Goal: Task Accomplishment & Management: Use online tool/utility

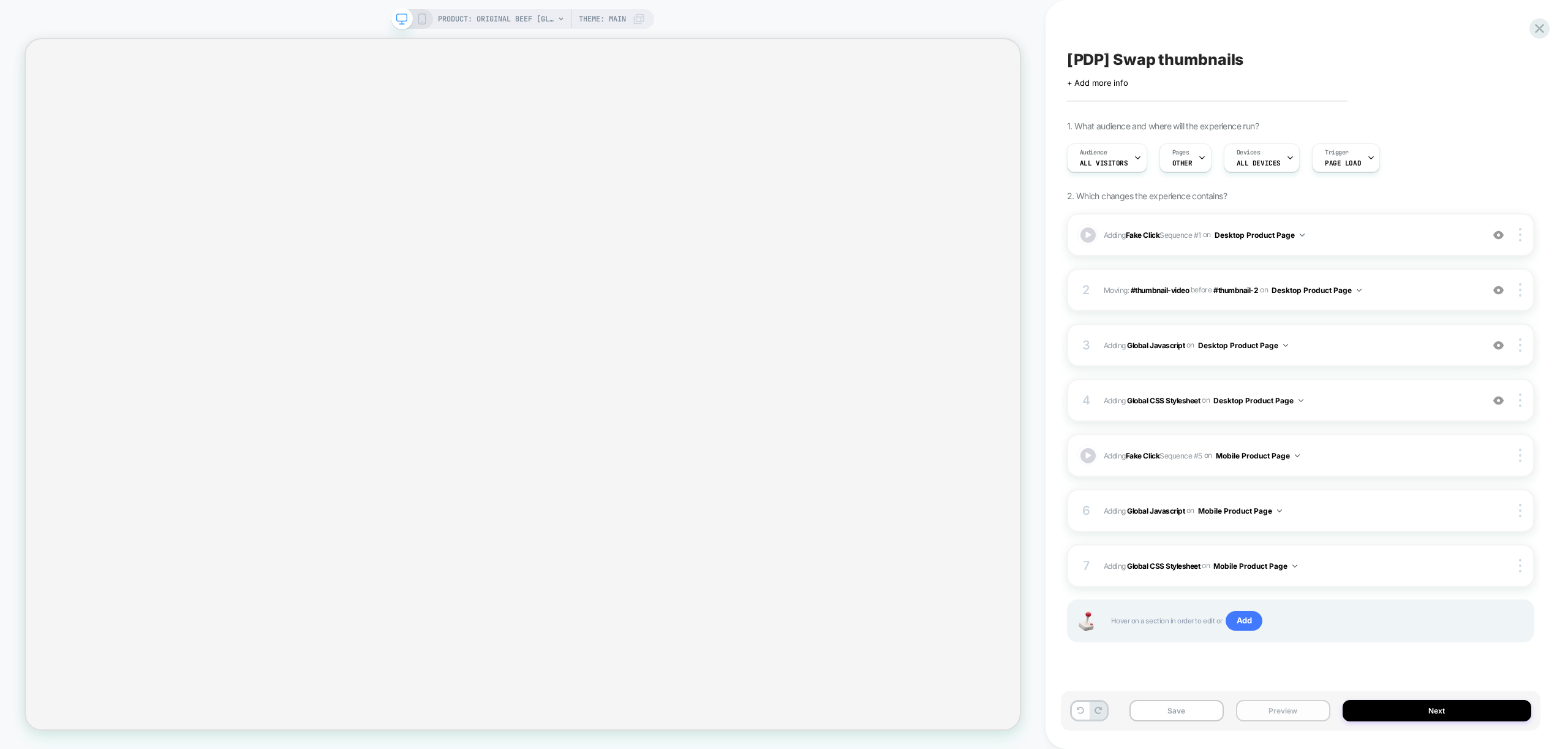
click at [1297, 710] on button "Preview" at bounding box center [1283, 710] width 95 height 21
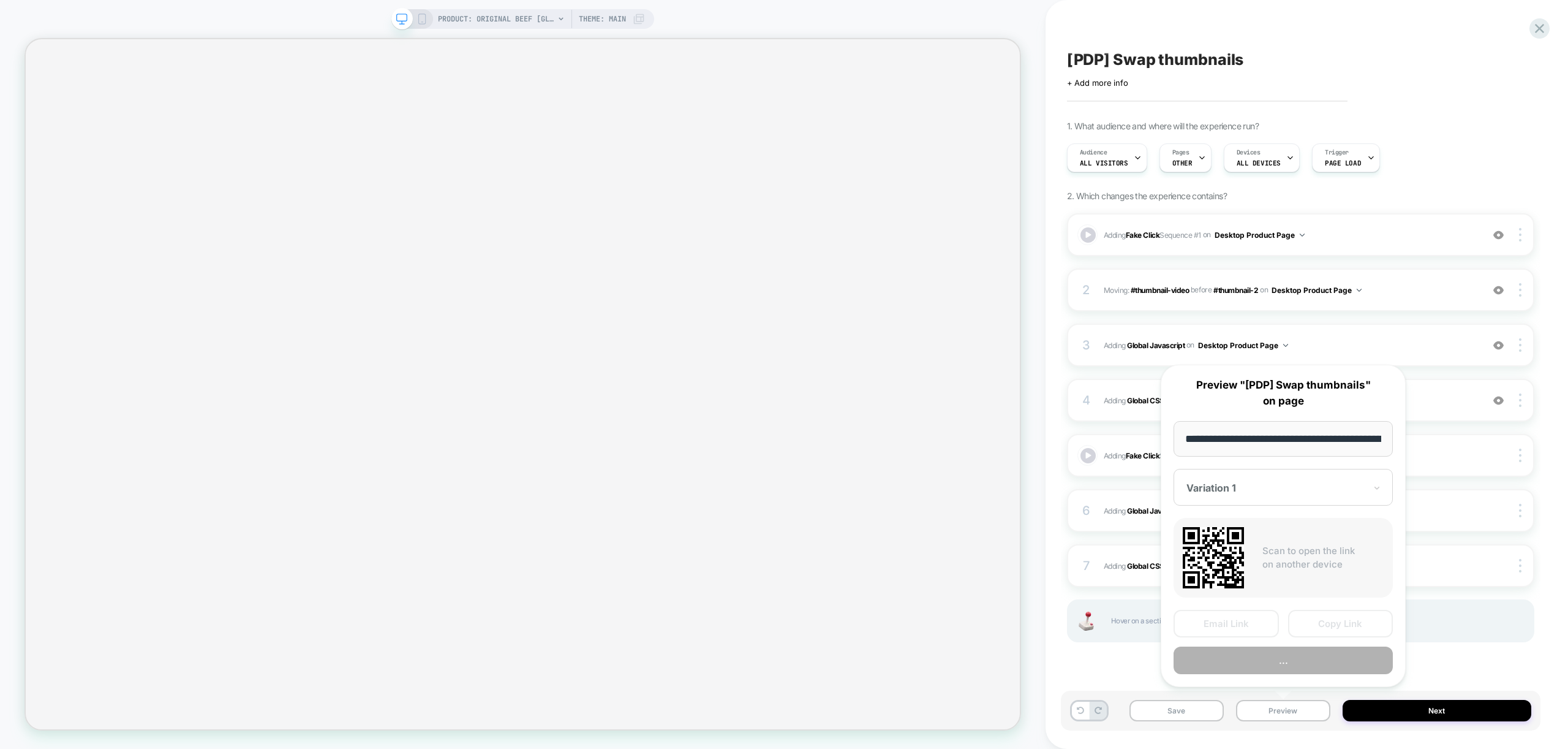
scroll to position [0, 252]
click at [1280, 667] on button "Preview" at bounding box center [1283, 660] width 220 height 27
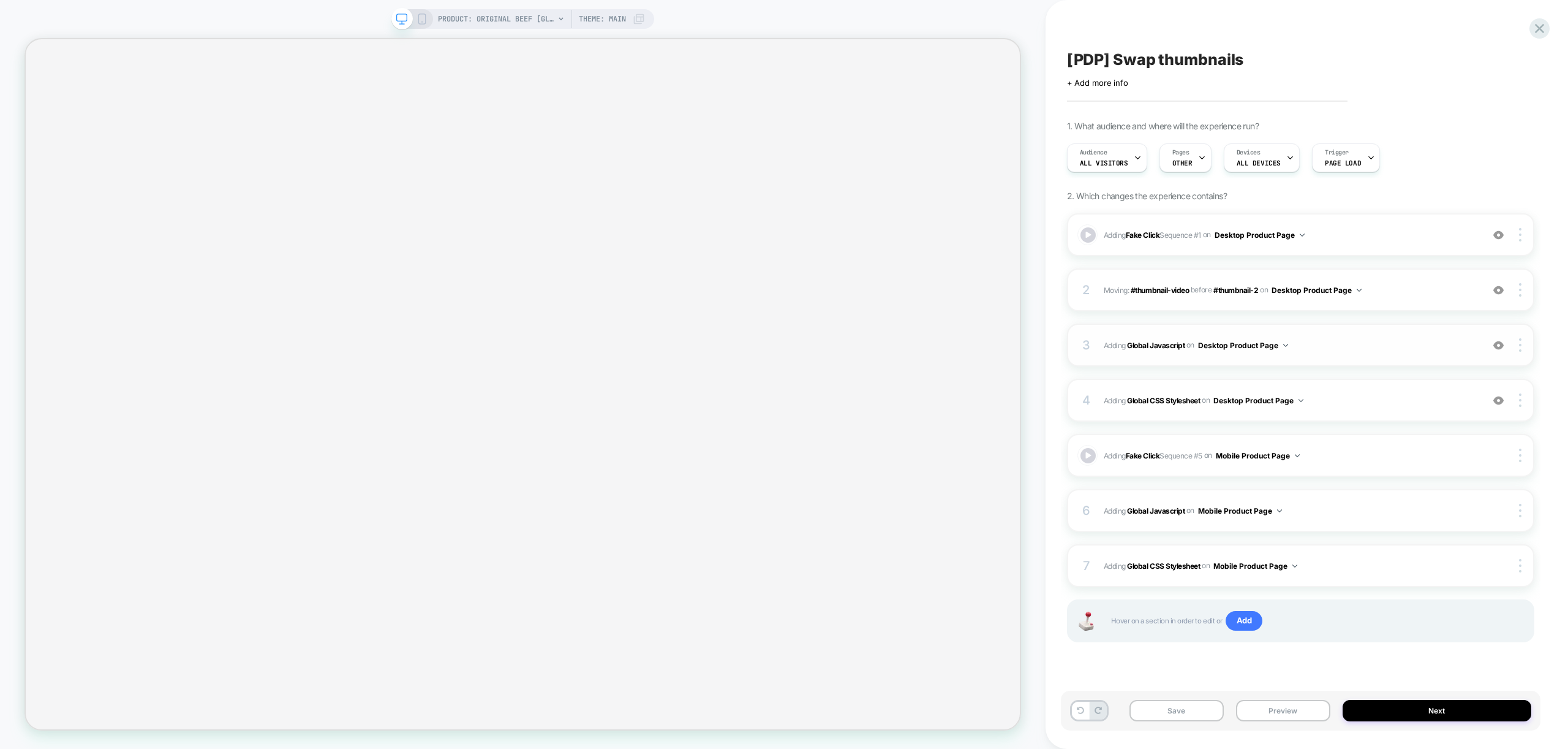
click at [1382, 333] on div "3 Adding Global Javascript on Desktop Product Page Add Before Add After Copy to…" at bounding box center [1300, 345] width 467 height 43
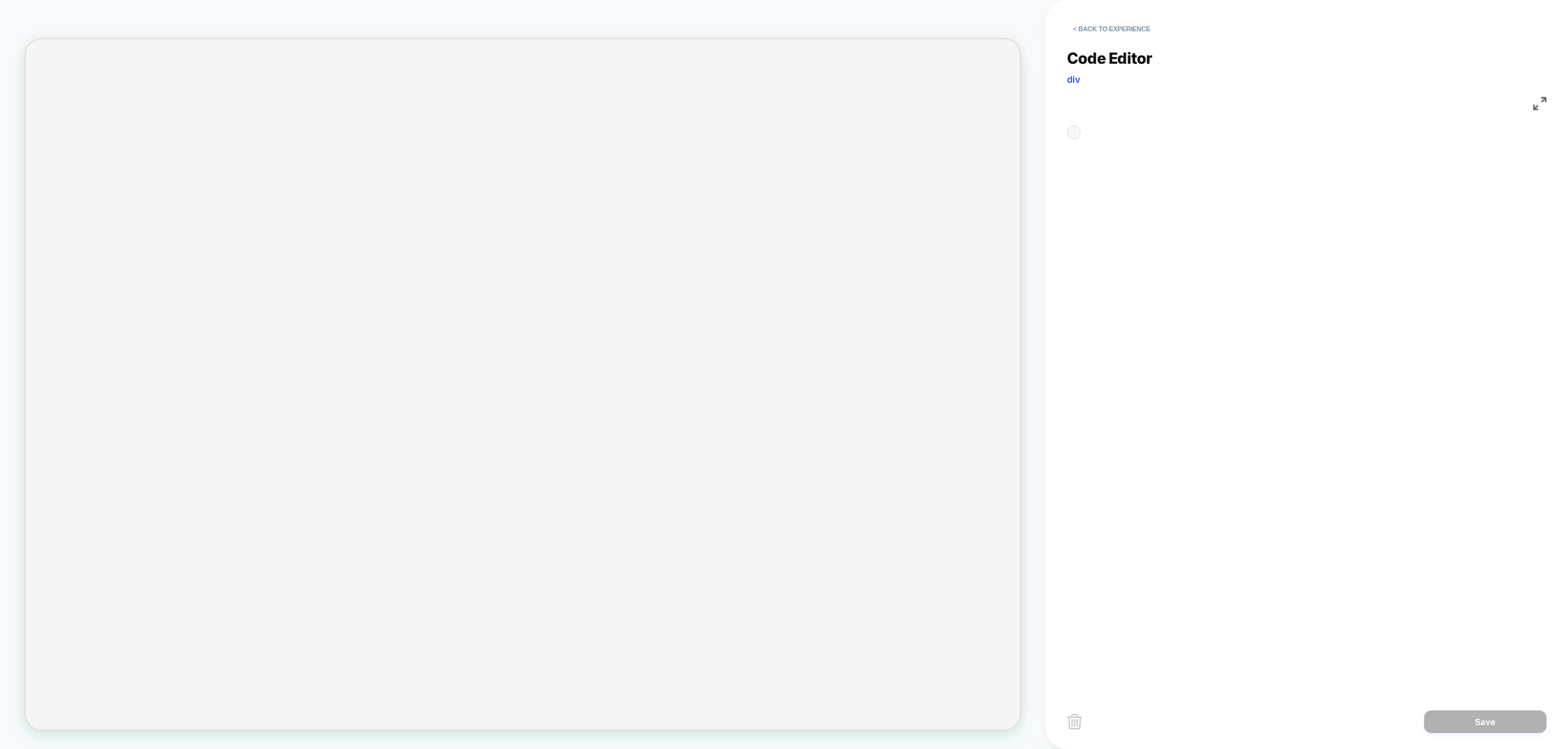
scroll to position [165, 0]
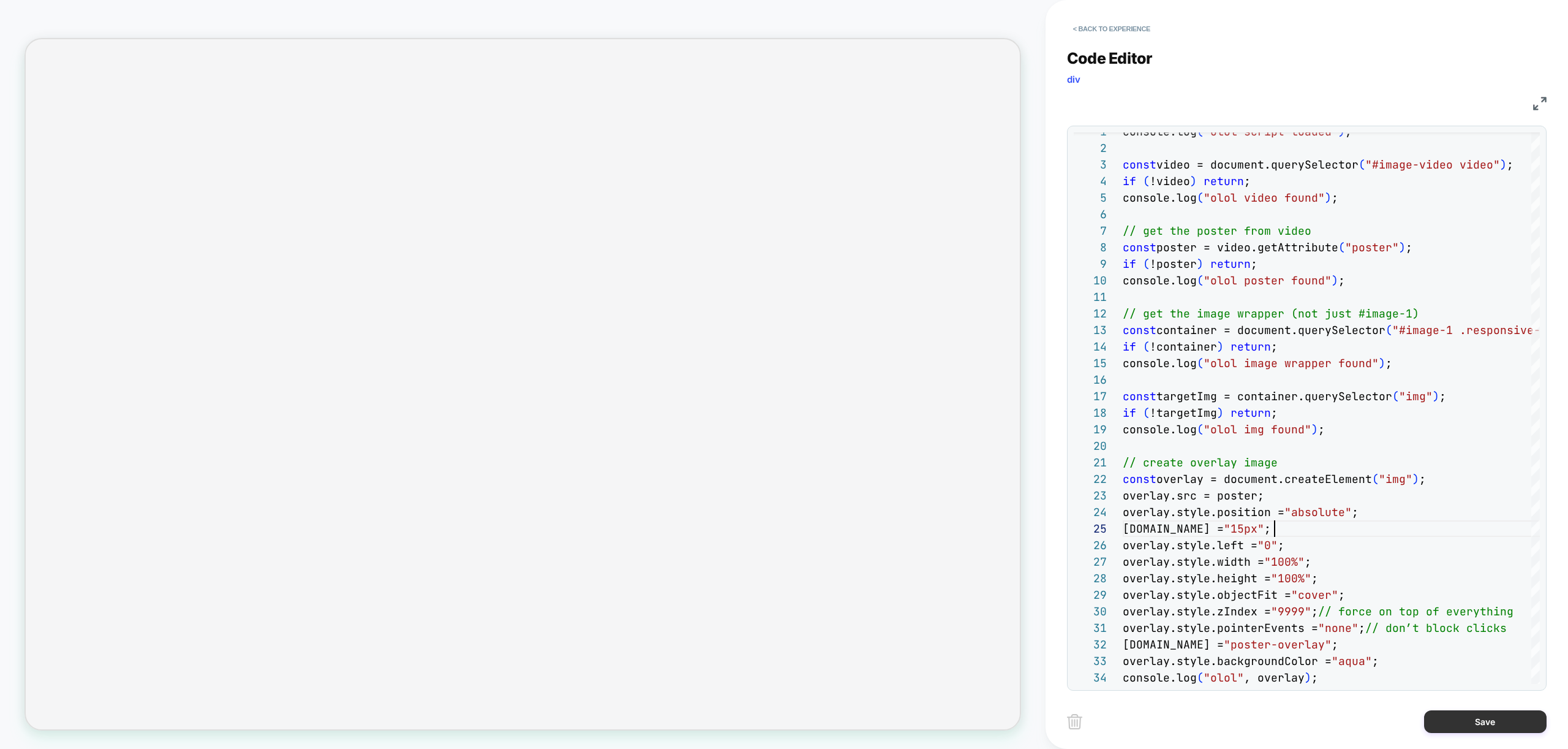
type textarea "**********"
click at [1473, 719] on button "Save" at bounding box center [1485, 722] width 123 height 23
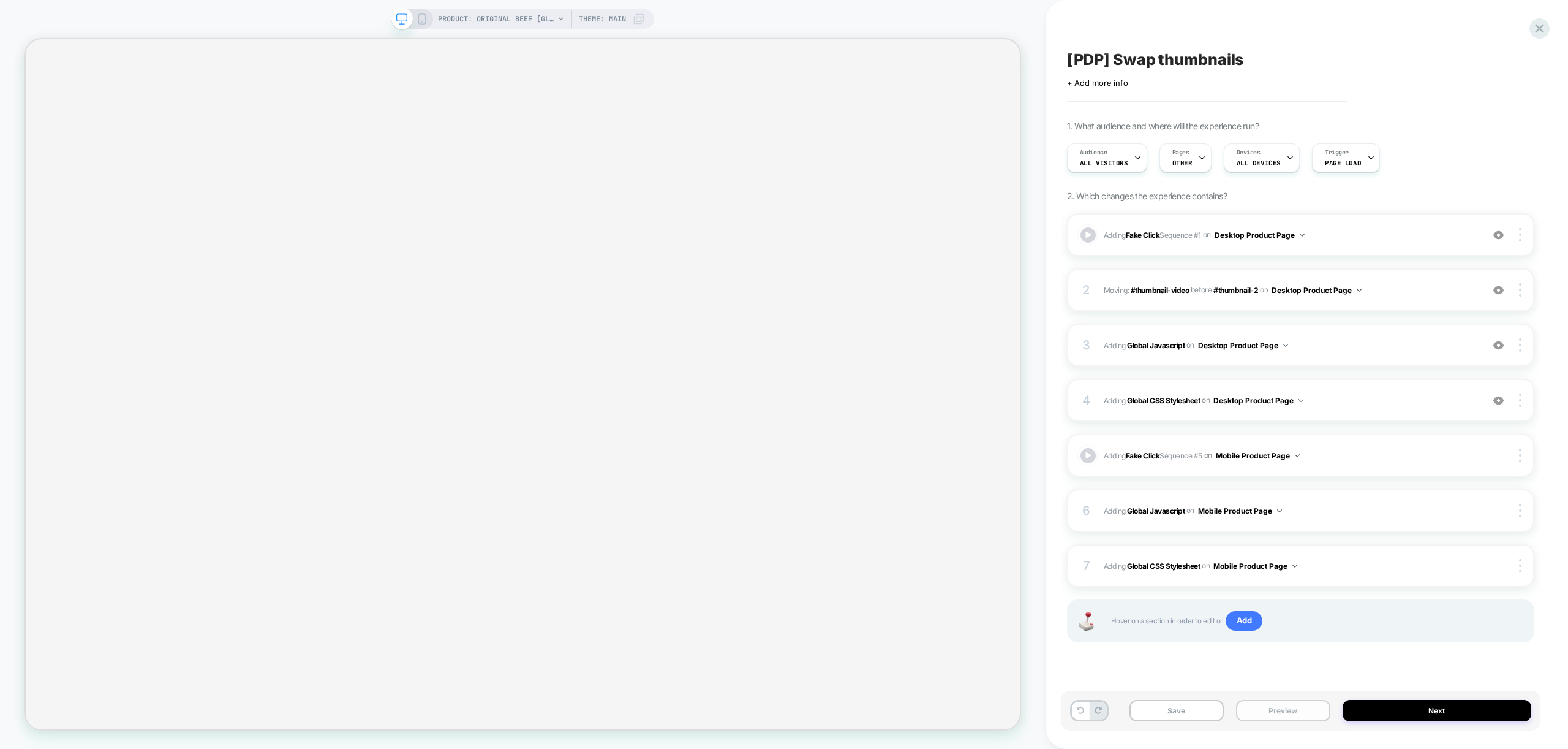
click at [1261, 713] on button "Preview" at bounding box center [1283, 710] width 95 height 21
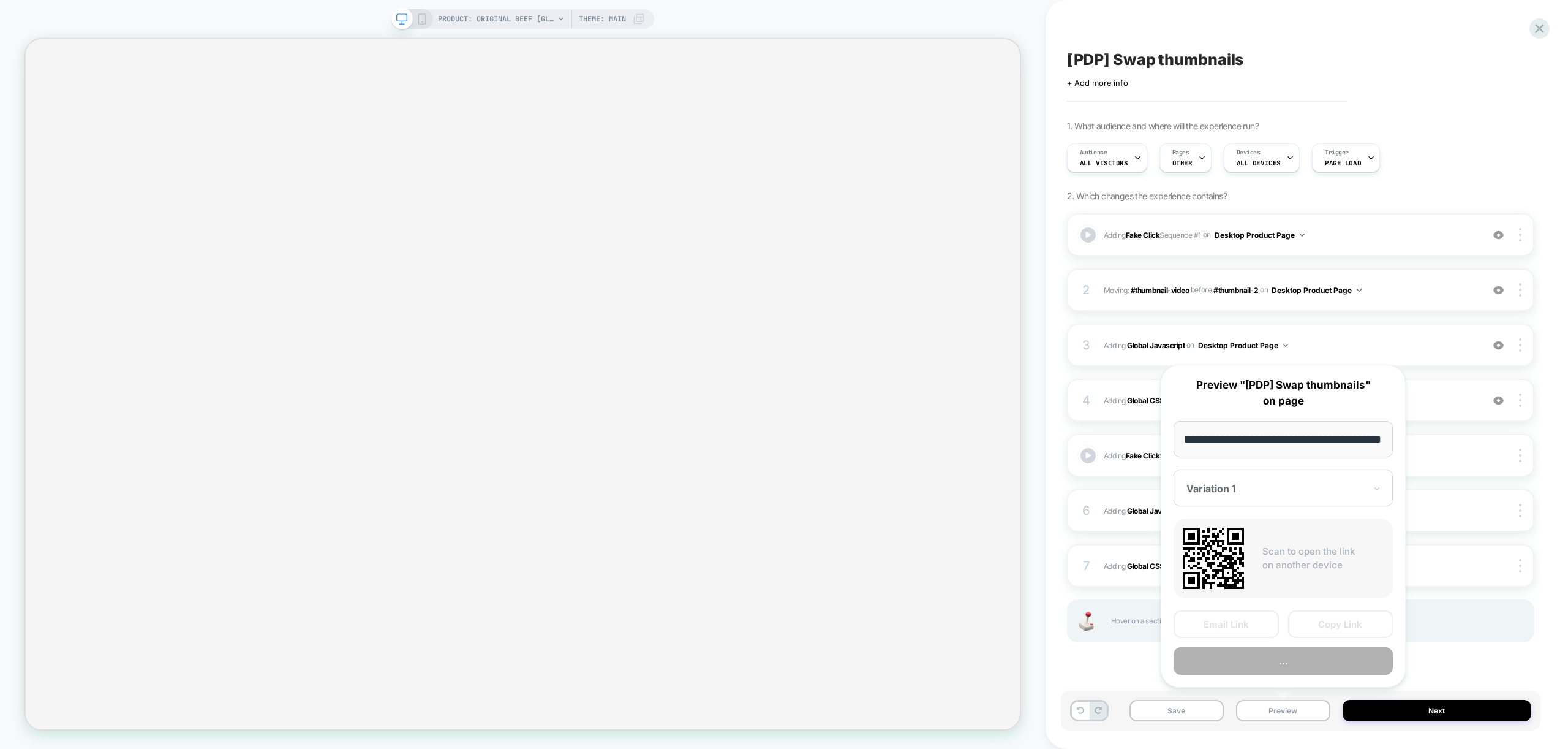
scroll to position [0, 0]
click at [1105, 661] on div "Adding Fake Click Sequence # 1 on Desktop Product Page Add Before Add After Cop…" at bounding box center [1300, 443] width 467 height 460
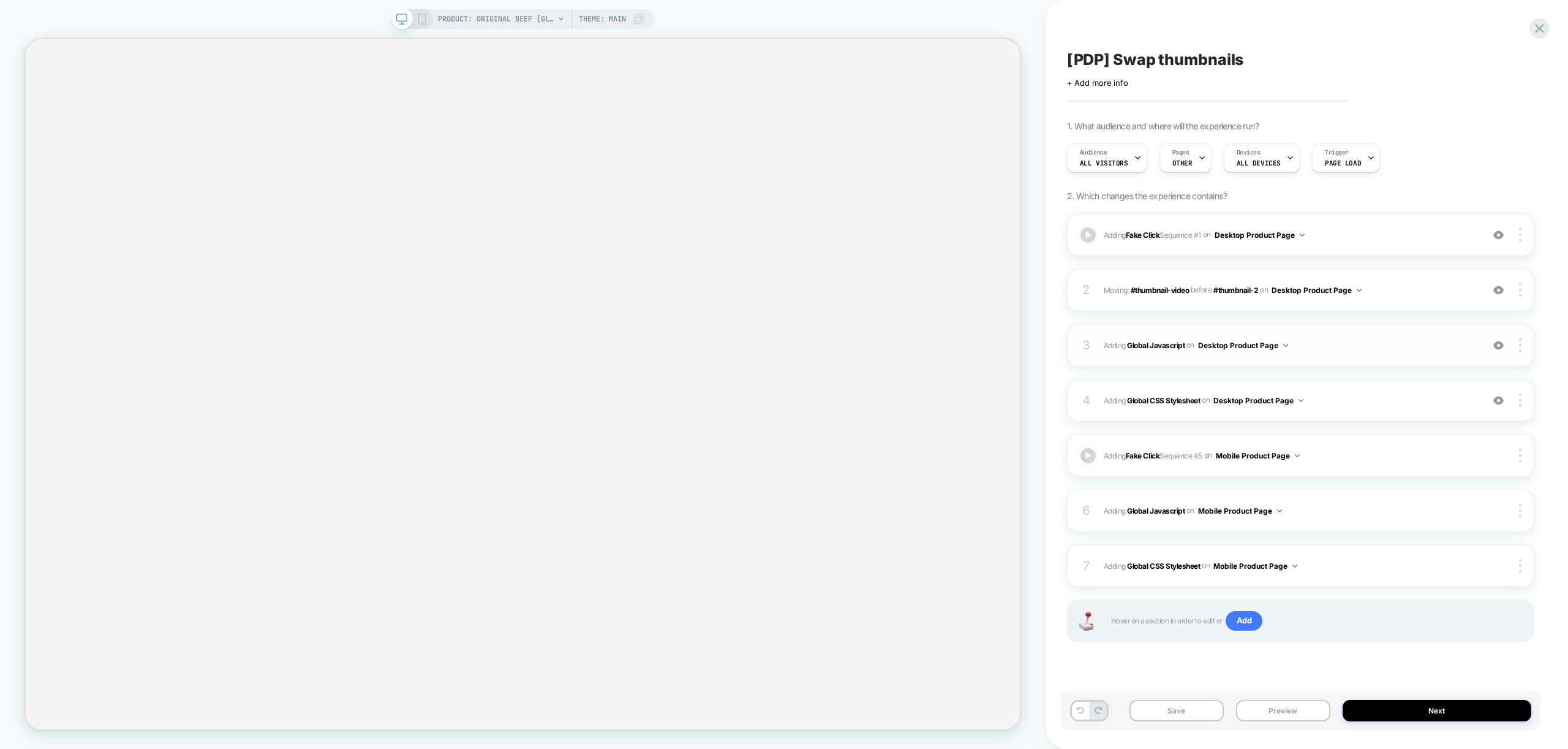
click at [1298, 340] on span "Adding Global Javascript on Desktop Product Page" at bounding box center [1290, 345] width 373 height 15
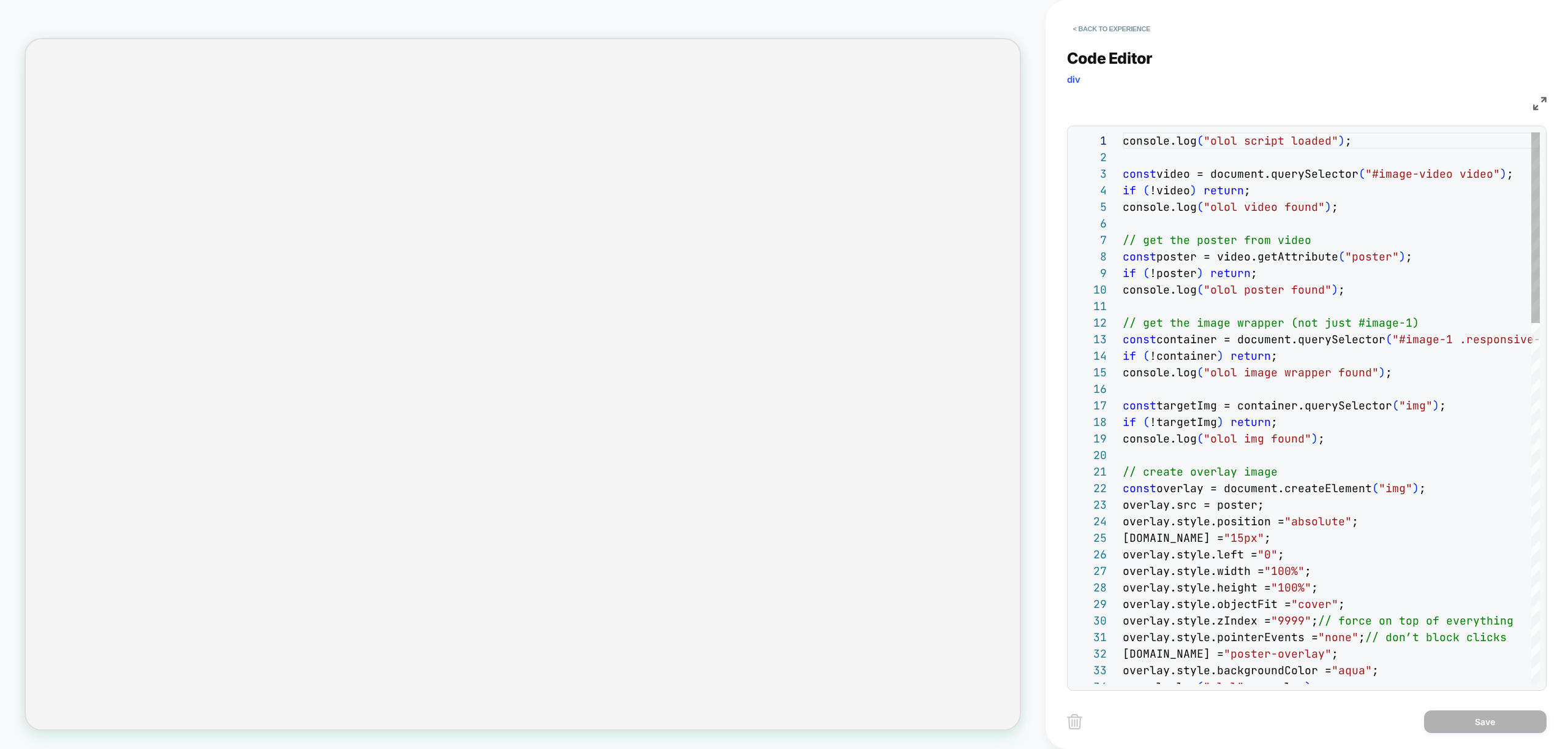
scroll to position [165, 0]
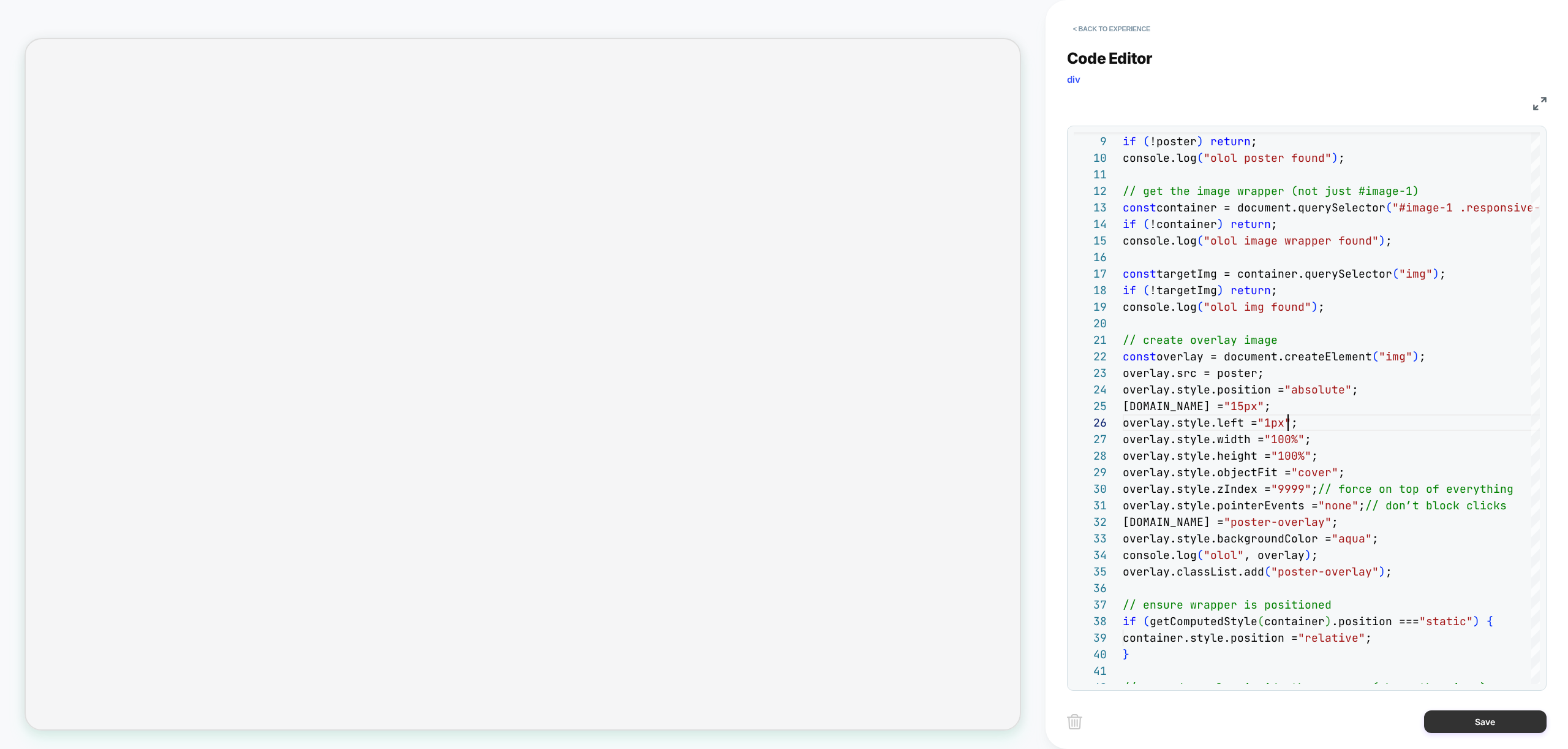
type textarea "**********"
click at [1479, 718] on button "Save" at bounding box center [1485, 722] width 123 height 23
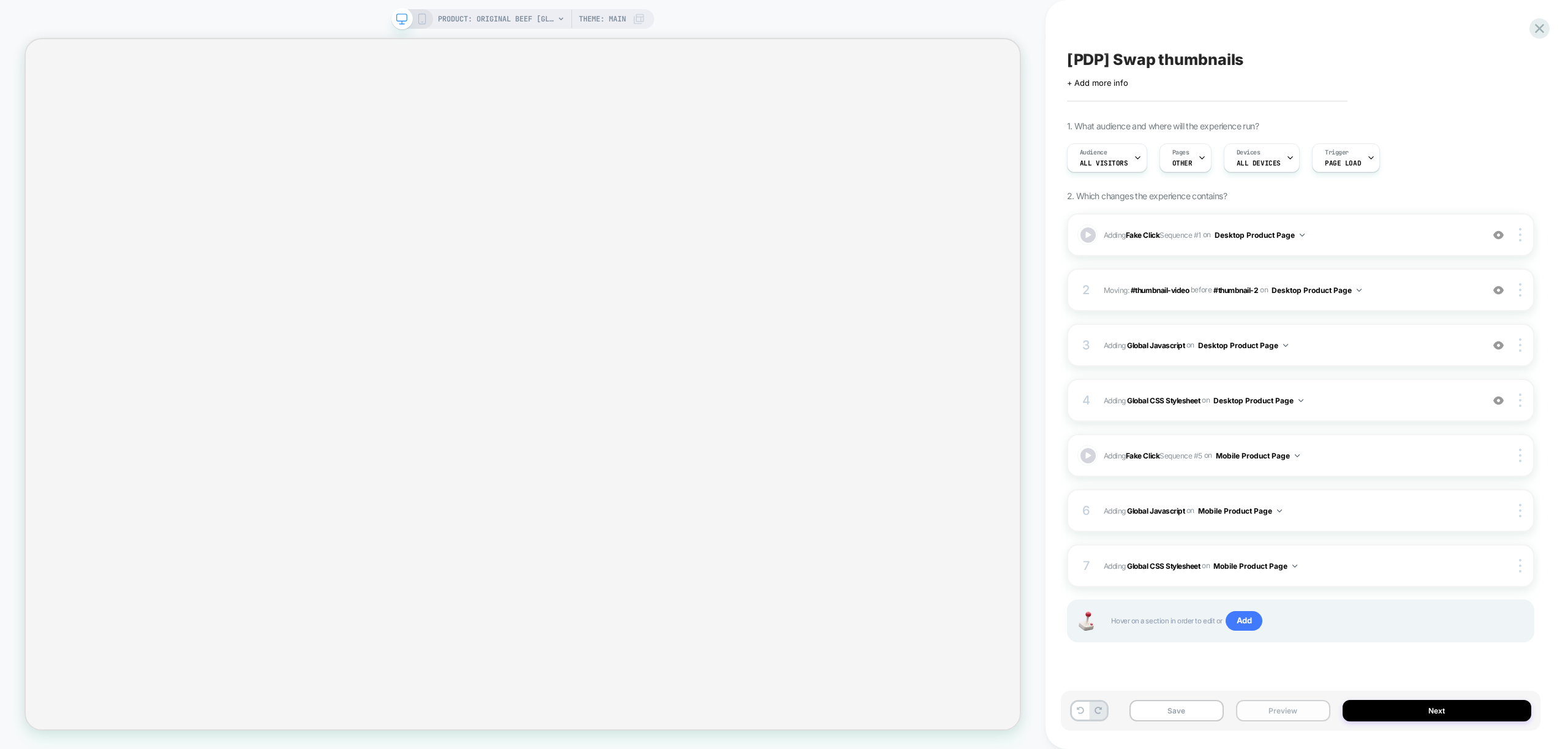
click at [1270, 714] on button "Preview" at bounding box center [1283, 710] width 95 height 21
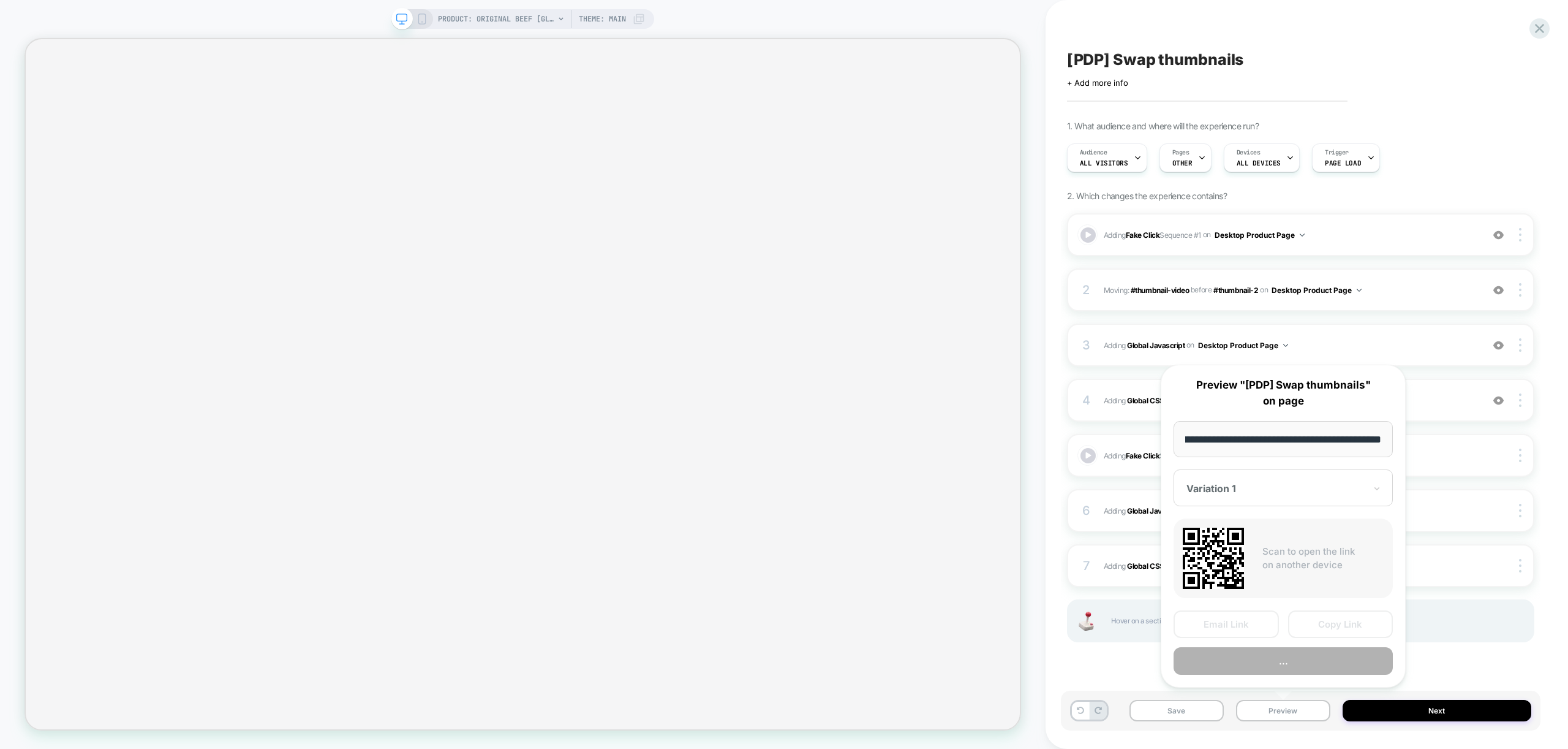
scroll to position [0, 0]
click at [1124, 650] on div "Adding Fake Click Sequence # 1 on Desktop Product Page Add Before Add After Cop…" at bounding box center [1300, 443] width 467 height 460
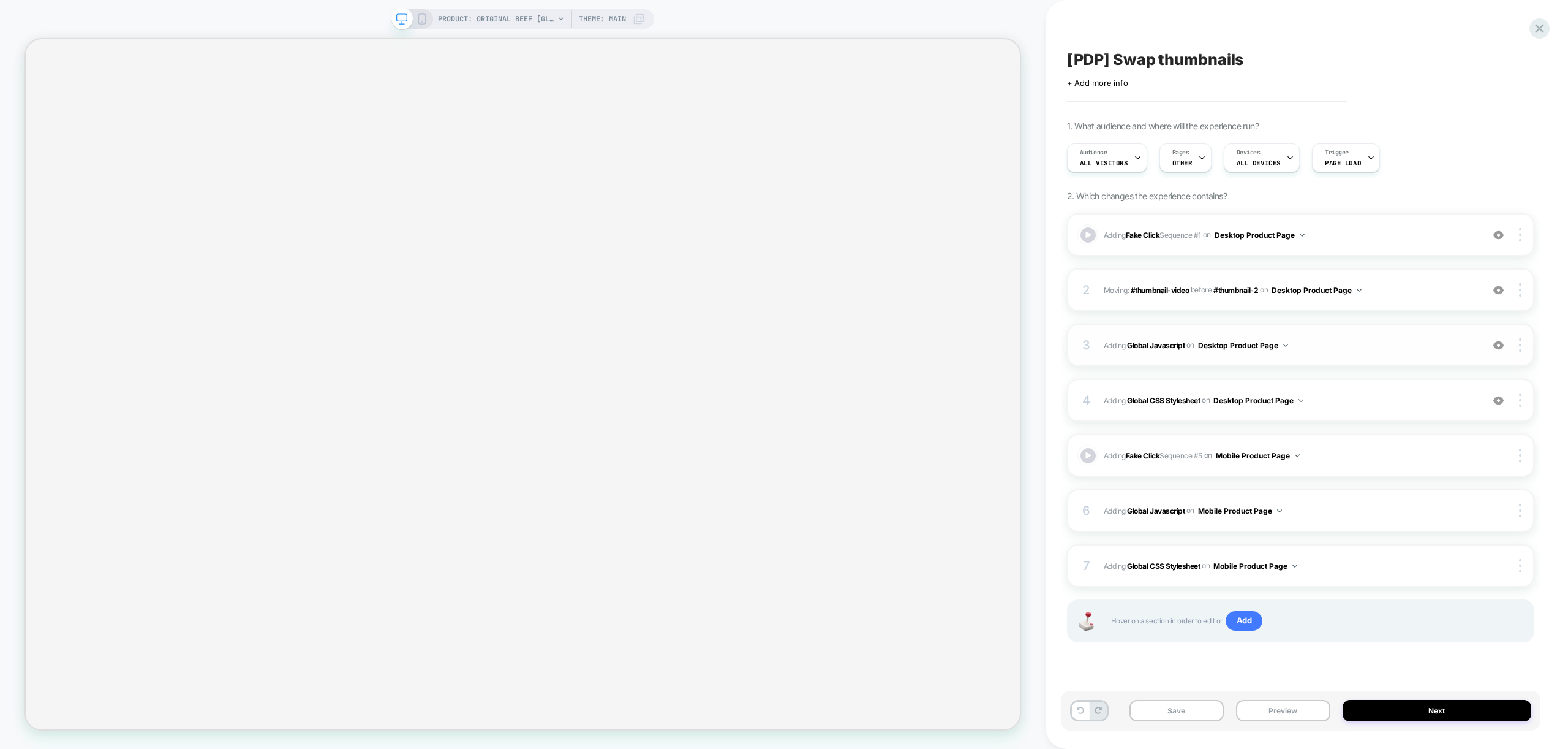
click at [1360, 354] on div "3 Adding Global Javascript on Desktop Product Page Add Before Add After Copy to…" at bounding box center [1300, 345] width 467 height 43
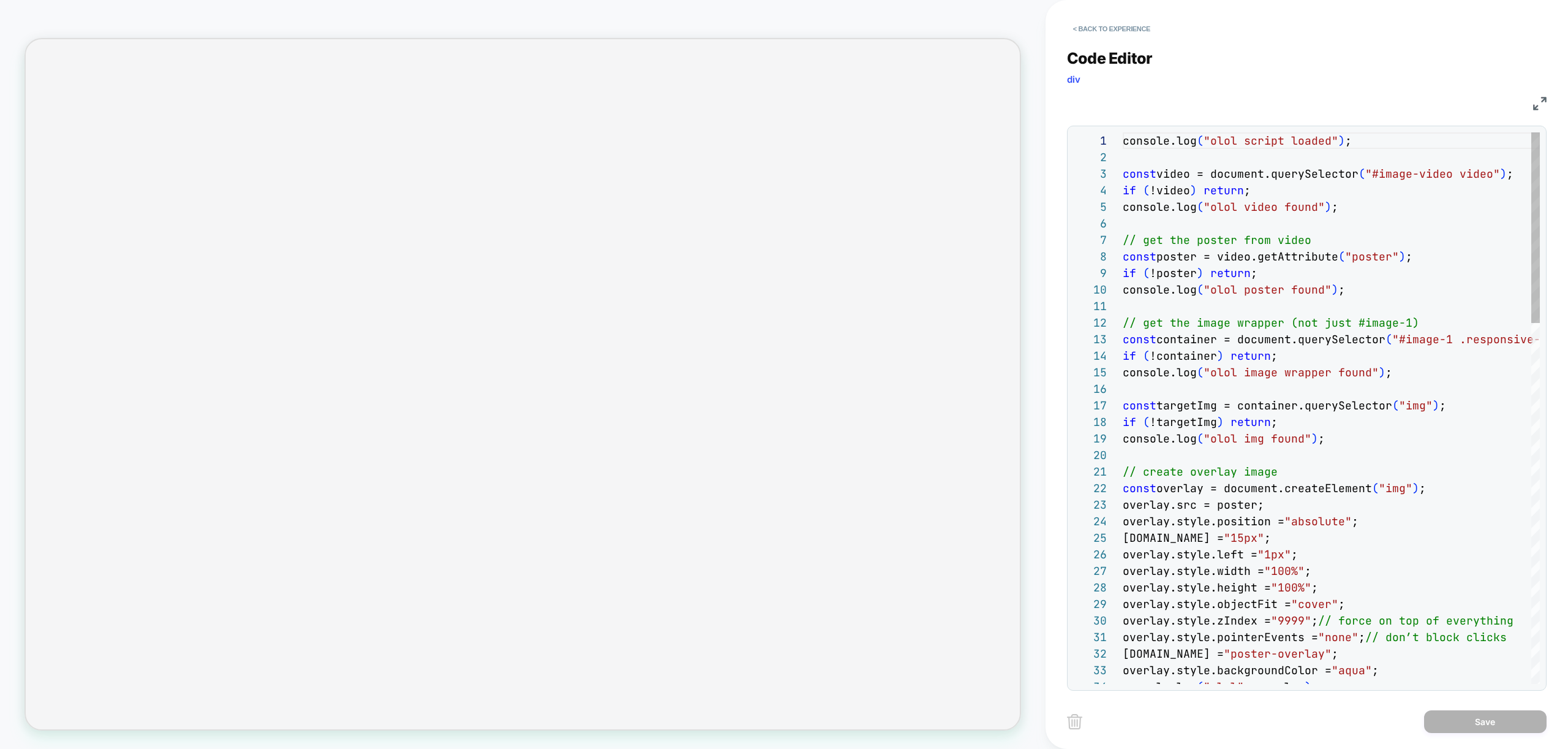
scroll to position [165, 0]
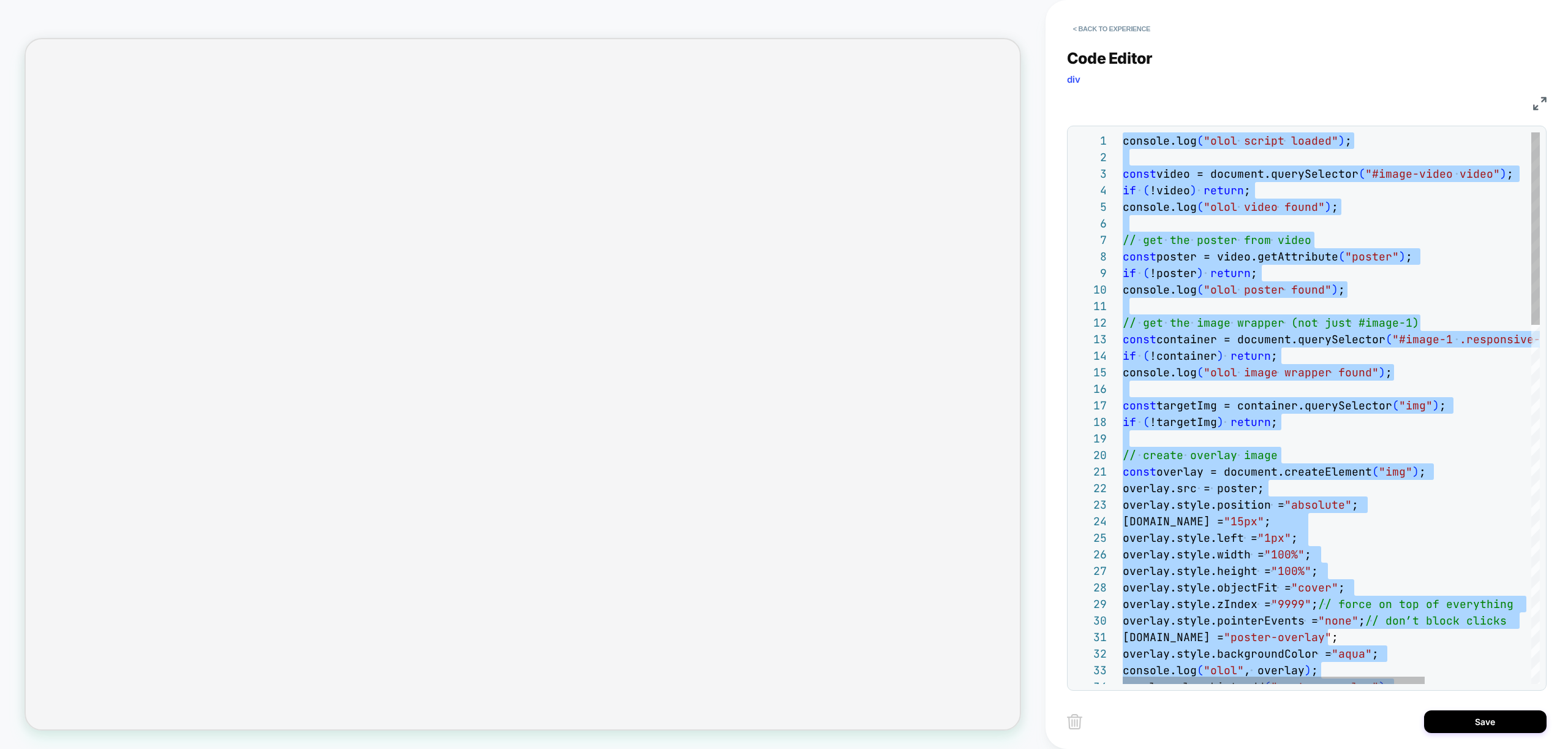
type textarea "**********"
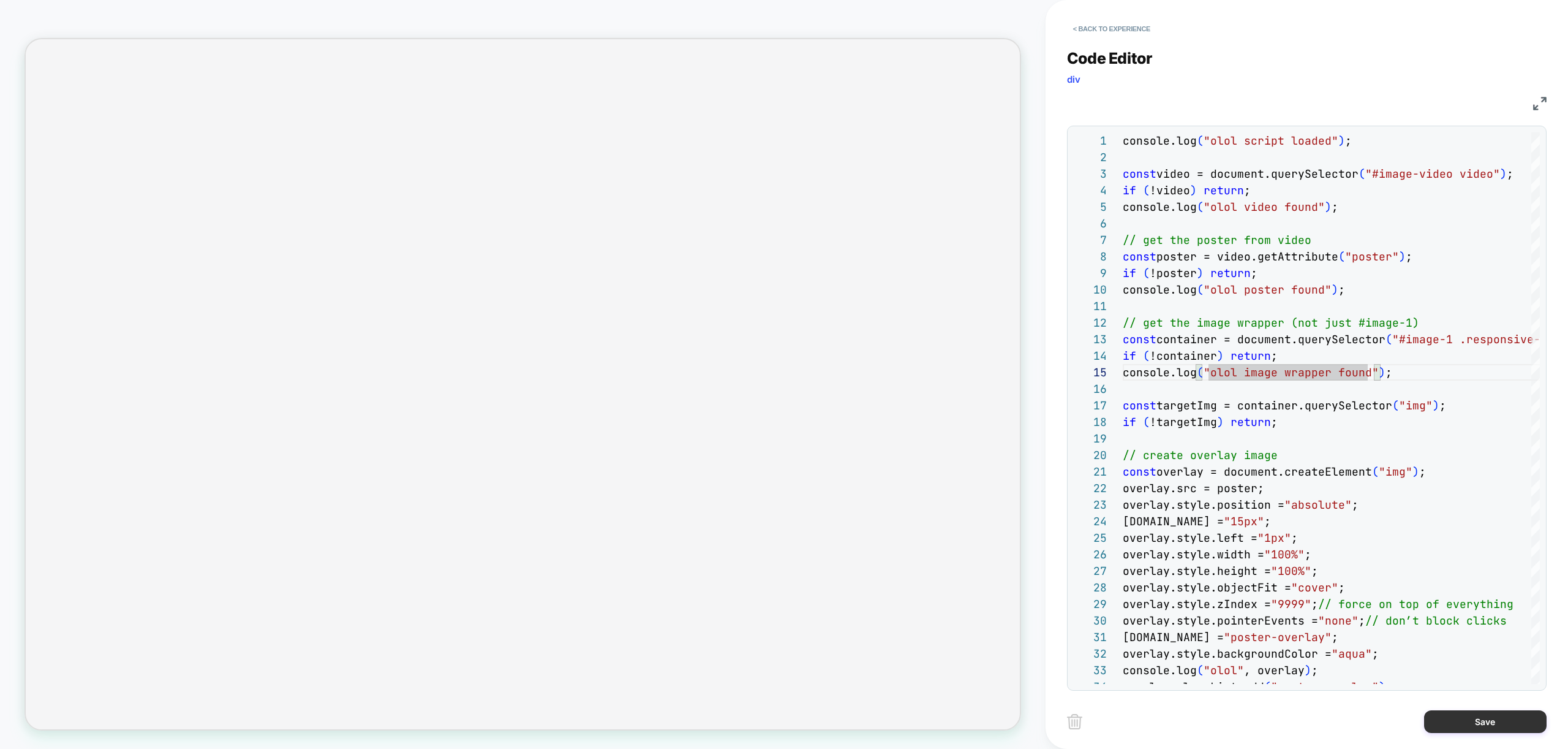
click at [1495, 716] on button "Save" at bounding box center [1485, 722] width 123 height 23
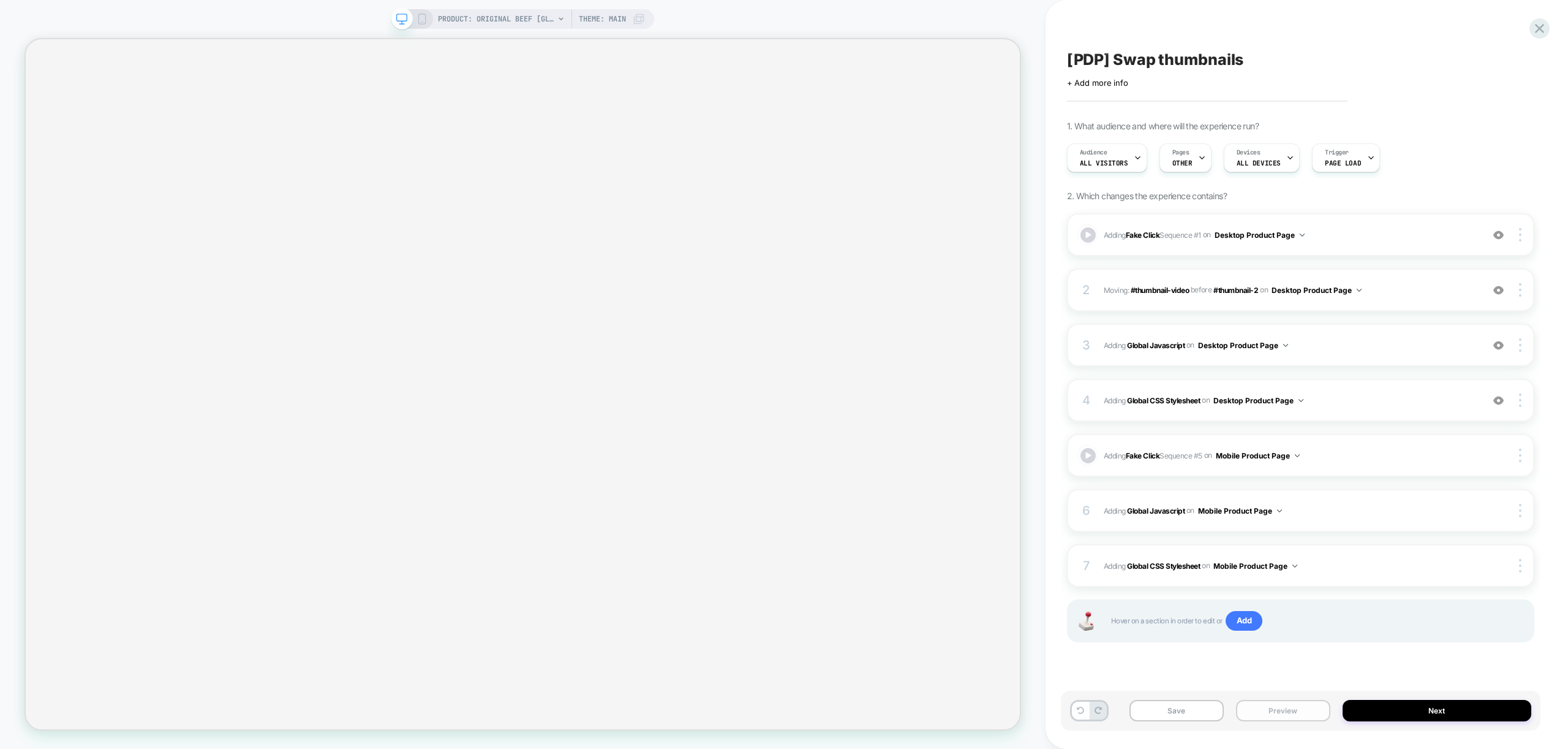
click at [1289, 713] on button "Preview" at bounding box center [1283, 710] width 95 height 21
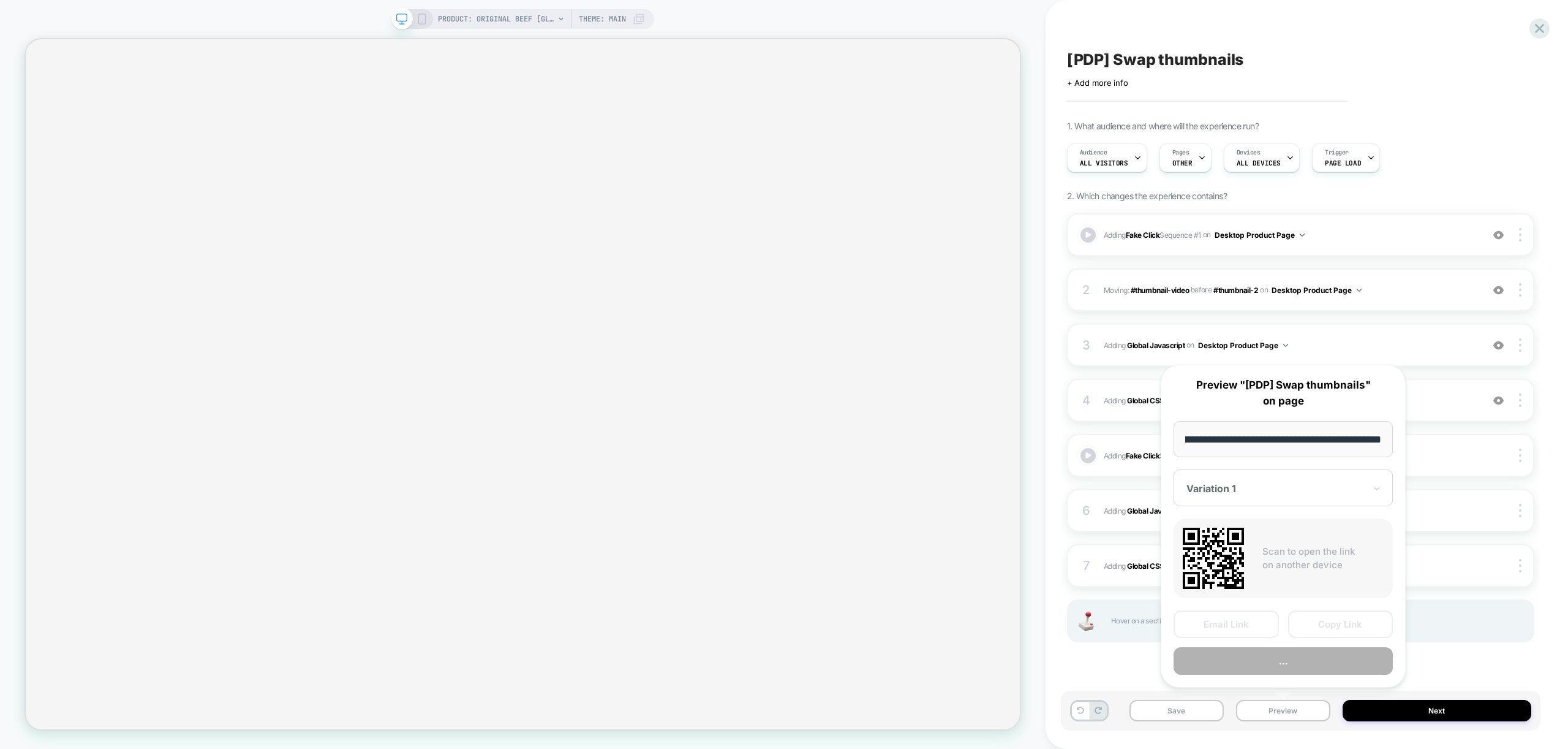
scroll to position [0, 0]
click at [1464, 160] on div "Audience All Visitors Pages OTHER Devices ALL DEVICES Trigger Page Load" at bounding box center [1294, 158] width 467 height 41
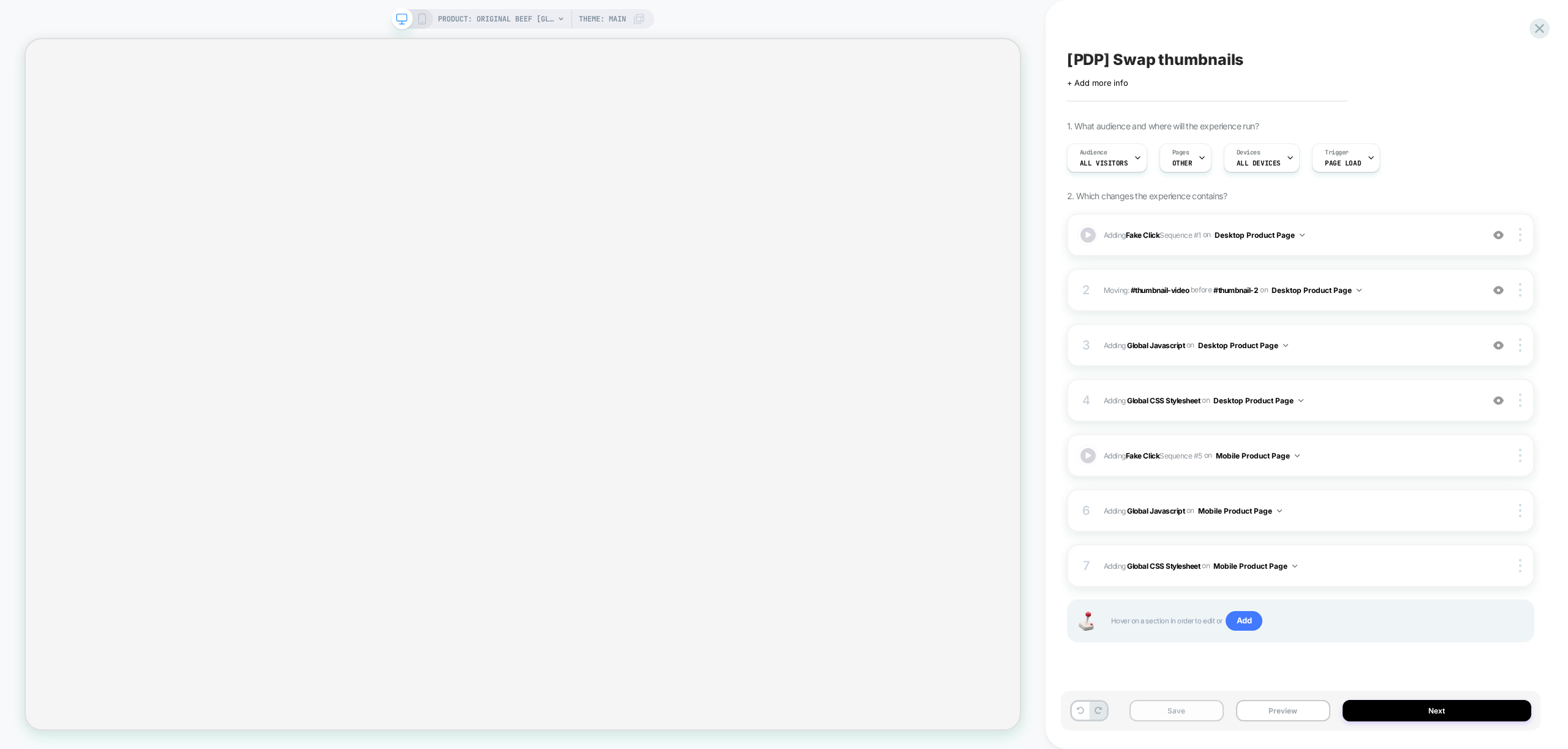
click at [1172, 713] on button "Save" at bounding box center [1177, 710] width 95 height 21
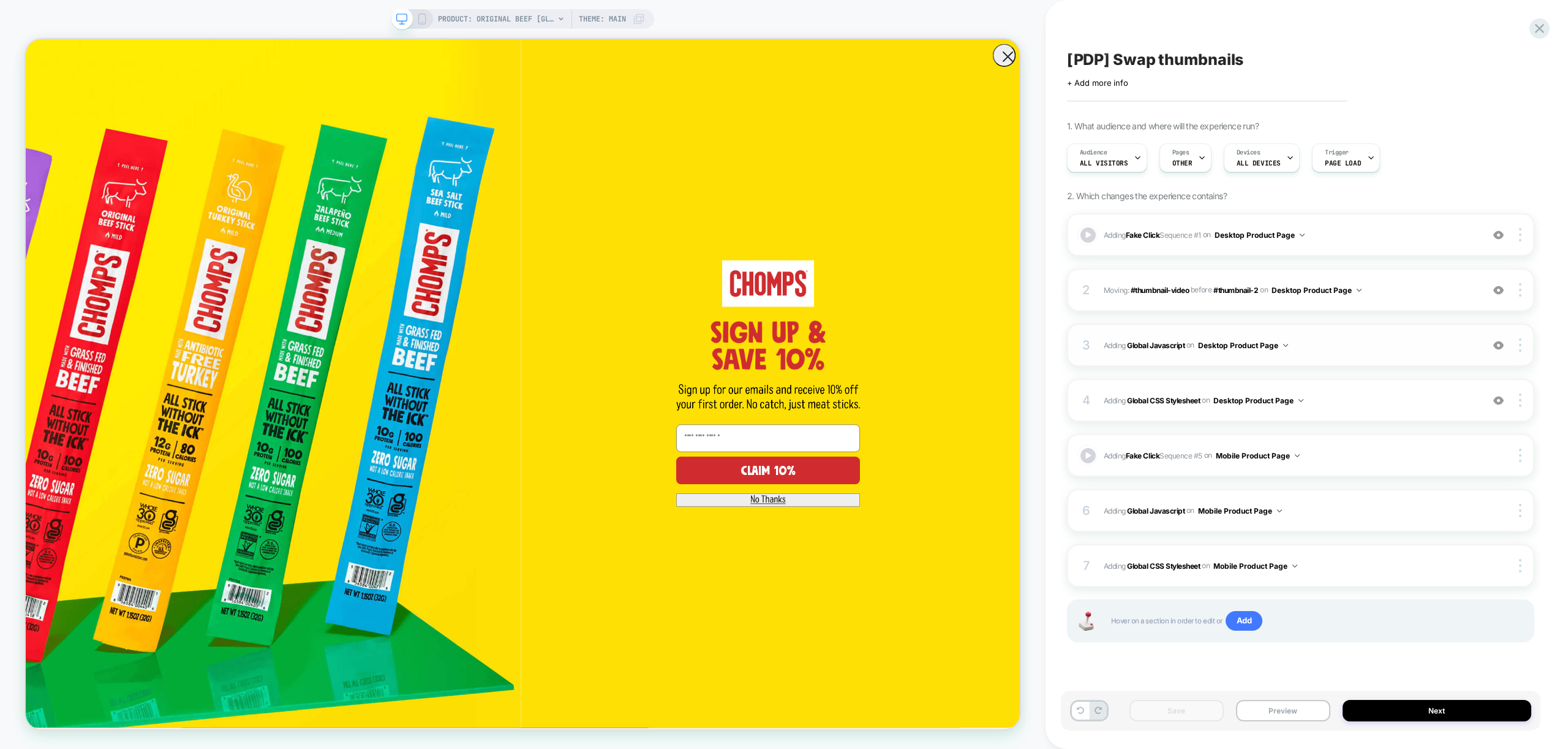
click at [1341, 343] on span "Adding Global Javascript on Desktop Product Page" at bounding box center [1290, 345] width 373 height 15
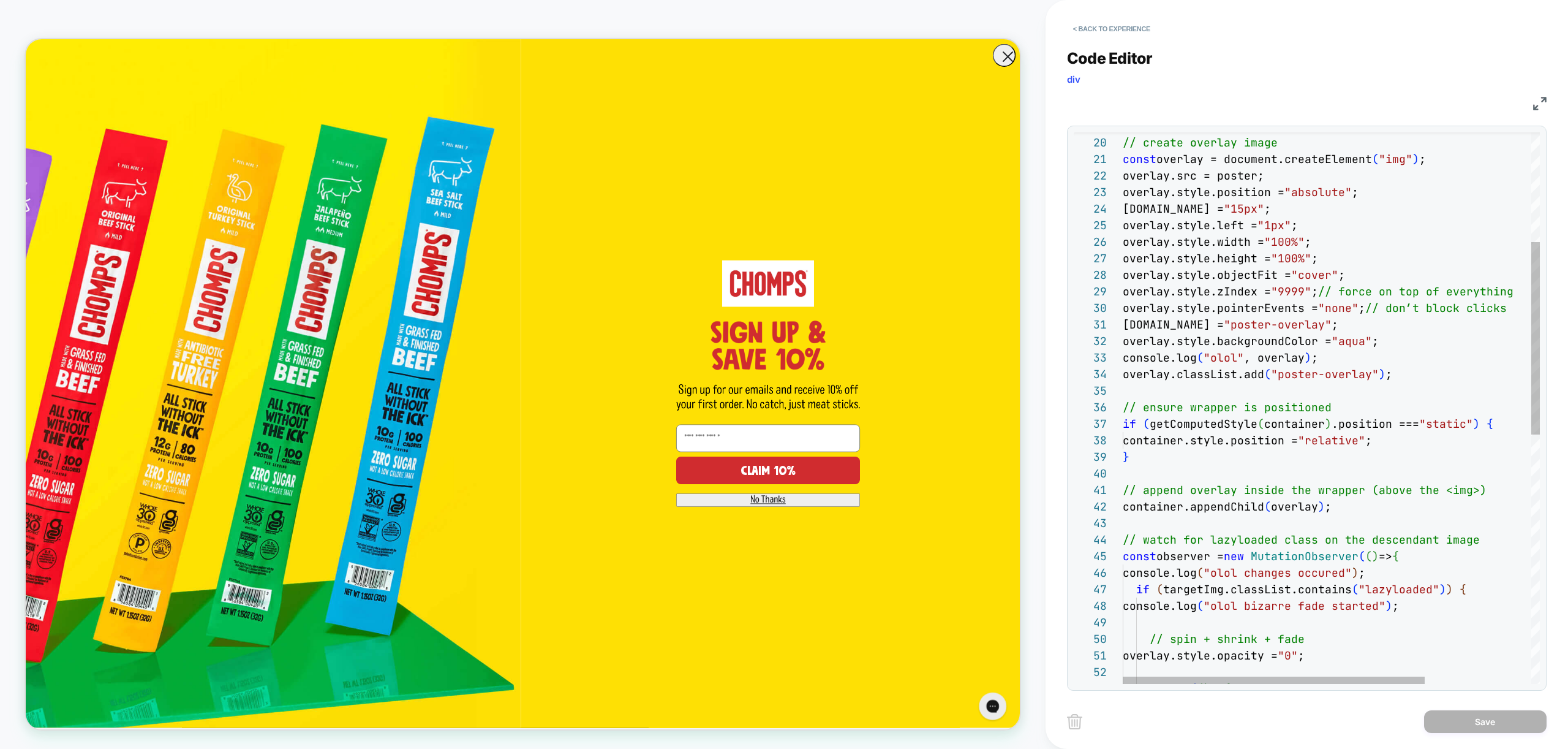
type textarea "**********"
click at [1329, 440] on div "// ensure wrapper is positioned if ( getComputedStyle ( container ) .position =…" at bounding box center [1404, 608] width 564 height 1577
click at [1099, 26] on button "< Back to experience" at bounding box center [1111, 29] width 89 height 20
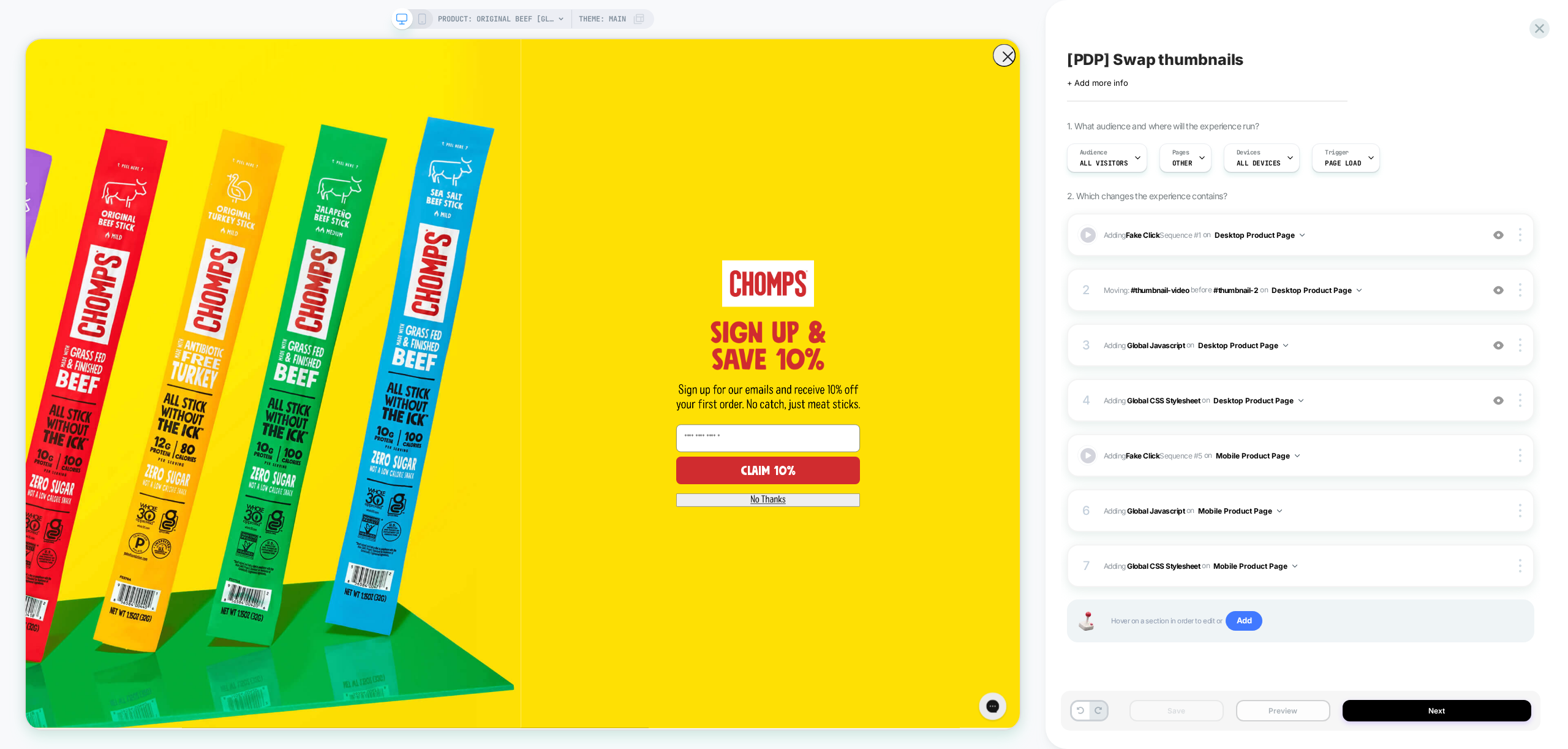
click at [1282, 710] on button "Preview" at bounding box center [1283, 710] width 95 height 21
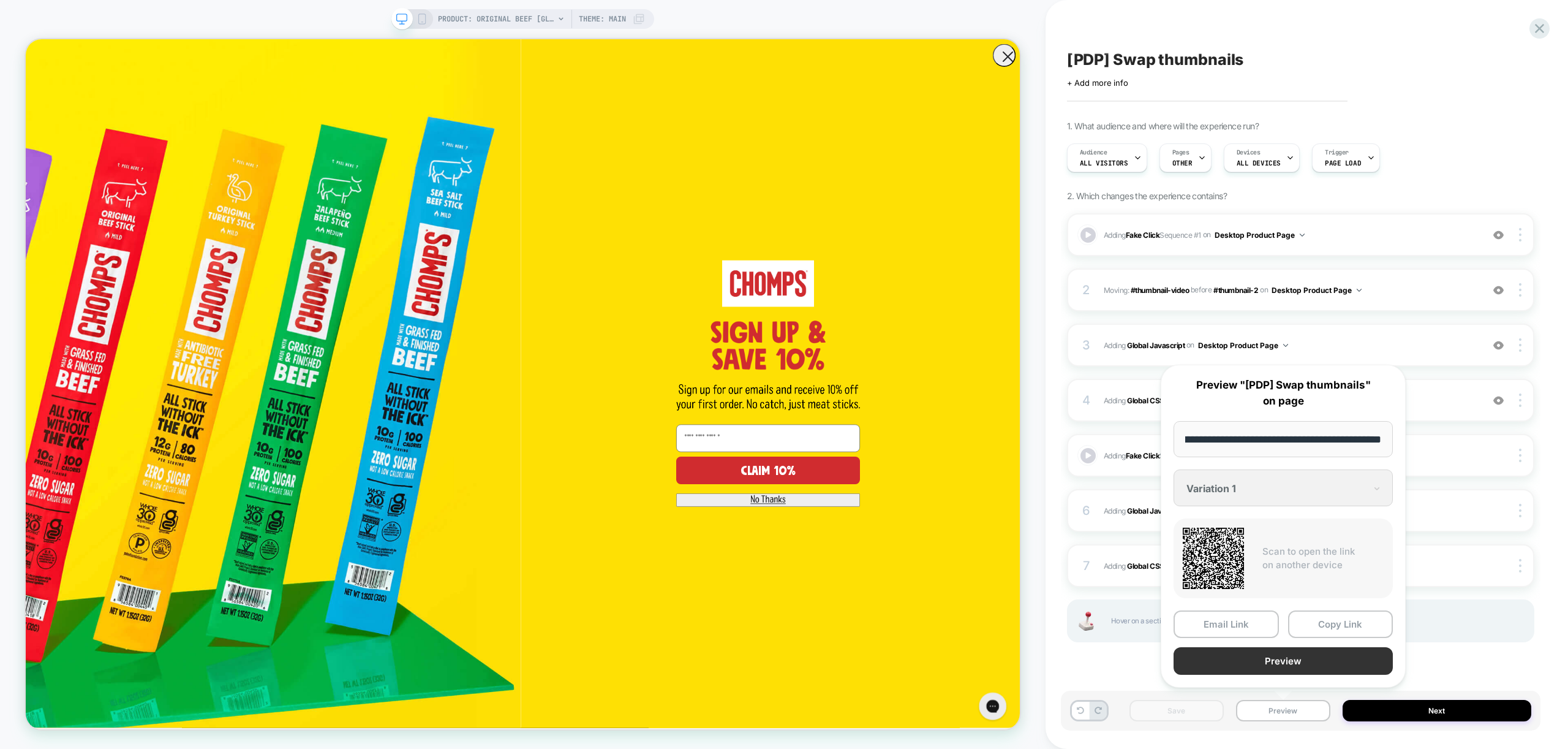
scroll to position [0, 0]
click at [1286, 666] on button "Preview" at bounding box center [1283, 660] width 220 height 27
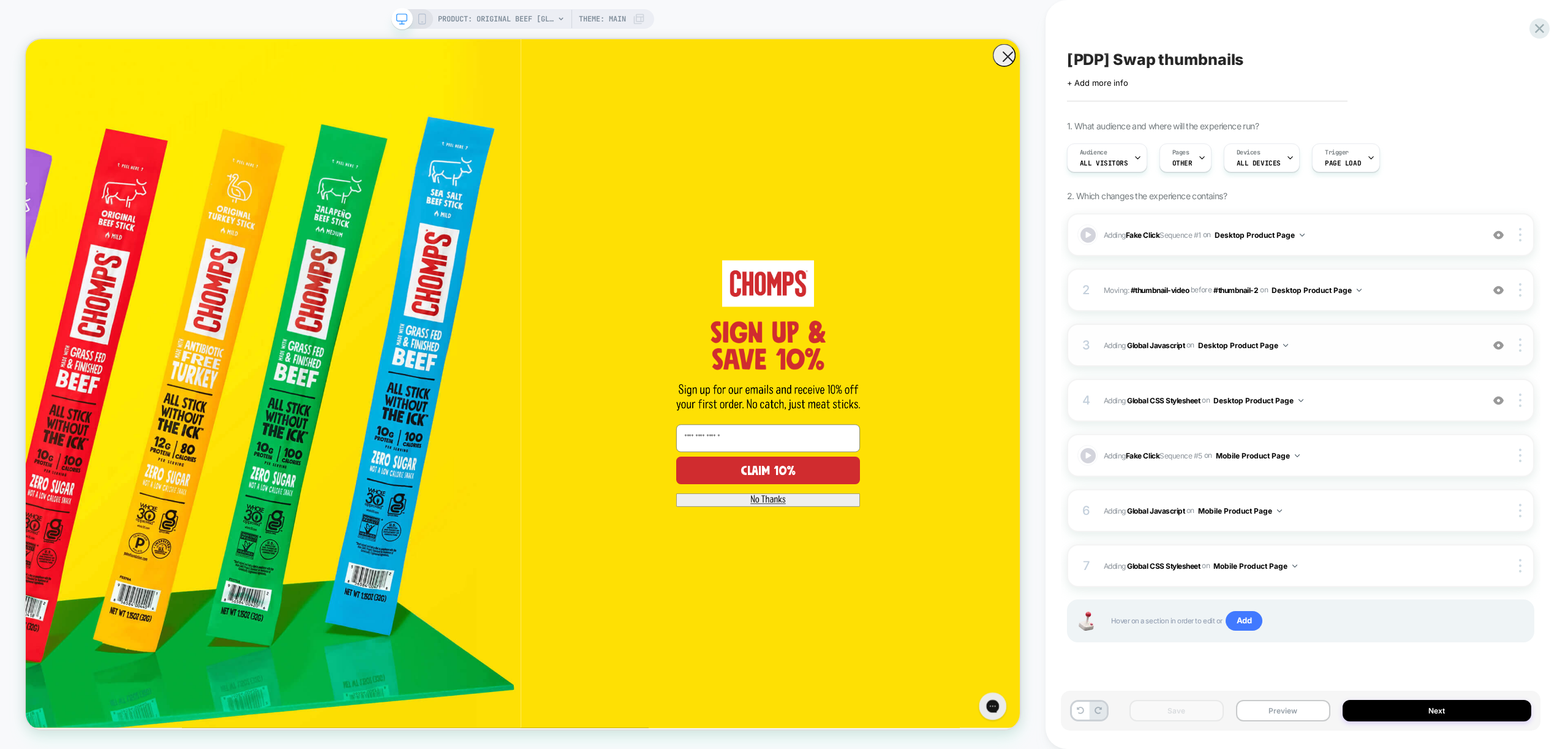
click at [1379, 348] on span "Adding Global Javascript on Desktop Product Page" at bounding box center [1290, 345] width 373 height 15
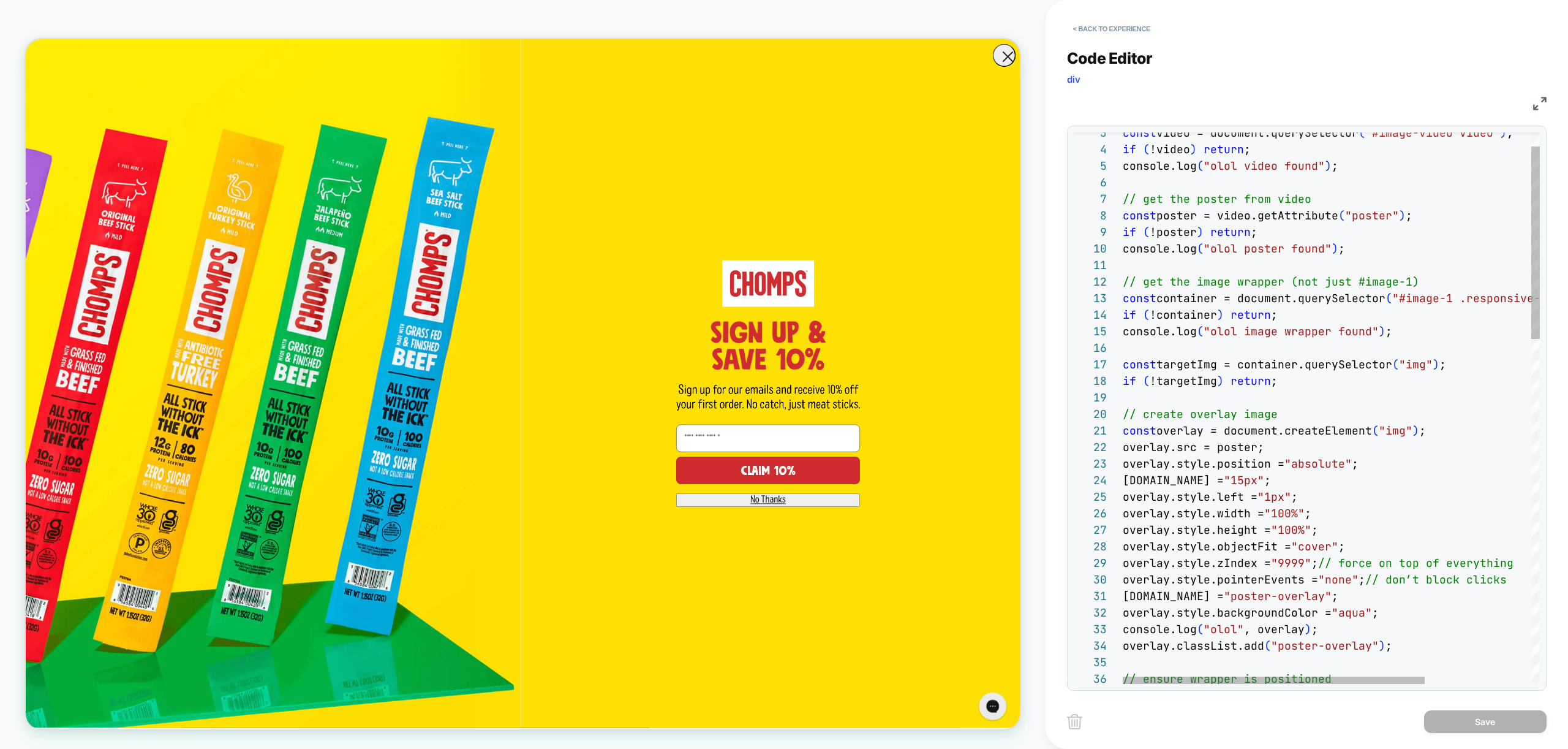
scroll to position [17, 258]
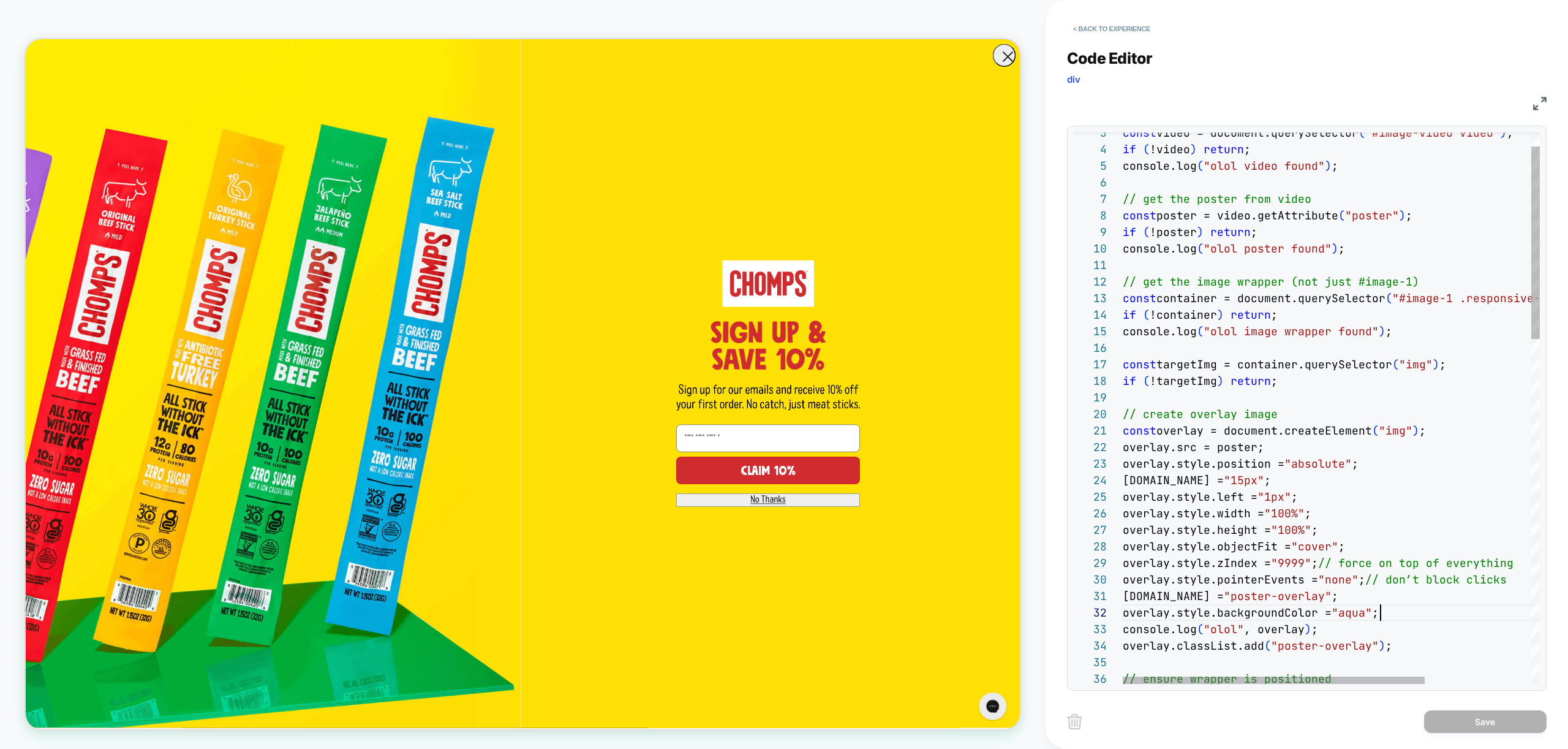
drag, startPoint x: 1396, startPoint y: 613, endPoint x: 1026, endPoint y: 611, distance: 370.0
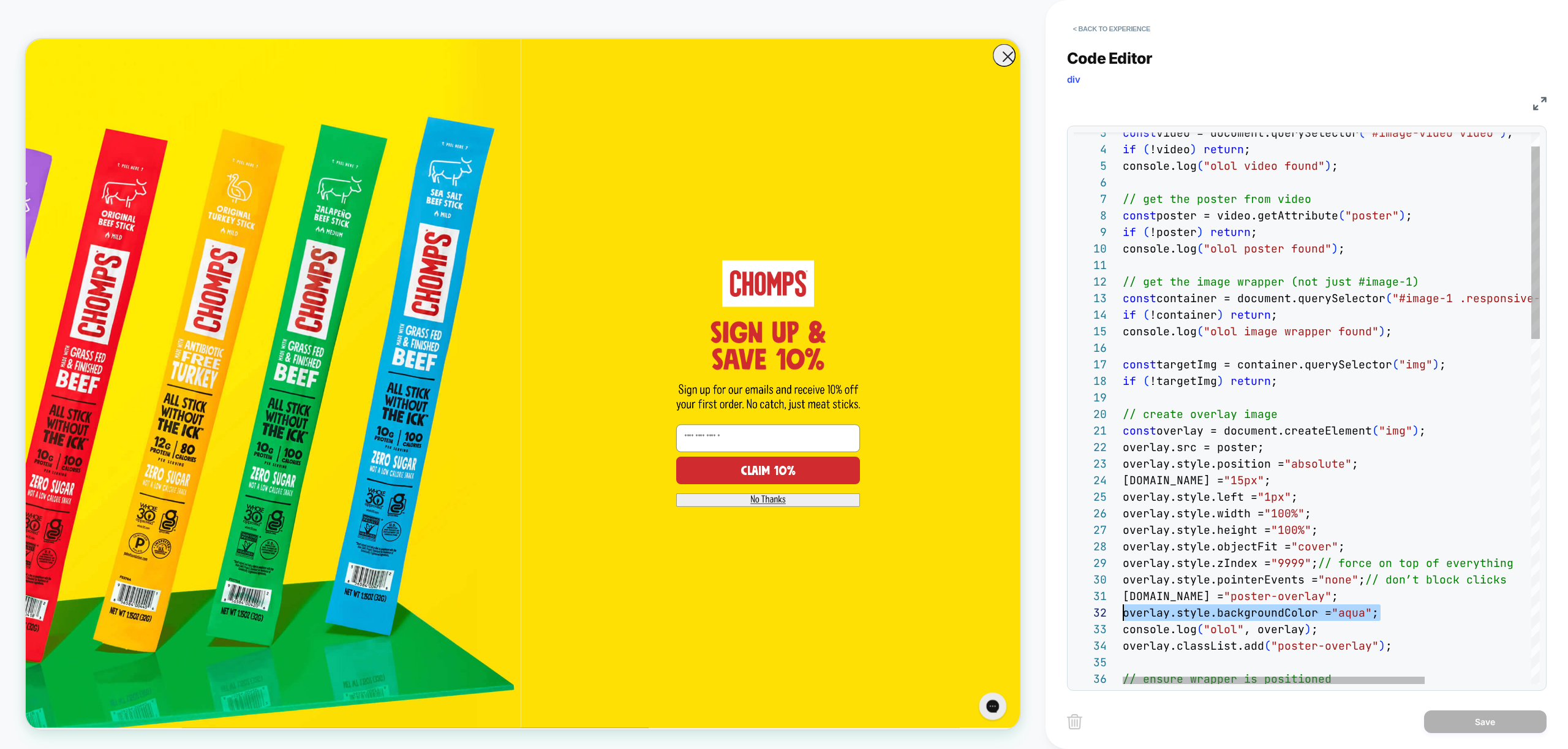
type textarea "**********"
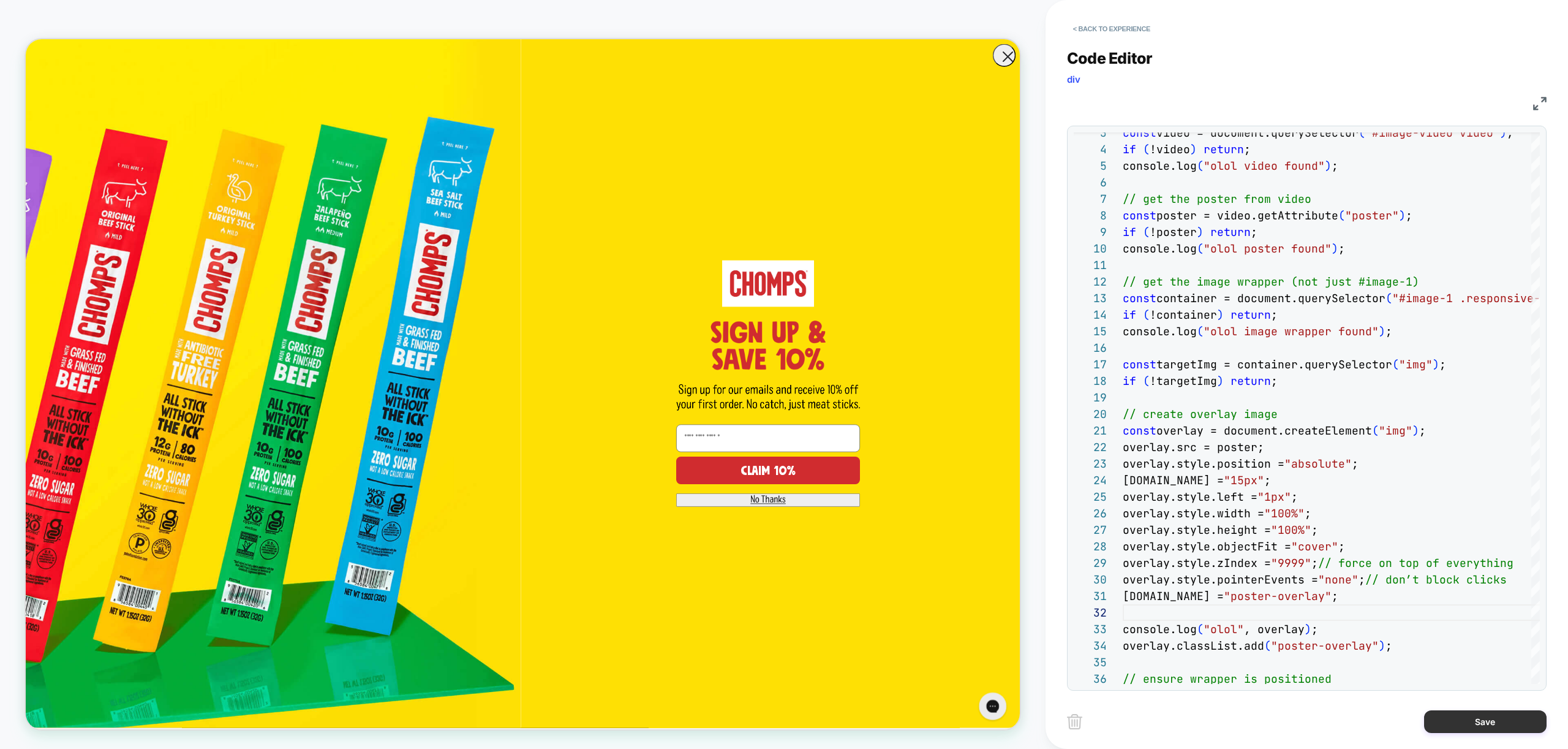
click at [1517, 725] on button "Save" at bounding box center [1485, 722] width 123 height 23
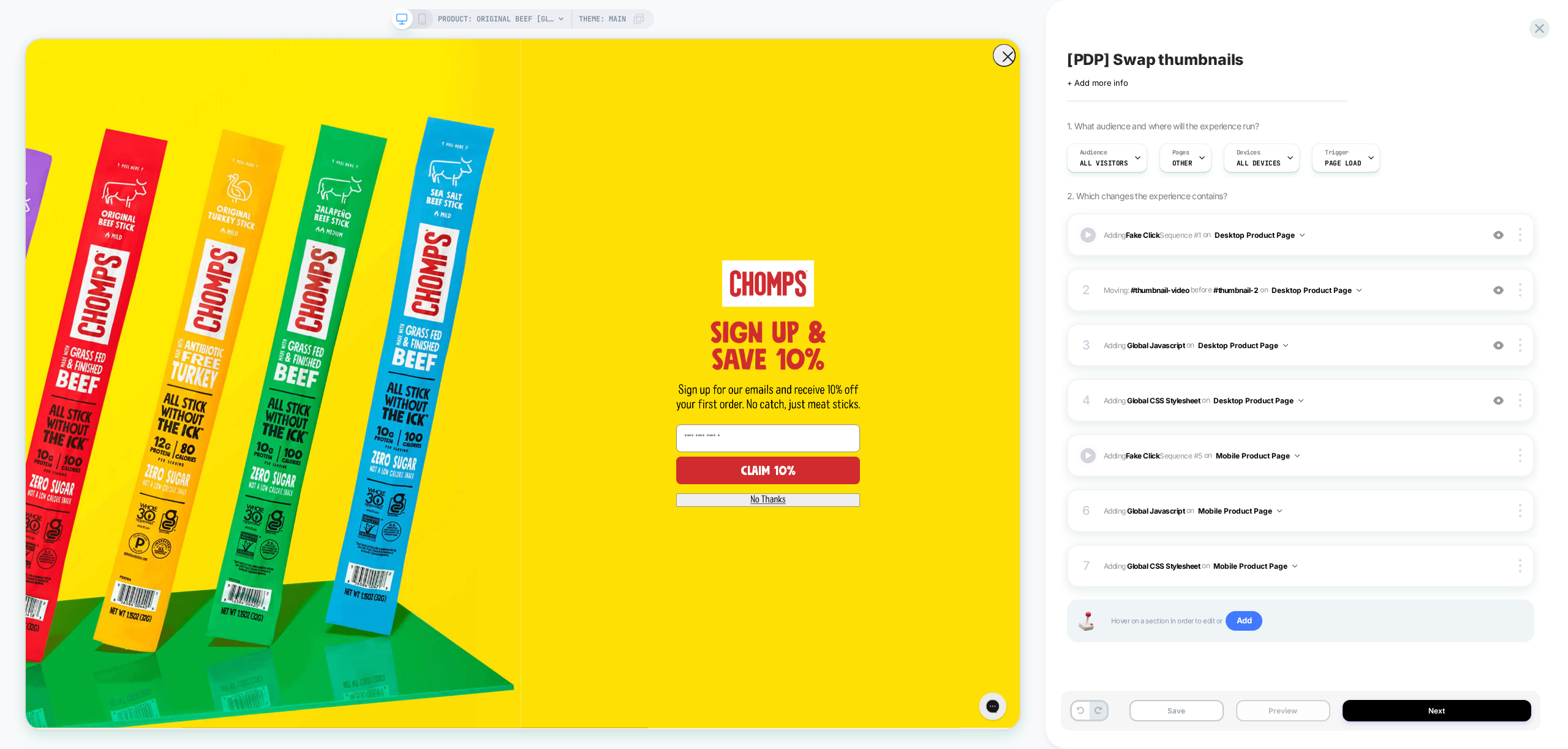
click at [1302, 715] on button "Preview" at bounding box center [1283, 710] width 95 height 21
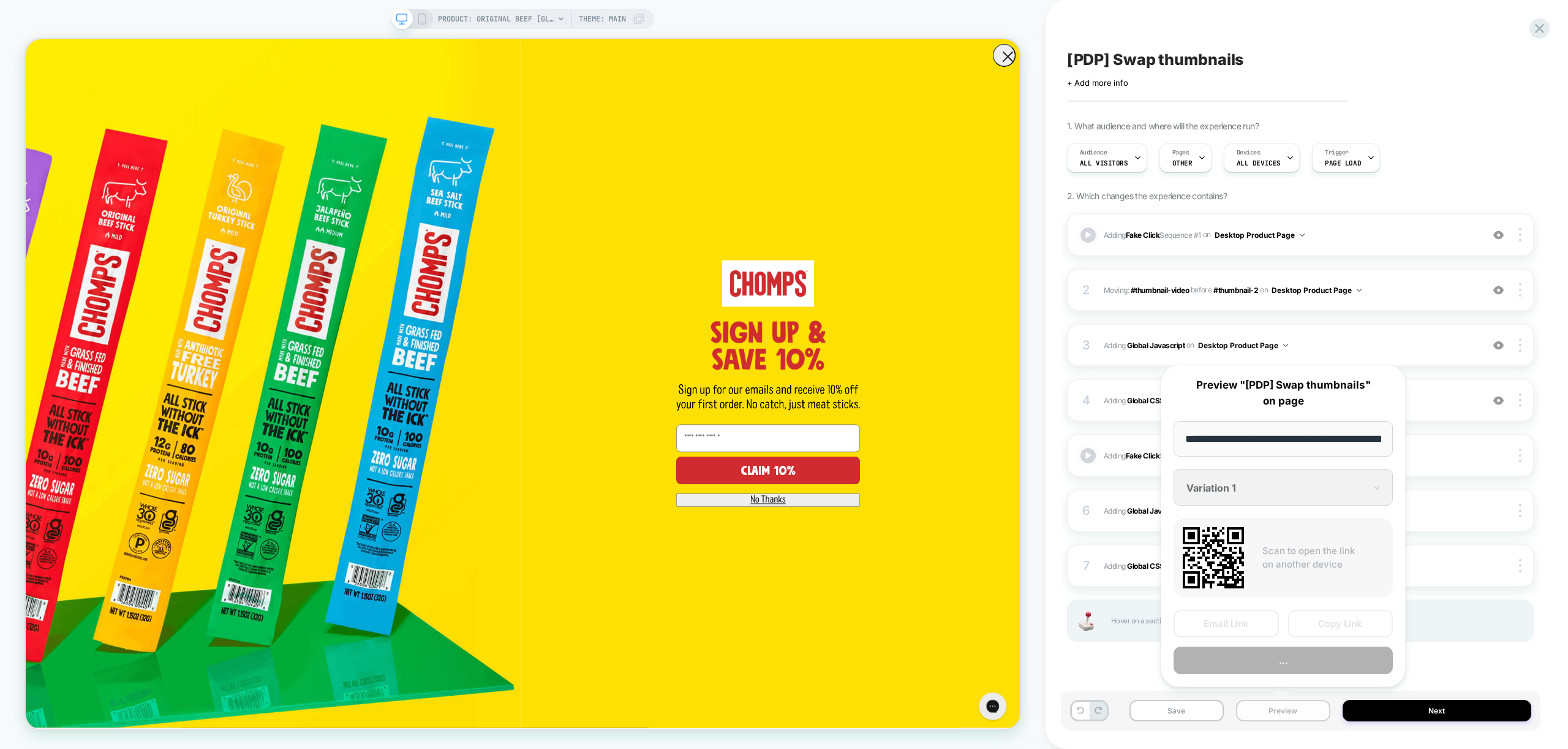
scroll to position [0, 252]
click at [1295, 666] on button "Preview" at bounding box center [1283, 660] width 220 height 27
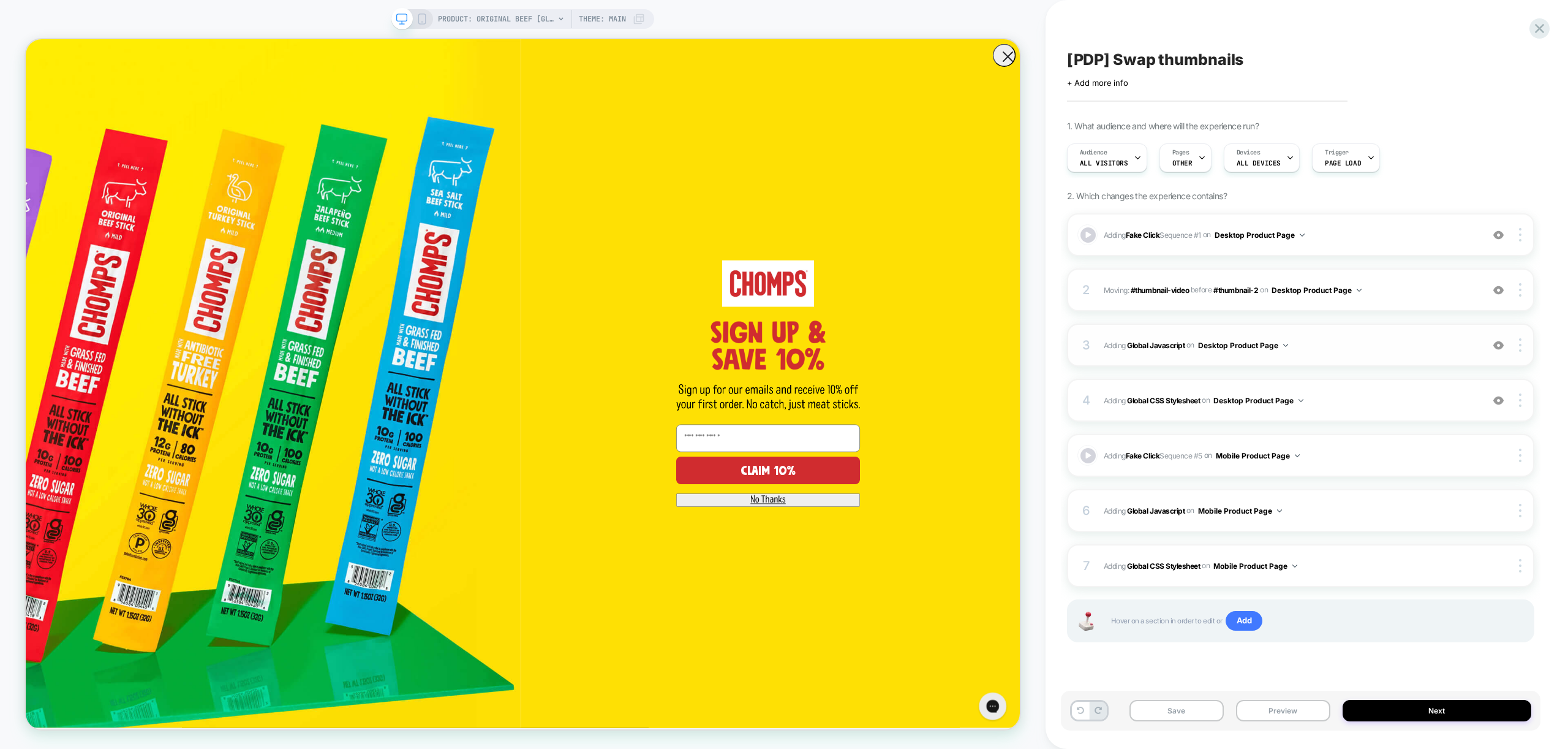
click at [1314, 342] on span "Adding Global Javascript on Desktop Product Page" at bounding box center [1290, 345] width 373 height 15
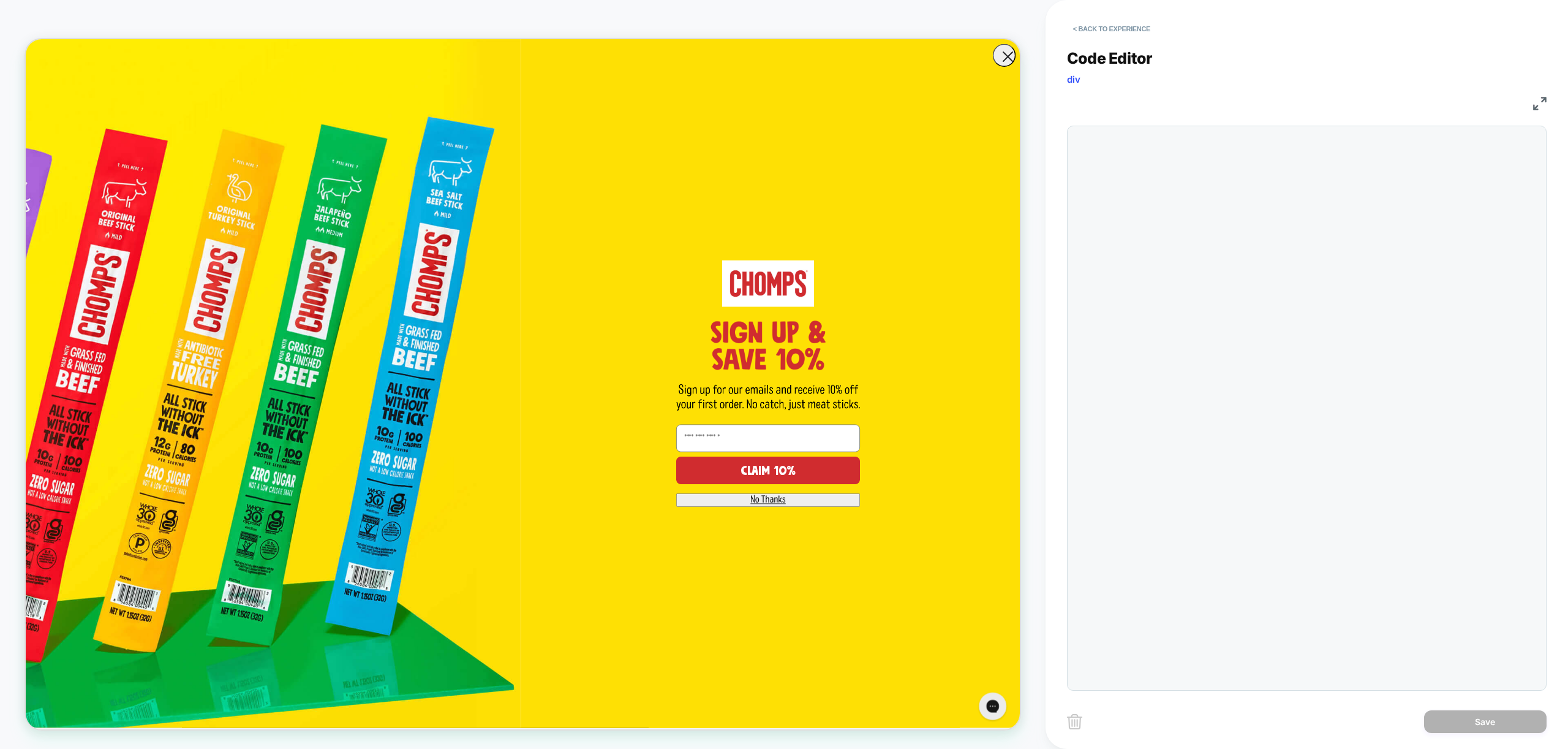
scroll to position [165, 0]
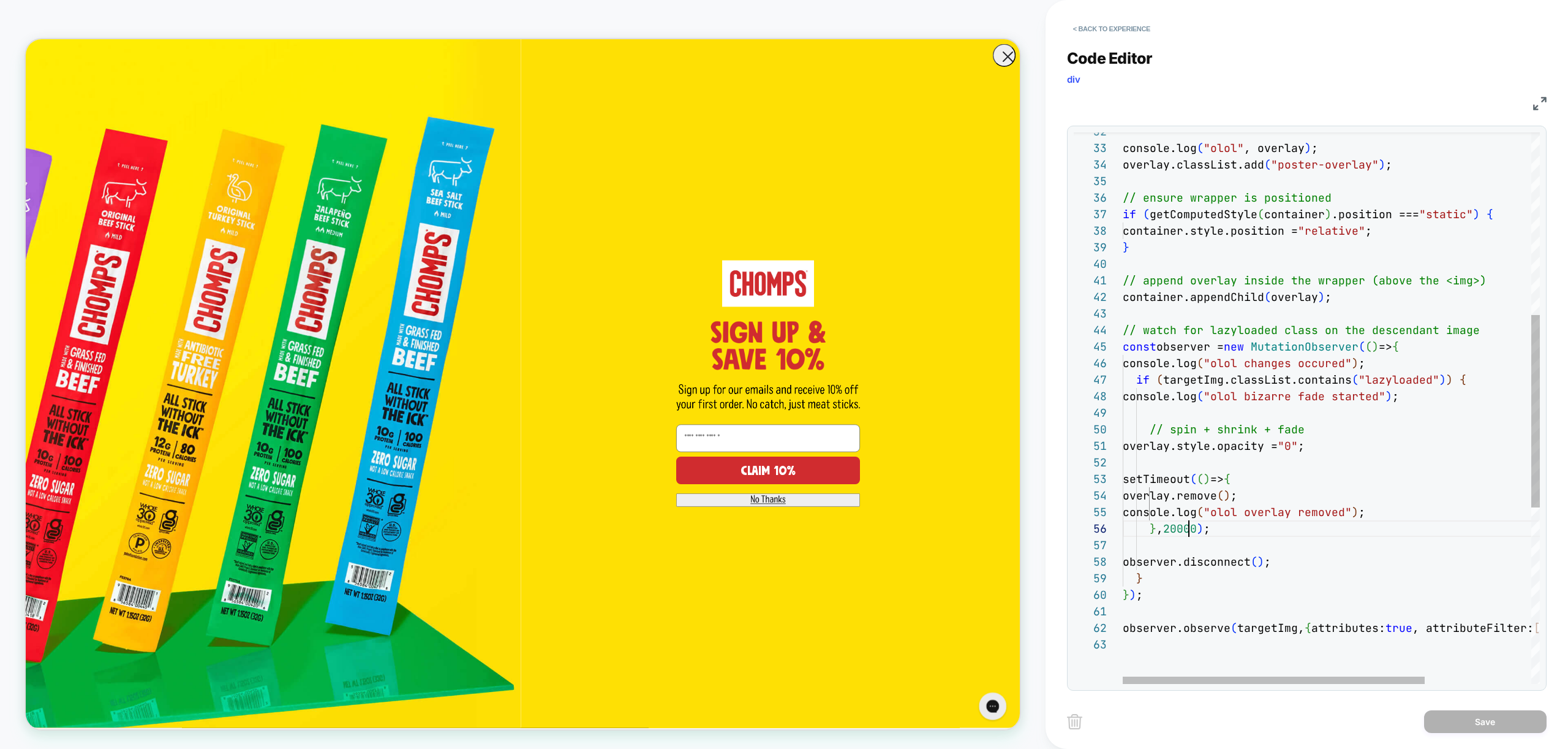
click at [1192, 529] on div "observer.observe ( targetImg, { attributes: true , attributeFilter: [ "class" ]…" at bounding box center [1404, 399] width 564 height 1577
click at [1314, 401] on div "observer.observe ( targetImg, { attributes: true , attributeFilter: [ "class" ]…" at bounding box center [1404, 399] width 564 height 1577
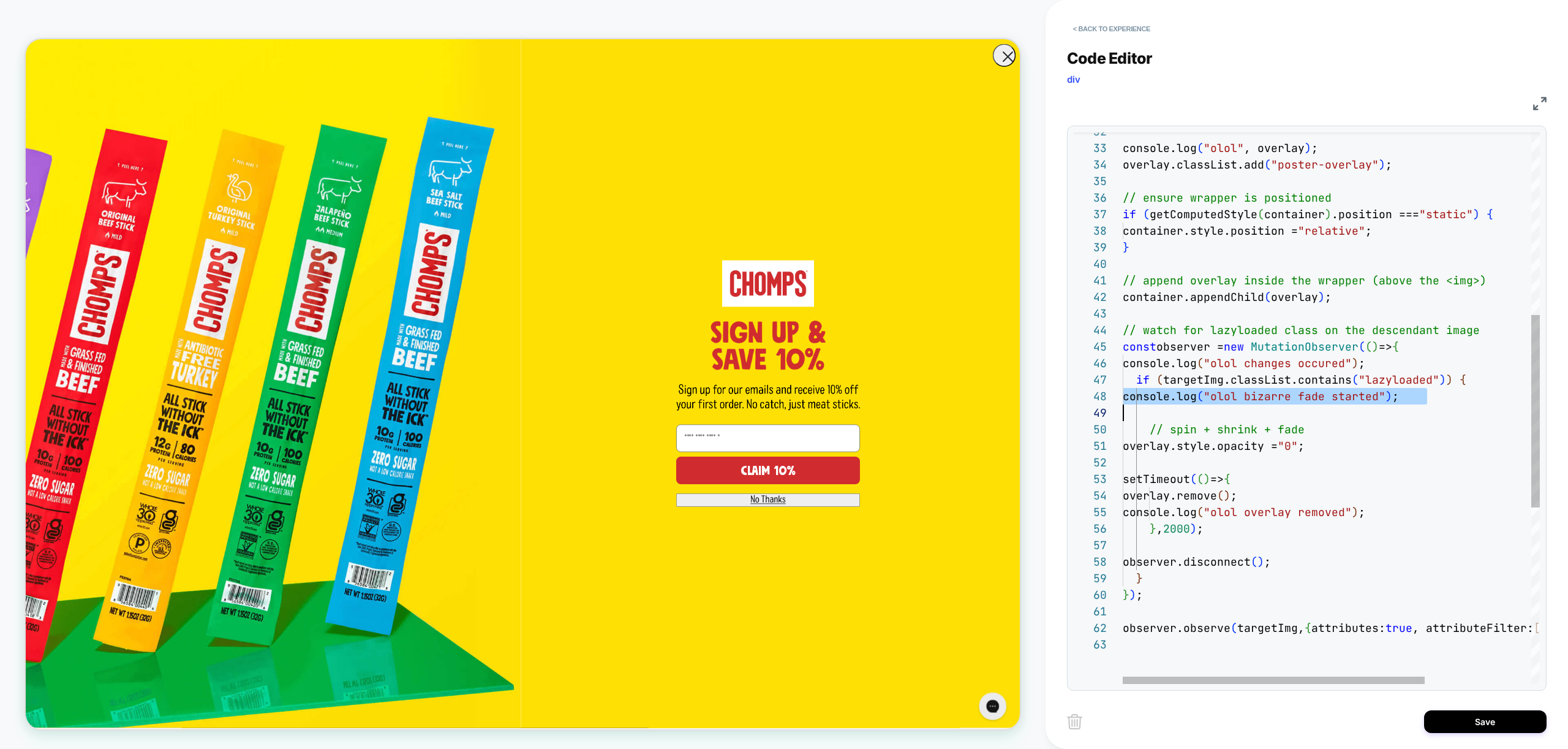
click at [1314, 401] on div "observer.observe ( targetImg, { attributes: true , attributeFilter: [ "class" ]…" at bounding box center [1404, 399] width 564 height 1577
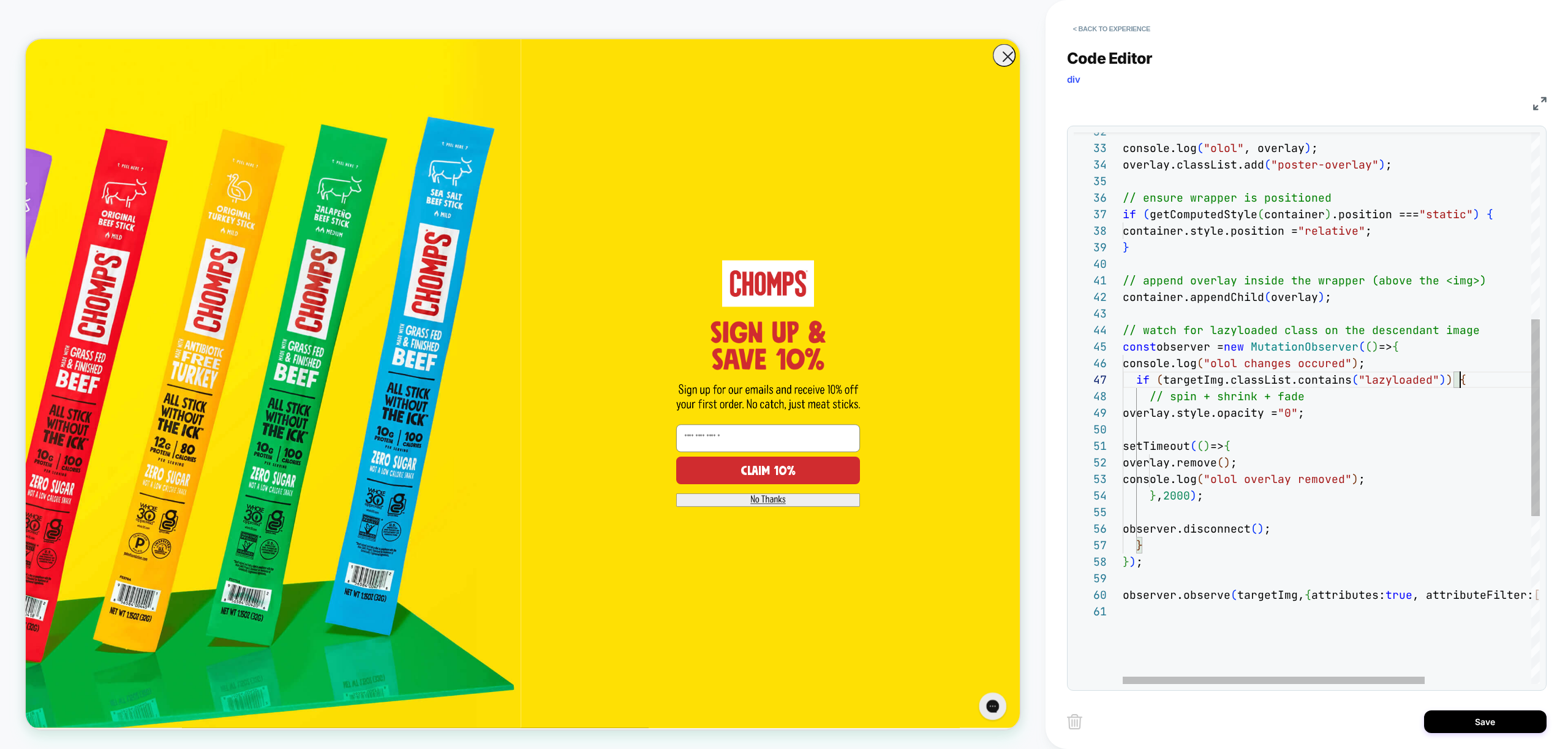
scroll to position [99, 338]
click at [1313, 361] on div "observer.observe ( targetImg, { attributes: true , attributeFilter: [ "class" ]…" at bounding box center [1404, 382] width 564 height 1544
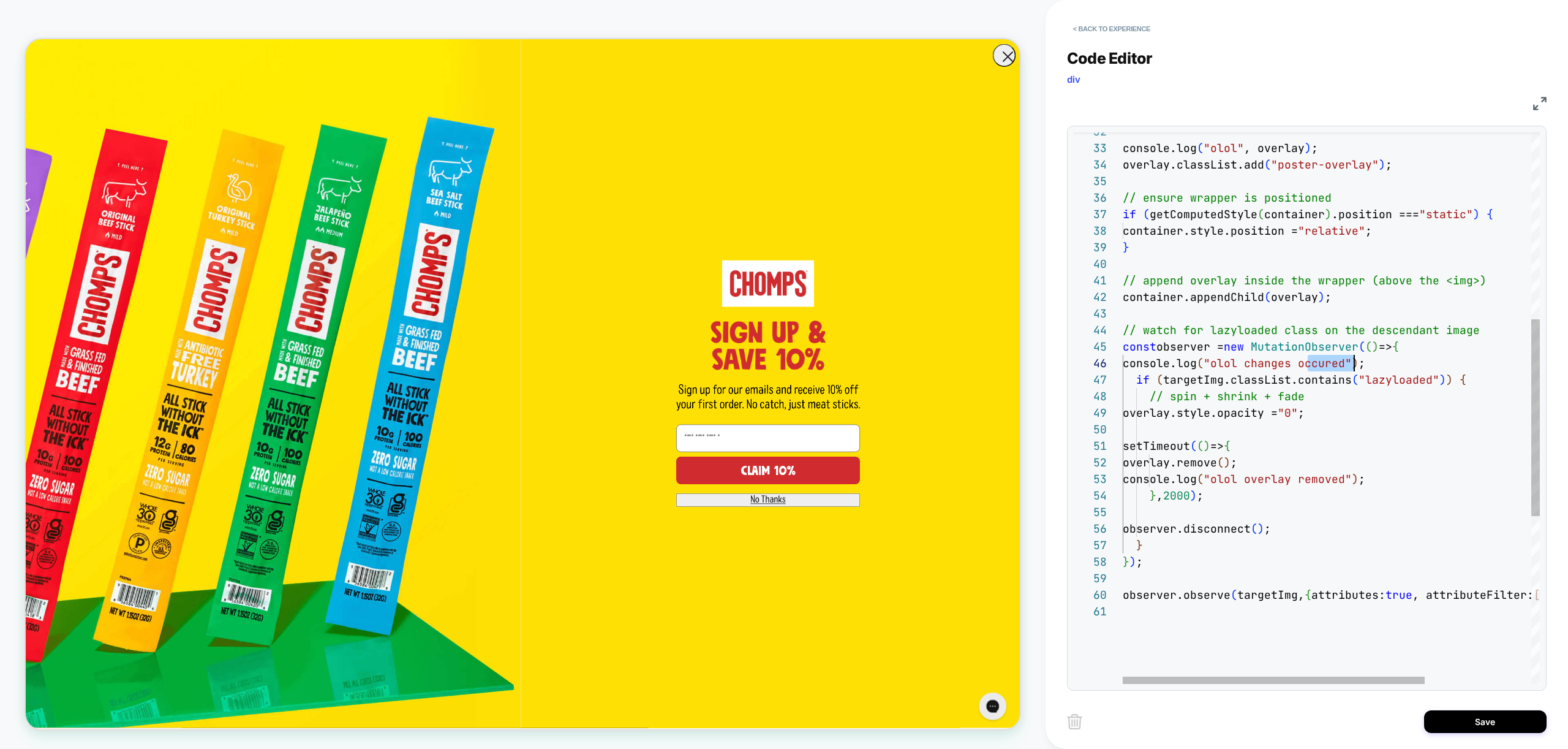
scroll to position [83, 0]
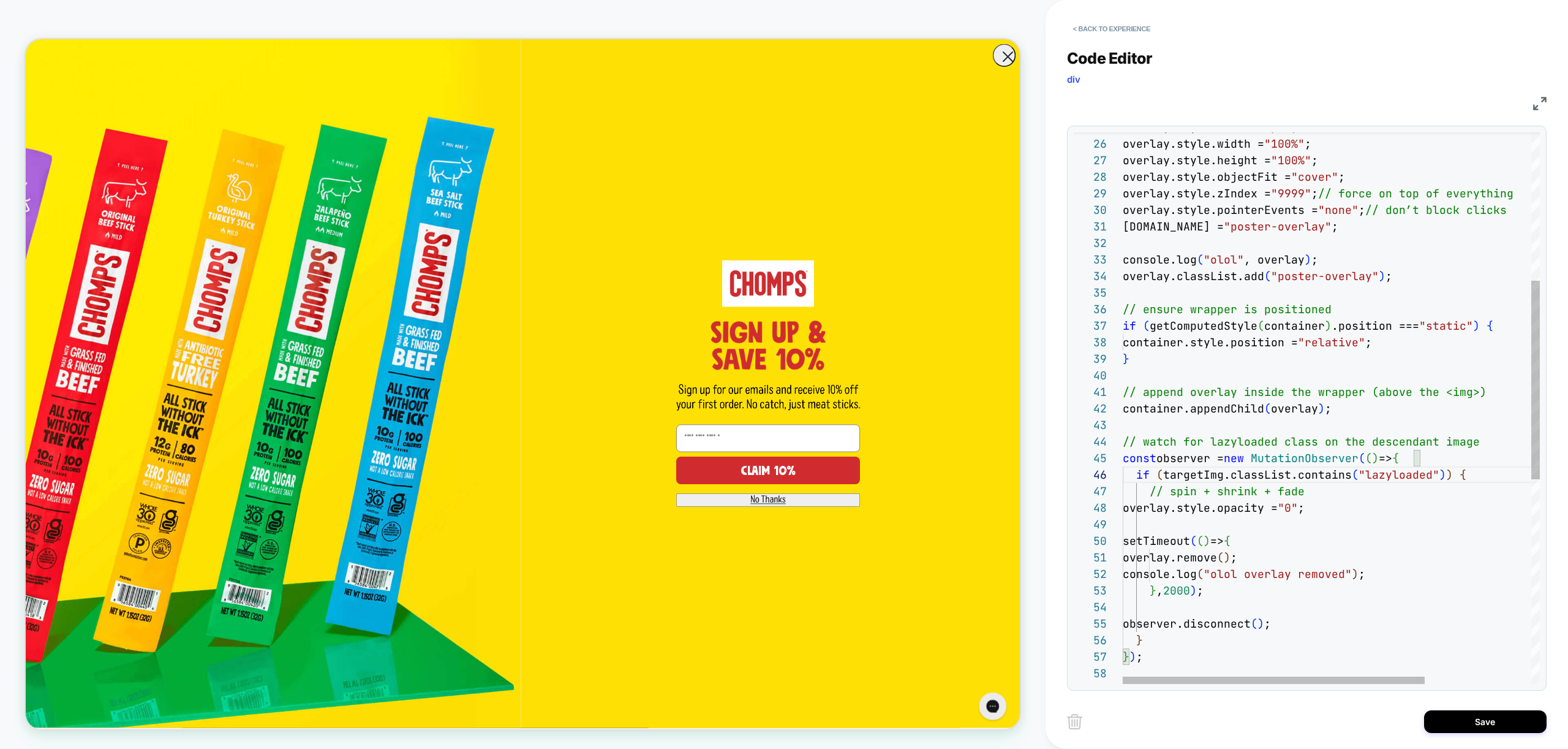
click at [1267, 261] on div "observer.observe ( targetImg, { attributes: true , attributeFilter: [ "class" ]…" at bounding box center [1404, 485] width 564 height 1528
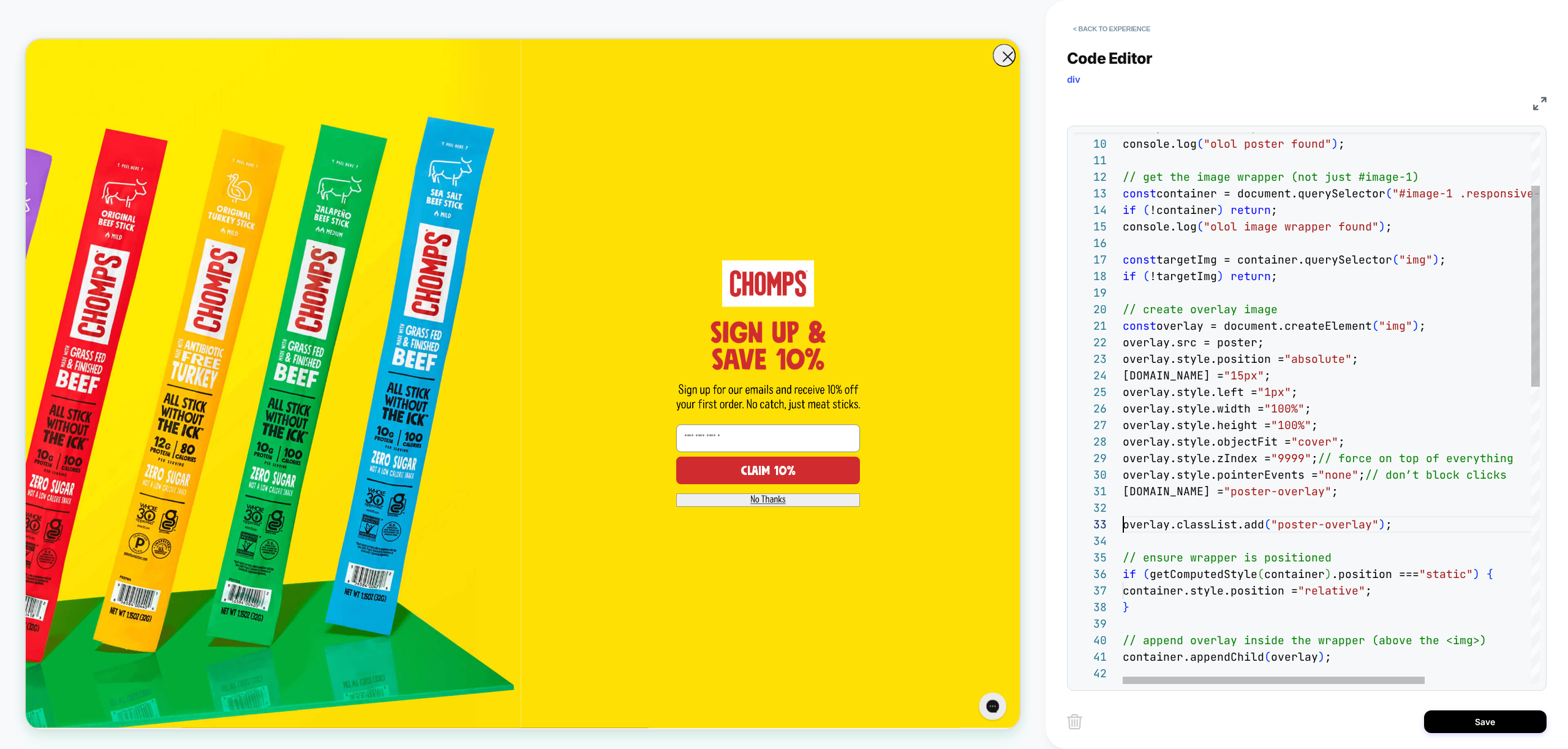
click at [1247, 226] on div "container.appendChild ( overlay ) ; // watch for lazyloaded class on the descen…" at bounding box center [1404, 741] width 564 height 1511
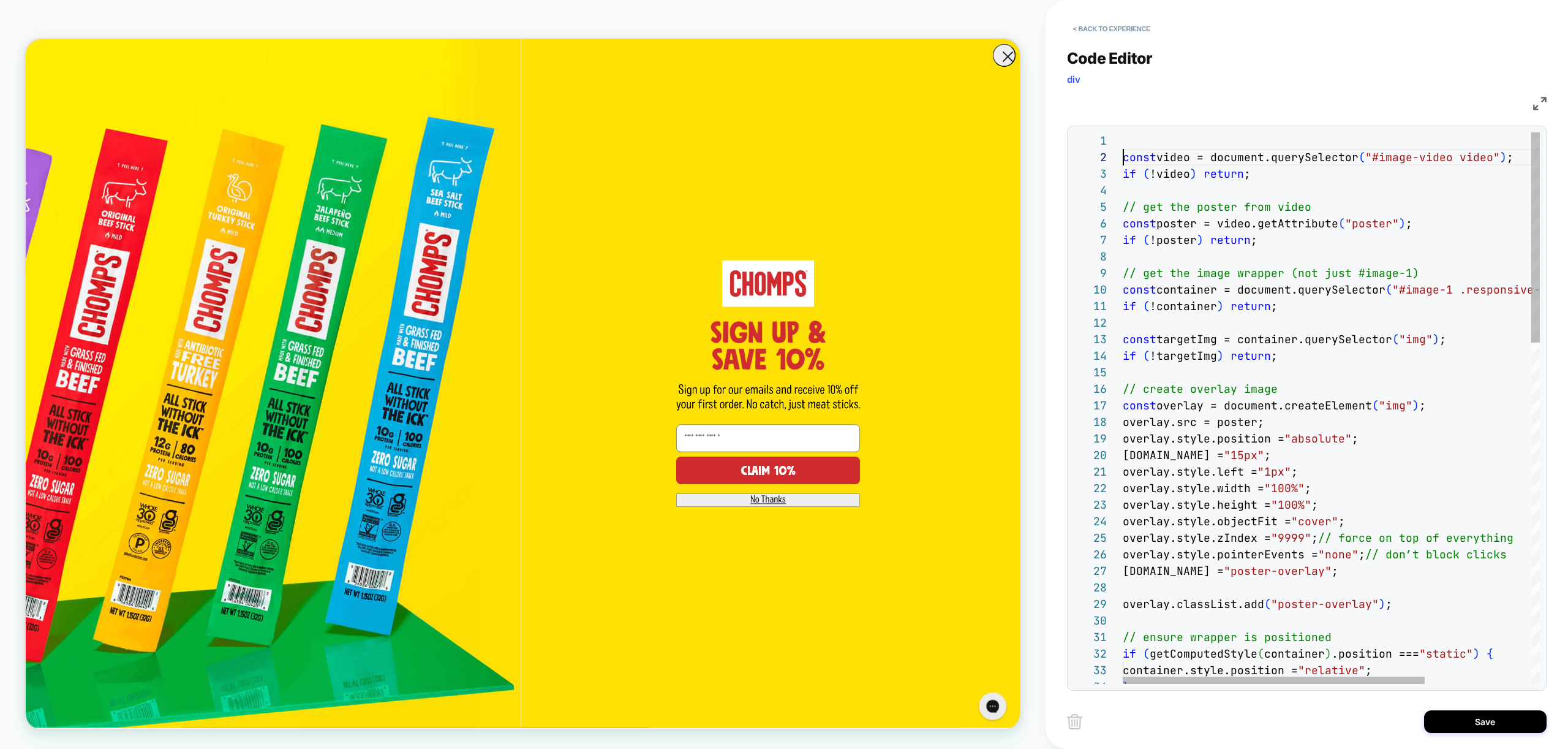
scroll to position [17, 0]
type textarea "**********"
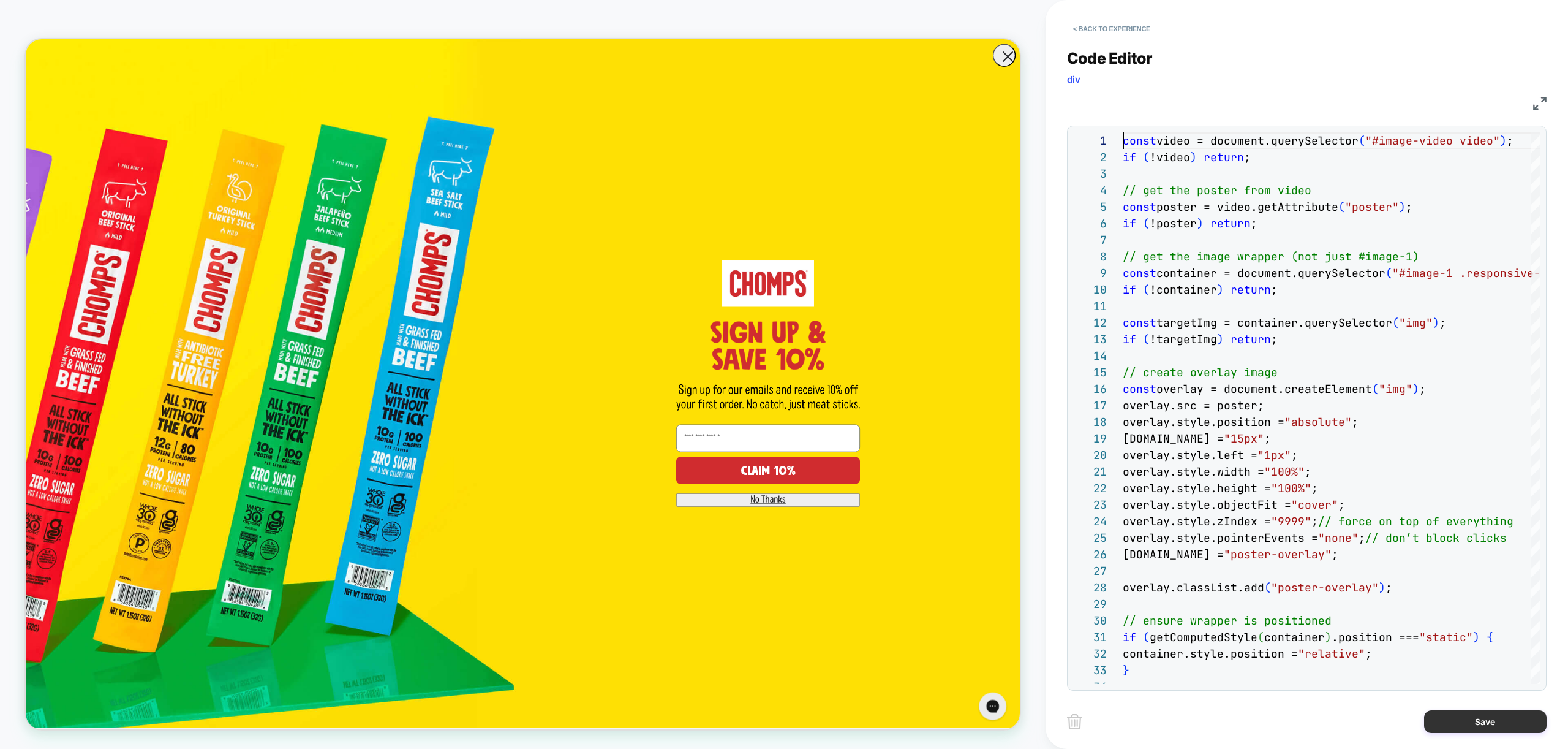
click at [1489, 729] on button "Save" at bounding box center [1485, 722] width 123 height 23
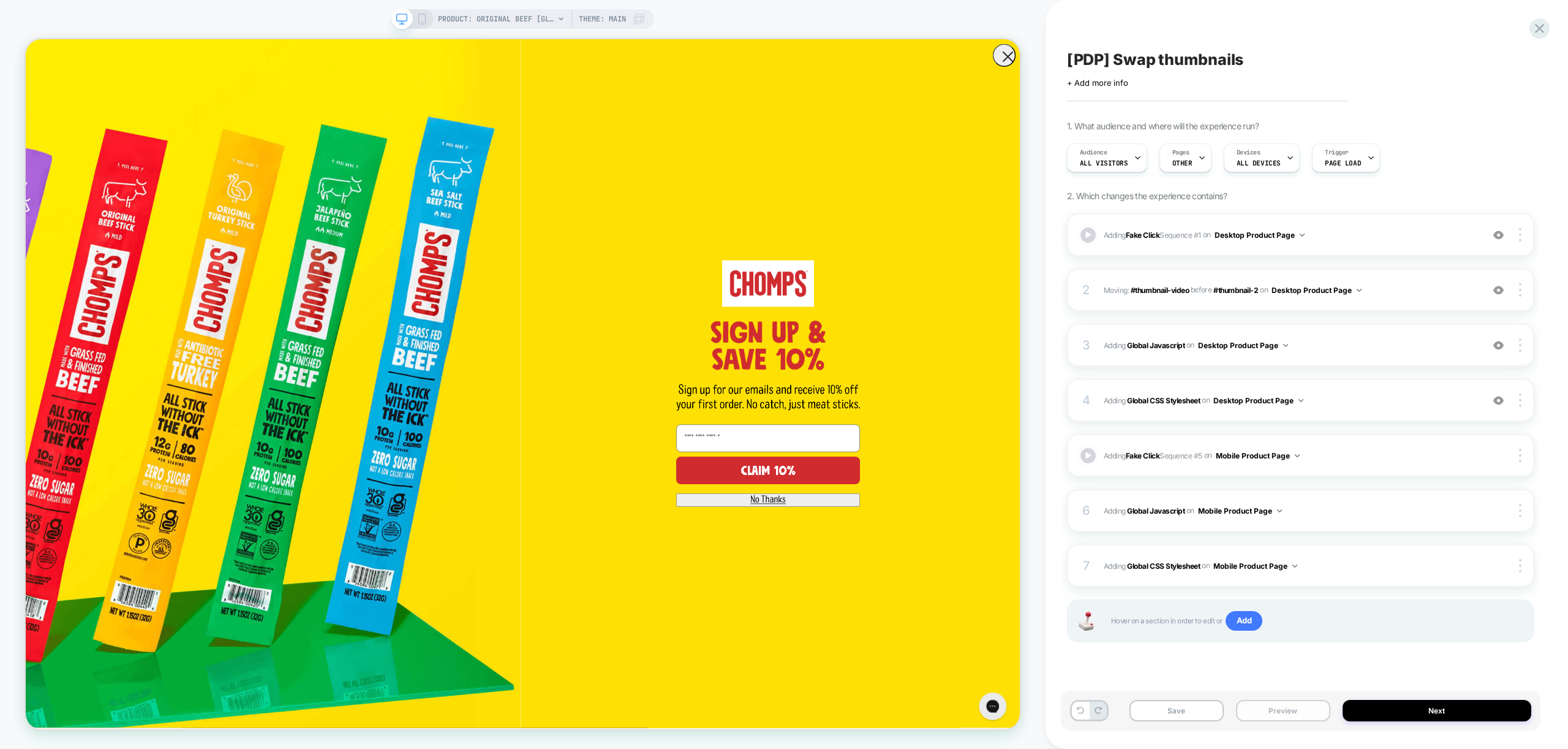
click at [1298, 707] on button "Preview" at bounding box center [1283, 710] width 95 height 21
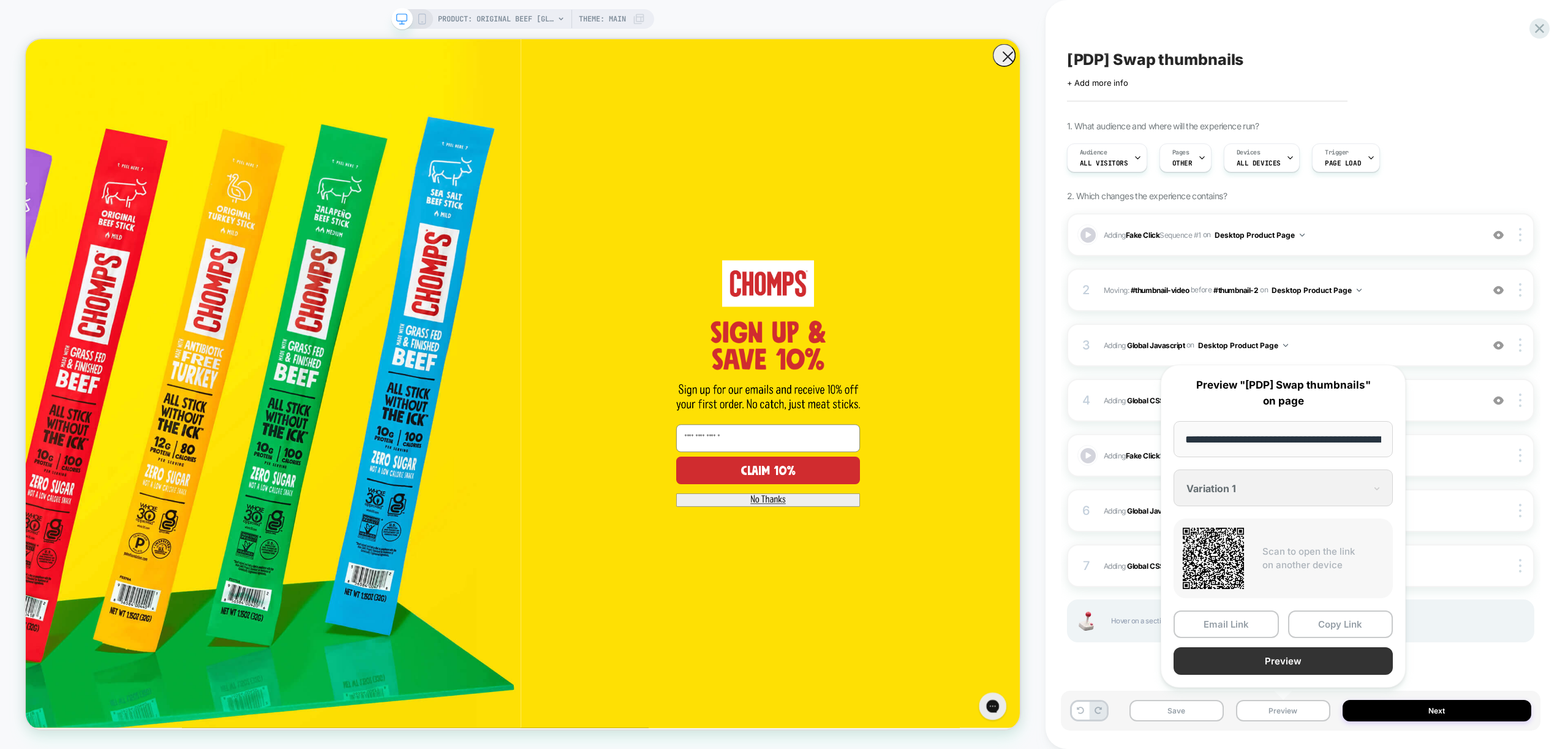
click at [1300, 657] on button "Preview" at bounding box center [1283, 660] width 220 height 27
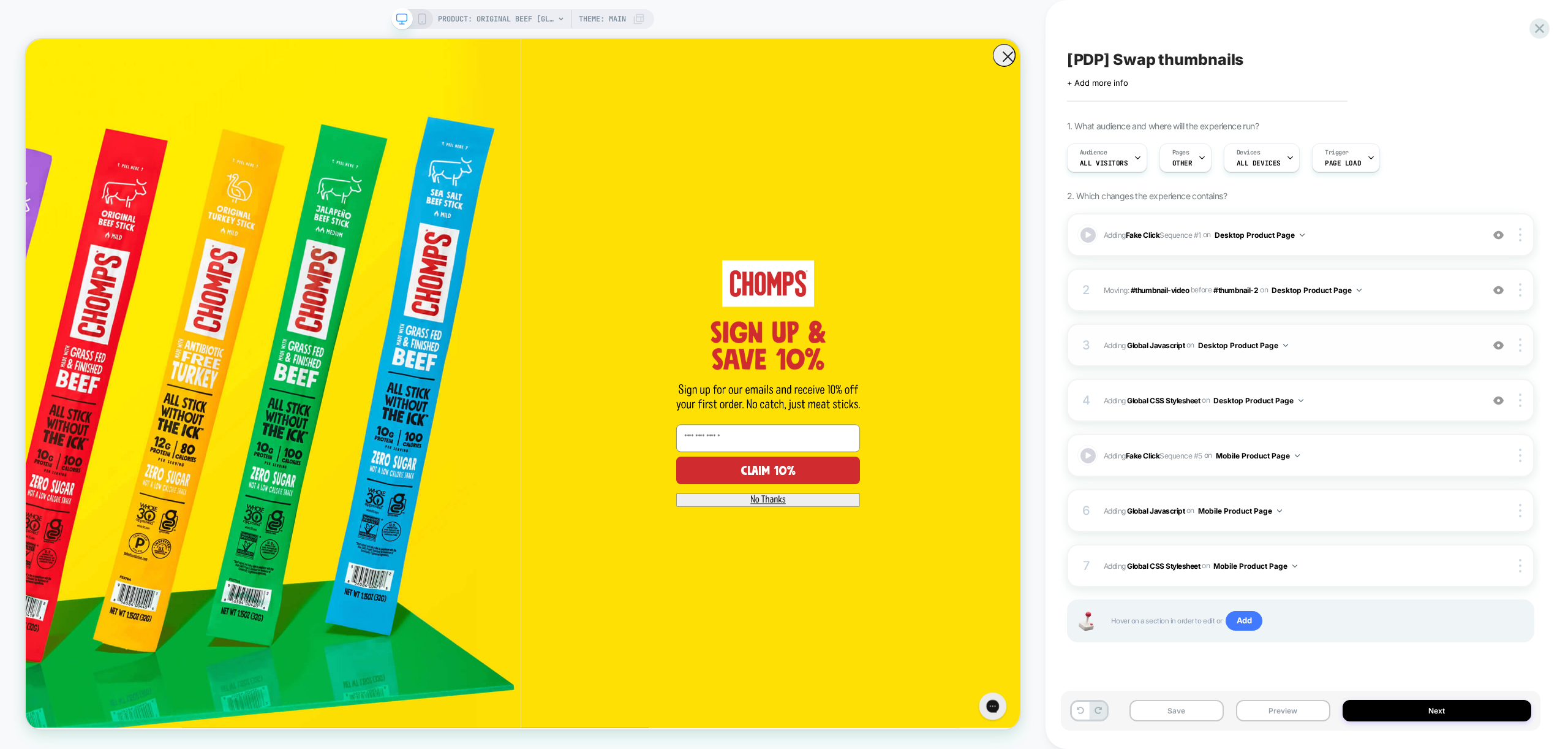
click at [1376, 344] on span "Adding Global Javascript on Desktop Product Page" at bounding box center [1290, 345] width 373 height 15
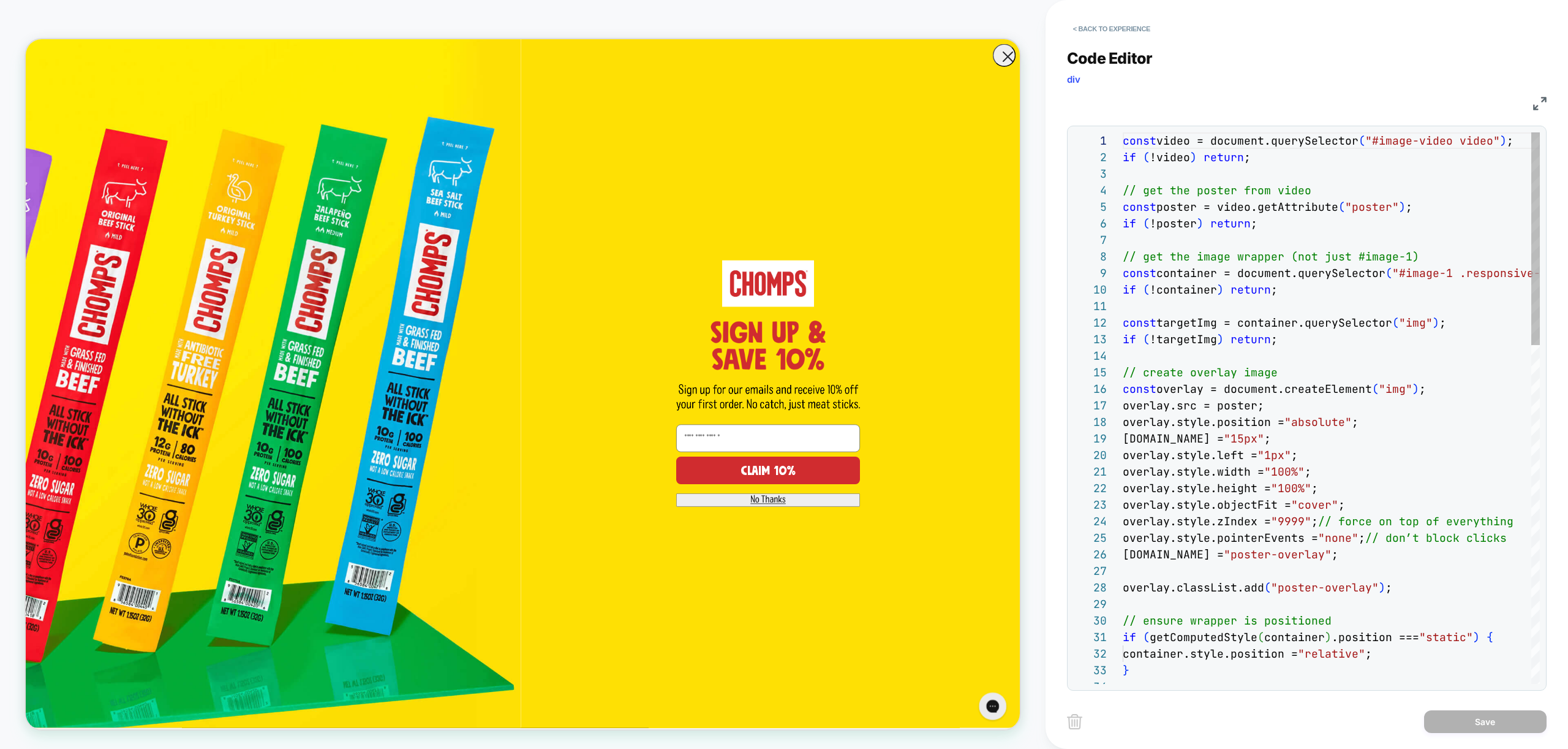
scroll to position [165, 0]
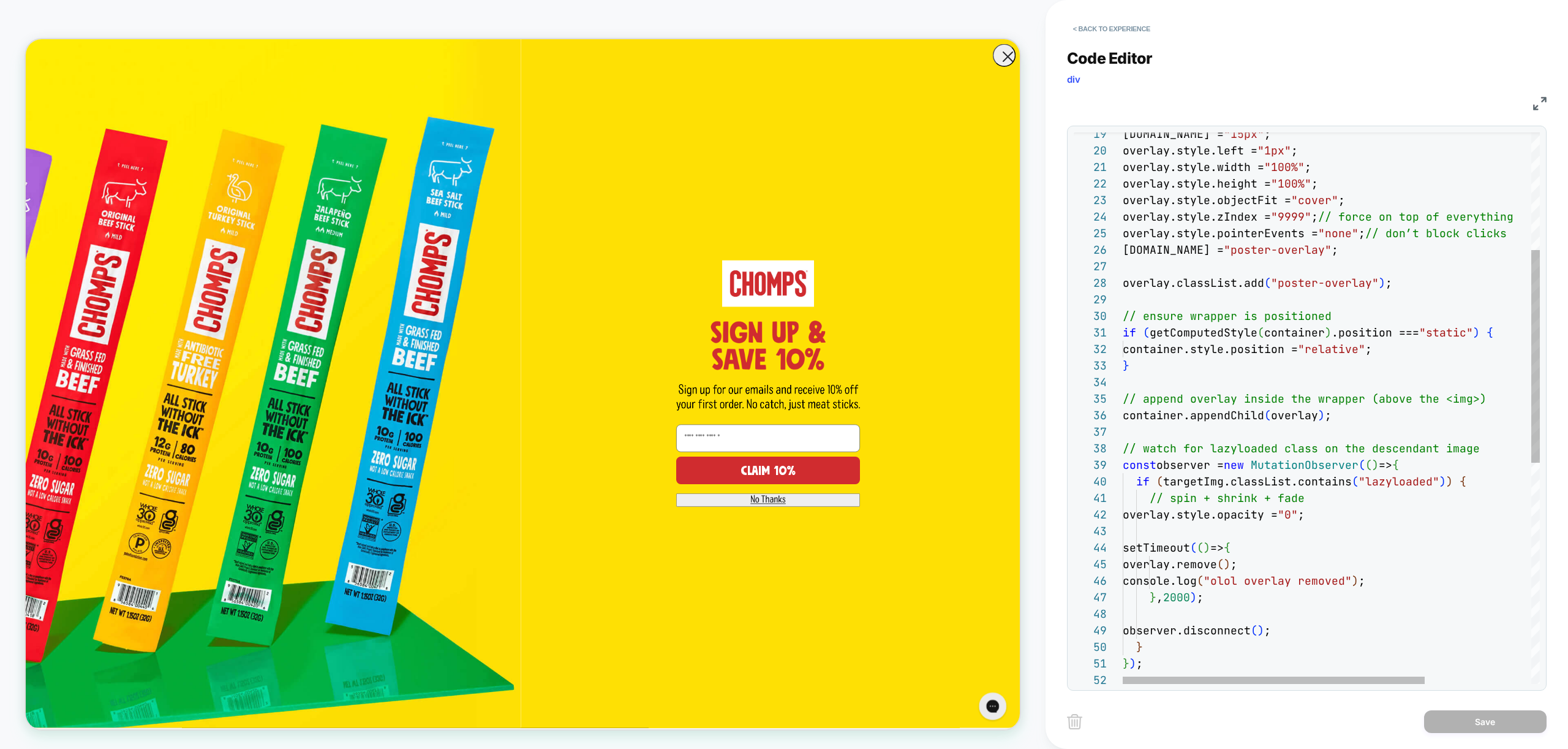
click at [1195, 597] on div "overlay.style.top = "15px" ; overlay.style.left = "1px" ; overlay.style.width =…" at bounding box center [1404, 542] width 564 height 1428
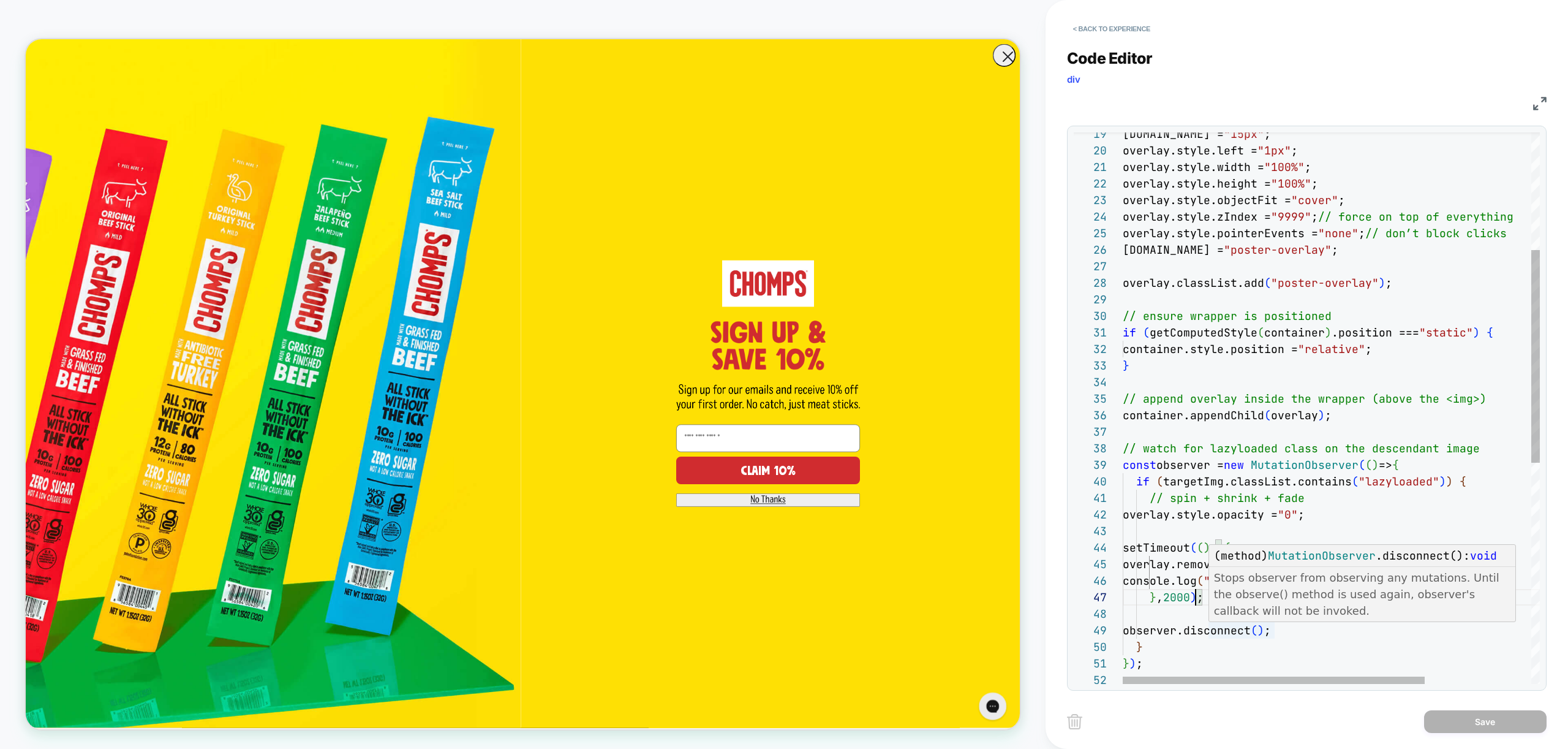
scroll to position [99, 79]
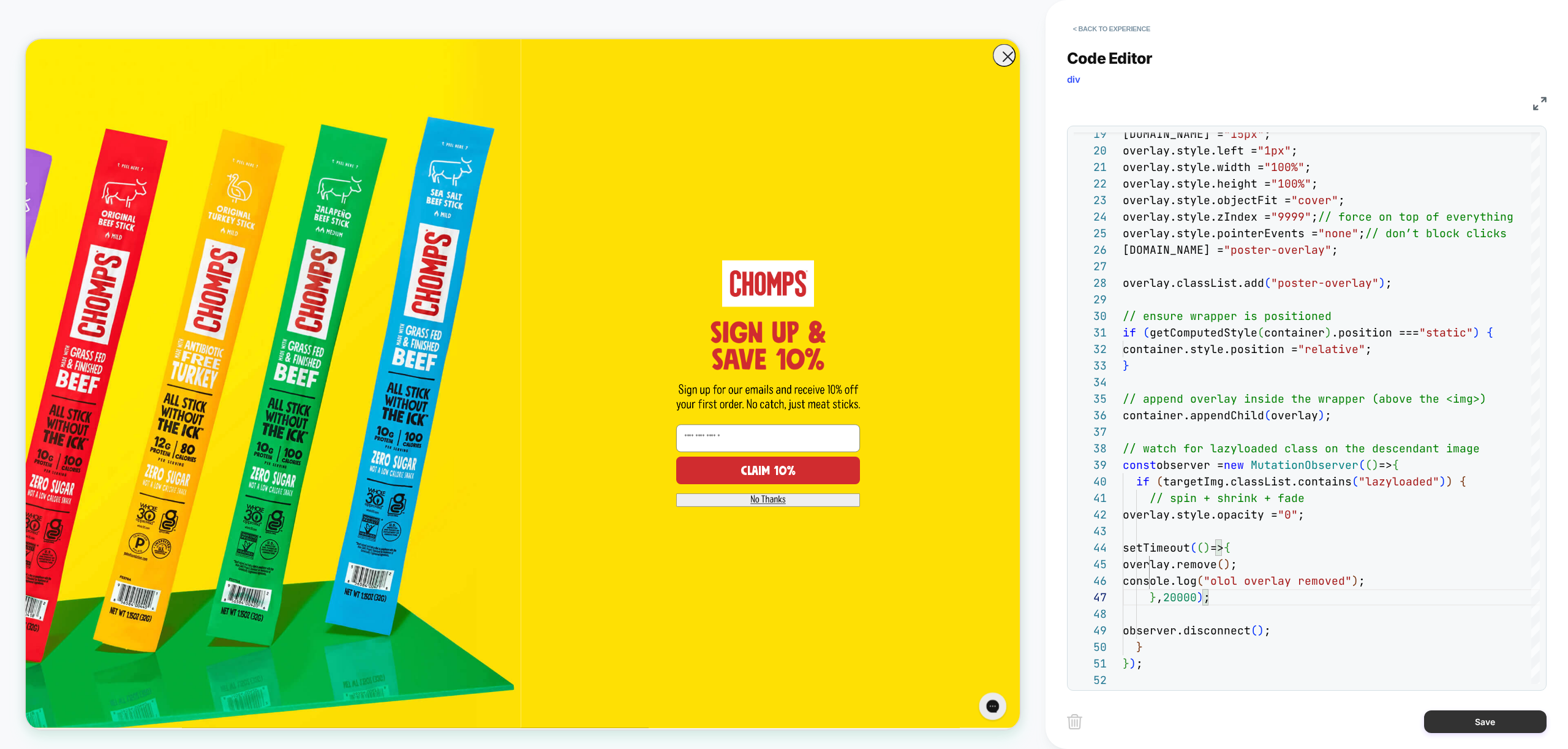
type textarea "**********"
click at [1474, 722] on button "Save" at bounding box center [1485, 722] width 123 height 23
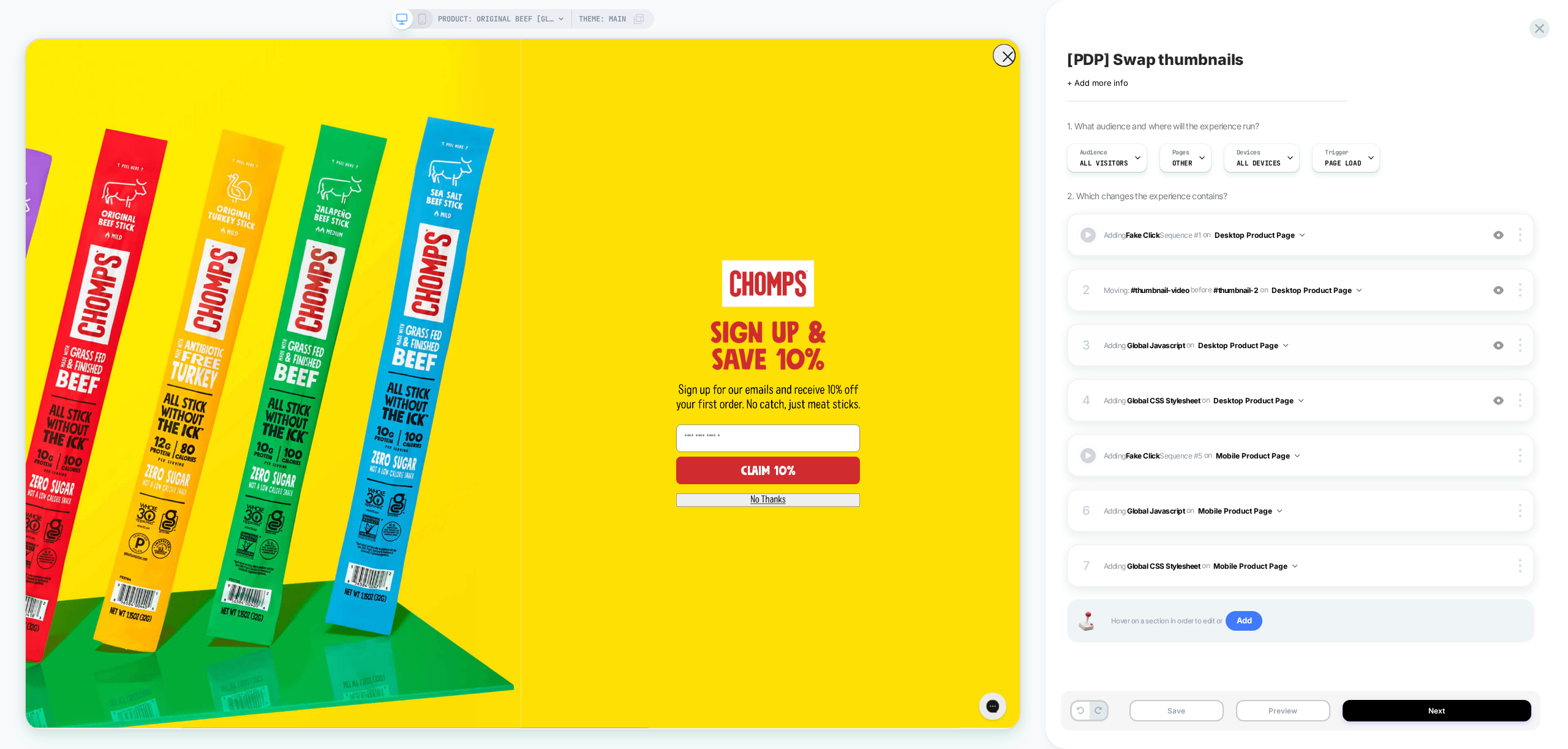
click at [1359, 343] on span "Adding Global Javascript on Desktop Product Page" at bounding box center [1290, 345] width 373 height 15
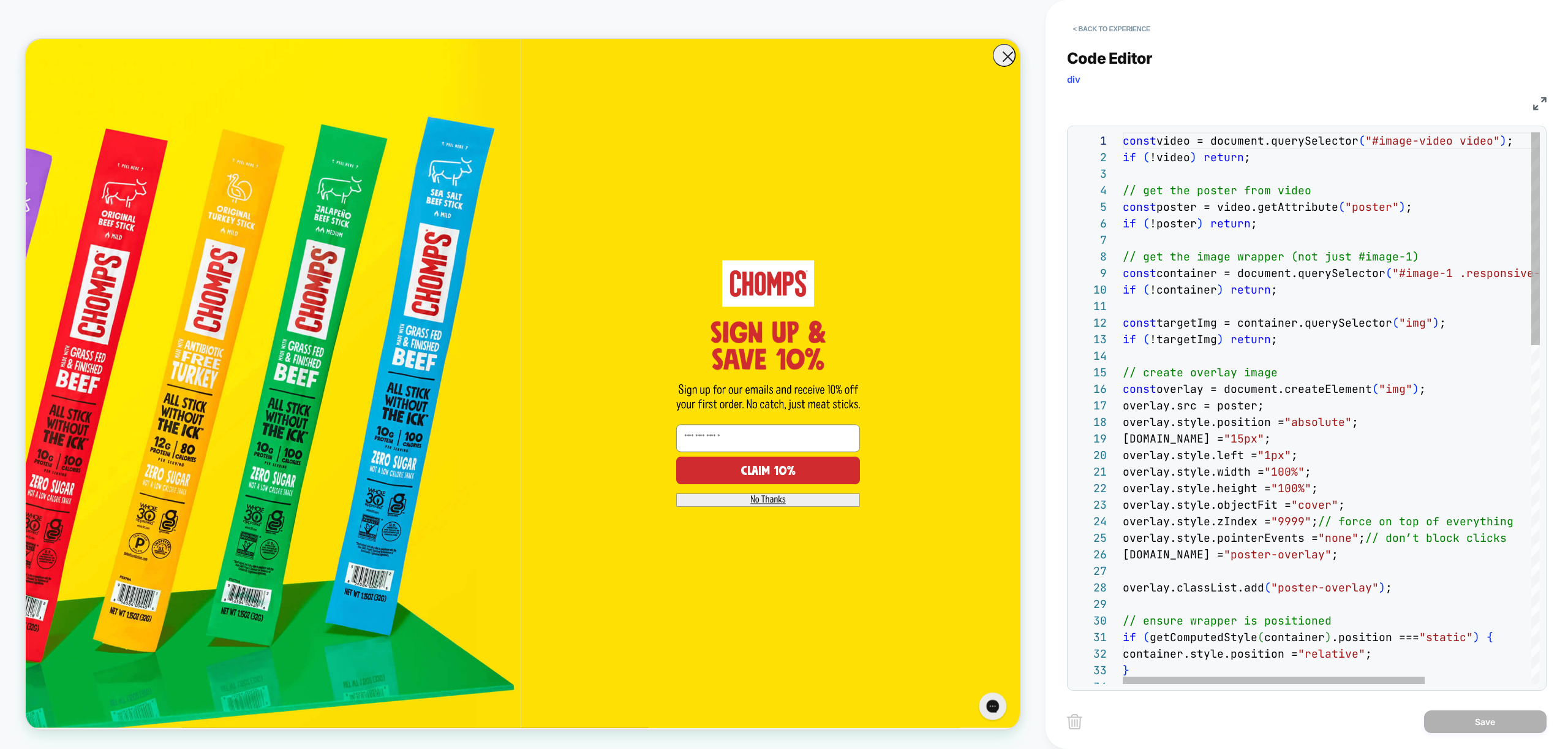
scroll to position [133, 152]
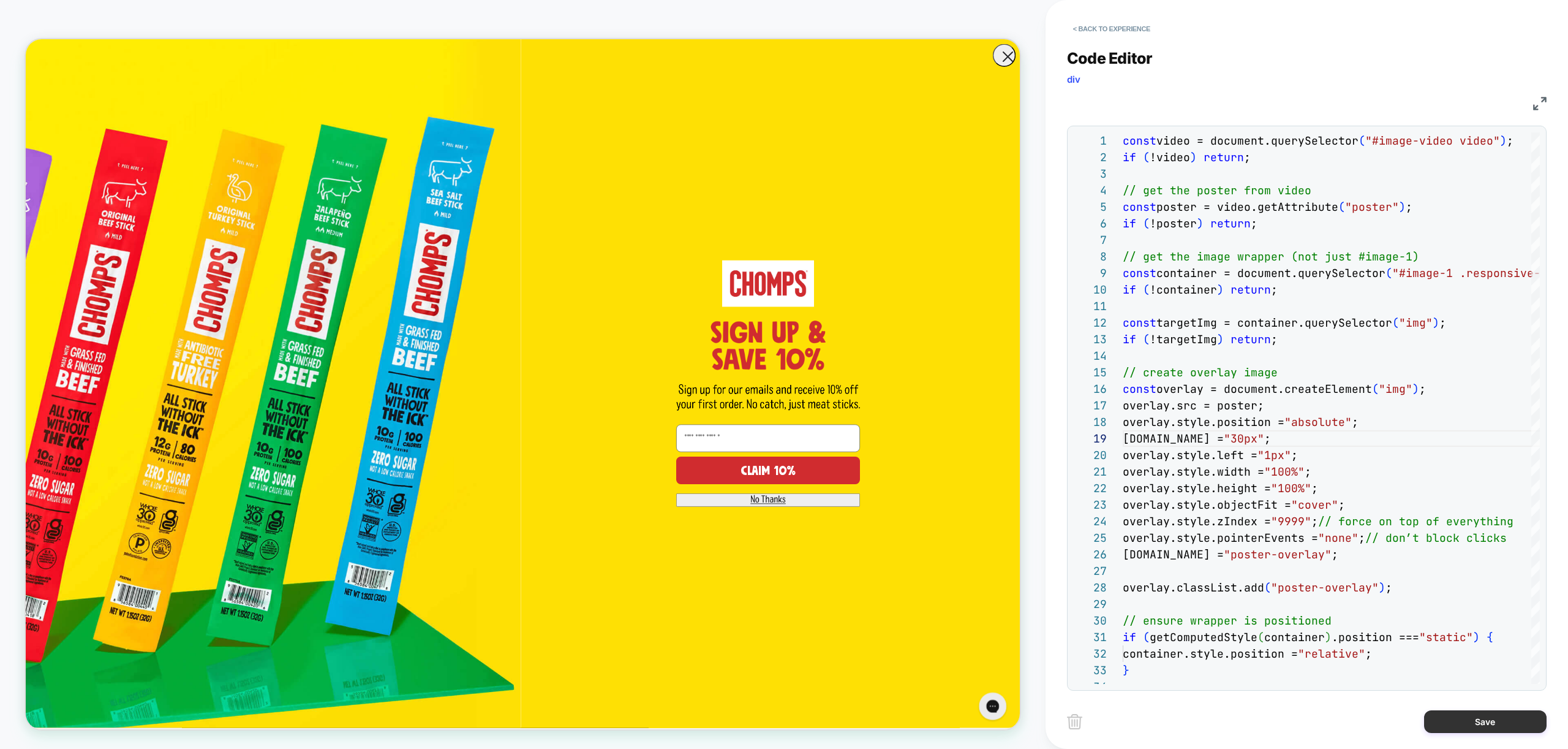
type textarea "**********"
click at [1470, 714] on button "Save" at bounding box center [1485, 722] width 123 height 23
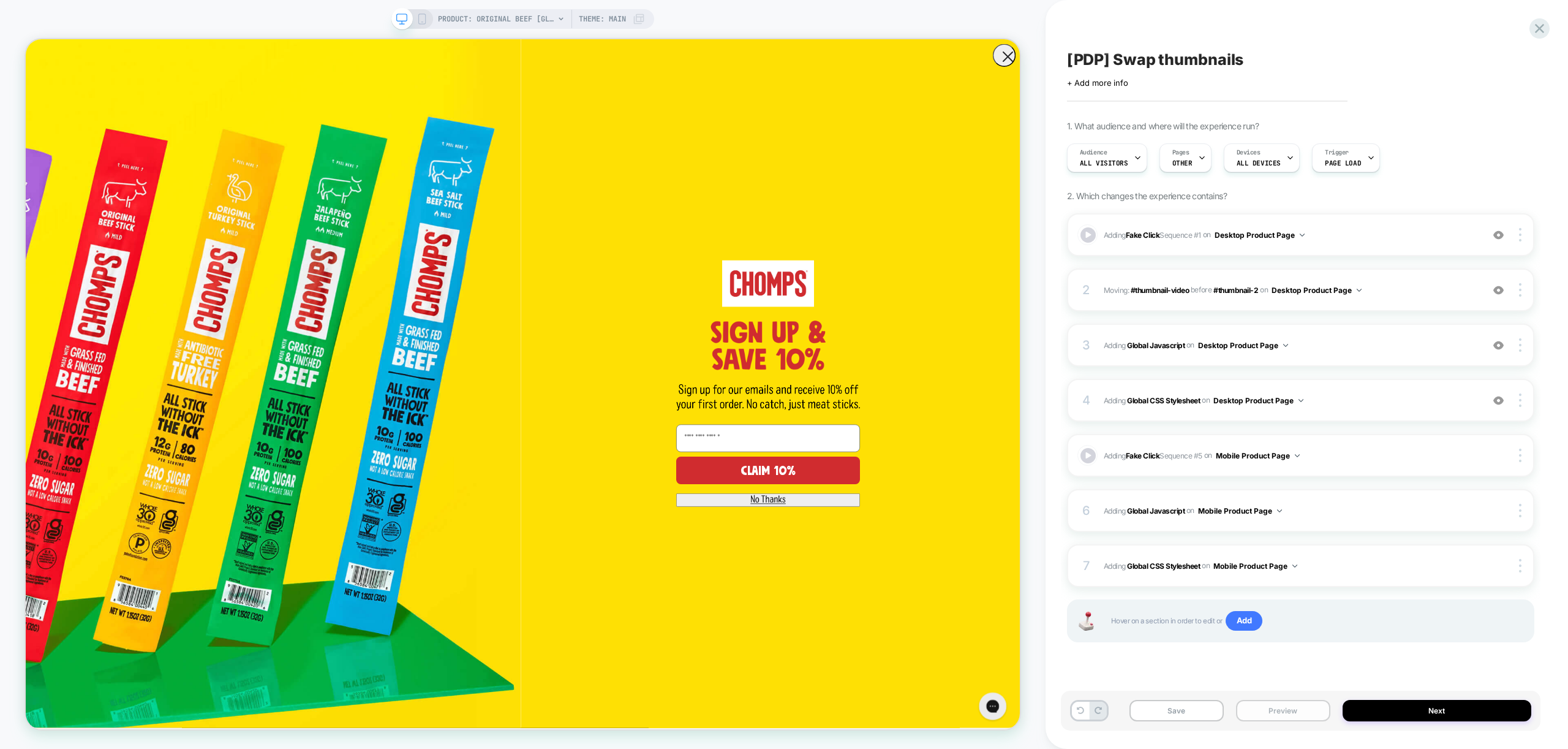
drag, startPoint x: 1289, startPoint y: 717, endPoint x: 1300, endPoint y: 704, distance: 17.0
click at [1289, 717] on button "Preview" at bounding box center [1283, 710] width 95 height 21
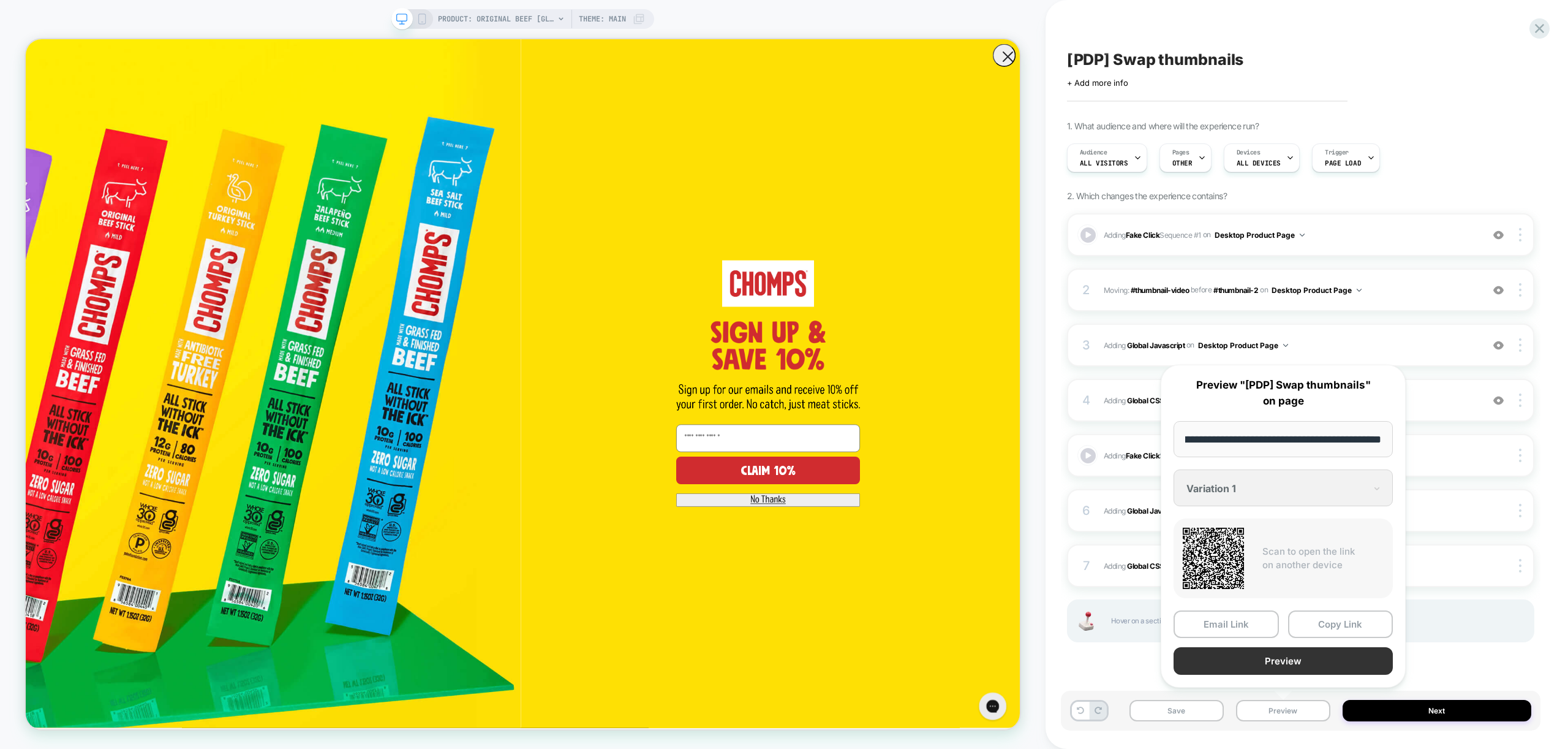
scroll to position [0, 0]
click at [1309, 669] on button "Preview" at bounding box center [1283, 660] width 220 height 27
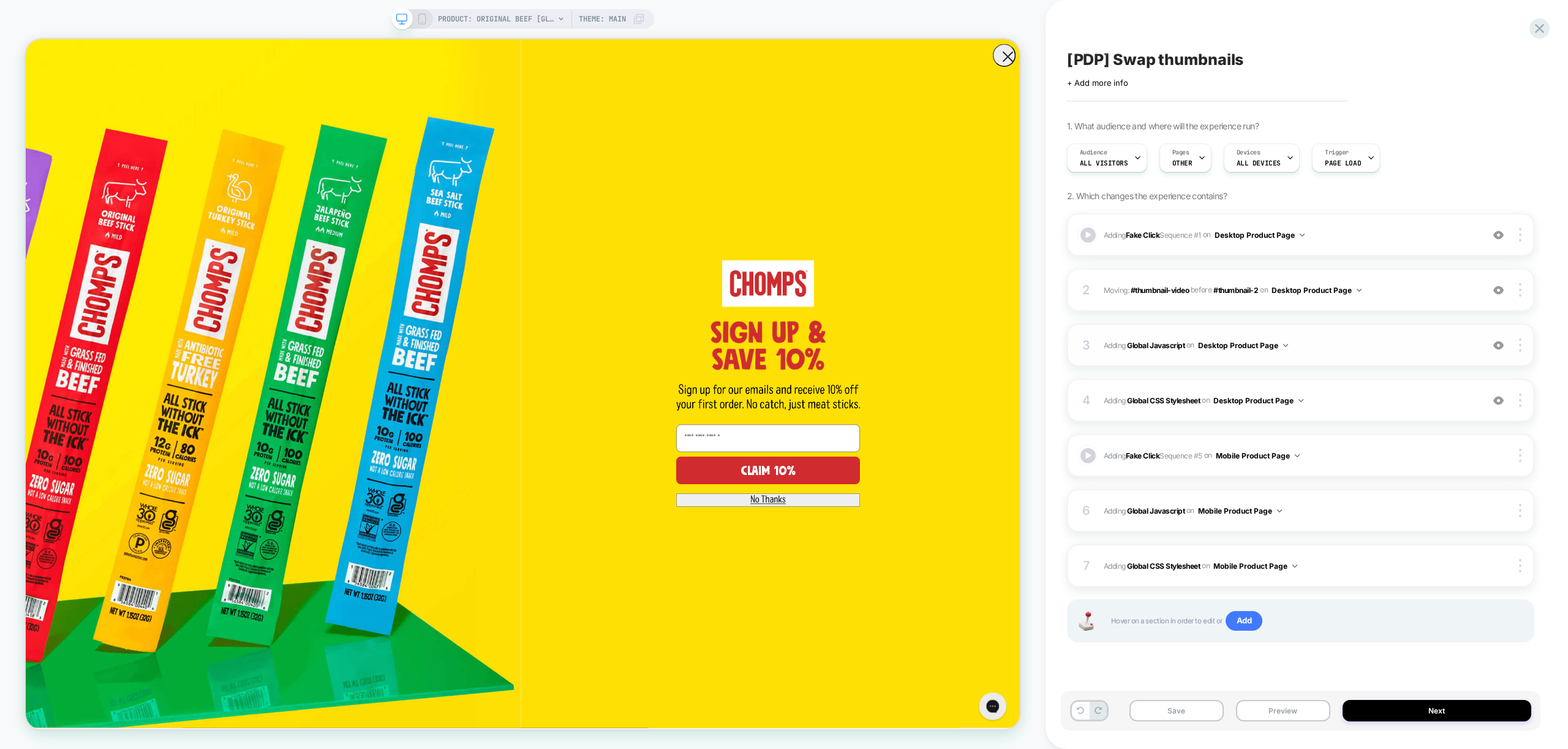
click at [1350, 347] on span "Adding Global Javascript on Desktop Product Page" at bounding box center [1290, 345] width 373 height 15
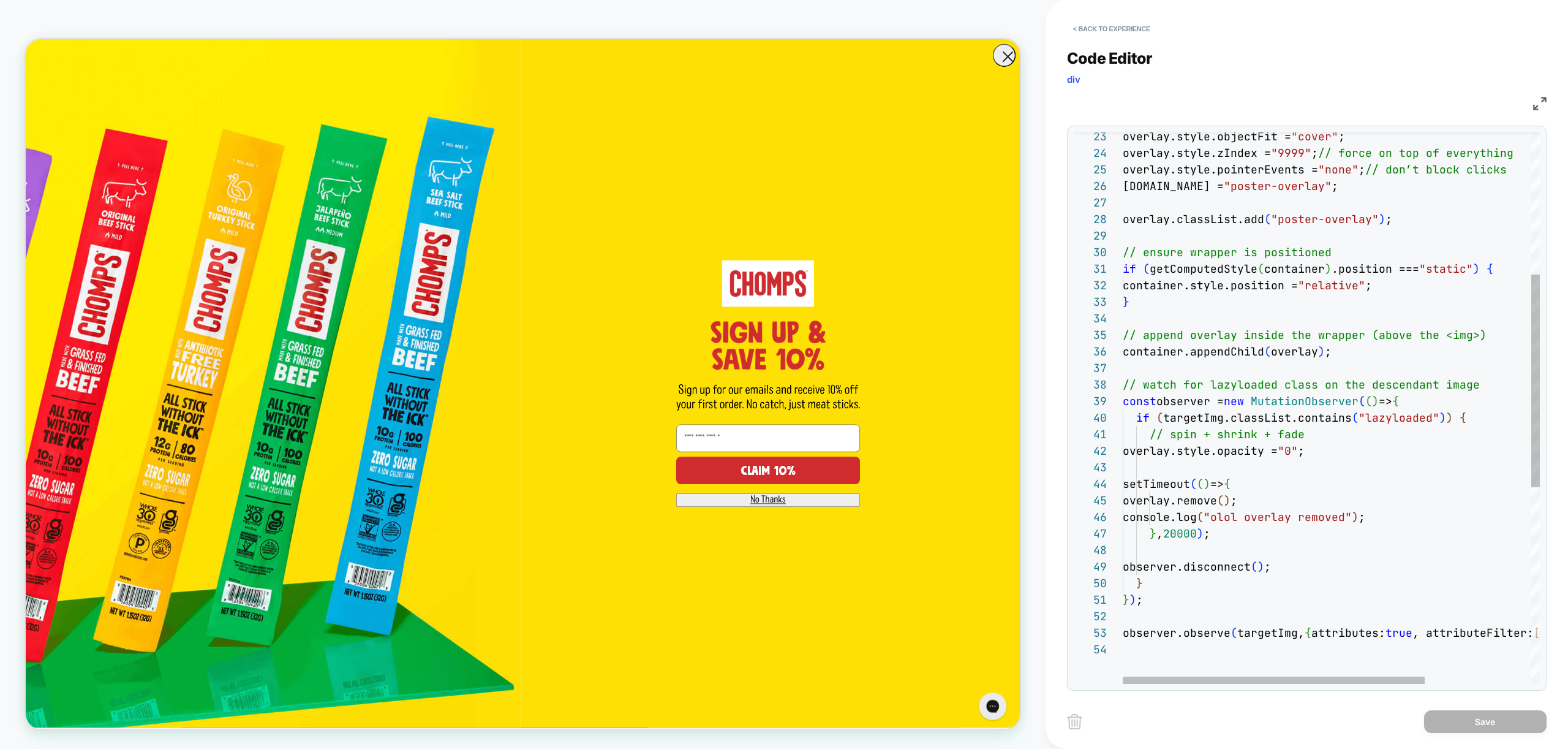
scroll to position [99, 79]
click at [1202, 535] on div "overlay.style.objectFit = "cover" ; overlay.style.zIndex = "9999" ; // force on…" at bounding box center [1404, 479] width 564 height 1428
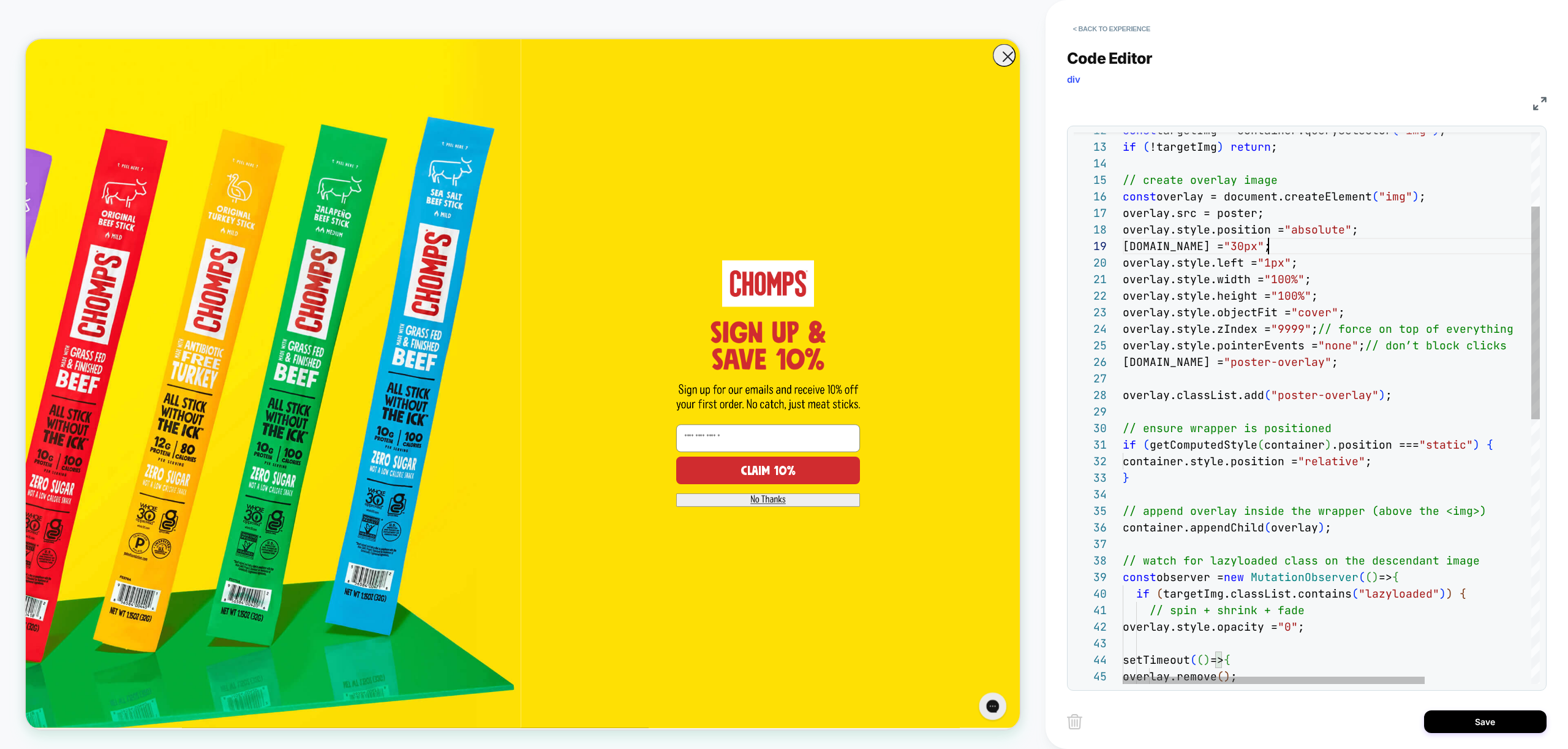
drag, startPoint x: 1268, startPoint y: 248, endPoint x: 1286, endPoint y: 273, distance: 30.8
click at [1268, 248] on div "overlay.style.objectFit = "cover" ; overlay.style.zIndex = "9999" ; // force on…" at bounding box center [1404, 654] width 564 height 1428
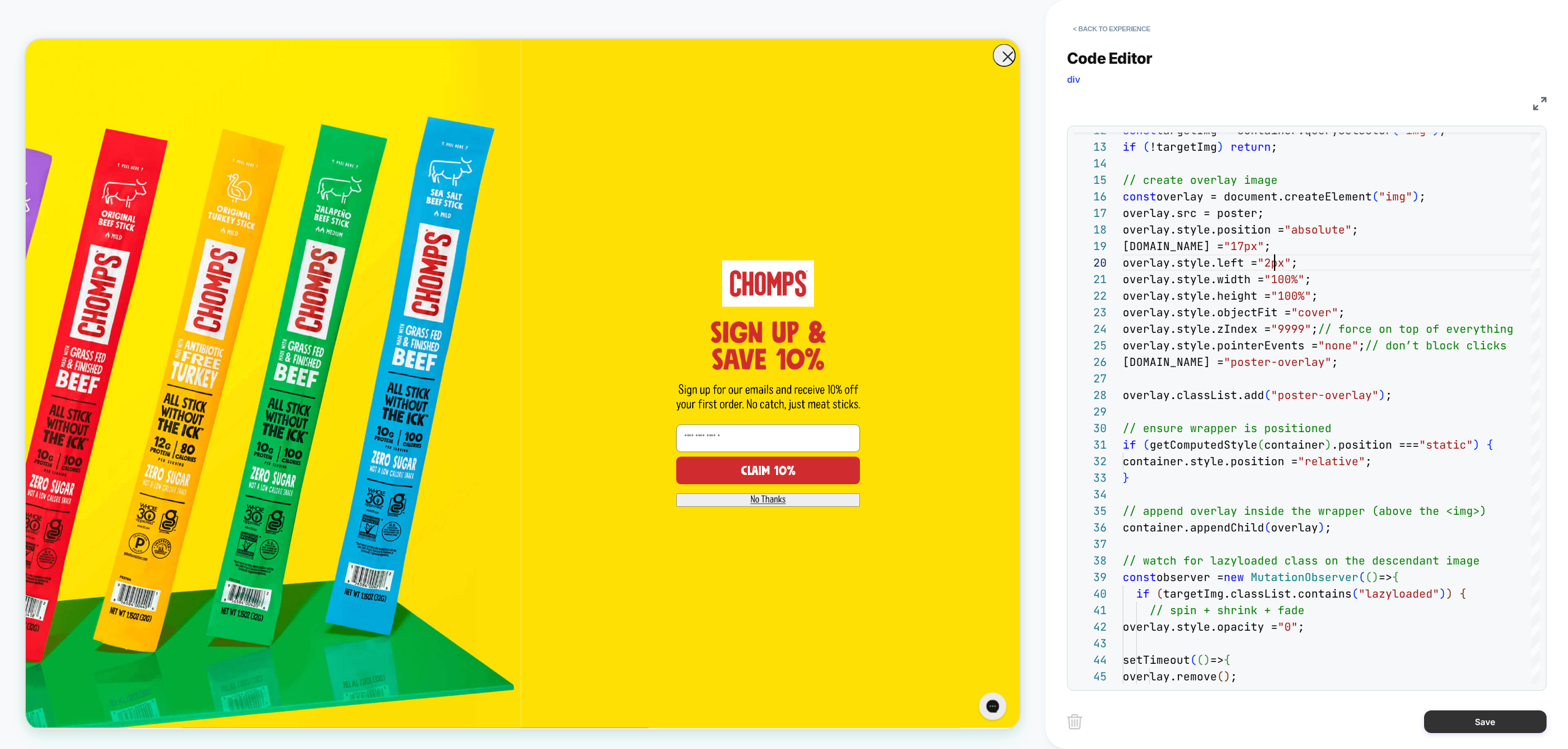
type textarea "**********"
click at [1500, 726] on button "Save" at bounding box center [1485, 722] width 123 height 23
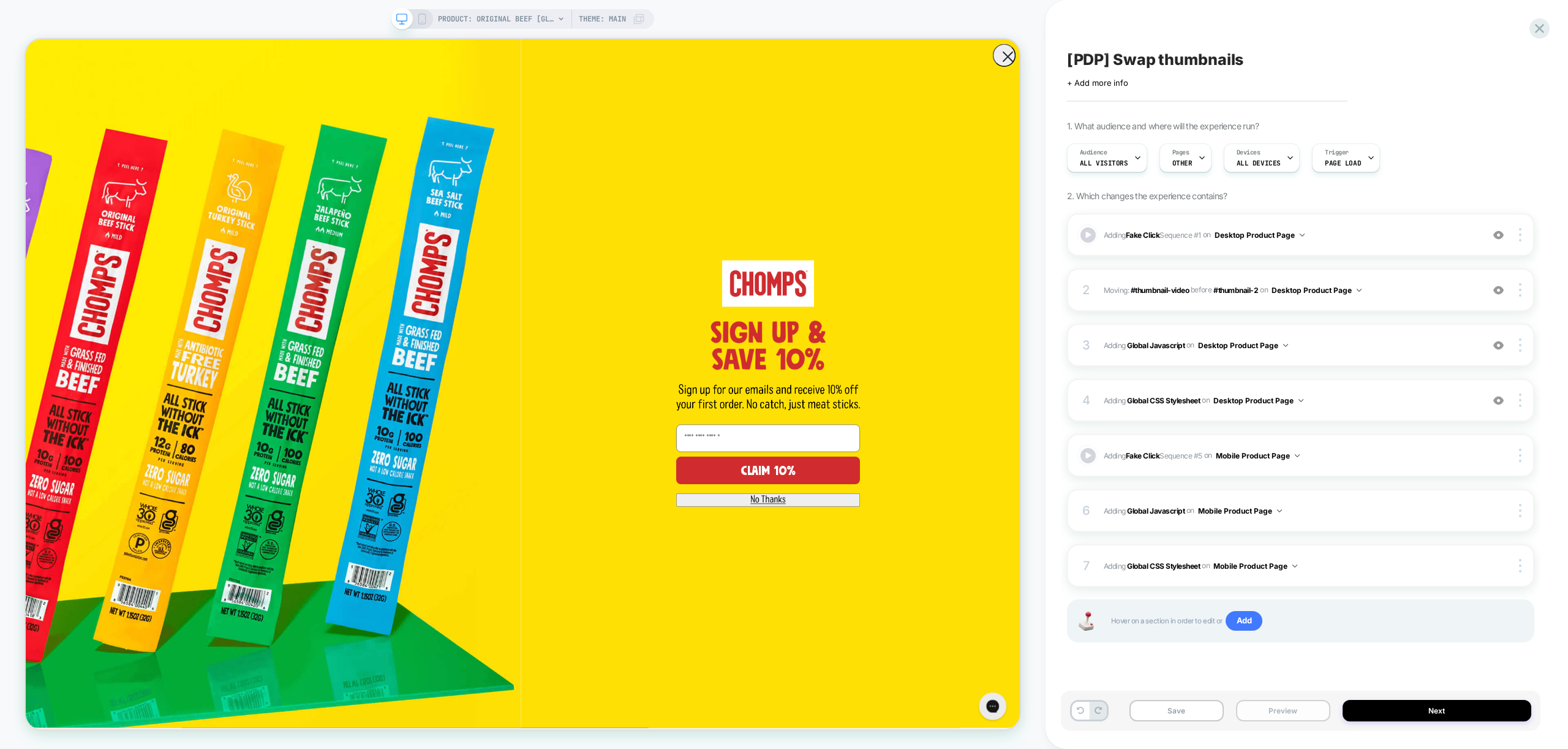
click at [1307, 713] on button "Preview" at bounding box center [1283, 710] width 95 height 21
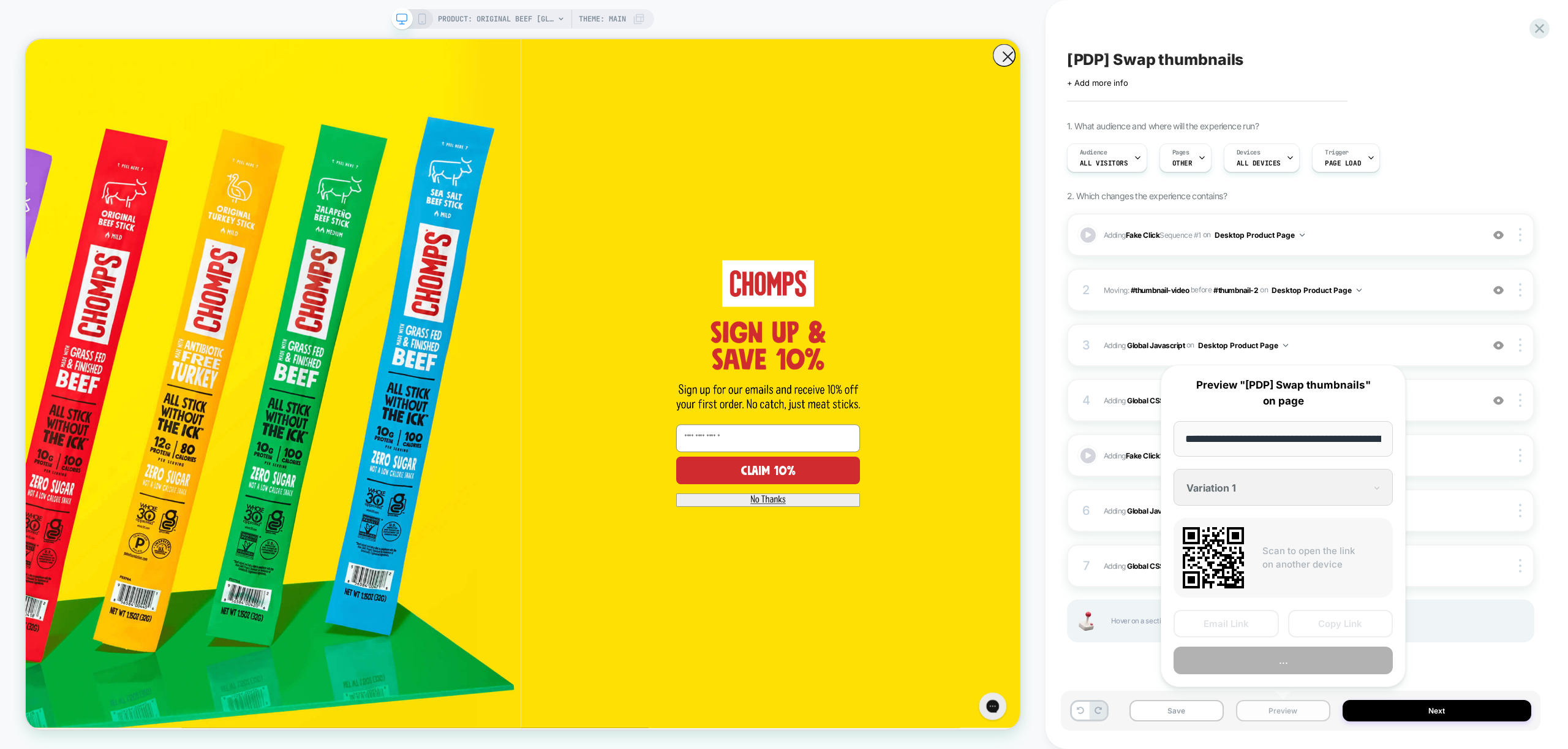
scroll to position [0, 252]
click at [1285, 664] on button "Preview" at bounding box center [1283, 660] width 220 height 27
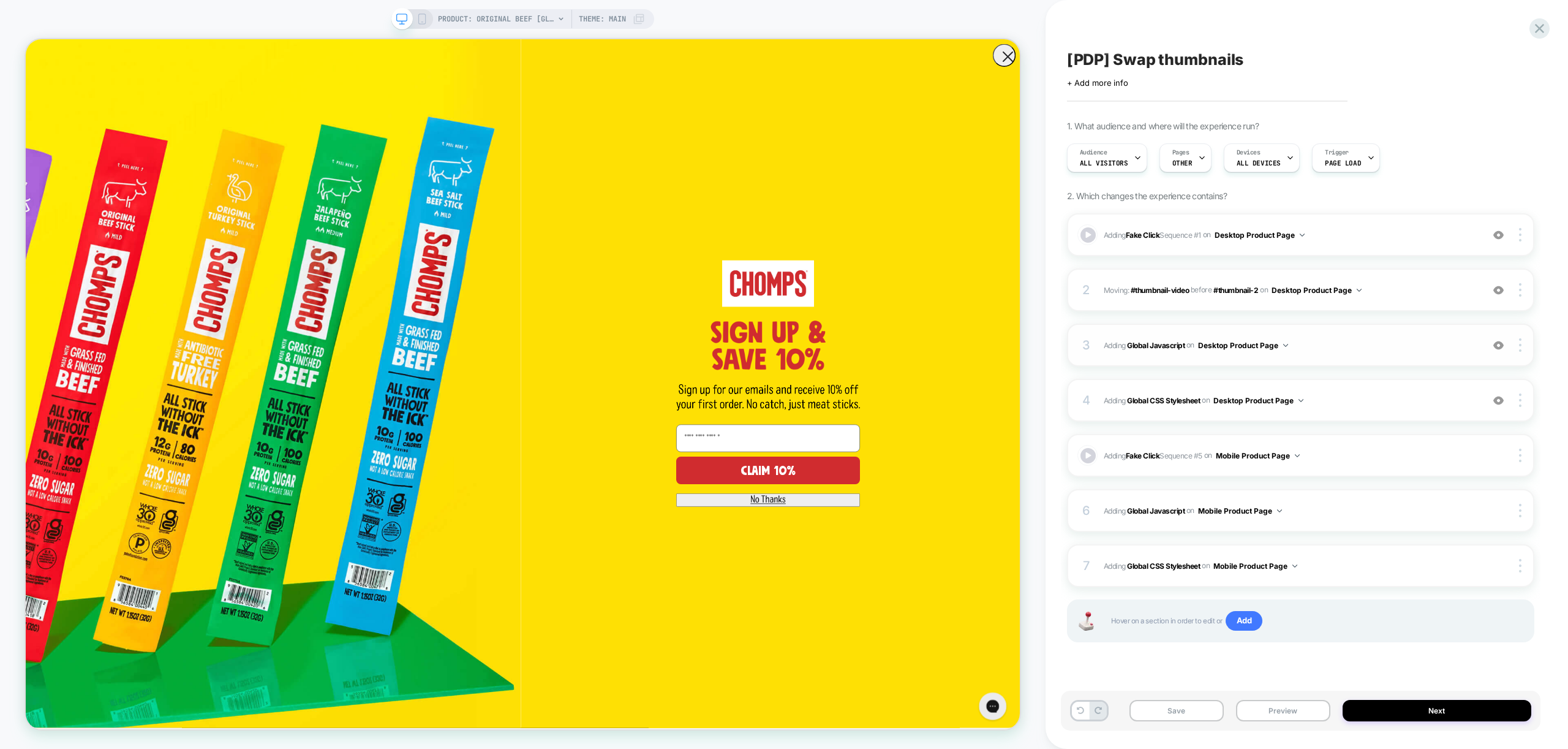
click at [1357, 329] on div "3 Adding Global Javascript on Desktop Product Page Add Before Add After Copy to…" at bounding box center [1300, 345] width 467 height 43
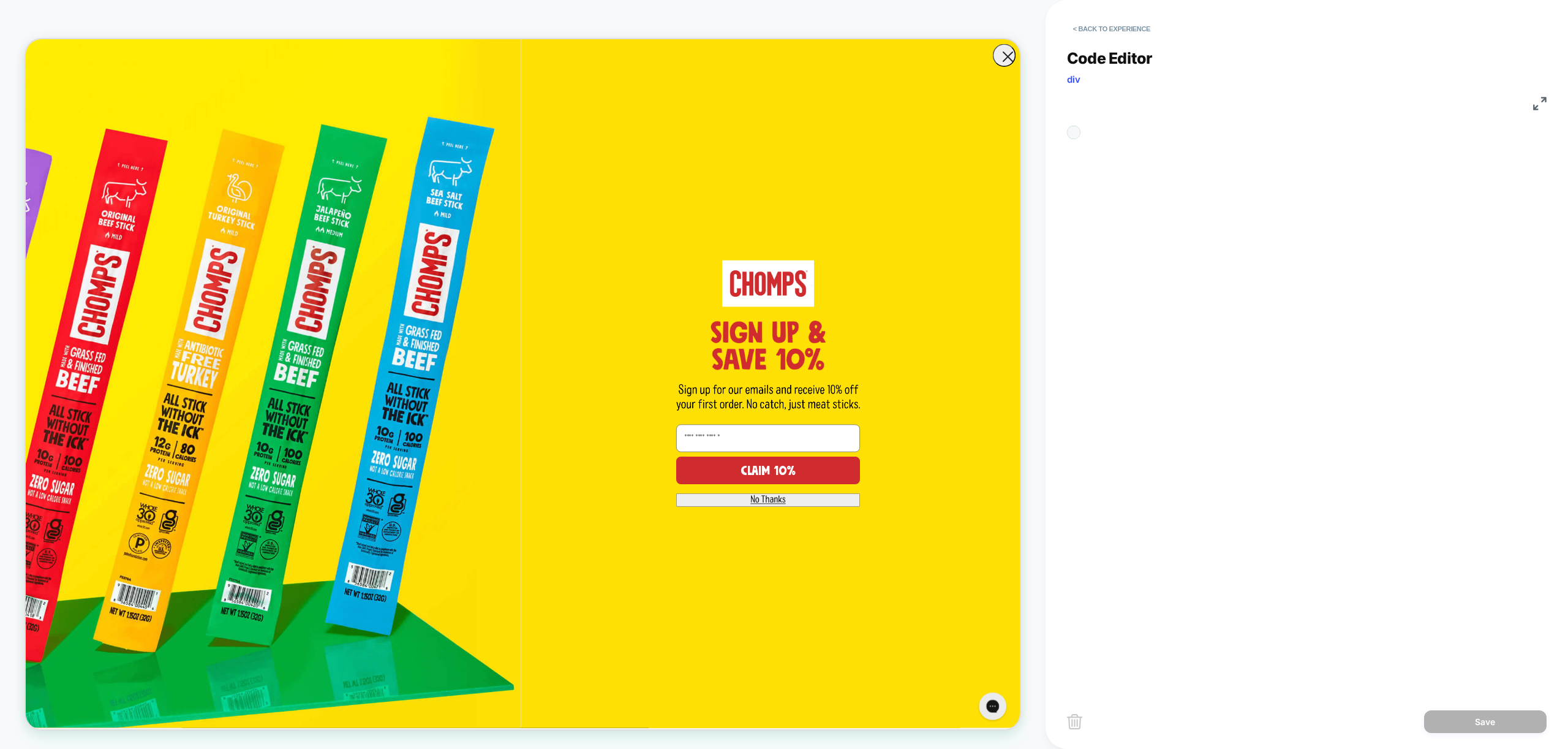
scroll to position [165, 0]
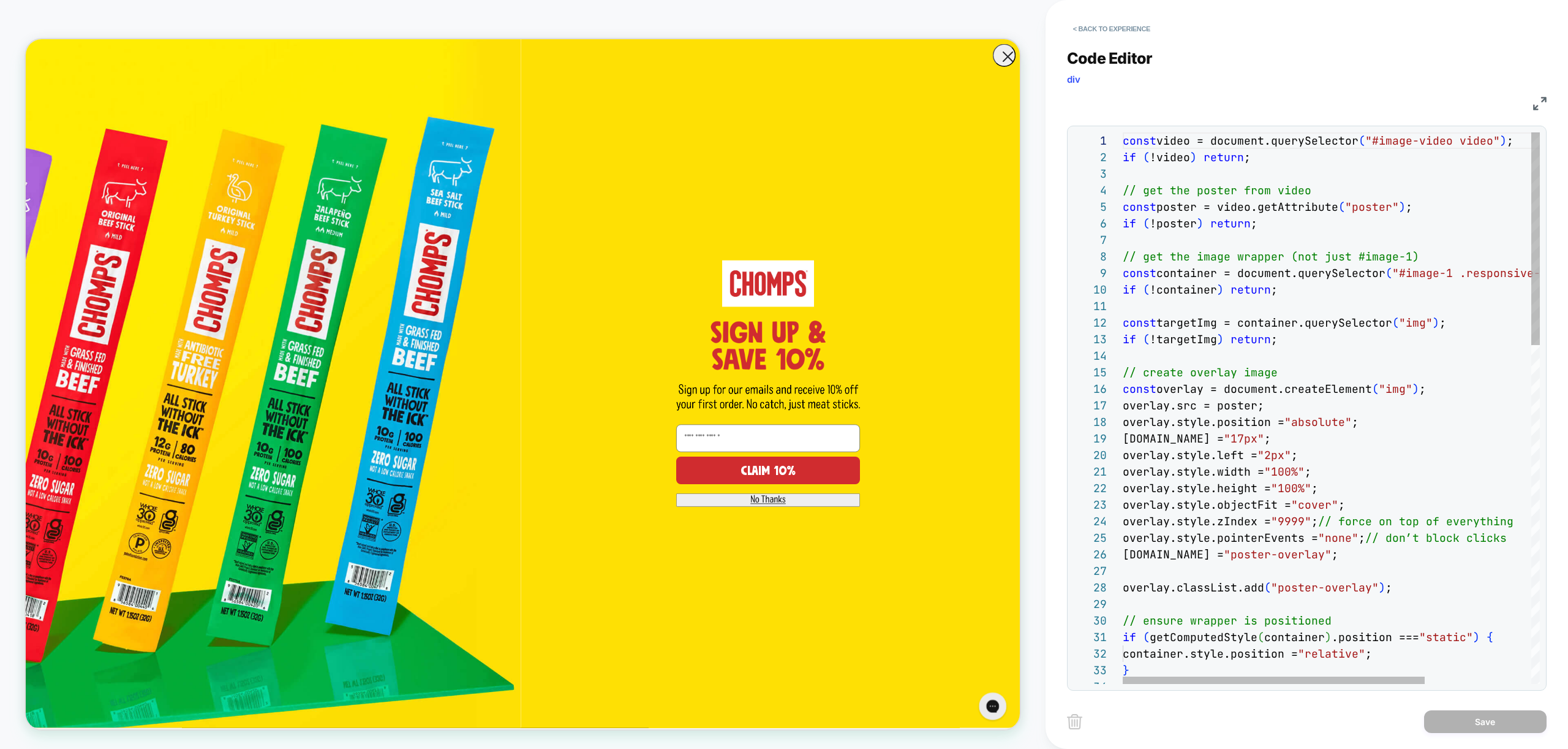
drag, startPoint x: 1287, startPoint y: 438, endPoint x: 1286, endPoint y: 445, distance: 7.1
drag, startPoint x: 1279, startPoint y: 441, endPoint x: 1277, endPoint y: 459, distance: 18.1
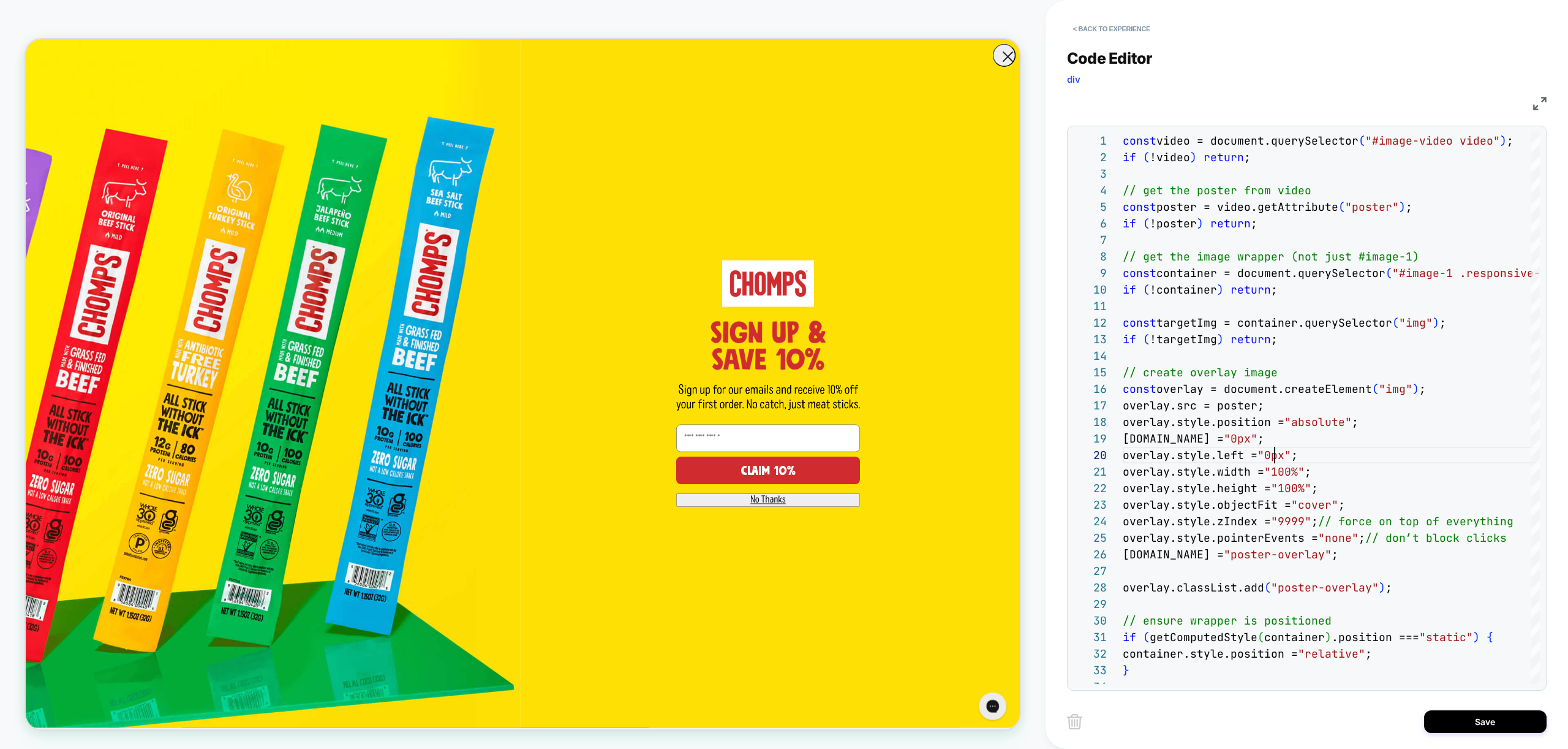
type textarea "**********"
click at [1509, 733] on div "Save" at bounding box center [1306, 721] width 479 height 30
click at [1502, 723] on button "Save" at bounding box center [1485, 722] width 123 height 23
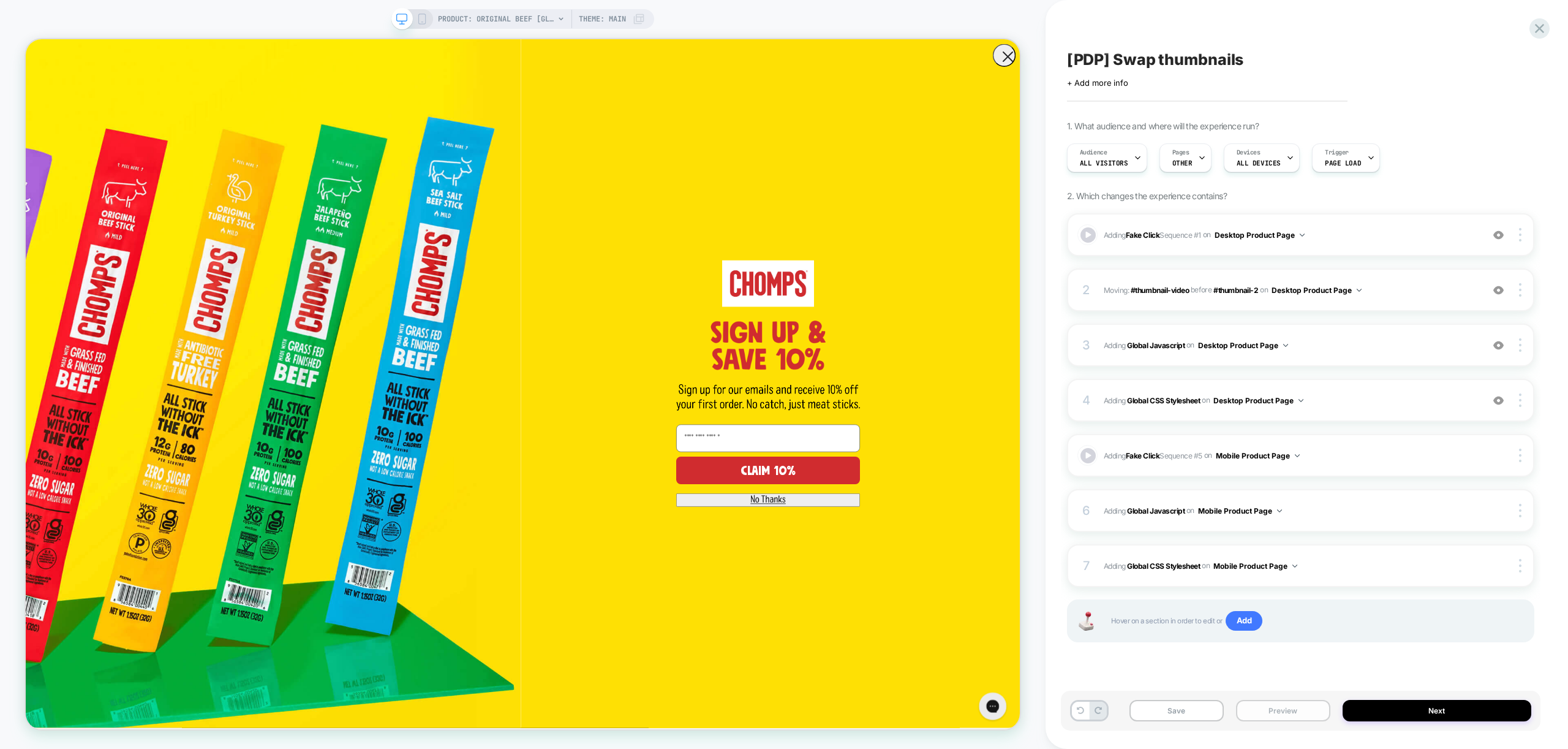
click at [1312, 713] on button "Preview" at bounding box center [1283, 710] width 95 height 21
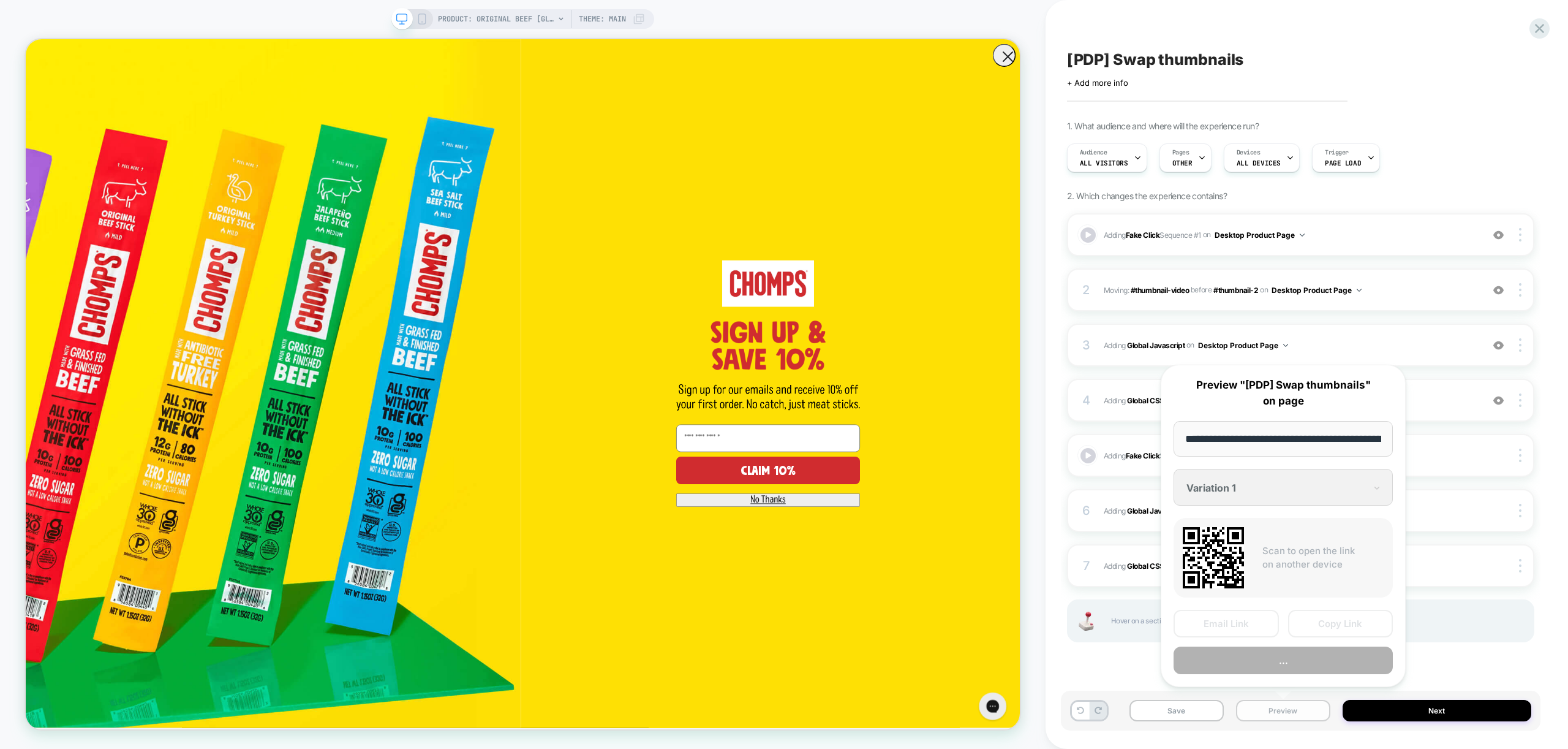
scroll to position [0, 252]
click at [1292, 660] on button "Preview" at bounding box center [1283, 660] width 220 height 27
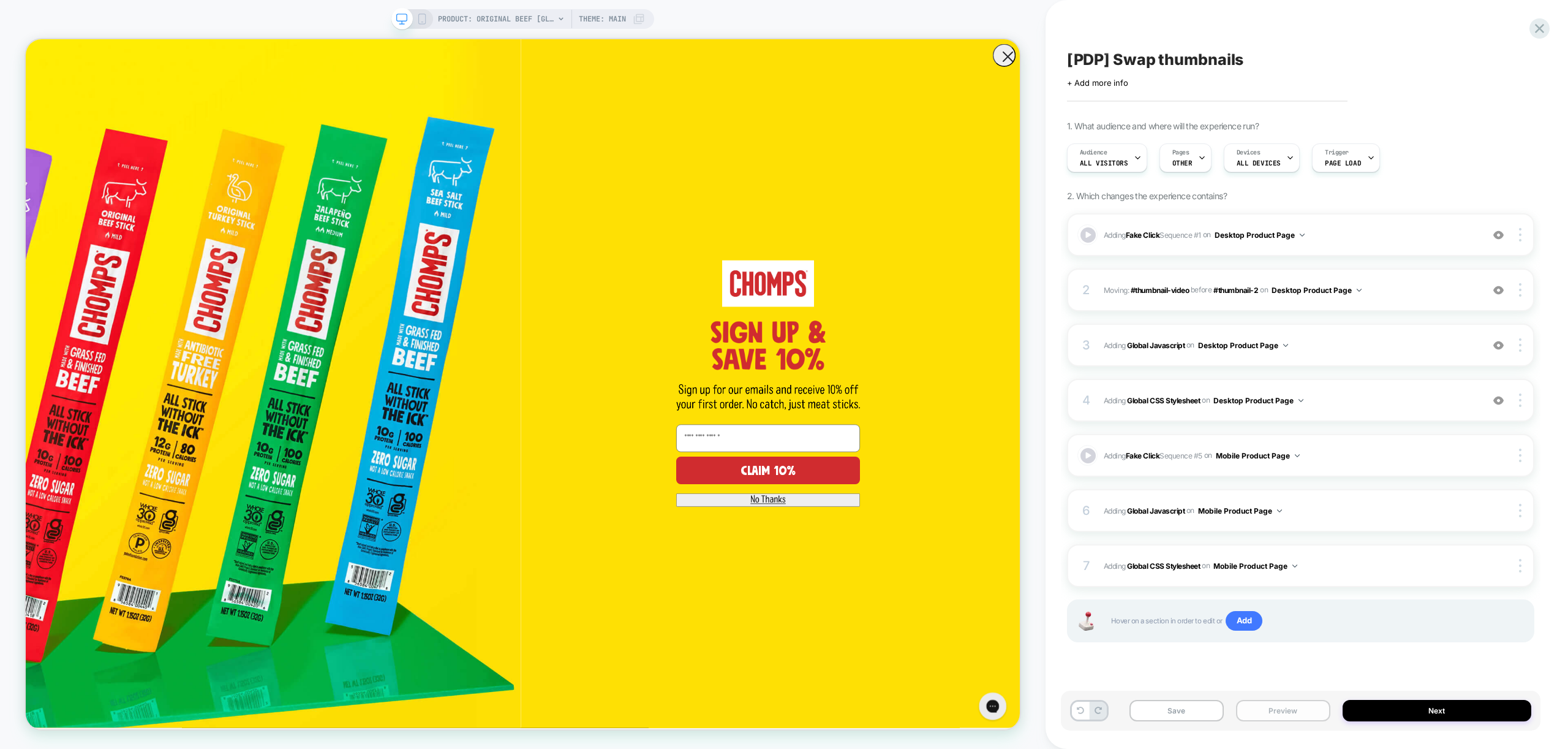
click at [1292, 709] on button "Preview" at bounding box center [1283, 710] width 95 height 21
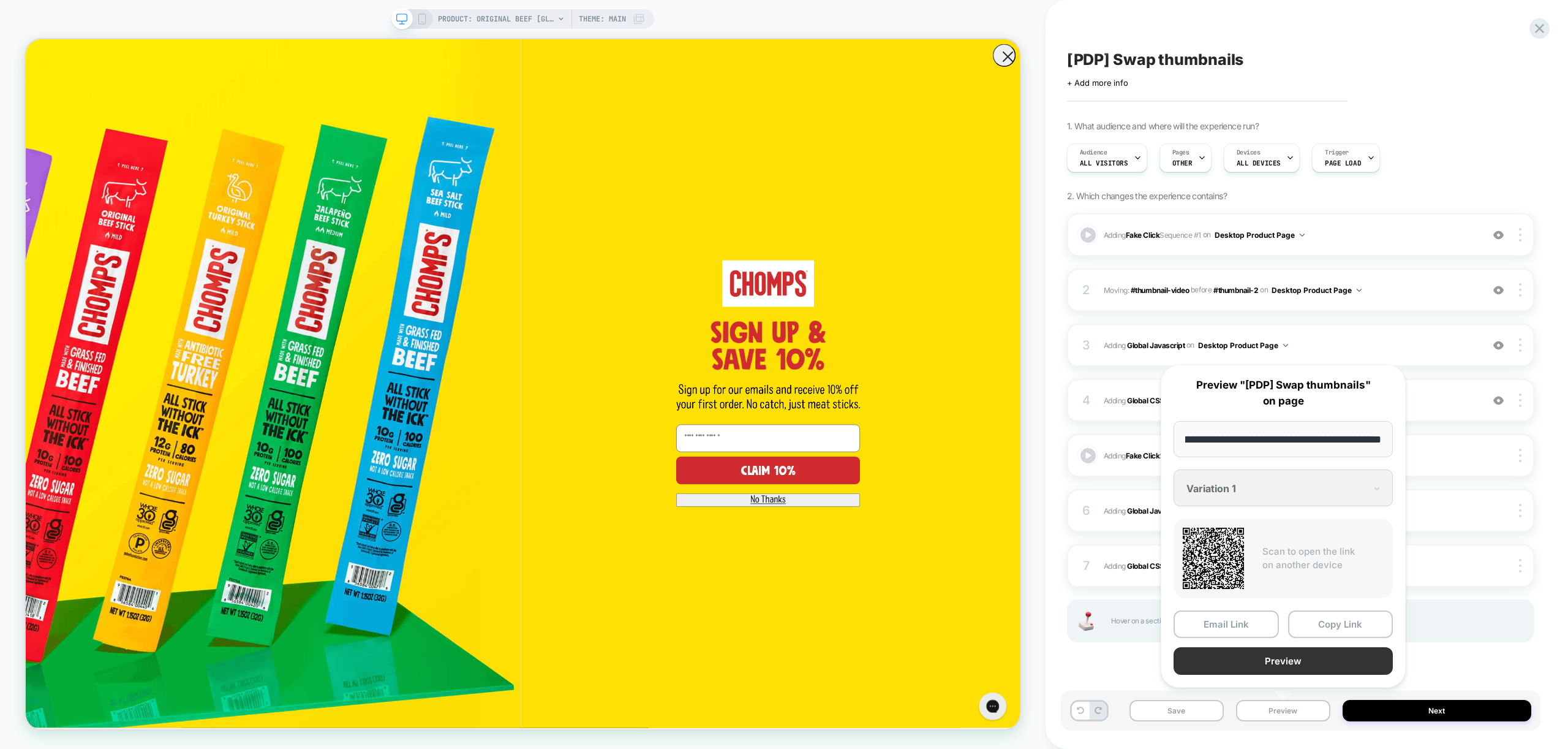
click at [1330, 663] on button "Preview" at bounding box center [1283, 660] width 220 height 27
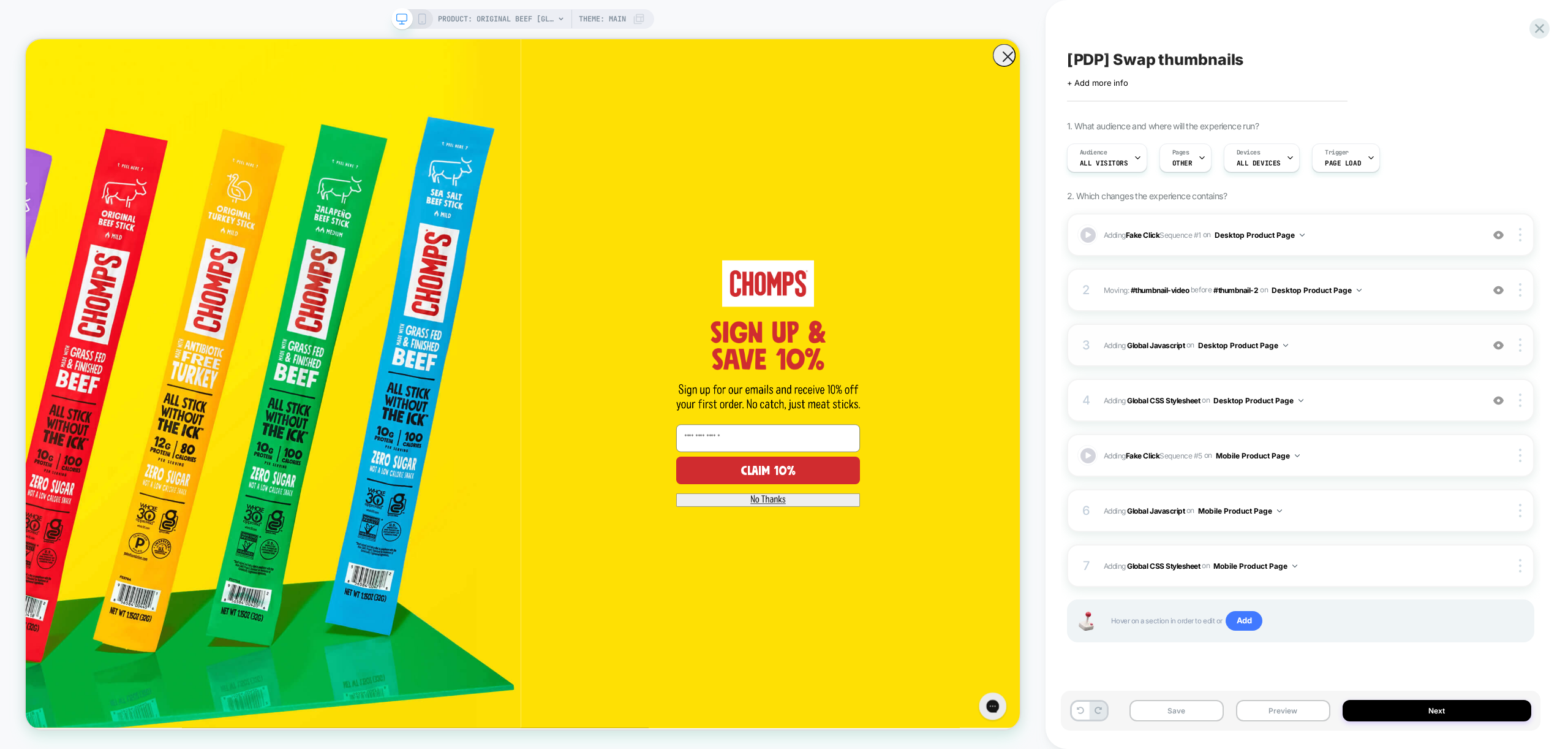
click at [1341, 345] on span "Adding Global Javascript on Desktop Product Page" at bounding box center [1290, 345] width 373 height 15
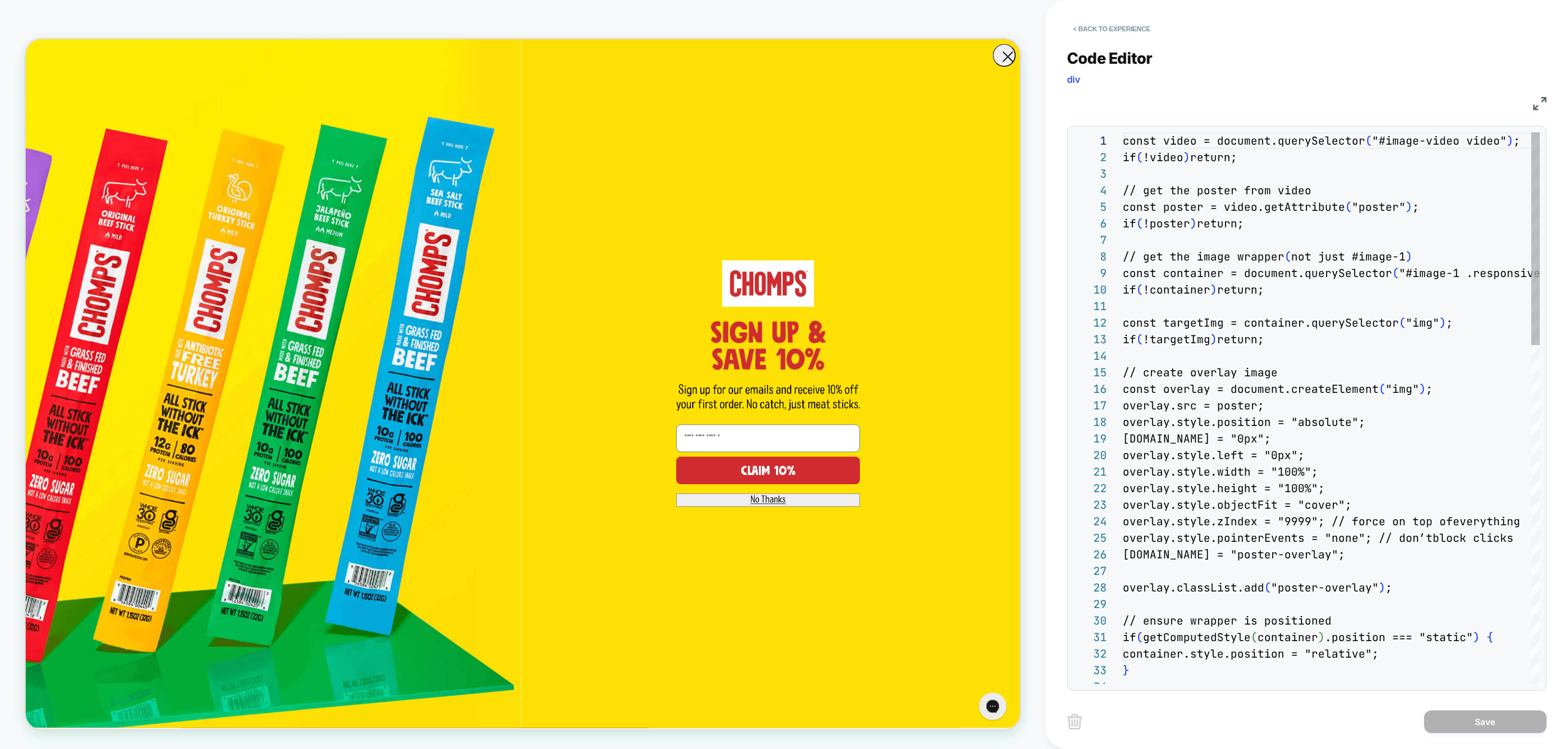
scroll to position [165, 0]
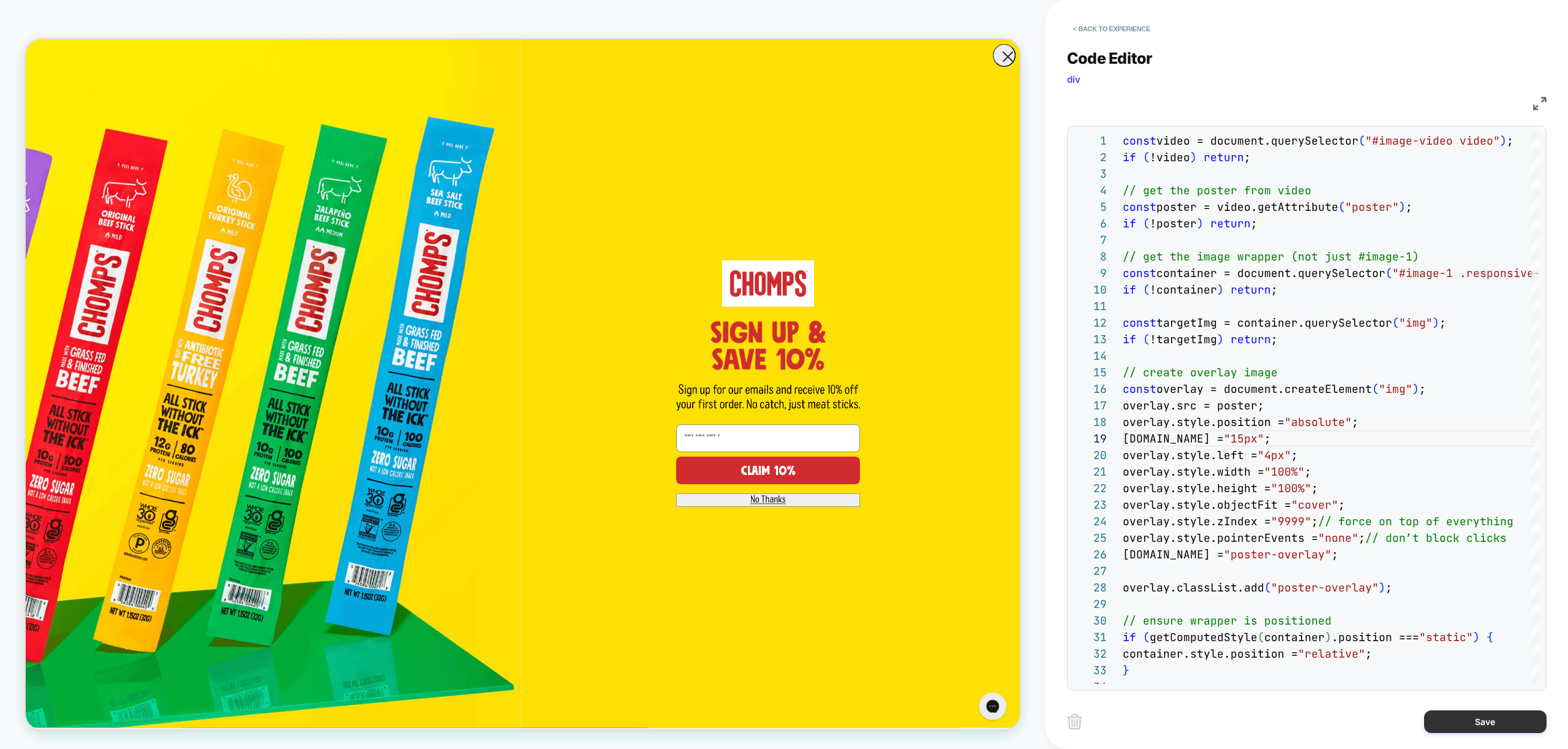
type textarea "**********"
click at [1514, 718] on button "Save" at bounding box center [1485, 722] width 123 height 23
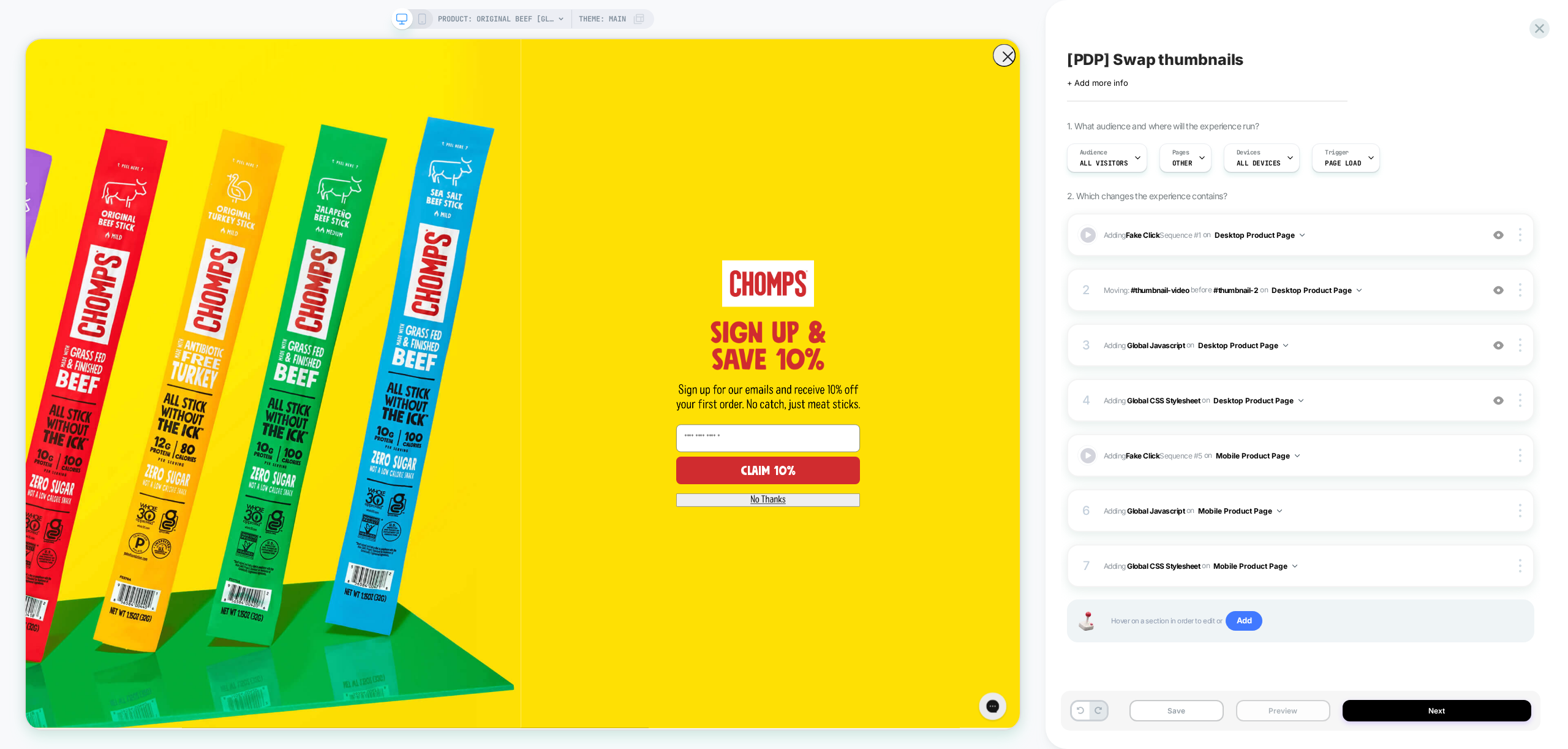
click at [1300, 710] on button "Preview" at bounding box center [1283, 710] width 95 height 21
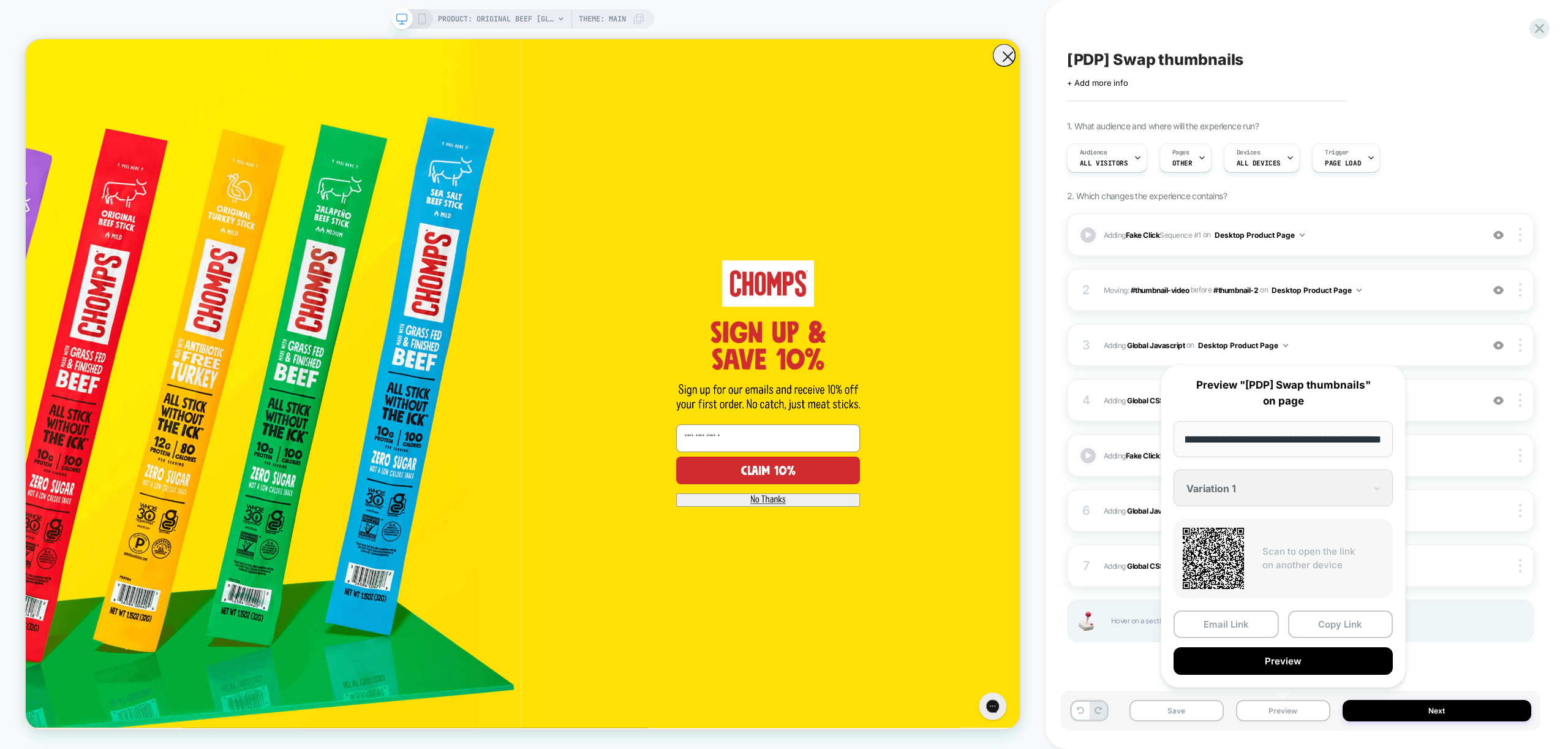
scroll to position [0, 0]
drag, startPoint x: 1300, startPoint y: 668, endPoint x: 1292, endPoint y: 666, distance: 8.2
click at [1297, 668] on button "Preview" at bounding box center [1283, 660] width 220 height 27
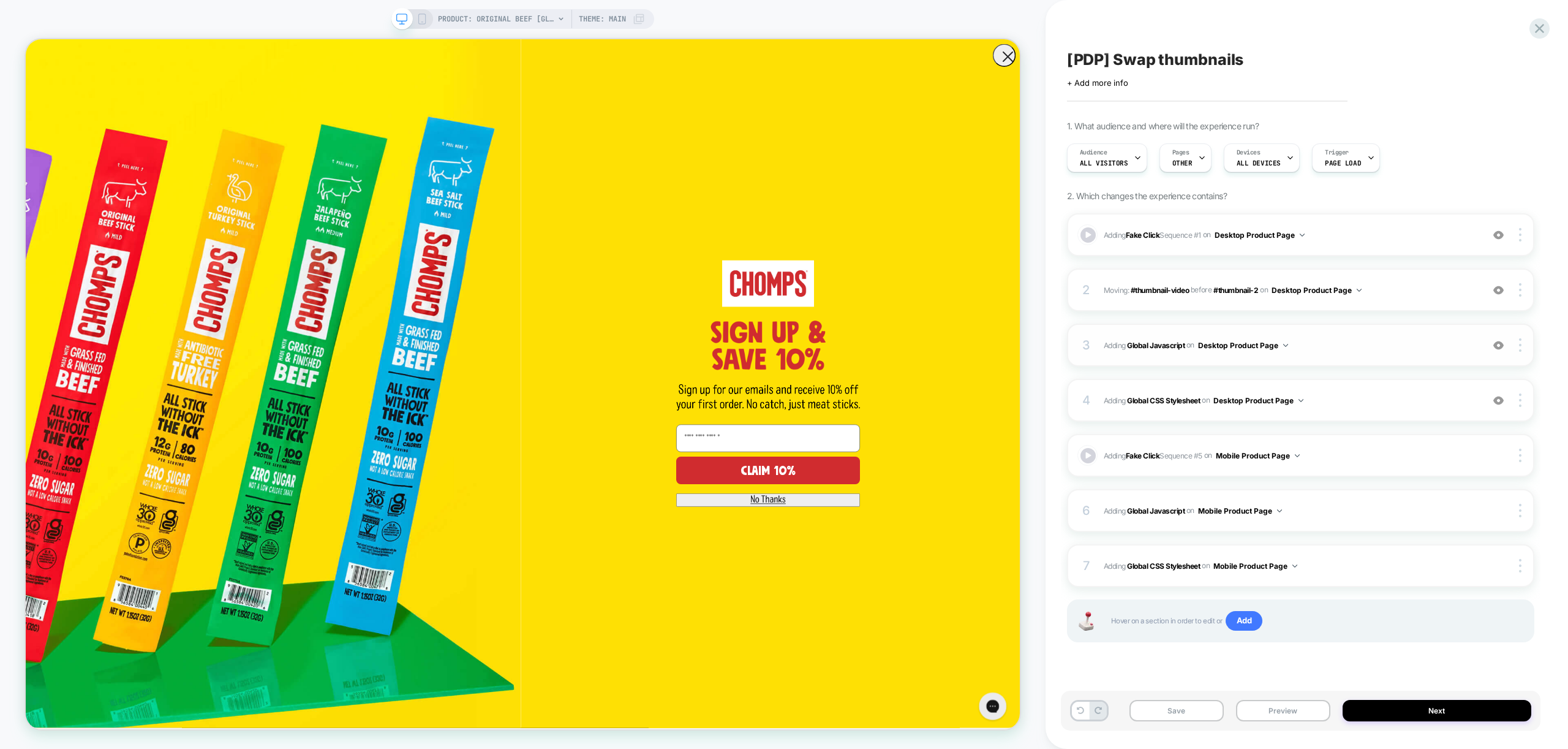
click at [1431, 353] on div "3 Adding Global Javascript on Desktop Product Page Add Before Add After Copy to…" at bounding box center [1300, 345] width 467 height 43
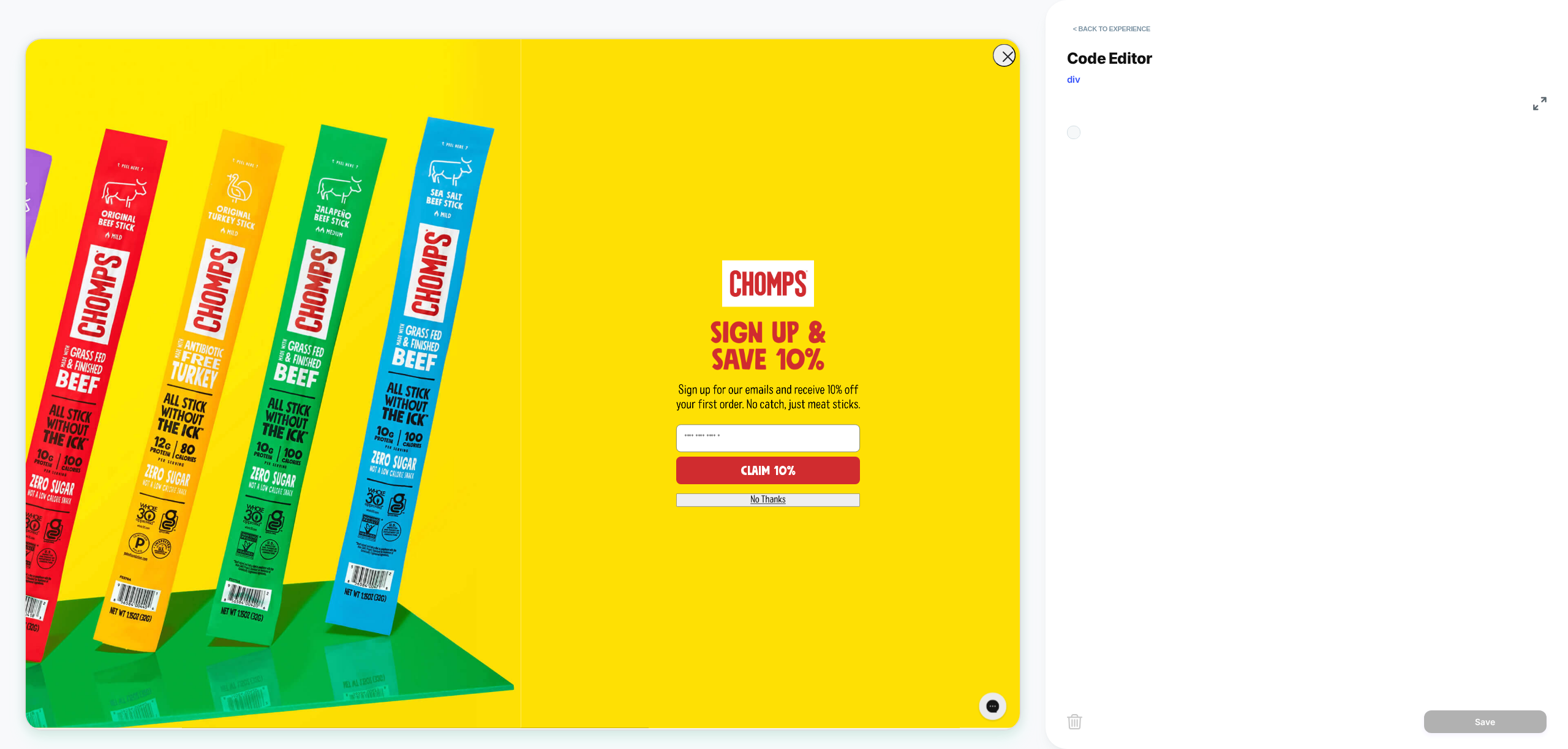
scroll to position [165, 0]
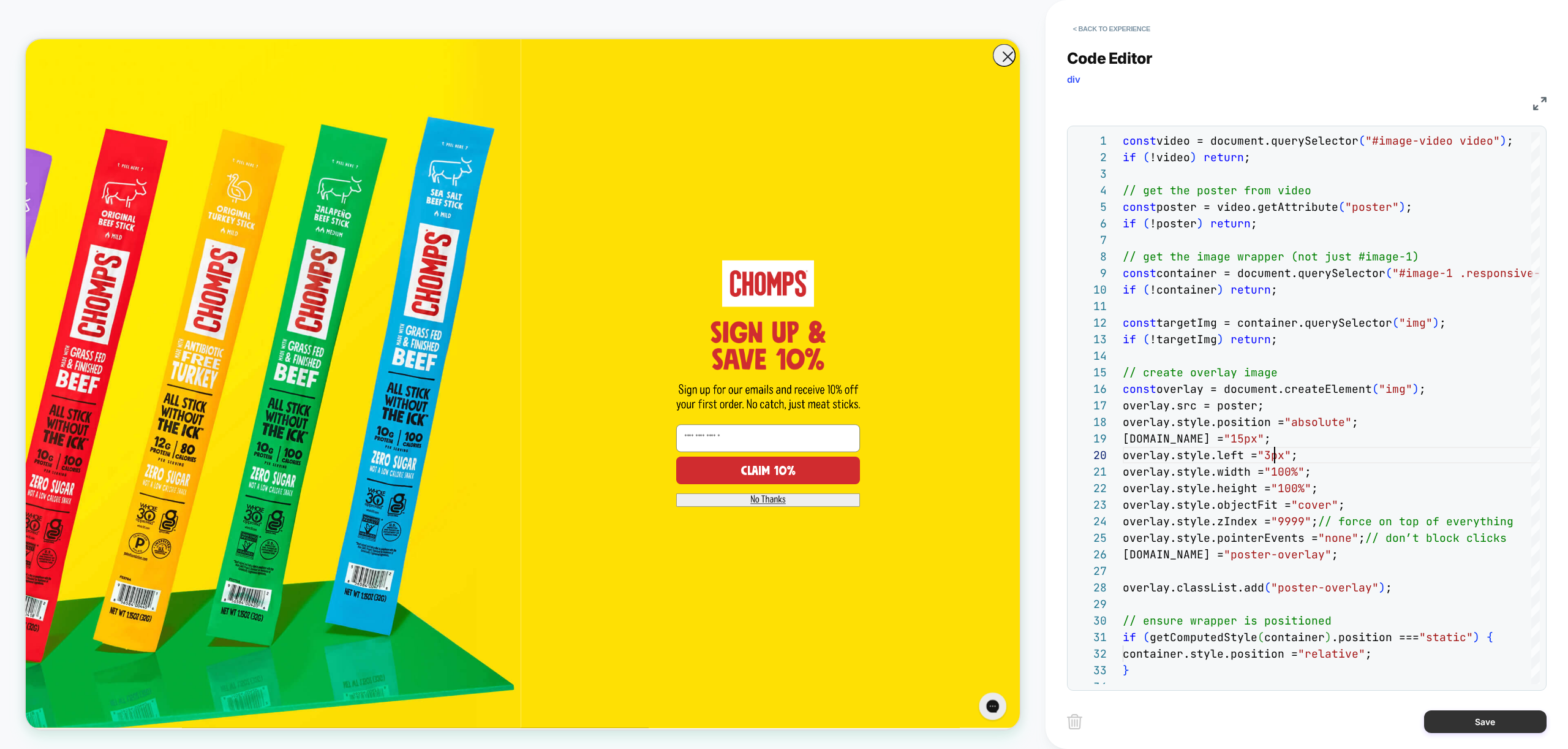
type textarea "**********"
click at [1504, 719] on button "Save" at bounding box center [1485, 722] width 123 height 23
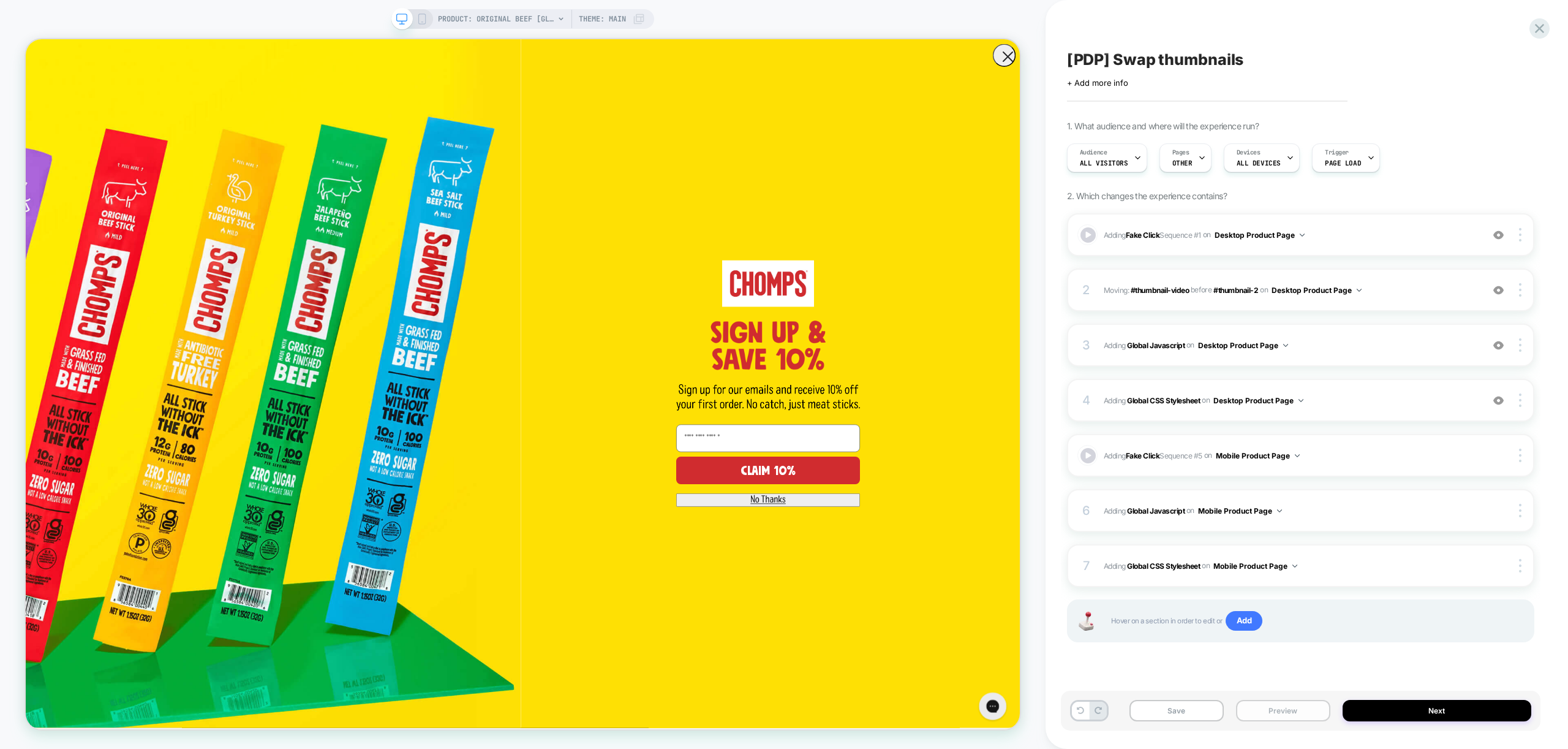
click at [1271, 716] on button "Preview" at bounding box center [1283, 710] width 95 height 21
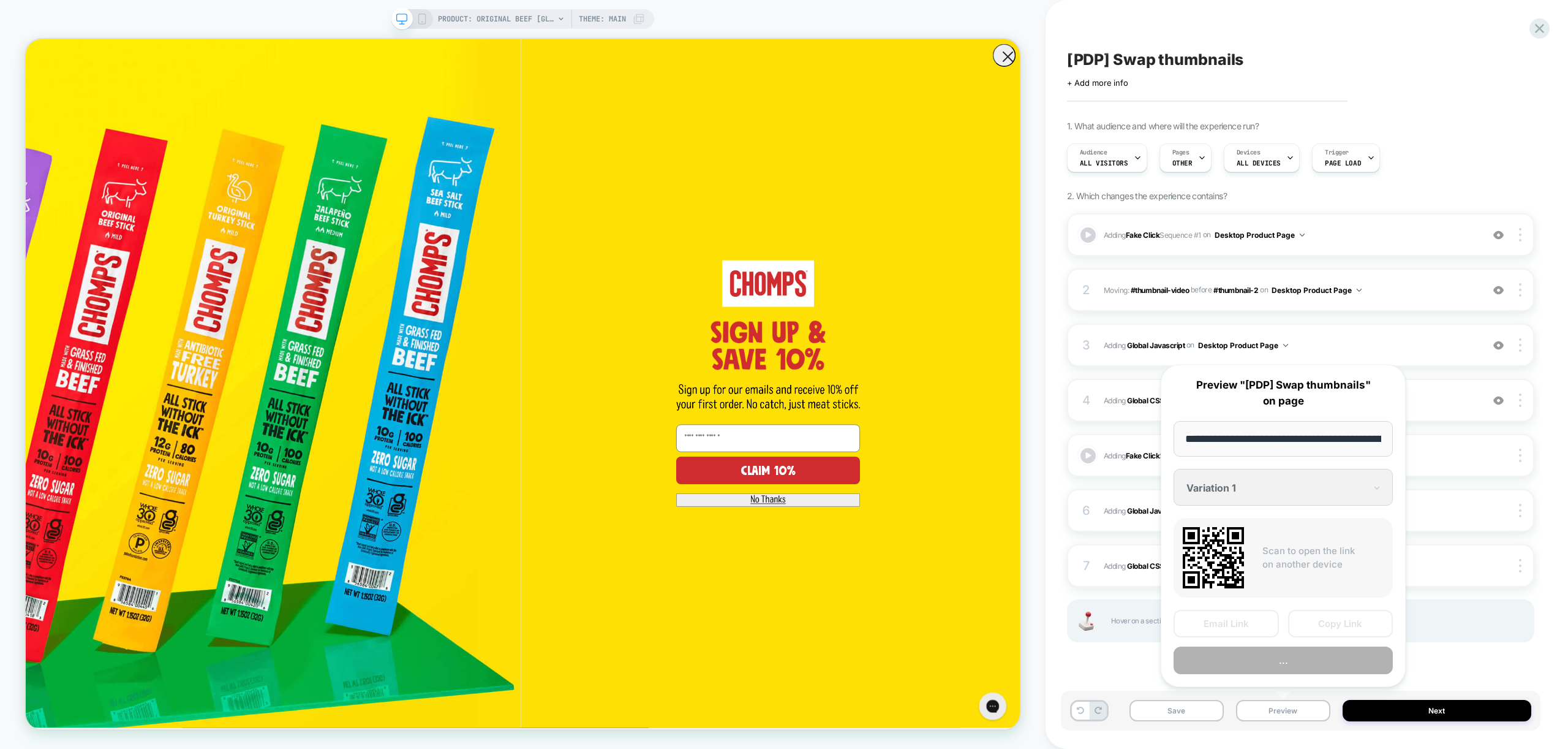
scroll to position [0, 252]
click at [1306, 662] on button "Preview" at bounding box center [1283, 660] width 220 height 27
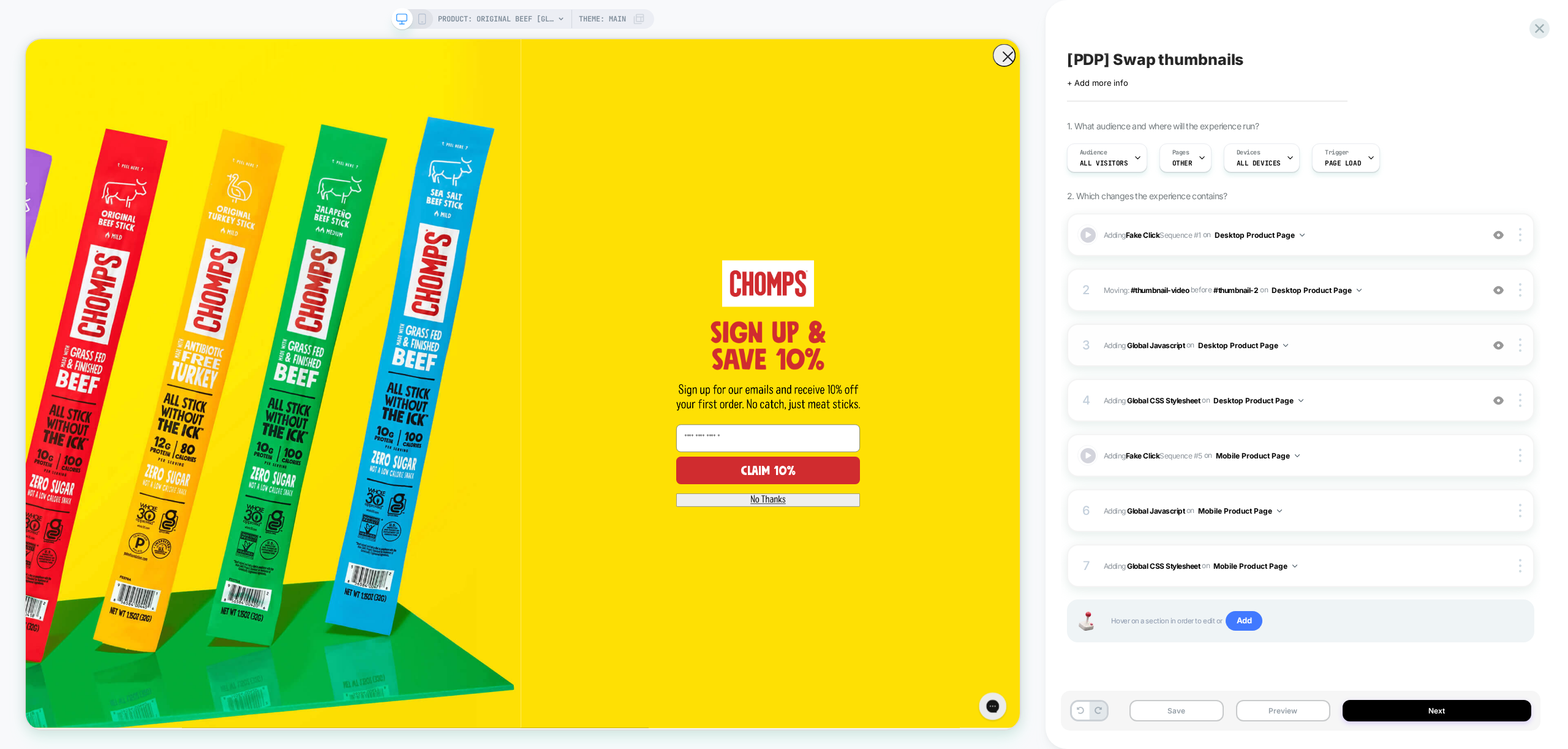
click at [1391, 341] on span "Adding Global Javascript on Desktop Product Page" at bounding box center [1290, 345] width 373 height 15
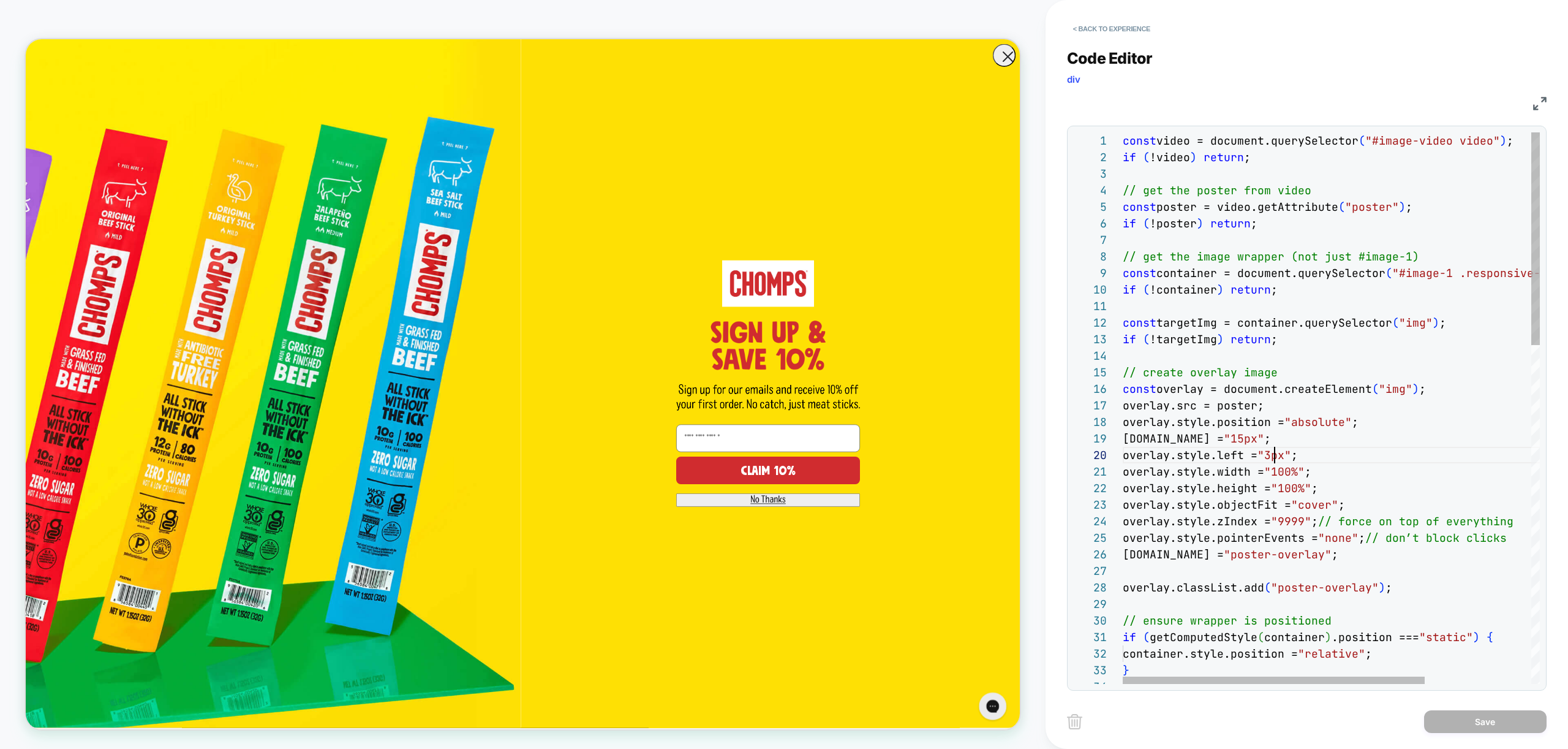
scroll to position [149, 152]
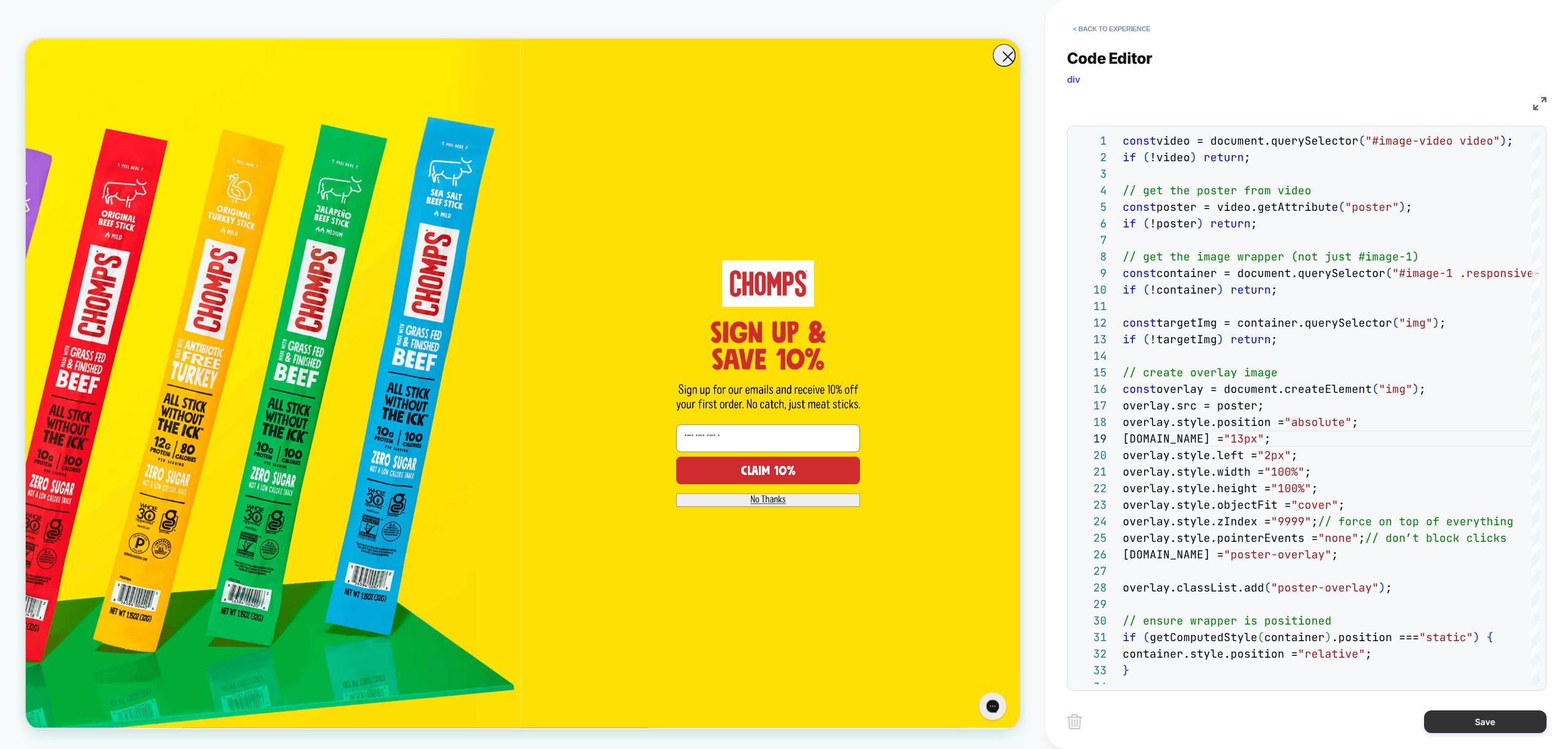
type textarea "**********"
click at [1470, 729] on button "Save" at bounding box center [1485, 722] width 123 height 23
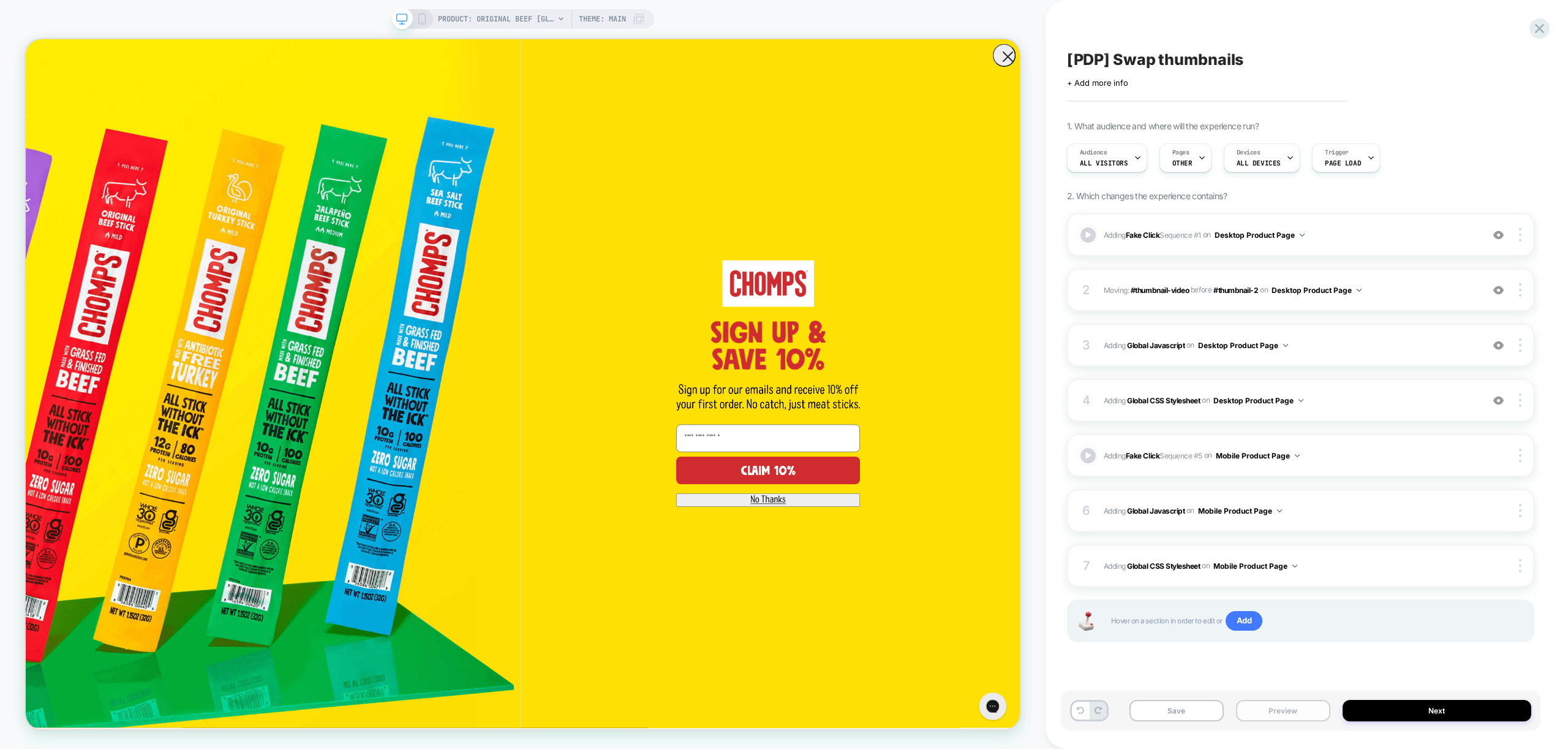
click at [1277, 718] on button "Preview" at bounding box center [1283, 710] width 95 height 21
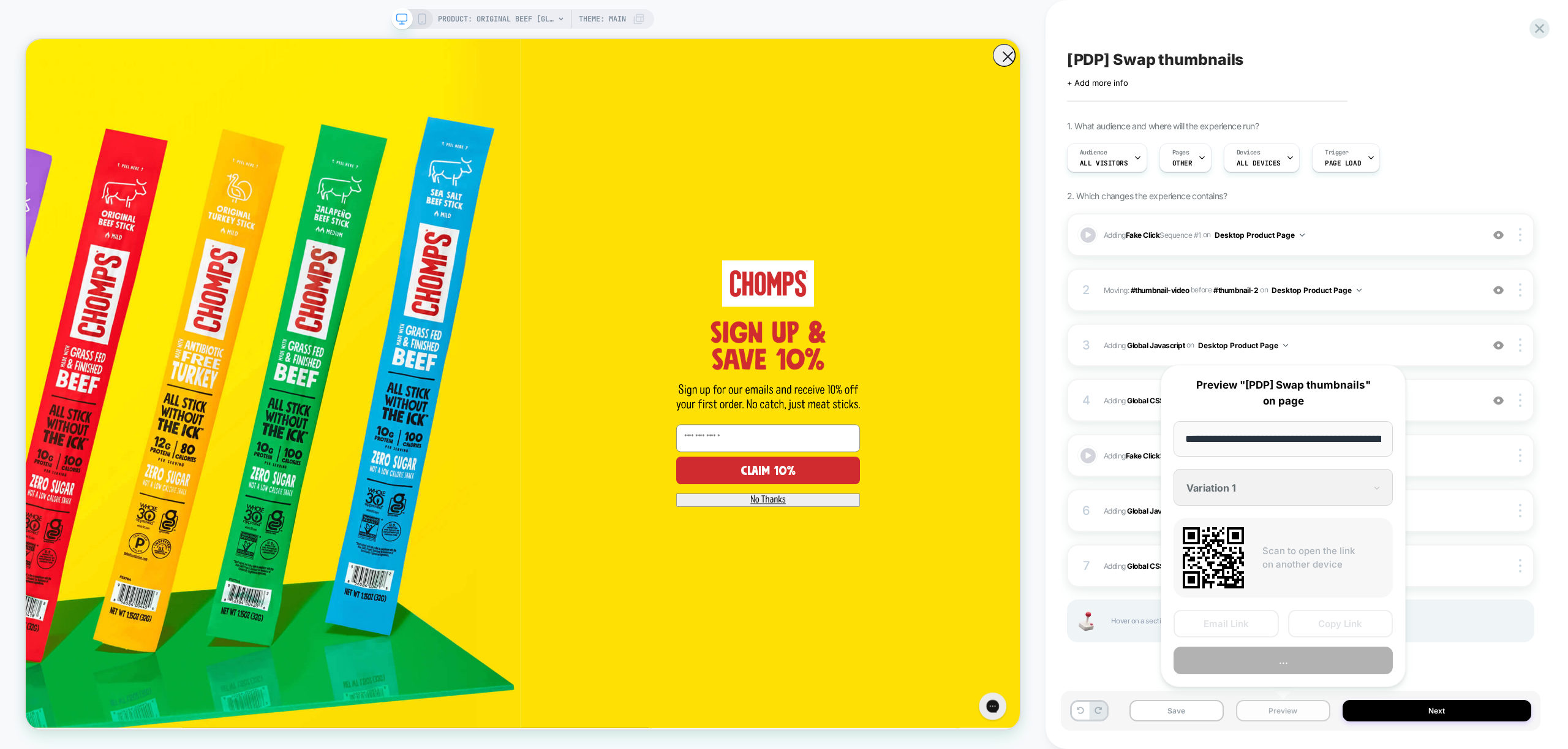
scroll to position [0, 252]
click at [1300, 664] on button "Preview" at bounding box center [1283, 660] width 220 height 27
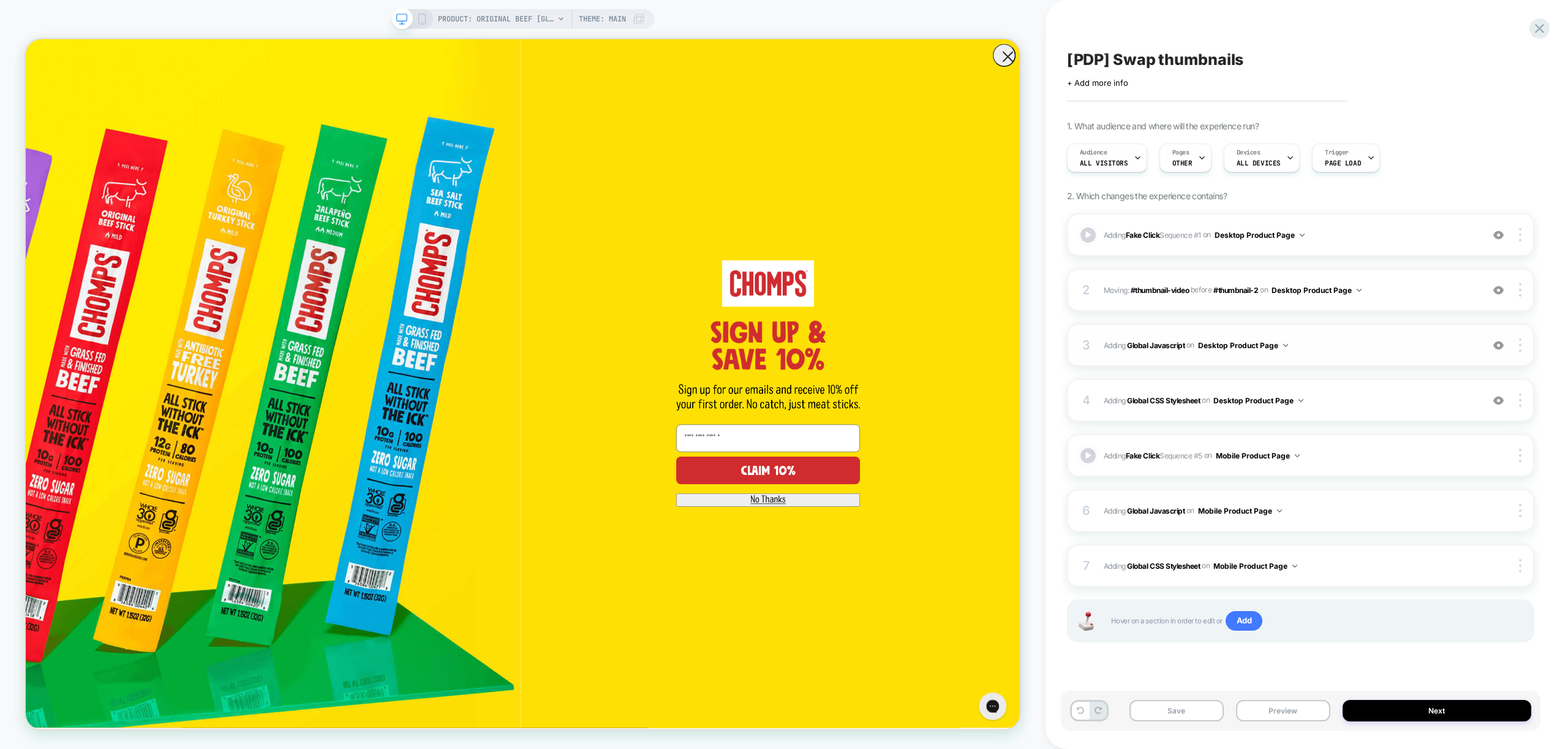
click at [1371, 336] on div "3 Adding Global Javascript on Desktop Product Page Add Before Add After Copy to…" at bounding box center [1300, 345] width 467 height 43
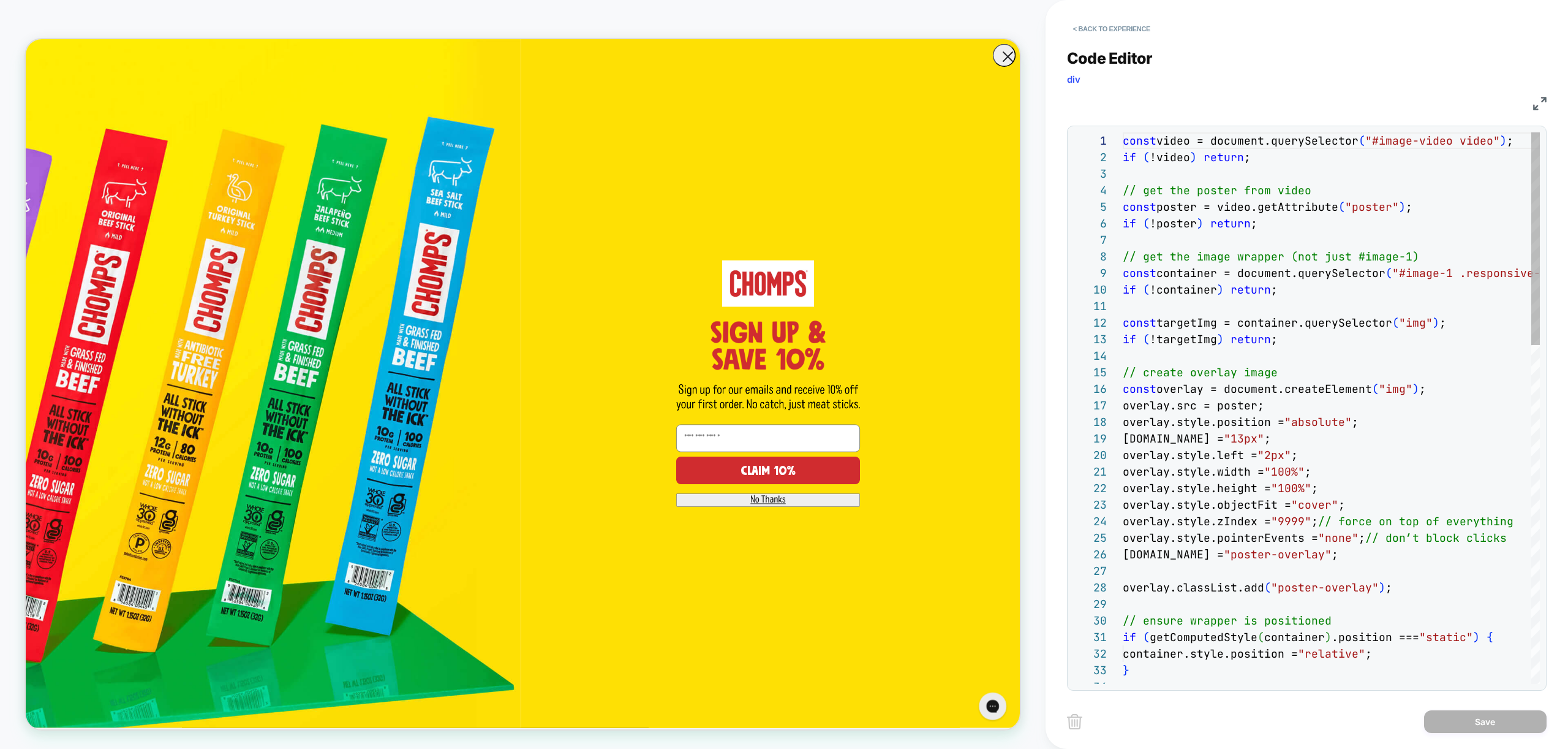
scroll to position [165, 0]
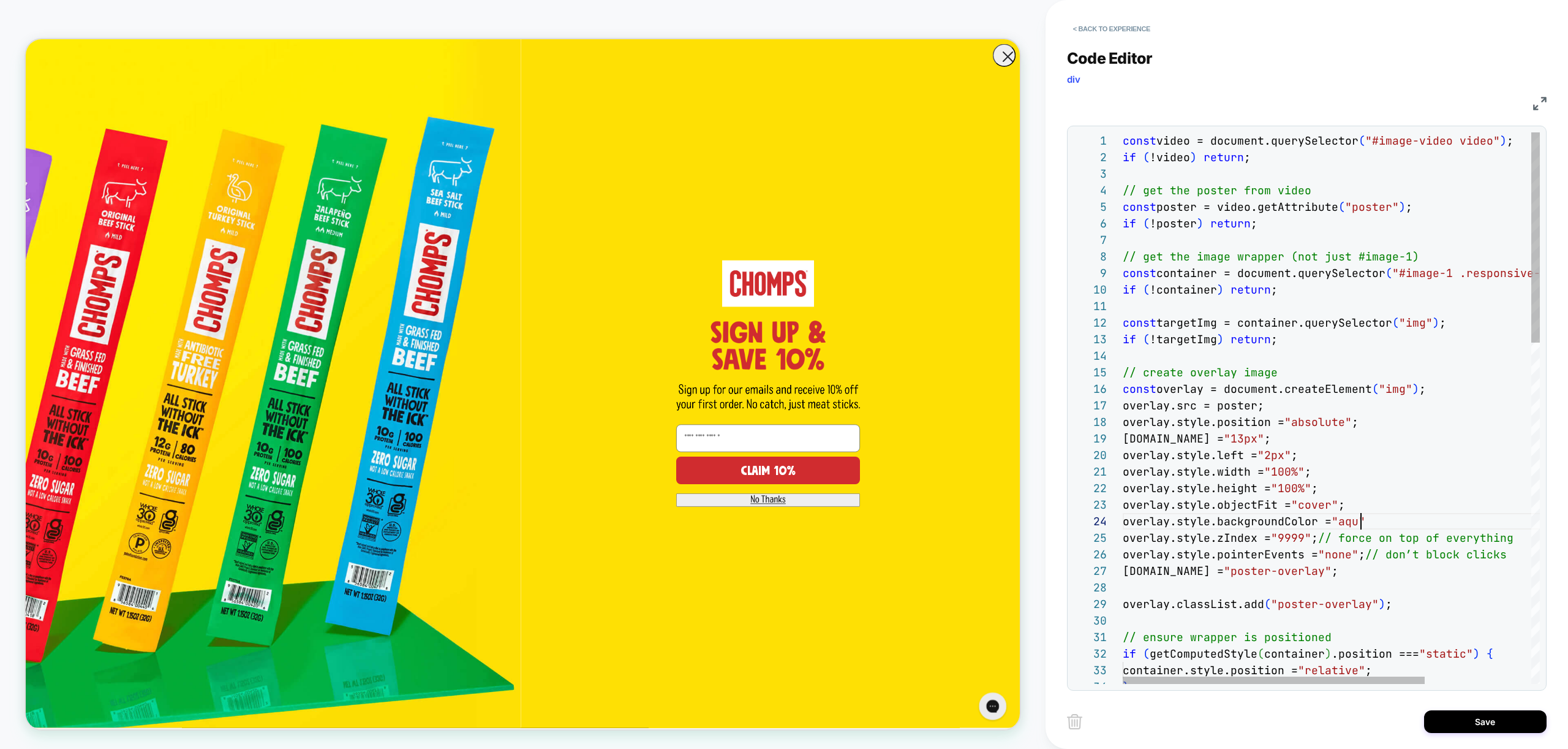
scroll to position [50, 245]
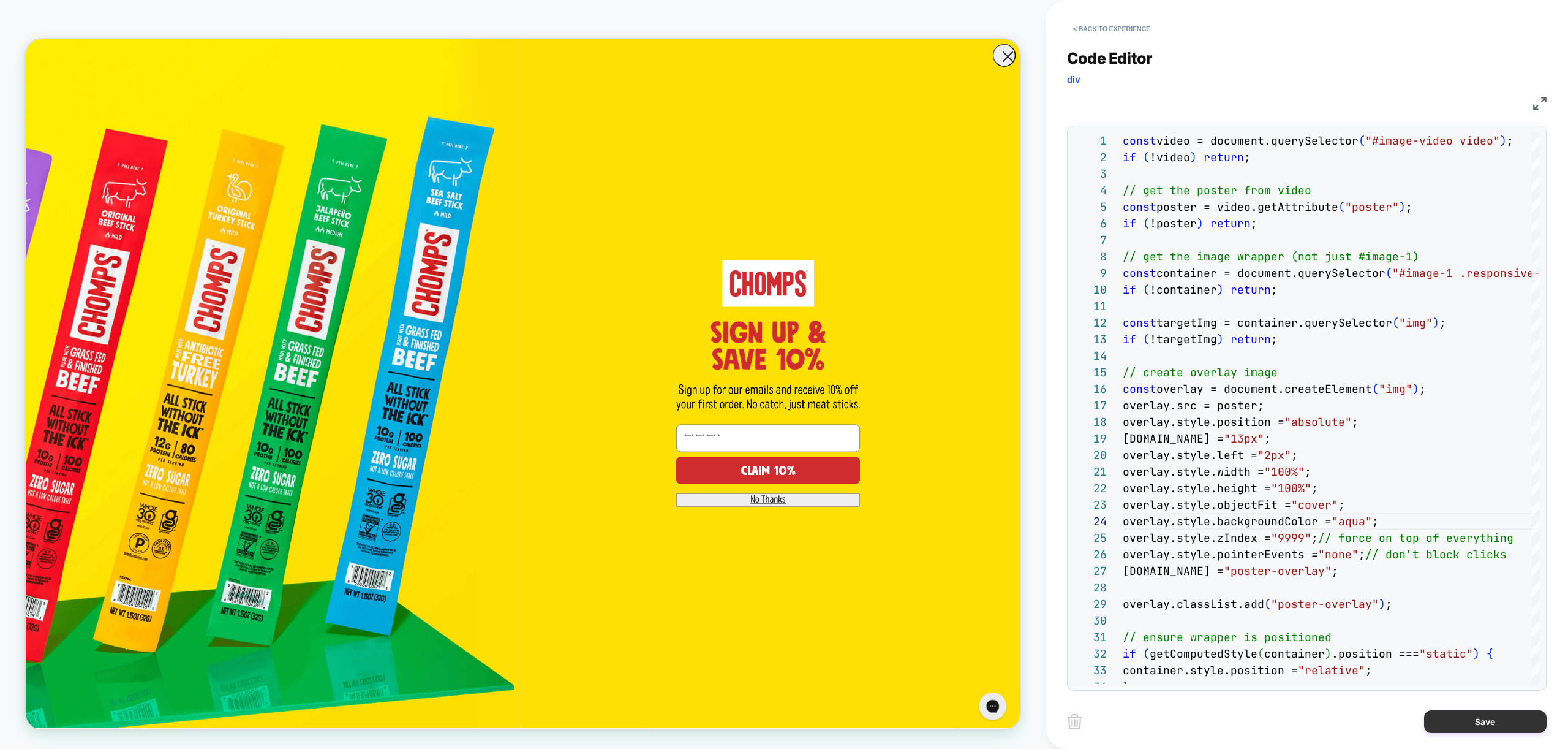
type textarea "**********"
click at [1470, 722] on button "Save" at bounding box center [1485, 722] width 123 height 23
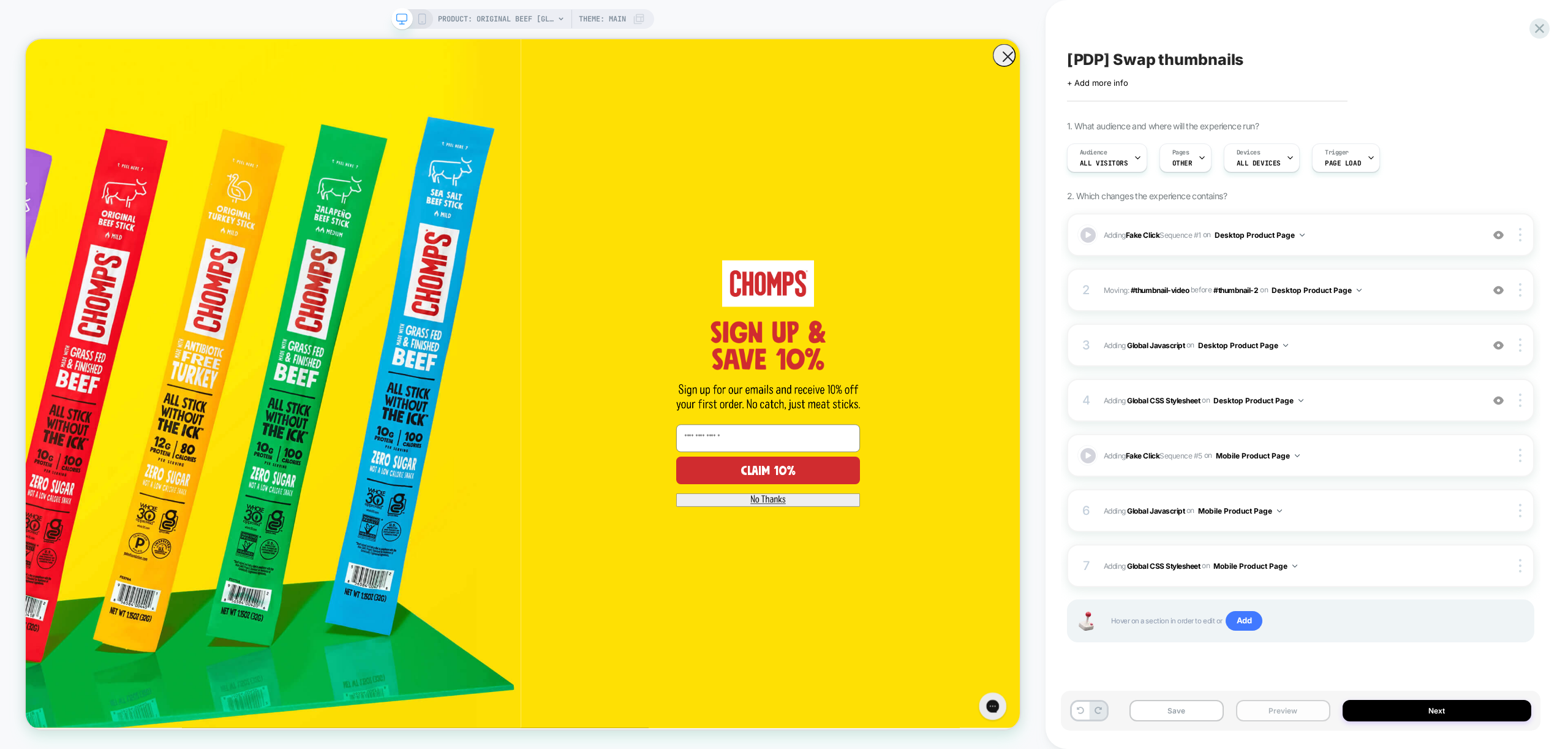
click at [1281, 707] on button "Preview" at bounding box center [1283, 710] width 95 height 21
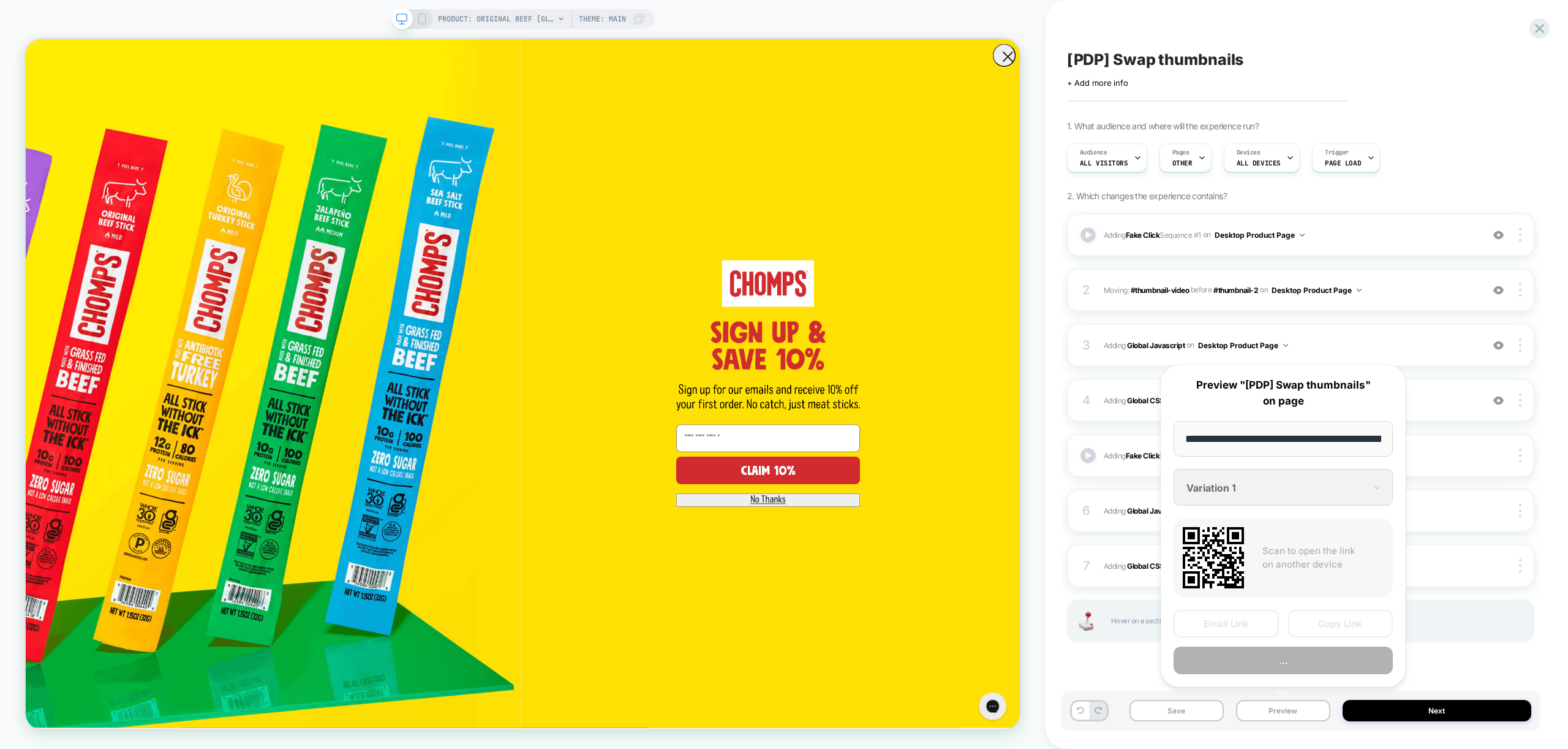
scroll to position [0, 252]
click at [1288, 663] on button "Preview" at bounding box center [1283, 660] width 220 height 27
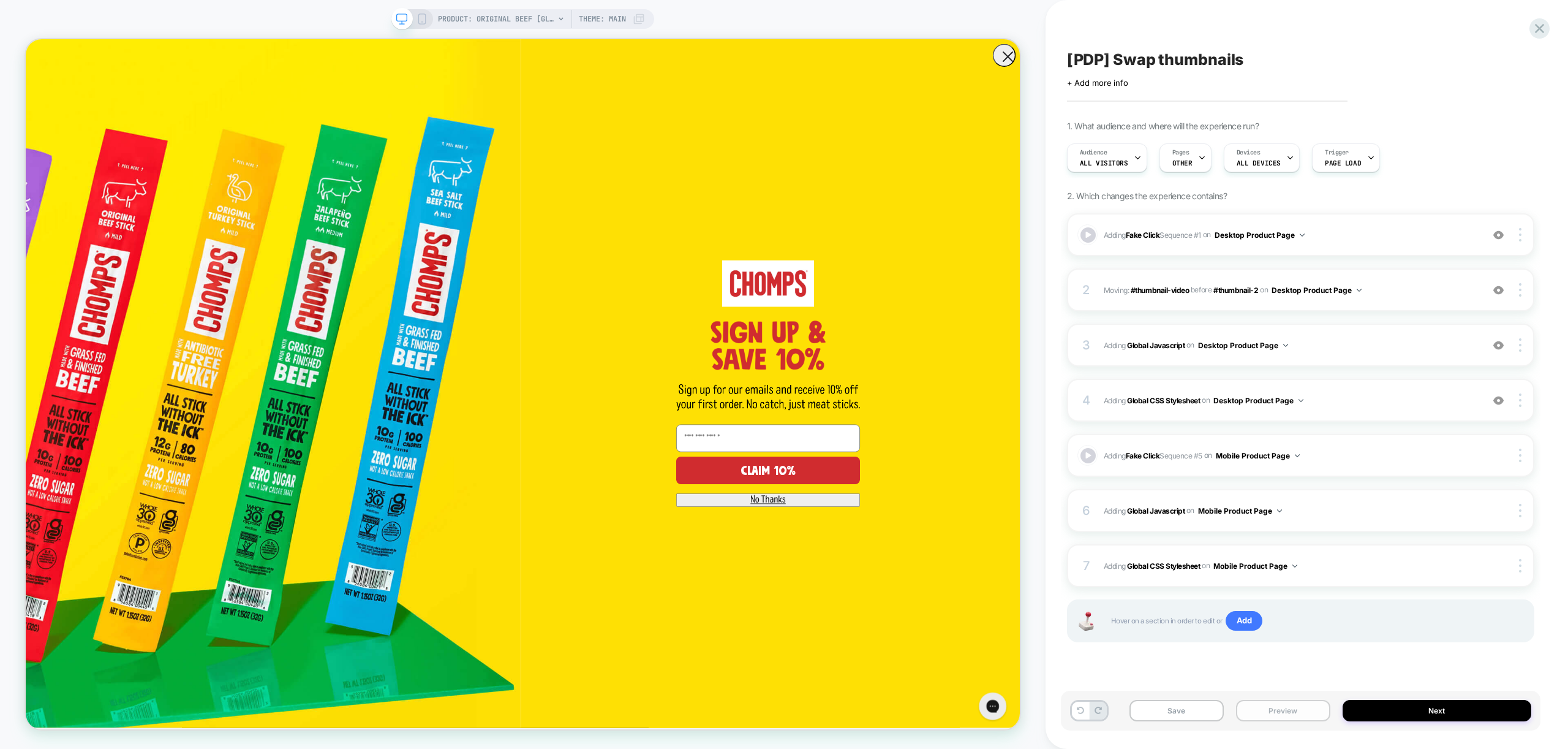
click at [1286, 710] on button "Preview" at bounding box center [1283, 710] width 95 height 21
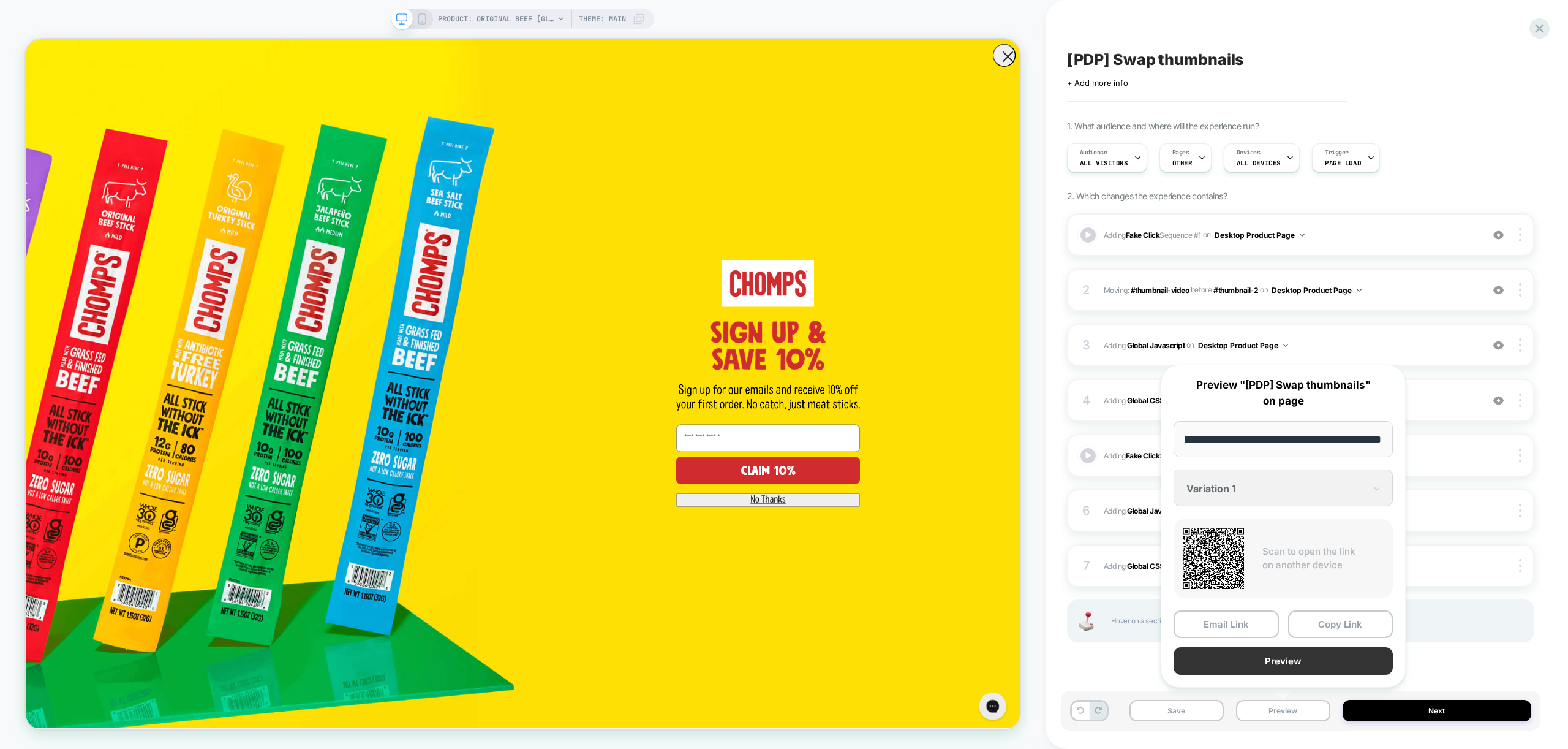
scroll to position [0, 0]
click at [1286, 662] on button "Preview" at bounding box center [1283, 660] width 220 height 27
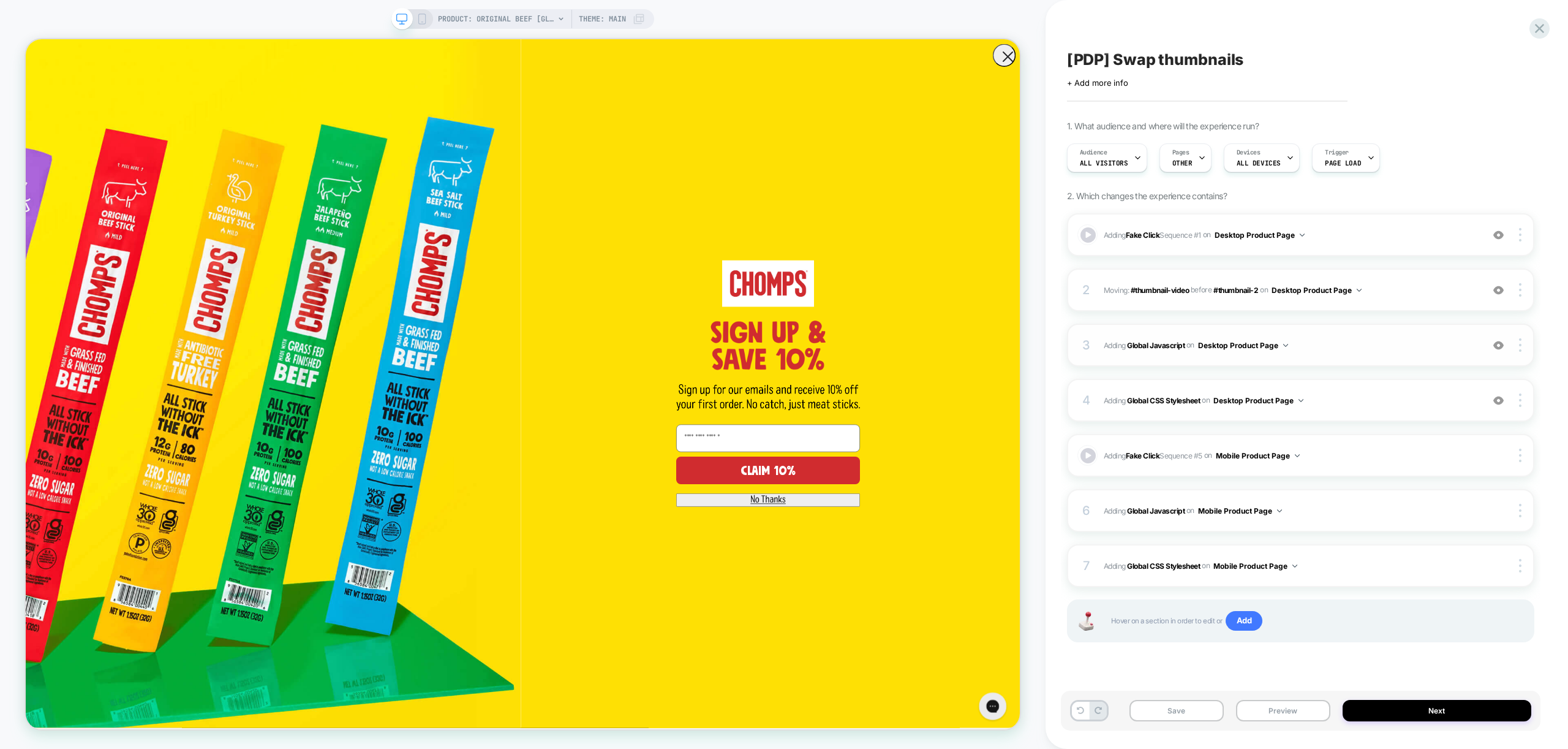
click at [1387, 347] on span "Adding Global Javascript on Desktop Product Page" at bounding box center [1290, 345] width 373 height 15
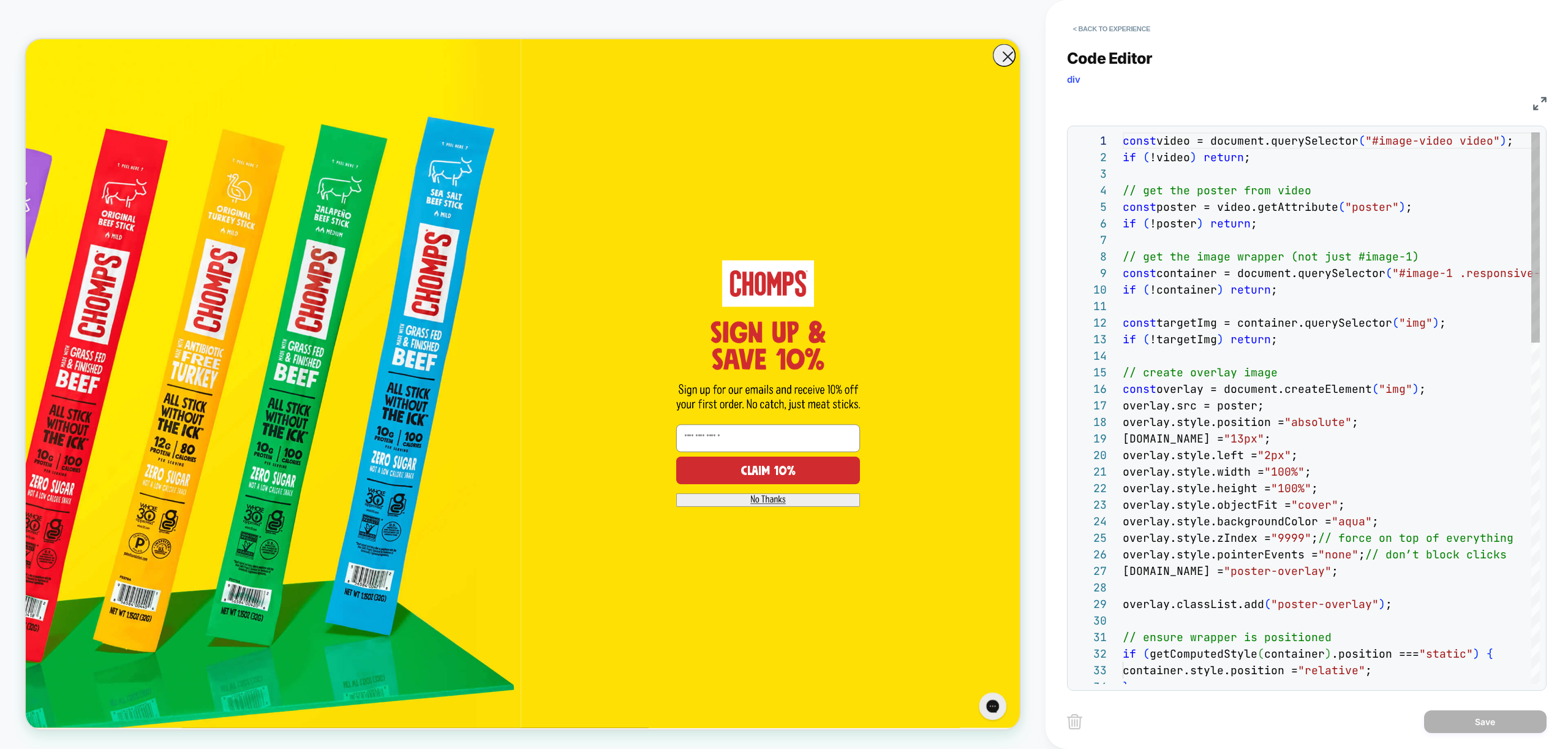
scroll to position [165, 0]
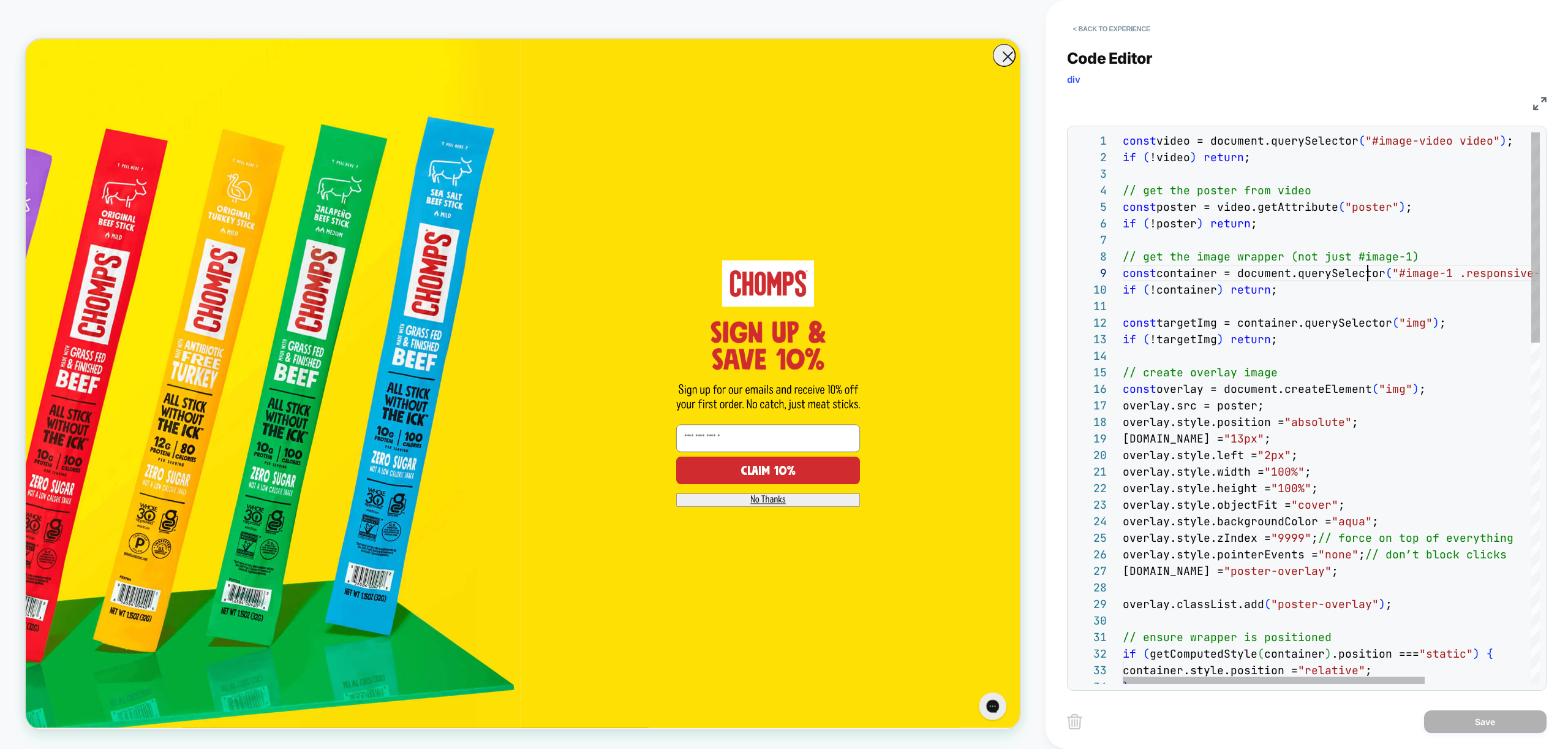
scroll to position [133, 245]
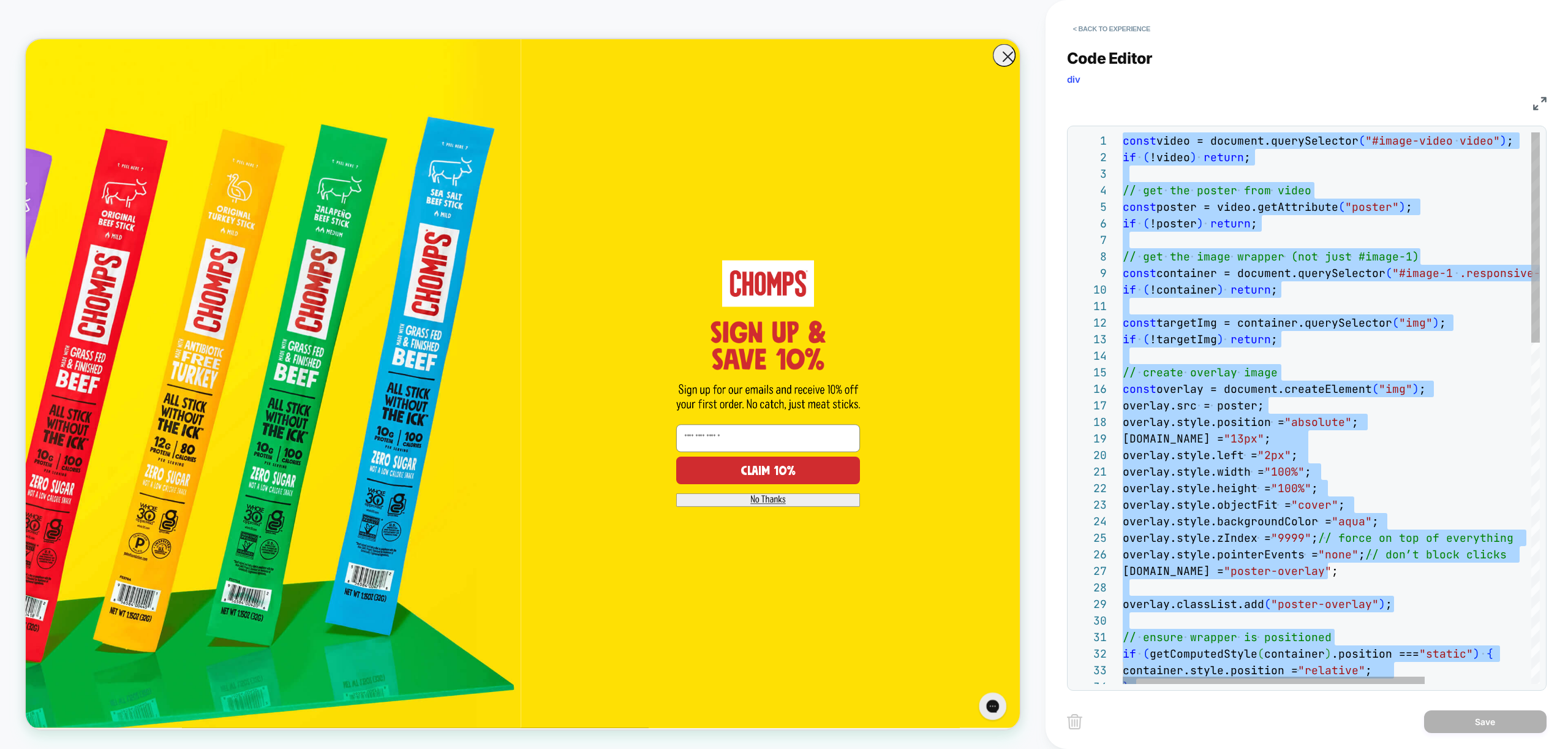
type textarea "**********"
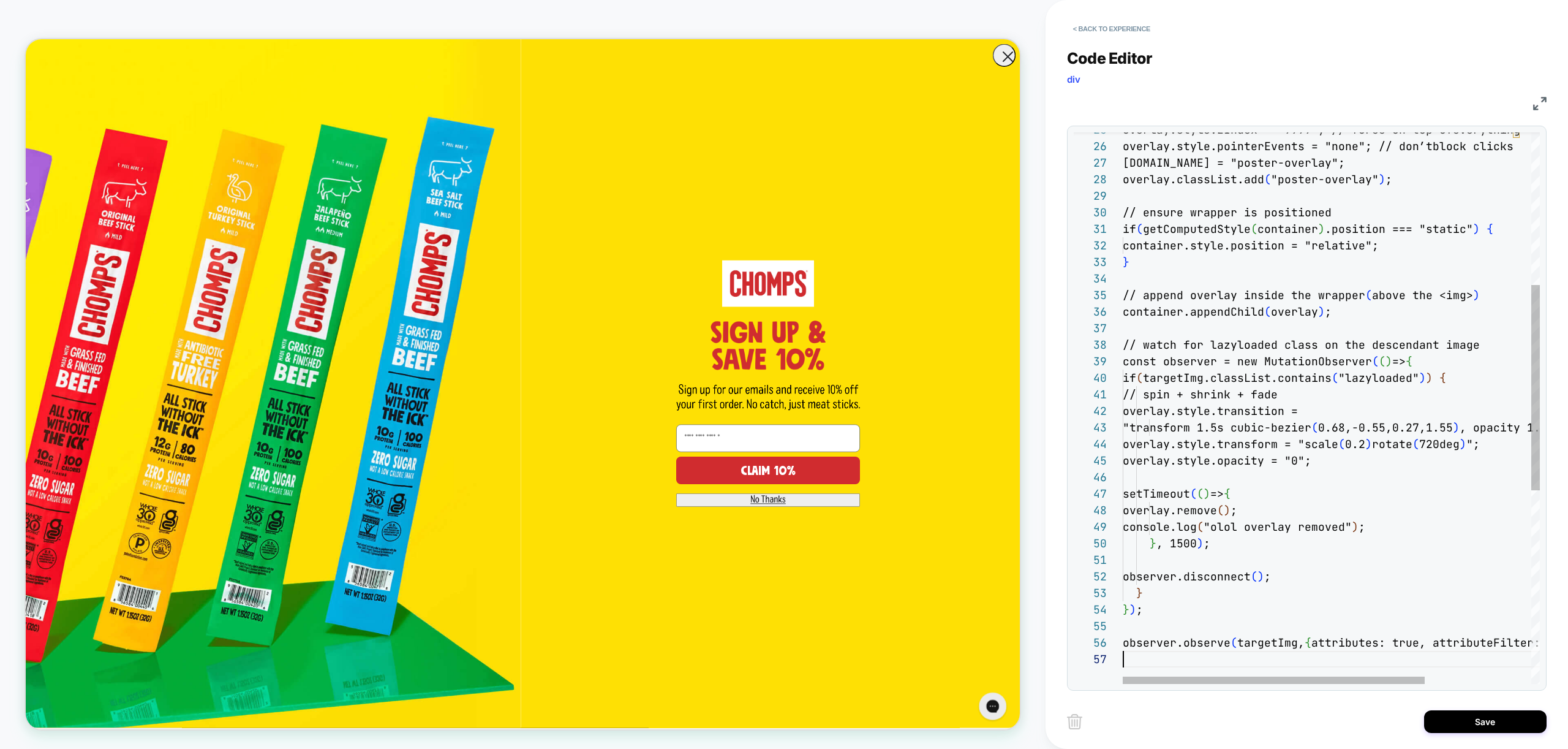
scroll to position [99, 0]
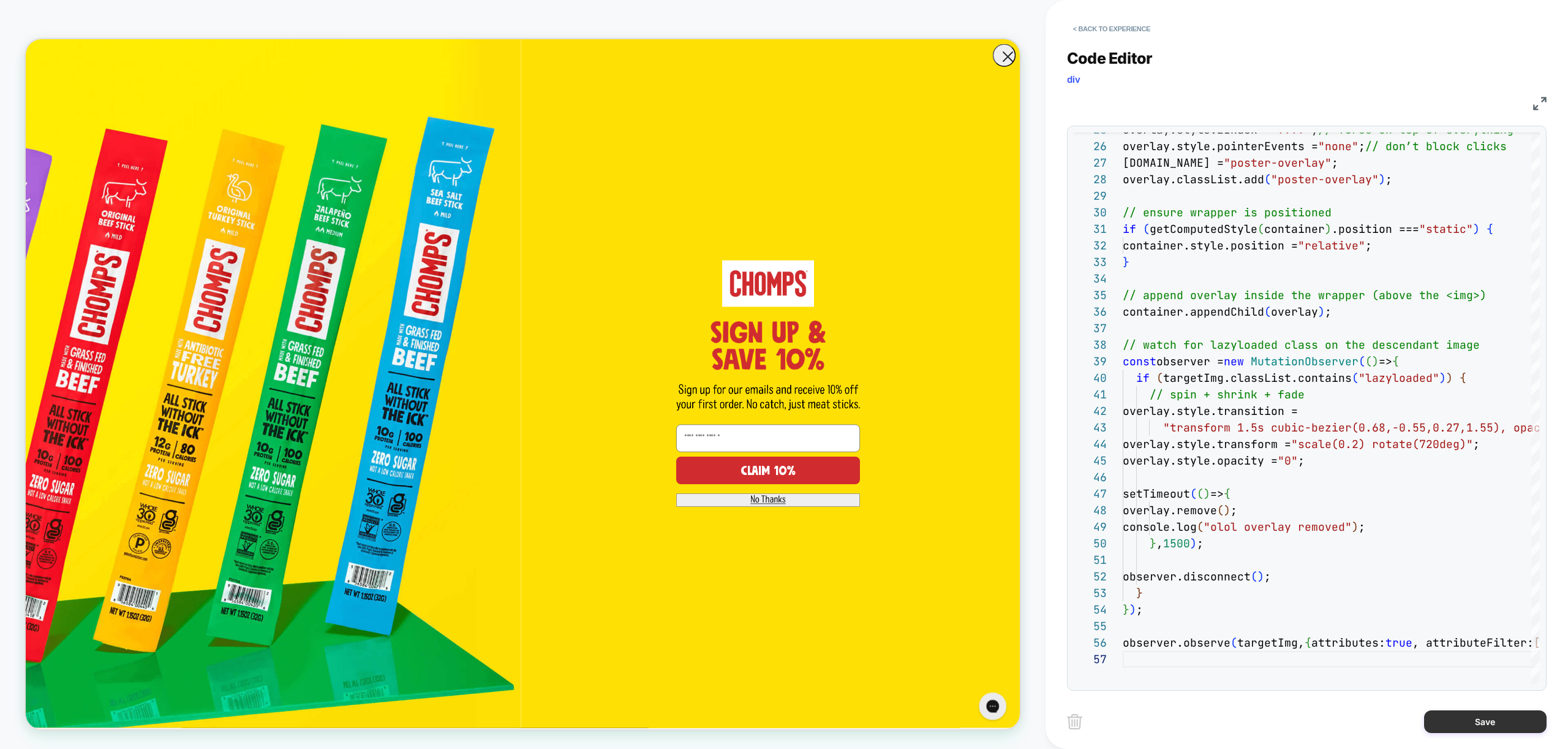
click at [1511, 716] on button "Save" at bounding box center [1485, 722] width 123 height 23
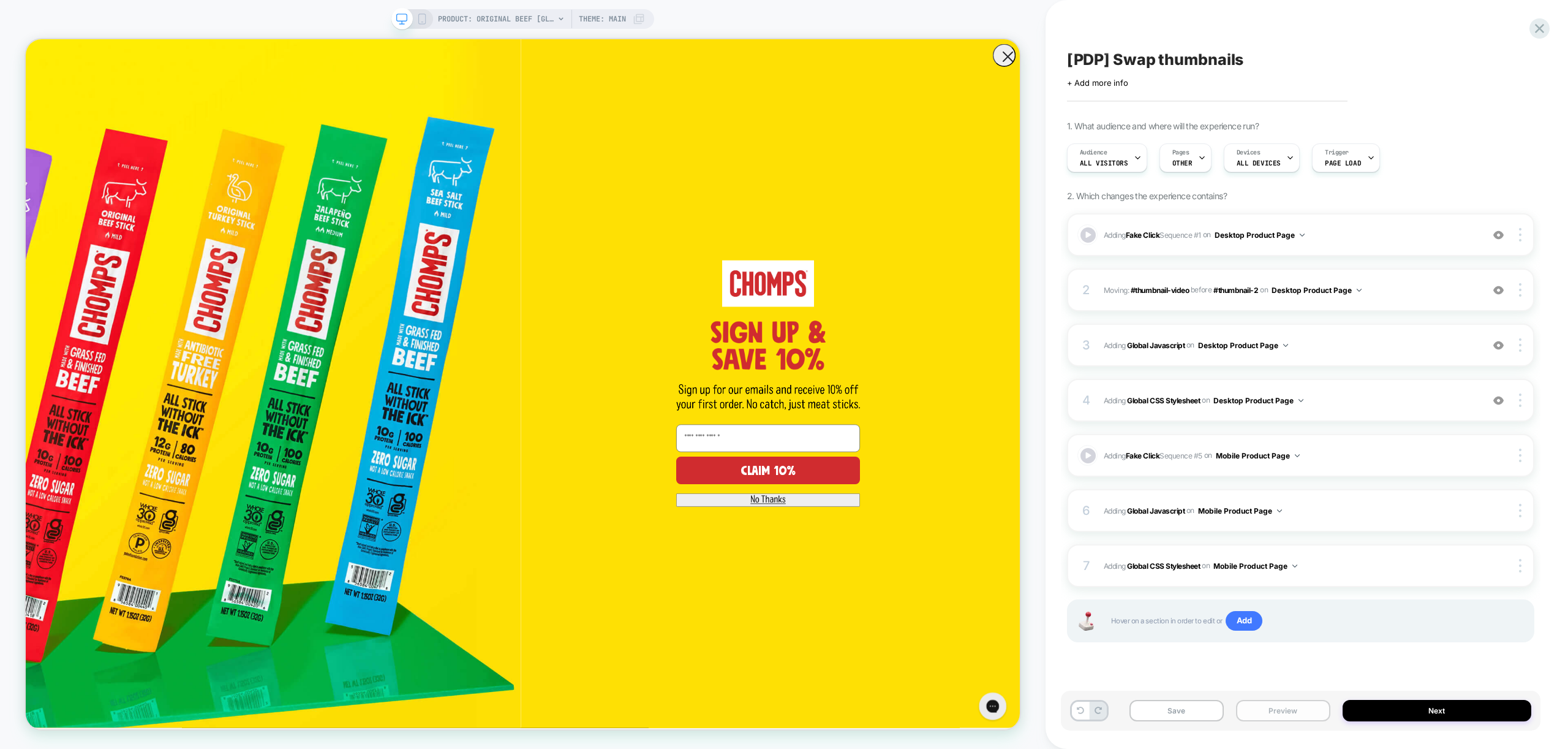
click at [1287, 710] on button "Preview" at bounding box center [1283, 710] width 95 height 21
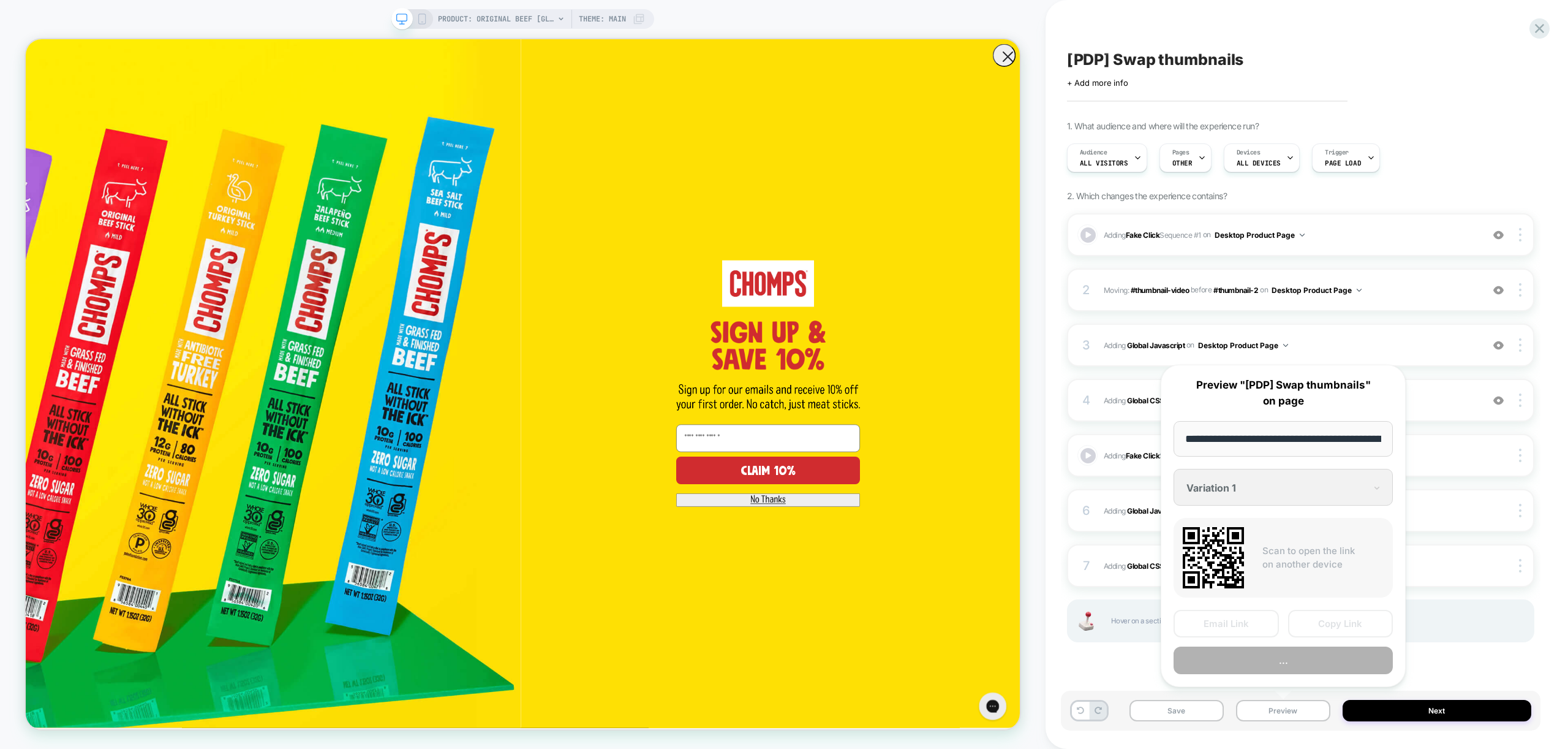
scroll to position [0, 252]
click at [1290, 669] on button "Preview" at bounding box center [1283, 660] width 220 height 27
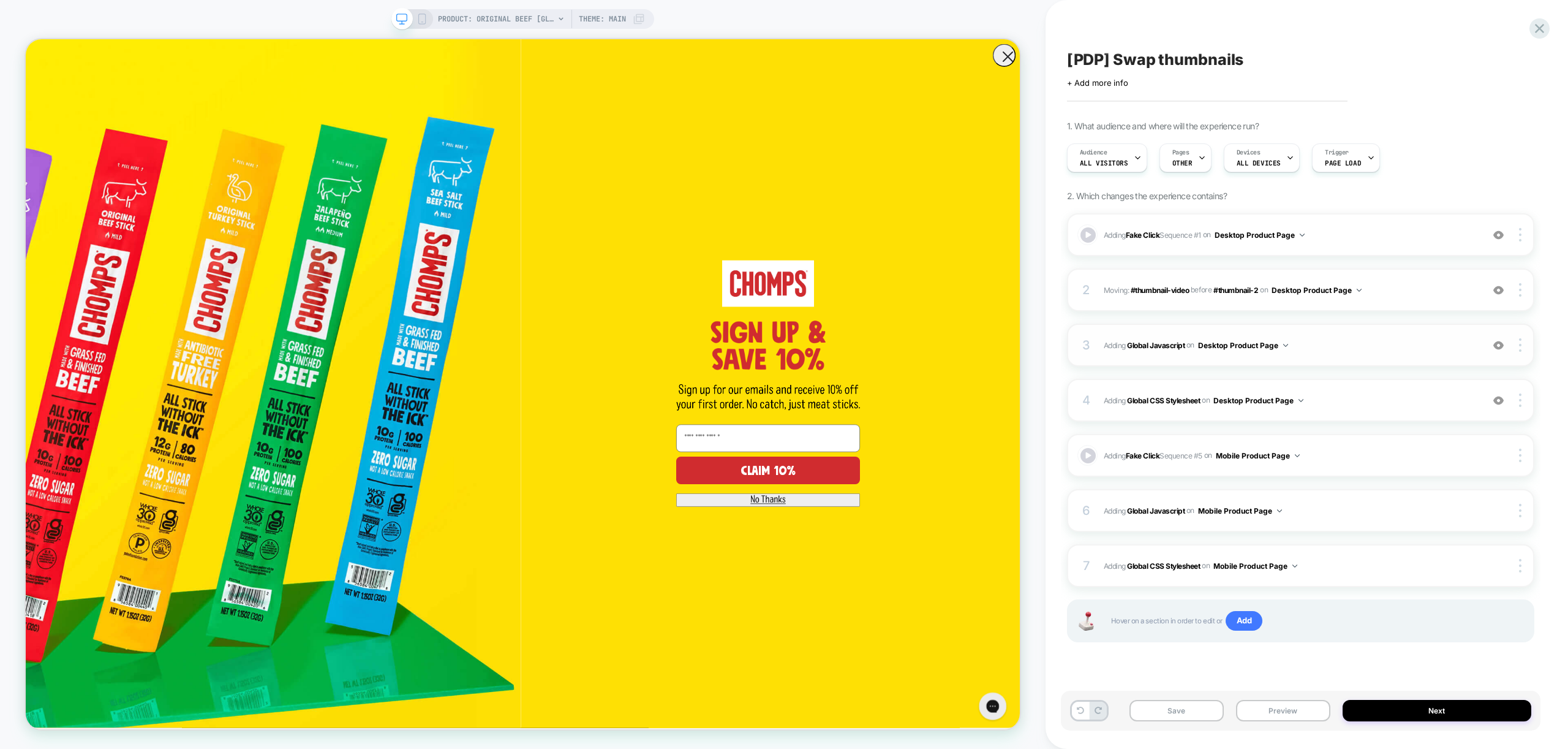
click at [1358, 352] on span "Adding Global Javascript on Desktop Product Page" at bounding box center [1290, 345] width 373 height 15
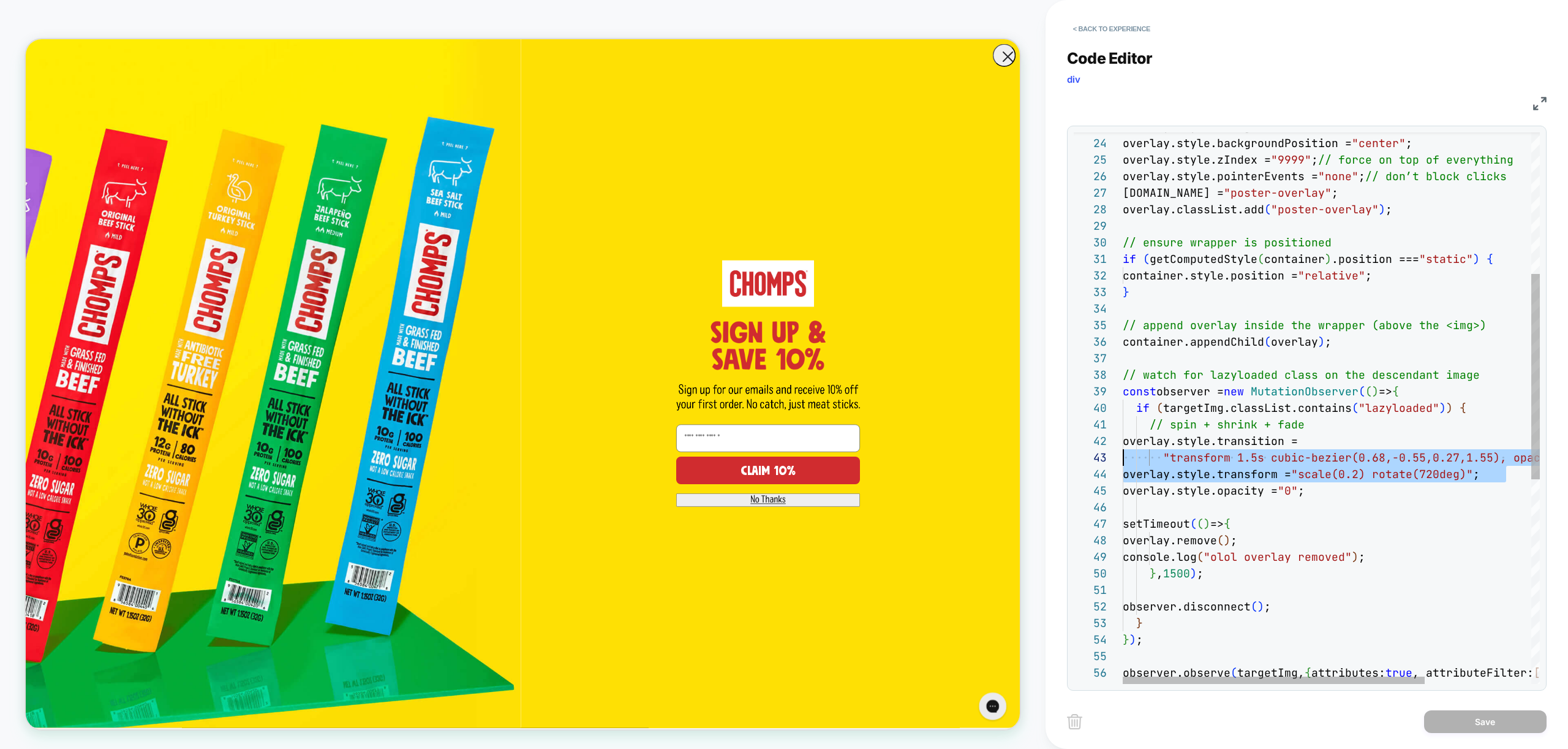
scroll to position [17, 0]
drag, startPoint x: 1517, startPoint y: 473, endPoint x: 1037, endPoint y: 445, distance: 480.8
click at [1123, 445] on div "overlay.style.backgroundSize = "cover" ; overlay.style.backgroundPosition = "ce…" at bounding box center [1404, 493] width 564 height 1478
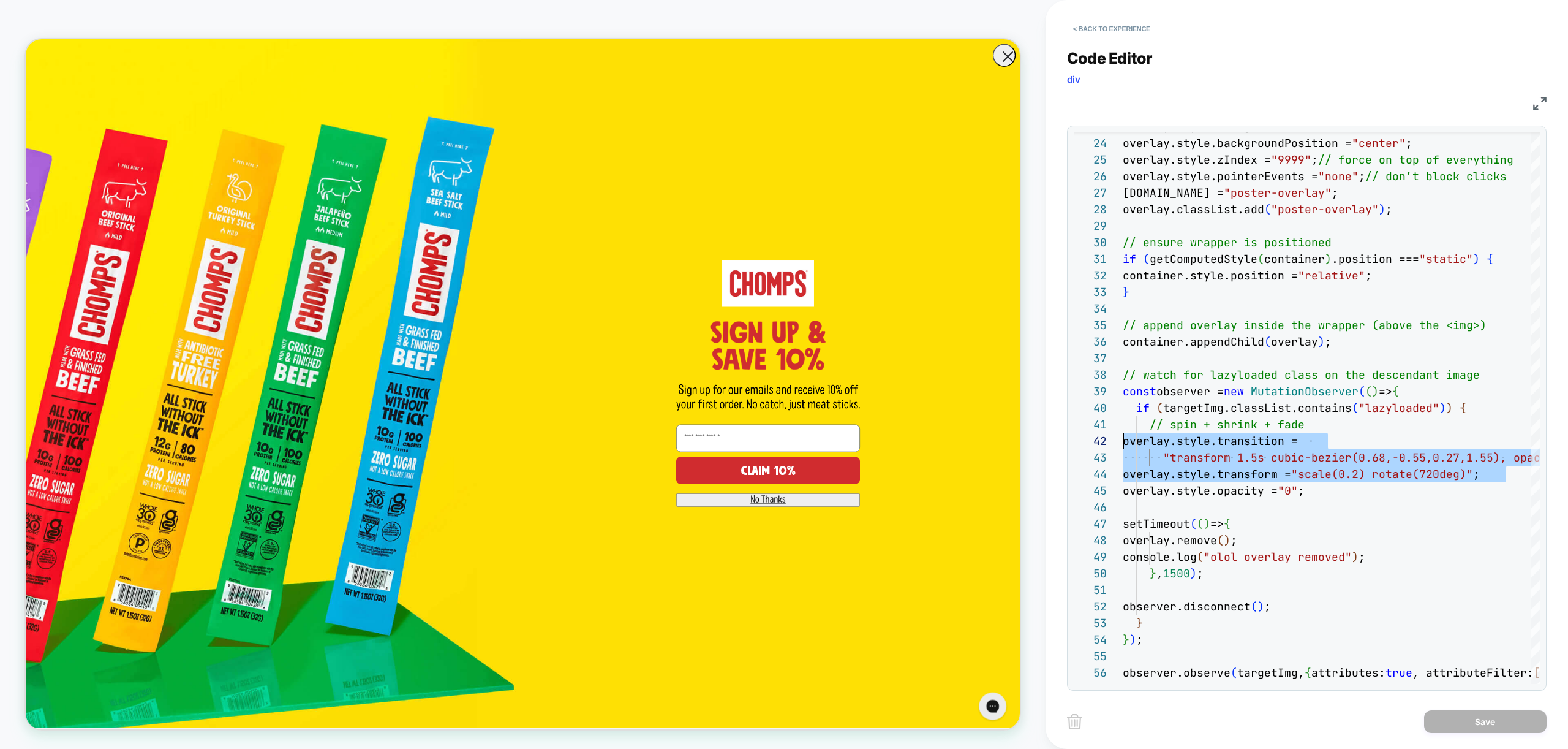
type textarea "**********"
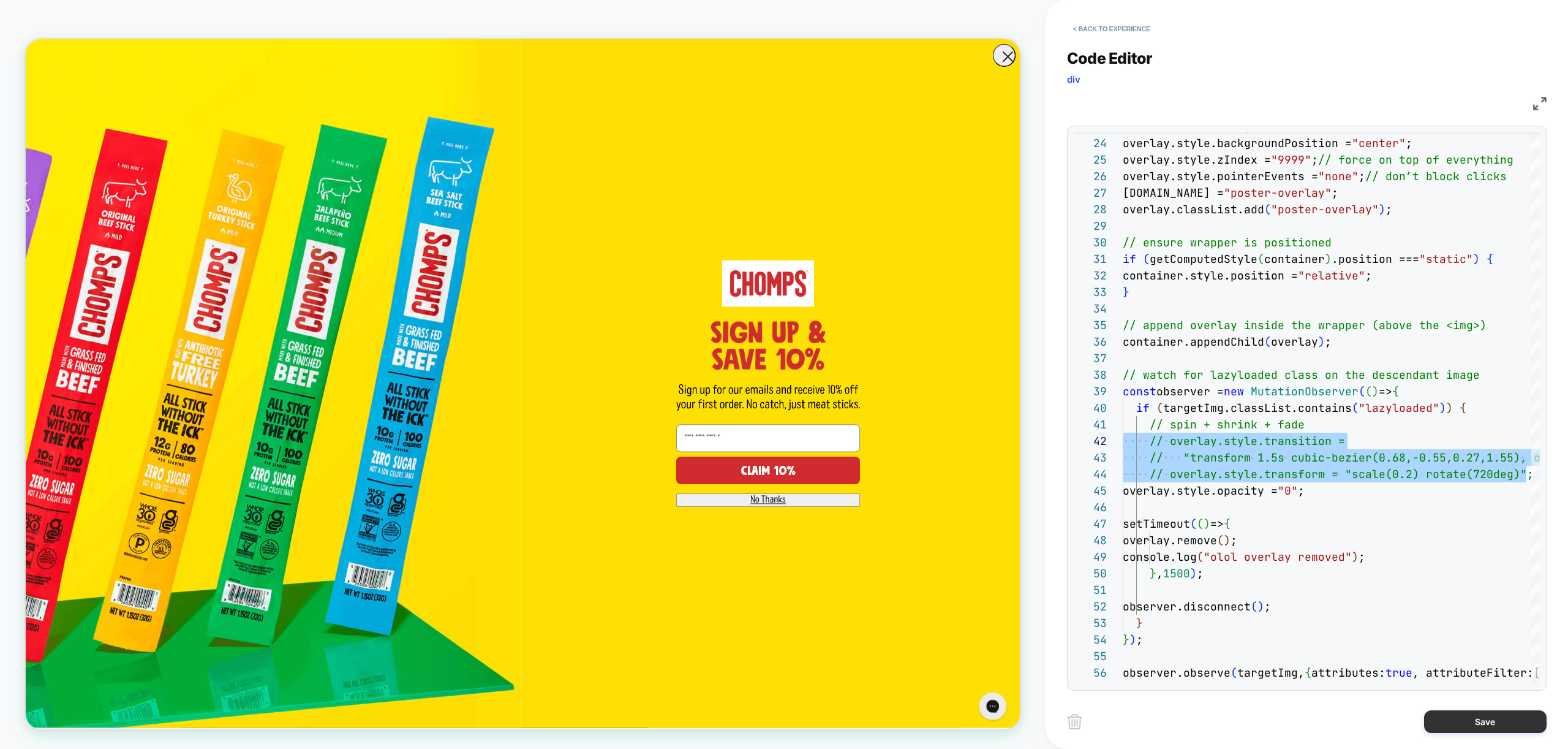
click at [1492, 723] on button "Save" at bounding box center [1485, 722] width 123 height 23
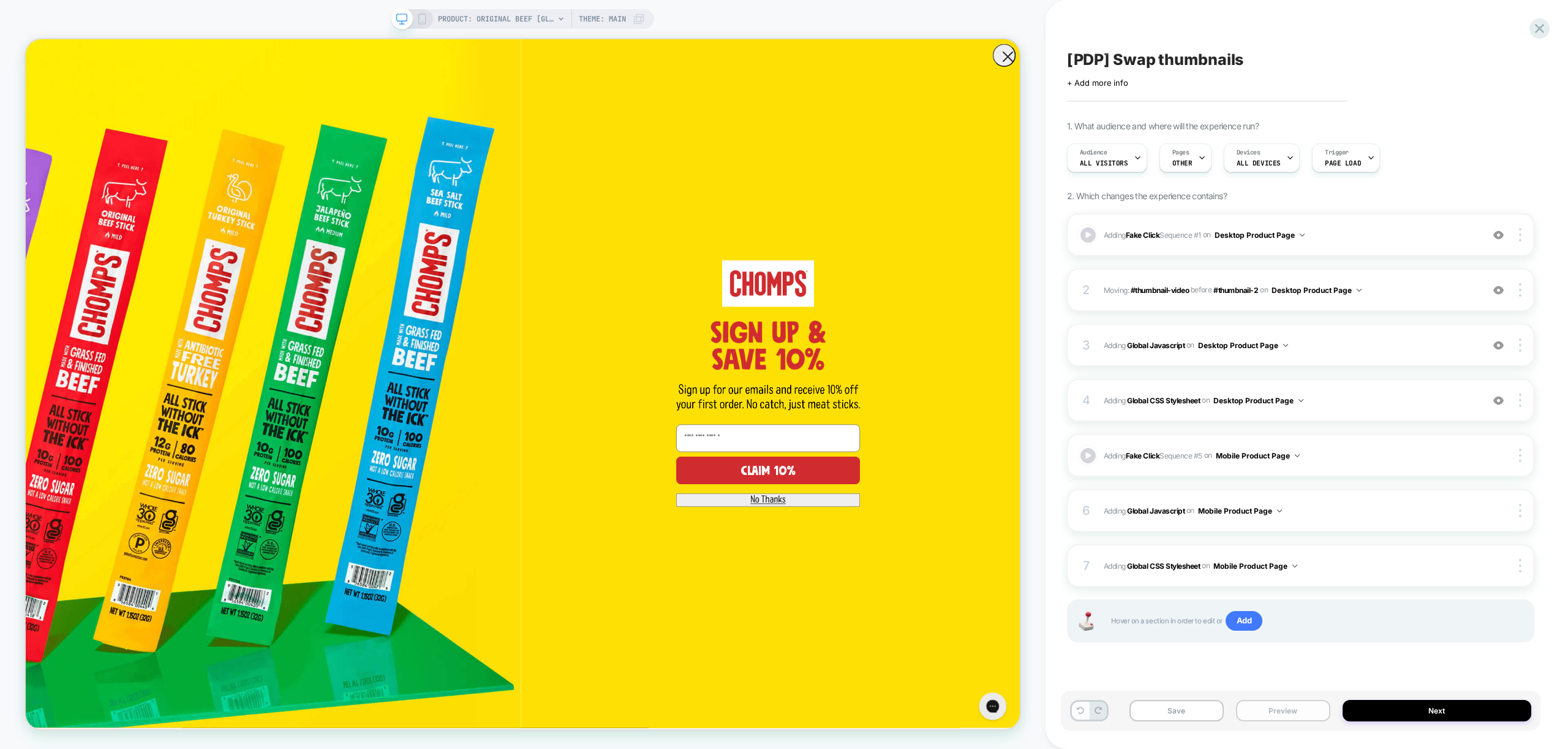
click at [1264, 708] on button "Preview" at bounding box center [1283, 710] width 95 height 21
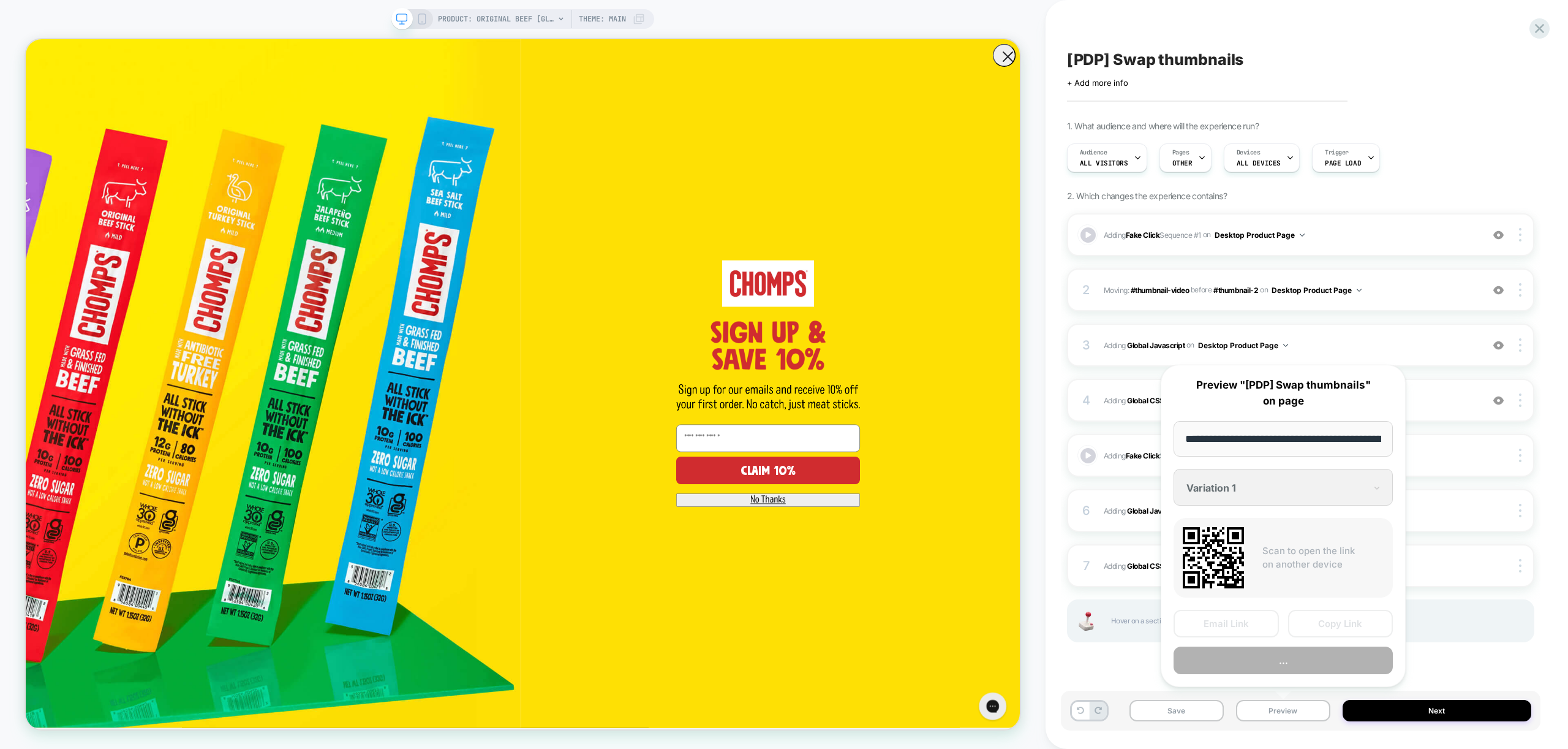
scroll to position [0, 252]
click at [1283, 661] on button "Preview" at bounding box center [1283, 660] width 220 height 27
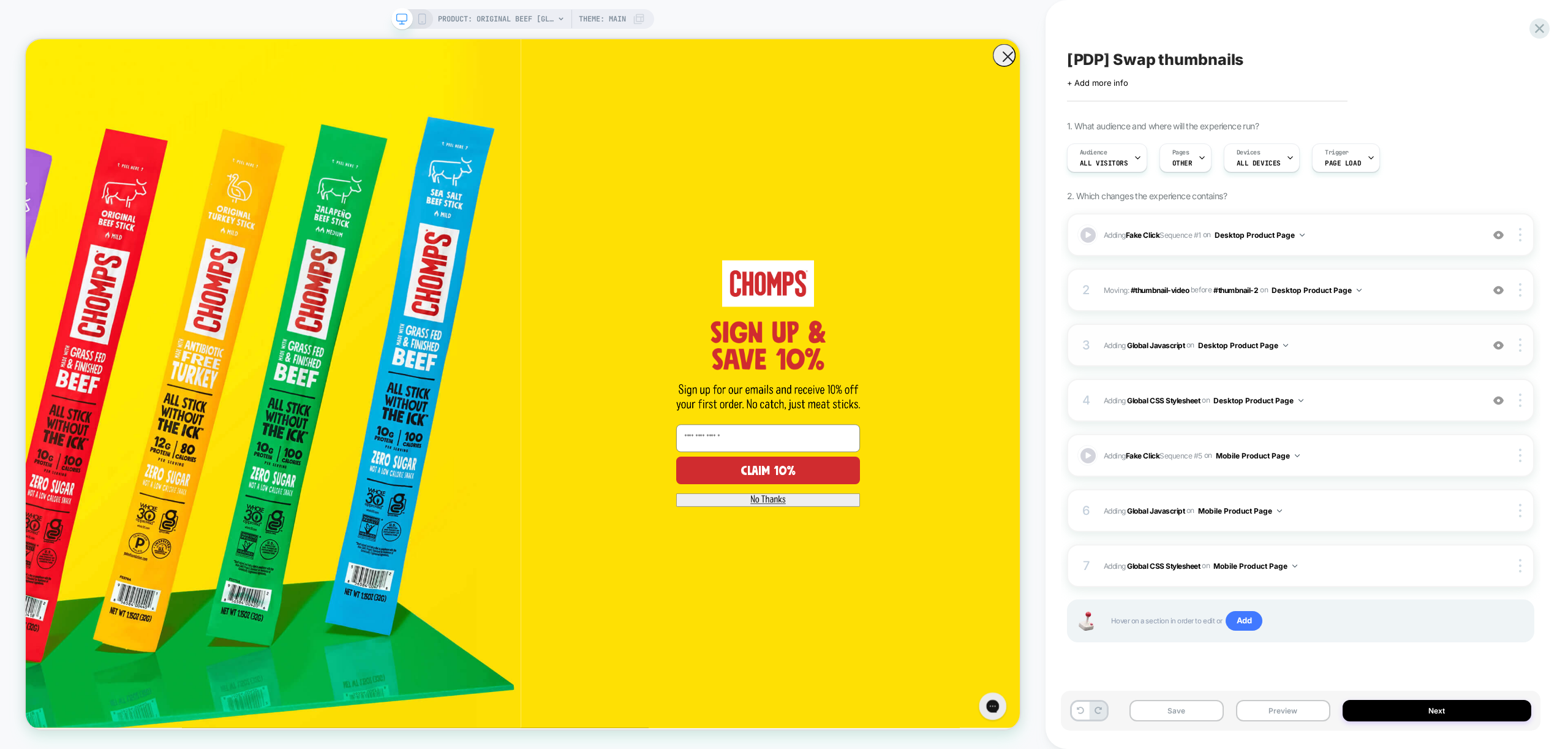
click at [1348, 332] on div "3 Adding Global Javascript on Desktop Product Page Add Before Add After Copy to…" at bounding box center [1300, 345] width 467 height 43
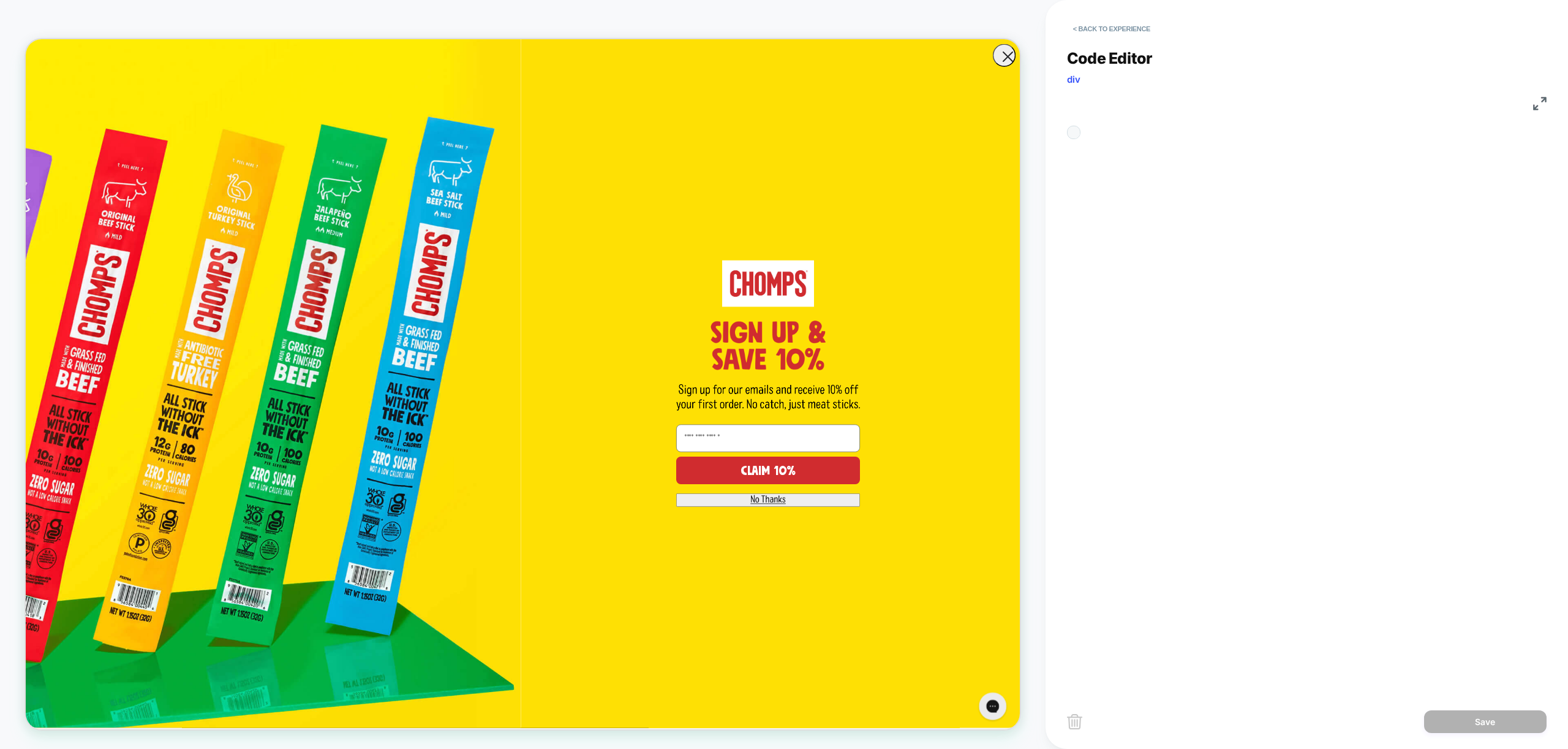
scroll to position [165, 0]
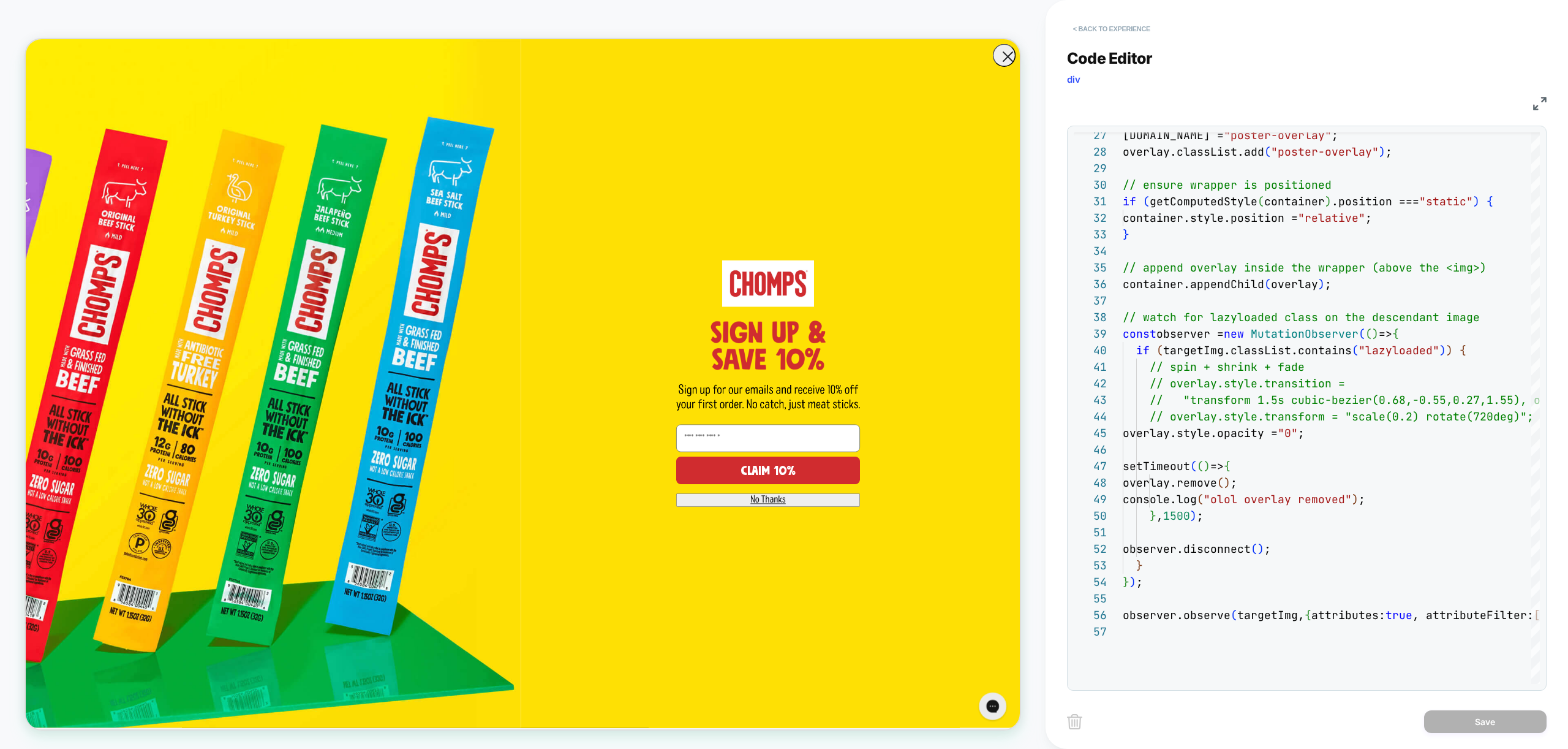
click at [1121, 33] on button "< Back to experience" at bounding box center [1111, 29] width 89 height 20
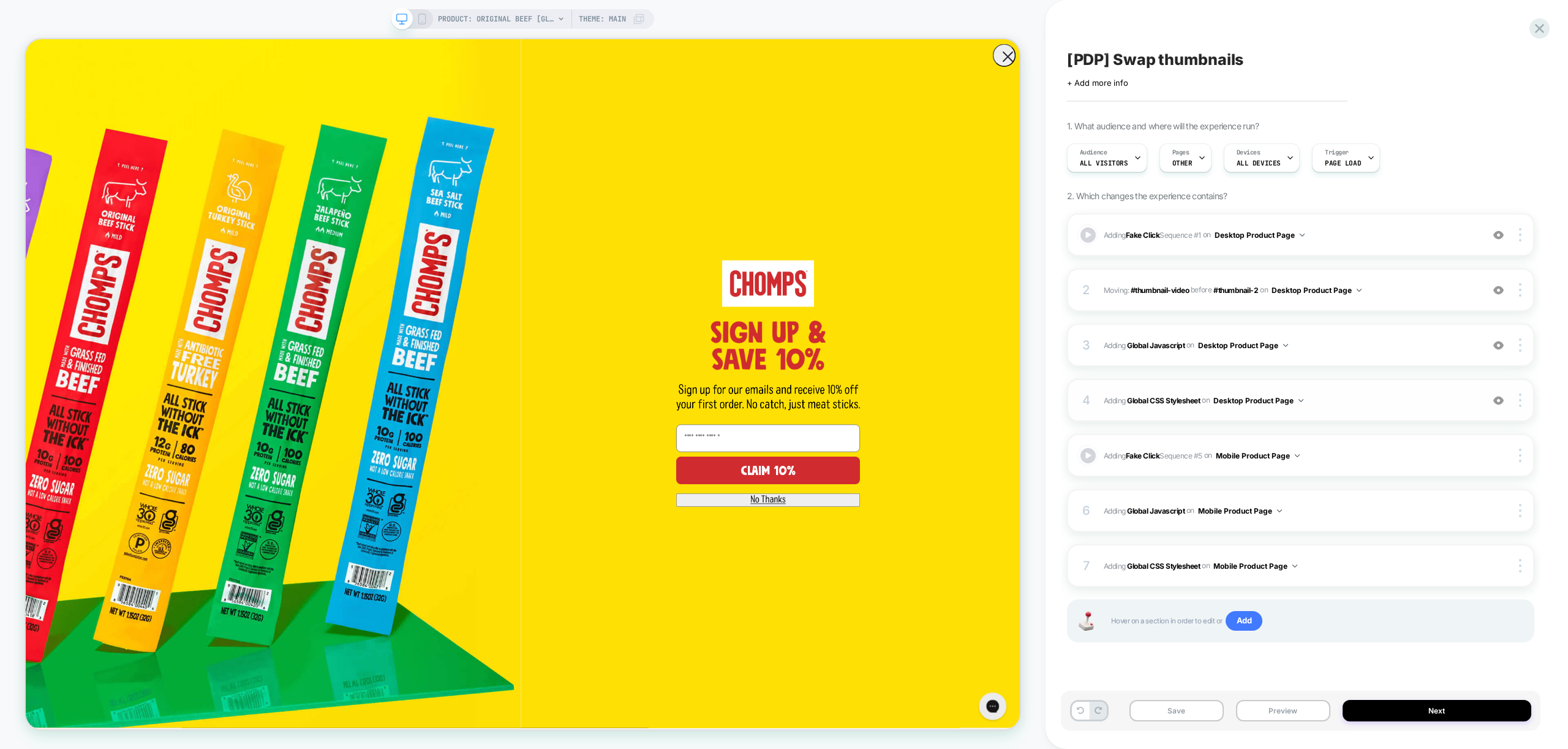
click at [1319, 400] on span "Adding Global CSS Stylesheet on Desktop Product Page" at bounding box center [1290, 401] width 373 height 15
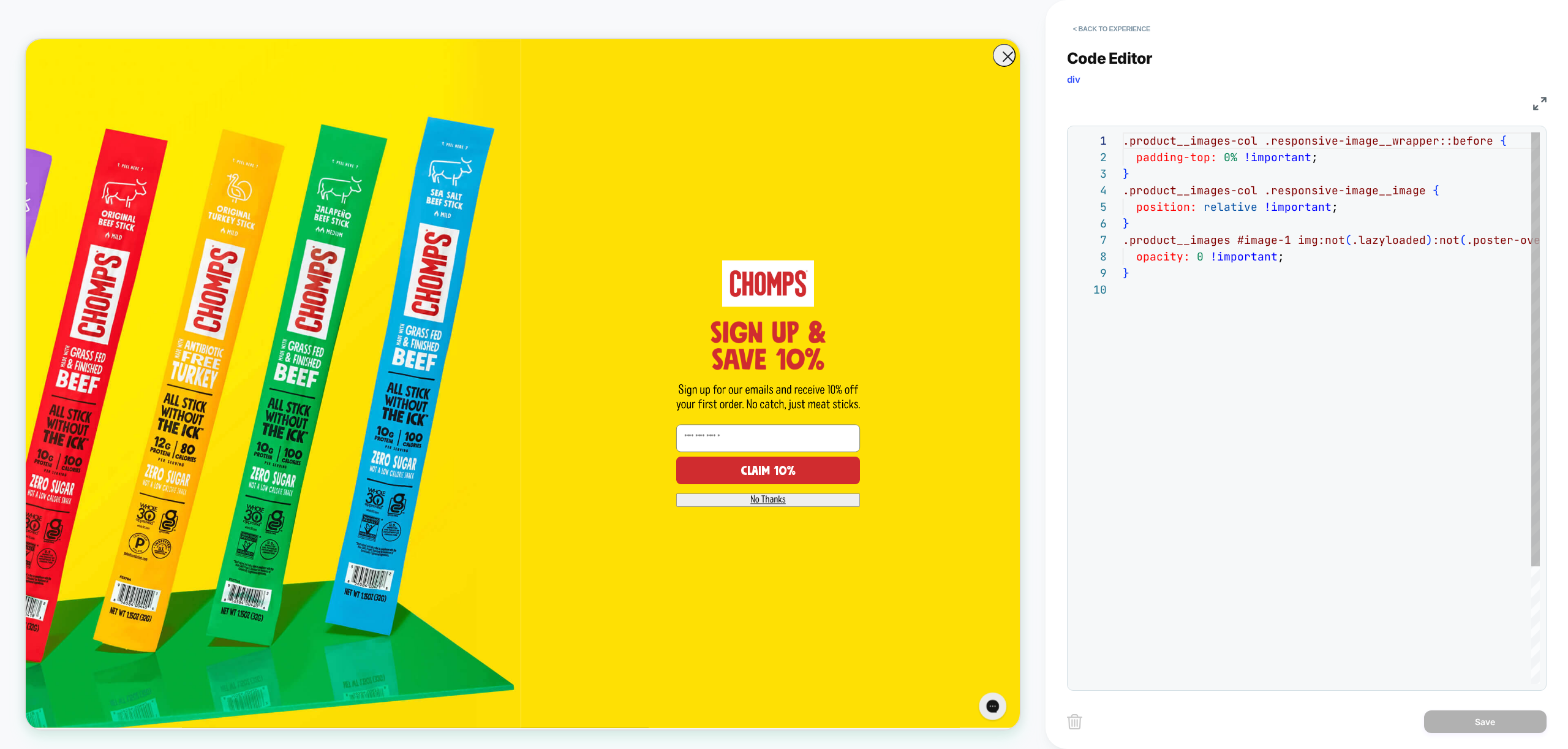
scroll to position [149, 0]
click at [1259, 329] on div ".product__images-col .responsive-image__wrapper::before { padding-top: 0% !impo…" at bounding box center [1368, 482] width 491 height 701
type textarea "**********"
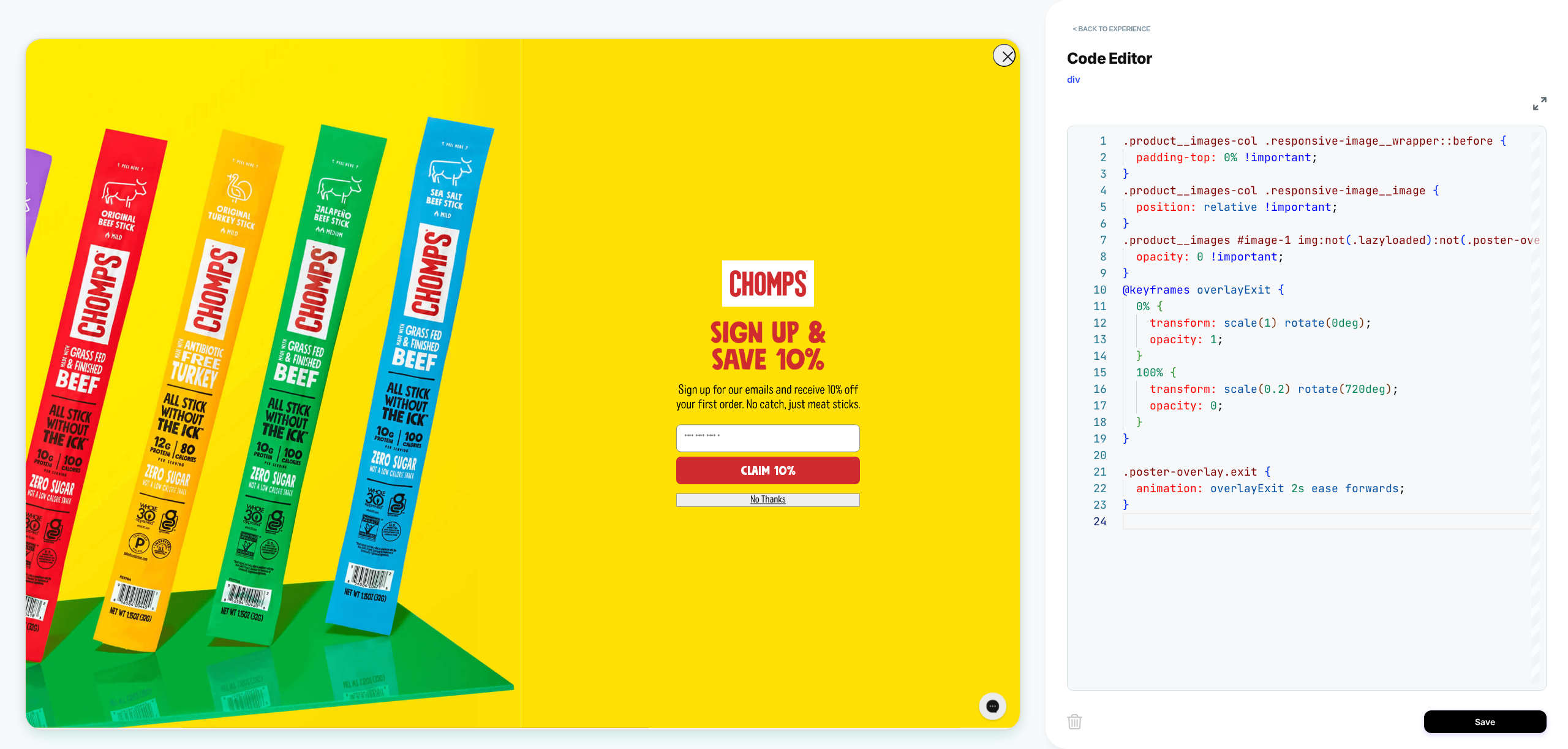
click at [1492, 706] on div "Save" at bounding box center [1306, 721] width 479 height 30
click at [1486, 719] on button "Save" at bounding box center [1485, 722] width 123 height 23
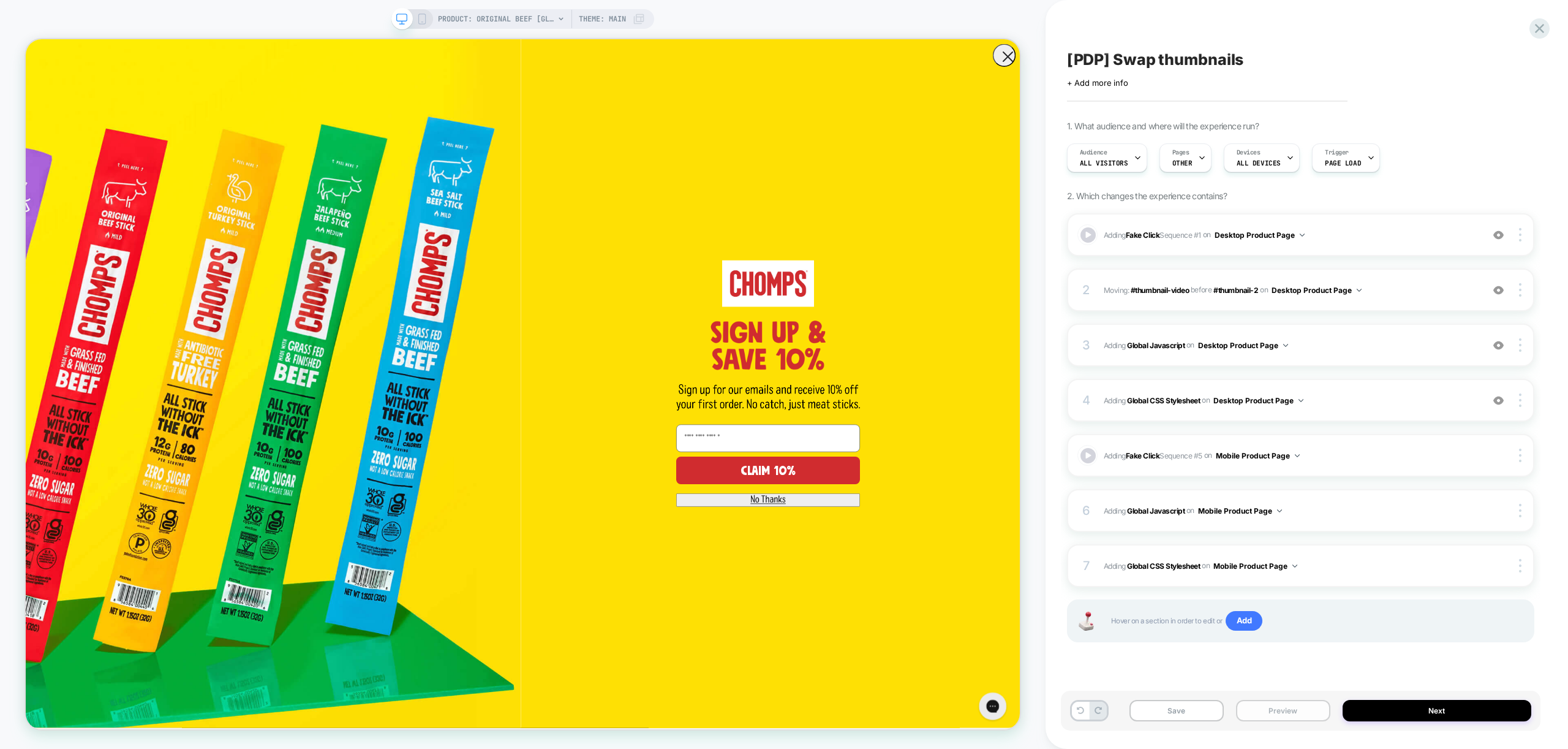
click at [1272, 708] on button "Preview" at bounding box center [1283, 710] width 95 height 21
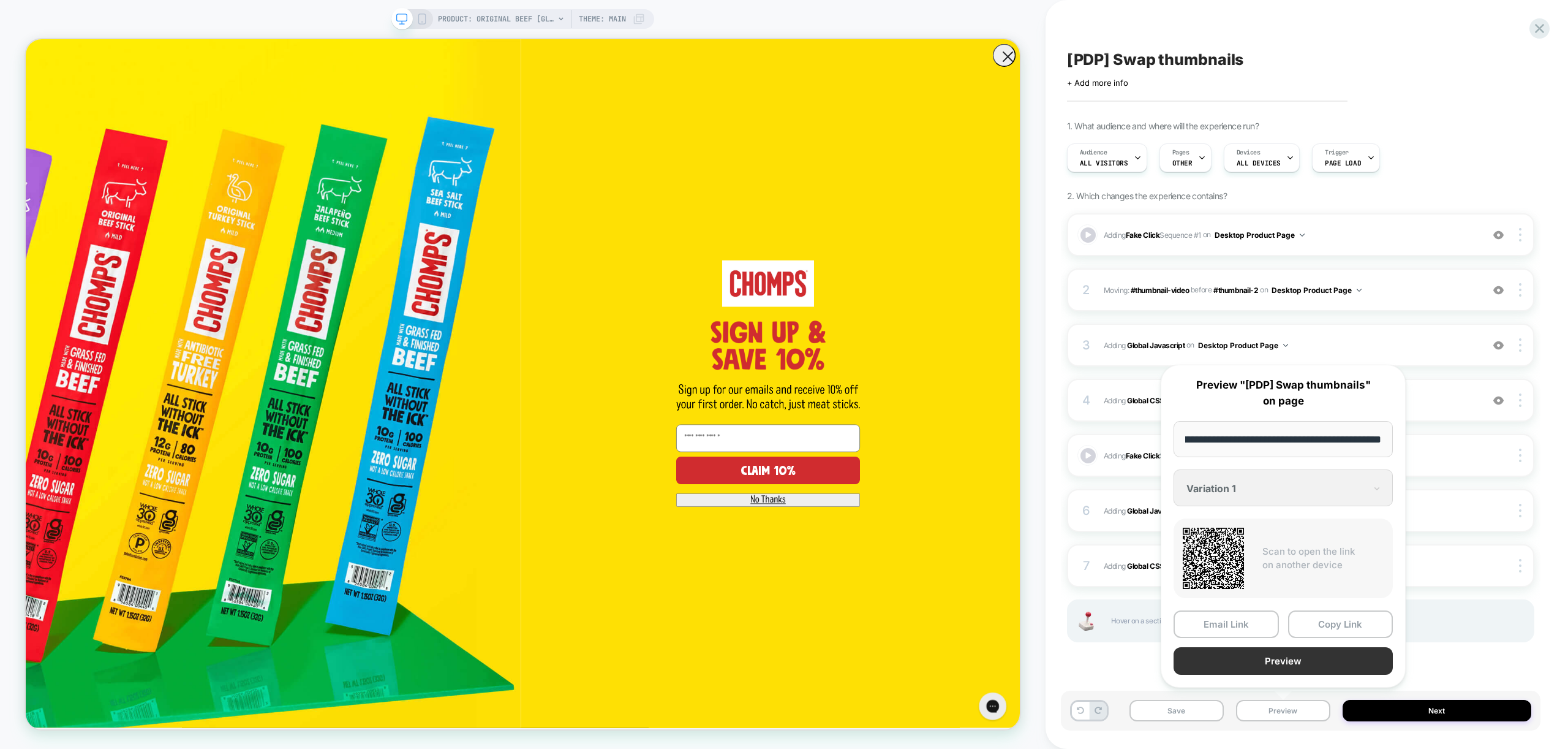
scroll to position [0, 0]
click at [1284, 663] on button "Preview" at bounding box center [1283, 660] width 220 height 27
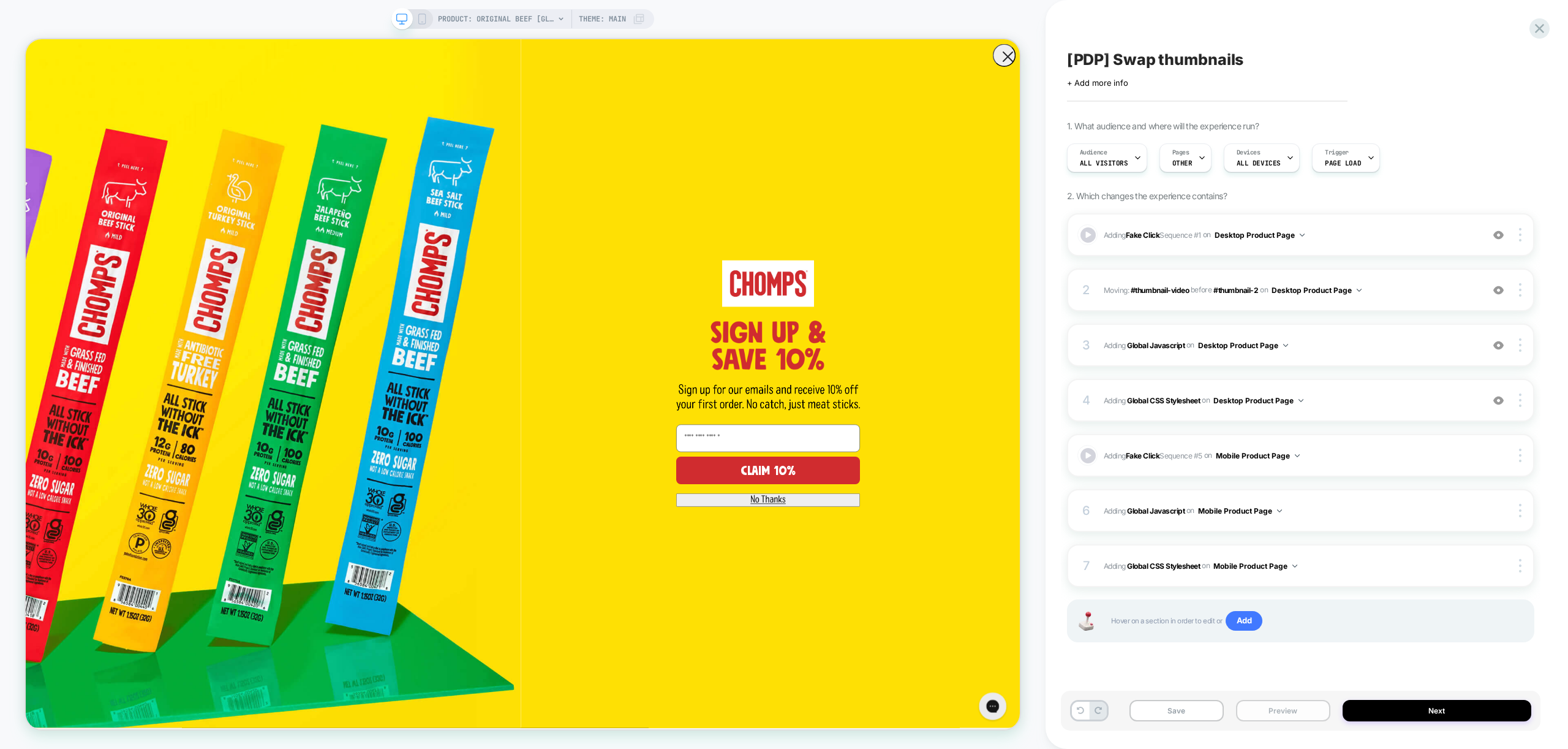
click at [1281, 704] on button "Preview" at bounding box center [1283, 710] width 95 height 21
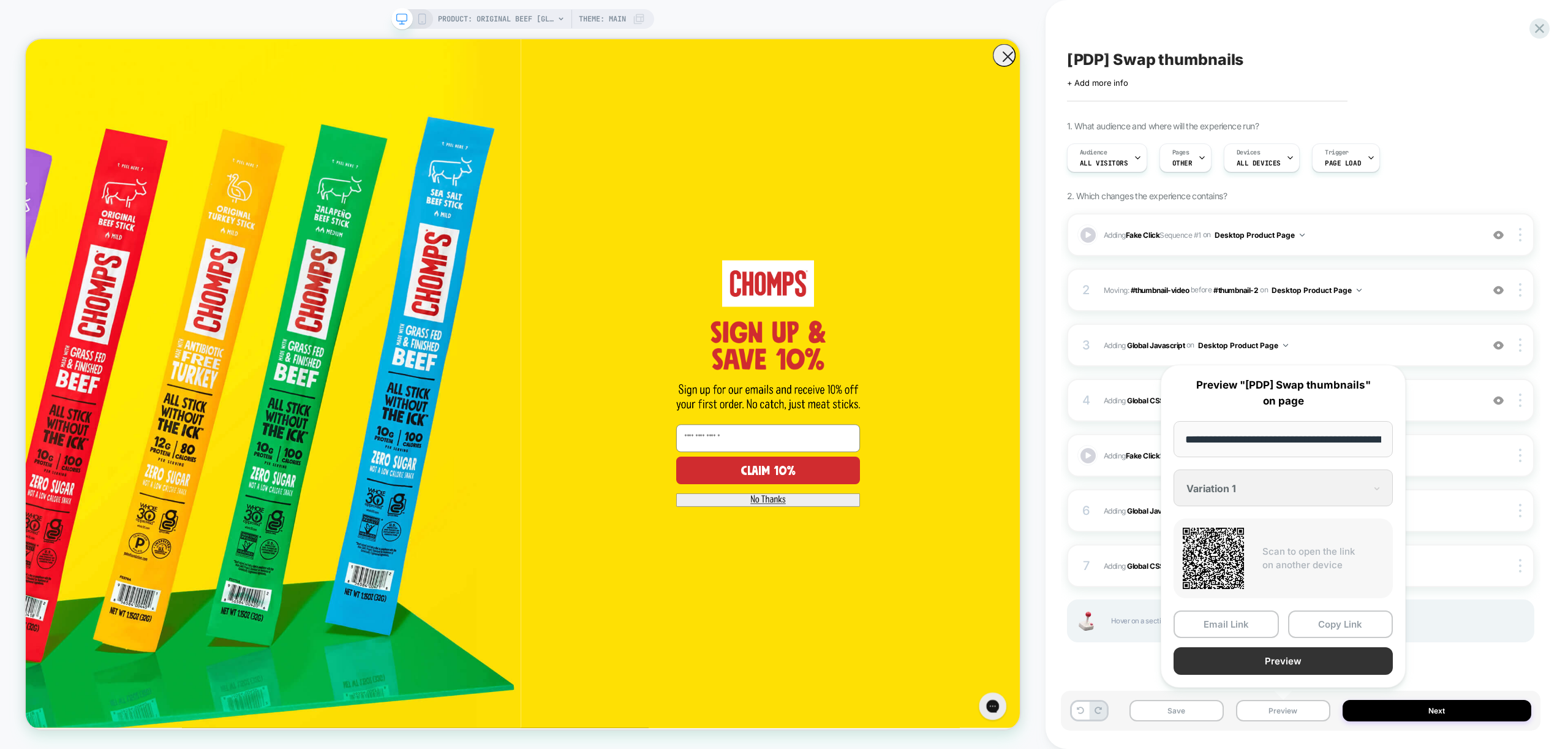
click at [1270, 661] on button "Preview" at bounding box center [1283, 660] width 220 height 27
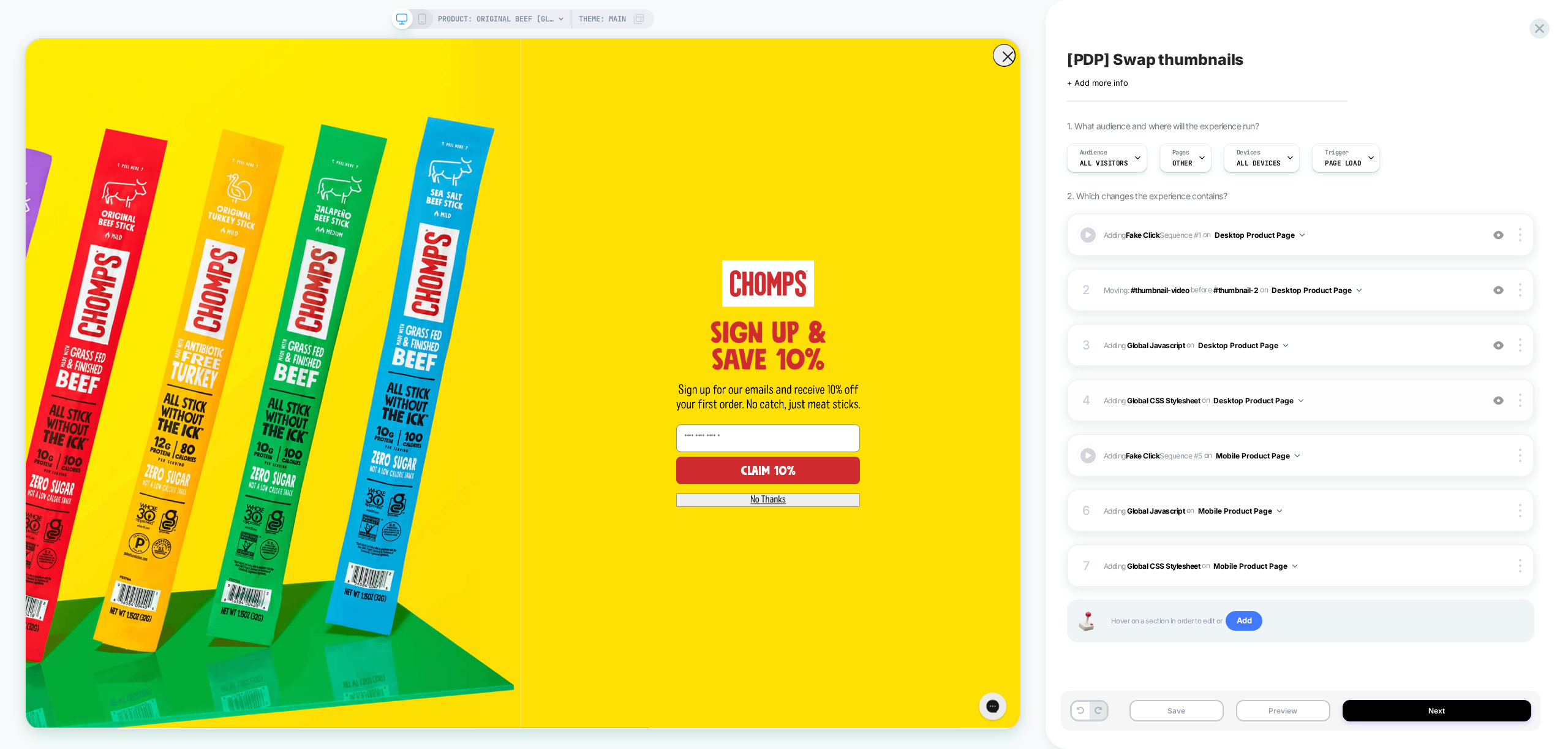
click at [1311, 399] on span "Adding Global CSS Stylesheet on Desktop Product Page" at bounding box center [1290, 401] width 373 height 15
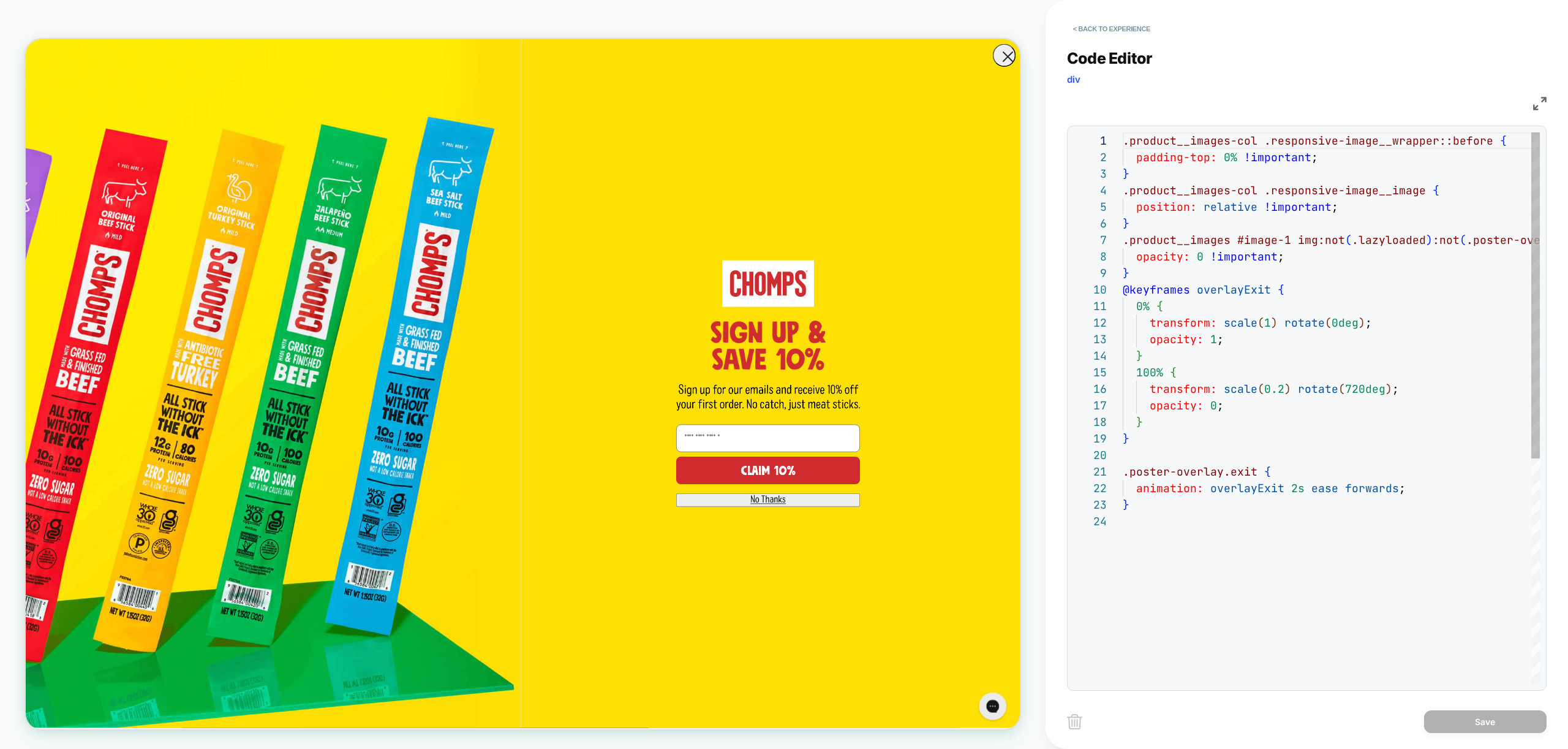
scroll to position [165, 0]
click at [1083, 22] on button "< Back to experience" at bounding box center [1111, 29] width 89 height 20
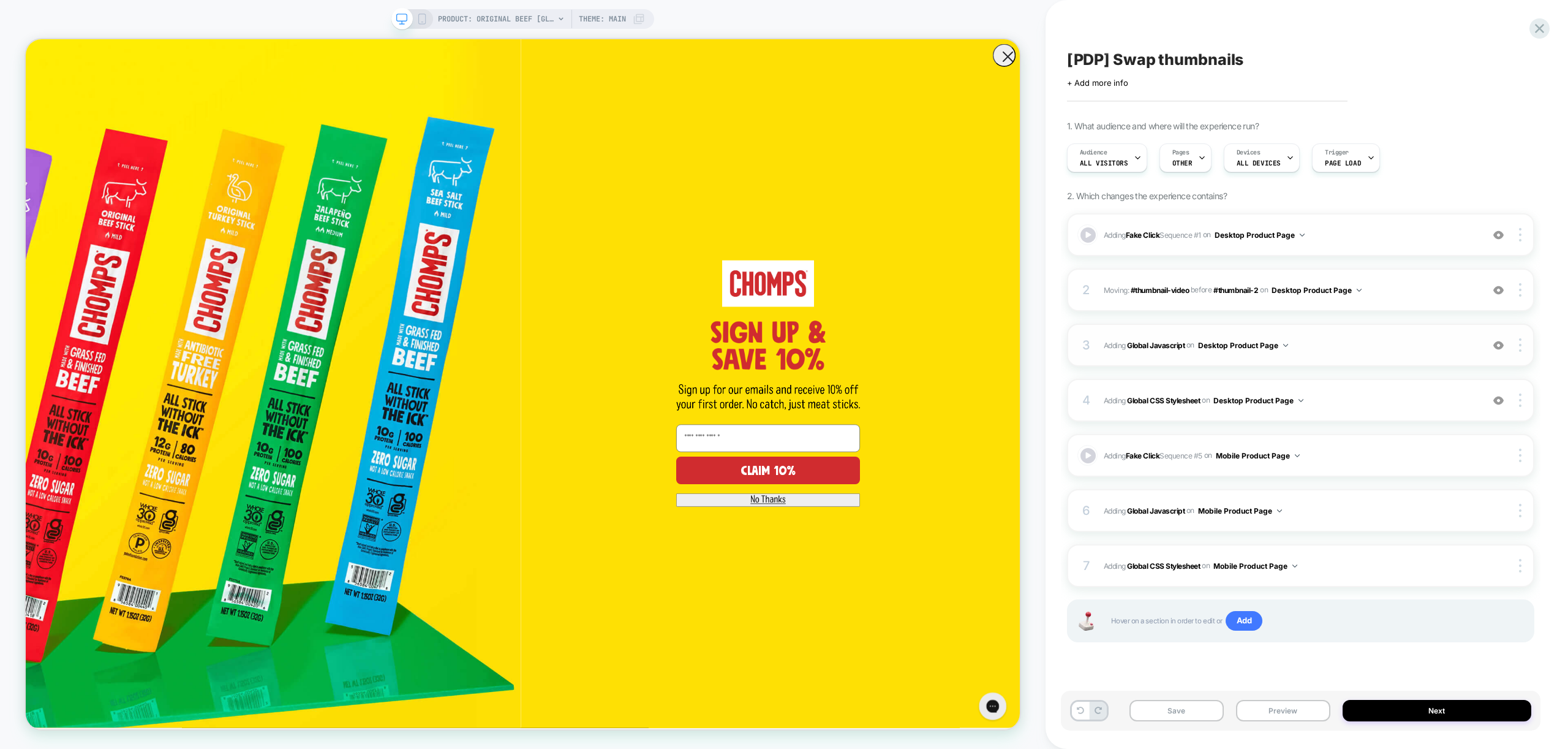
click at [1331, 338] on span "Adding Global Javascript on Desktop Product Page" at bounding box center [1290, 345] width 373 height 15
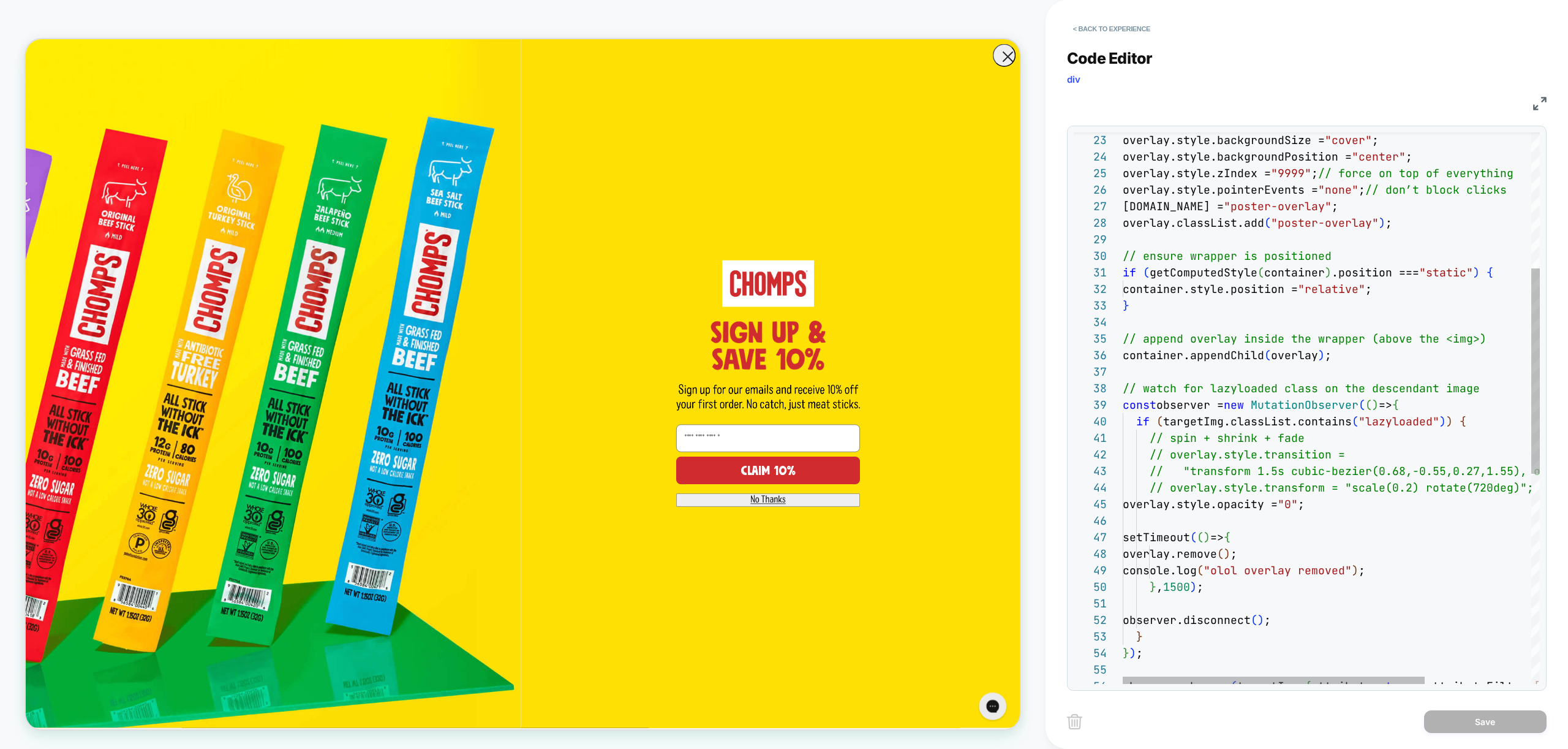
scroll to position [83, 0]
click at [1165, 519] on div "overlay.style.backgroundSize = "cover" ; overlay.style.backgroundPosition = "ce…" at bounding box center [1404, 506] width 564 height 1478
click at [1476, 422] on div "overlay.style.backgroundSize = "cover" ; overlay.style.backgroundPosition = "ce…" at bounding box center [1404, 506] width 564 height 1478
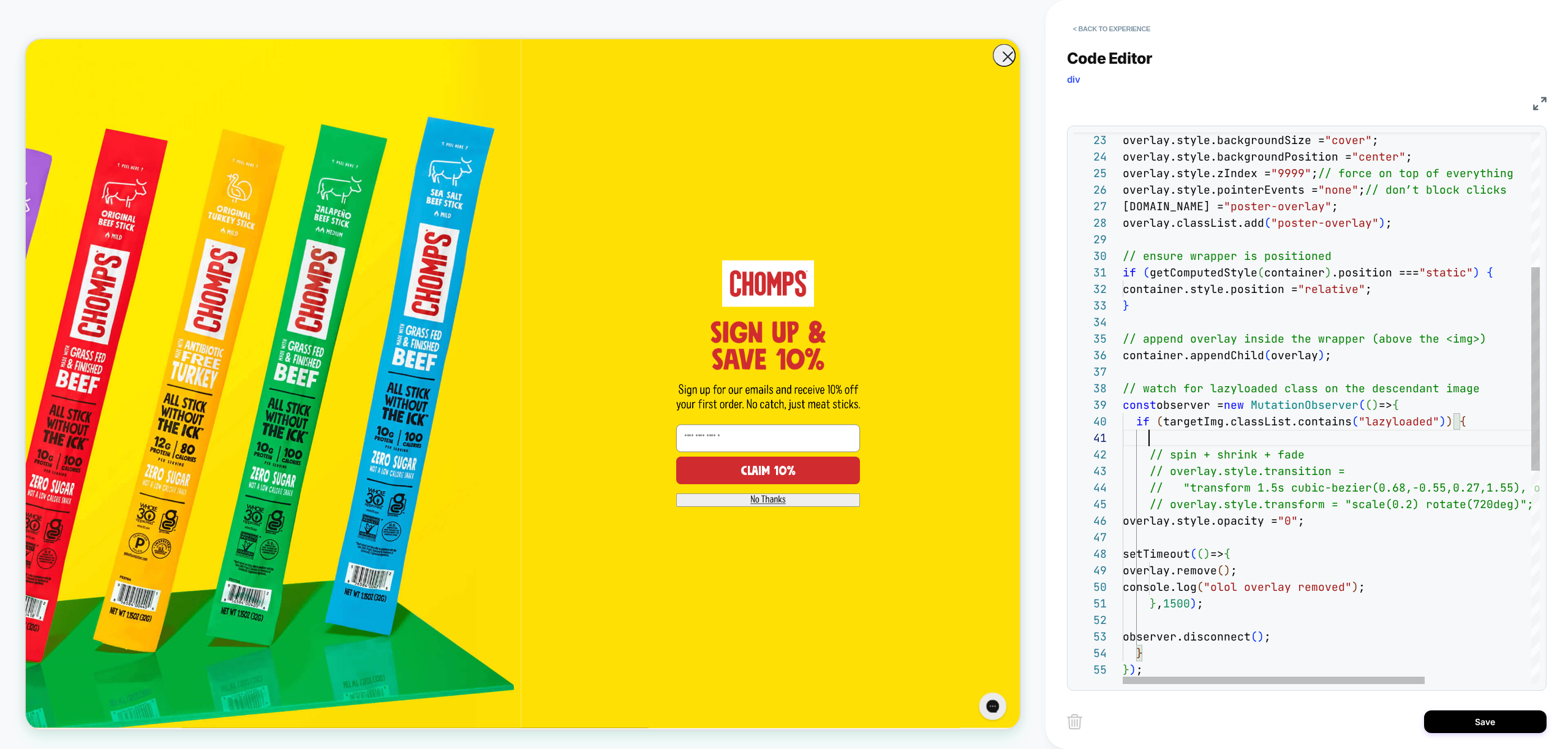
scroll to position [17, 0]
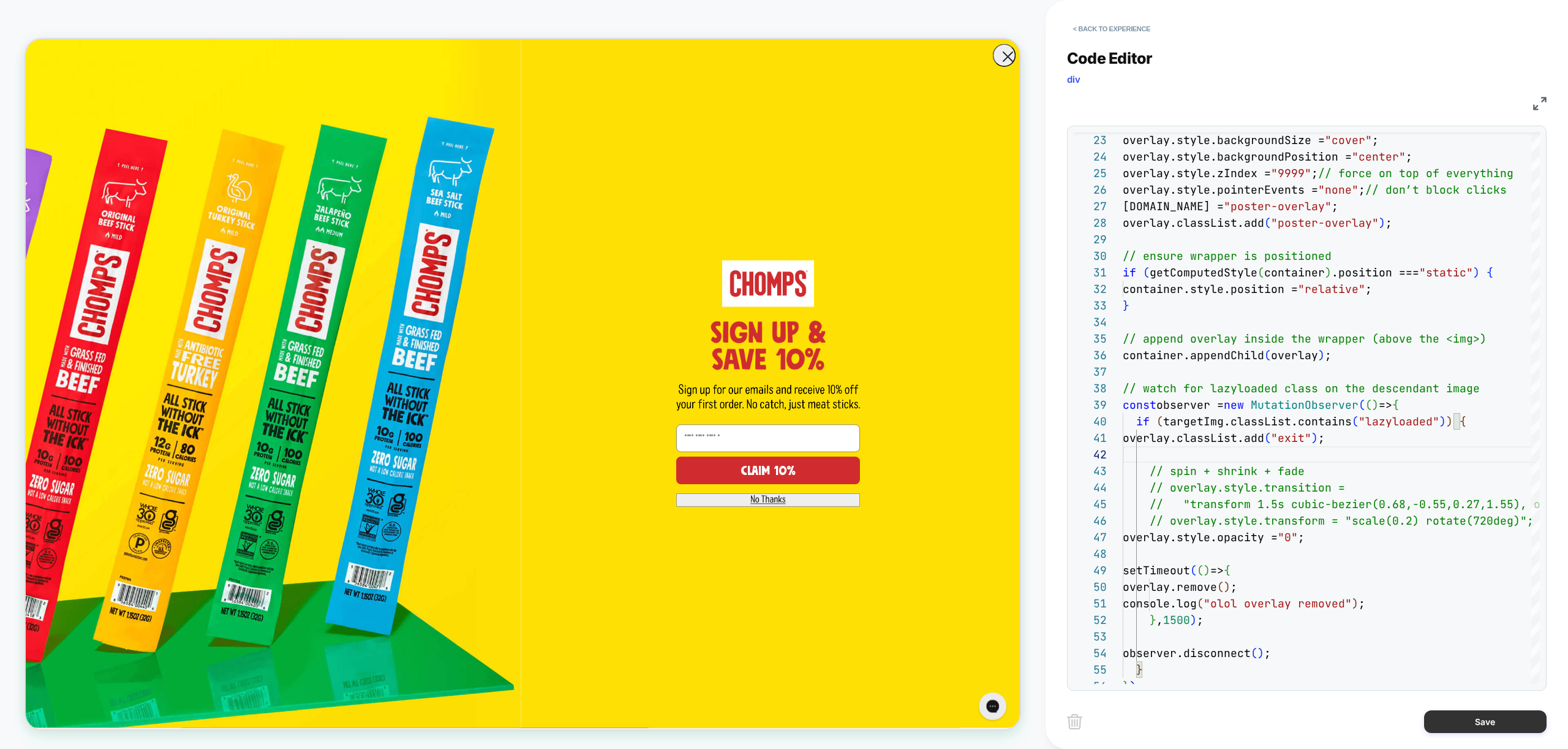
type textarea "**********"
click at [1491, 725] on button "Save" at bounding box center [1485, 722] width 123 height 23
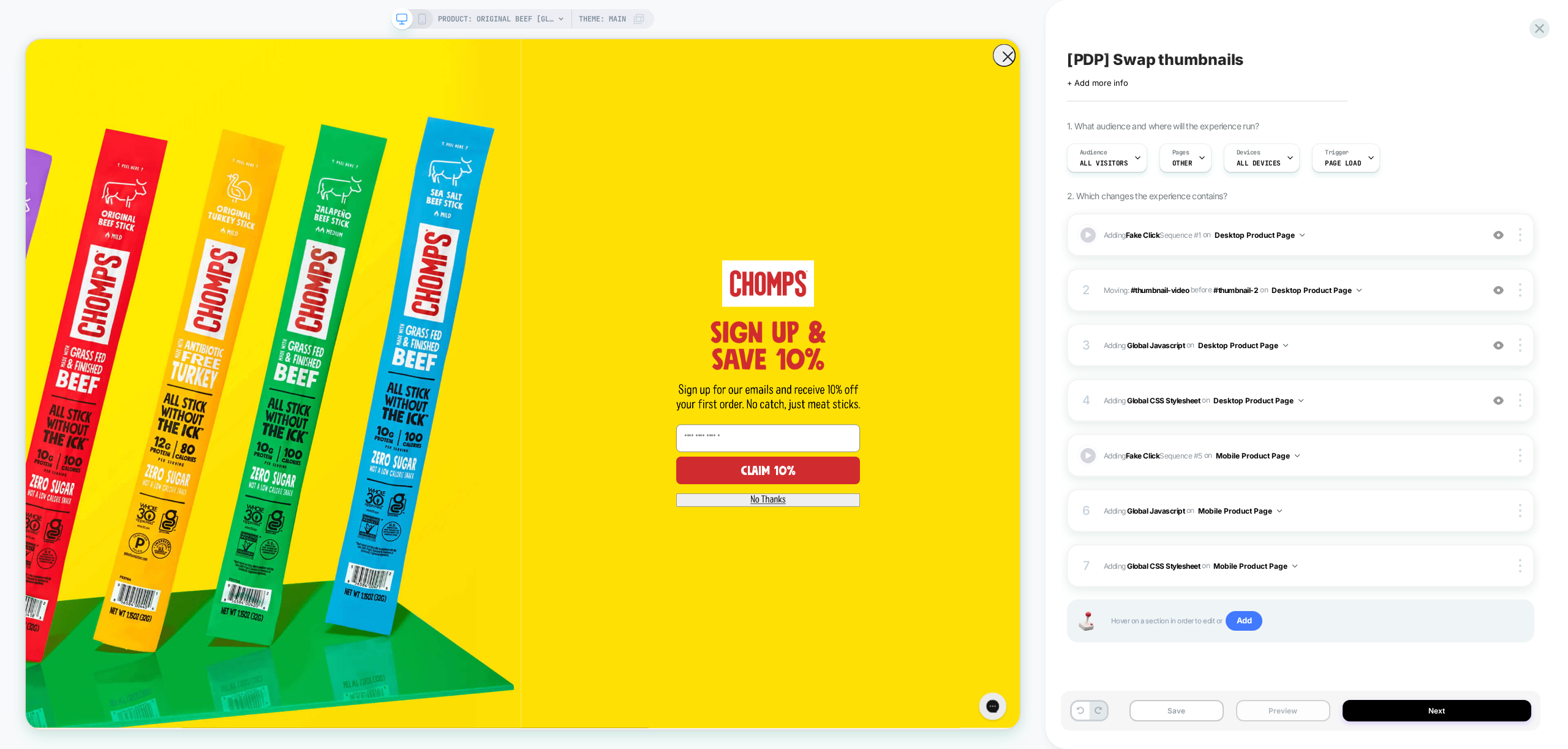
click at [1305, 707] on button "Preview" at bounding box center [1283, 710] width 95 height 21
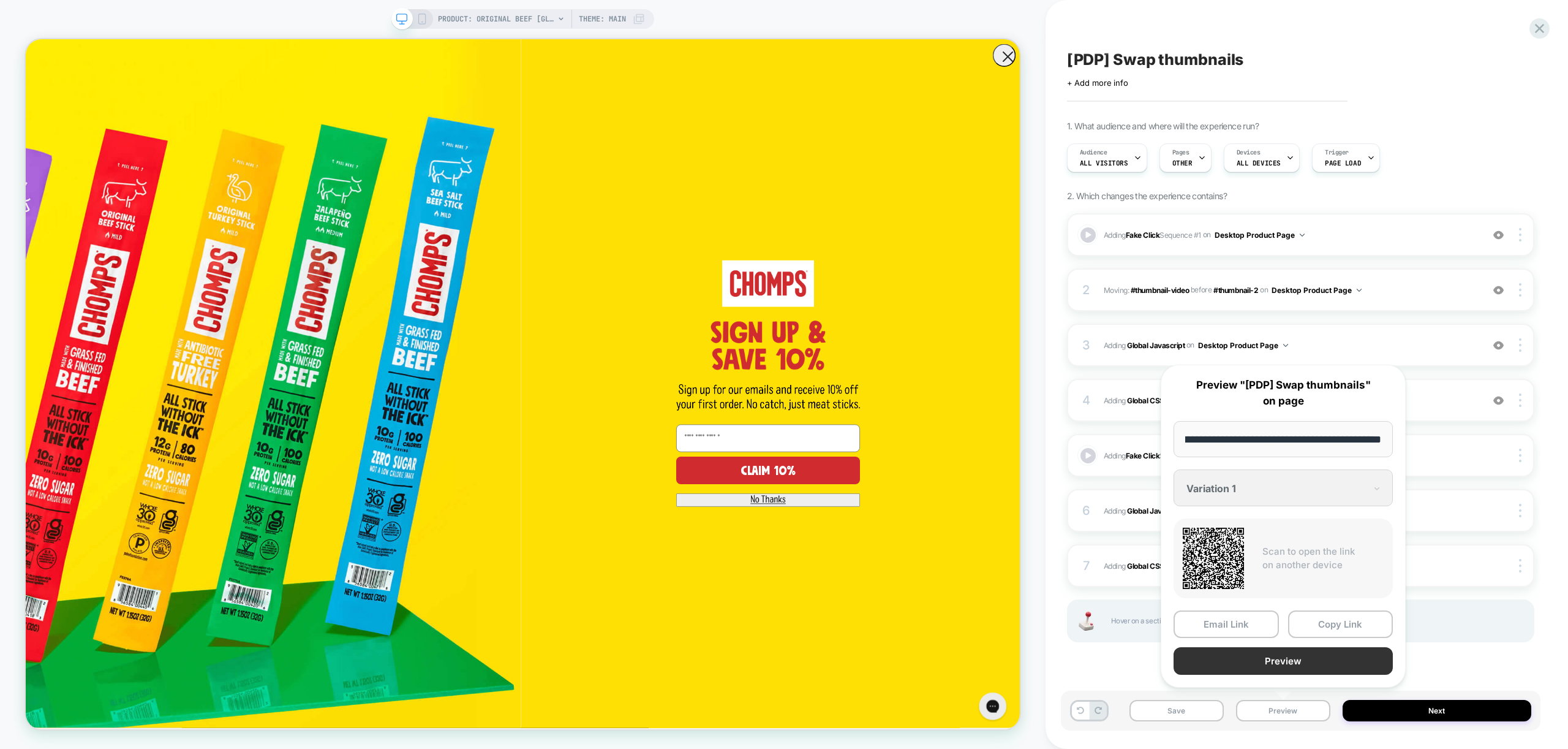
scroll to position [0, 0]
click at [1287, 661] on button "Preview" at bounding box center [1283, 660] width 220 height 27
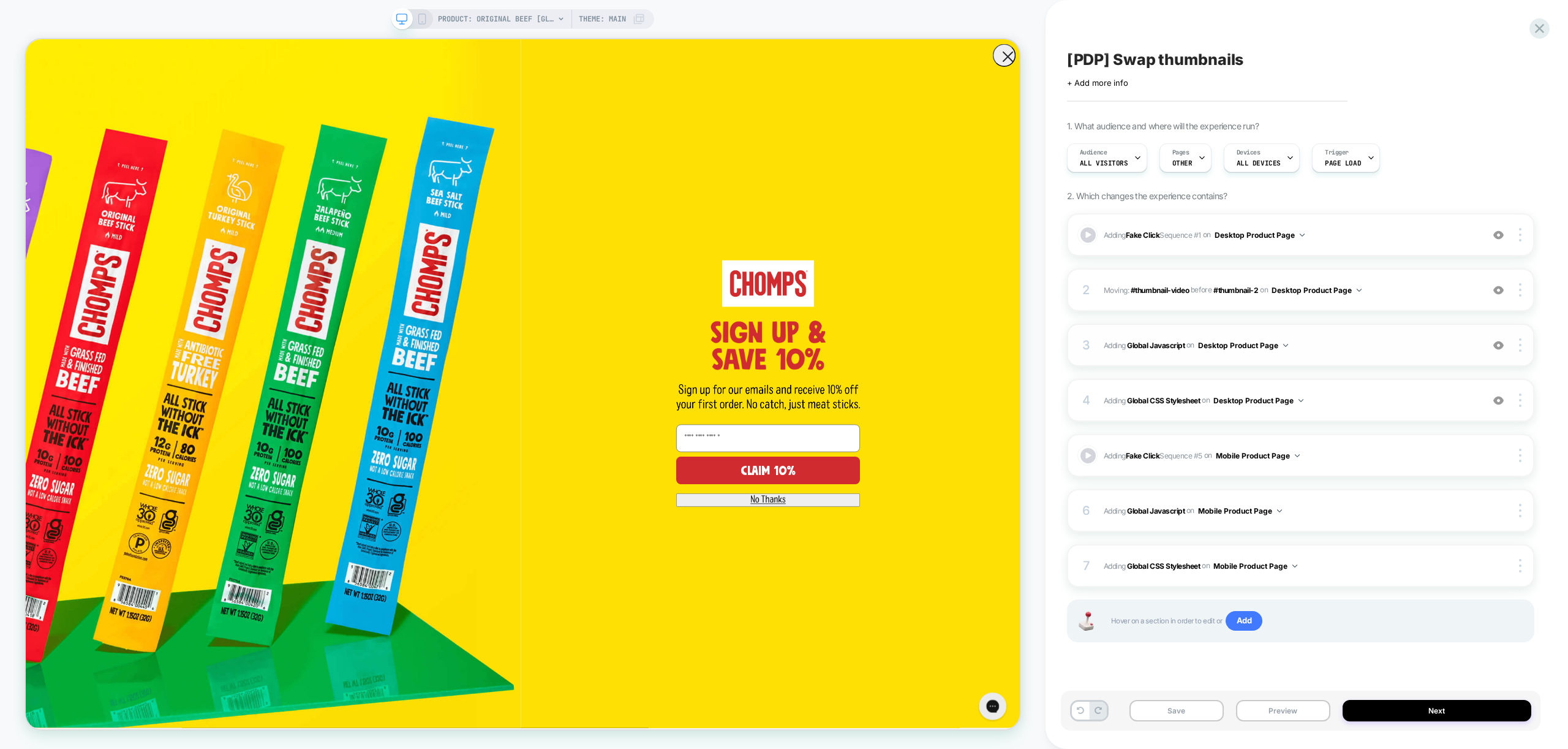
click at [1333, 353] on div "3 Adding Global Javascript on Desktop Product Page Add Before Add After Copy to…" at bounding box center [1300, 345] width 467 height 43
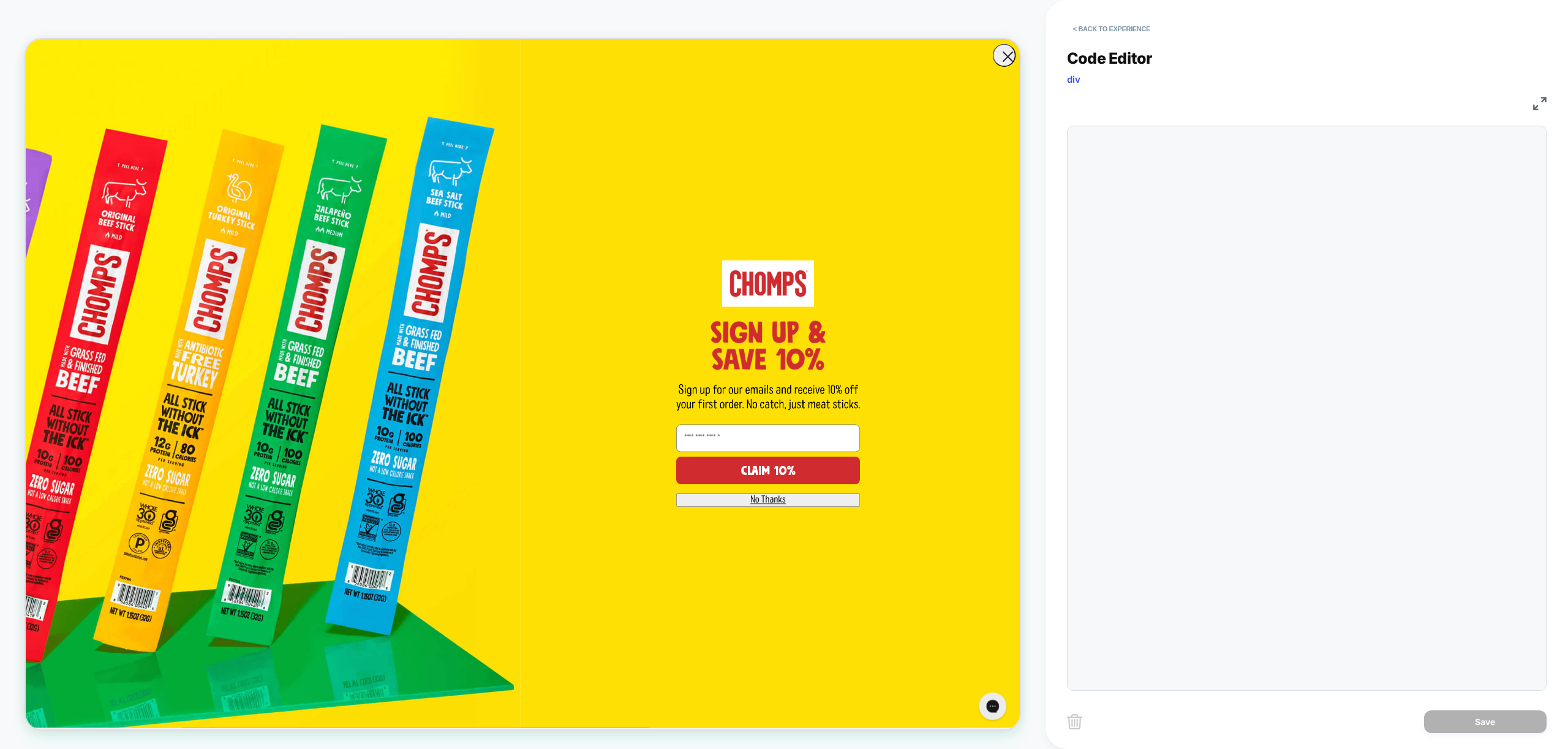
scroll to position [165, 0]
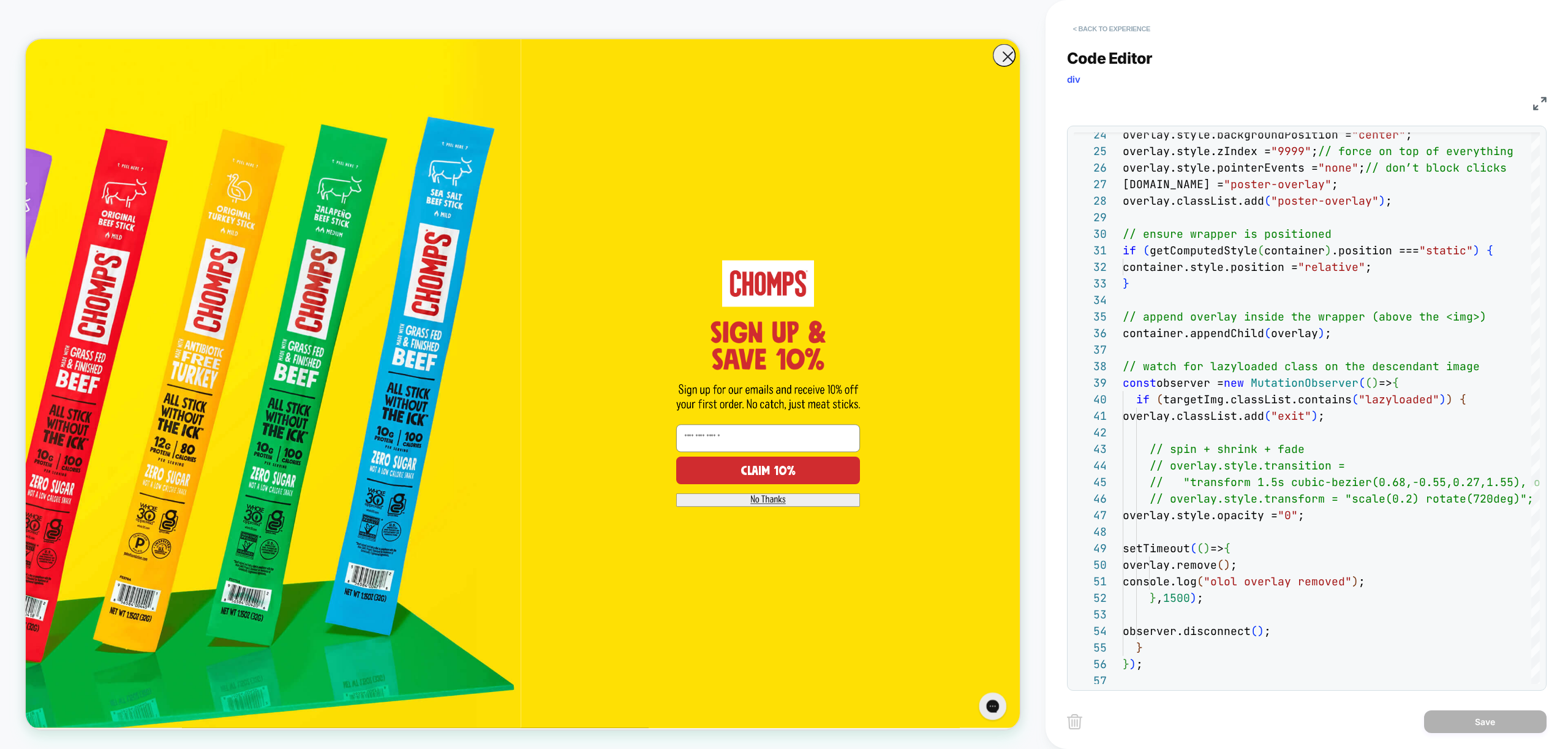
click at [1111, 24] on button "< Back to experience" at bounding box center [1111, 29] width 89 height 20
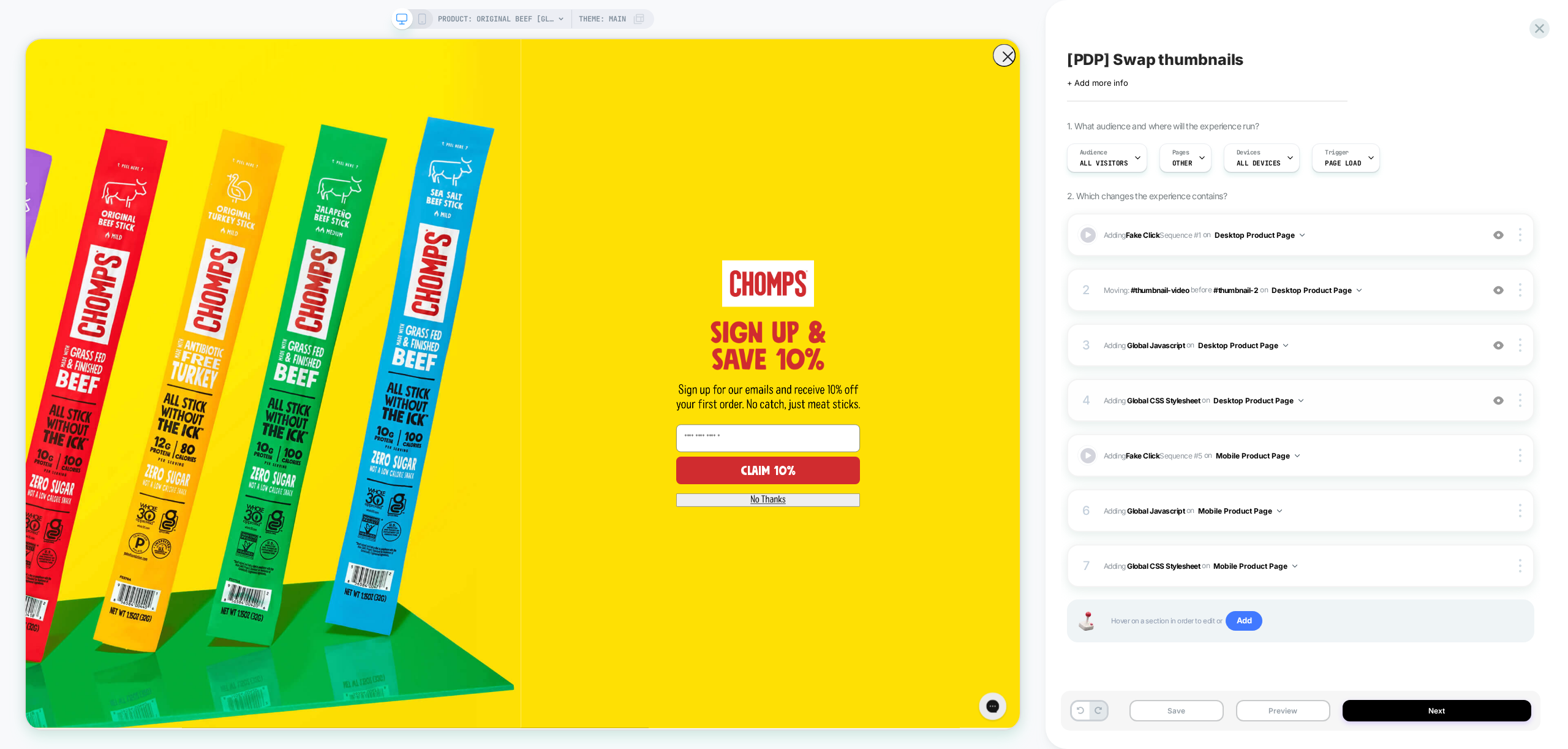
click at [1326, 402] on span "Adding Global CSS Stylesheet on Desktop Product Page" at bounding box center [1290, 401] width 373 height 15
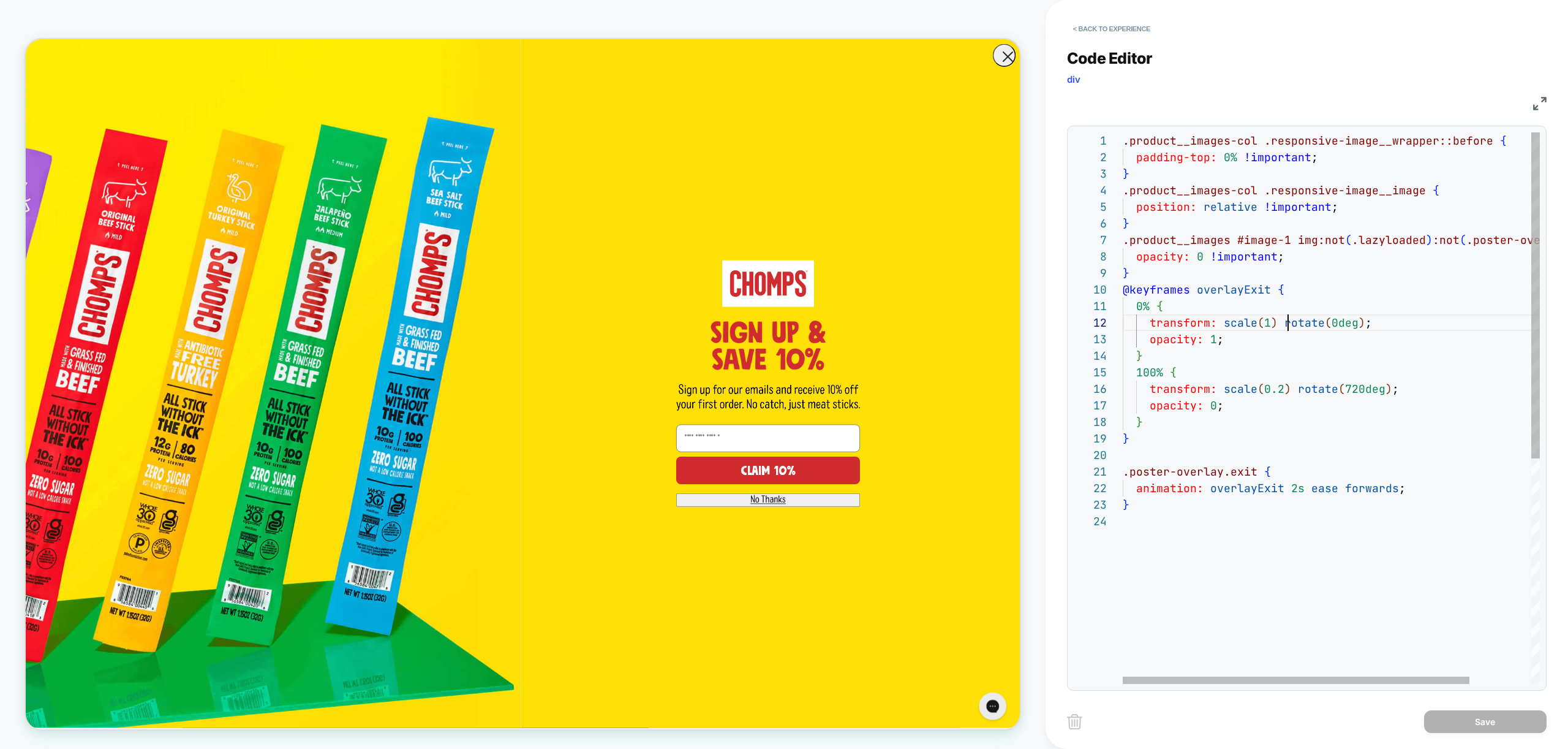
scroll to position [17, 165]
click at [1287, 328] on div ".product__images-col .responsive-image__wrapper::before { padding-top: 0% !impo…" at bounding box center [1368, 598] width 491 height 932
click at [1152, 311] on div ".product__images-col .responsive-image__wrapper::before { padding-top: 0% !impo…" at bounding box center [1368, 598] width 491 height 932
click at [1373, 362] on div ".product__images-col .responsive-image__wrapper::before { padding-top: 0% !impo…" at bounding box center [1368, 598] width 491 height 932
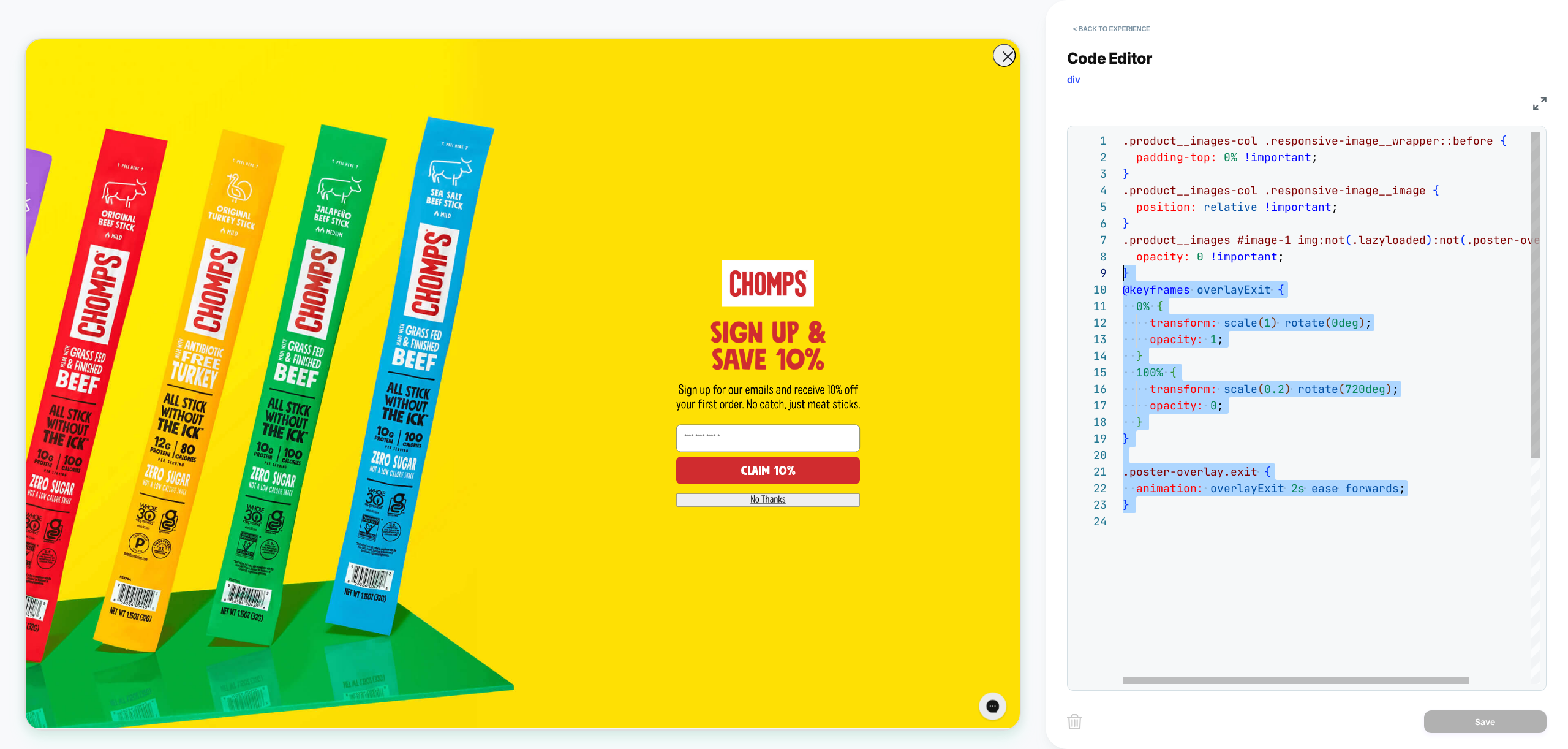
scroll to position [149, 0]
drag, startPoint x: 1244, startPoint y: 518, endPoint x: 1099, endPoint y: 287, distance: 272.7
click at [1123, 287] on div ".product__images-col .responsive-image__wrapper::before { padding-top: 0% !impo…" at bounding box center [1368, 598] width 491 height 932
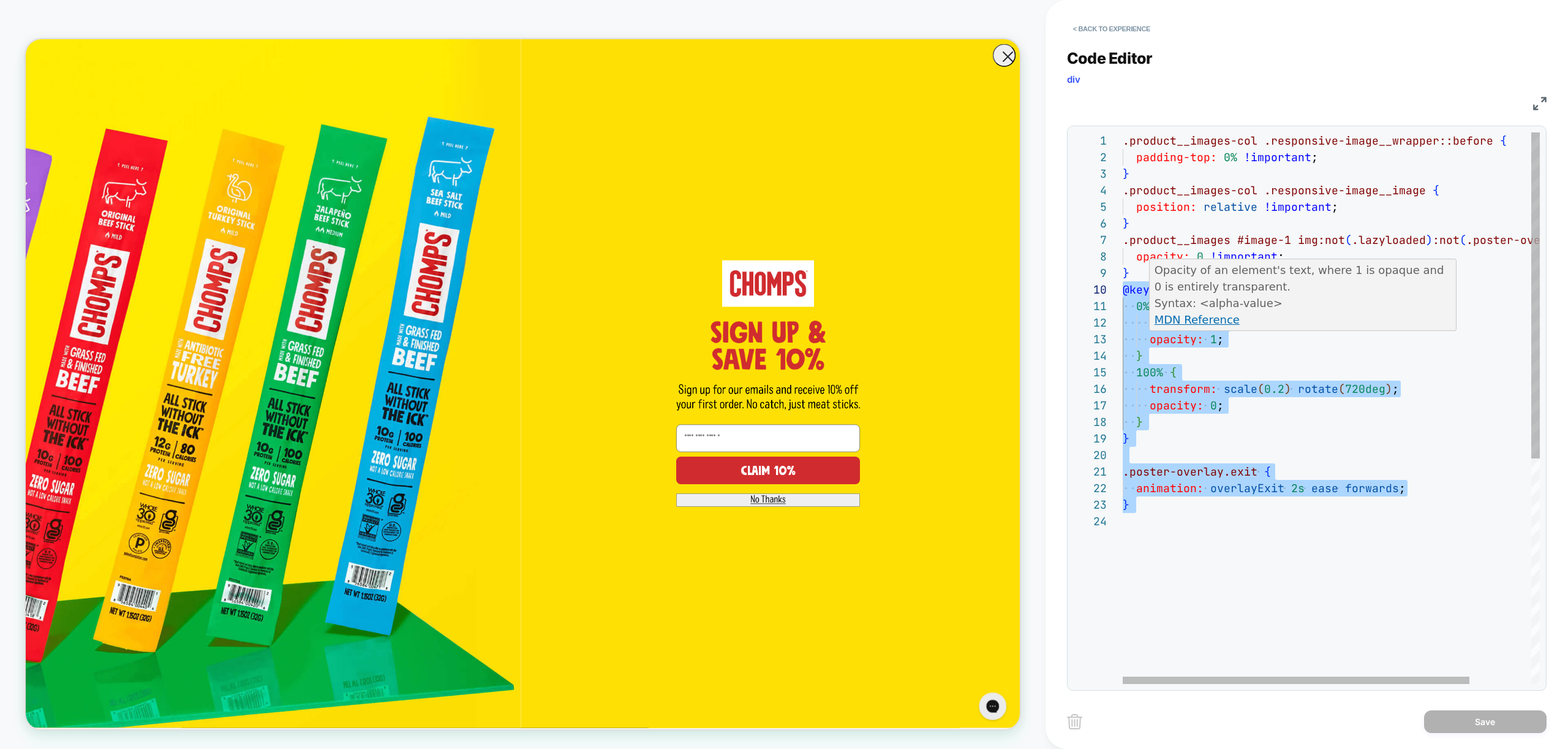
type textarea "**********"
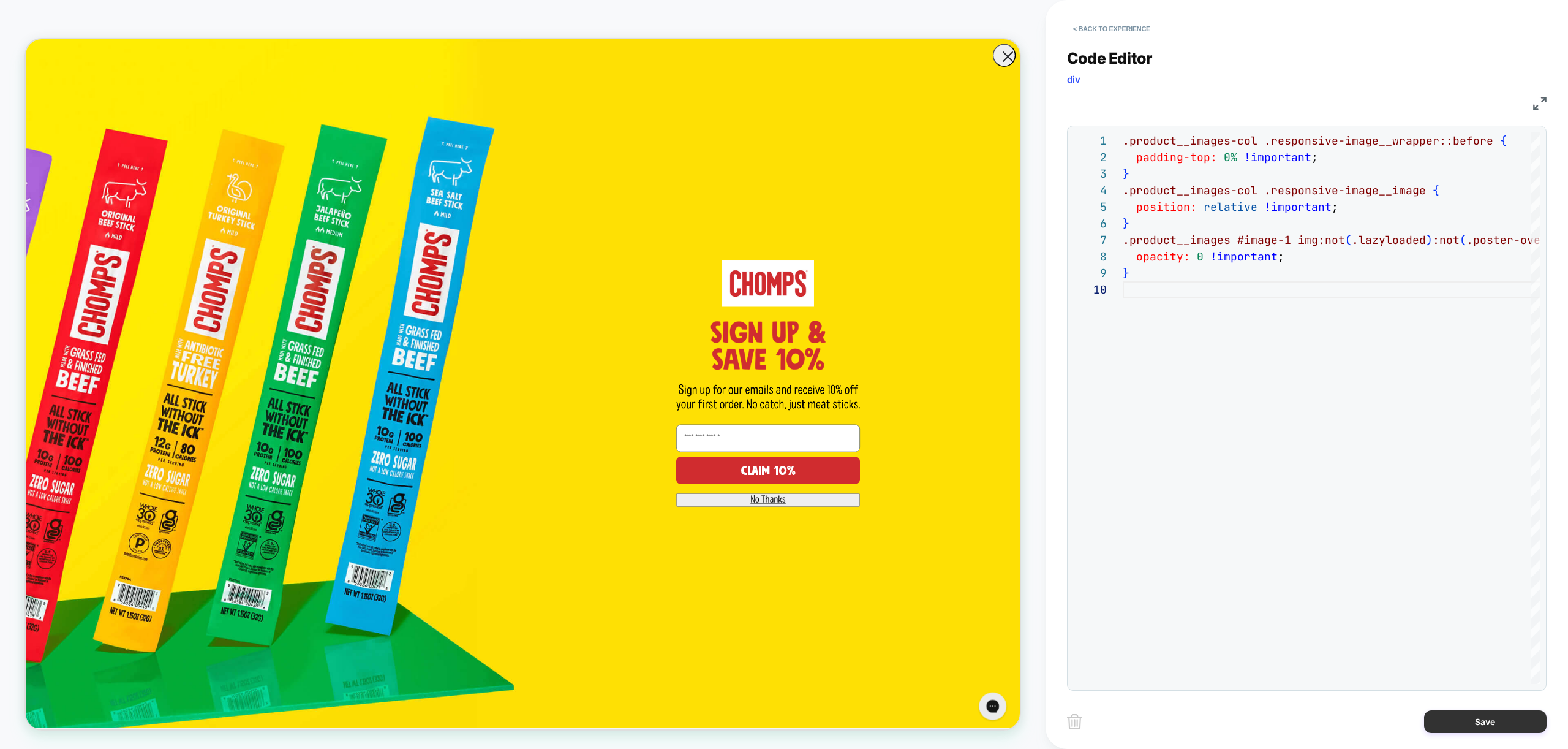
click at [1479, 714] on button "Save" at bounding box center [1485, 722] width 123 height 23
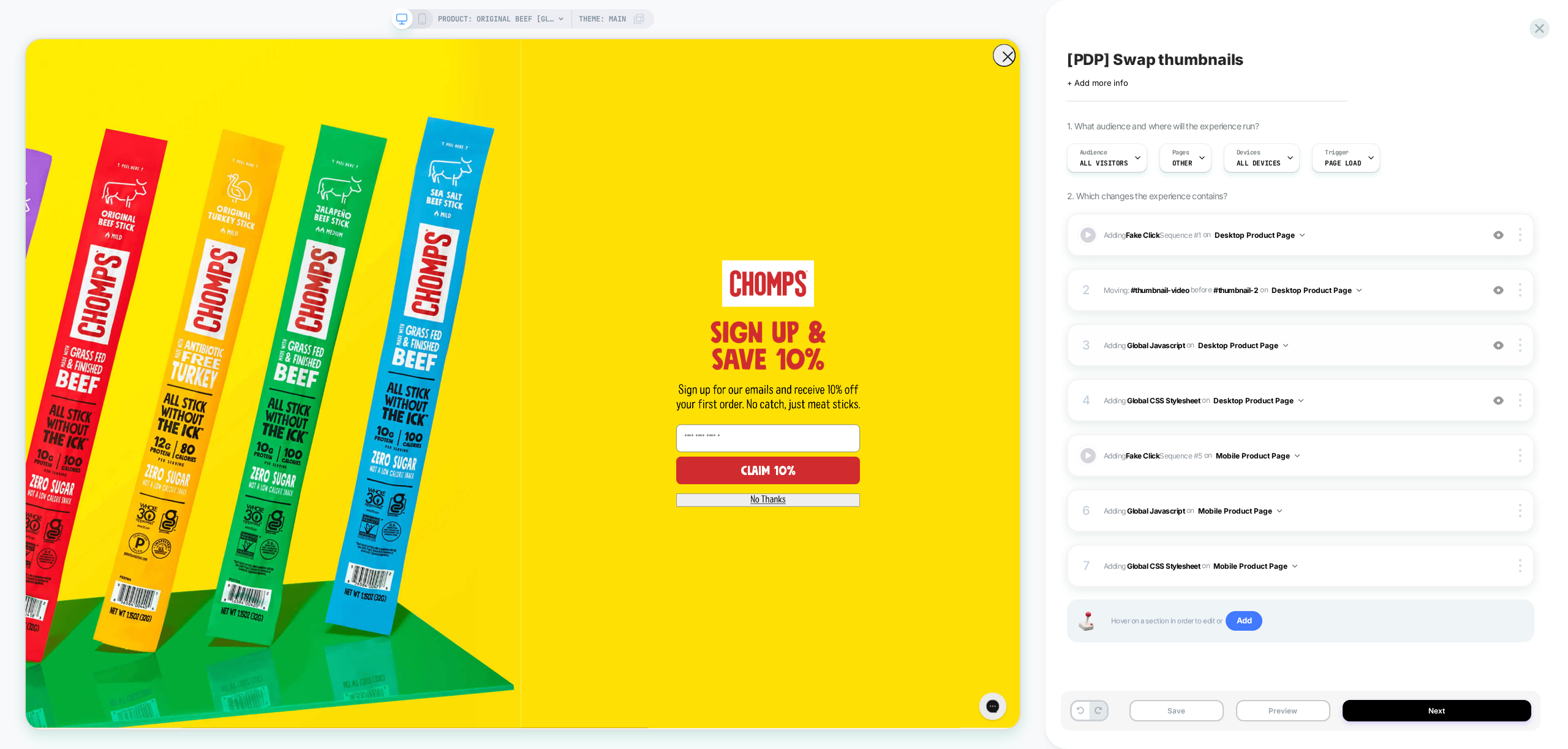
click at [1385, 354] on div "3 Adding Global Javascript on Desktop Product Page Add Before Add After Copy to…" at bounding box center [1300, 345] width 467 height 43
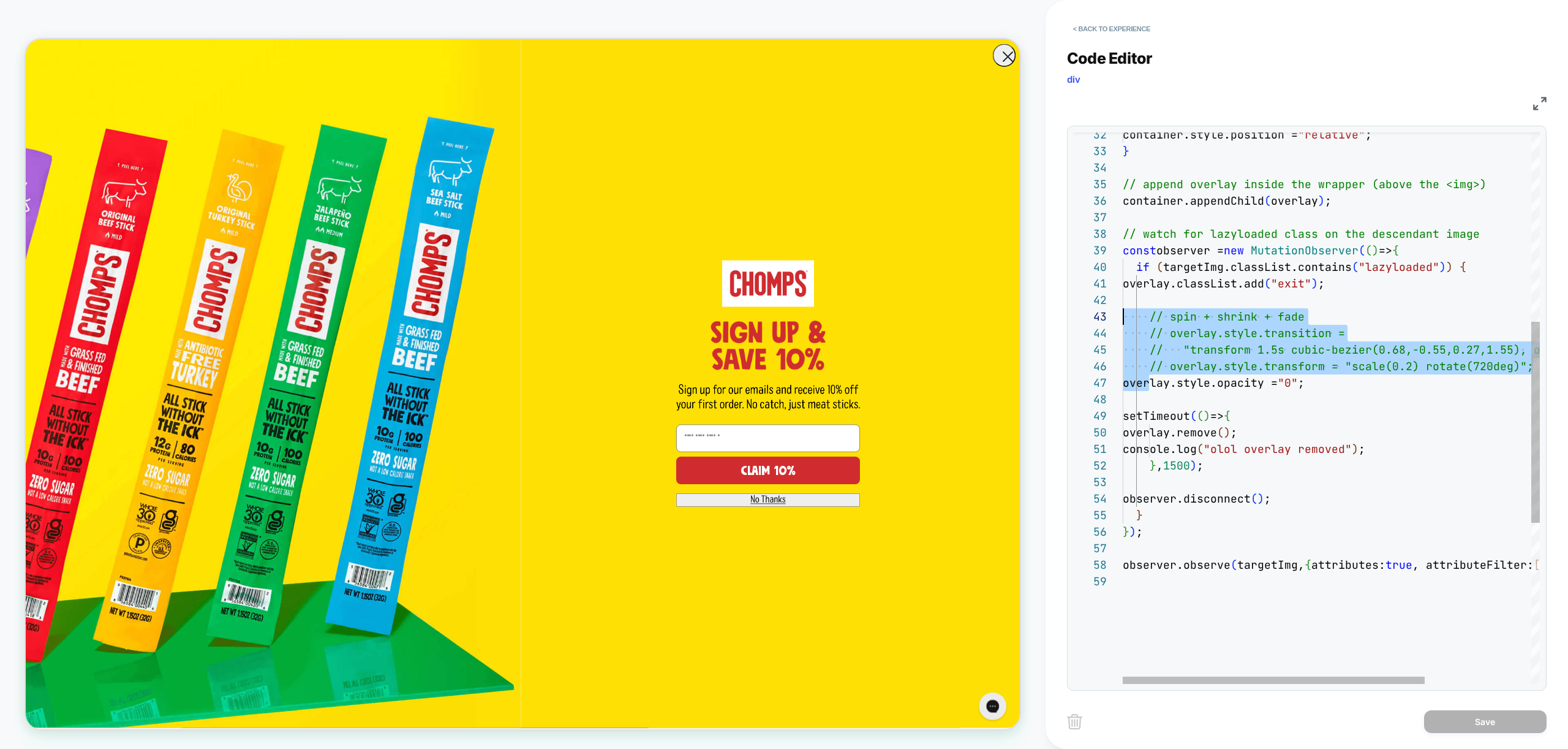
scroll to position [17, 0]
drag, startPoint x: 1149, startPoint y: 386, endPoint x: 1066, endPoint y: 299, distance: 120.2
click at [1123, 299] on div "container.style.position = "relative" ; } // append overlay inside the wrapper …" at bounding box center [1404, 369] width 564 height 1511
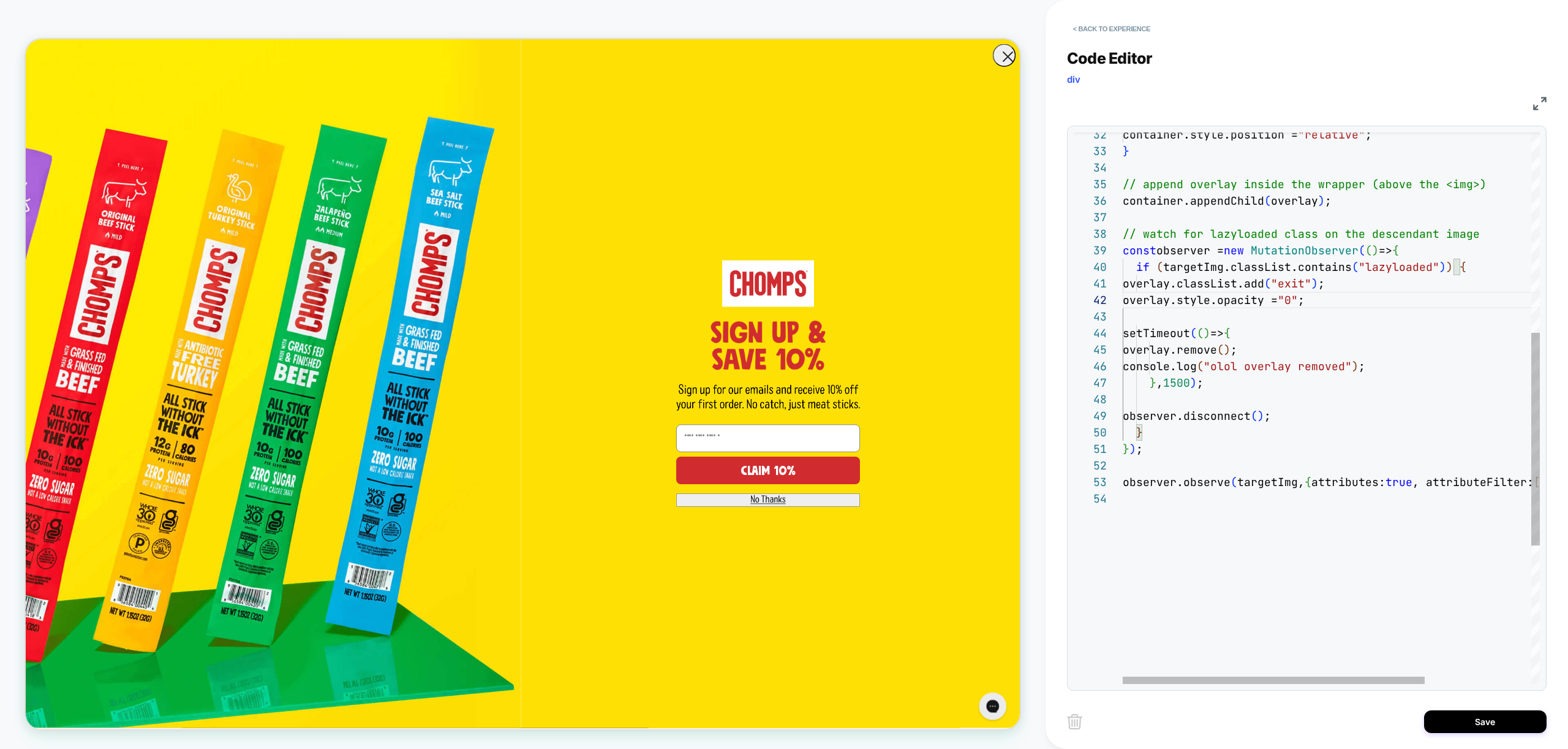
click at [1367, 277] on div "container.style.position = "relative" ; } // append overlay inside the wrapper …" at bounding box center [1404, 328] width 564 height 1428
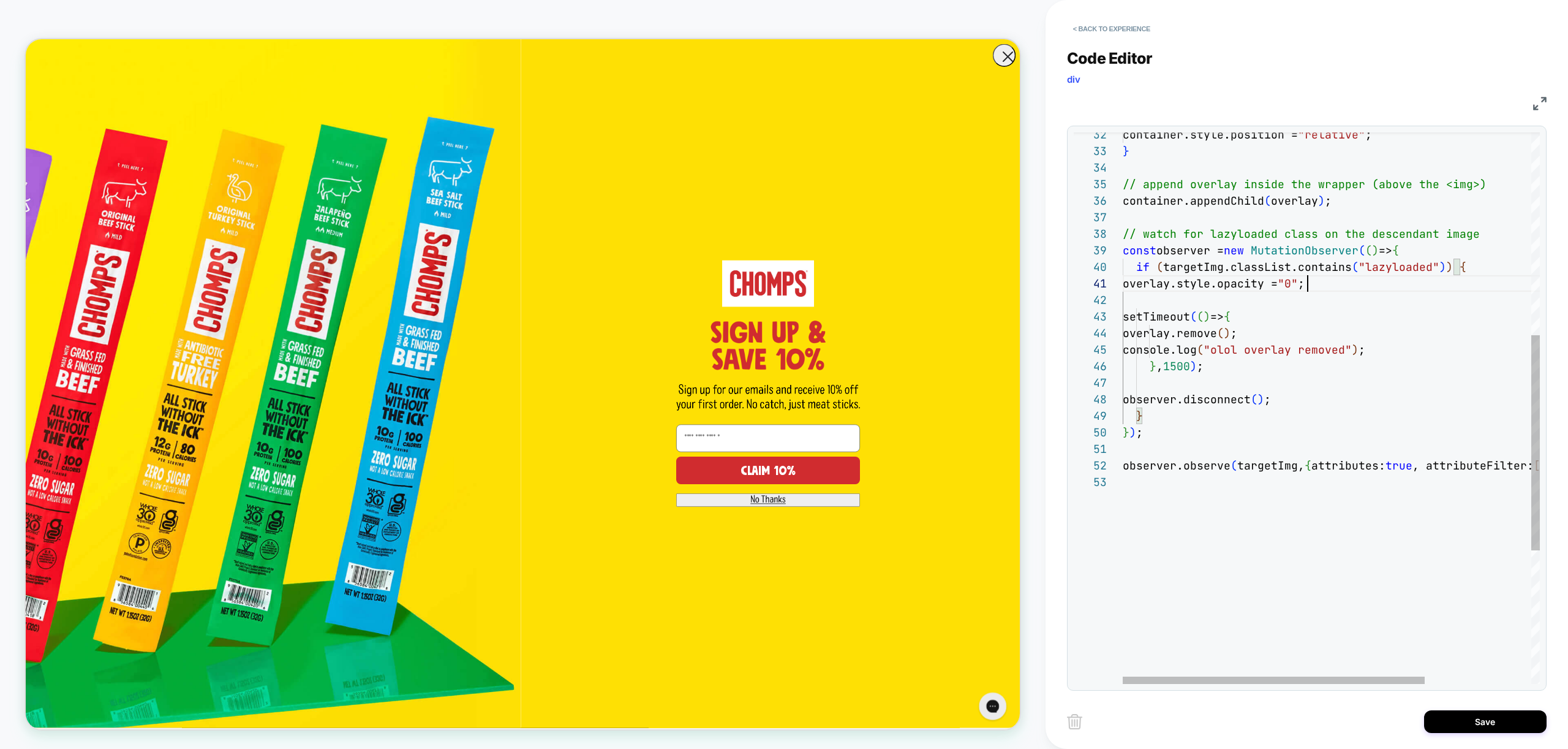
click at [1336, 286] on div "container.style.position = "relative" ; } // append overlay inside the wrapper …" at bounding box center [1404, 320] width 564 height 1412
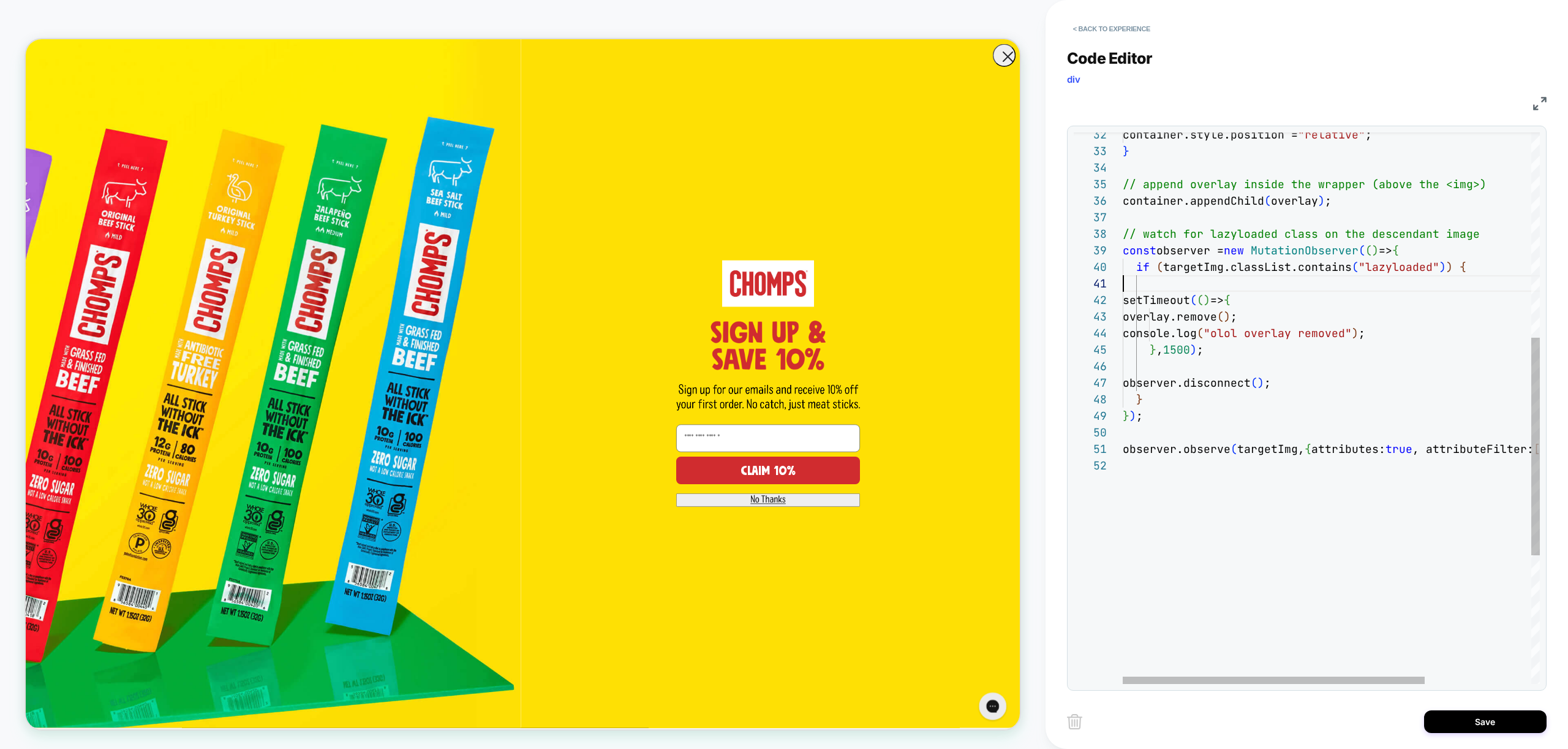
type textarea "**********"
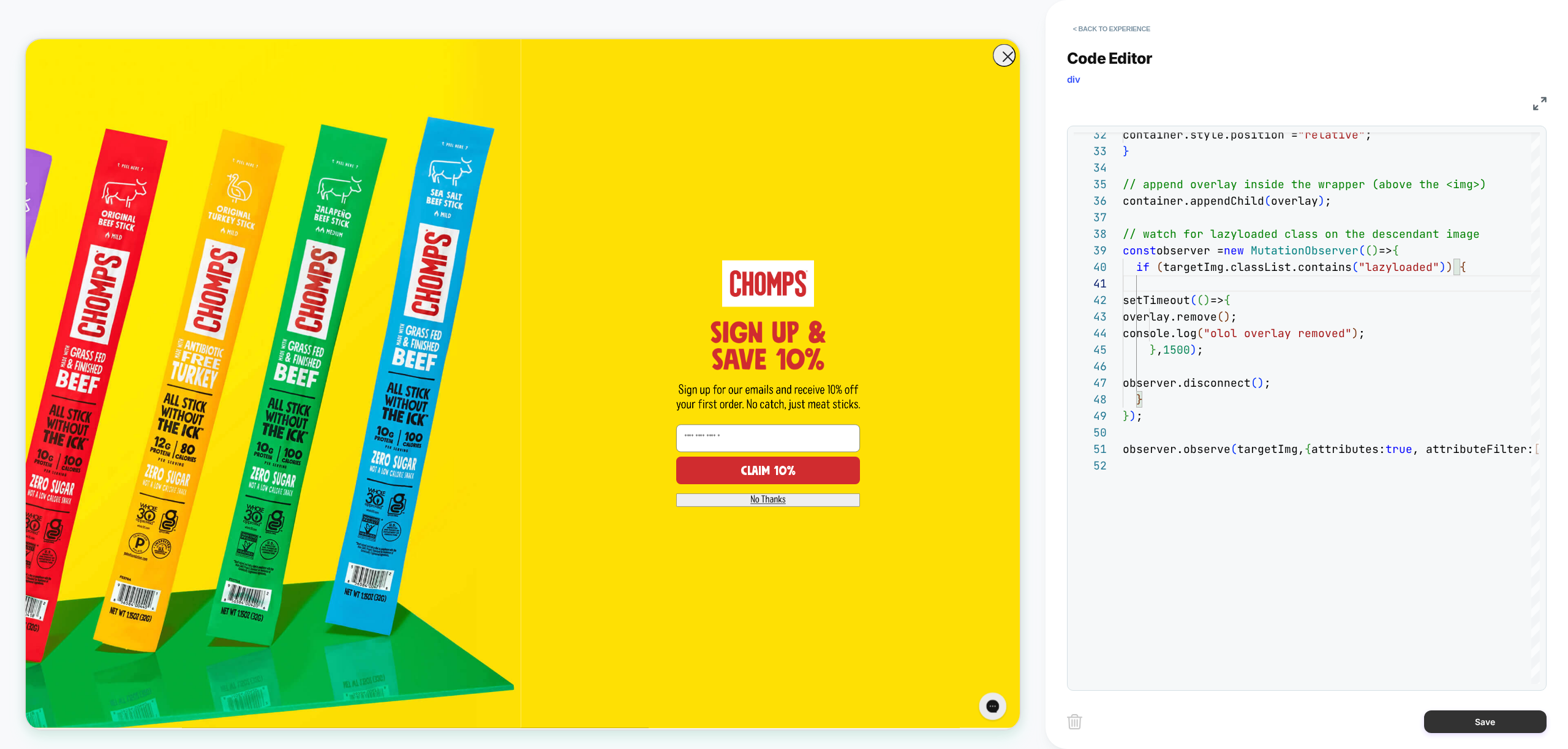
click at [1495, 724] on button "Save" at bounding box center [1485, 722] width 123 height 23
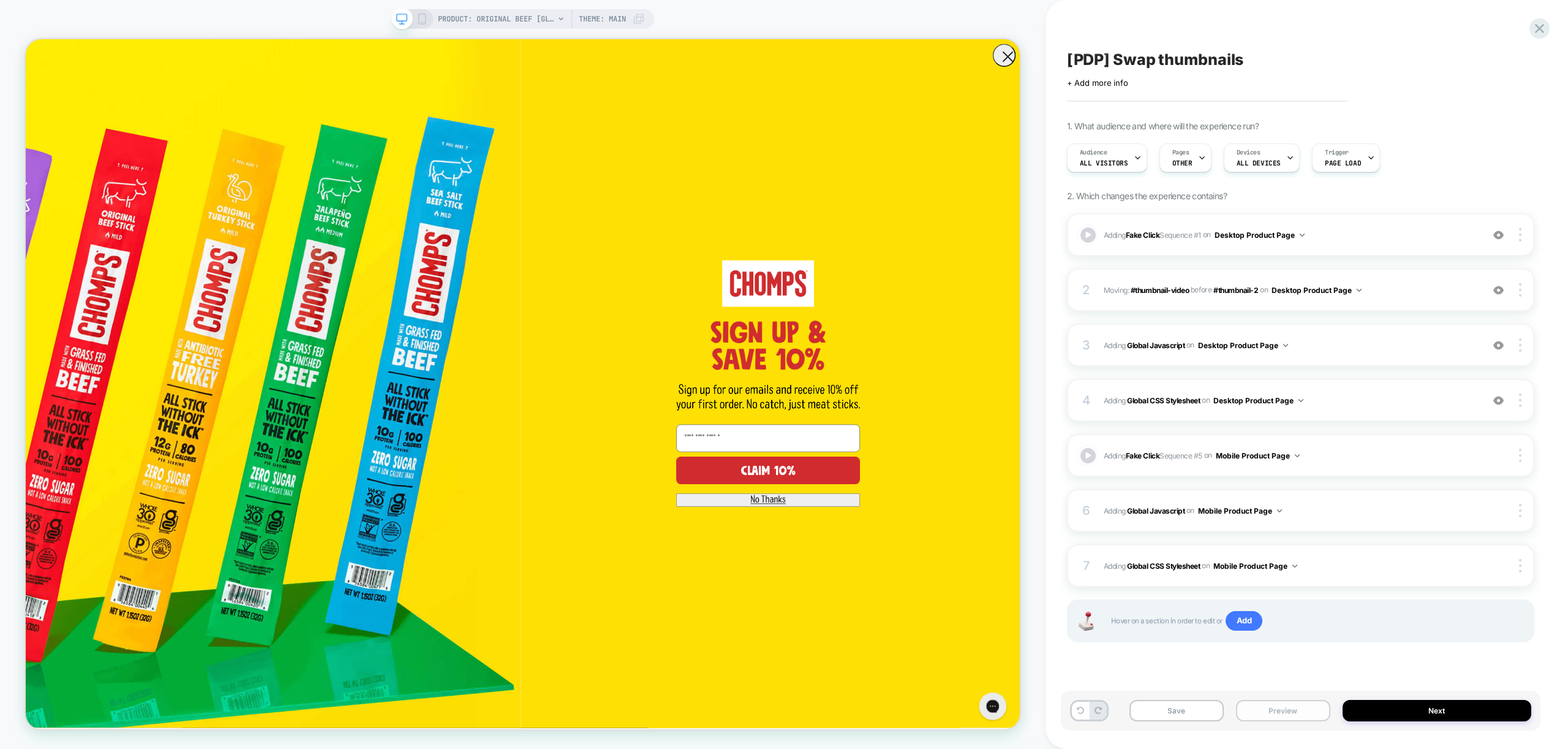
click at [1298, 714] on button "Preview" at bounding box center [1283, 710] width 95 height 21
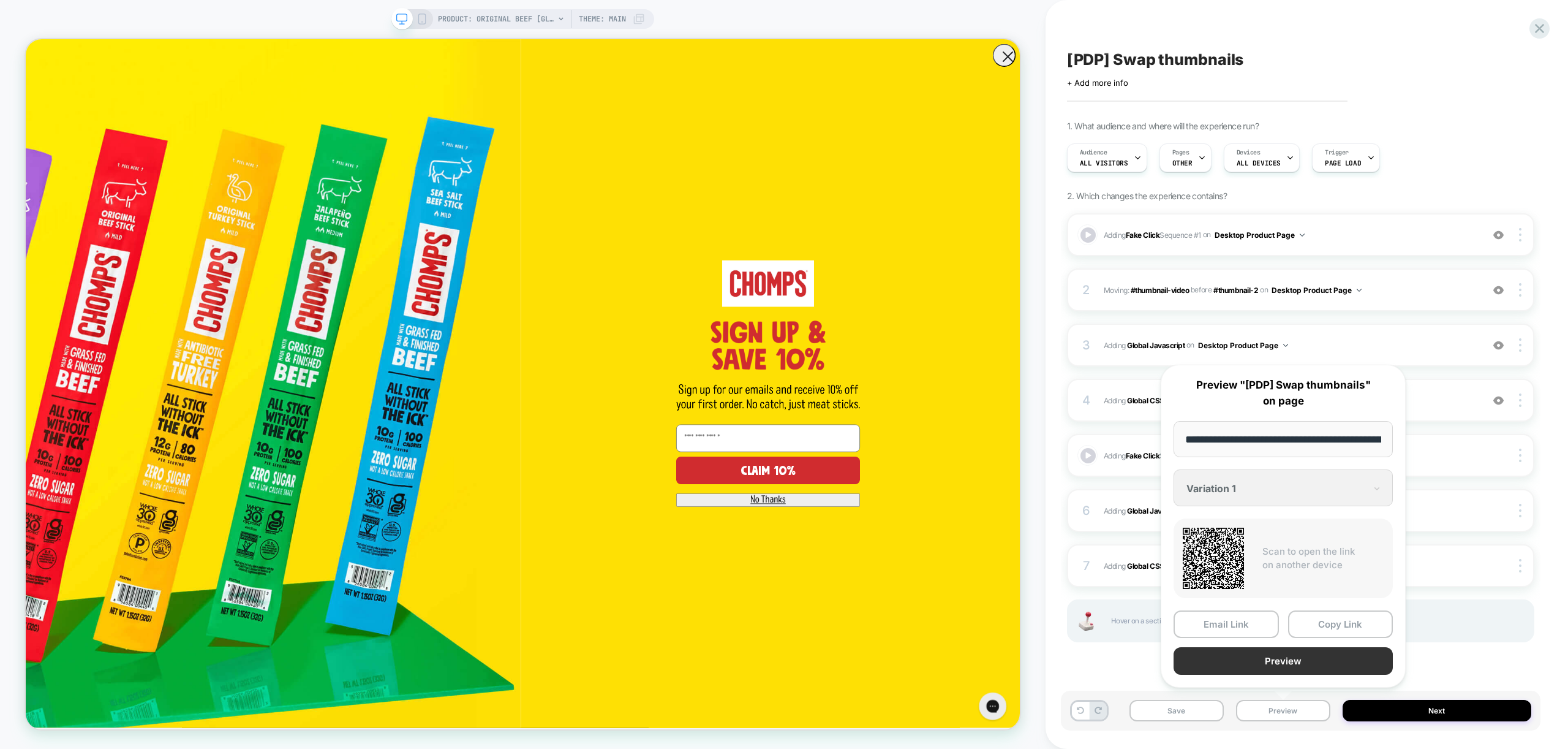
click at [1314, 671] on button "Preview" at bounding box center [1283, 660] width 220 height 27
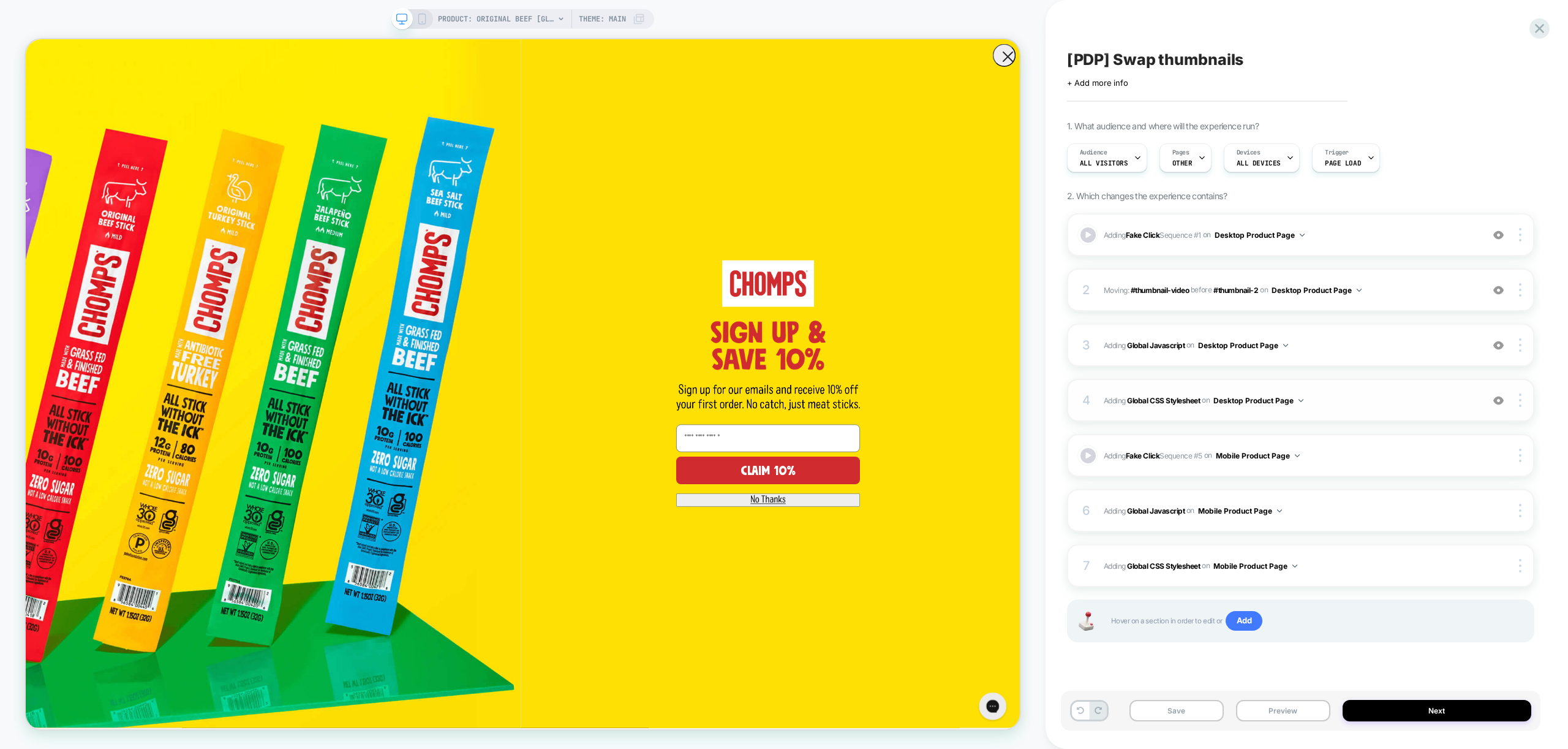
click at [1347, 396] on span "Adding Global CSS Stylesheet on Desktop Product Page" at bounding box center [1290, 401] width 373 height 15
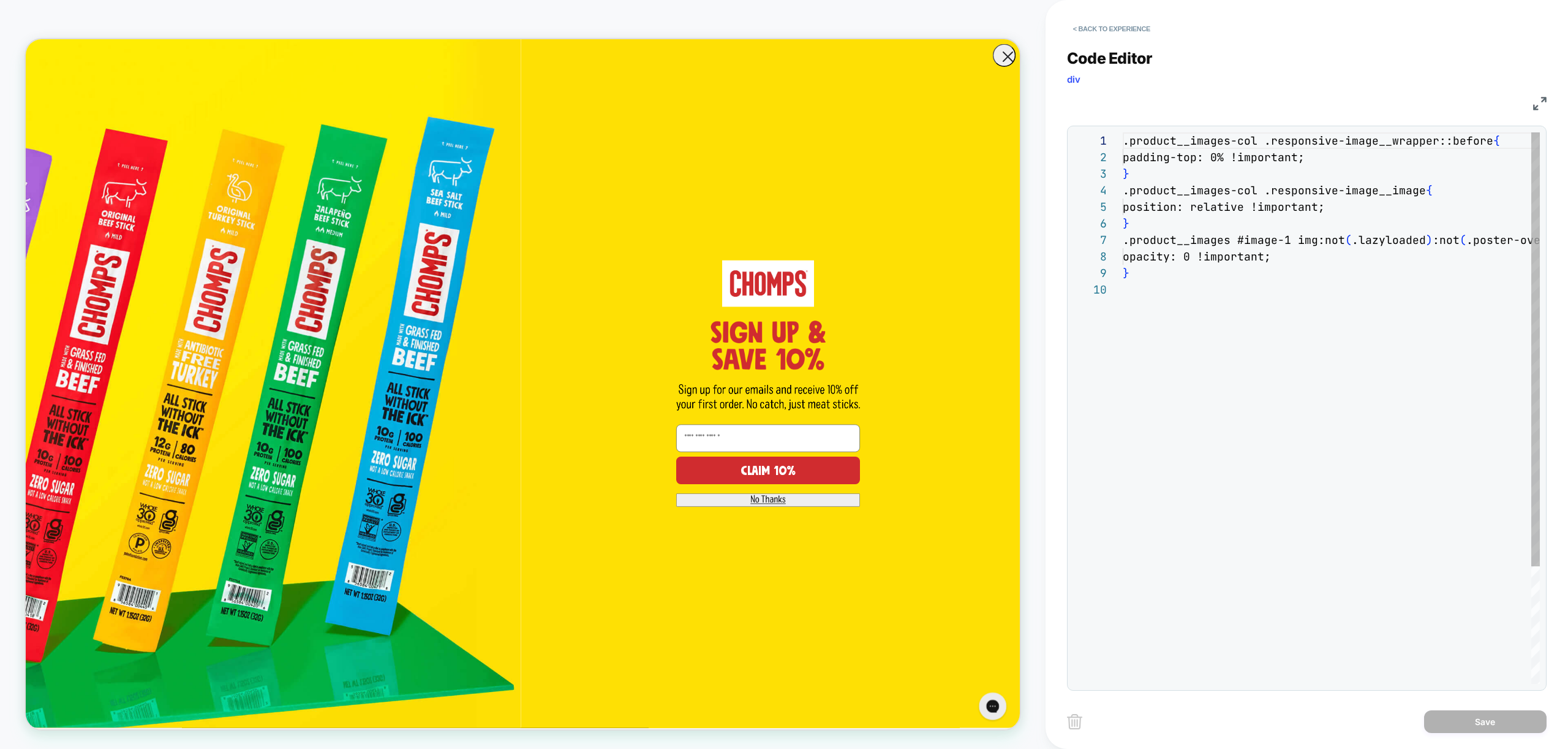
scroll to position [149, 0]
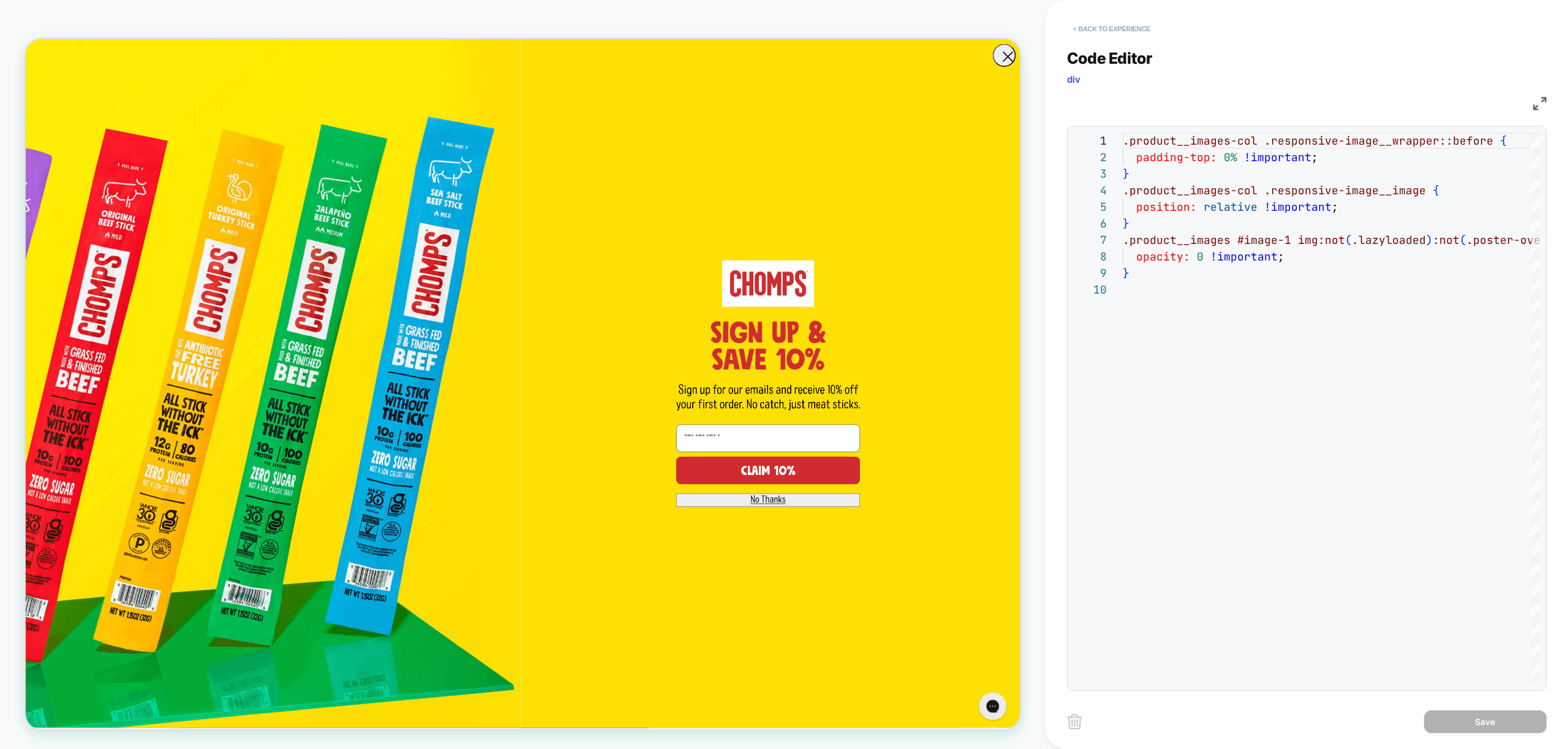
click at [1128, 30] on button "< Back to experience" at bounding box center [1111, 29] width 89 height 20
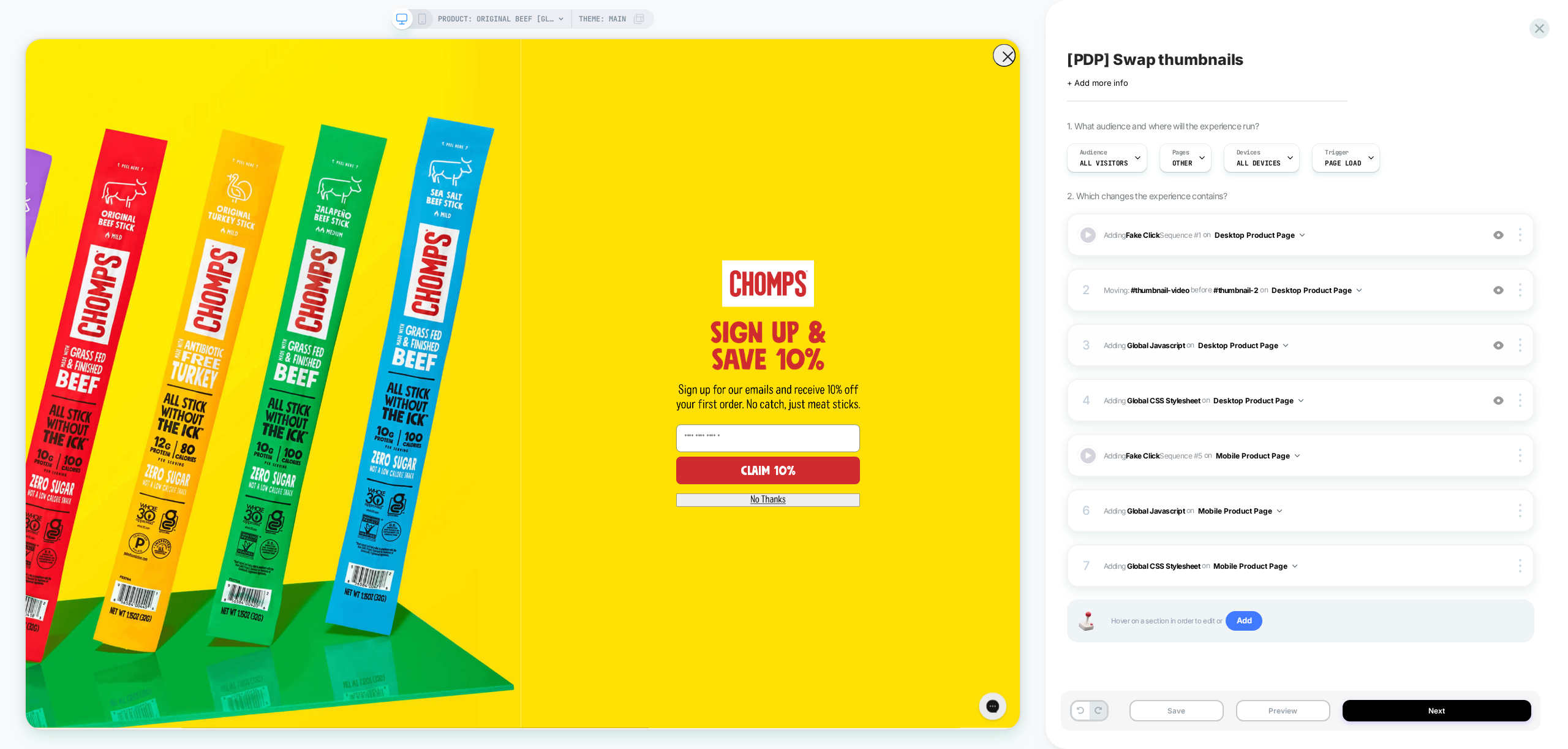
click at [1332, 348] on span "Adding Global Javascript on Desktop Product Page" at bounding box center [1290, 345] width 373 height 15
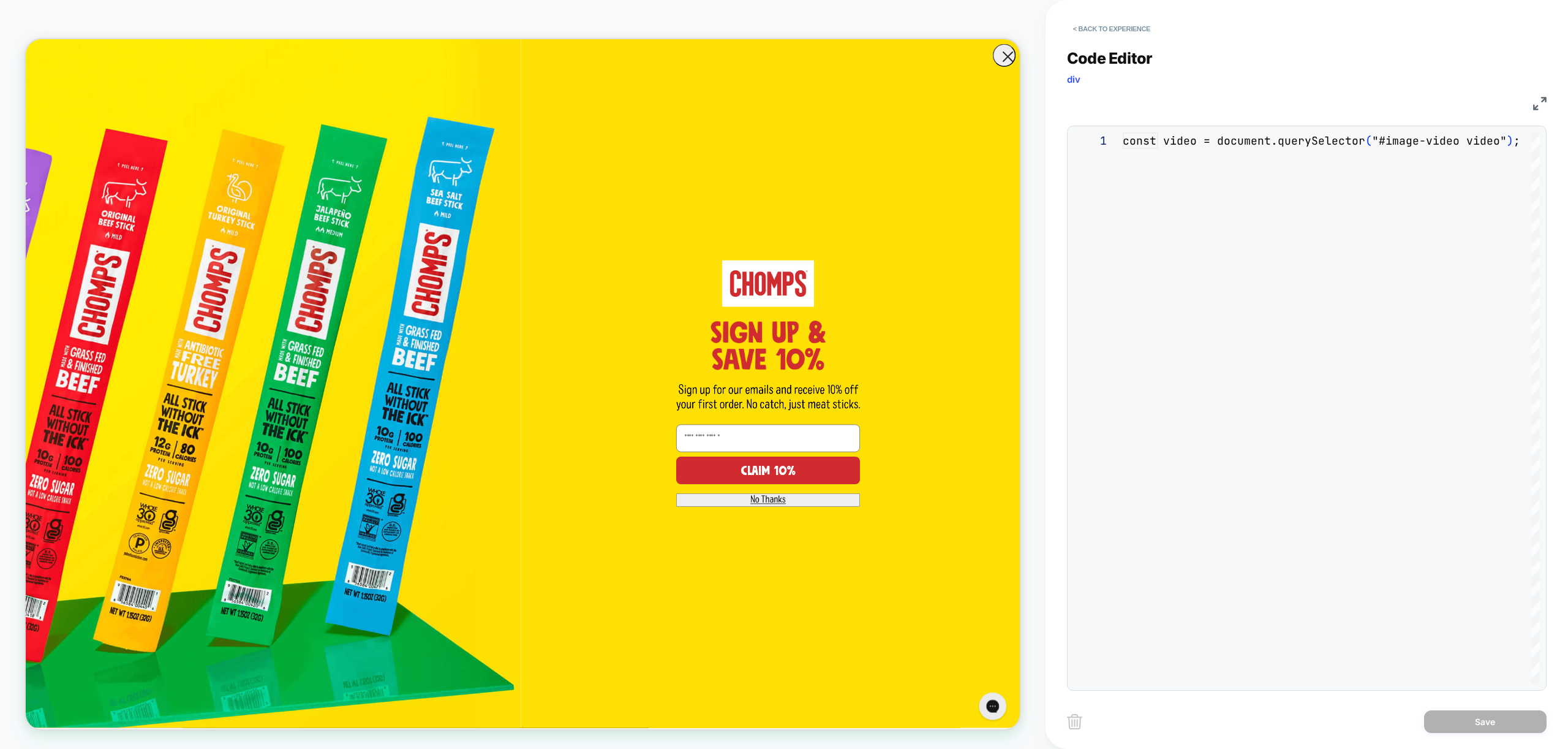
scroll to position [165, 0]
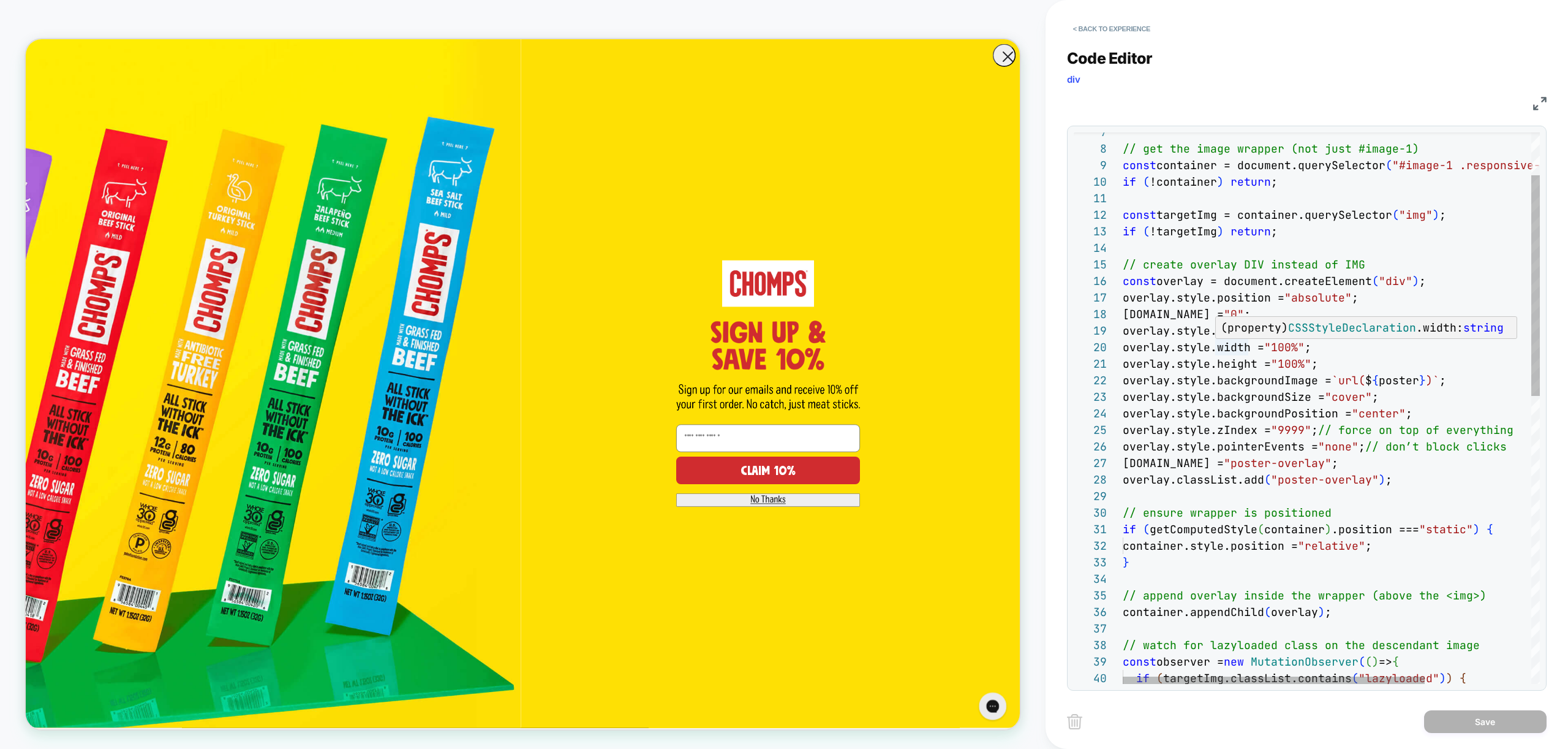
click at [1261, 397] on div "// get the image wrapper (not just #image-1) const container = document.querySe…" at bounding box center [1404, 713] width 564 height 1378
click at [1258, 419] on div "// get the image wrapper (not just #image-1) const container = document.querySe…" at bounding box center [1404, 713] width 564 height 1378
click at [1252, 454] on div "// get the image wrapper (not just #image-1) const container = document.querySe…" at bounding box center [1404, 713] width 564 height 1378
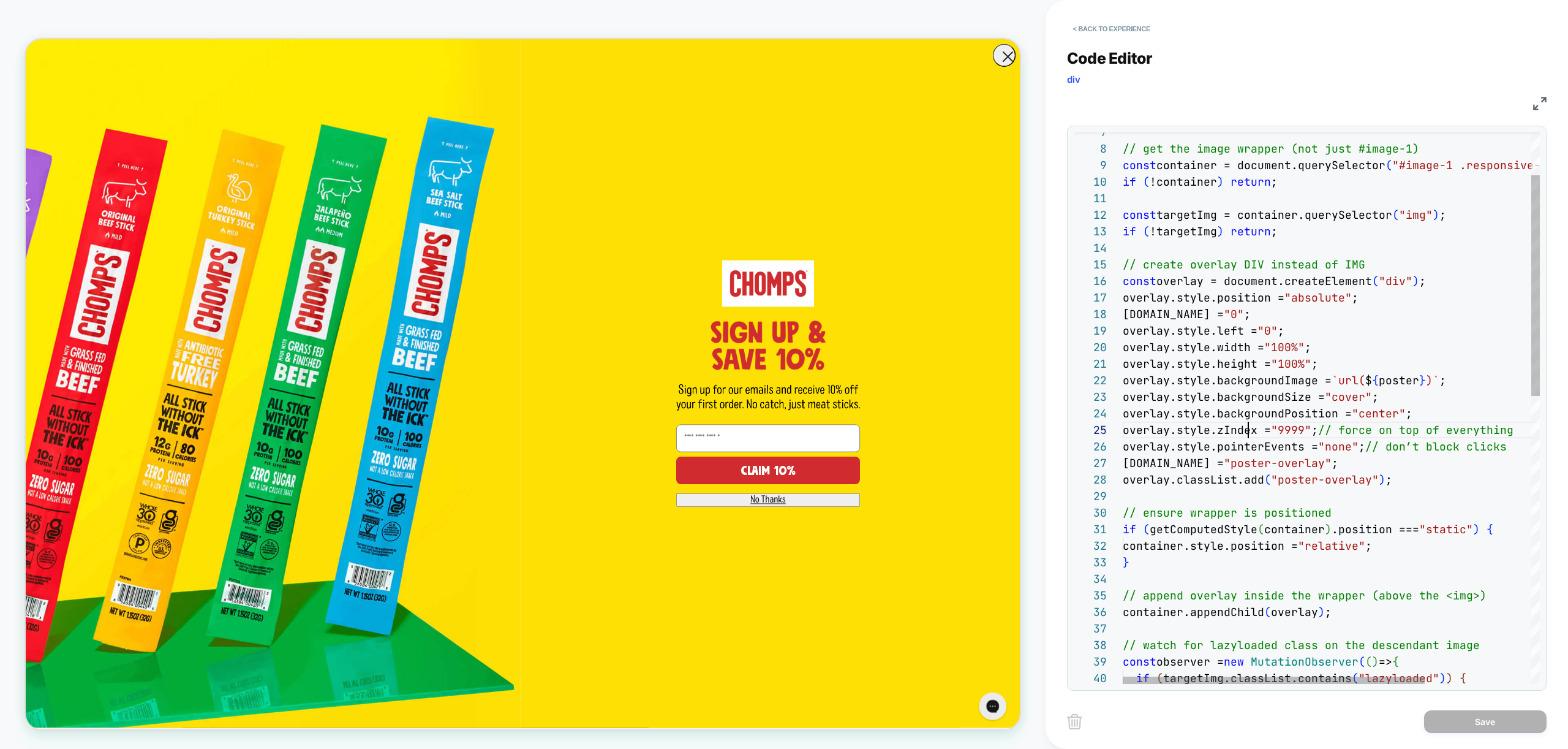
click at [1248, 430] on div "// get the image wrapper (not just #image-1) const container = document.querySe…" at bounding box center [1404, 713] width 564 height 1378
click at [1290, 467] on div "// get the image wrapper (not just #image-1) const container = document.querySe…" at bounding box center [1404, 713] width 564 height 1378
click at [1208, 463] on div "// get the image wrapper (not just #image-1) const container = document.querySe…" at bounding box center [1404, 713] width 564 height 1378
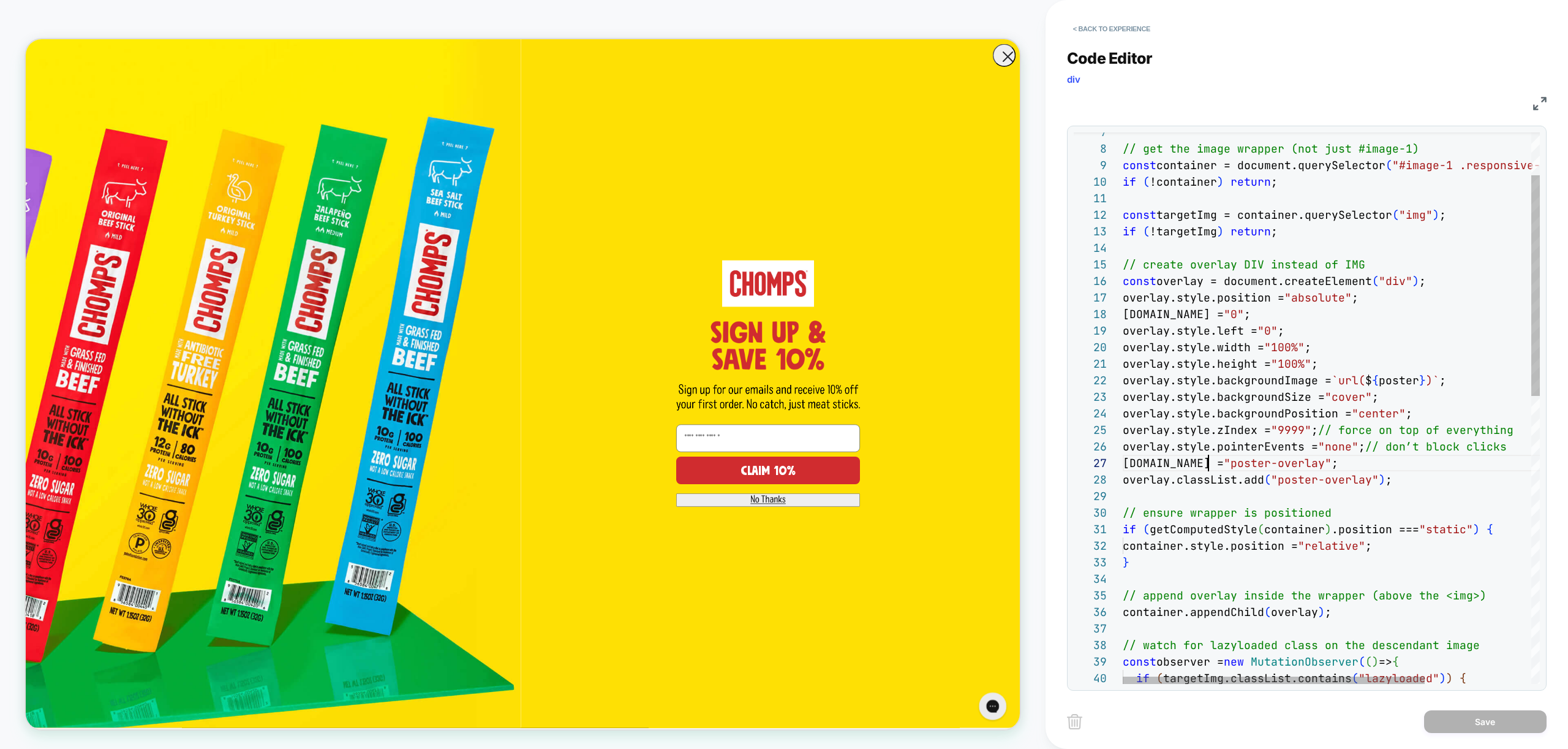
click at [1320, 498] on div "// get the image wrapper (not just #image-1) const container = document.querySe…" at bounding box center [1404, 713] width 564 height 1378
click at [1277, 459] on div "// get the image wrapper (not just #image-1) const container = document.querySe…" at bounding box center [1404, 713] width 564 height 1378
click at [1348, 471] on div "// get the image wrapper (not just #image-1) const container = document.querySe…" at bounding box center [1404, 713] width 564 height 1378
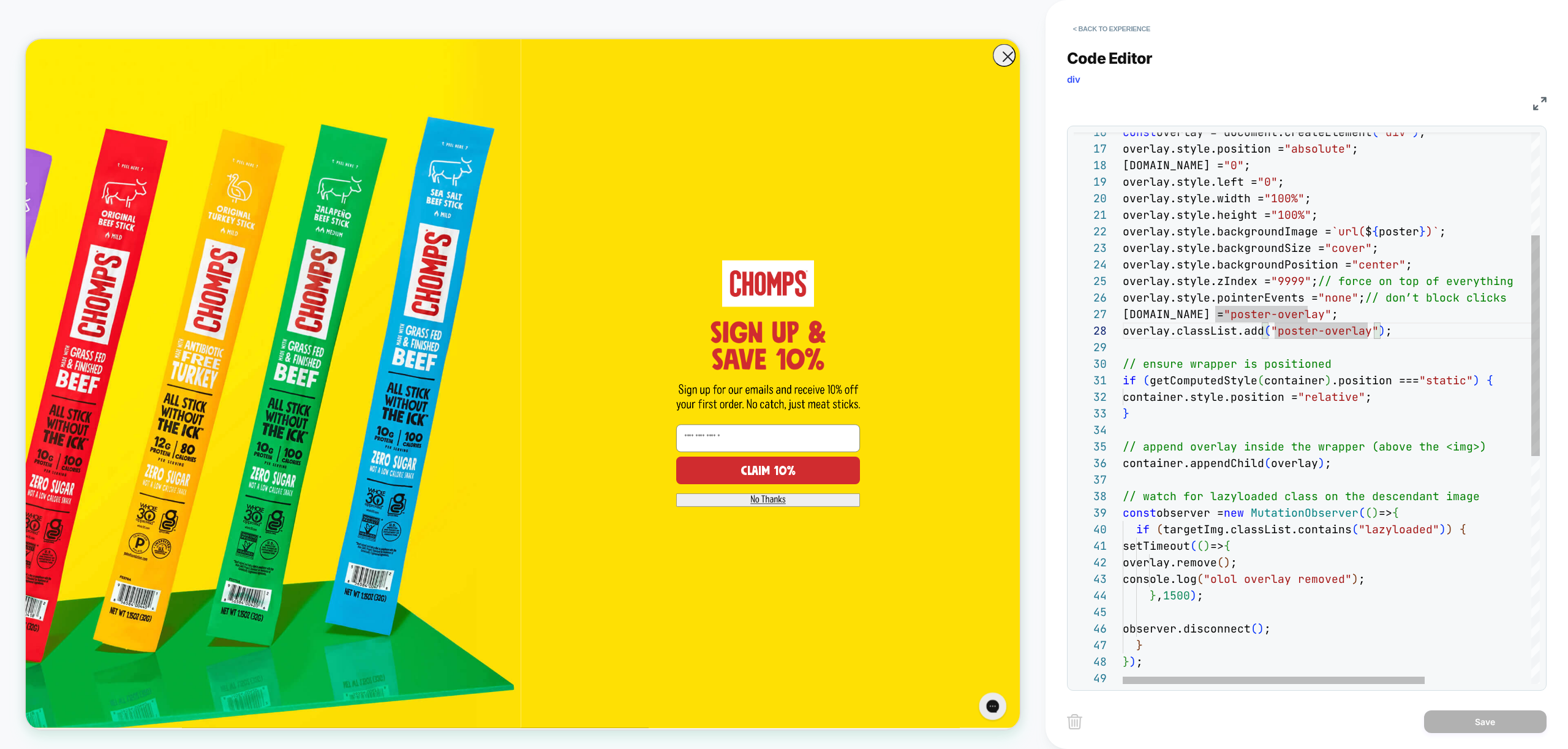
scroll to position [0, 99]
click at [1220, 377] on div "overlay.style.position = "absolute" ; overlay.style.top = "0" ; overlay.style.l…" at bounding box center [1404, 565] width 564 height 1378
click at [1186, 399] on div "overlay.style.position = "absolute" ; overlay.style.top = "0" ; overlay.style.l…" at bounding box center [1404, 565] width 564 height 1378
click at [1171, 399] on div "overlay.style.position = "absolute" ; overlay.style.top = "0" ; overlay.style.l…" at bounding box center [1404, 565] width 564 height 1378
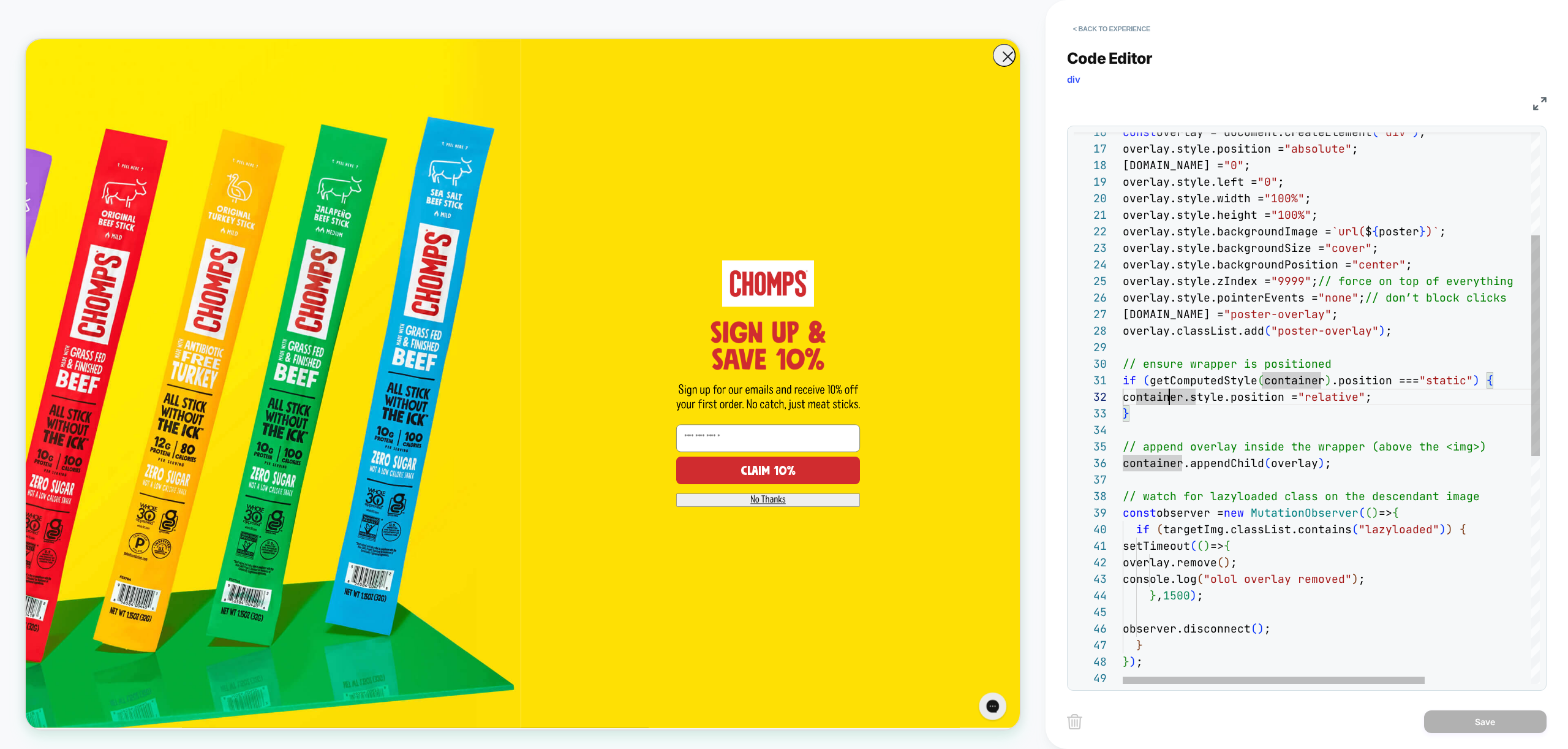
click at [1171, 399] on div "overlay.style.position = "absolute" ; overlay.style.top = "0" ; overlay.style.l…" at bounding box center [1404, 565] width 564 height 1378
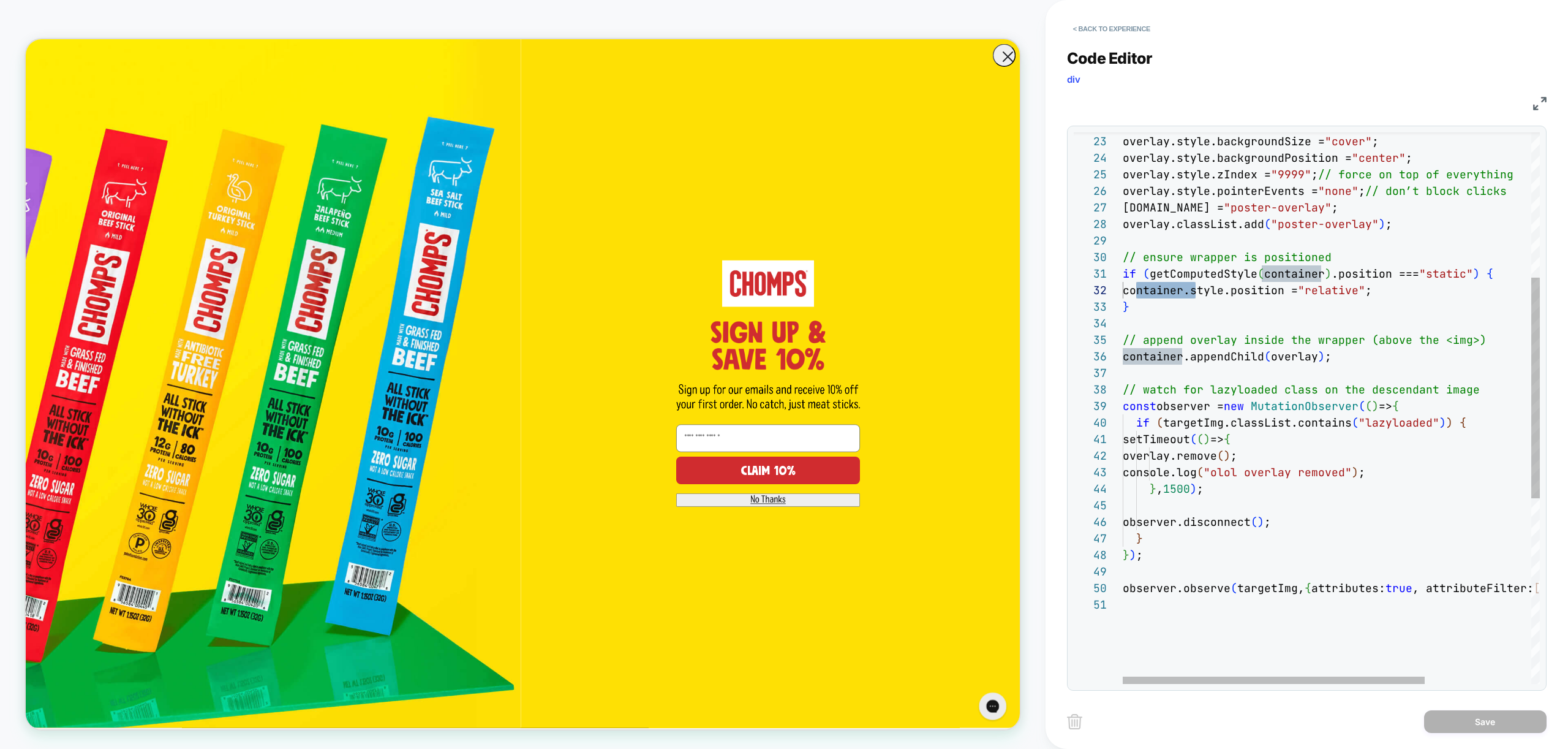
click at [1305, 396] on div "overlay.style.backgroundImage = `url( $ { poster } )` ; overlay.style.backgroun…" at bounding box center [1404, 458] width 564 height 1378
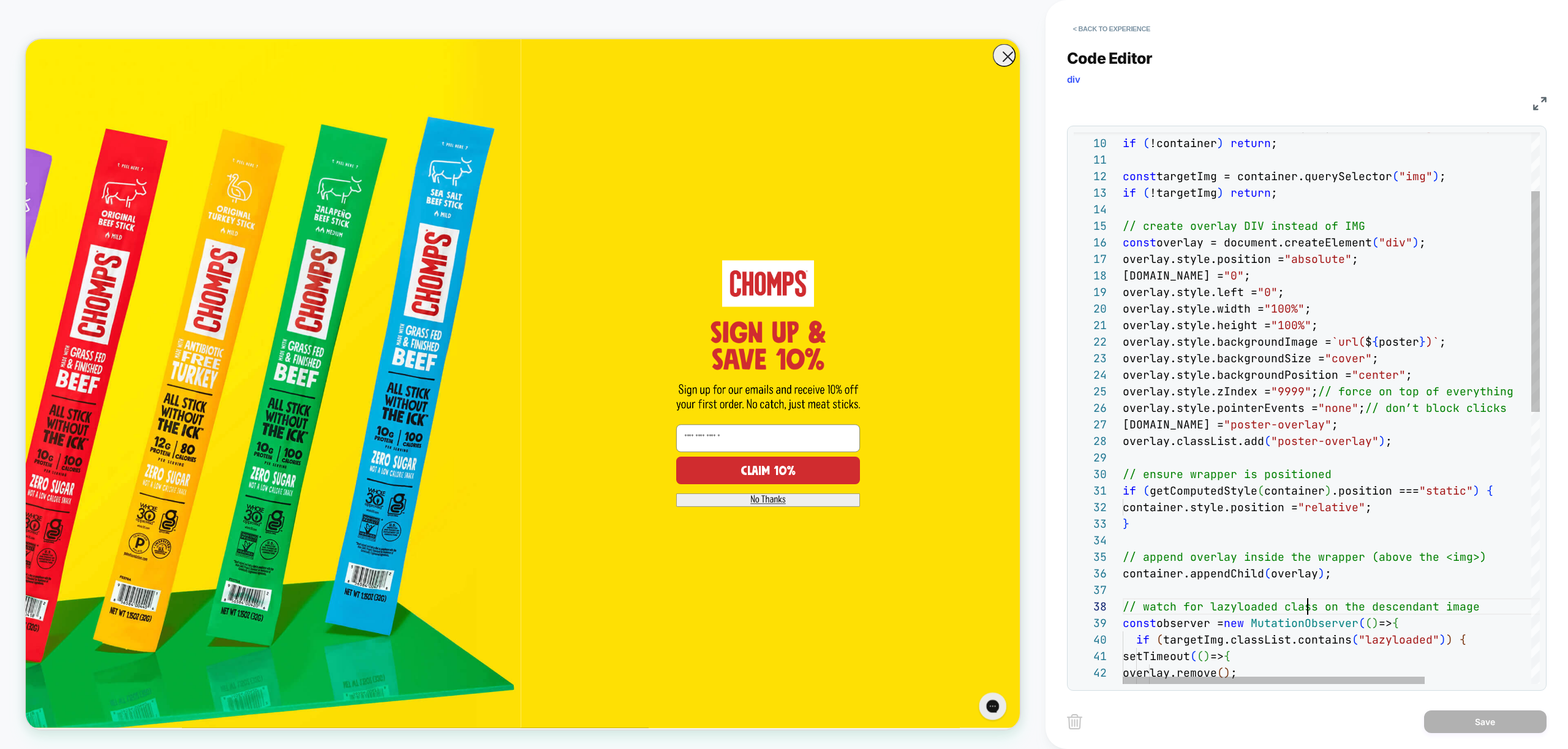
click at [1325, 264] on div "overlay.style.backgroundImage = `url( $ { poster } )` ; overlay.style.backgroun…" at bounding box center [1404, 675] width 564 height 1378
click at [1324, 264] on div "overlay.style.backgroundImage = `url( $ { poster } )` ; overlay.style.backgroun…" at bounding box center [1404, 675] width 564 height 1378
click at [1294, 263] on div "overlay.style.backgroundImage = `url( $ { poster } )` ; overlay.style.backgroun…" at bounding box center [1404, 675] width 564 height 1378
click at [1326, 260] on div "overlay.style.backgroundImage = `url( $ { poster } )` ; overlay.style.backgroun…" at bounding box center [1404, 675] width 564 height 1378
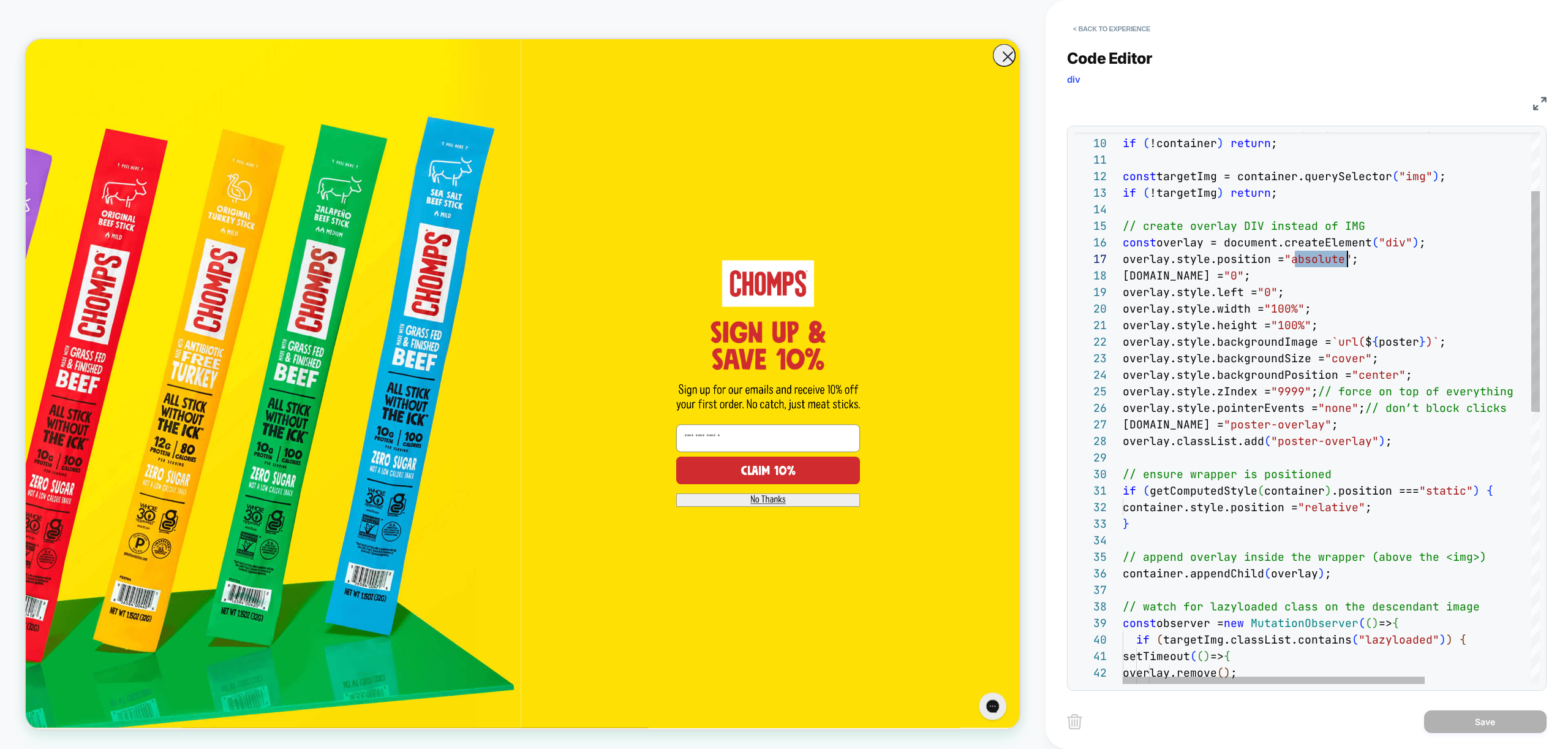
click at [1326, 260] on div "overlay.style.backgroundImage = `url( $ { poster } )` ; overlay.style.backgroun…" at bounding box center [1404, 675] width 564 height 1378
click at [1277, 365] on div "overlay.style.backgroundImage = `url( $ { poster } )` ; overlay.style.backgroun…" at bounding box center [1404, 675] width 564 height 1378
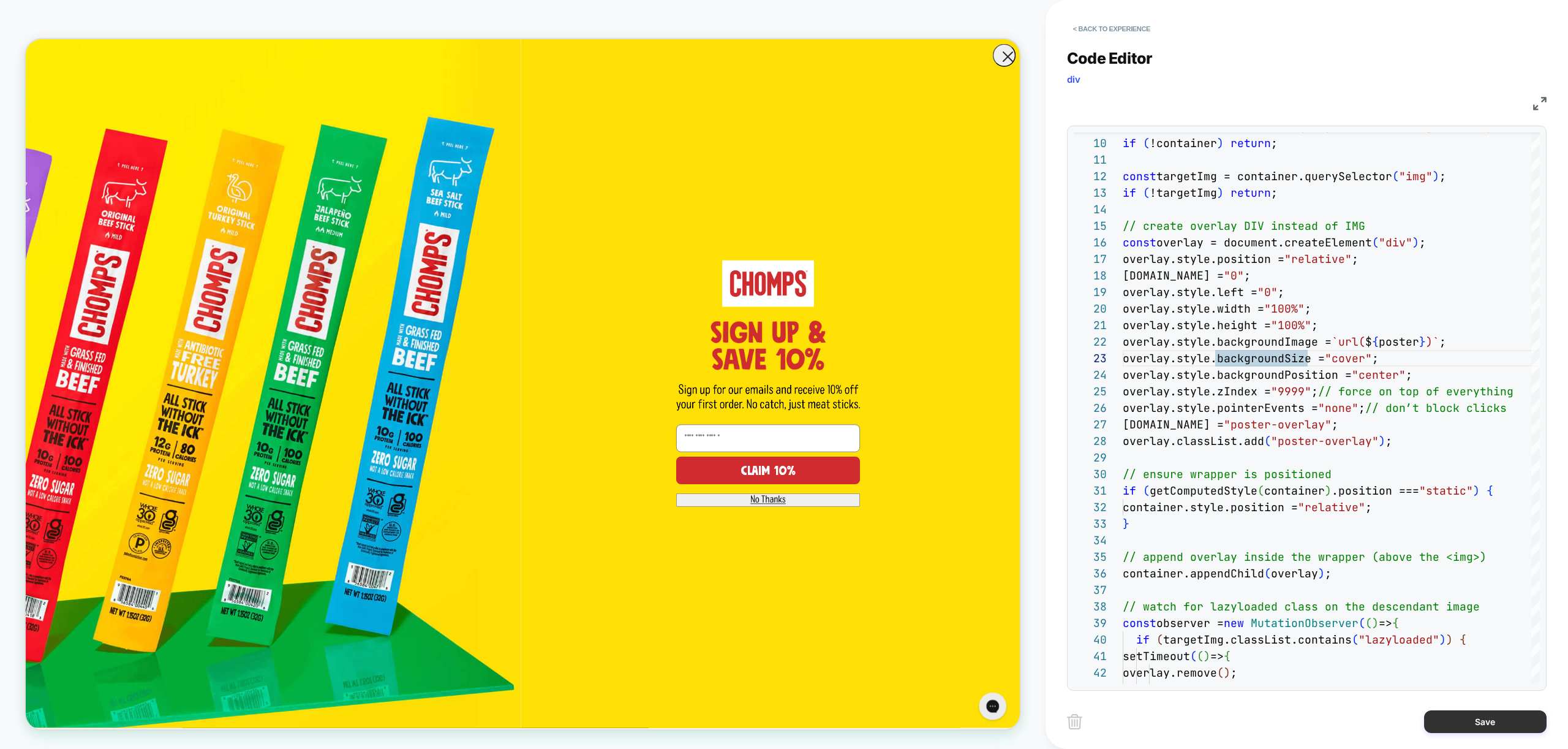
type textarea "**********"
click at [1485, 720] on button "Save" at bounding box center [1485, 722] width 123 height 23
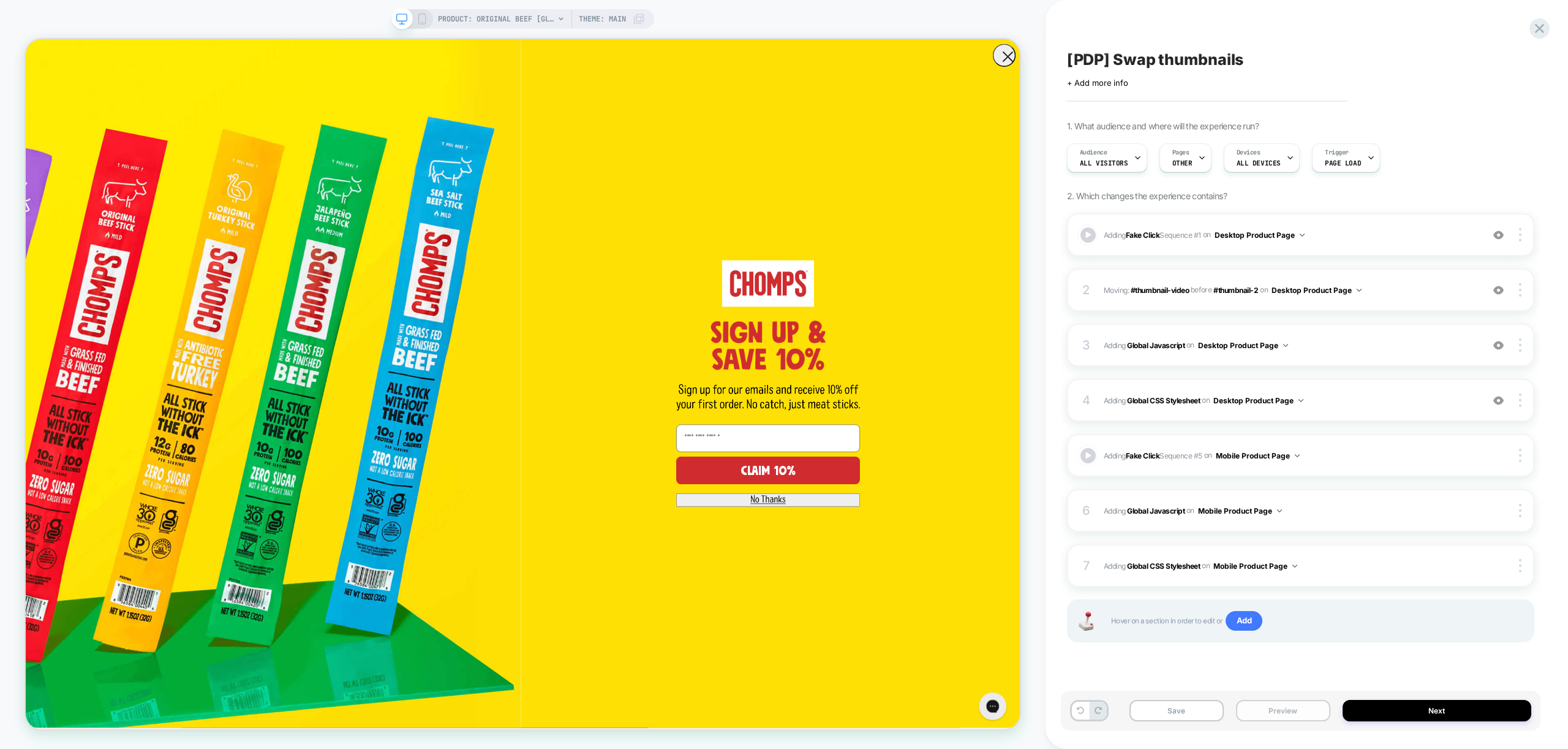
click at [1298, 709] on button "Preview" at bounding box center [1283, 710] width 95 height 21
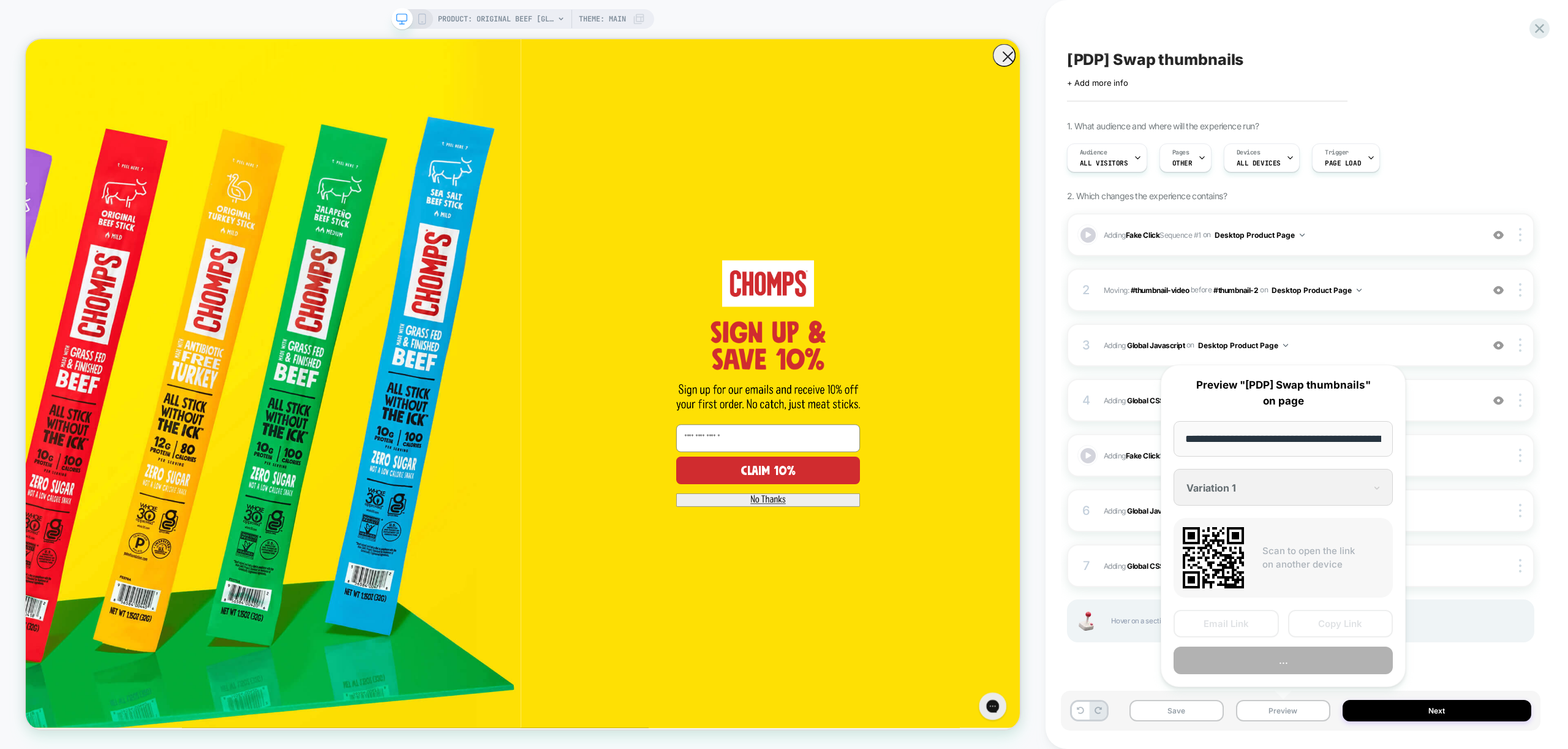
scroll to position [0, 252]
click at [1298, 653] on button "Preview" at bounding box center [1283, 660] width 220 height 27
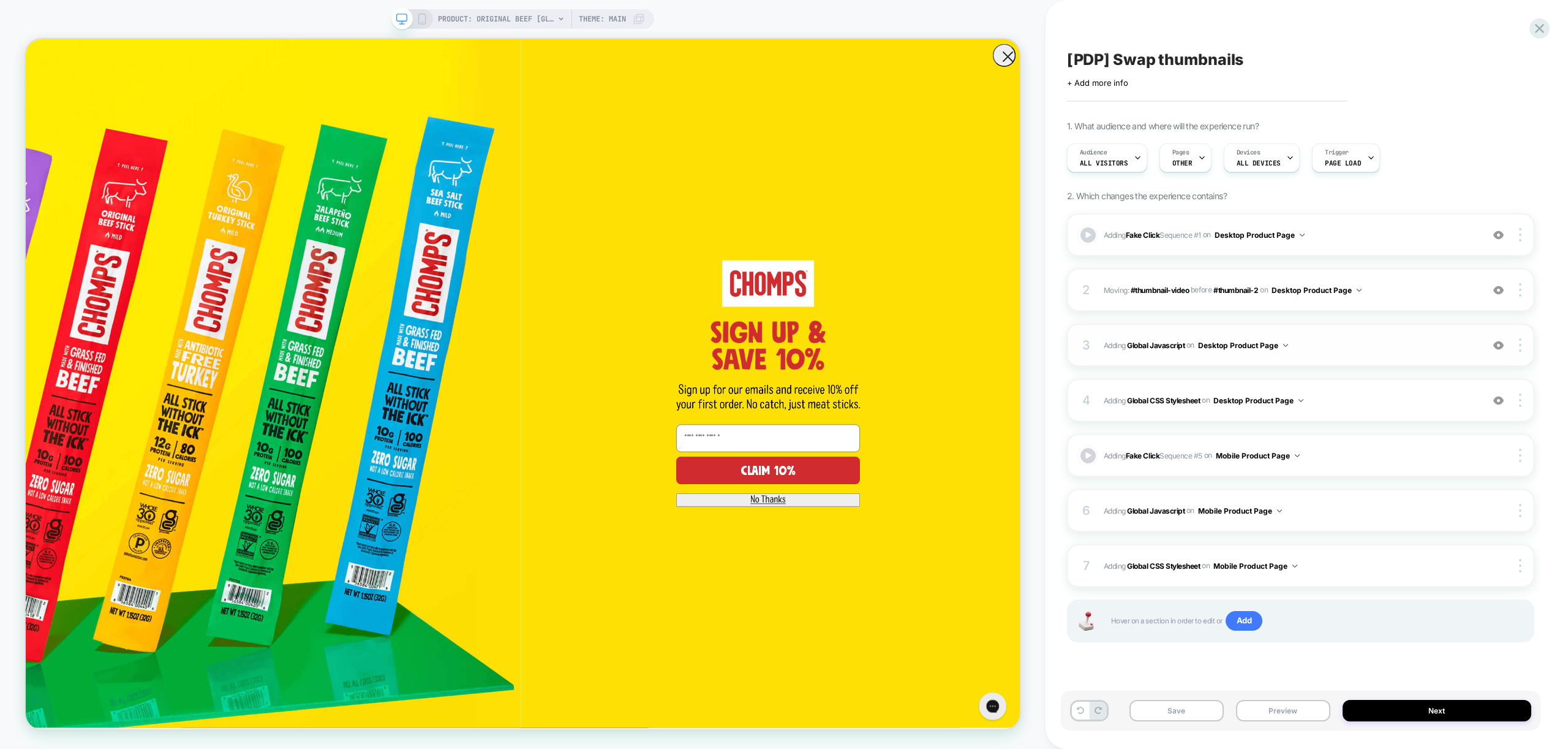
click at [1372, 341] on span "Adding Global Javascript on Desktop Product Page" at bounding box center [1290, 345] width 373 height 15
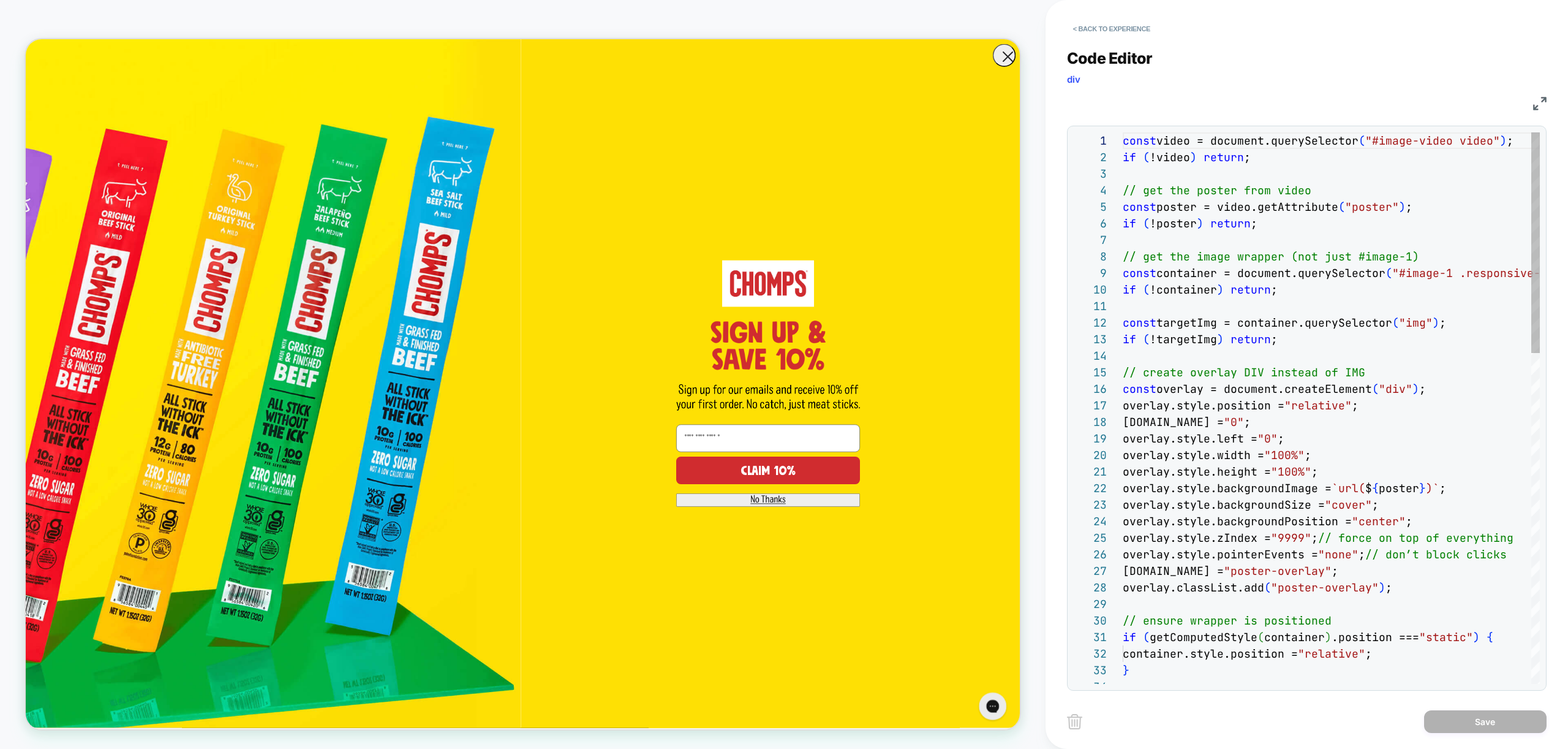
scroll to position [165, 0]
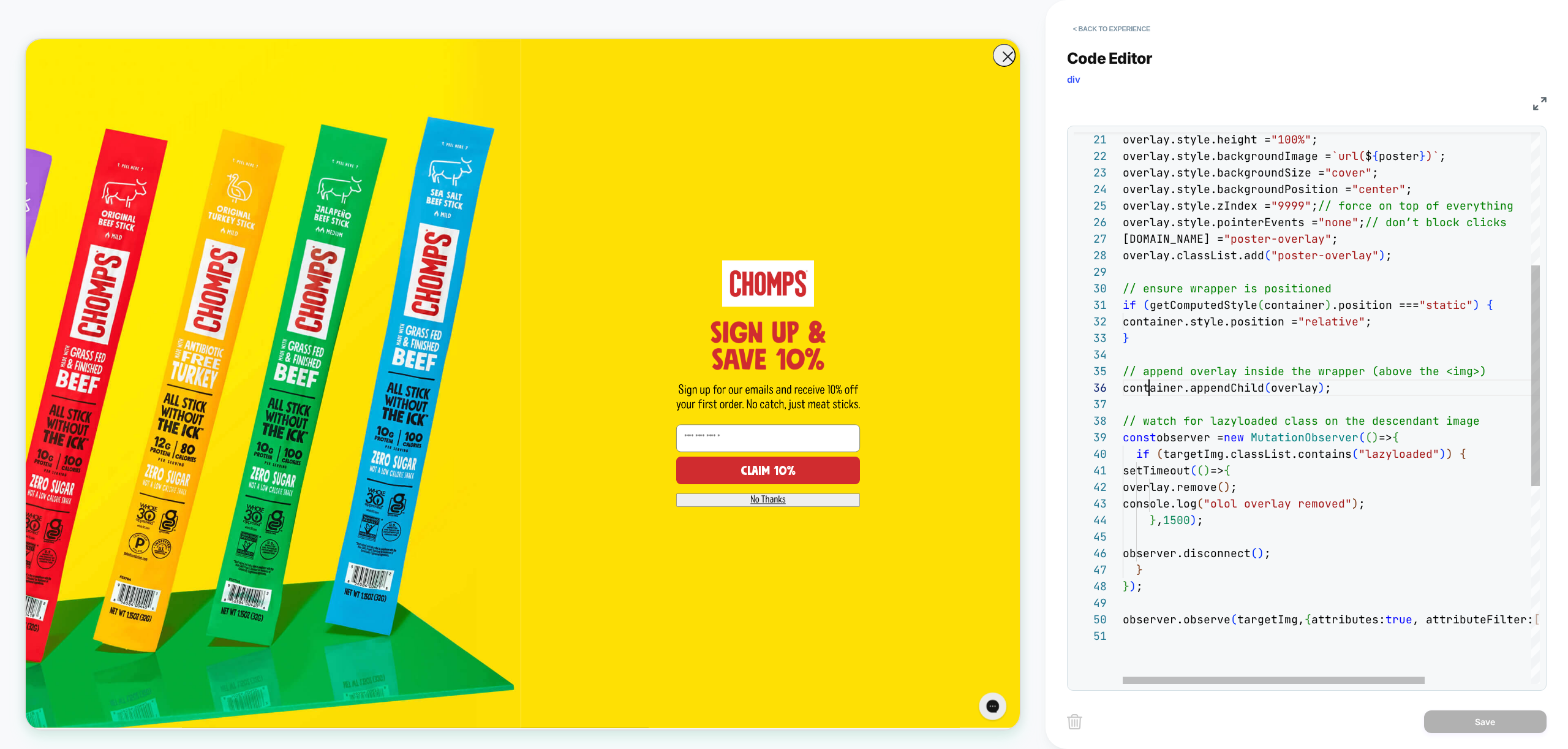
click at [1149, 386] on div "overlay.style.height = "100%" ; overlay.style.backgroundImage = `url( $ { poste…" at bounding box center [1404, 489] width 564 height 1378
click at [1234, 388] on div "overlay.style.height = "100%" ; overlay.style.backgroundImage = `url( $ { poste…" at bounding box center [1404, 489] width 564 height 1378
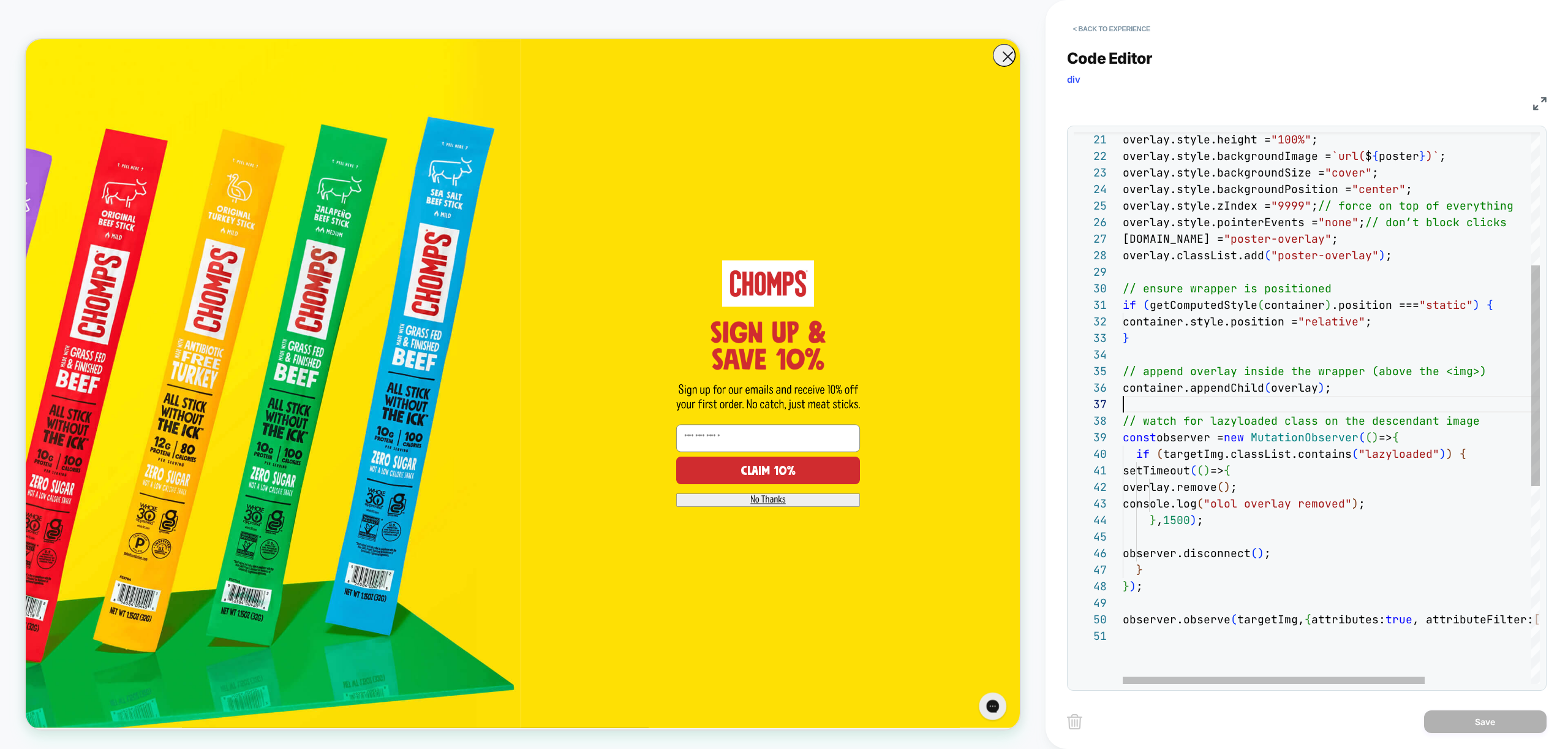
click at [1311, 402] on div "overlay.style.height = "100%" ; overlay.style.backgroundImage = `url( $ { poste…" at bounding box center [1404, 489] width 564 height 1378
type textarea "**********"
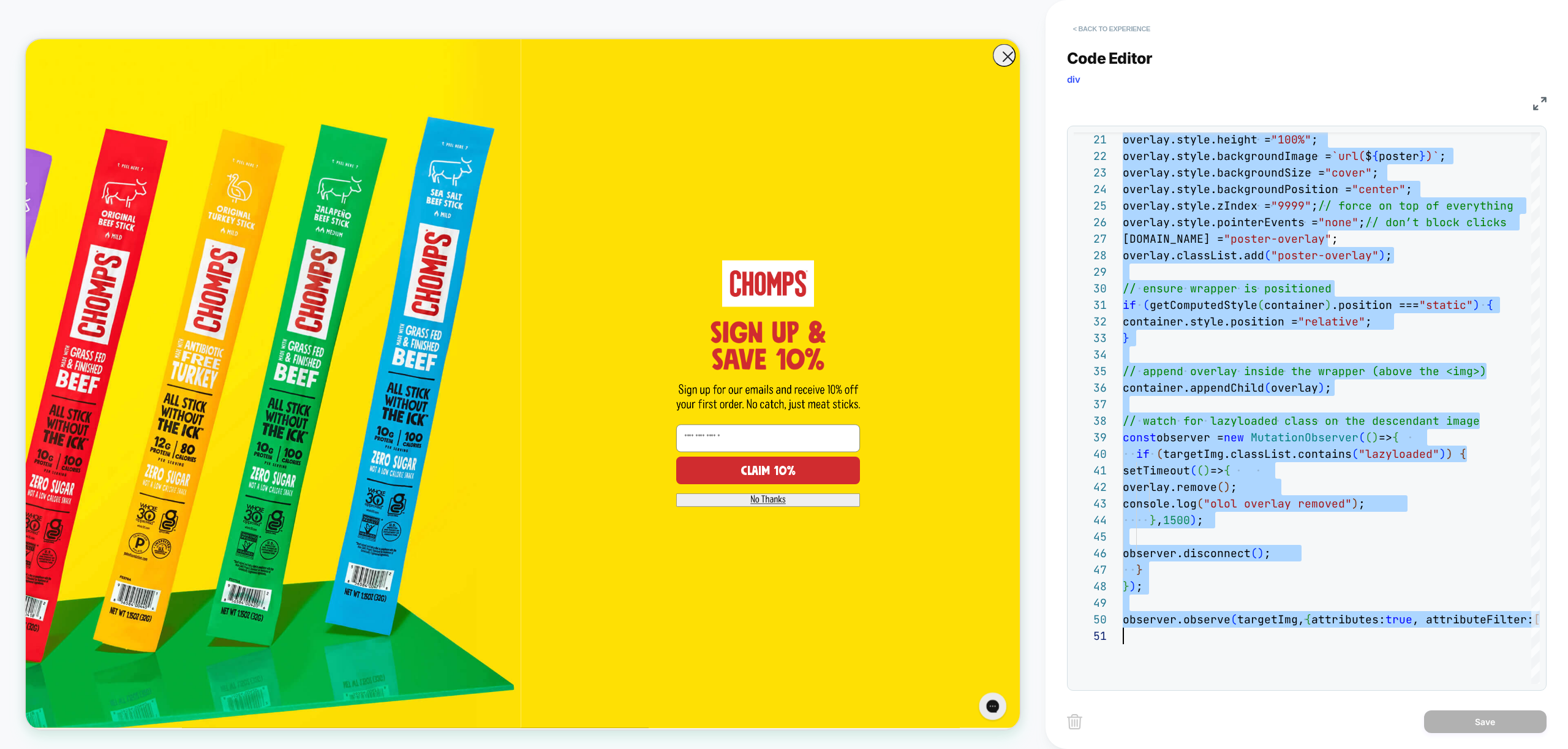
click at [1121, 33] on button "< Back to experience" at bounding box center [1111, 29] width 89 height 20
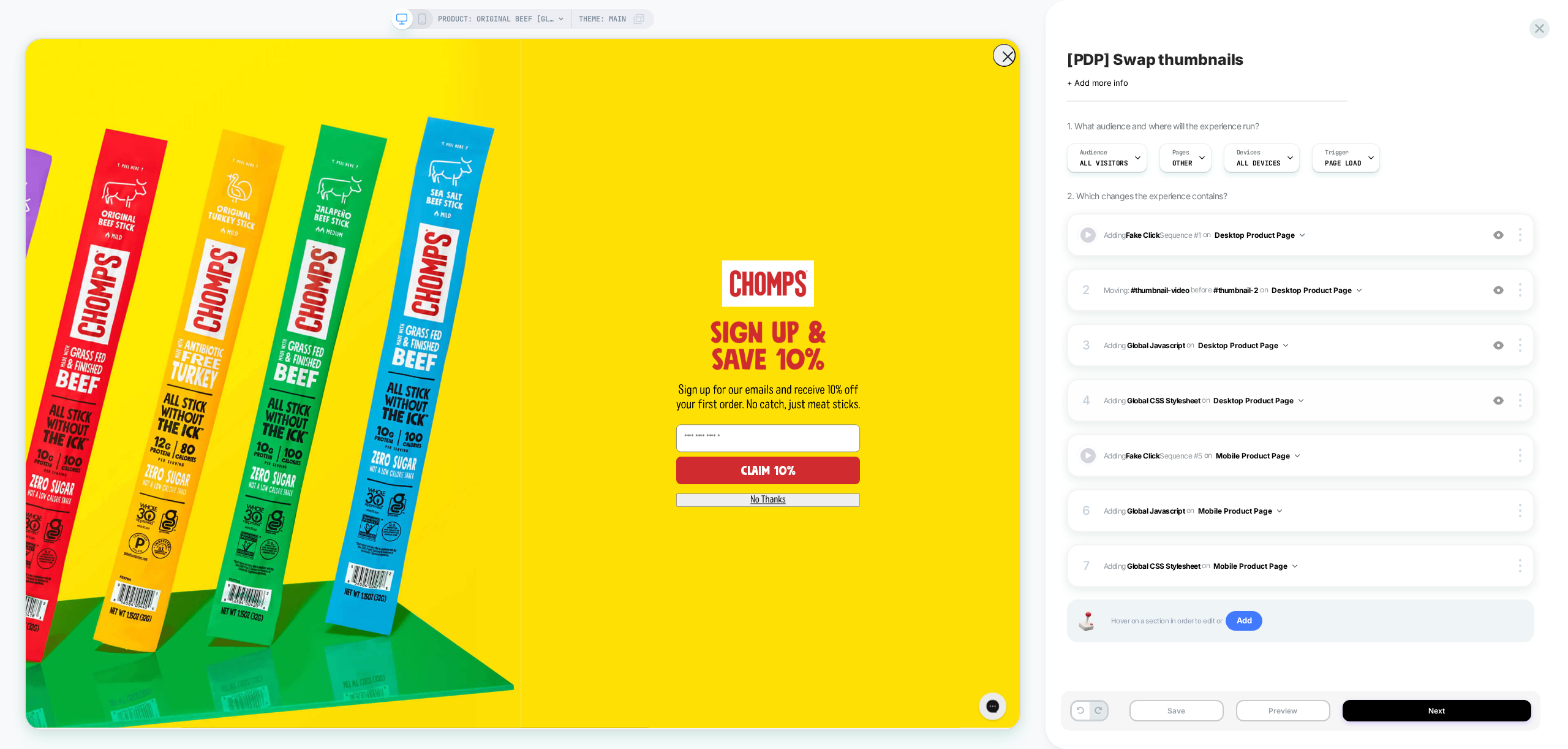
click at [1354, 405] on span "Adding Global CSS Stylesheet on Desktop Product Page" at bounding box center [1290, 401] width 373 height 15
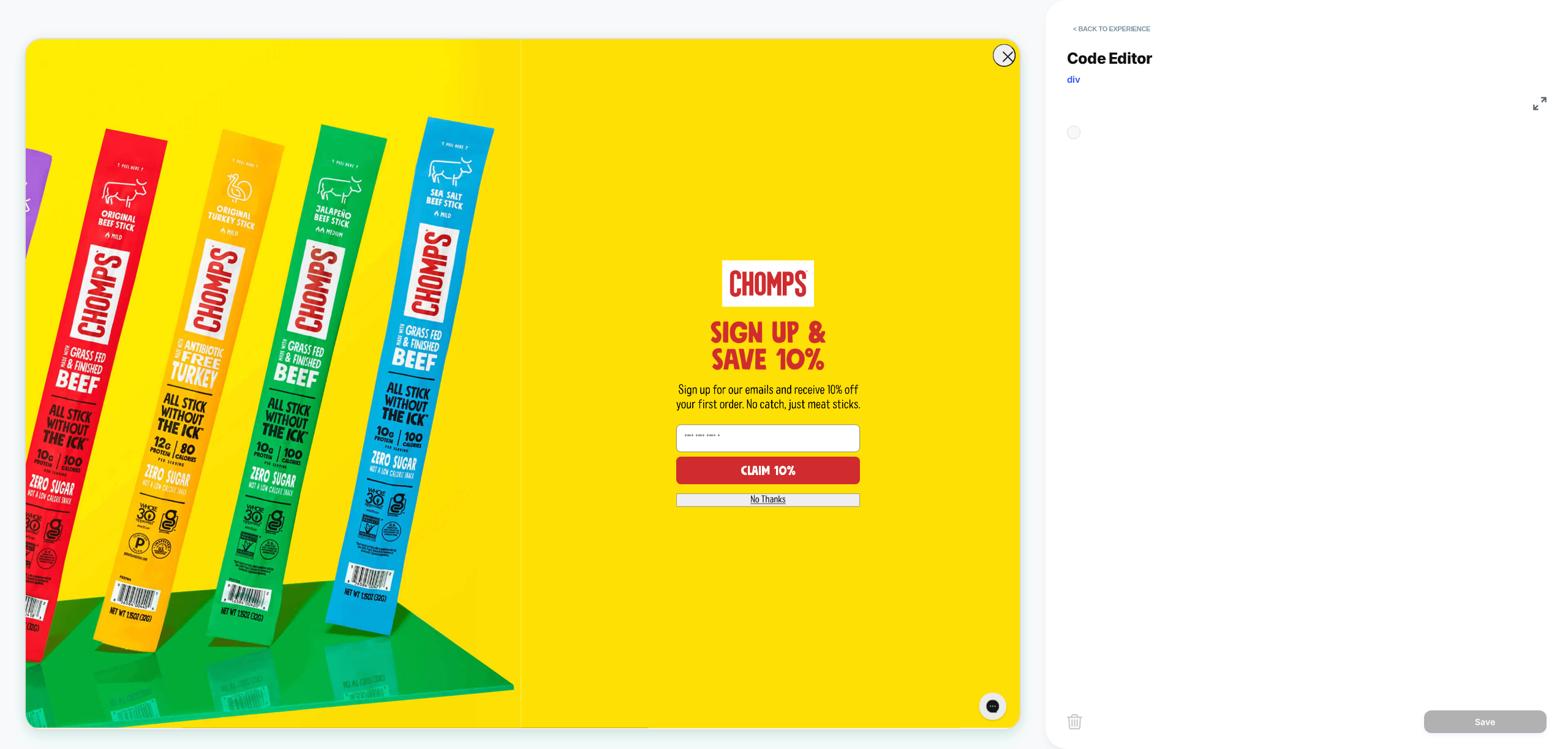
scroll to position [149, 0]
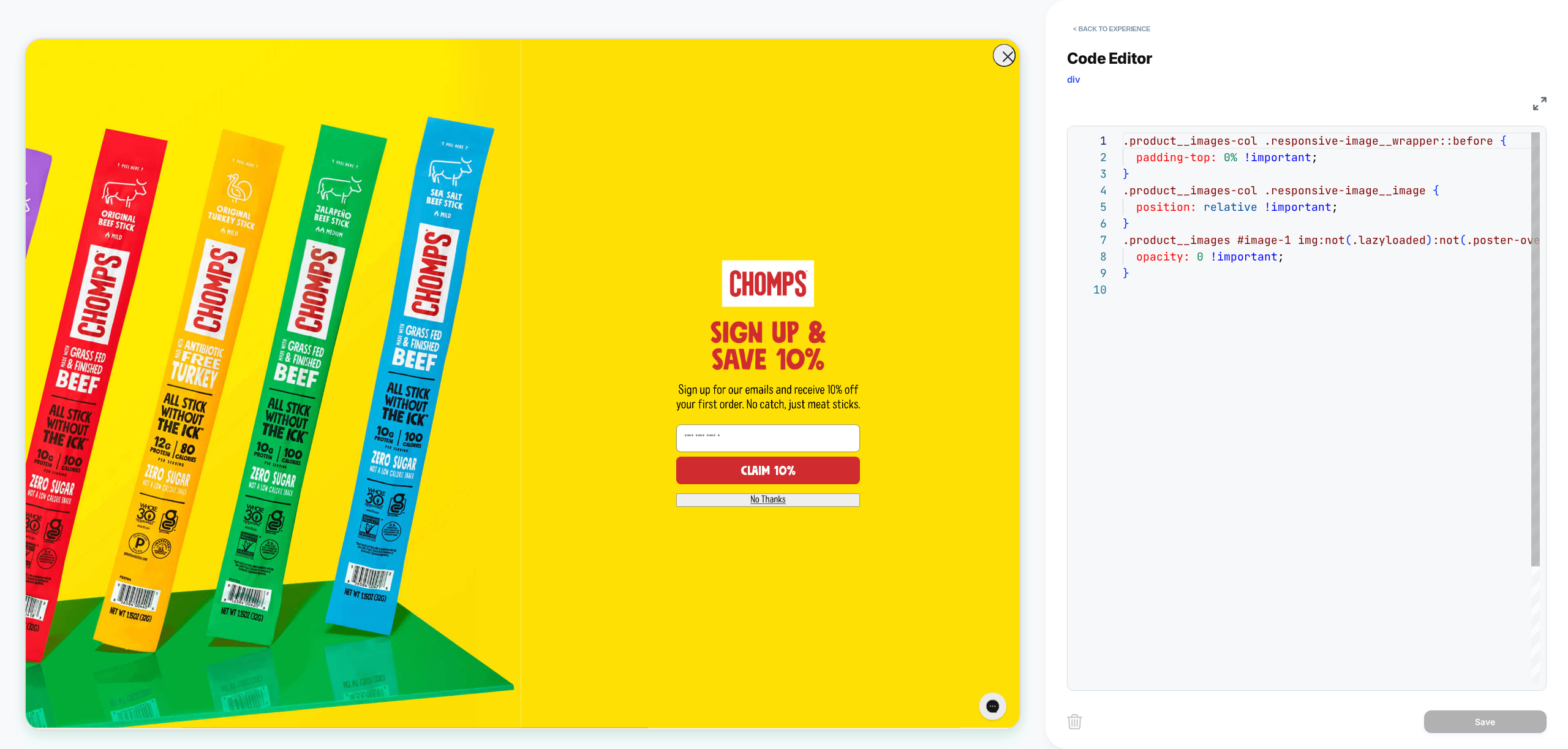
click at [1318, 405] on div ".product__images-col .responsive-image__wrapper::before { padding-top: 0% !impo…" at bounding box center [1368, 482] width 491 height 701
type textarea "**********"
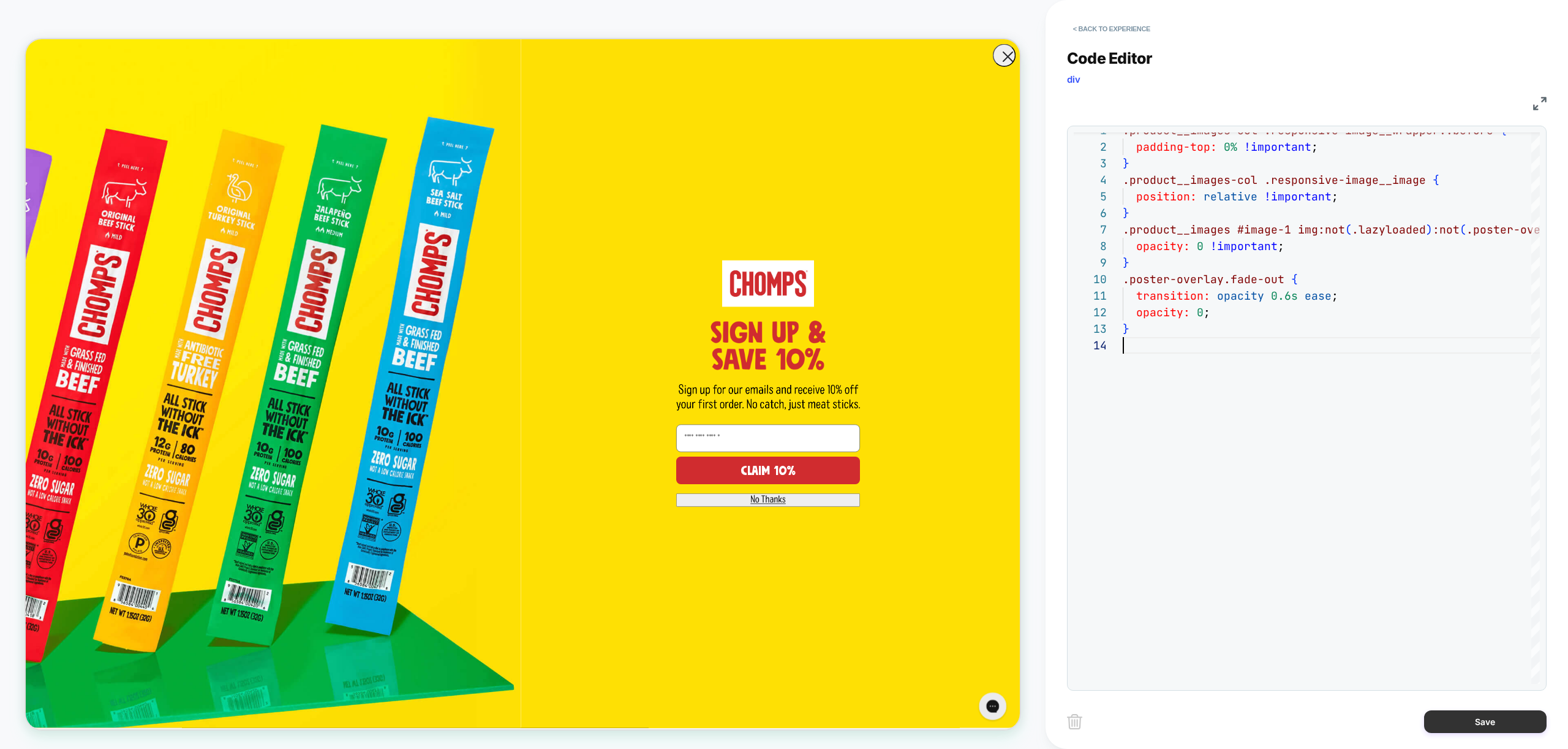
click at [1505, 713] on button "Save" at bounding box center [1485, 722] width 123 height 23
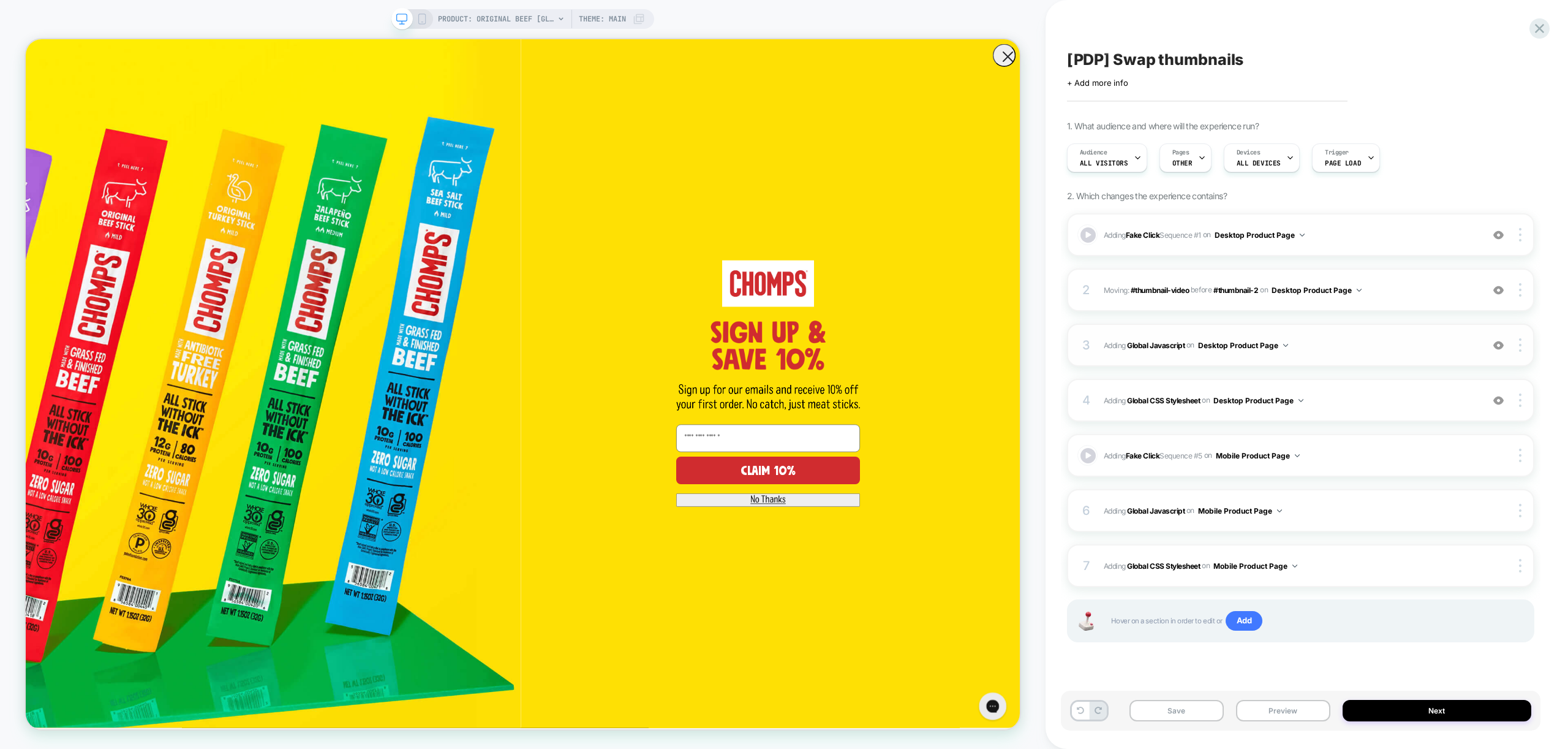
click at [1370, 347] on span "Adding Global Javascript on Desktop Product Page" at bounding box center [1290, 345] width 373 height 15
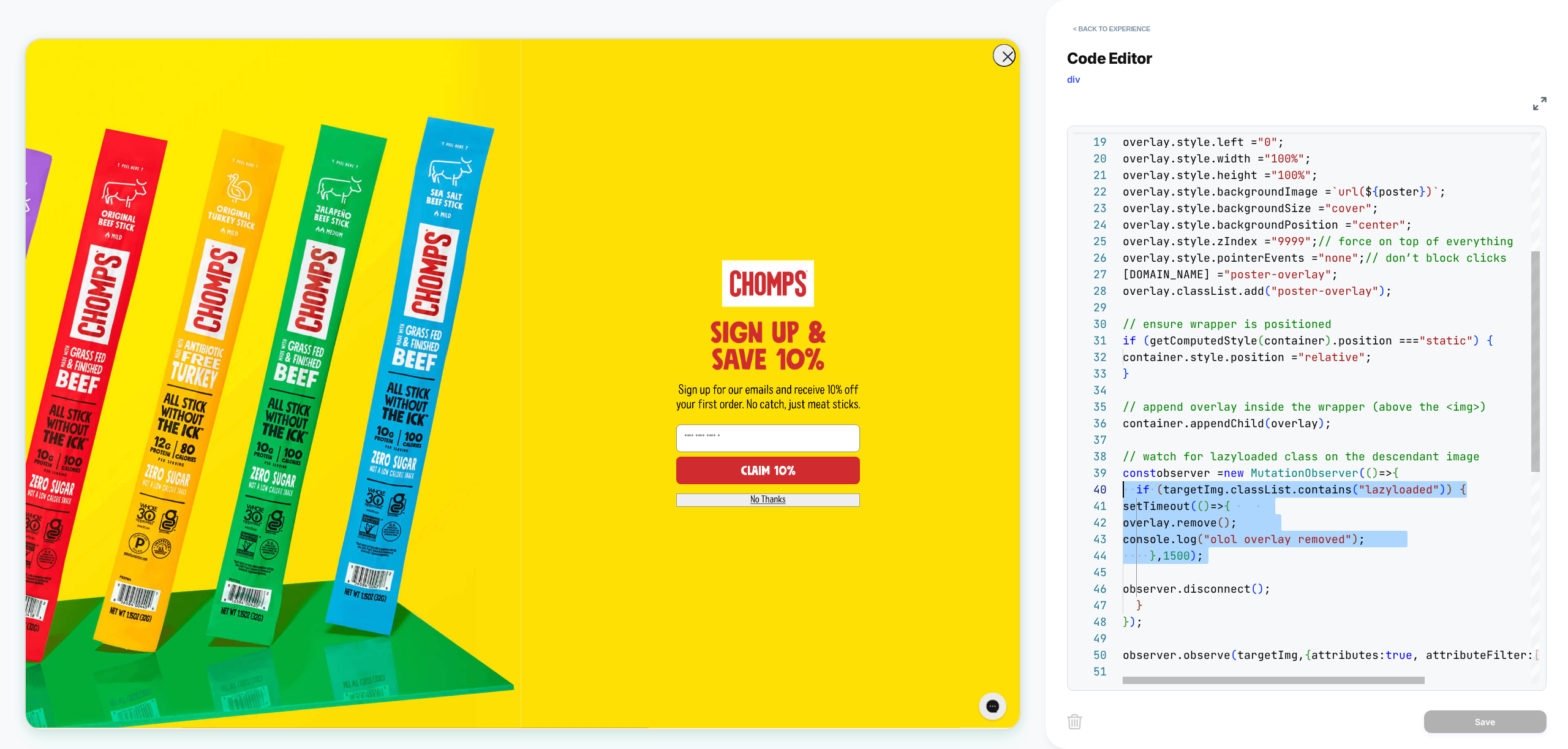
scroll to position [149, 0]
drag, startPoint x: 1234, startPoint y: 557, endPoint x: 1096, endPoint y: 492, distance: 152.5
click at [1123, 492] on div "overlay.style.top = "0" ; overlay.style.left = "0" ; overlay.style.width = "100…" at bounding box center [1404, 525] width 564 height 1378
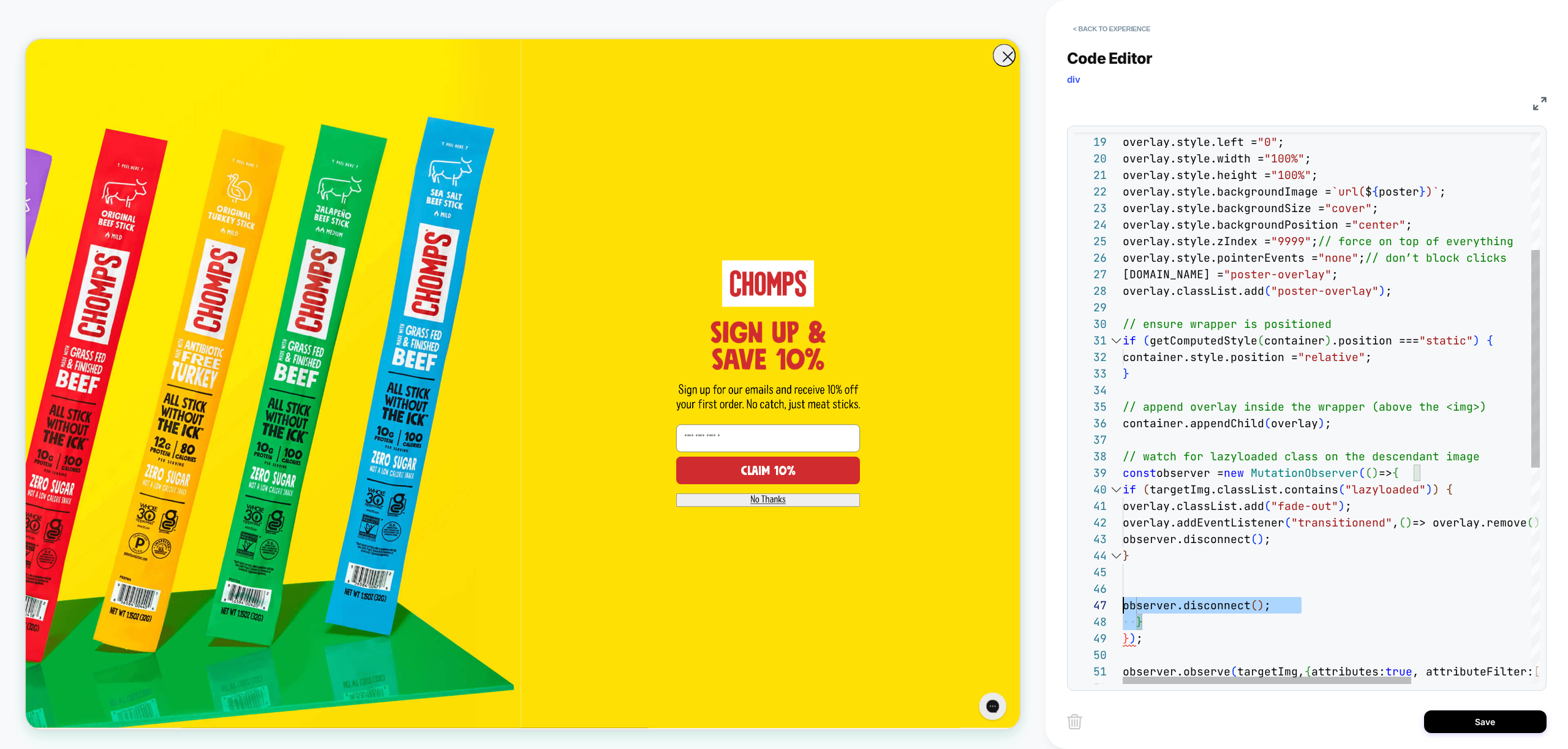
scroll to position [83, 0]
drag, startPoint x: 1176, startPoint y: 620, endPoint x: 1064, endPoint y: 593, distance: 115.2
click at [1123, 593] on div "overlay.style.top = "0" ; overlay.style.left = "0" ; overlay.style.width = "100…" at bounding box center [1418, 533] width 591 height 1395
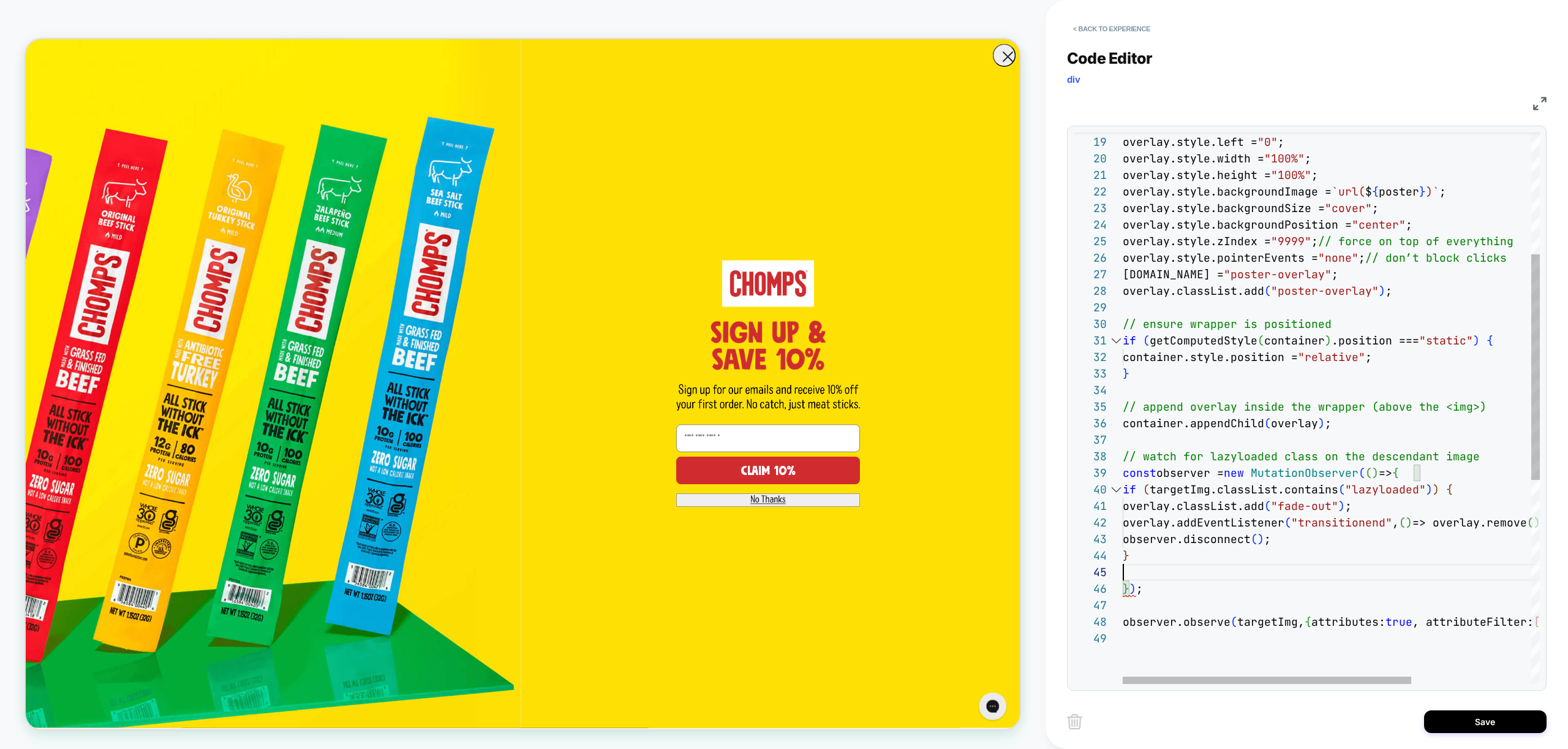
scroll to position [50, 7]
type textarea "**********"
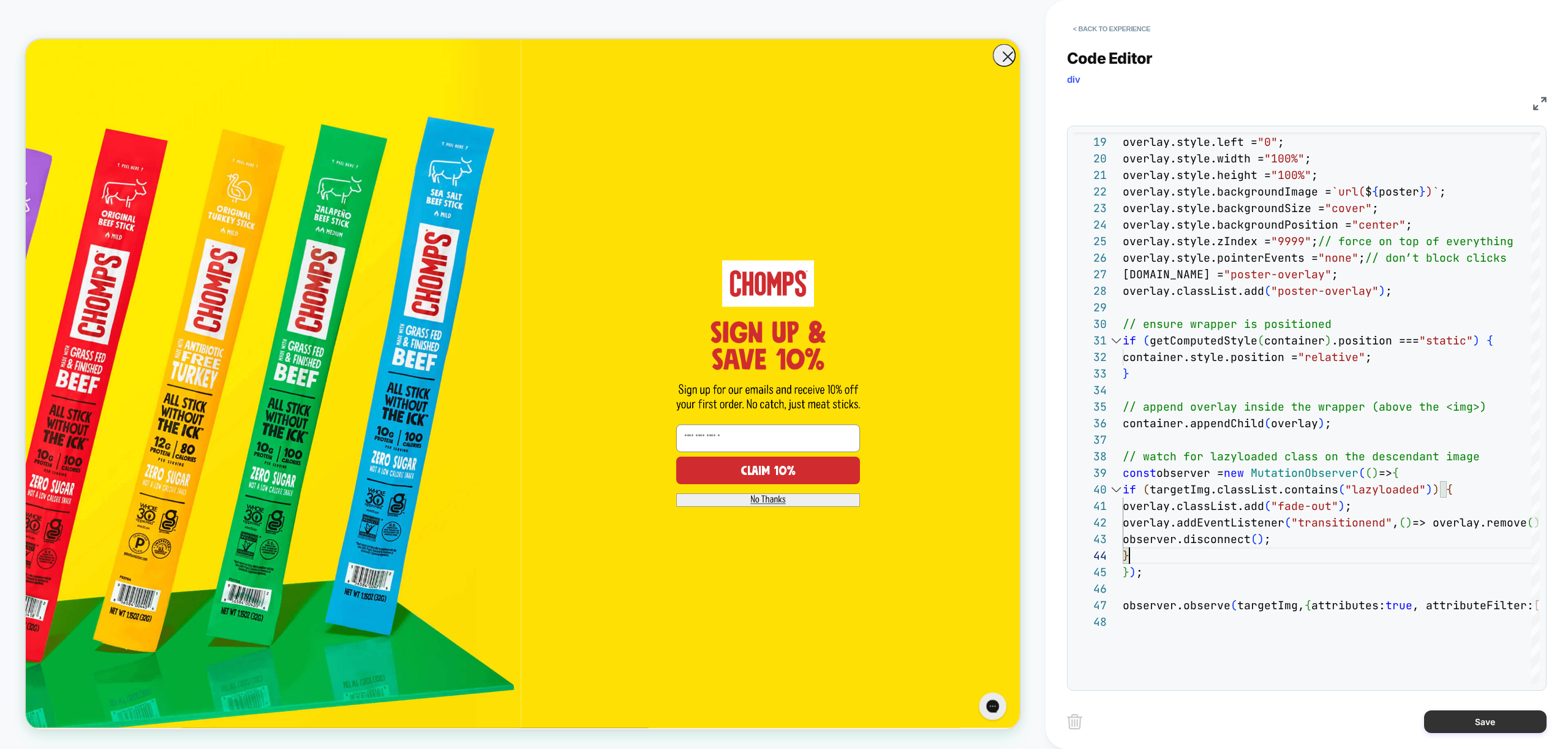
click at [1482, 721] on button "Save" at bounding box center [1485, 722] width 123 height 23
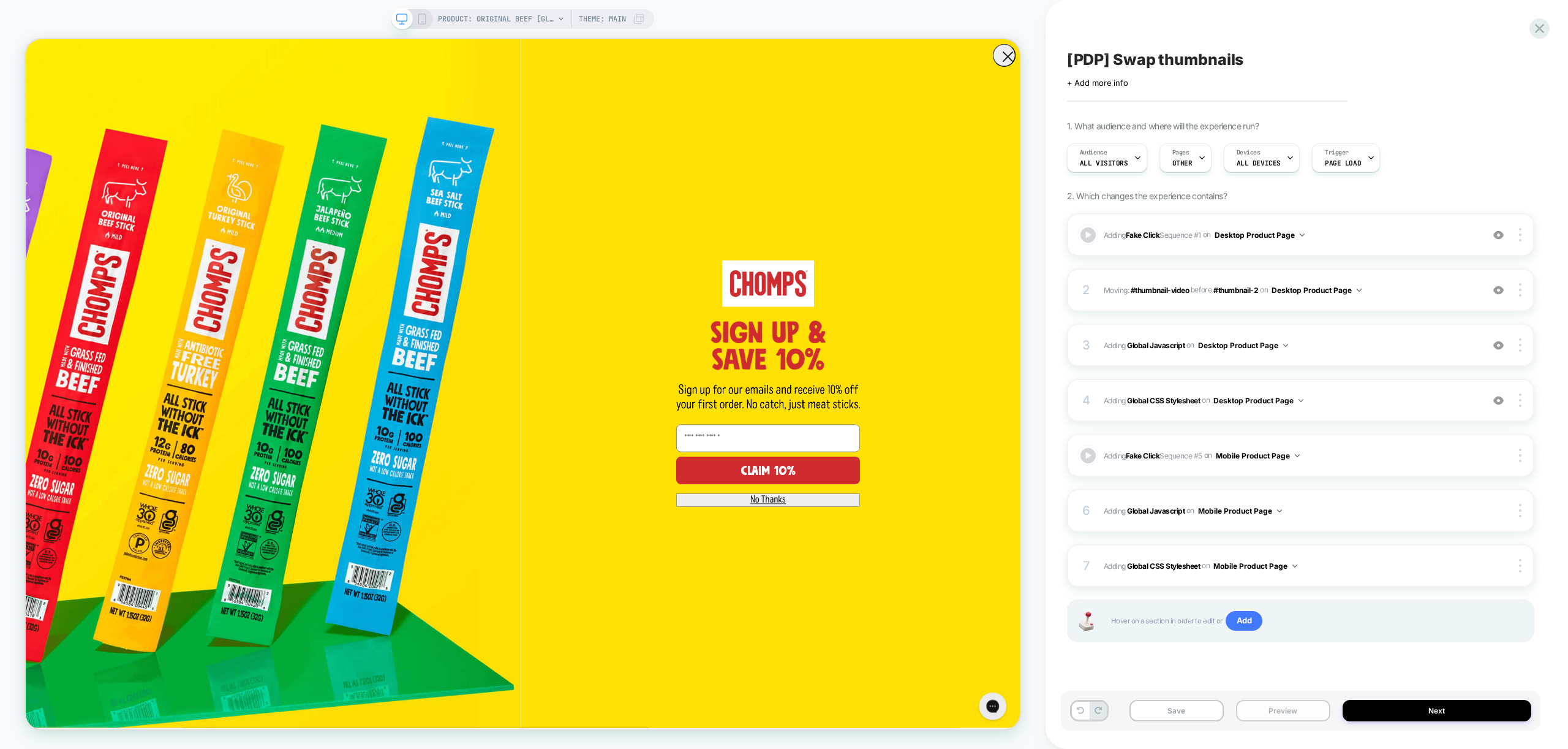
click at [1281, 710] on button "Preview" at bounding box center [1283, 710] width 95 height 21
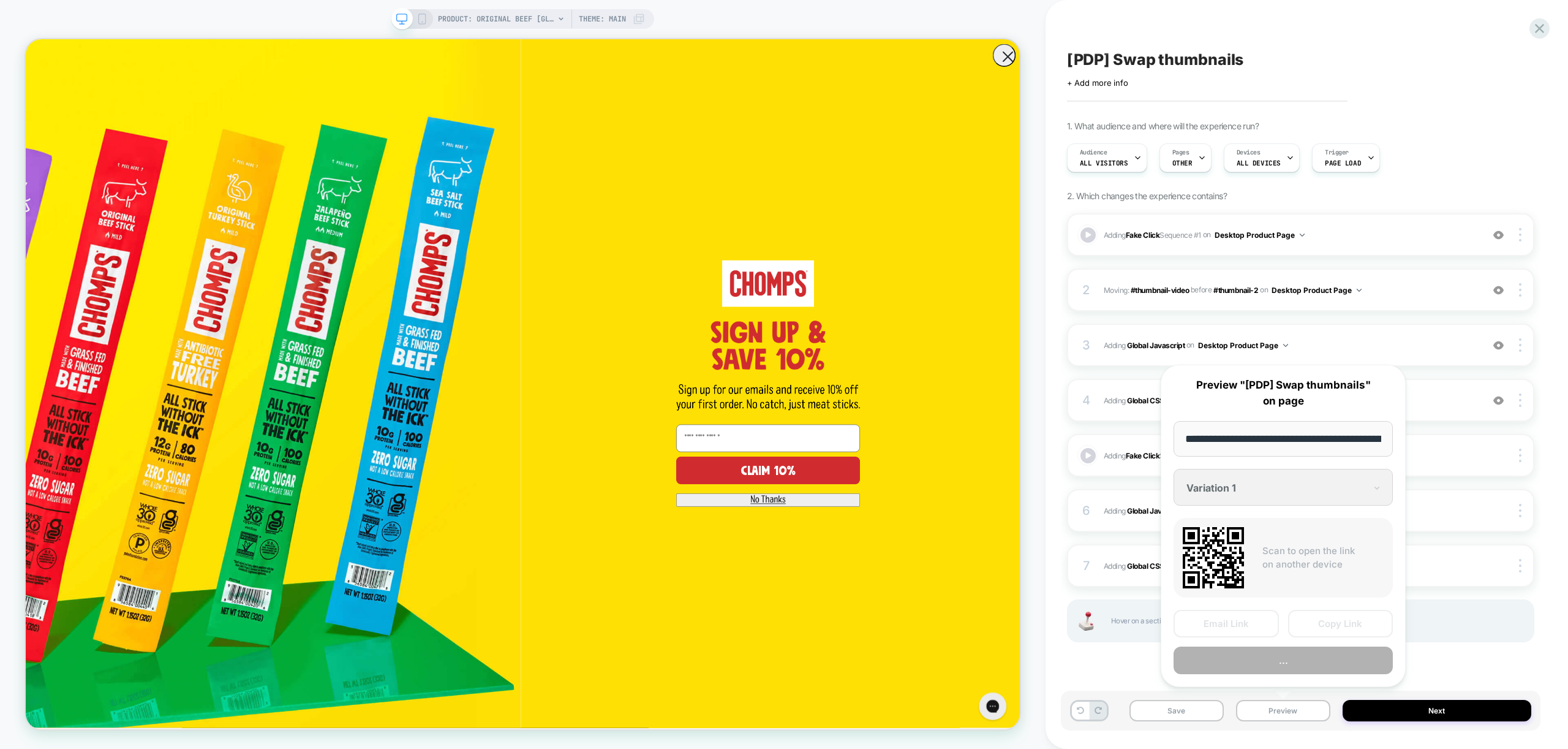
scroll to position [0, 252]
click at [1277, 662] on button "Preview" at bounding box center [1283, 660] width 220 height 27
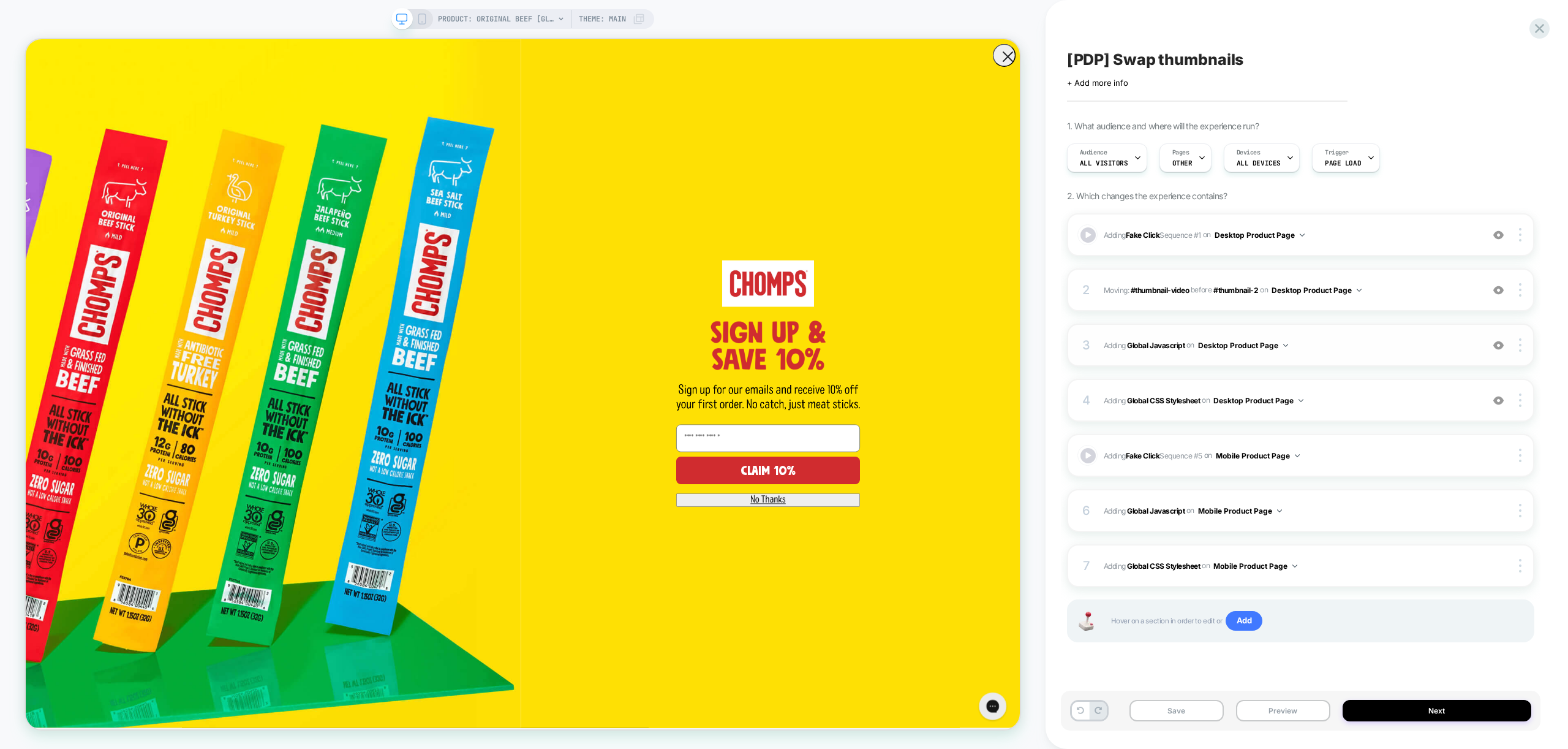
click at [1348, 351] on span "Adding Global Javascript on Desktop Product Page" at bounding box center [1290, 345] width 373 height 15
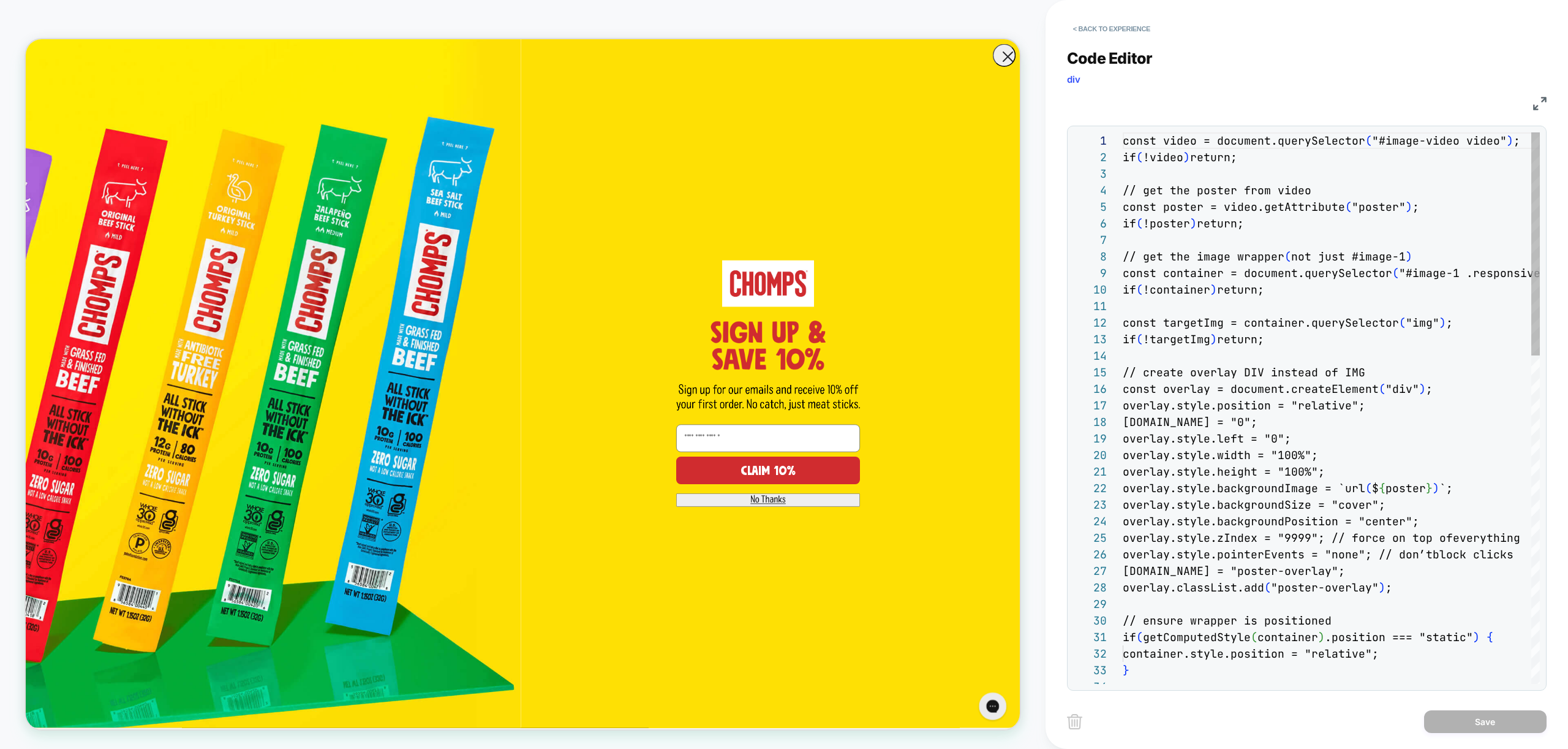
scroll to position [165, 0]
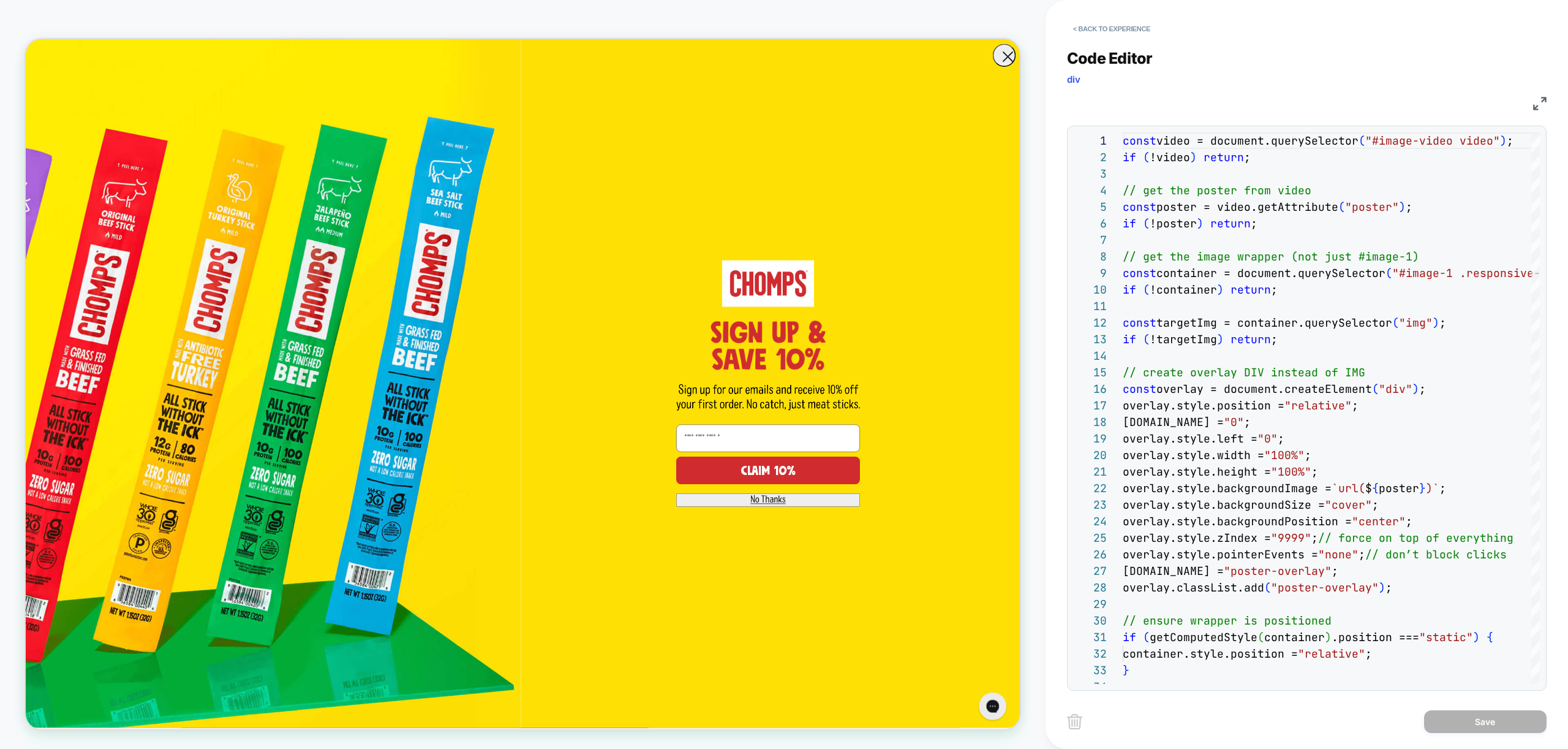
click at [1114, 43] on div "Code Editor div JS 21 22 23 24 25 26 27 28 29 30 31 32 33 34 20 17 18 19 12 13 …" at bounding box center [1306, 361] width 479 height 657
click at [1121, 27] on button "< Back to experience" at bounding box center [1111, 29] width 89 height 20
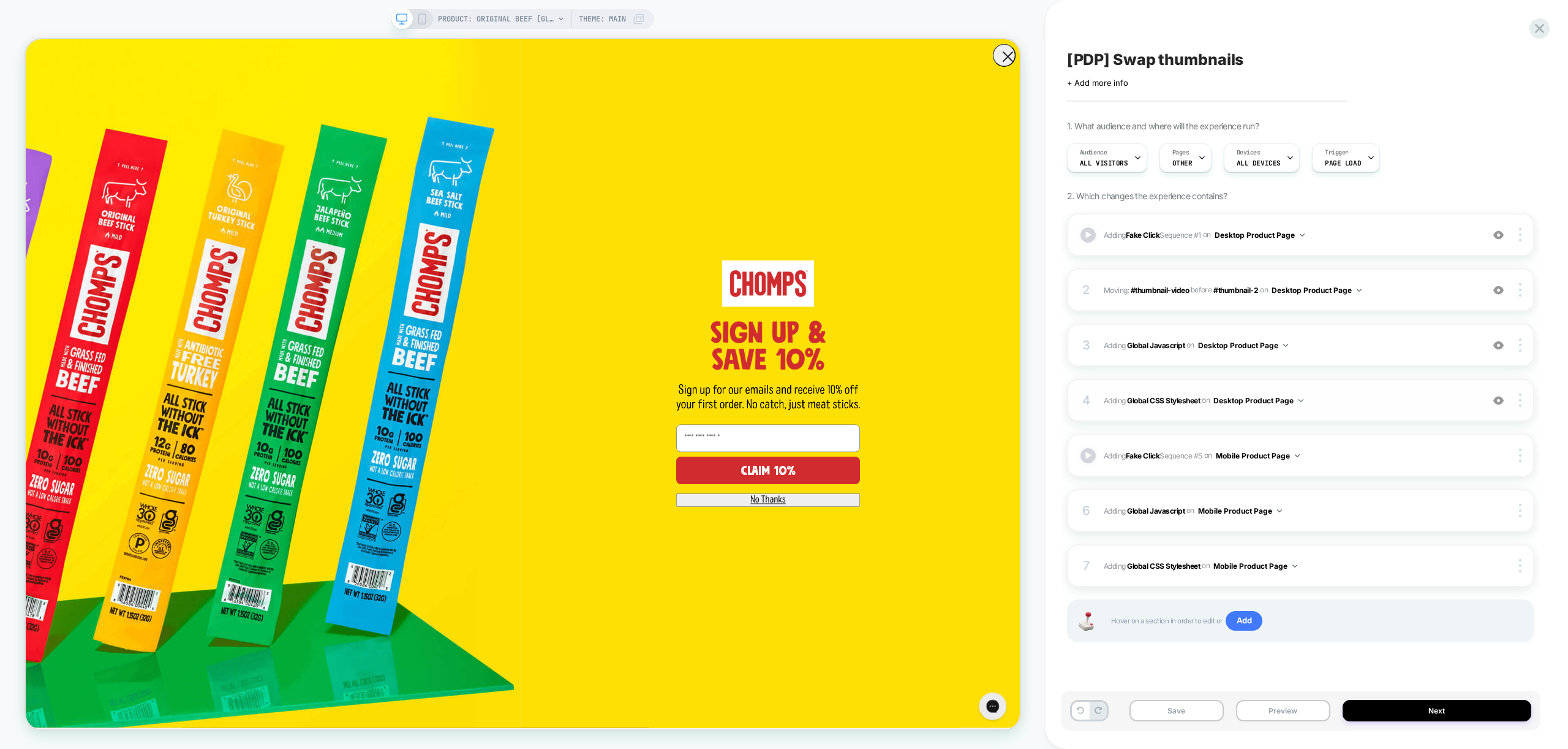
click at [1426, 386] on div "4 Adding Global CSS Stylesheet on Desktop Product Page Add Before Add After Cop…" at bounding box center [1300, 400] width 467 height 43
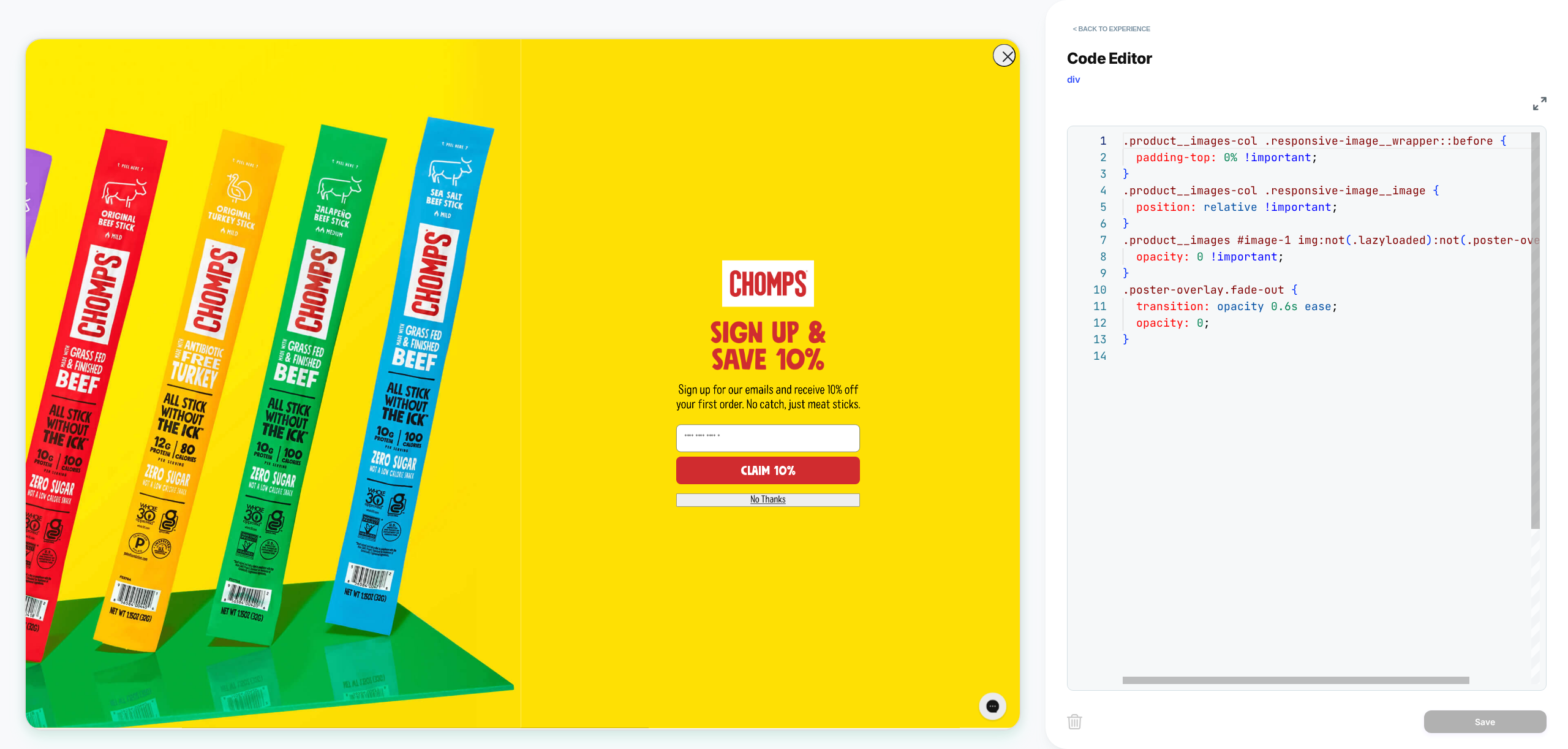
scroll to position [33, 7]
click at [1277, 347] on div ".product__images-col .responsive-image__wrapper::before { padding-top: 0% !impo…" at bounding box center [1368, 516] width 491 height 766
click at [1183, 307] on div ".product__images-col .responsive-image__wrapper::before { padding-top: 0% !impo…" at bounding box center [1368, 516] width 491 height 766
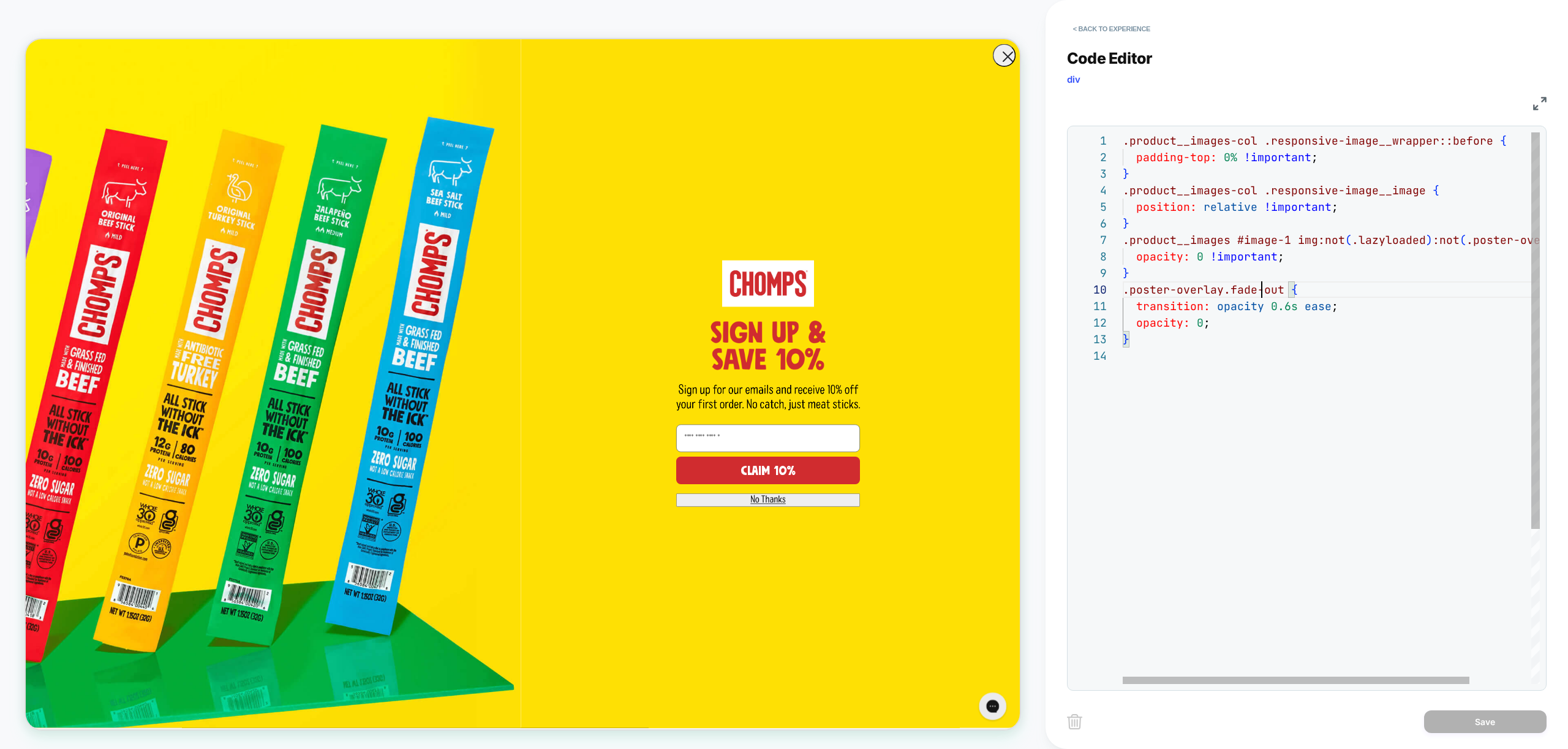
click at [1263, 284] on div ".product__images-col .responsive-image__wrapper::before { padding-top: 0% !impo…" at bounding box center [1368, 516] width 491 height 766
click at [1284, 306] on div ".product__images-col .responsive-image__wrapper::before { padding-top: 0% !impo…" at bounding box center [1368, 516] width 491 height 766
click at [1328, 376] on div ".product__images-col .responsive-image__wrapper::before { padding-top: 0% !impo…" at bounding box center [1368, 516] width 491 height 766
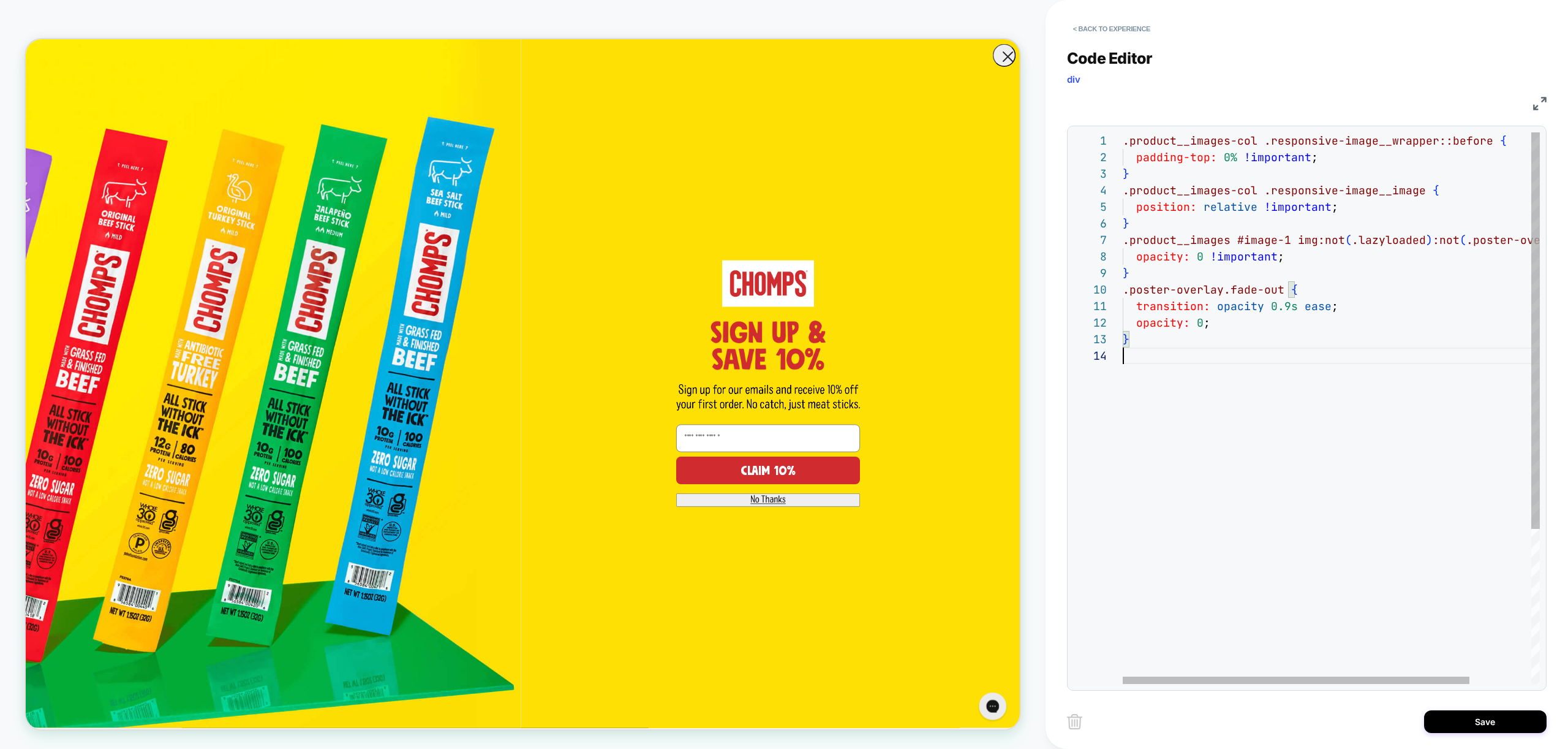
scroll to position [50, 0]
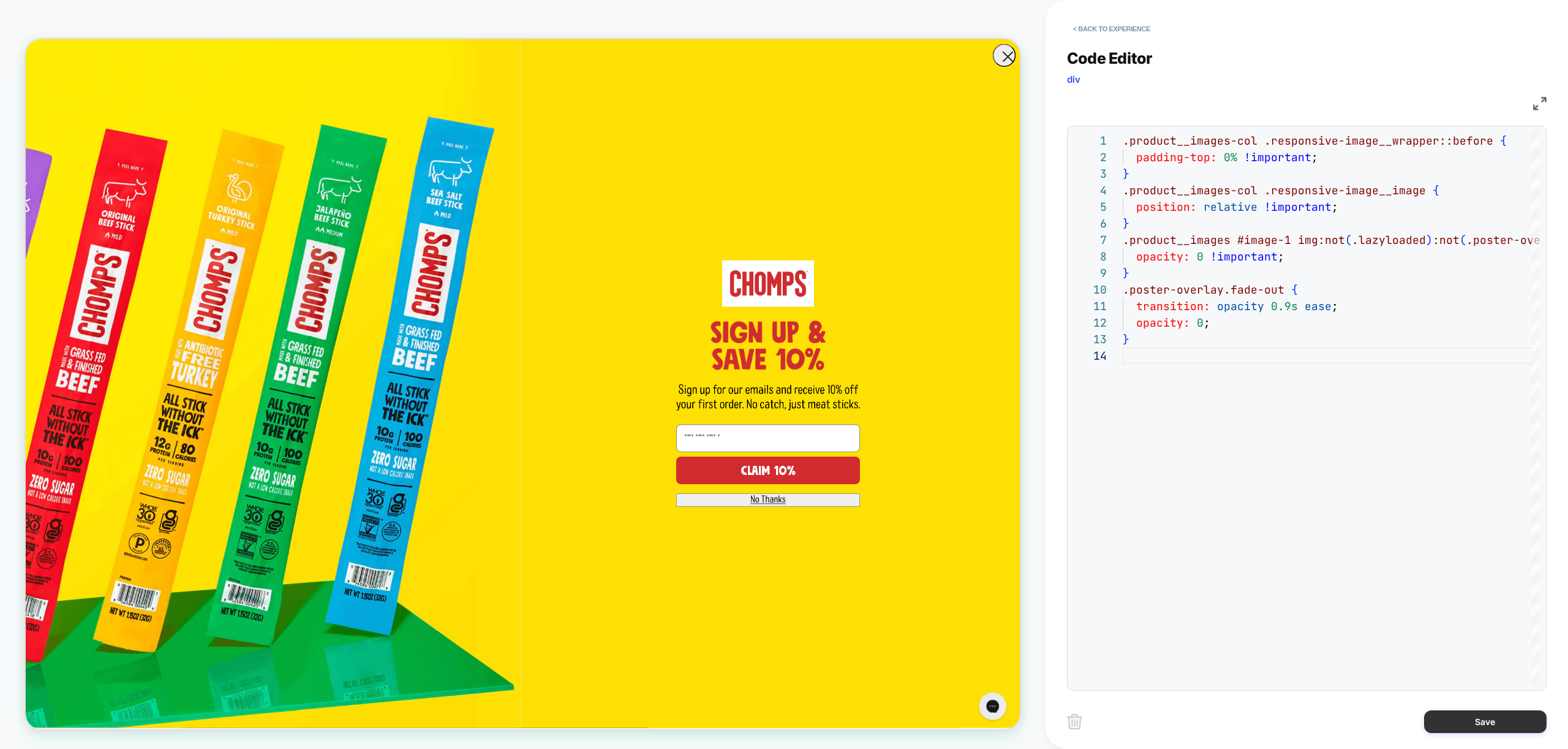
type textarea "**********"
click at [1477, 725] on button "Save" at bounding box center [1485, 722] width 123 height 23
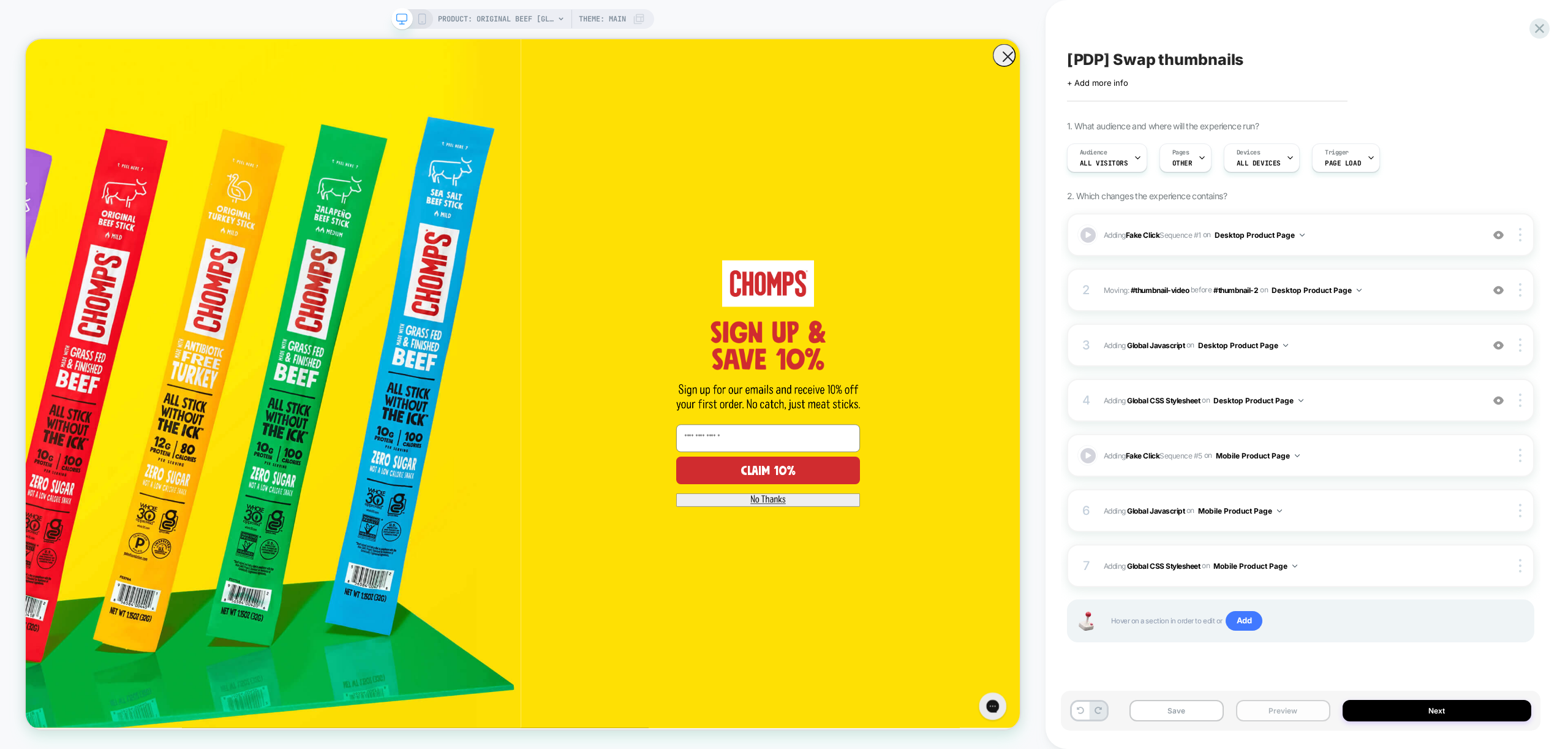
click at [1265, 712] on button "Preview" at bounding box center [1283, 710] width 95 height 21
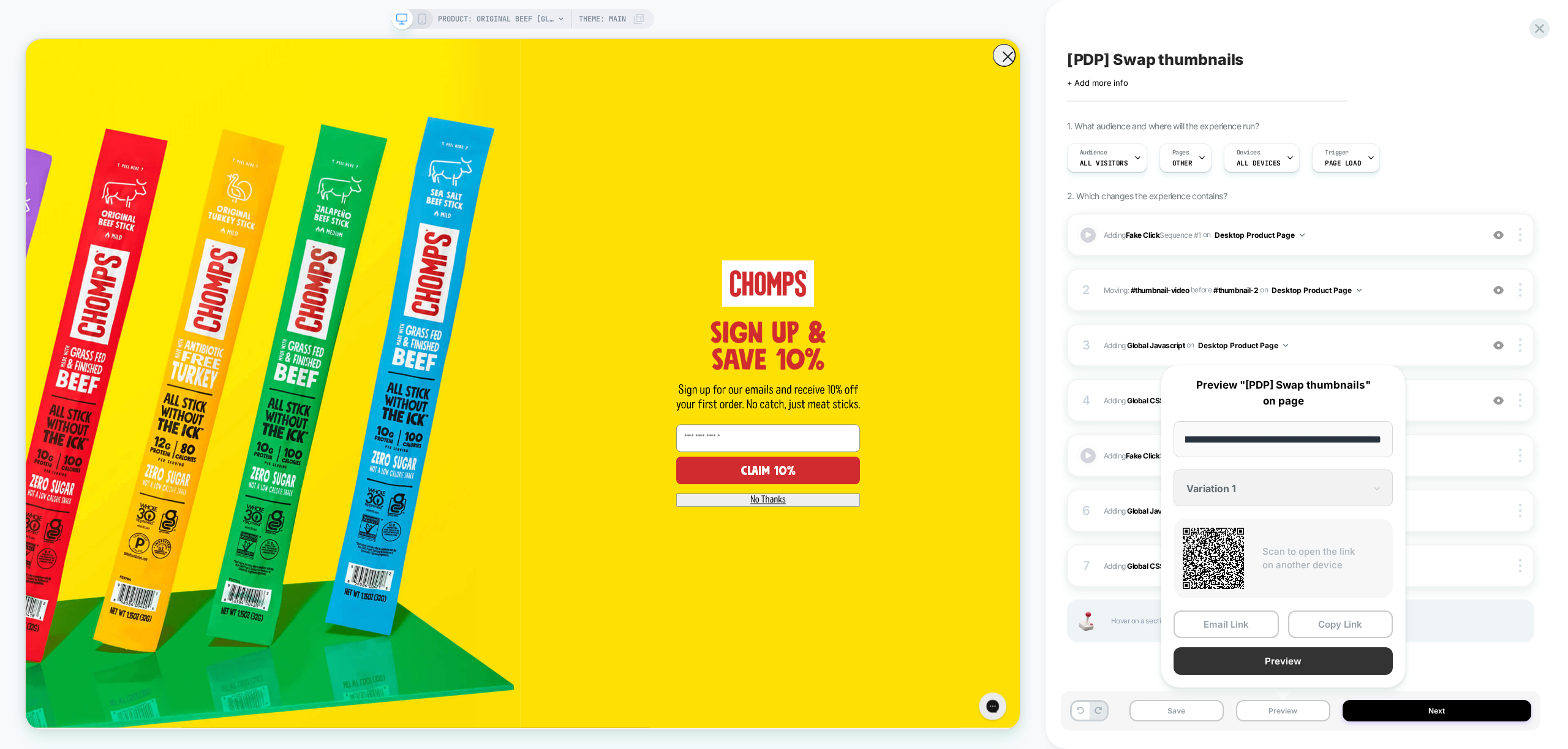
scroll to position [0, 0]
click at [1287, 665] on button "Preview" at bounding box center [1283, 660] width 220 height 27
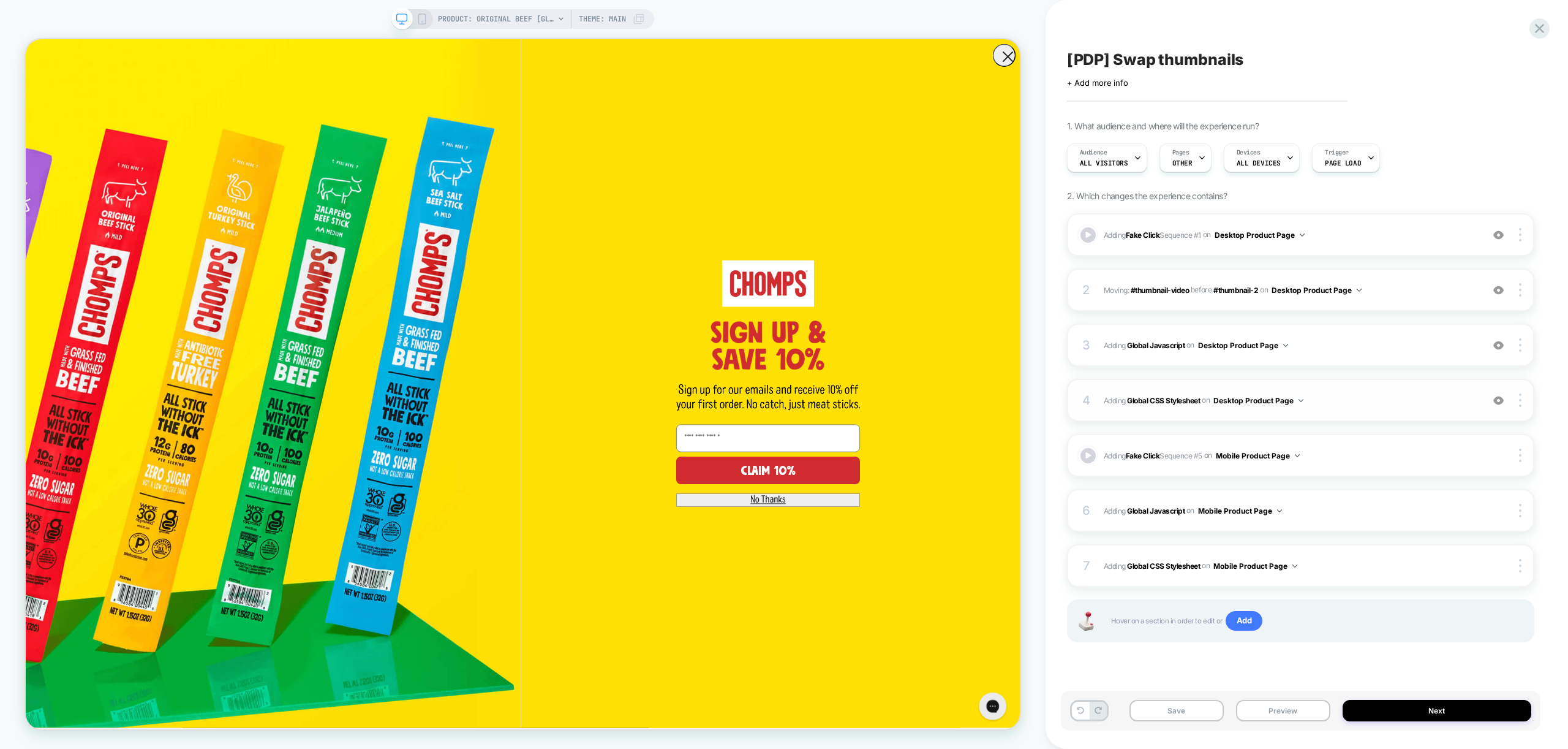
click at [1375, 394] on span "Adding Global CSS Stylesheet on Desktop Product Page" at bounding box center [1290, 401] width 373 height 15
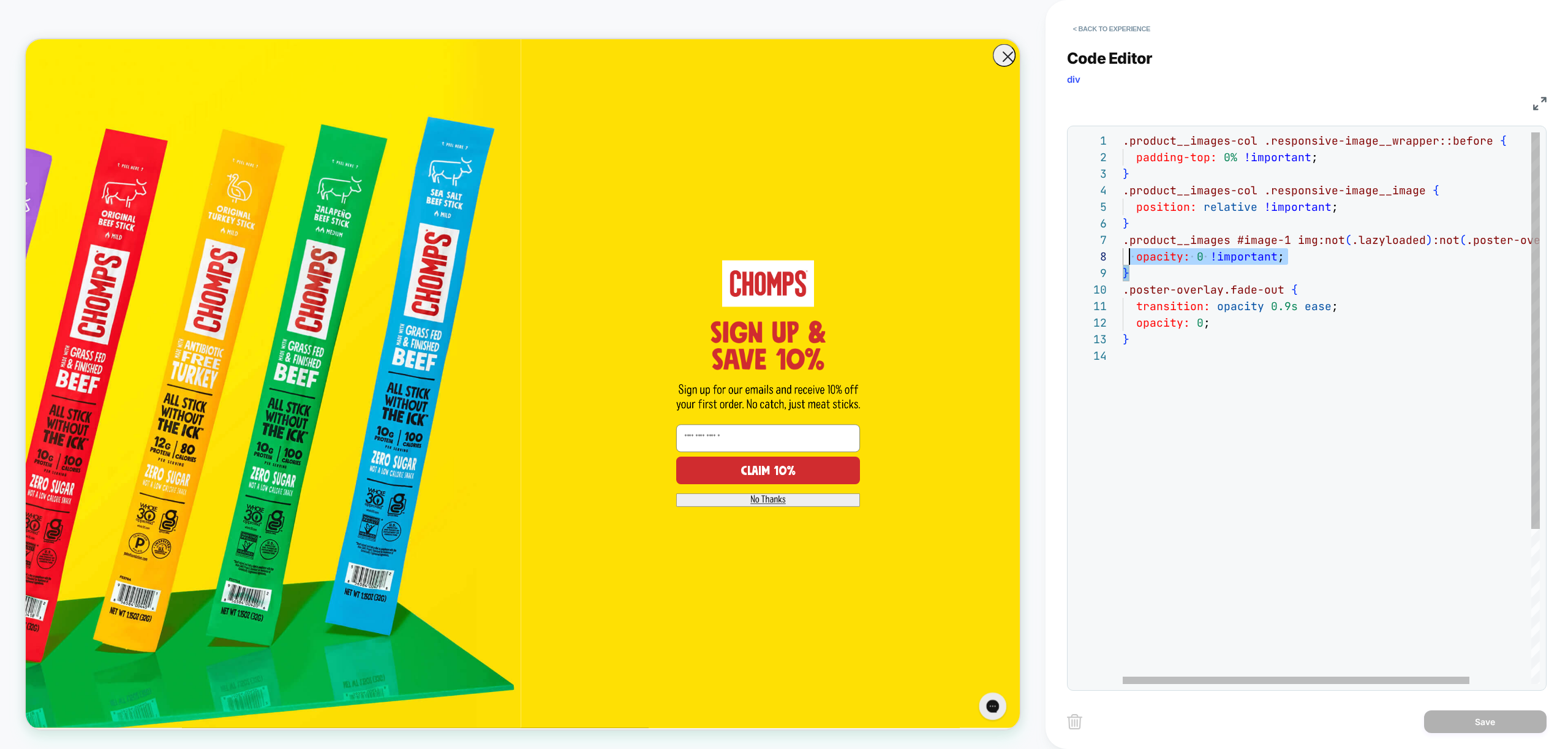
scroll to position [99, 0]
drag, startPoint x: 1142, startPoint y: 271, endPoint x: 1100, endPoint y: 236, distance: 54.7
click at [1123, 236] on div ".product__images-col .responsive-image__wrapper::before { padding-top: 0% !impo…" at bounding box center [1368, 516] width 491 height 766
click at [1245, 229] on div ".product__images-col .responsive-image__wrapper::before { padding-top: 0% !impo…" at bounding box center [1368, 516] width 491 height 766
drag, startPoint x: 1203, startPoint y: 255, endPoint x: 1195, endPoint y: 256, distance: 8.1
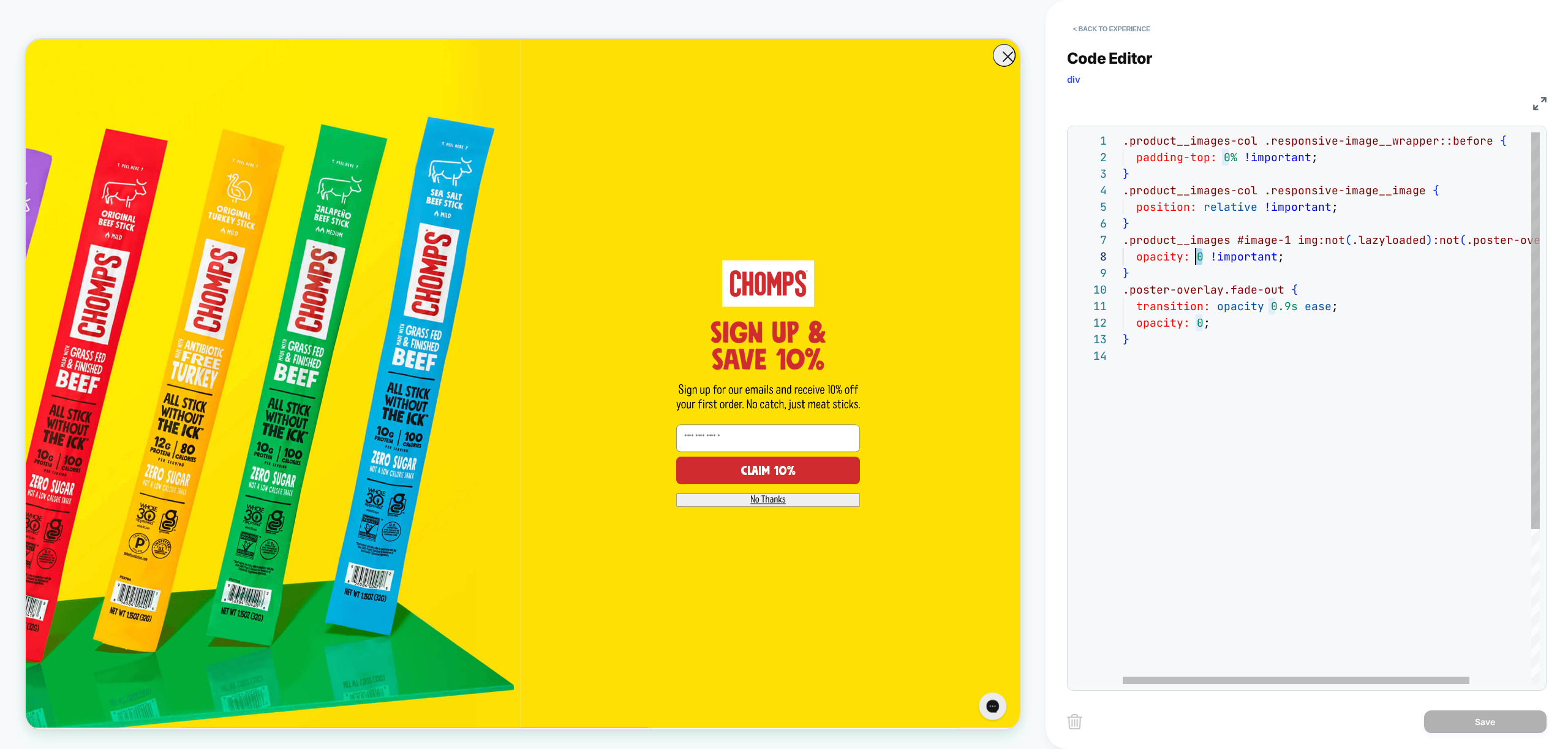
click at [1195, 256] on div ".product__images-col .responsive-image__wrapper::before { padding-top: 0% !impo…" at bounding box center [1368, 516] width 491 height 766
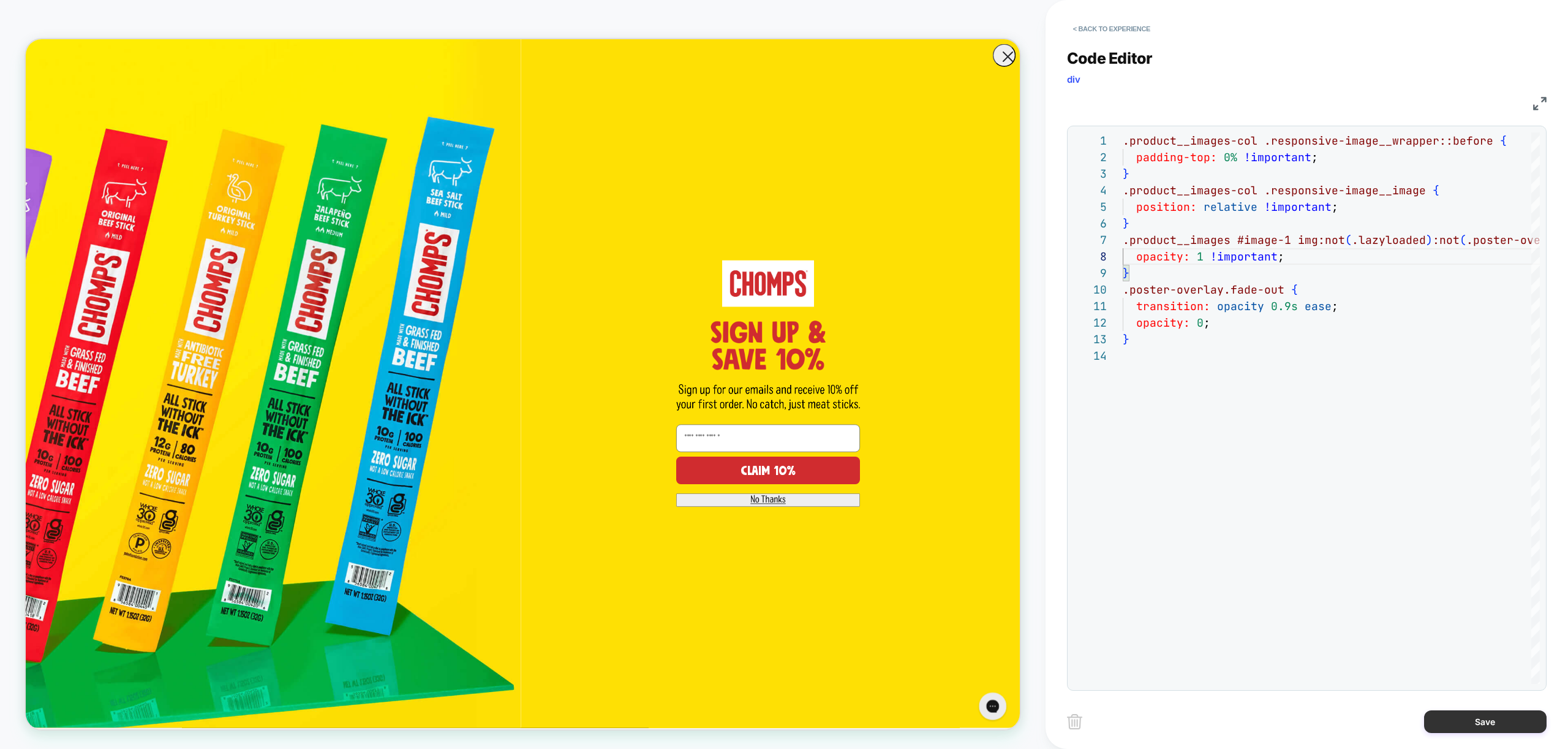
type textarea "**********"
drag, startPoint x: 1479, startPoint y: 721, endPoint x: 1452, endPoint y: 720, distance: 27.0
click at [1480, 721] on button "Save" at bounding box center [1485, 722] width 123 height 23
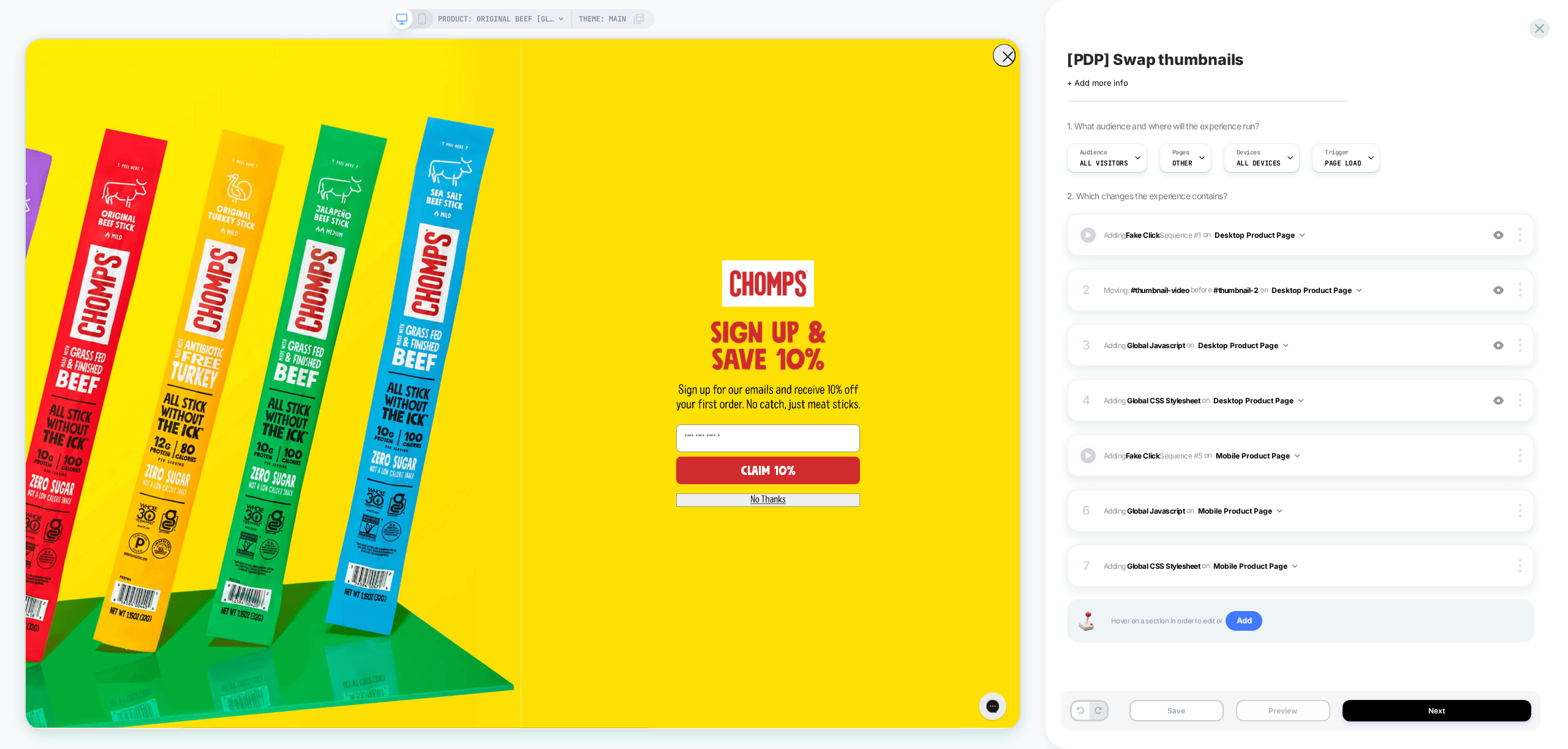
click at [1290, 713] on button "Preview" at bounding box center [1283, 710] width 95 height 21
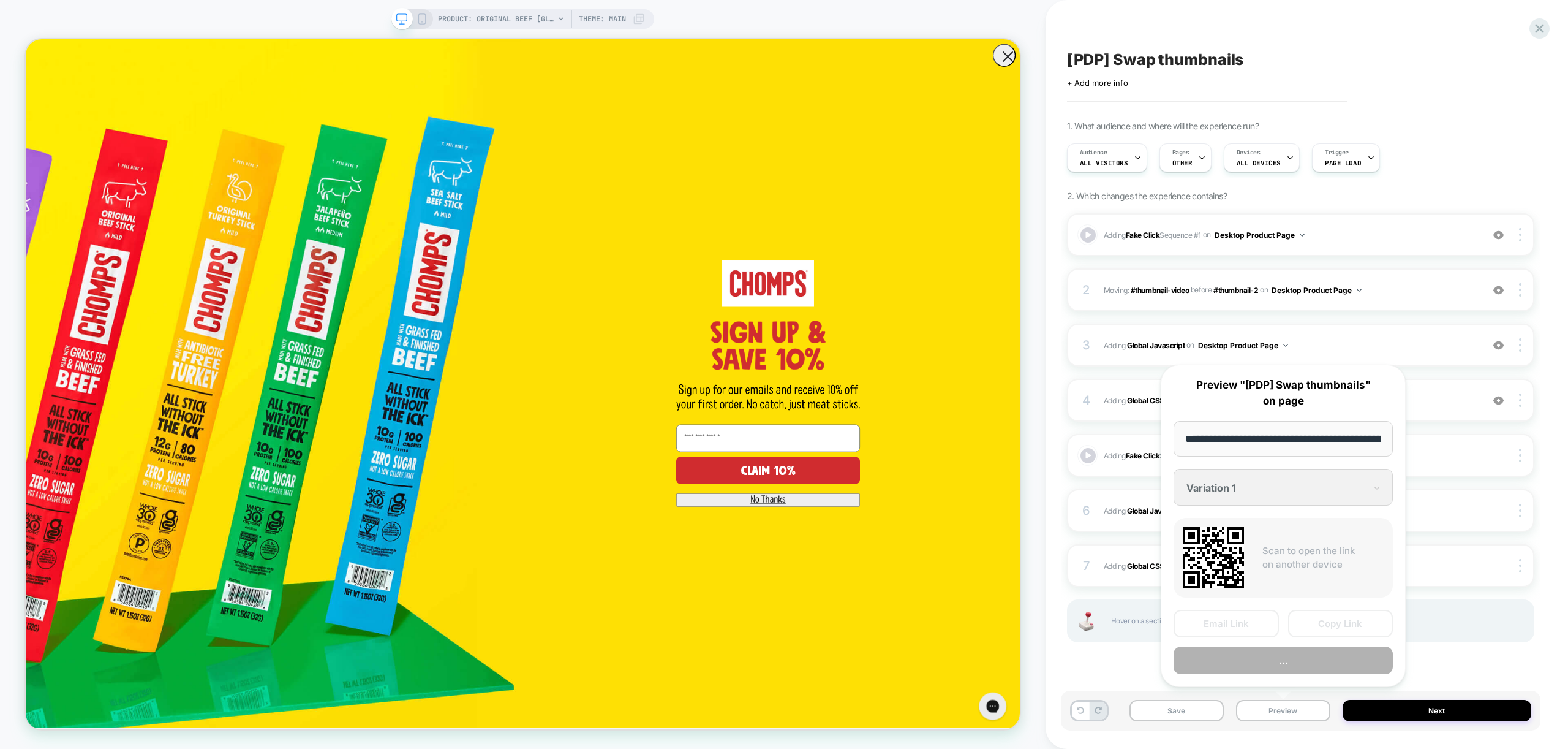
scroll to position [0, 252]
click at [1264, 662] on button "Preview" at bounding box center [1283, 660] width 220 height 27
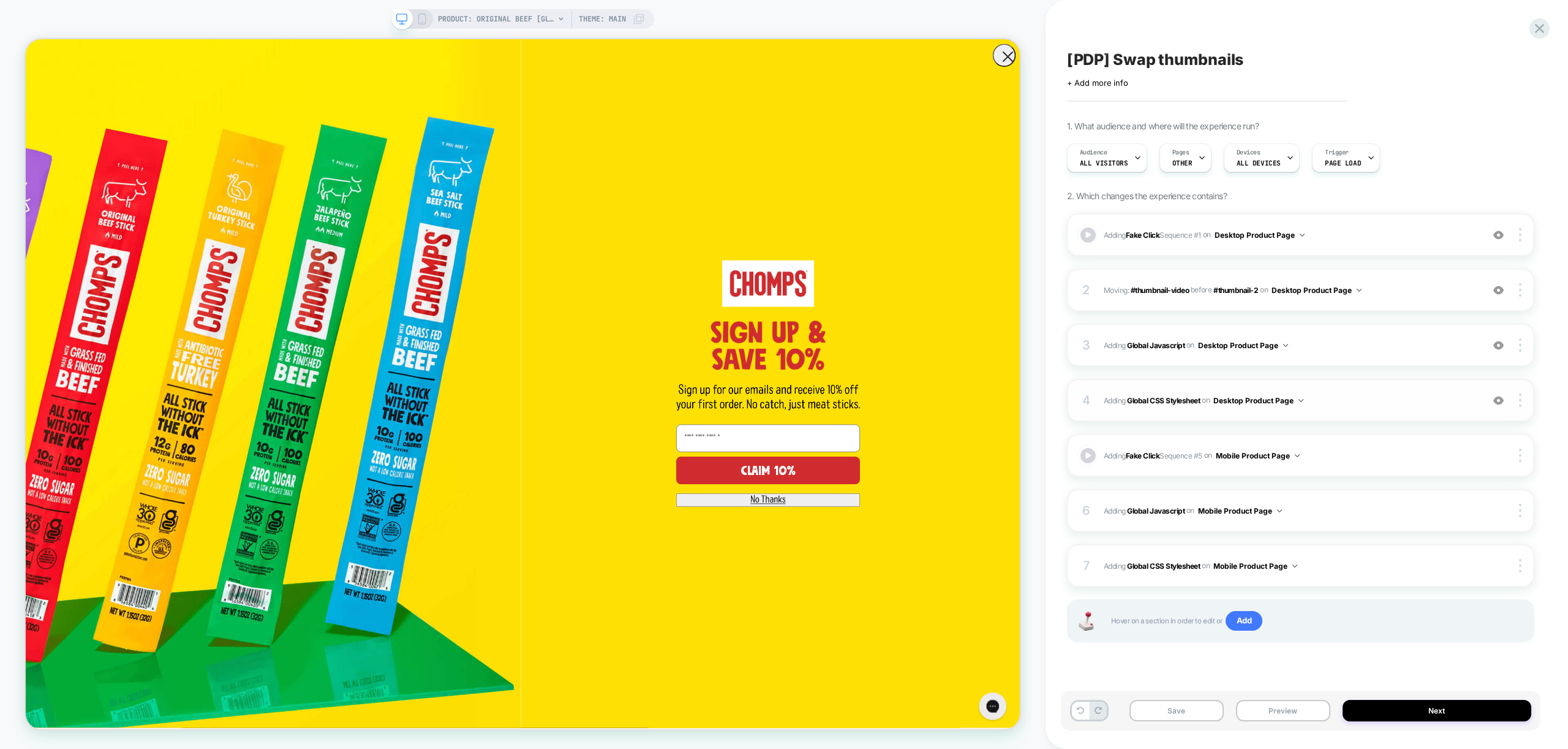
click at [1326, 393] on span "Adding Global CSS Stylesheet on Desktop Product Page" at bounding box center [1290, 401] width 373 height 15
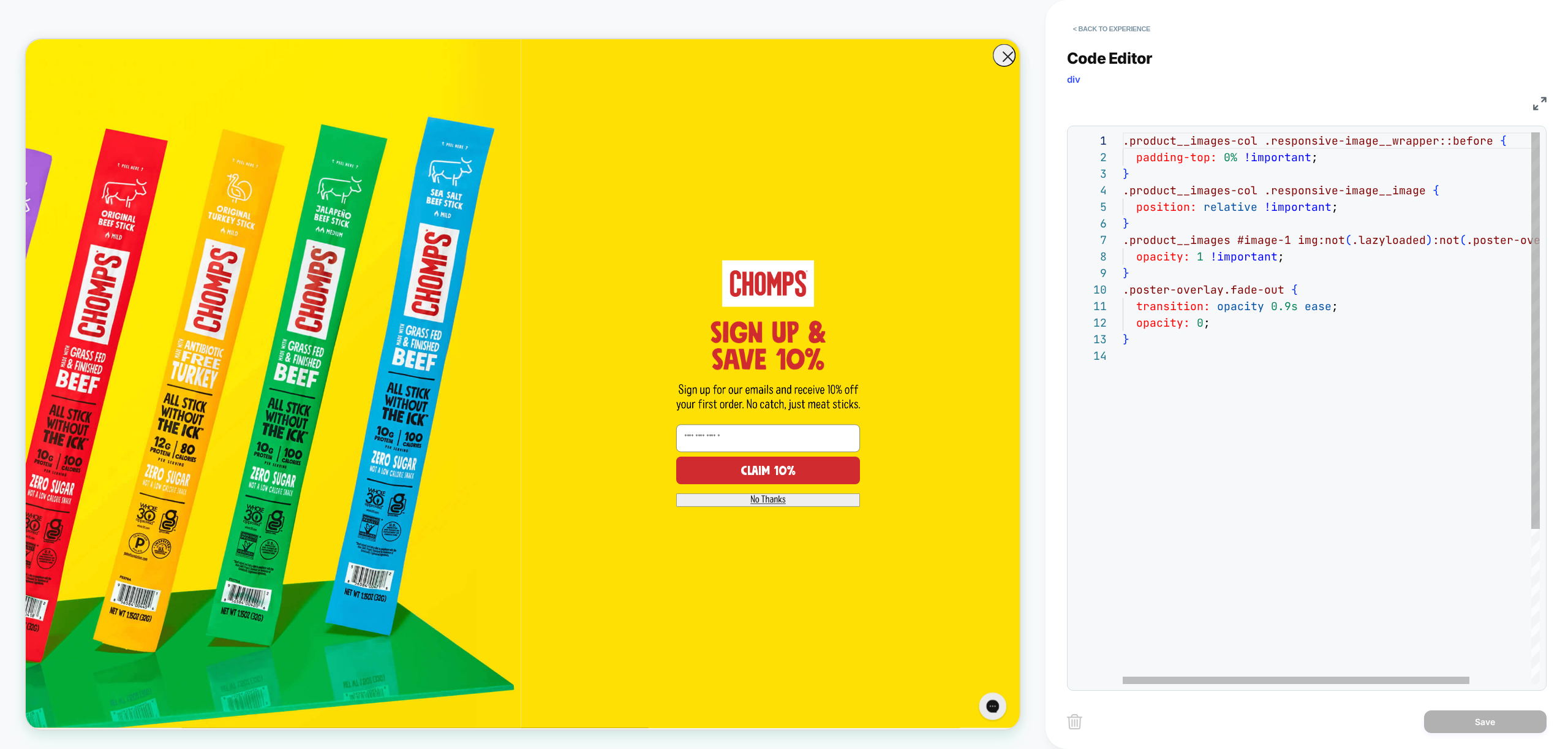
scroll to position [116, 73]
click at [1192, 255] on div ".product__images-col .responsive-image__wrapper::before { padding-top: 0% !impo…" at bounding box center [1368, 516] width 491 height 766
click at [1158, 269] on div ".product__images-col .responsive-image__wrapper::before { padding-top: 0% !impo…" at bounding box center [1368, 516] width 491 height 766
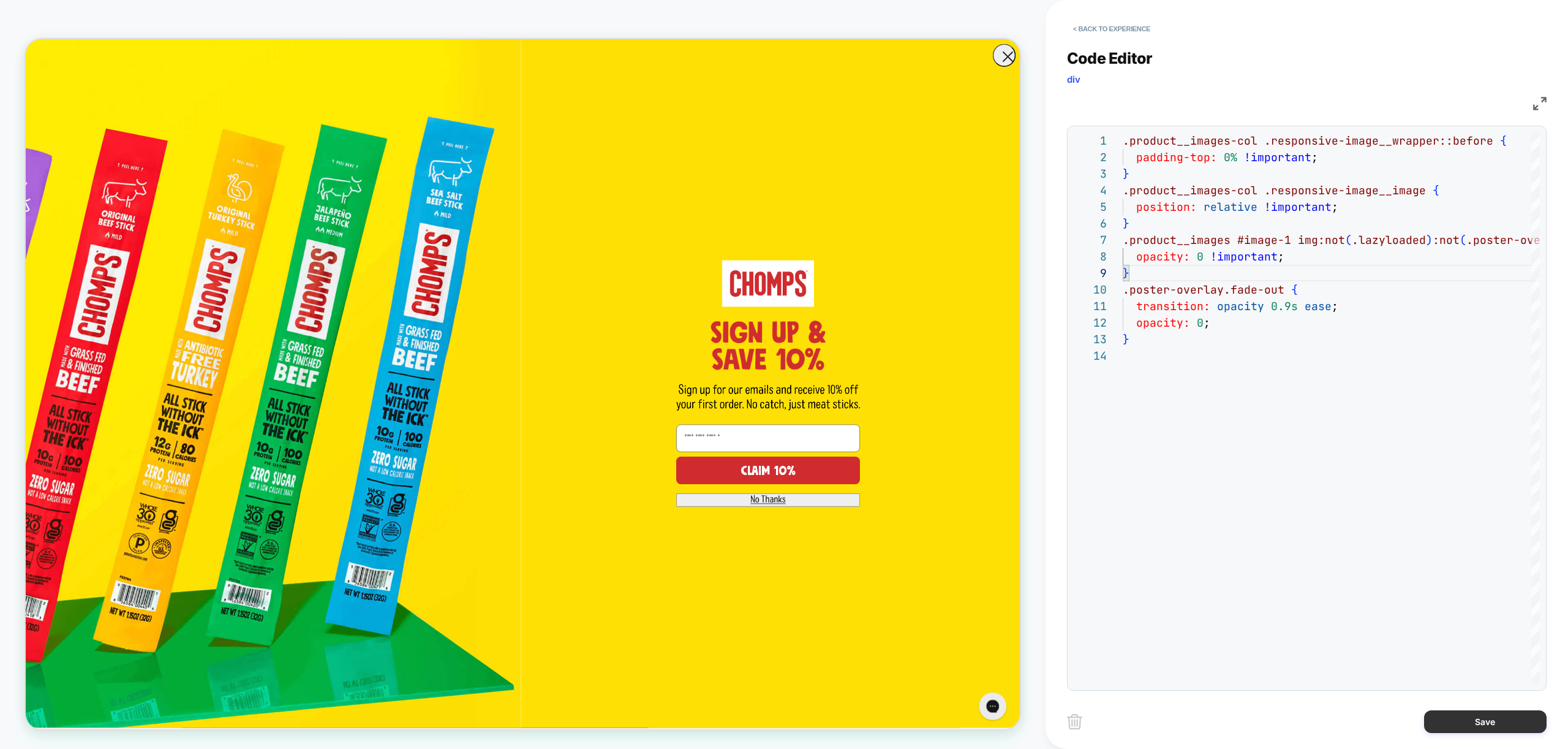
type textarea "**********"
click at [1473, 721] on button "Save" at bounding box center [1485, 722] width 123 height 23
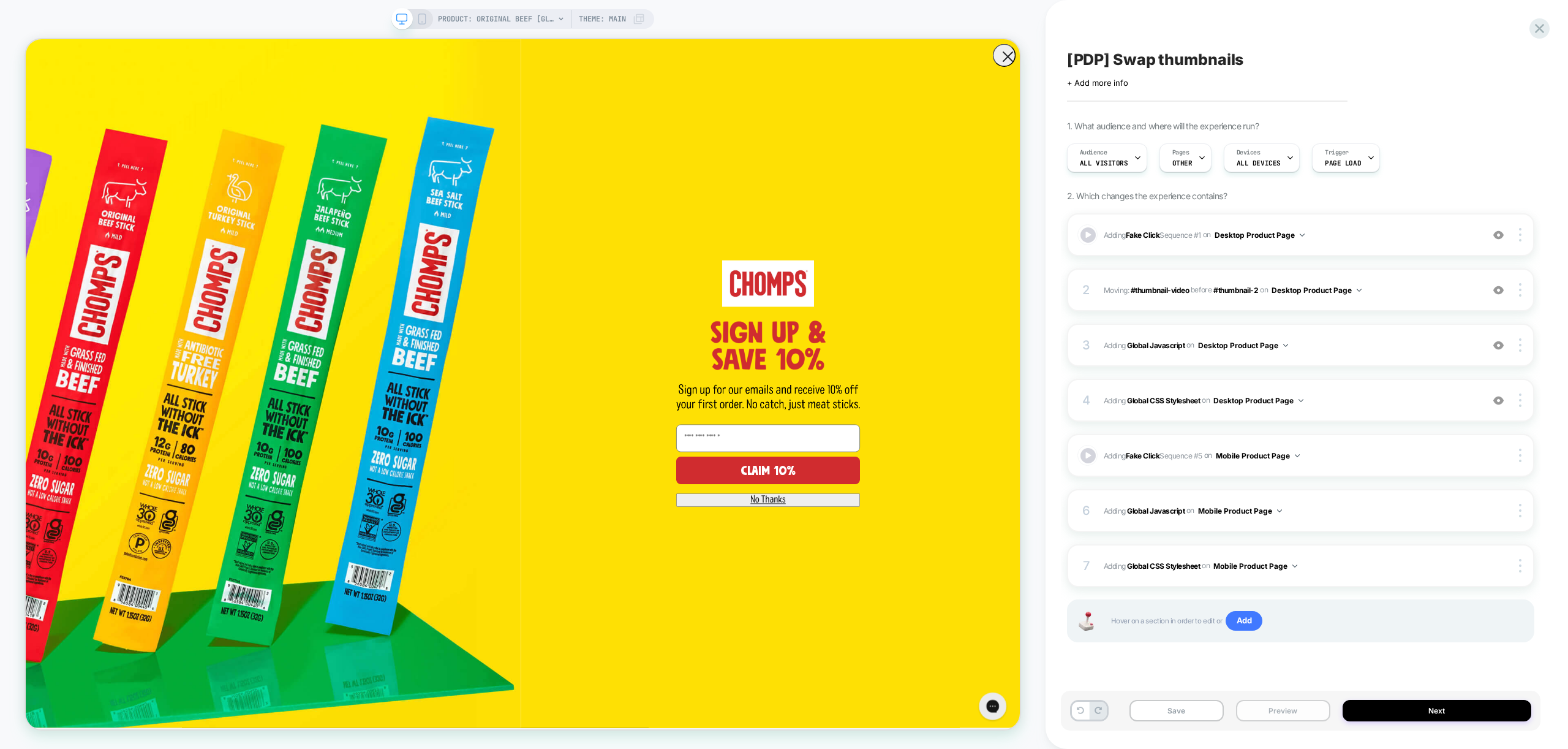
click at [1279, 698] on div "Save Preview Next" at bounding box center [1300, 710] width 479 height 40
click at [1281, 704] on button "Preview" at bounding box center [1283, 710] width 95 height 21
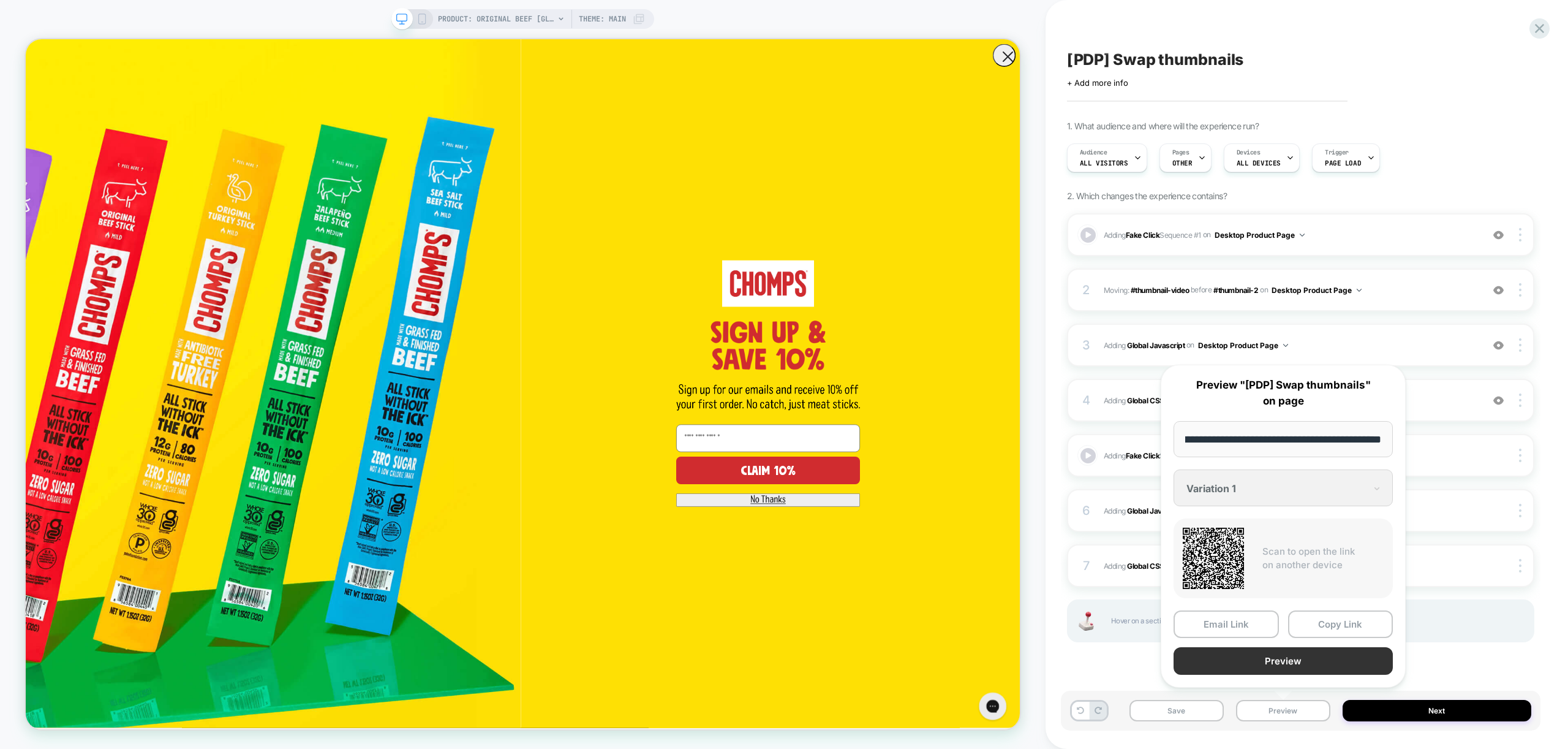
scroll to position [0, 0]
click at [1289, 659] on button "Preview" at bounding box center [1283, 660] width 220 height 27
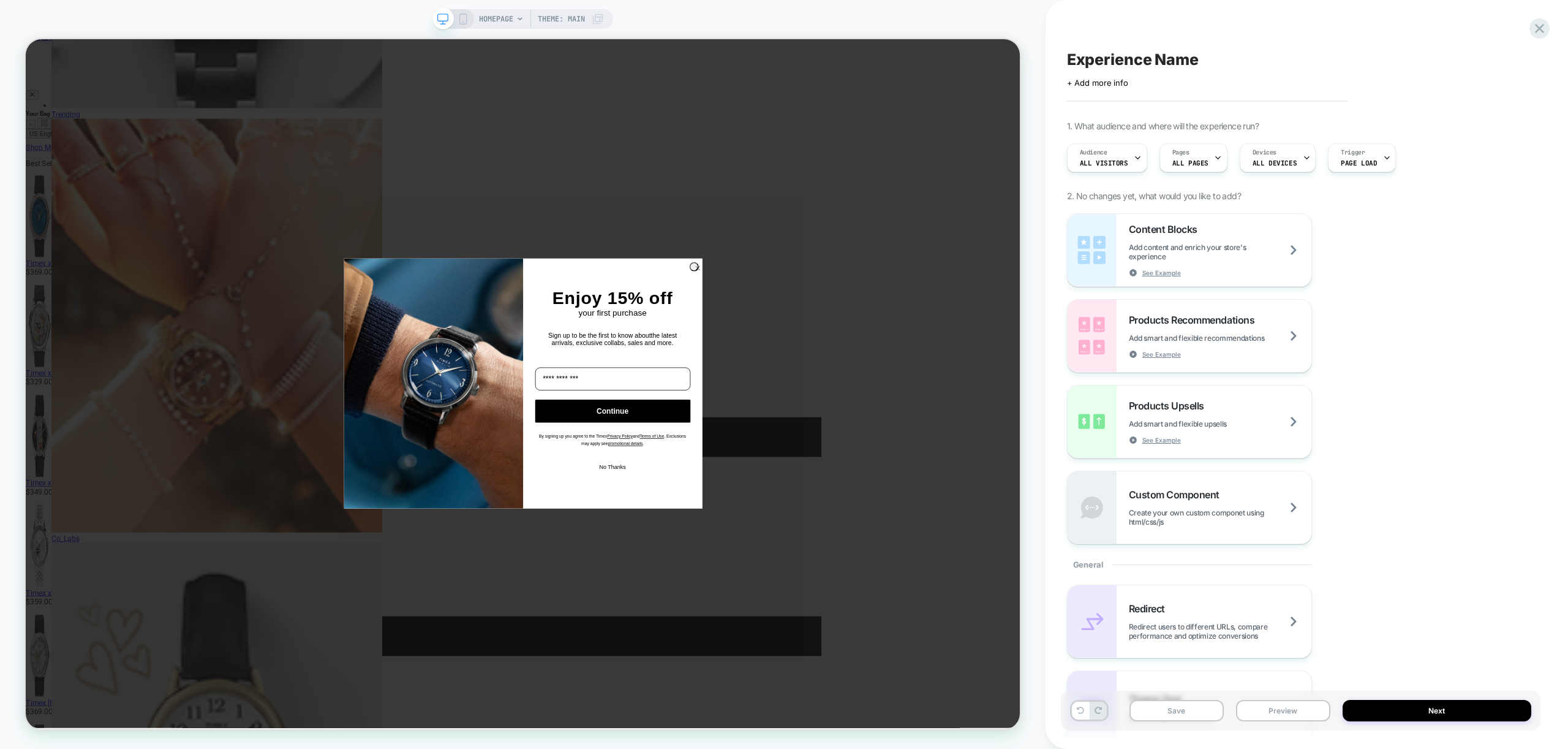
scroll to position [0, 1]
click at [916, 348] on circle "Close dialog" at bounding box center [921, 344] width 11 height 11
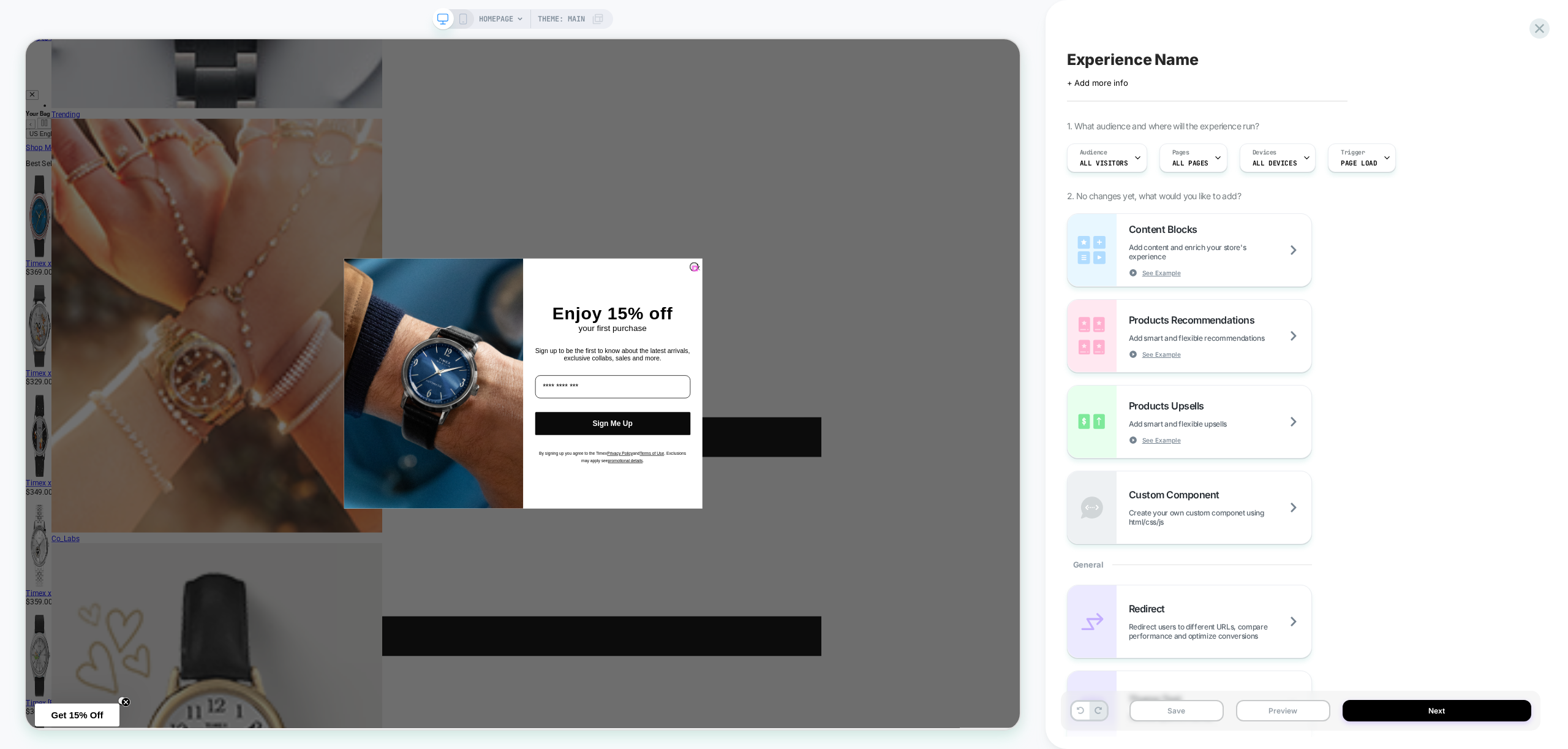
drag, startPoint x: 918, startPoint y: 343, endPoint x: 916, endPoint y: 337, distance: 6.3
click at [918, 343] on circle "Close dialog" at bounding box center [921, 344] width 11 height 11
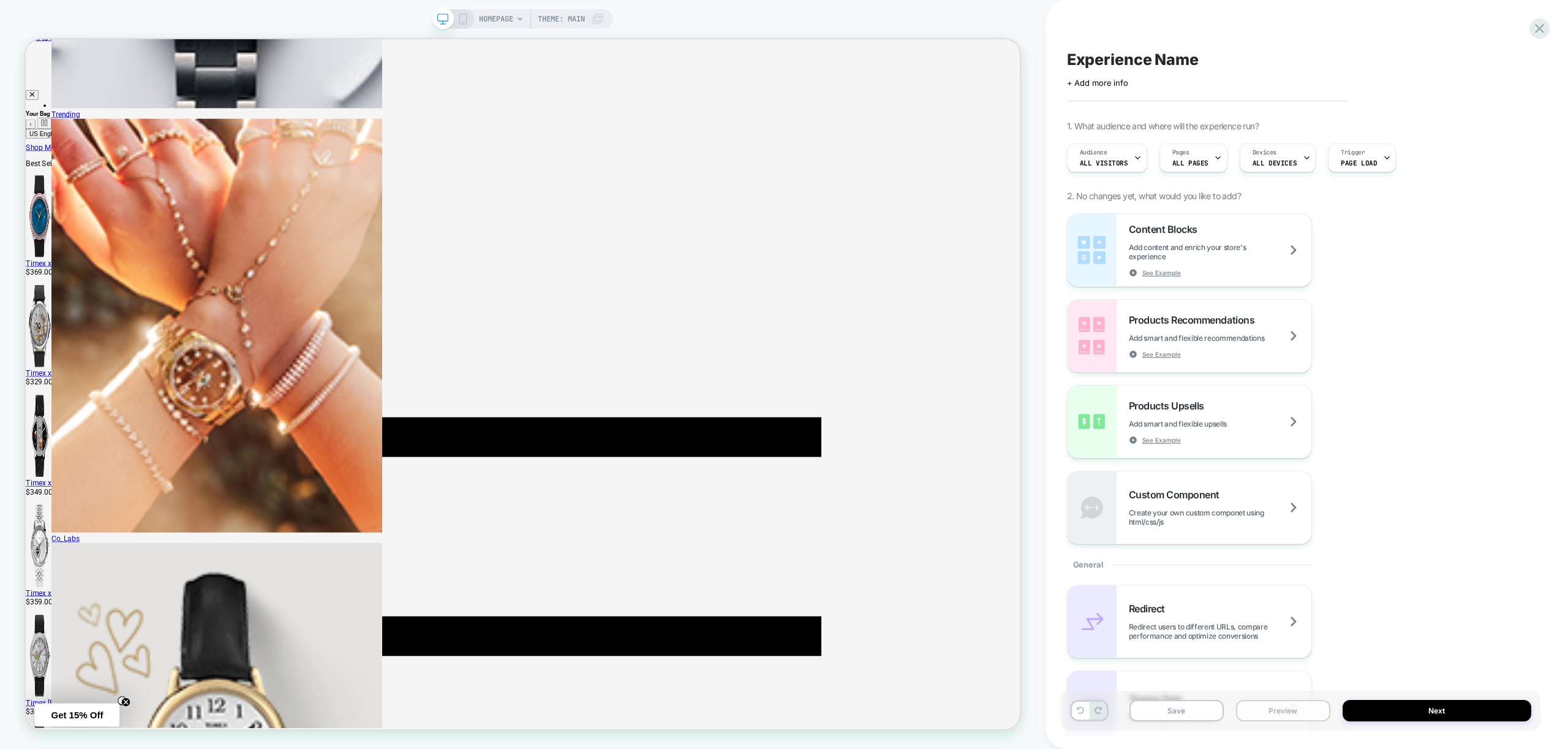
click at [1313, 707] on button "Preview" at bounding box center [1283, 710] width 95 height 21
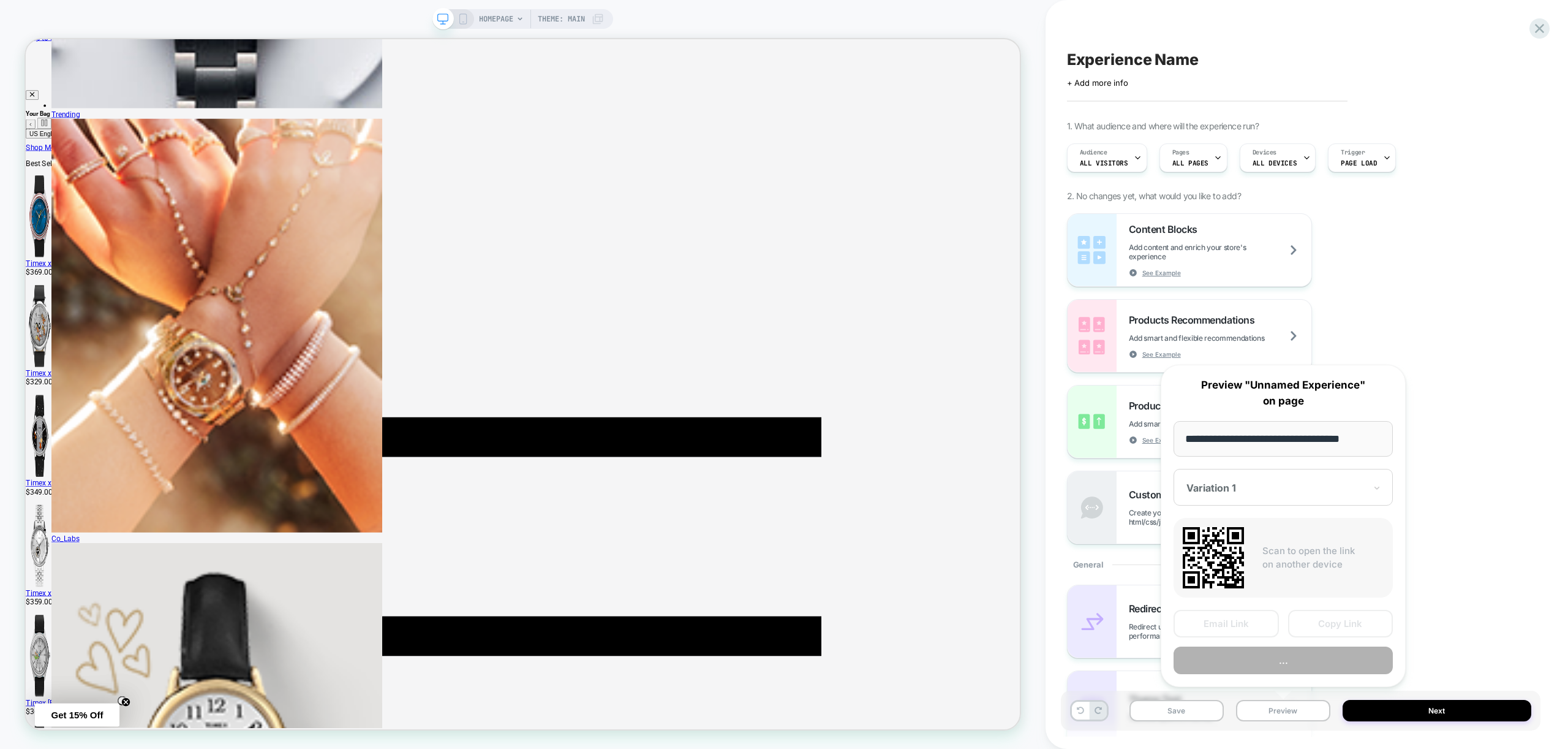
click at [1299, 660] on button "..." at bounding box center [1283, 660] width 220 height 27
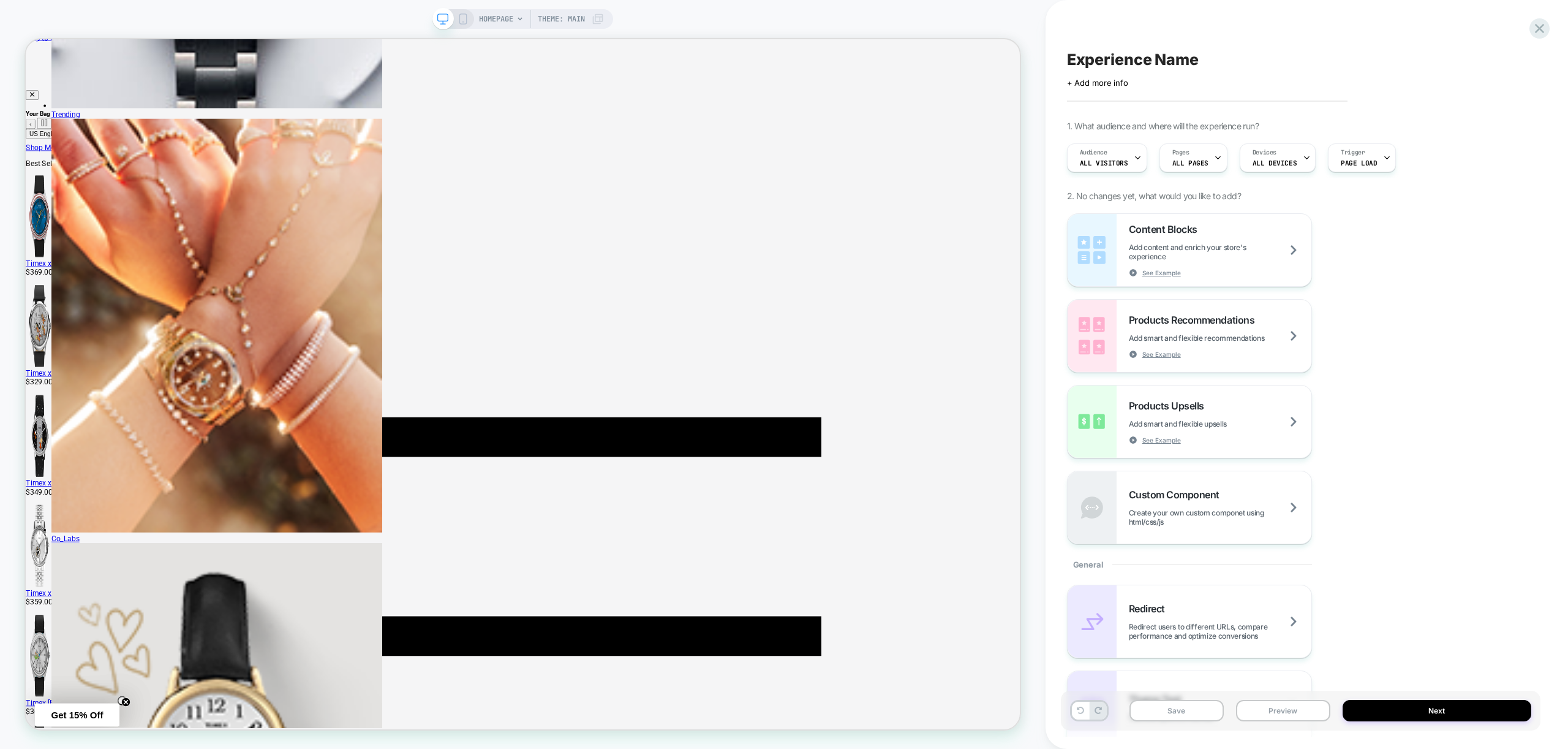
click at [463, 17] on icon at bounding box center [463, 19] width 11 height 11
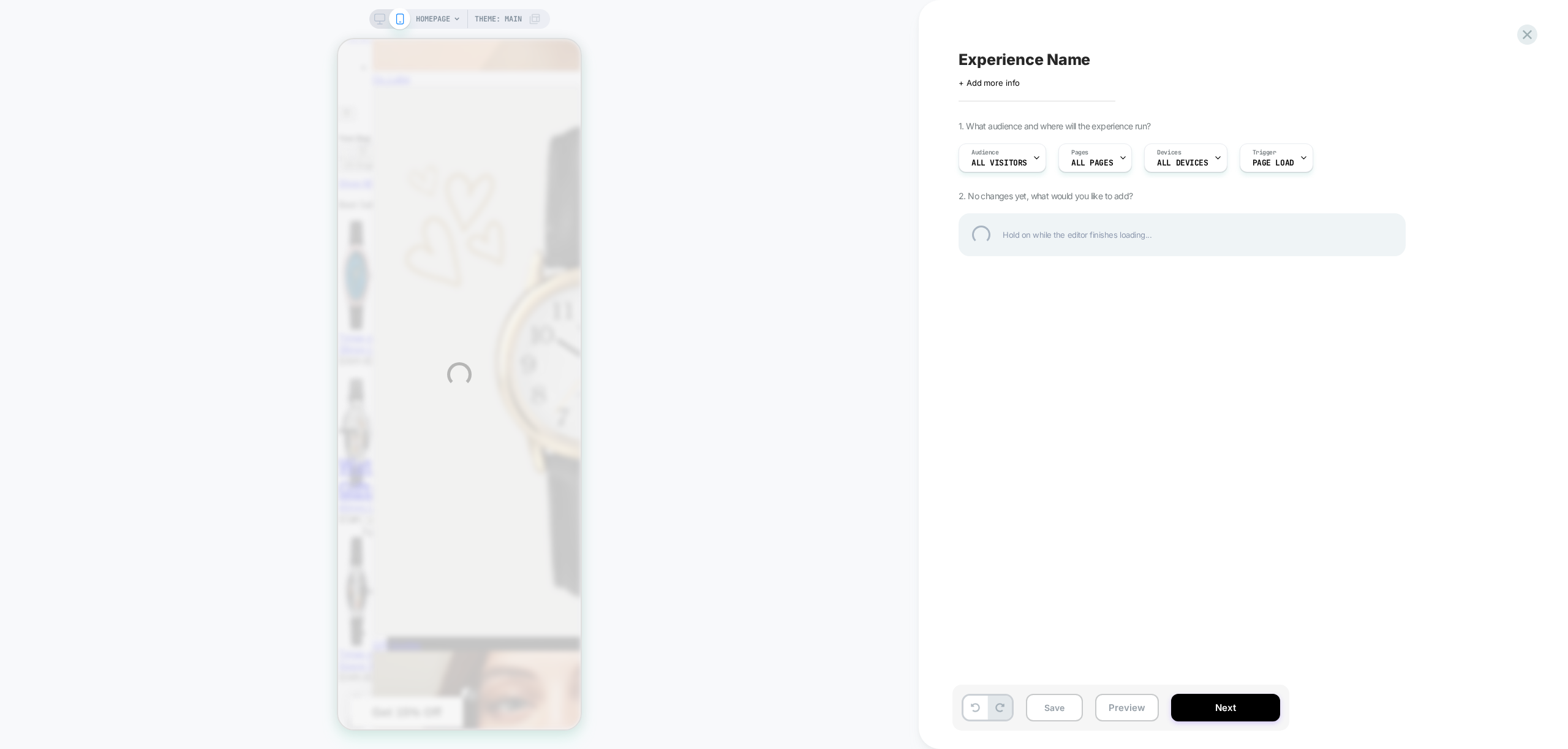
click at [450, 19] on div "HOMEPAGE Theme: MAIN Experience Name Click to edit experience details + Add mor…" at bounding box center [784, 374] width 1568 height 749
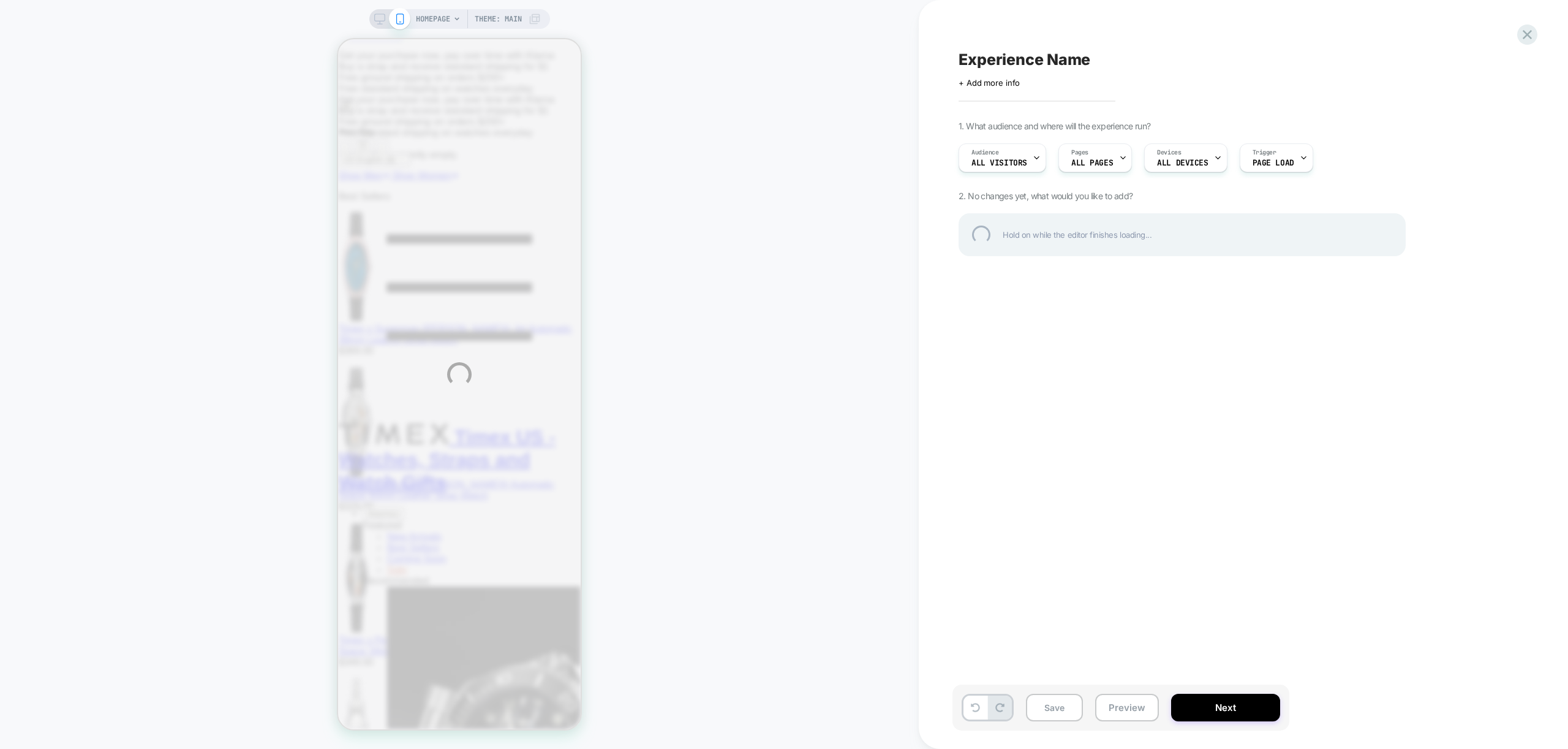
scroll to position [8, 0]
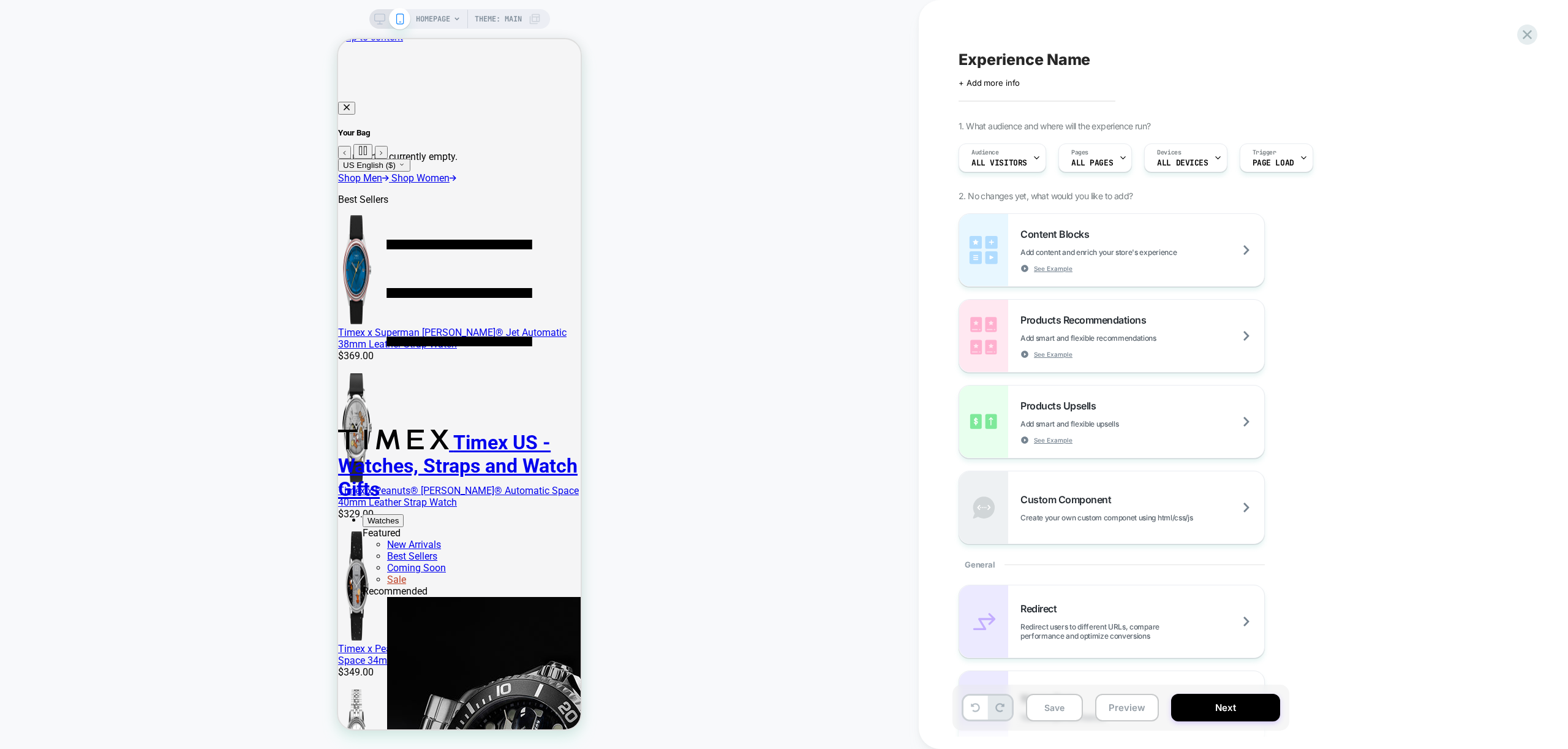
click at [443, 17] on span "HOMEPAGE" at bounding box center [432, 19] width 34 height 20
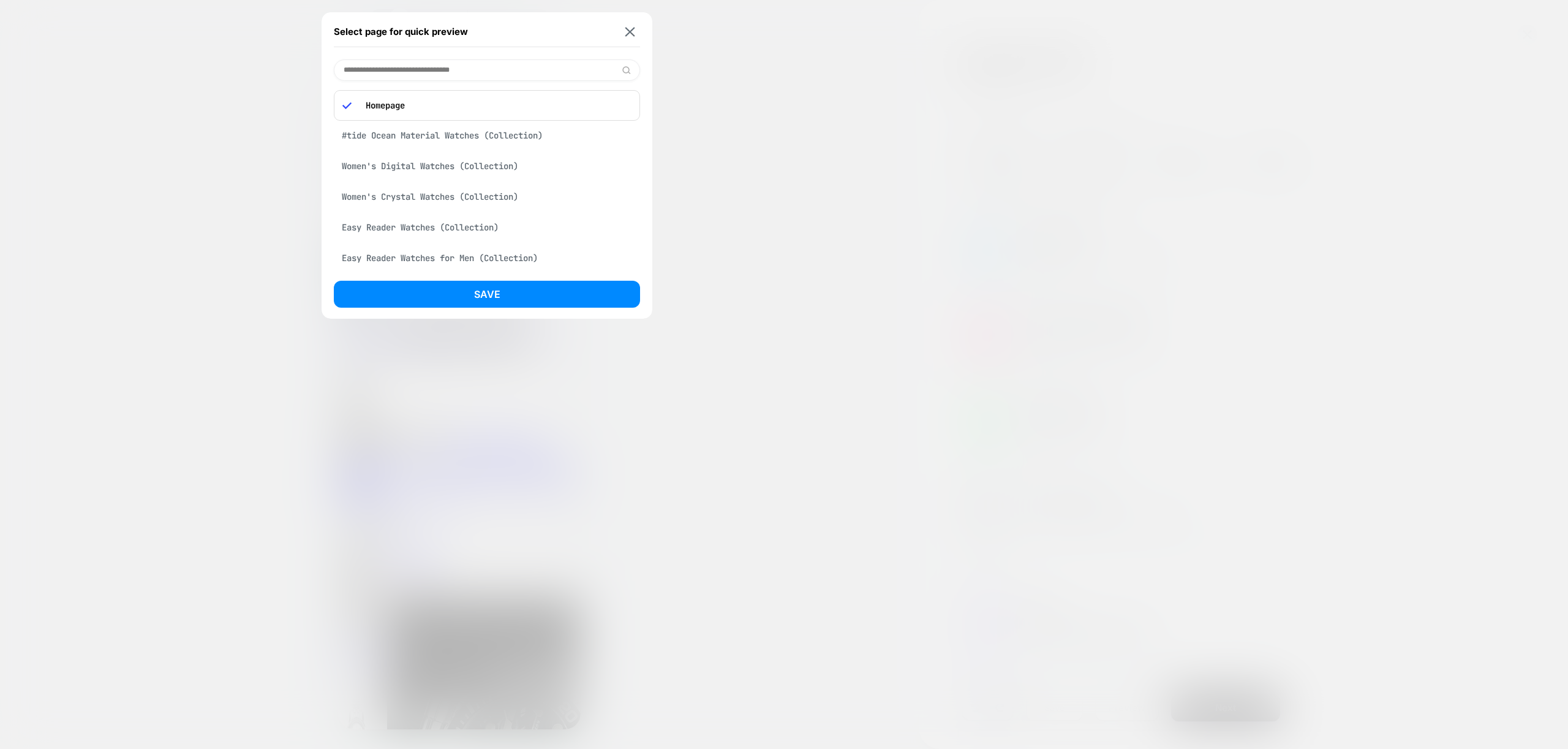
click at [410, 228] on div "Easy Reader Watches (Collection)" at bounding box center [487, 227] width 306 height 23
click at [466, 290] on button "Save" at bounding box center [487, 295] width 306 height 27
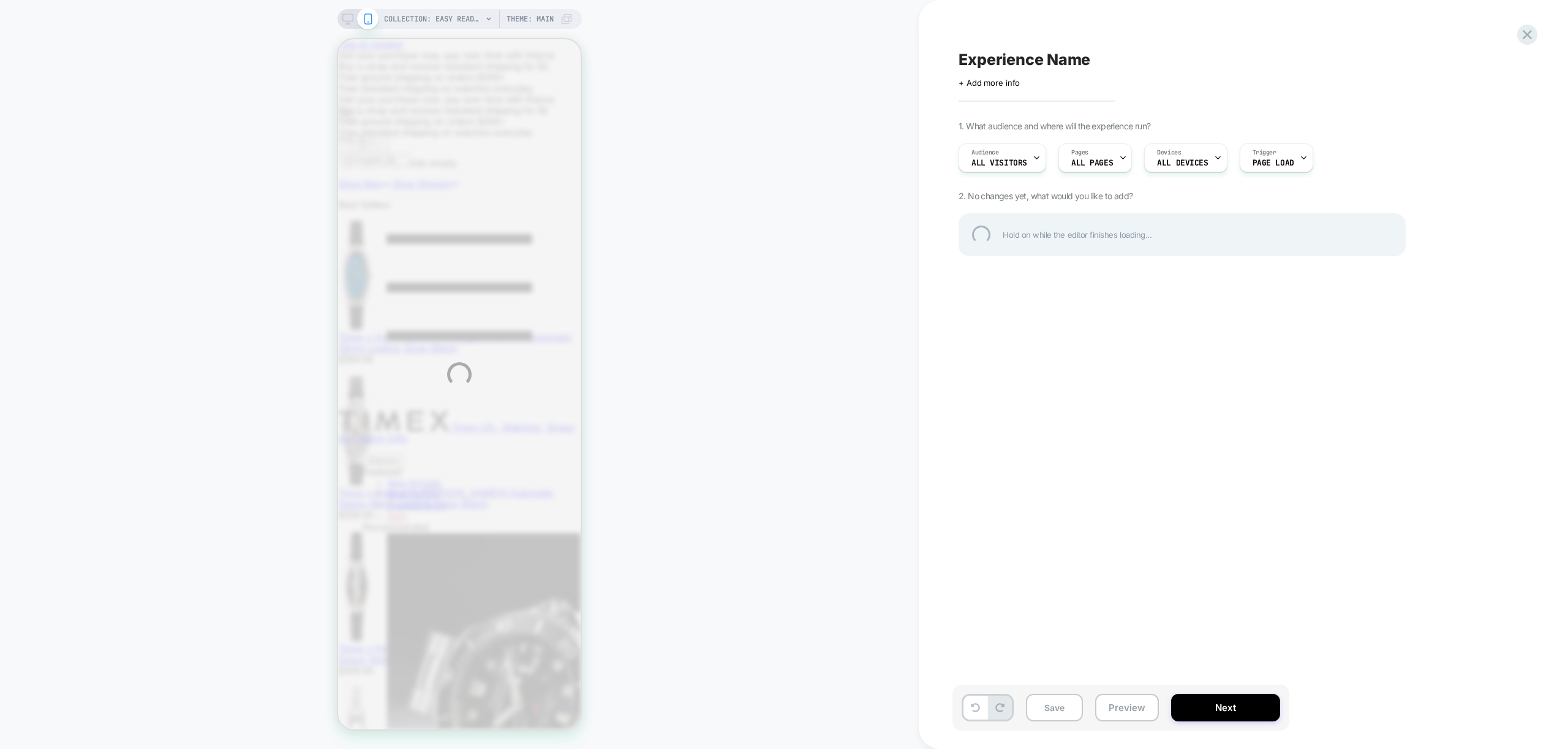
scroll to position [0, 0]
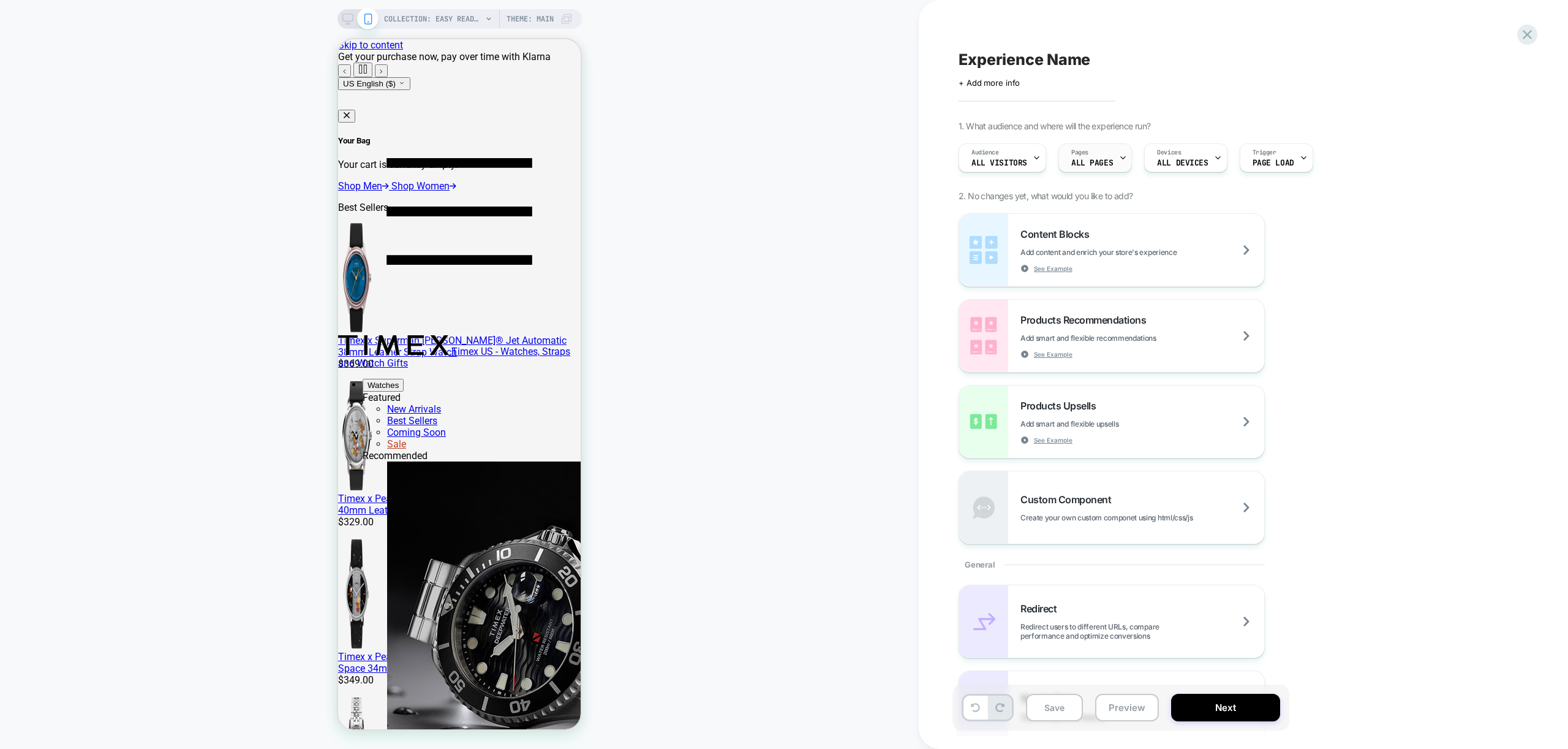
click at [1119, 159] on icon at bounding box center [1123, 158] width 8 height 8
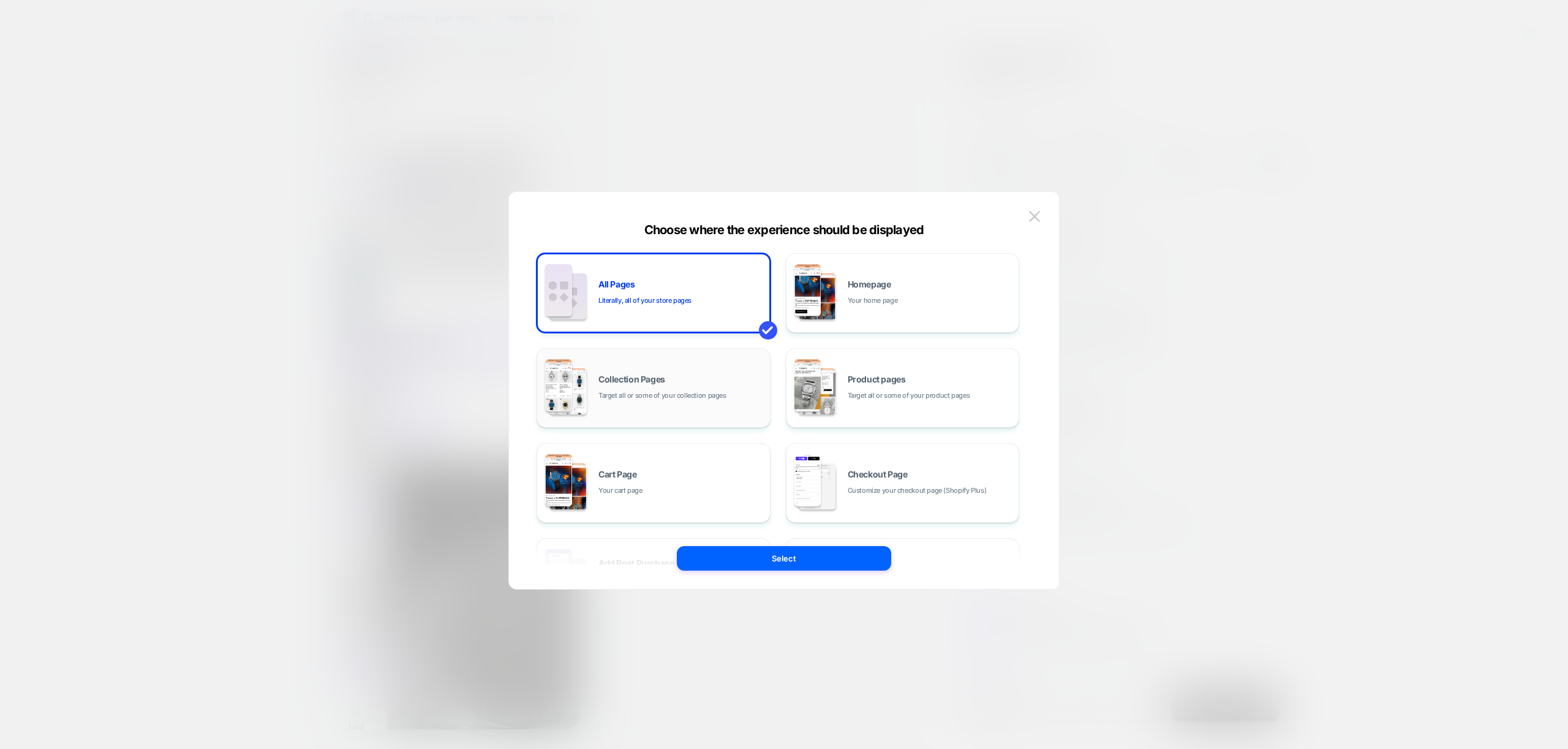
click at [723, 373] on div "Collection Pages Target all or some of your collection pages" at bounding box center [653, 388] width 220 height 67
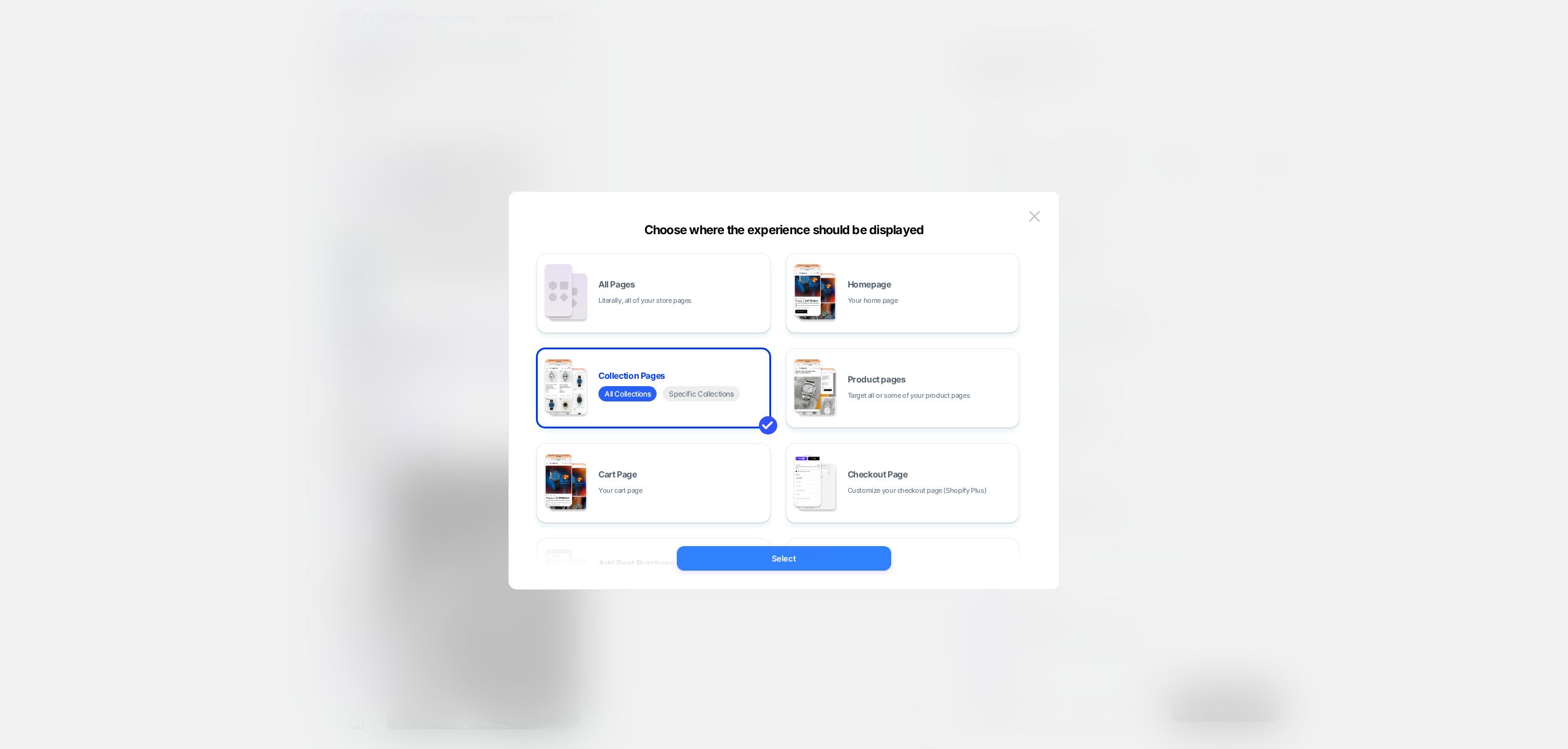
click at [782, 561] on button "Select" at bounding box center [784, 558] width 214 height 24
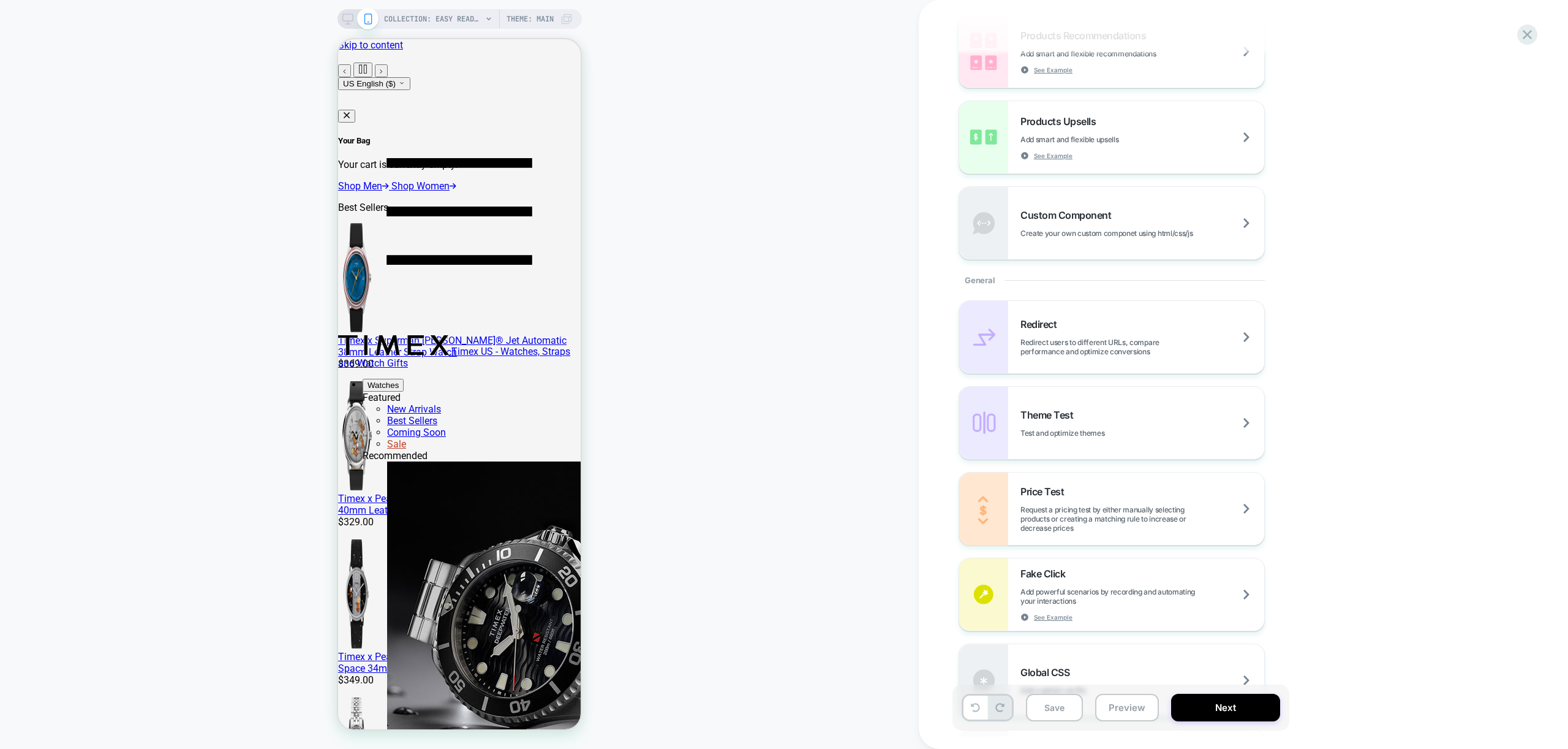
scroll to position [361, 0]
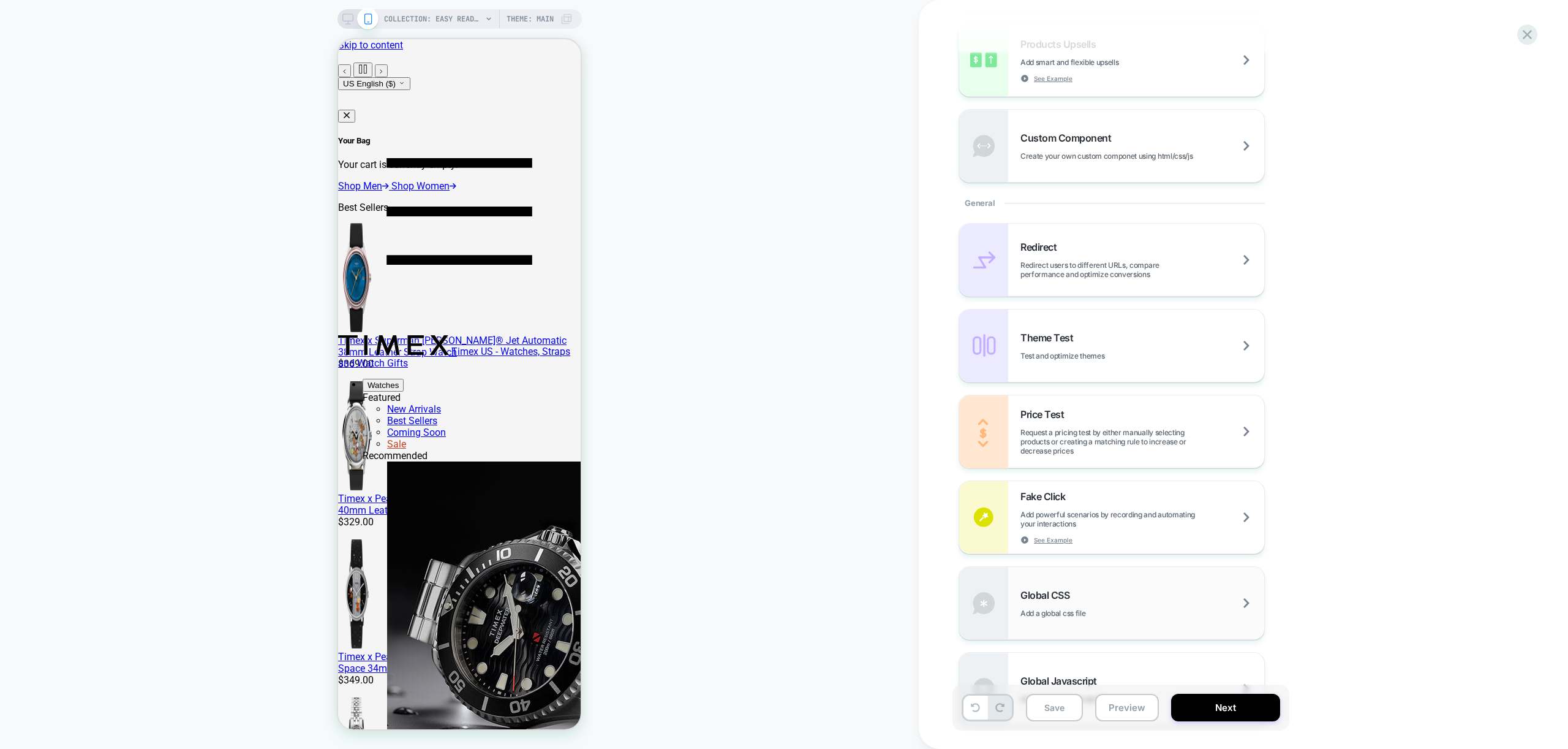
click at [1170, 591] on div "Global CSS Add a global css file" at bounding box center [1142, 603] width 244 height 29
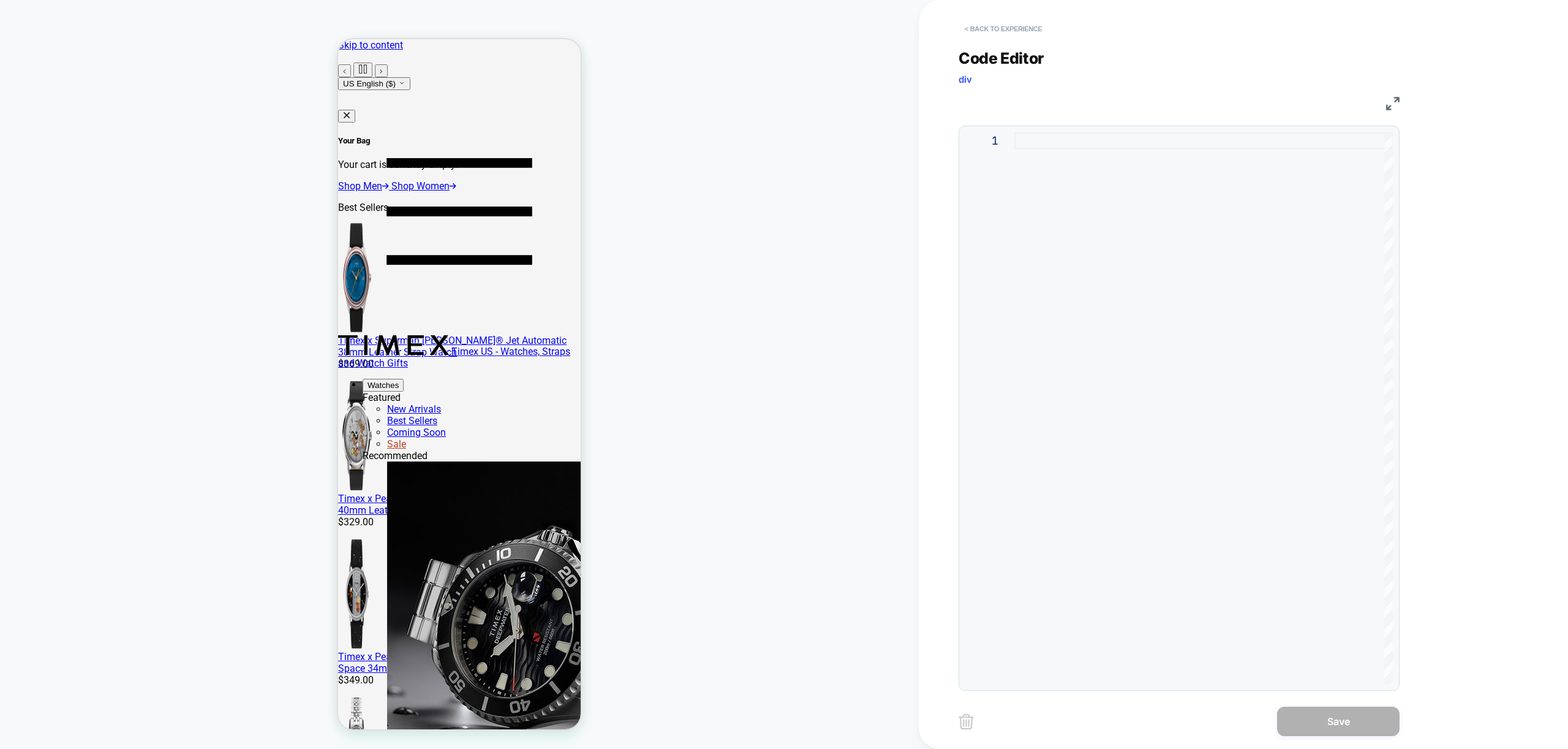
click at [993, 22] on button "< Back to experience" at bounding box center [1003, 29] width 89 height 20
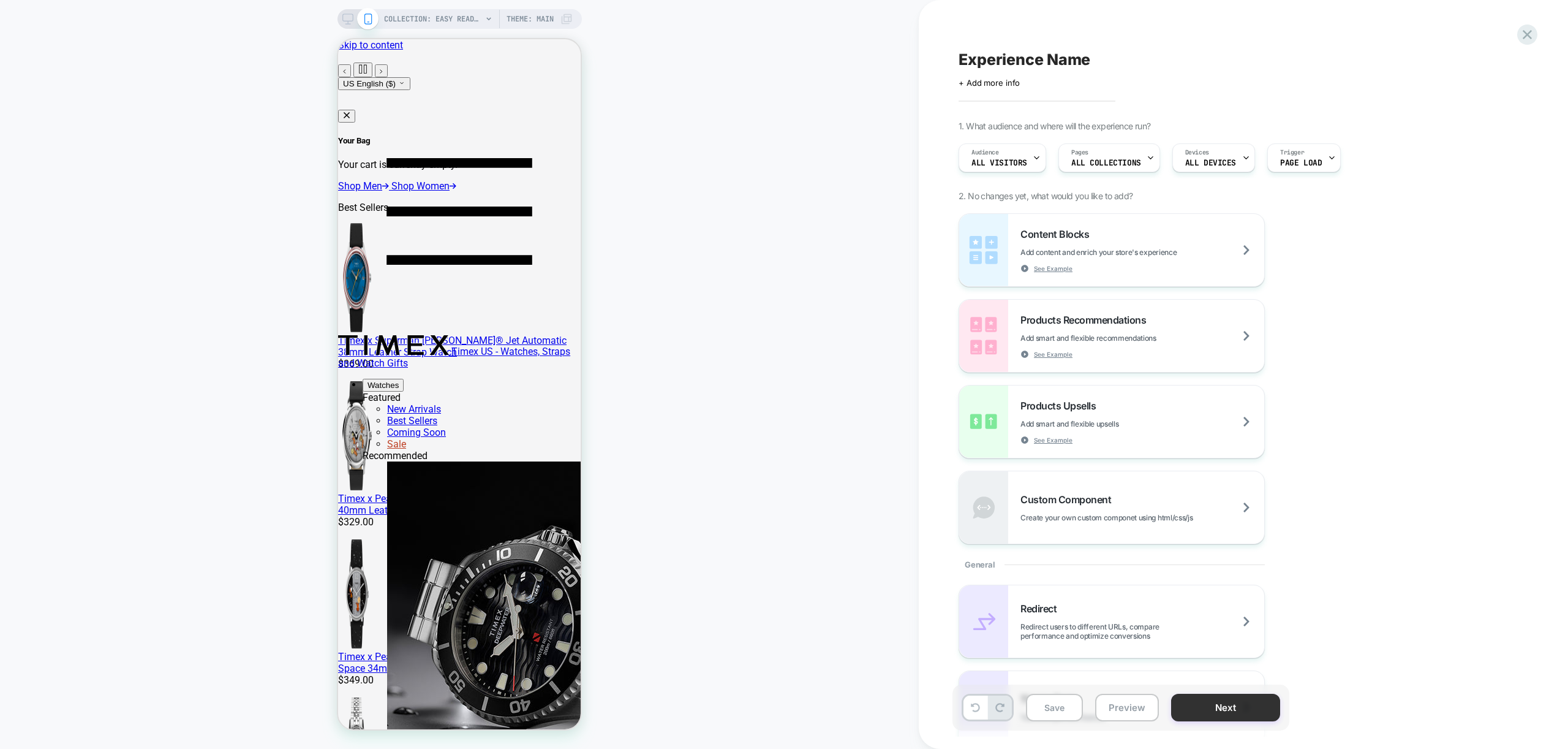
drag, startPoint x: 1121, startPoint y: 697, endPoint x: 1173, endPoint y: 705, distance: 52.6
click at [1121, 697] on button "Preview" at bounding box center [1127, 707] width 64 height 27
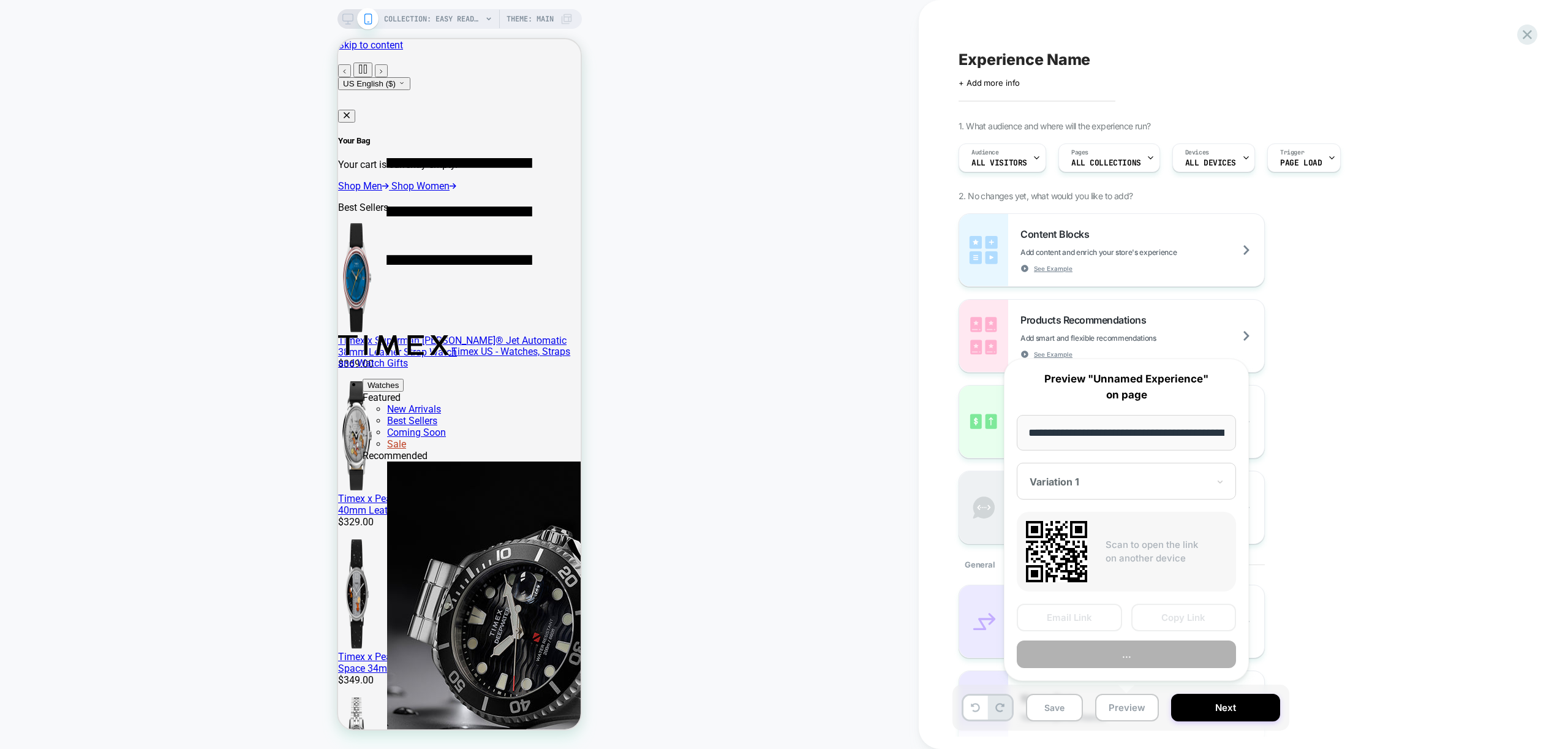
scroll to position [0, 150]
click at [1166, 652] on button "Preview" at bounding box center [1127, 654] width 220 height 27
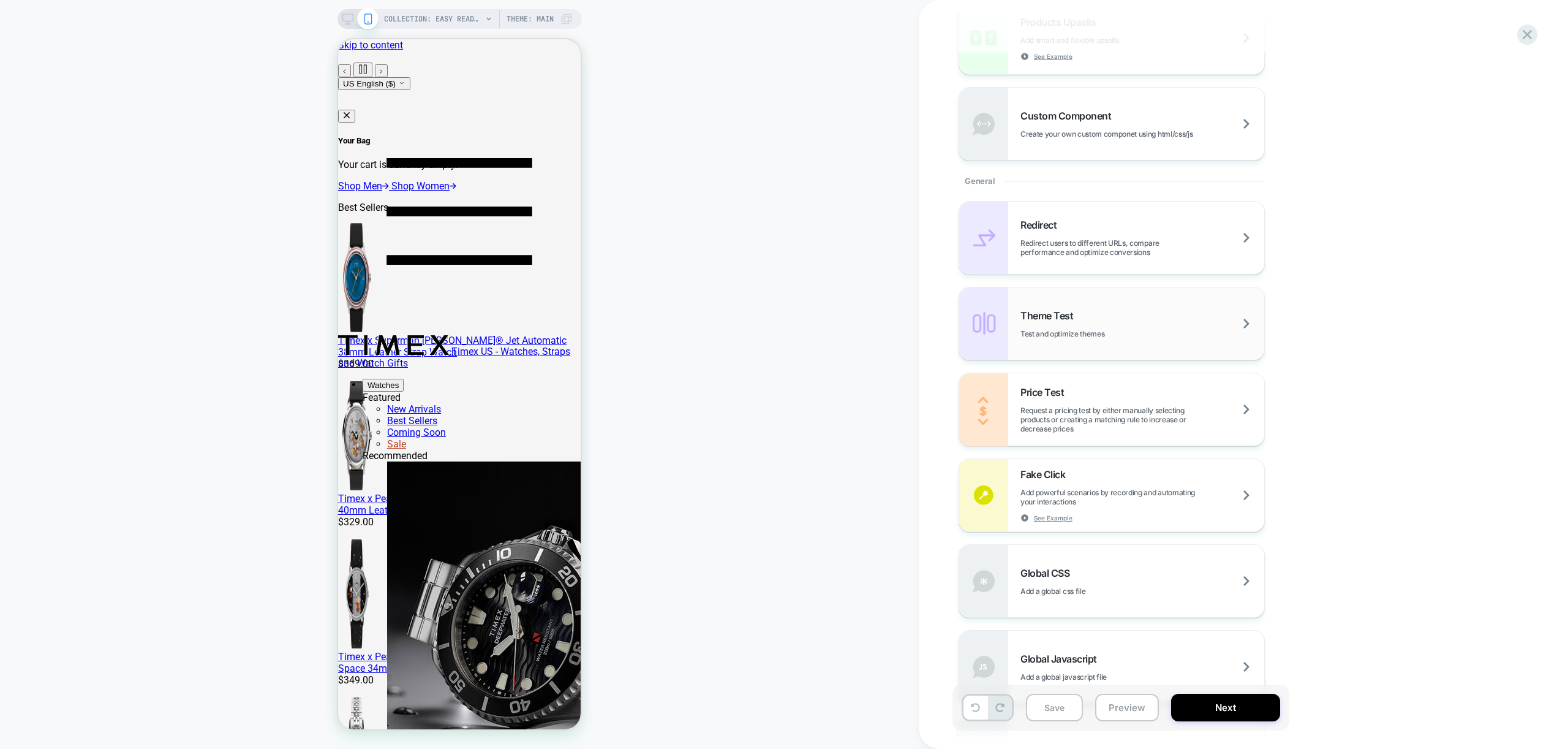
scroll to position [447, 0]
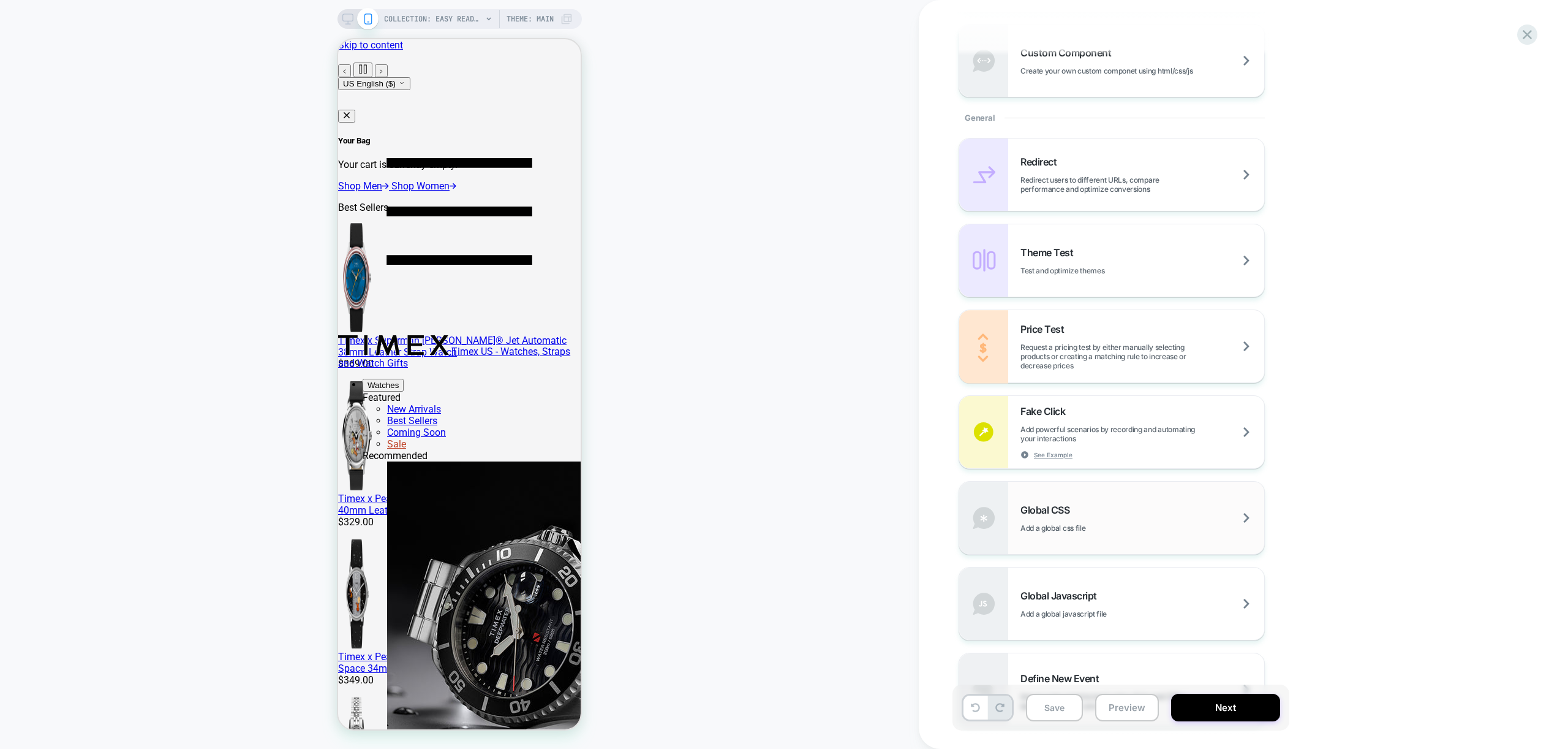
click at [1135, 509] on div "Global CSS Add a global css file" at bounding box center [1142, 518] width 244 height 29
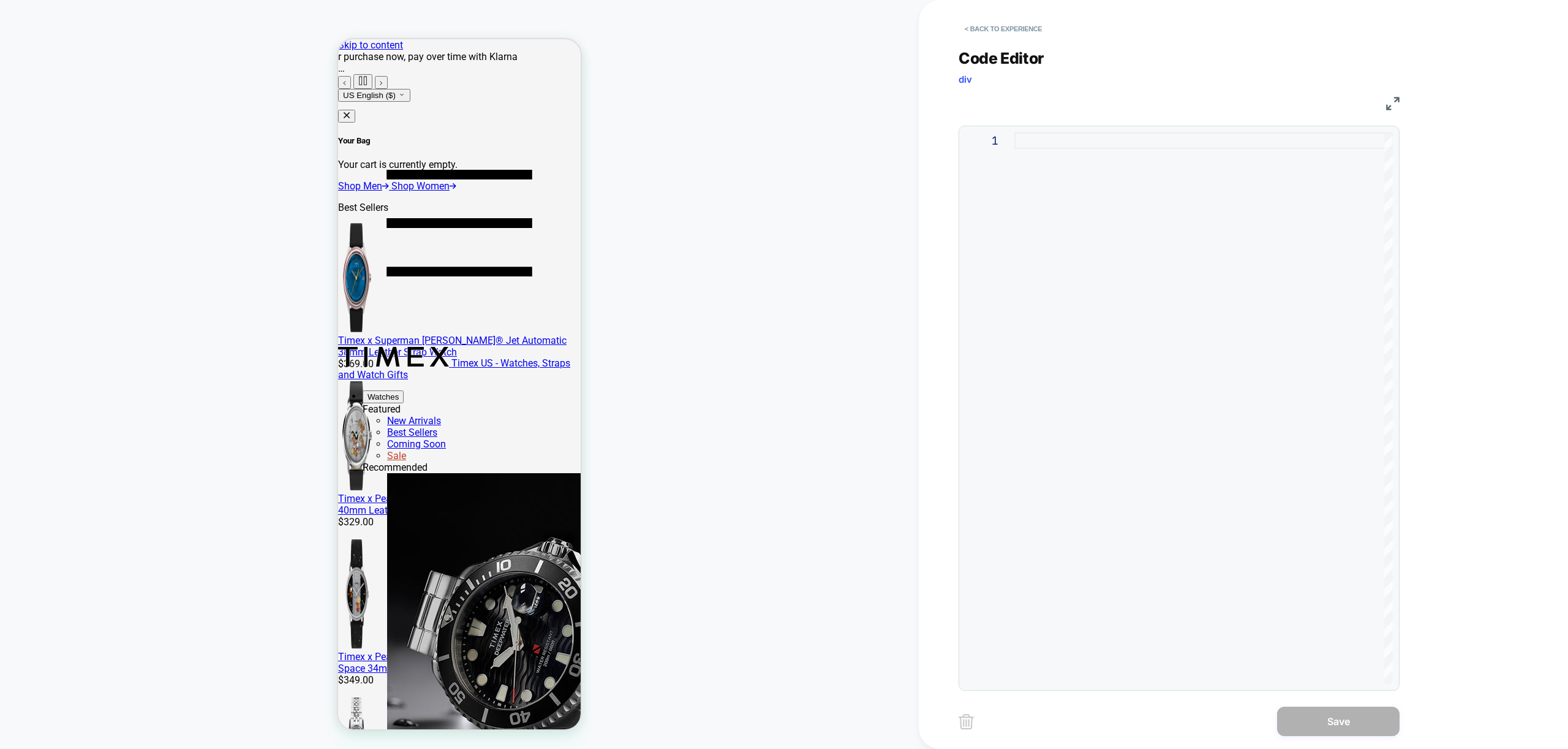
drag, startPoint x: 1246, startPoint y: 283, endPoint x: 1211, endPoint y: 278, distance: 35.4
click at [1245, 283] on div at bounding box center [1204, 408] width 379 height 551
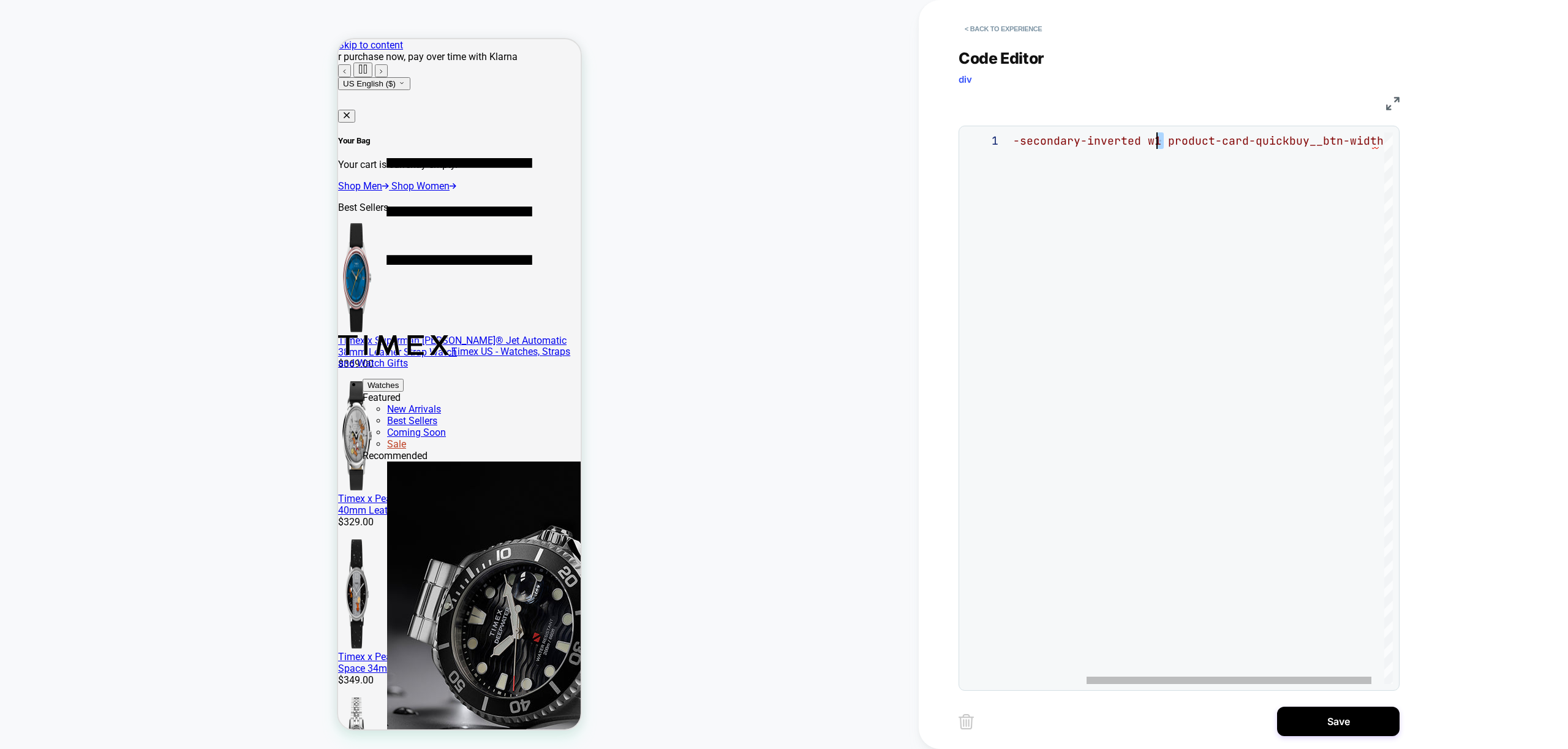
scroll to position [0, 238]
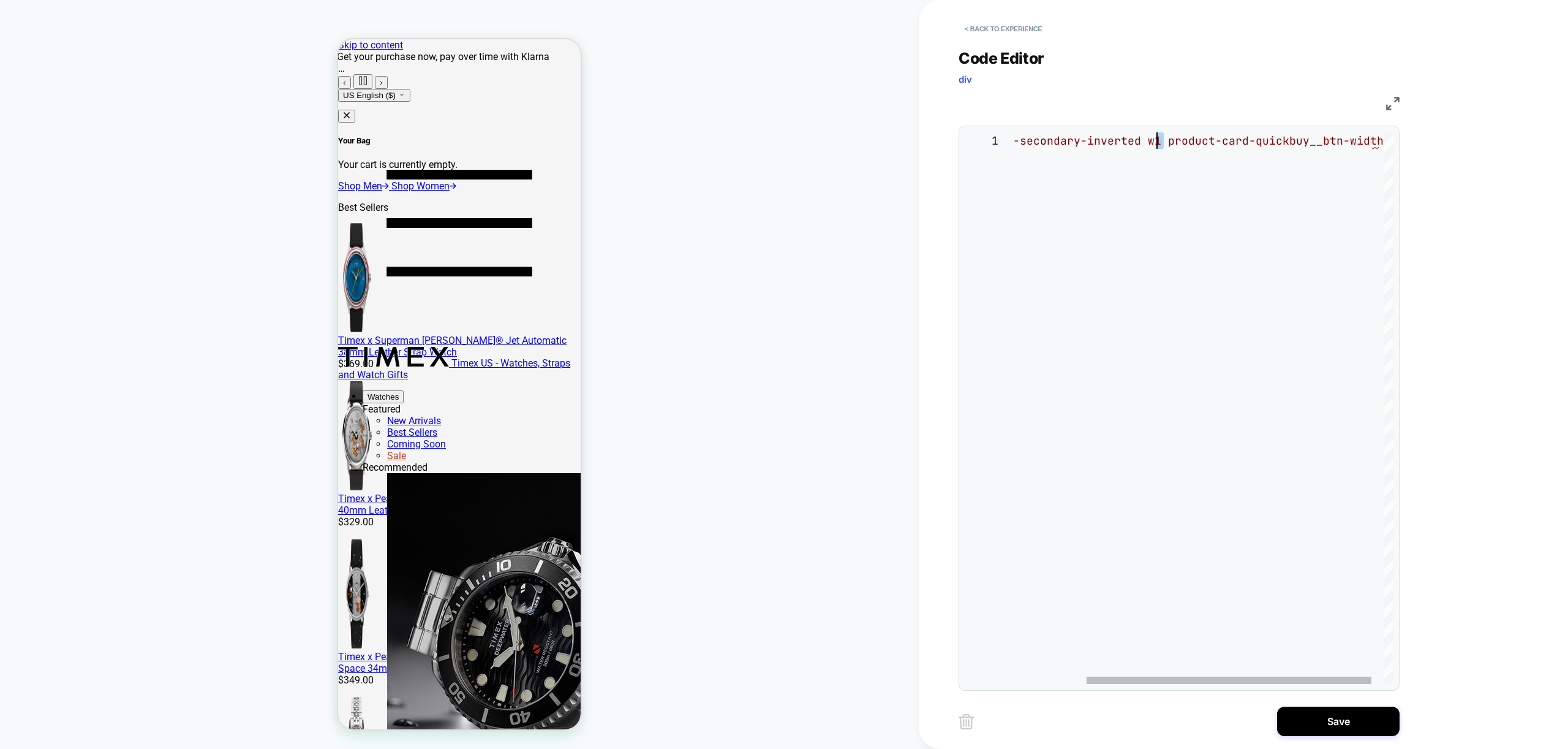
drag, startPoint x: 1164, startPoint y: 139, endPoint x: 1158, endPoint y: 142, distance: 6.7
click at [1157, 142] on div "button button--secondary-inverted w1 product-card-quickbuy__btn-width" at bounding box center [1164, 408] width 491 height 551
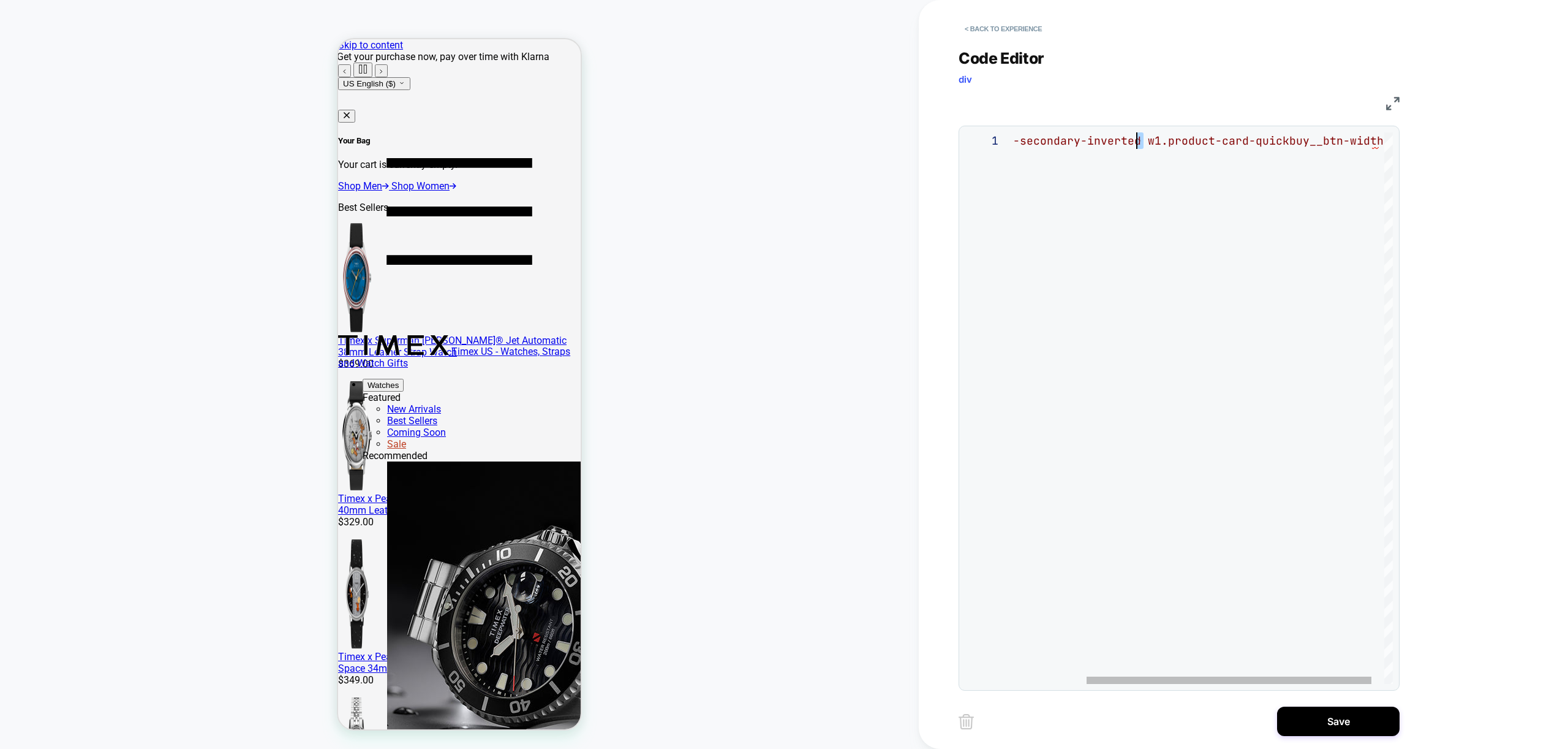
drag, startPoint x: 1145, startPoint y: 139, endPoint x: 1139, endPoint y: 141, distance: 6.3
click at [1139, 141] on div "button button--secondary-inverted w1.product-card-quickbuy__btn-width" at bounding box center [1164, 408] width 491 height 551
click at [1042, 676] on div at bounding box center [1157, 680] width 285 height 8
click at [1055, 139] on div "button button--secondary-inverted.w1.product-card-quickbu y__btn-width" at bounding box center [1260, 408] width 491 height 551
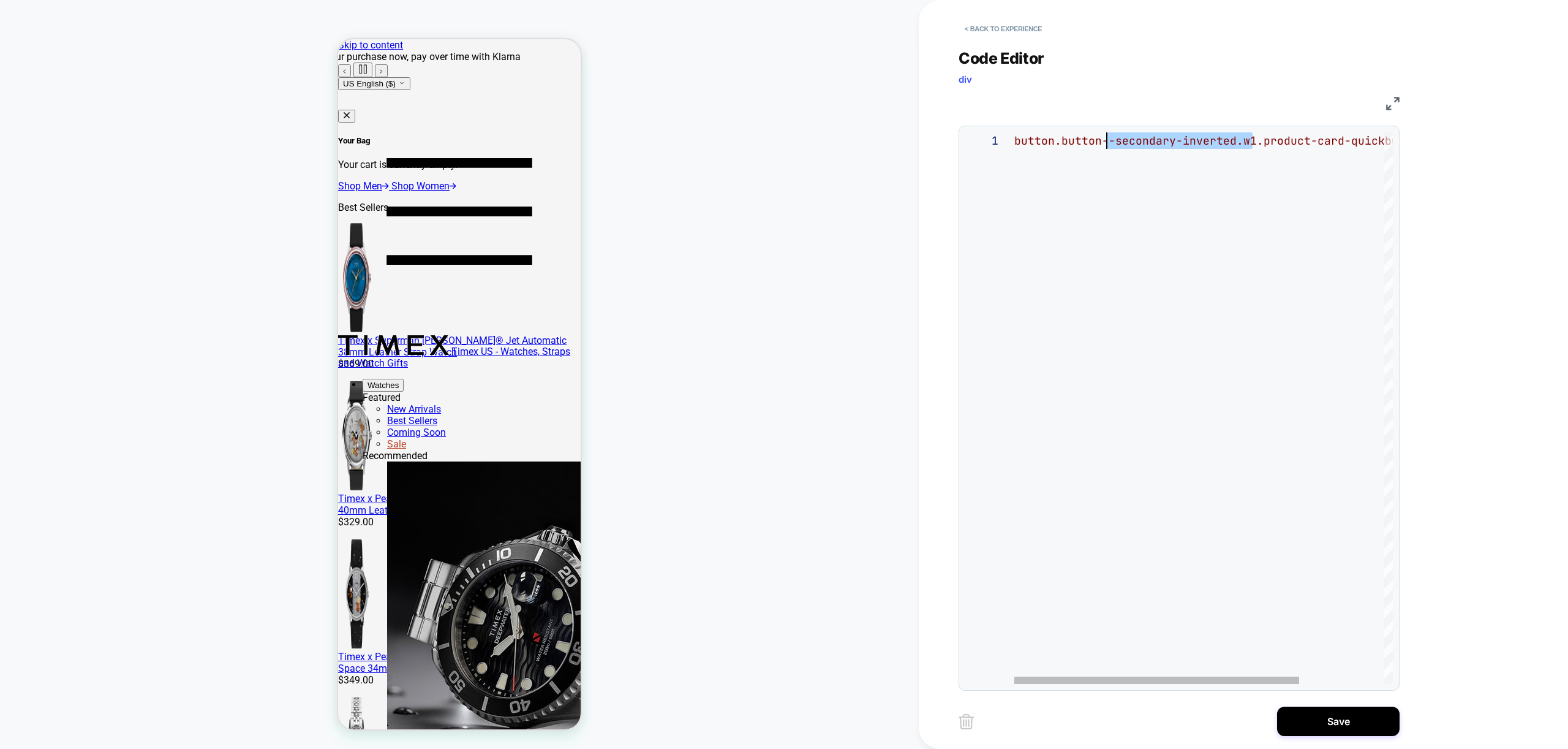
scroll to position [0, 0]
drag, startPoint x: 1253, startPoint y: 139, endPoint x: 570, endPoint y: 164, distance: 683.5
click at [1015, 164] on div "button.button--secondary-inverted.w1.product-card- quickbuy__btn-width" at bounding box center [1260, 408] width 491 height 551
click at [1310, 135] on div "button.product-card-quickbuy__btn-width" at bounding box center [1204, 408] width 379 height 551
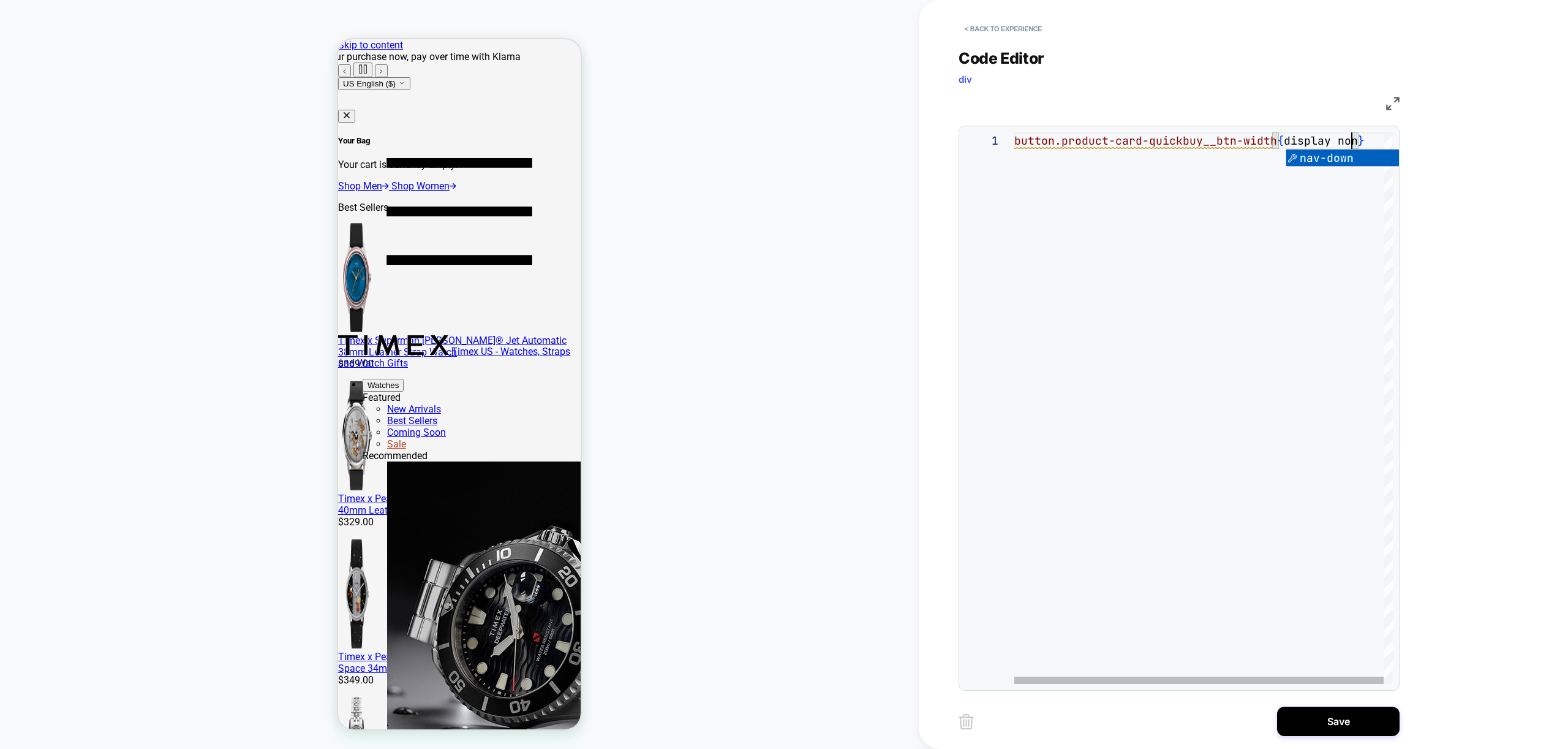
scroll to position [0, 344]
click at [1326, 140] on div "button.product-card-quickbuy__btn-width { display none }" at bounding box center [1207, 408] width 385 height 551
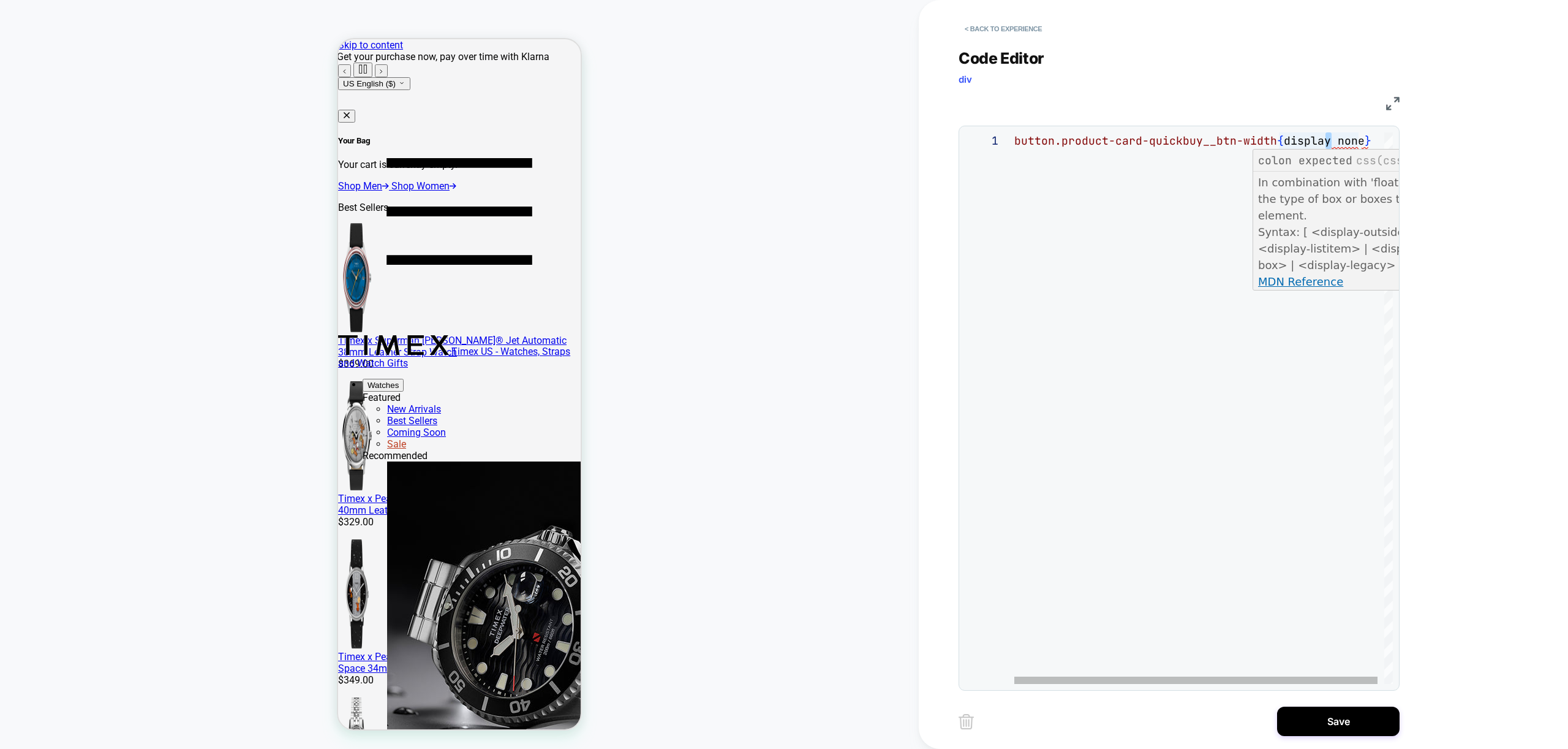
scroll to position [0, 317]
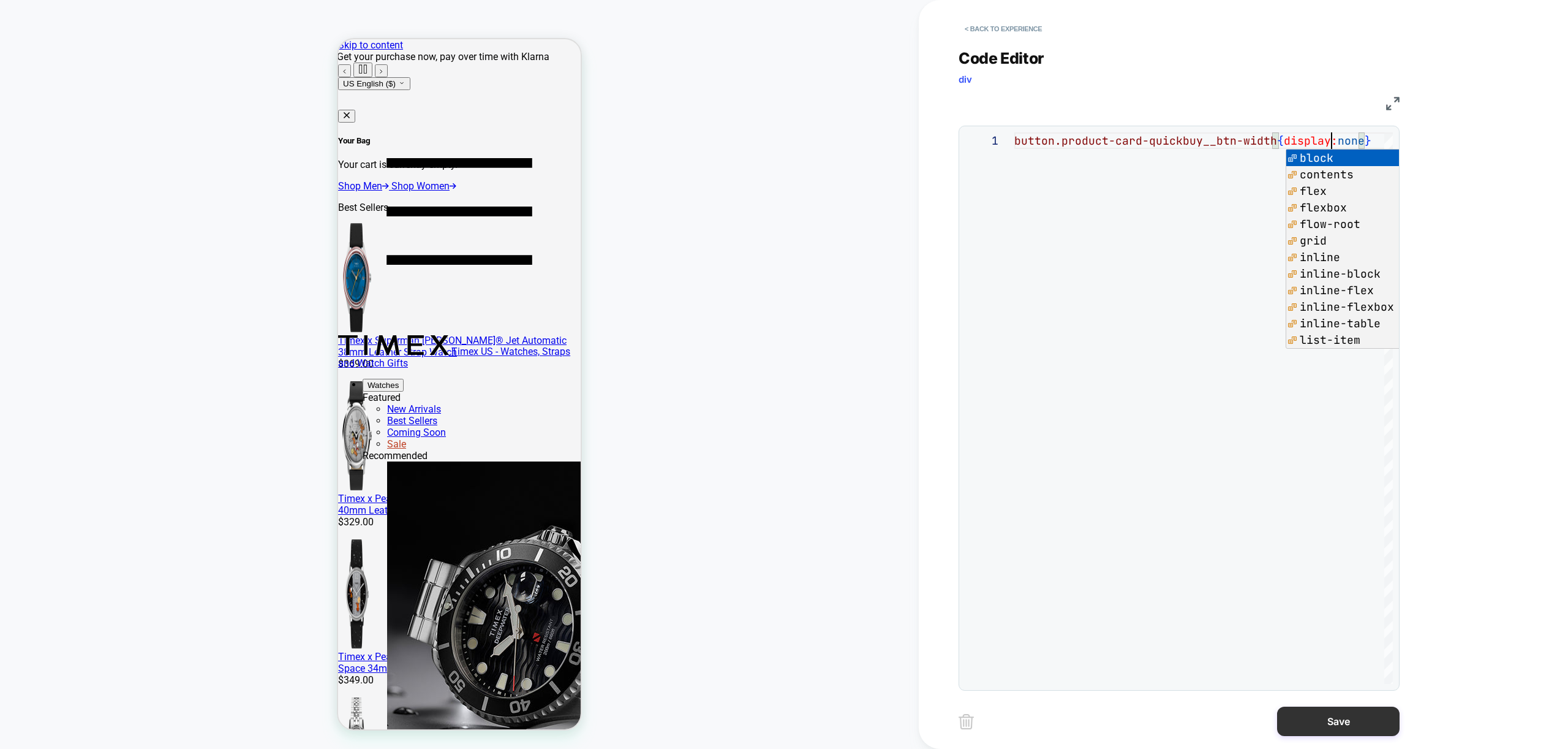
type textarea "**********"
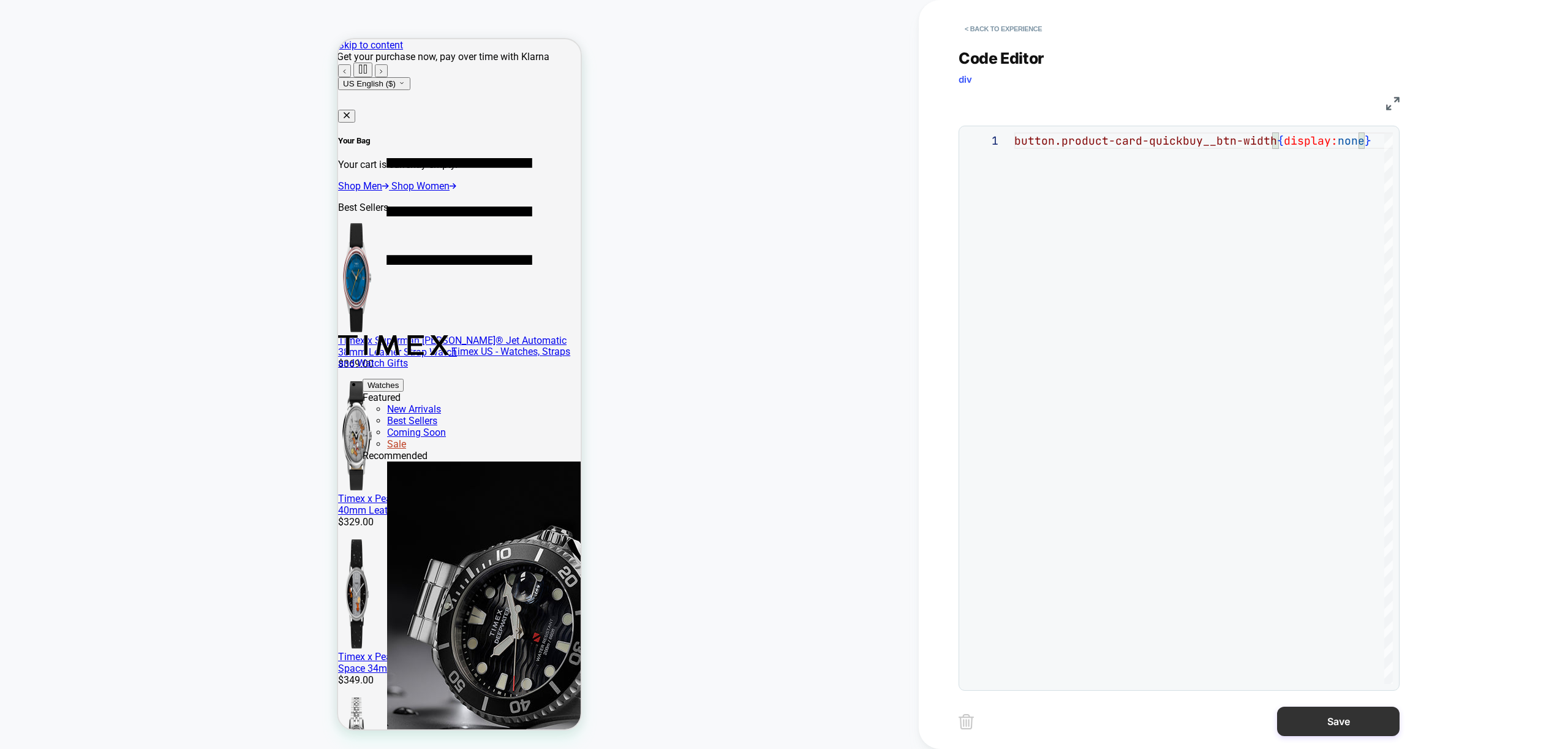
drag, startPoint x: 1336, startPoint y: 723, endPoint x: 1284, endPoint y: 719, distance: 52.2
click at [1336, 723] on button "Save" at bounding box center [1339, 721] width 123 height 30
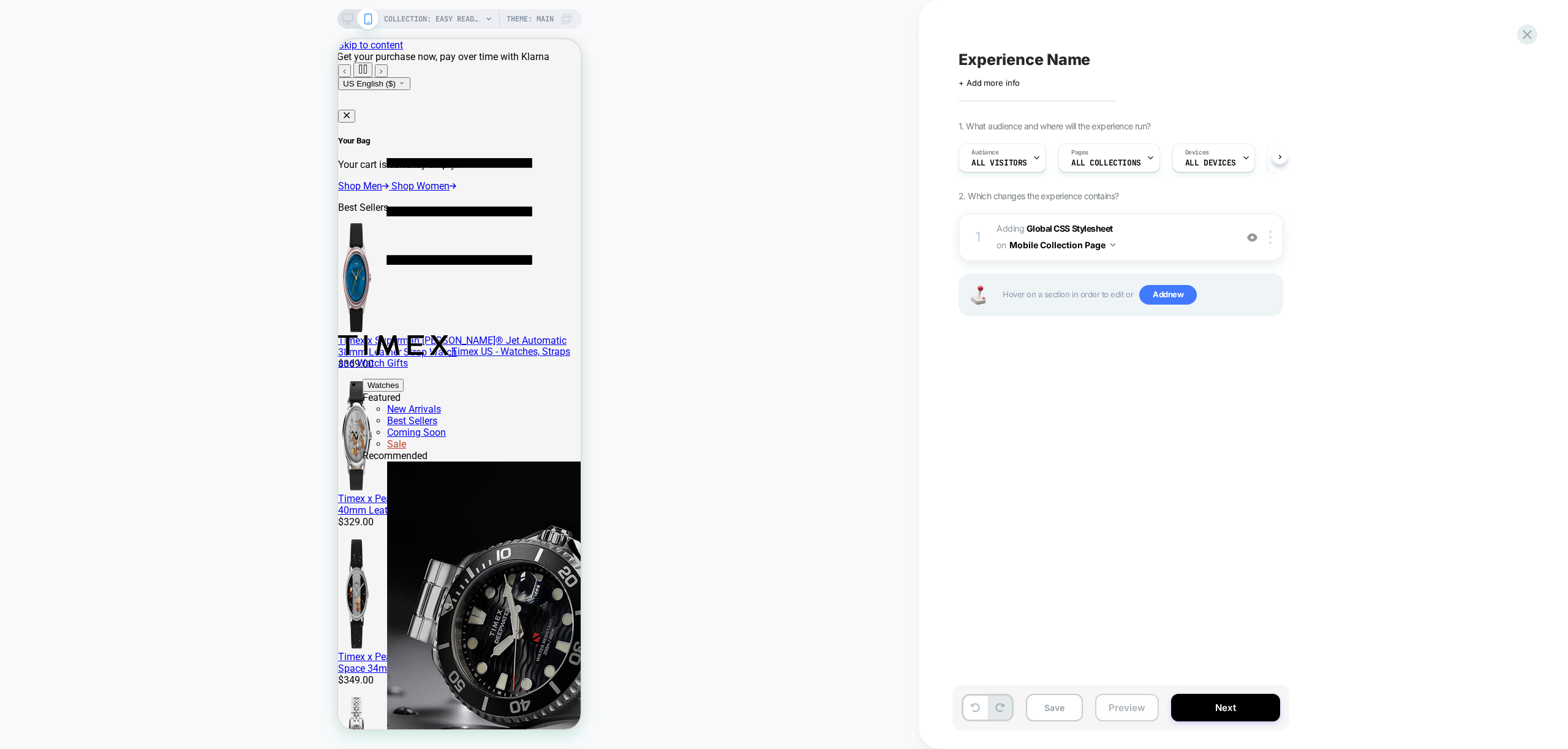
click at [1108, 704] on button "Preview" at bounding box center [1127, 707] width 64 height 27
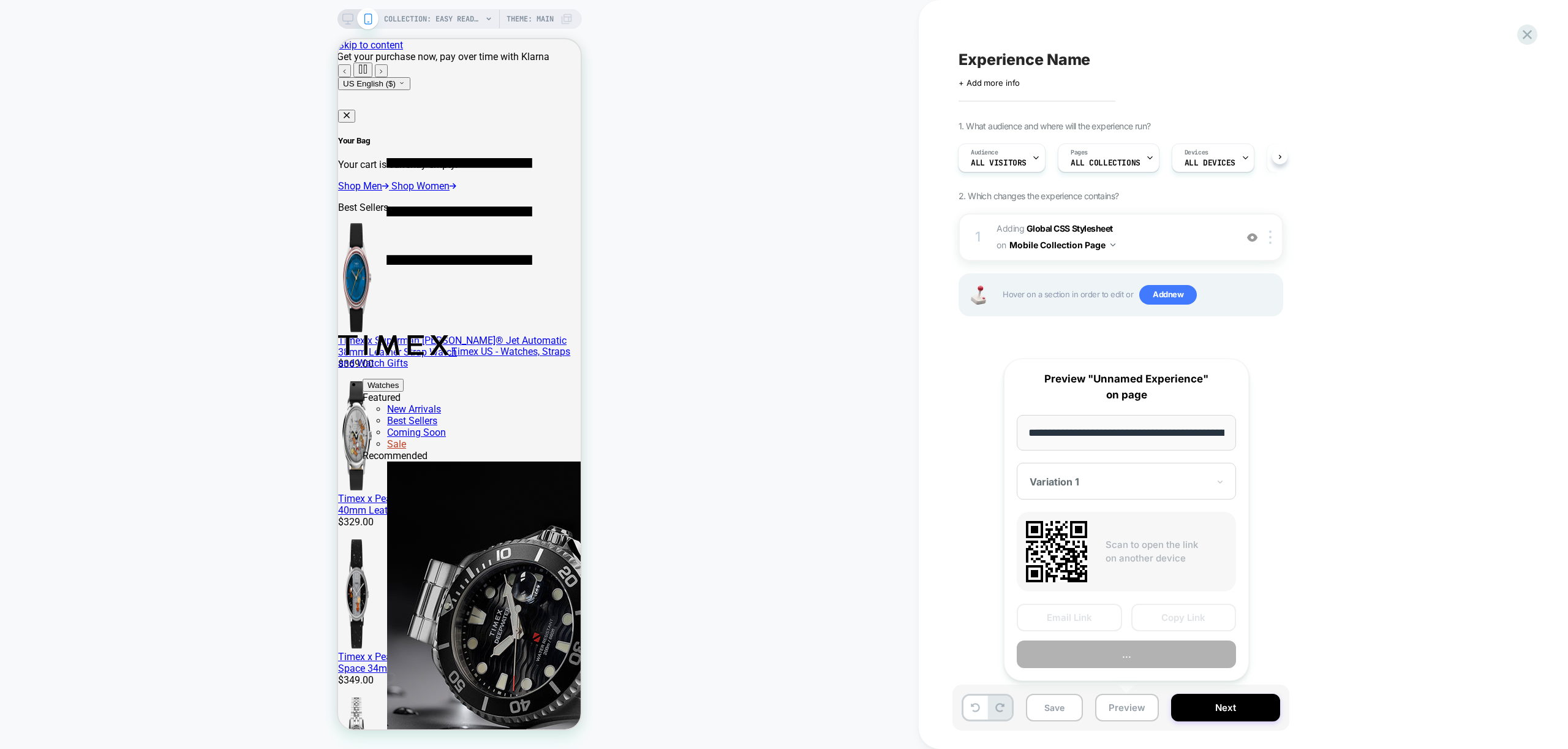
scroll to position [0, 150]
click at [1130, 662] on button "Preview" at bounding box center [1127, 654] width 220 height 27
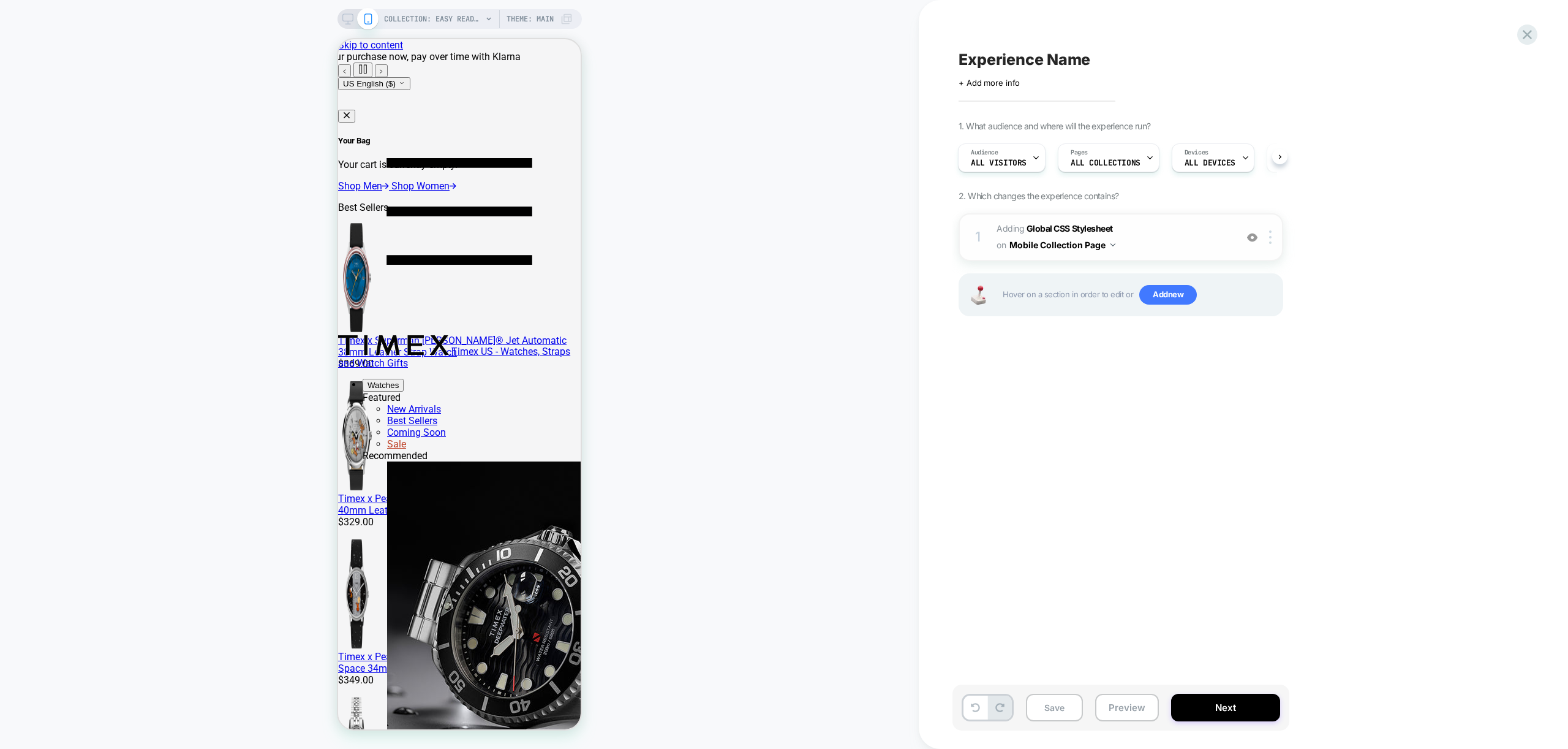
click at [1189, 241] on span "Adding Global CSS Stylesheet on Mobile Collection Page" at bounding box center [1113, 237] width 233 height 33
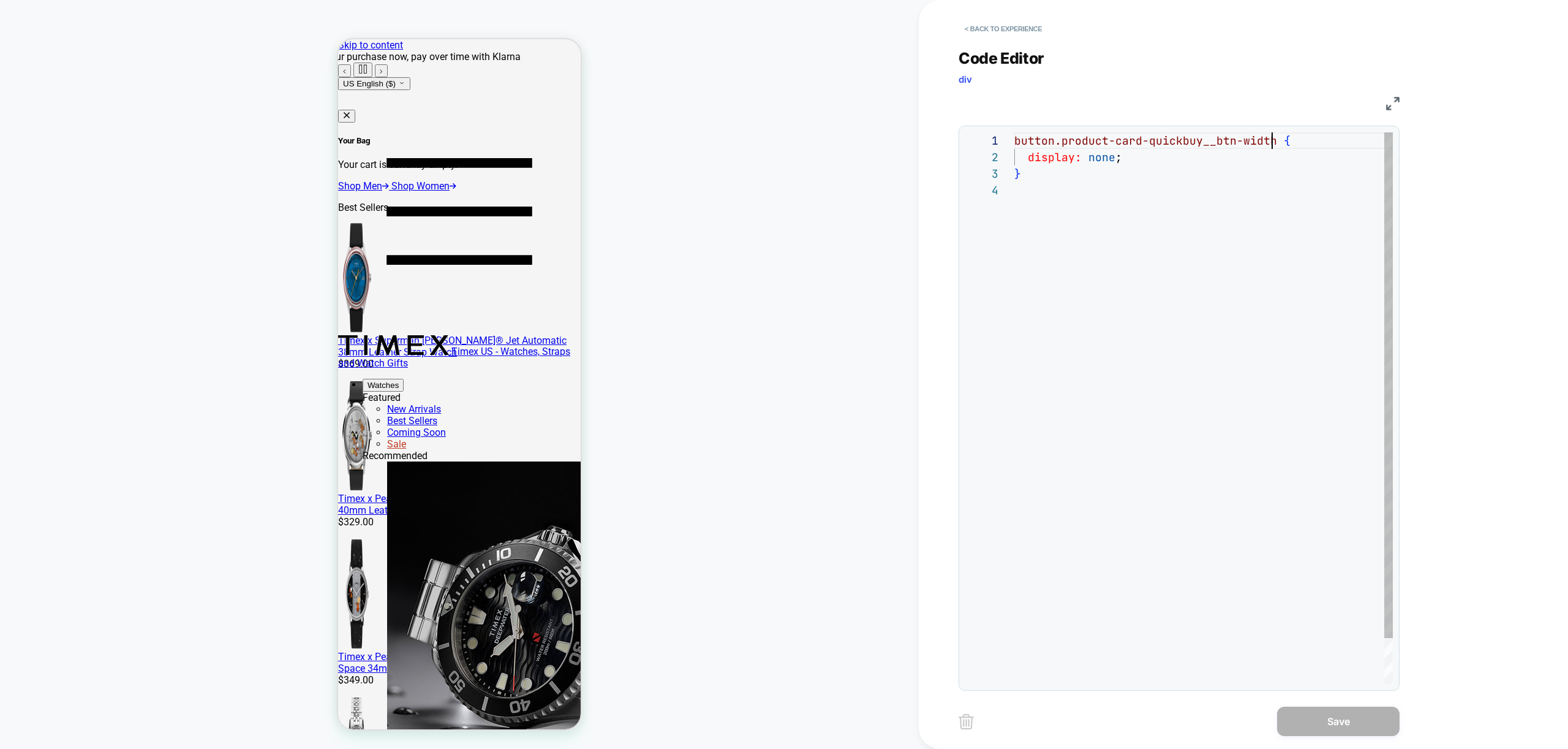
scroll to position [0, 0]
drag, startPoint x: 1274, startPoint y: 143, endPoint x: 987, endPoint y: 133, distance: 287.2
click at [1015, 133] on div "button.product-card-quickbuy__btn-width { display: none ; }" at bounding box center [1204, 433] width 379 height 601
type textarea "**********"
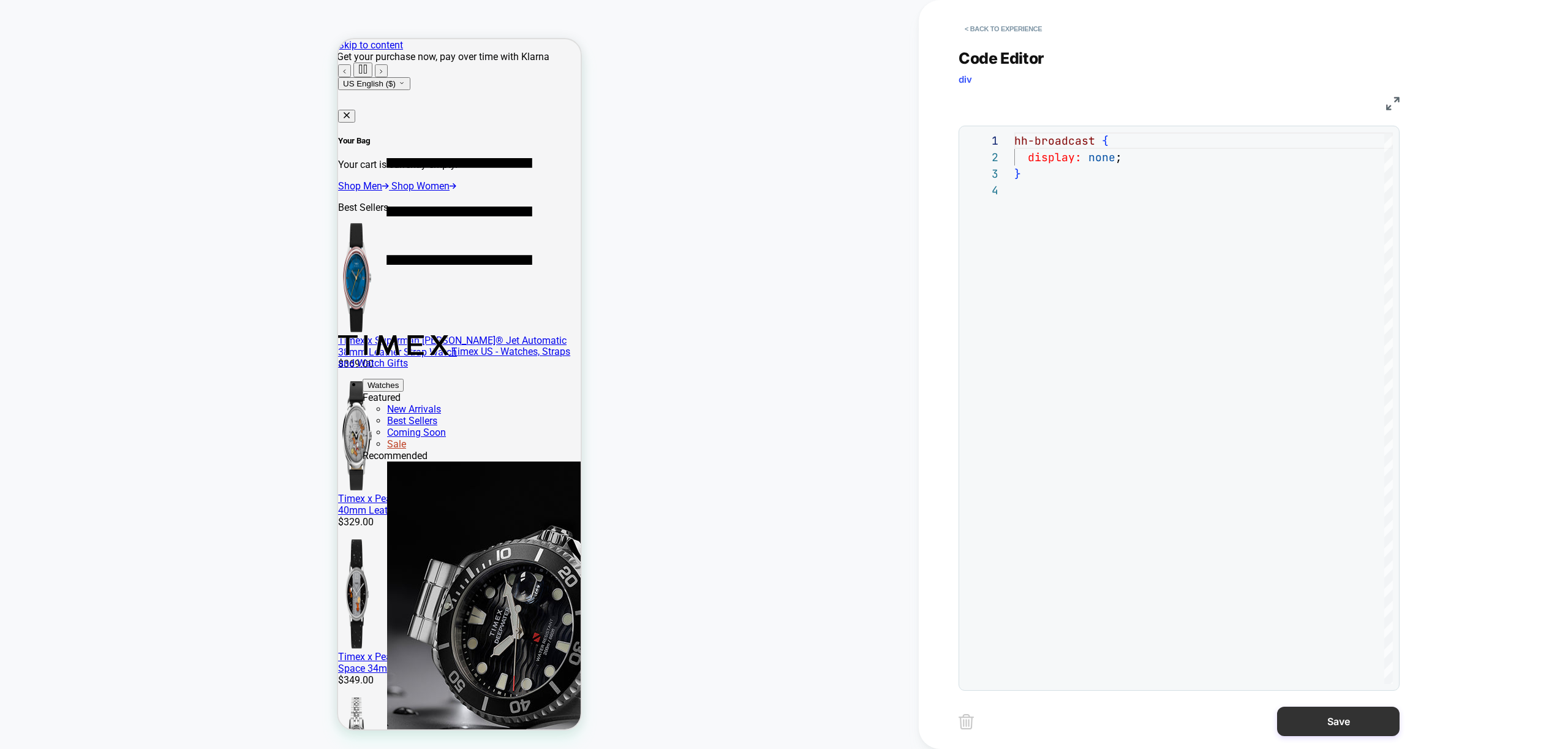
click at [1355, 726] on button "Save" at bounding box center [1339, 721] width 123 height 30
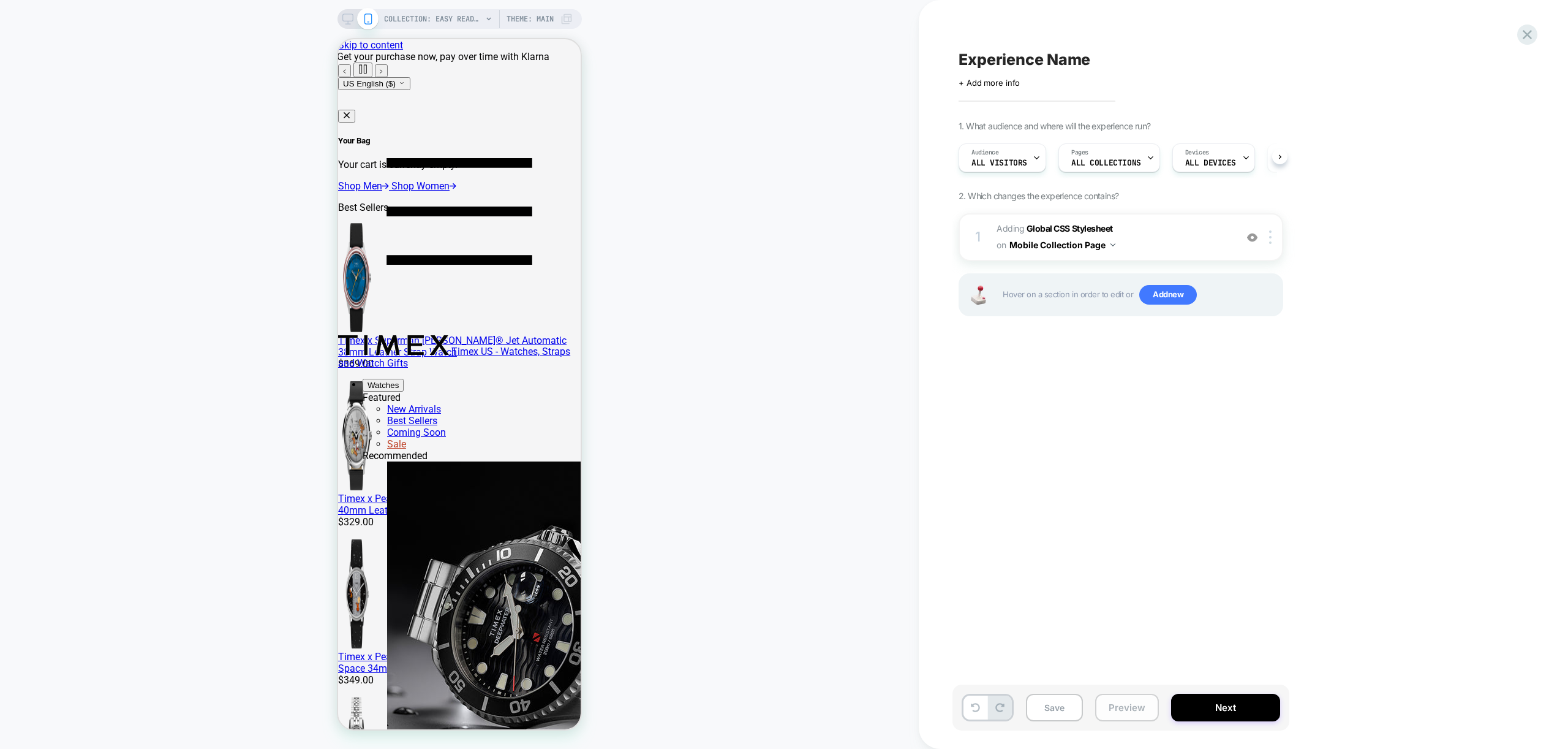
click at [1118, 710] on button "Preview" at bounding box center [1127, 707] width 64 height 27
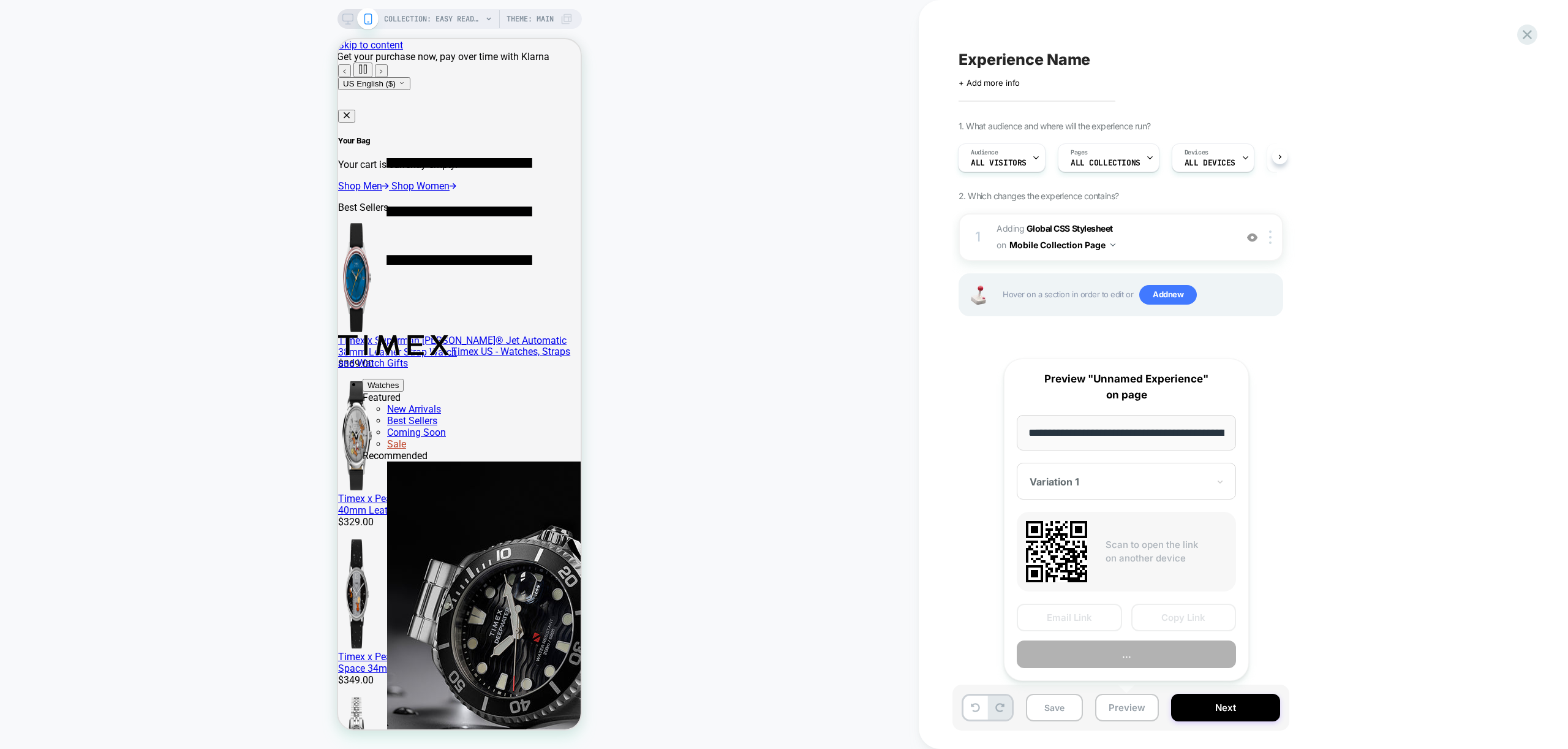
scroll to position [0, 150]
click at [1143, 659] on button "Preview" at bounding box center [1127, 654] width 220 height 27
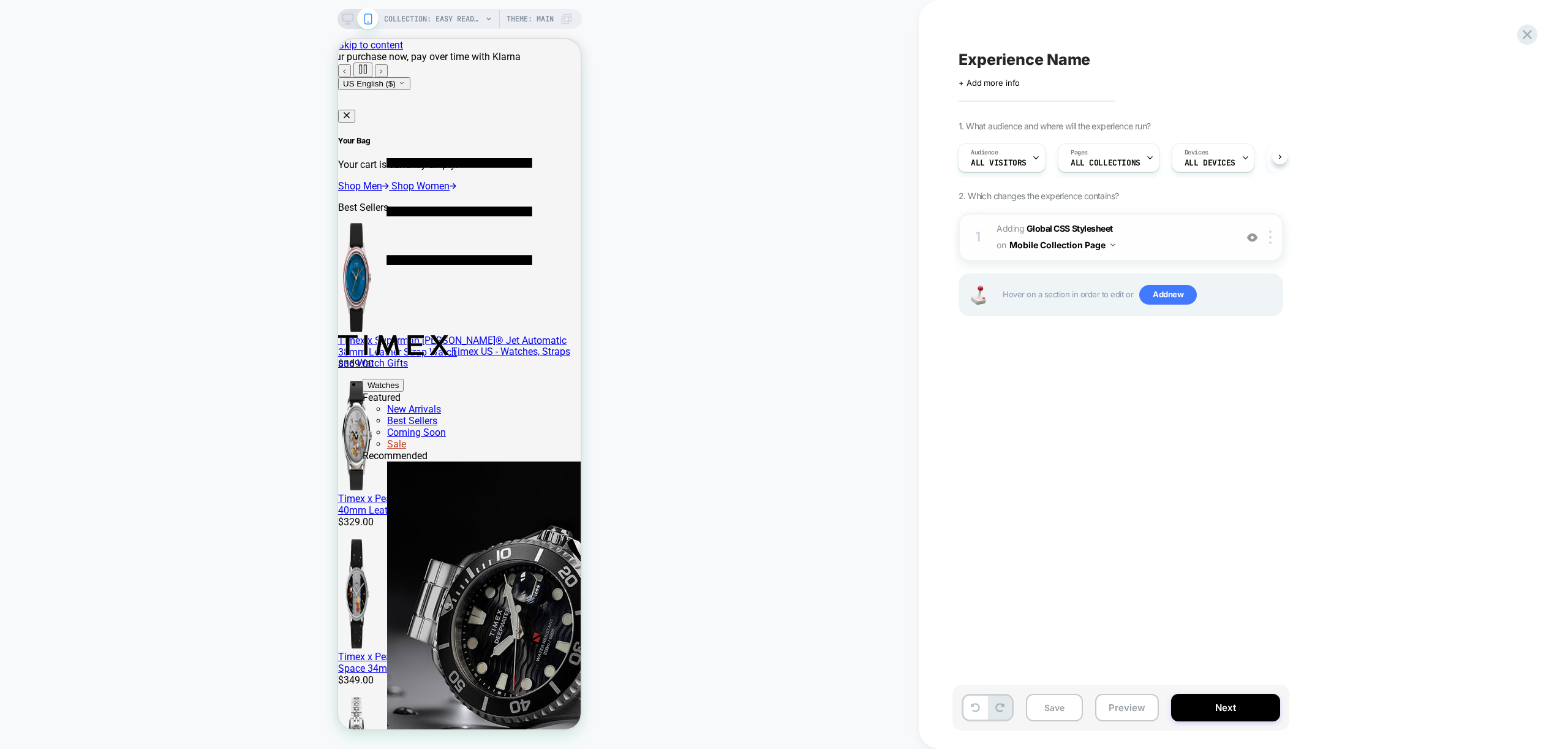
click at [1185, 239] on span "Adding Global CSS Stylesheet on Mobile Collection Page" at bounding box center [1113, 237] width 233 height 33
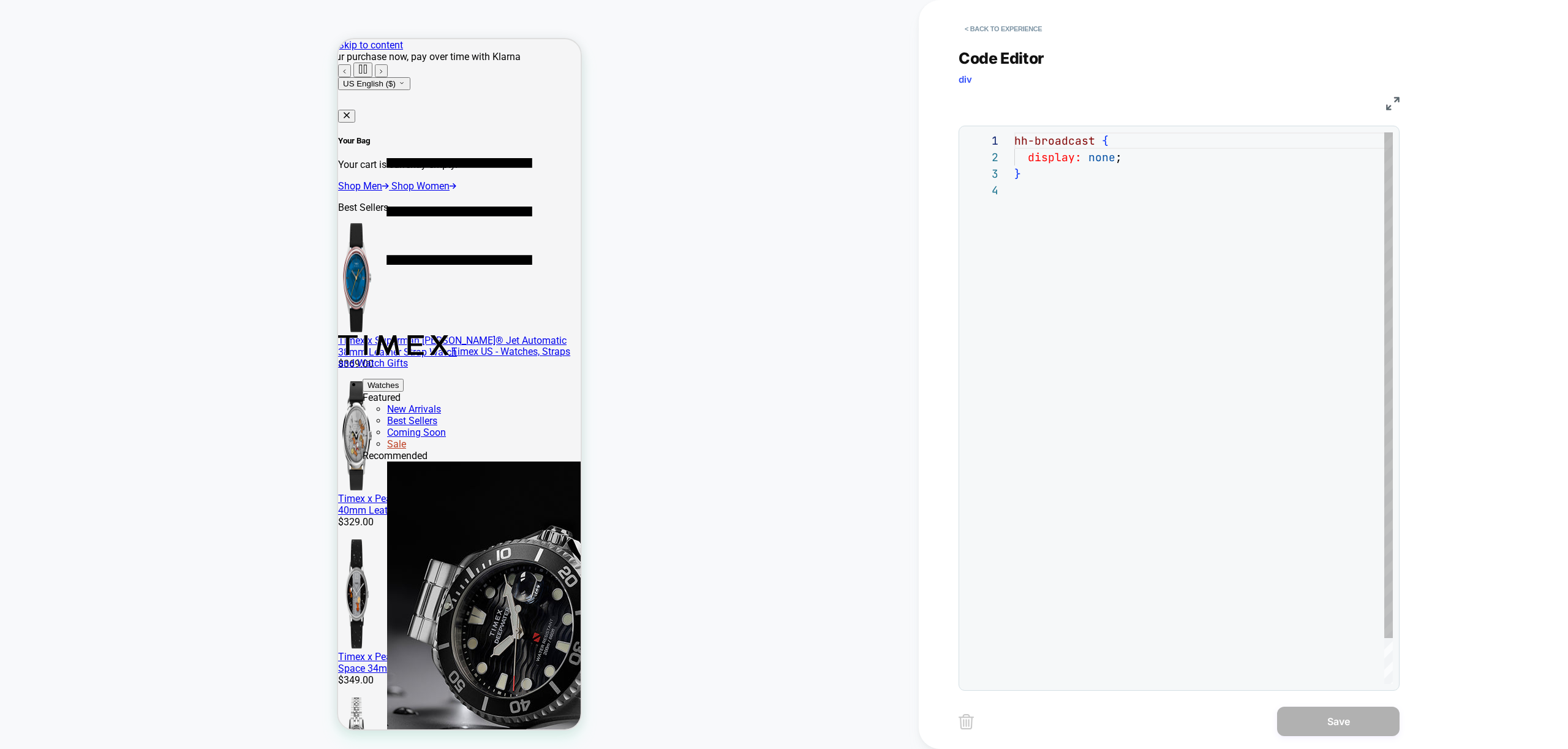
scroll to position [50, 0]
click at [1088, 205] on div "hh-broadcast { display: none ; }" at bounding box center [1204, 433] width 379 height 601
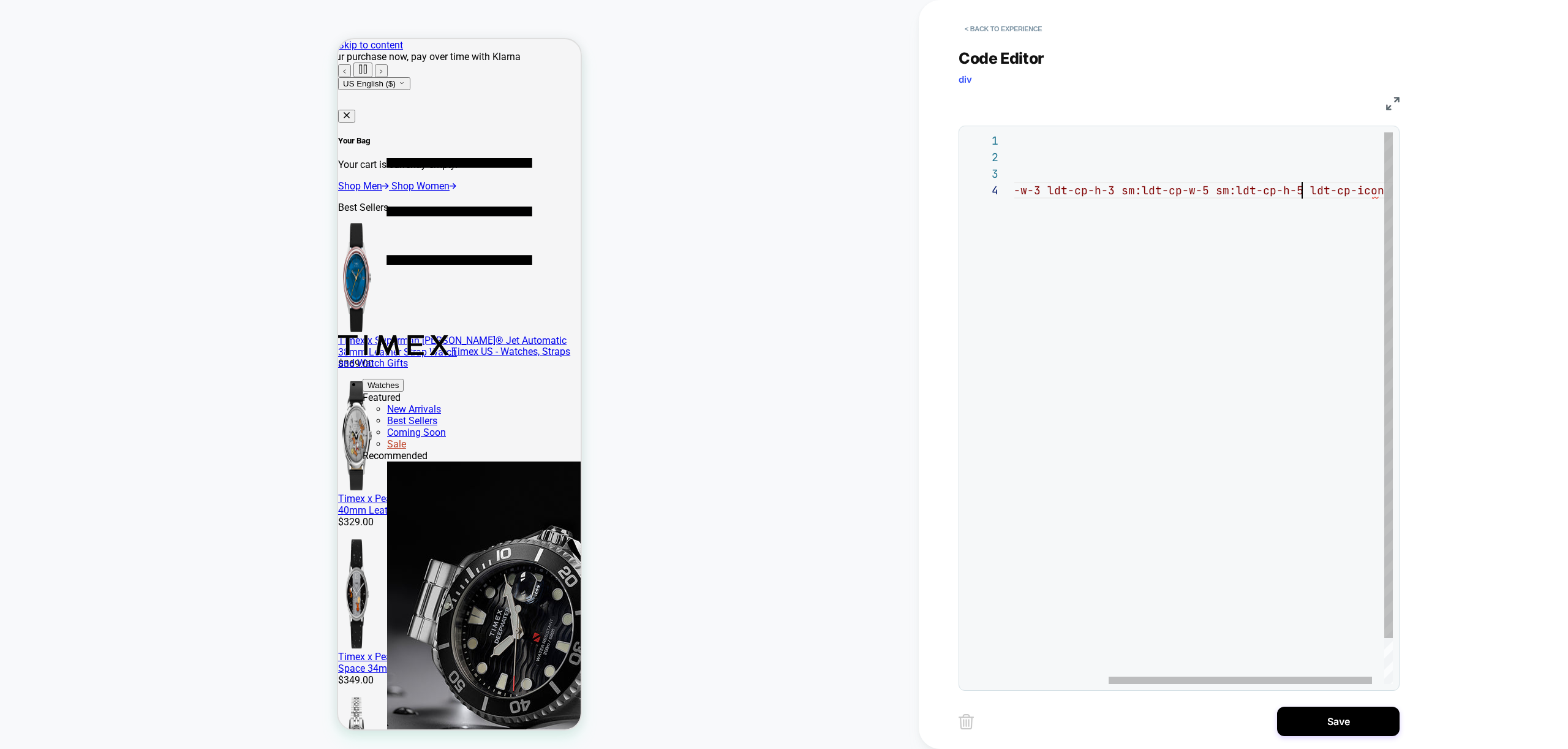
scroll to position [50, 416]
drag, startPoint x: 1303, startPoint y: 188, endPoint x: 1296, endPoint y: 189, distance: 7.1
click at [1296, 189] on div "hh-broadcast { display: none ; } ldt-cp-inline ldt-cp-w-3 ldt-cp-h-3 sm:ldt-cp-…" at bounding box center [1144, 433] width 531 height 601
drag, startPoint x: 1378, startPoint y: 191, endPoint x: 1058, endPoint y: 192, distance: 320.0
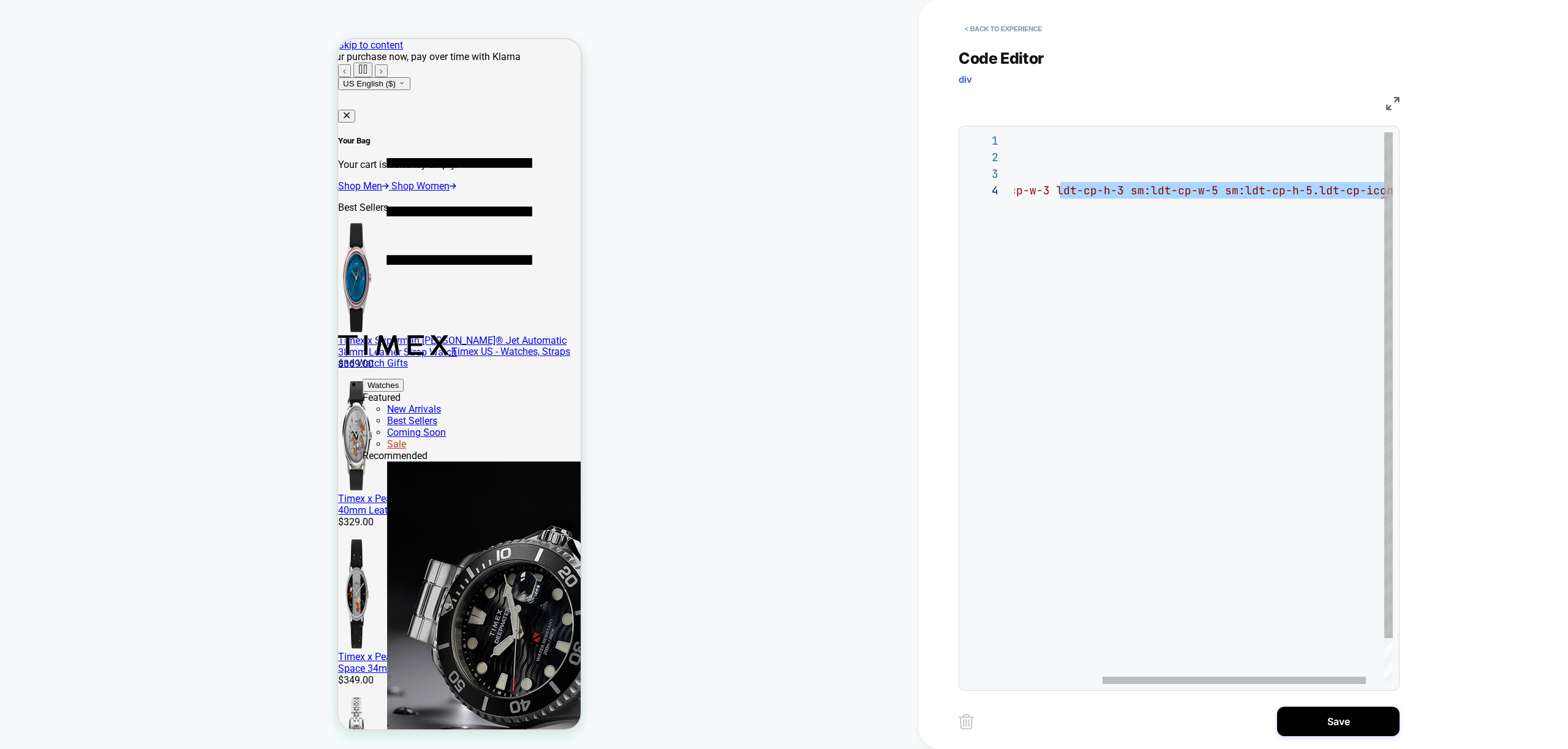
click at [1058, 192] on div "hh-broadcast { display: none ; } ldt-cp-inline ldt-cp-w-3 ldt-cp-h-3 sm:ldt-cp-…" at bounding box center [1153, 433] width 531 height 601
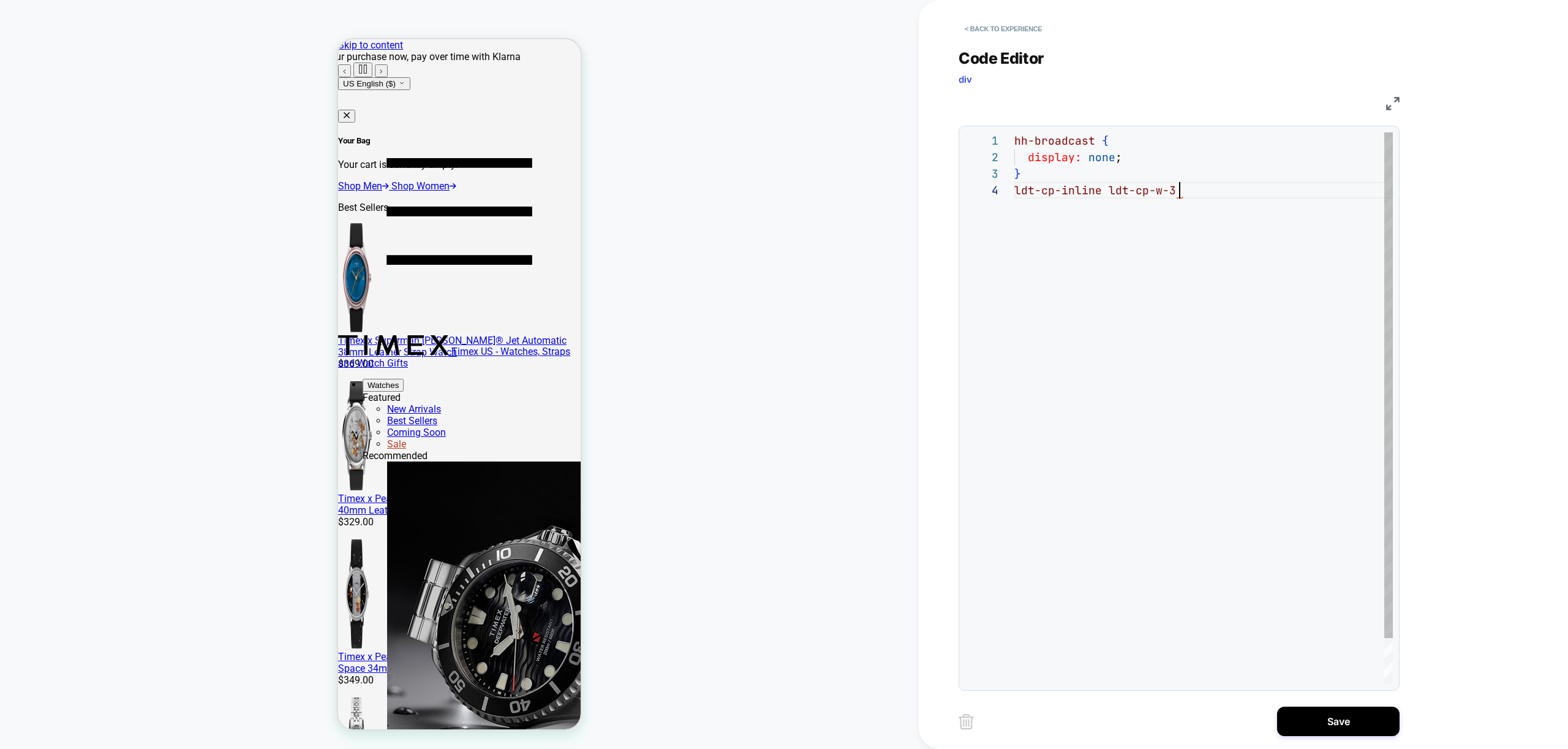
scroll to position [50, 158]
click at [1100, 191] on div "hh-broadcast { display: none ; } ldt-cp-inline ldt-cp-w-3" at bounding box center [1204, 433] width 379 height 601
click at [1179, 223] on div "hh-broadcast { display: none ; } ldt-cp-inline.ldt-cp-w-3" at bounding box center [1204, 433] width 379 height 601
click at [1015, 189] on div "hh-broadcast { display: none ; } ldt-cp-inline.ldt-cp-w-3" at bounding box center [1204, 433] width 379 height 601
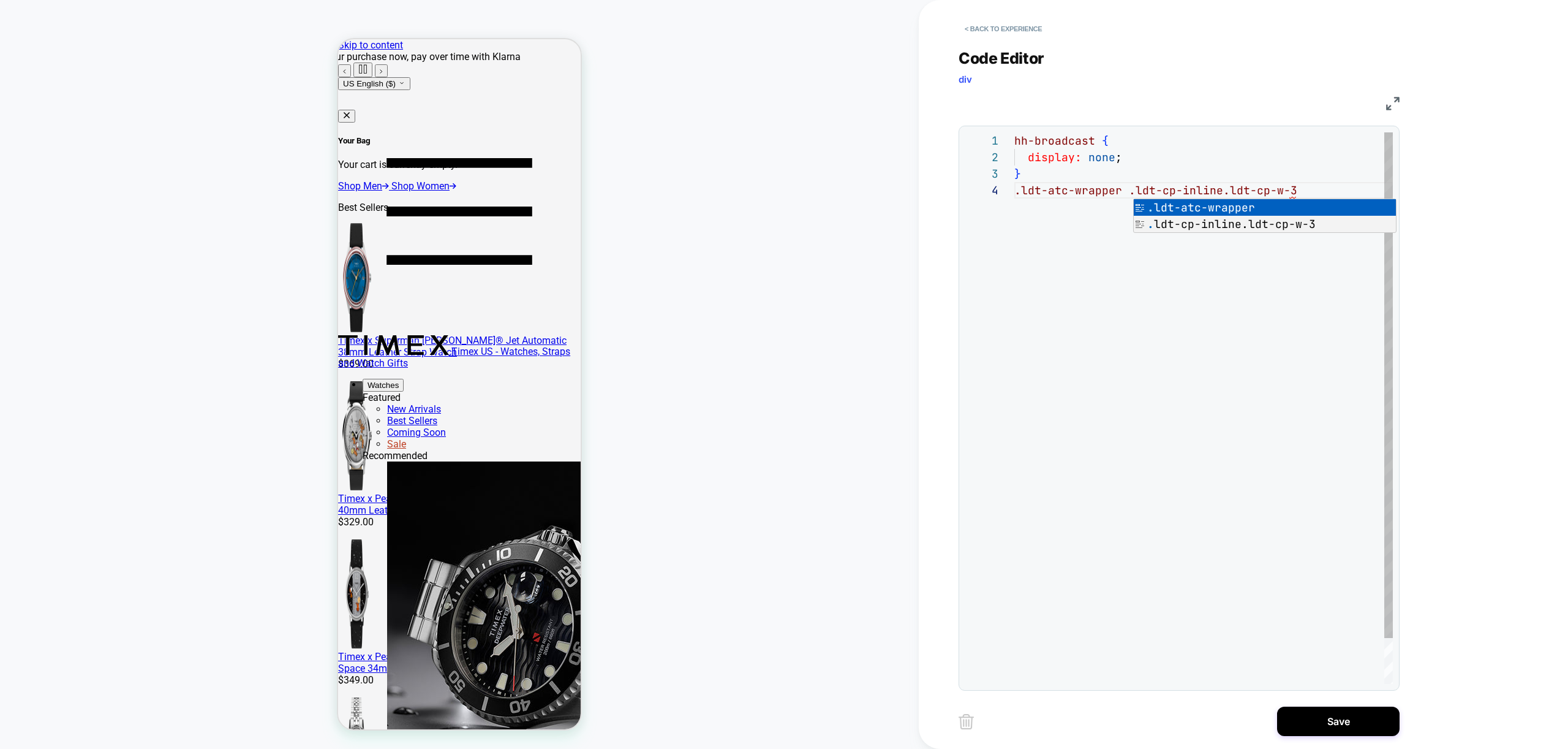
drag, startPoint x: 1289, startPoint y: 382, endPoint x: 1304, endPoint y: 242, distance: 140.8
click at [1290, 382] on div "hh-broadcast { display: none ; } .ldt-atc-wrapper .ldt-cp-inline.ldt-cp-w-3" at bounding box center [1204, 433] width 379 height 601
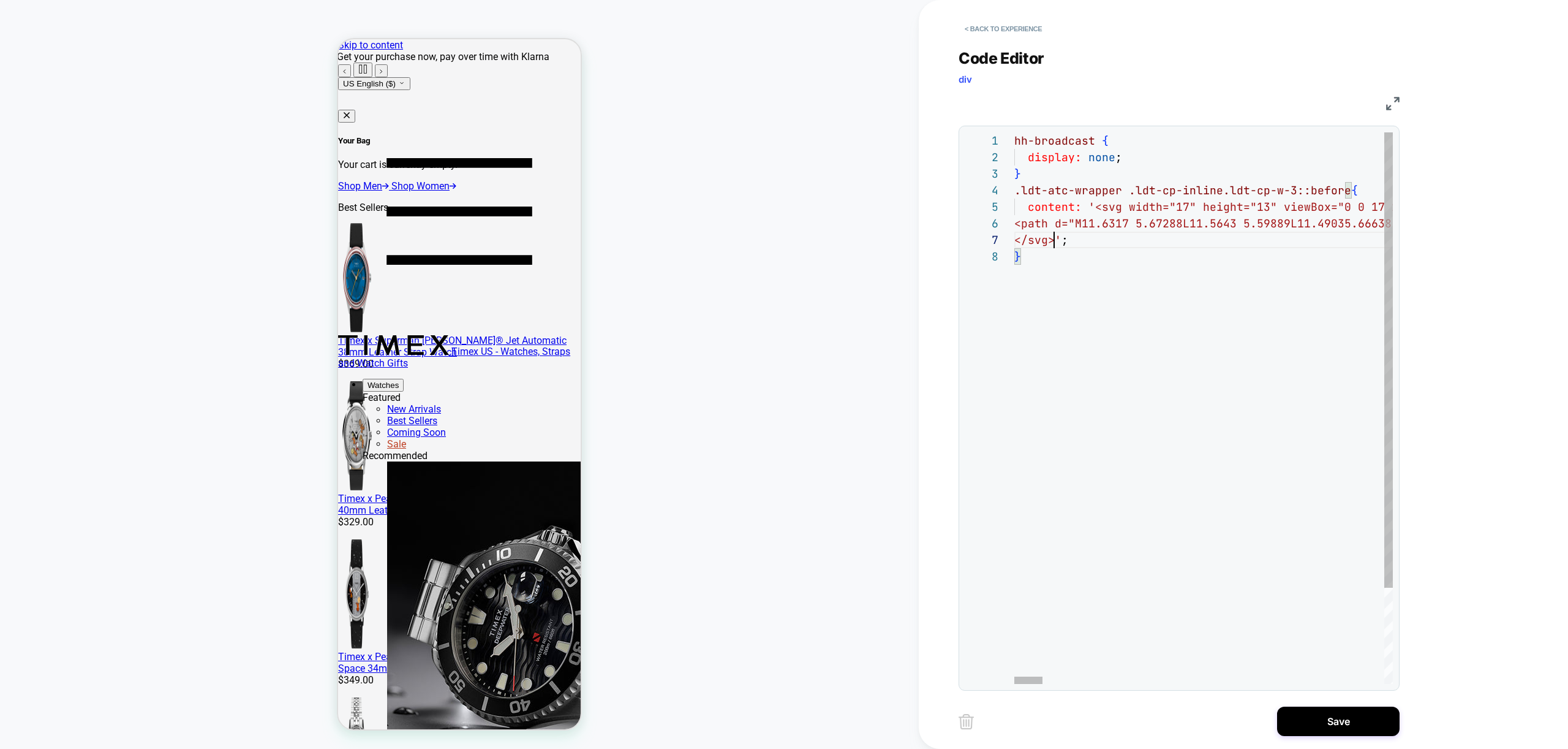
scroll to position [17, 40]
drag, startPoint x: 1018, startPoint y: 224, endPoint x: 1032, endPoint y: 261, distance: 39.6
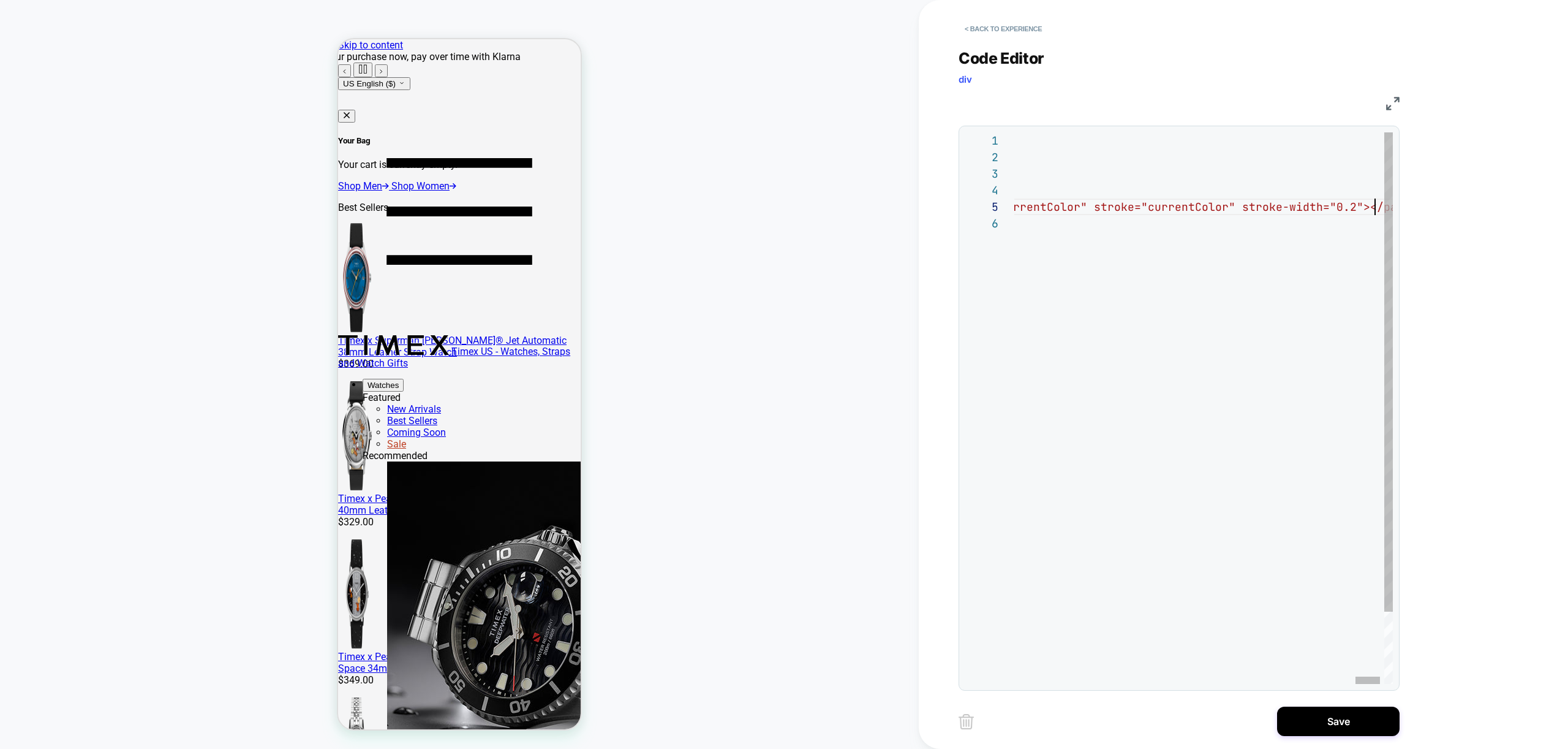
type textarea "**********"
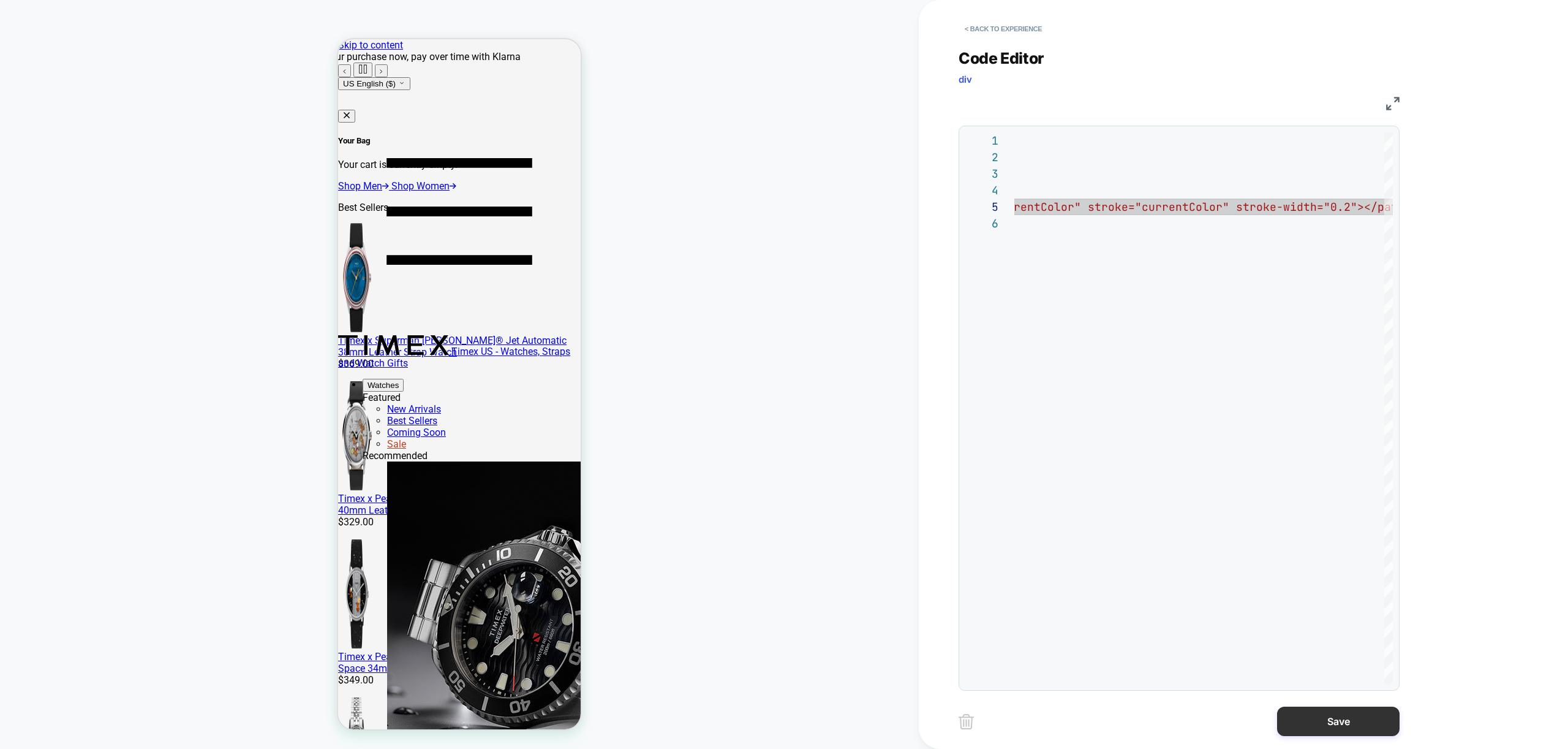
click at [1353, 720] on button "Save" at bounding box center [1339, 721] width 123 height 30
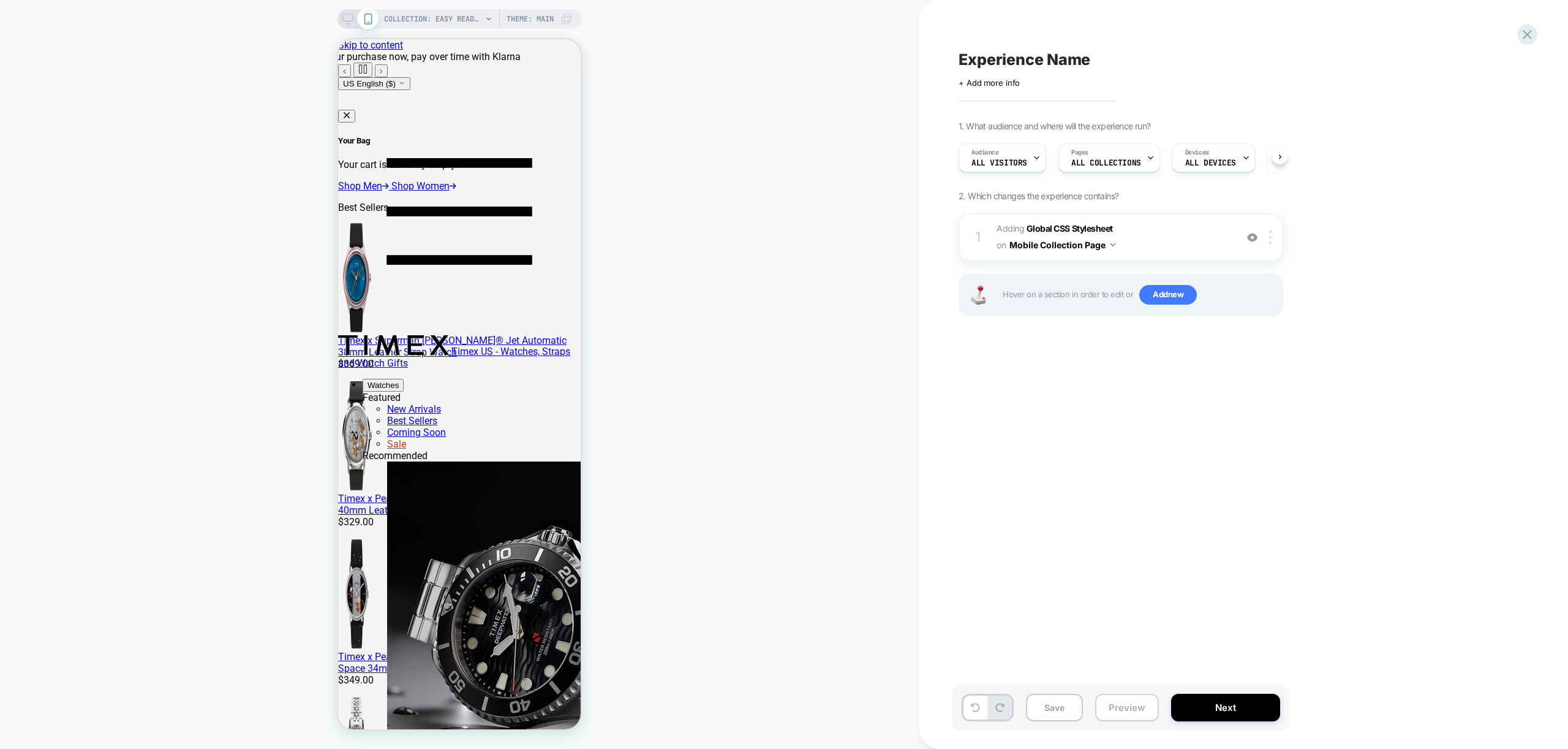
drag, startPoint x: 1090, startPoint y: 713, endPoint x: 1108, endPoint y: 713, distance: 18.0
click at [1092, 713] on div "Save Preview Next" at bounding box center [1121, 707] width 337 height 46
drag, startPoint x: 1108, startPoint y: 713, endPoint x: 1118, endPoint y: 710, distance: 10.4
click at [1108, 713] on button "Preview" at bounding box center [1127, 707] width 64 height 27
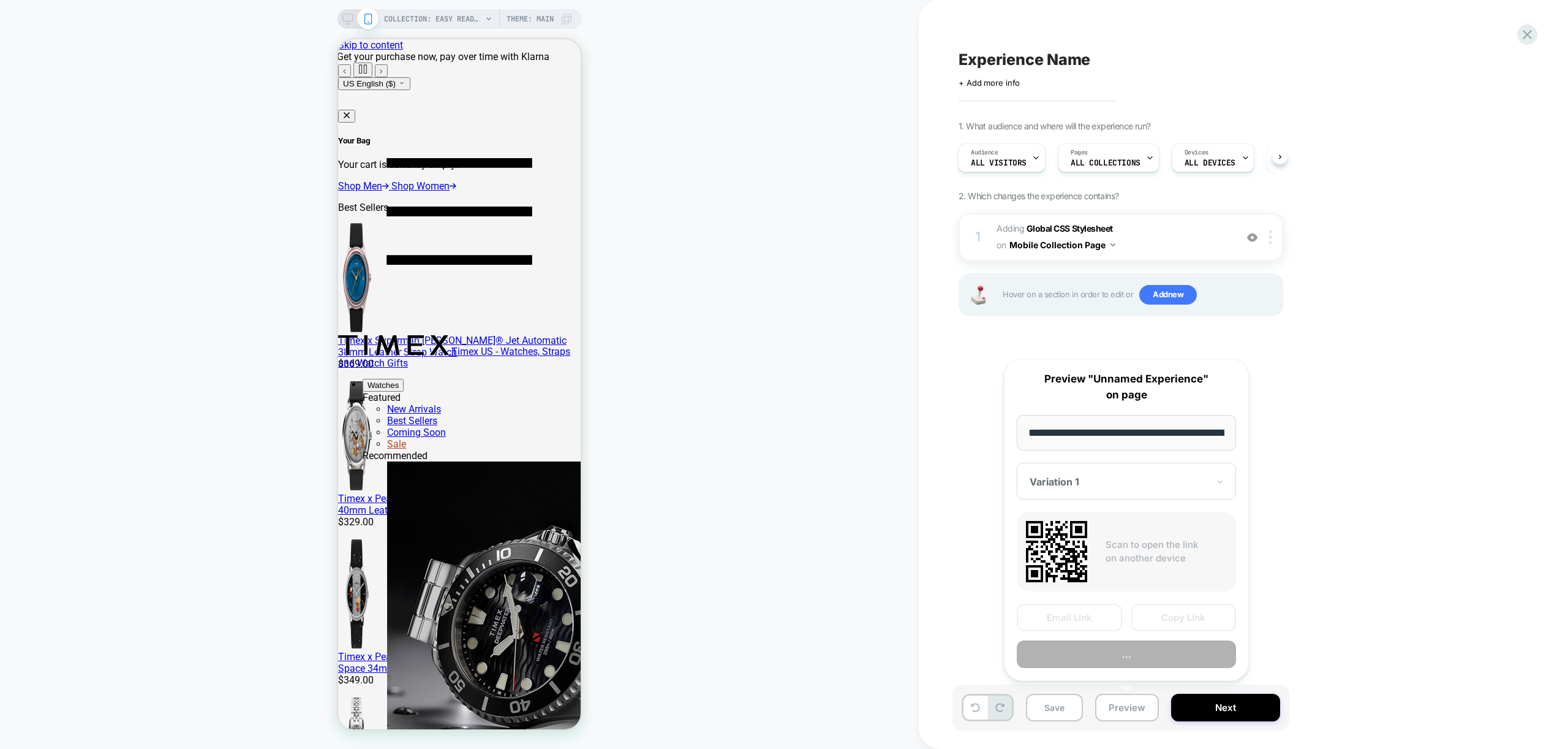
scroll to position [0, 150]
click at [1139, 649] on button "Preview" at bounding box center [1127, 654] width 220 height 27
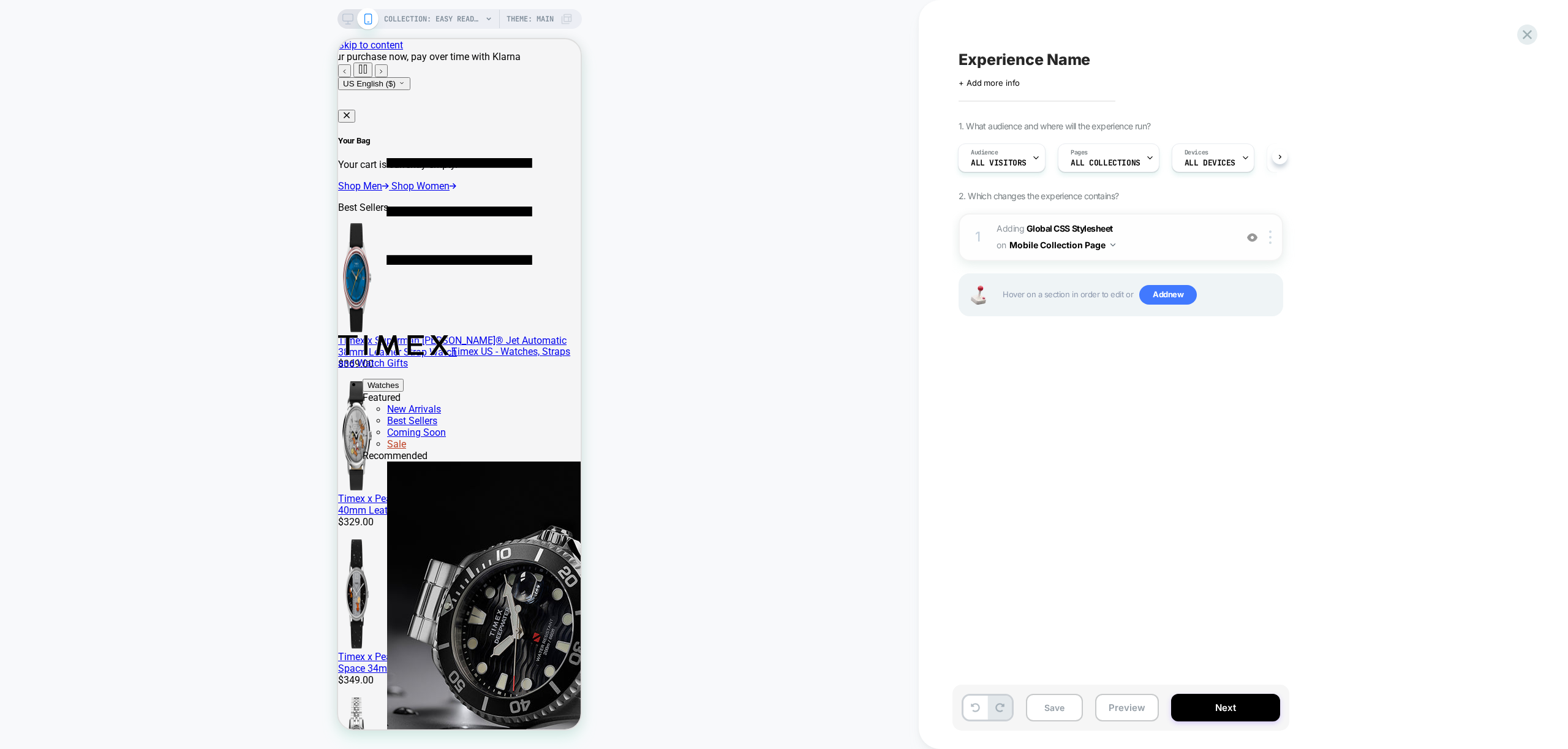
click at [1173, 233] on span "Adding Global CSS Stylesheet on Mobile Collection Page" at bounding box center [1113, 237] width 233 height 33
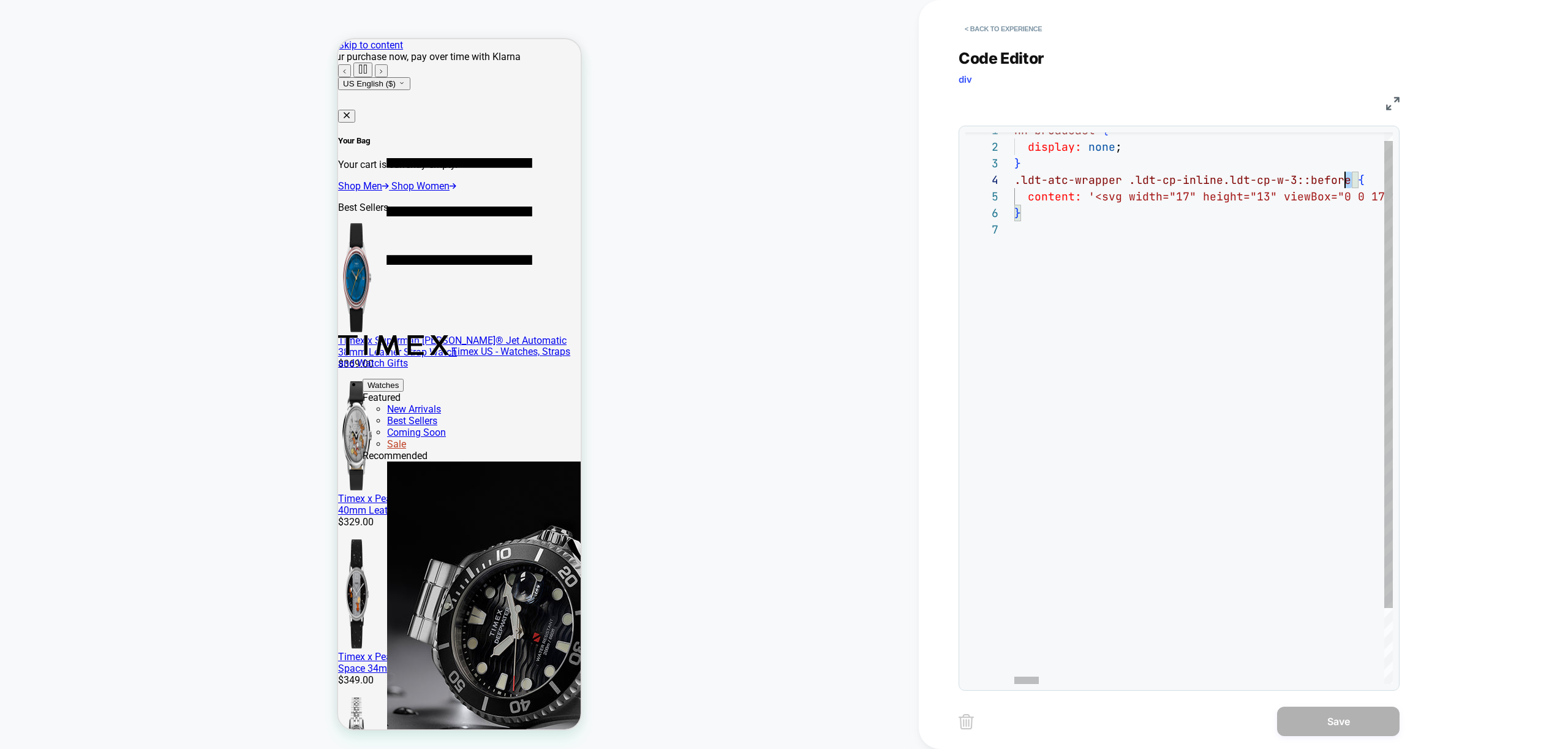
scroll to position [50, 238]
drag, startPoint x: 1348, startPoint y: 177, endPoint x: 995, endPoint y: 174, distance: 353.0
drag, startPoint x: 1315, startPoint y: 288, endPoint x: 1323, endPoint y: 235, distance: 53.6
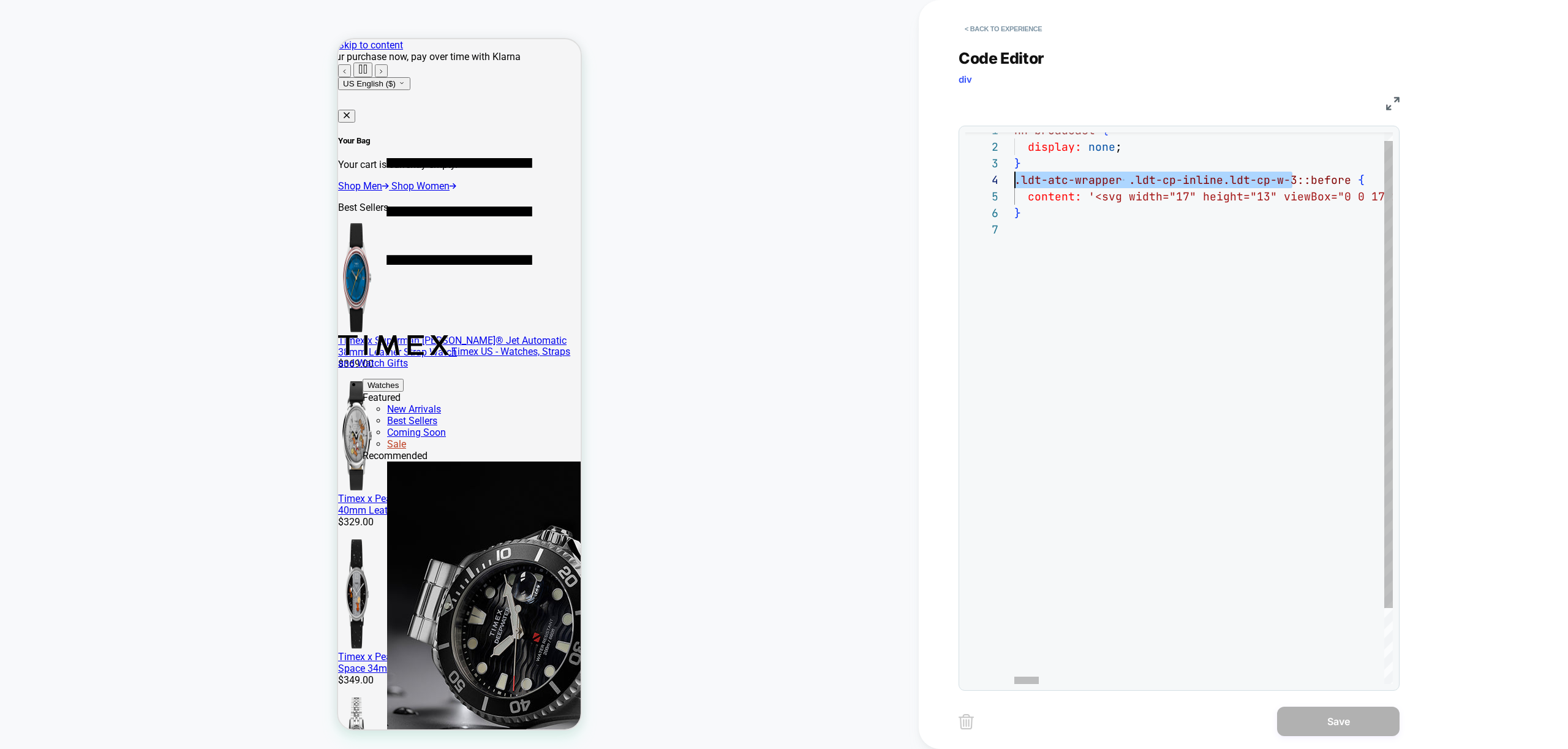
scroll to position [50, 0]
drag, startPoint x: 1293, startPoint y: 177, endPoint x: 968, endPoint y: 174, distance: 325.0
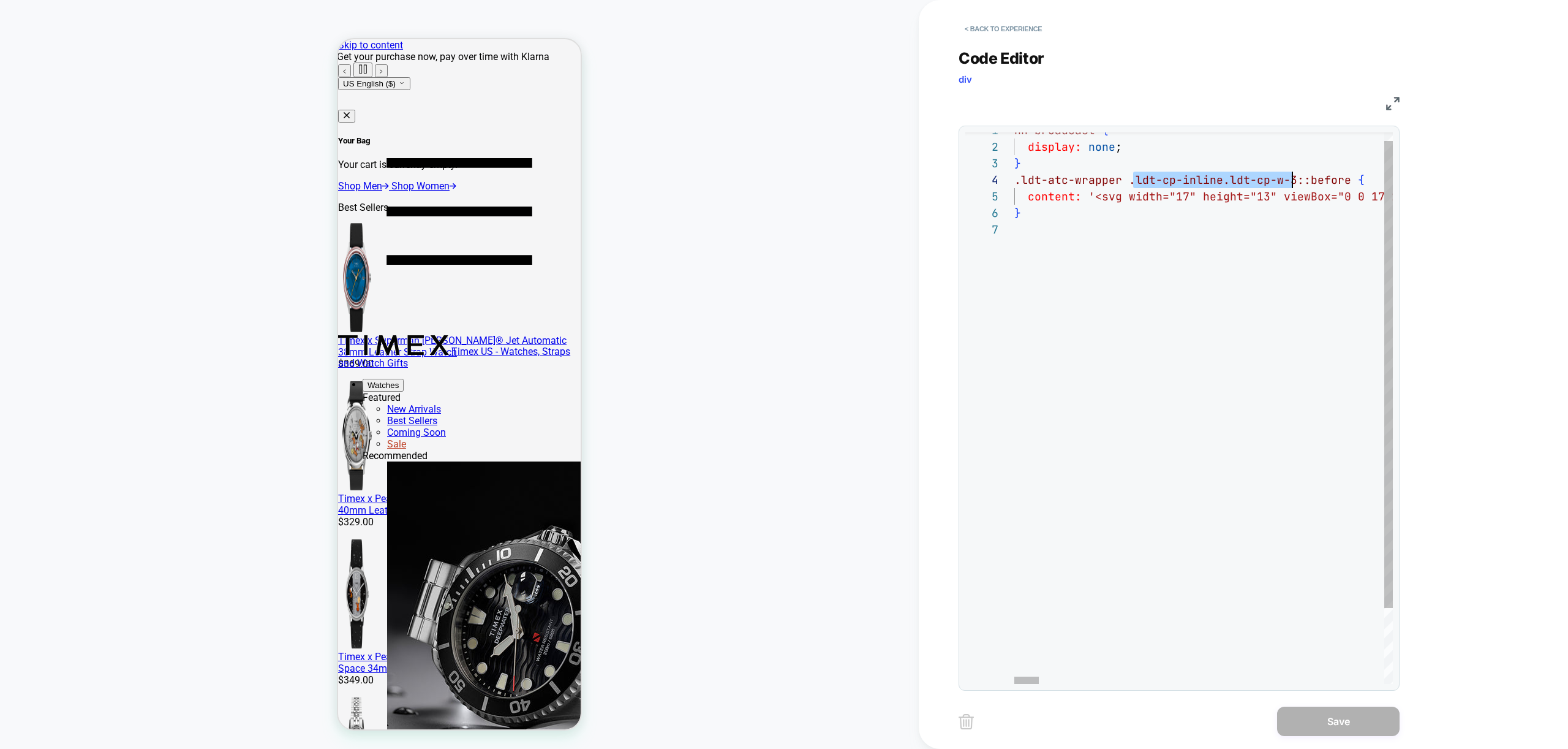
drag, startPoint x: 1134, startPoint y: 179, endPoint x: 1292, endPoint y: 172, distance: 158.2
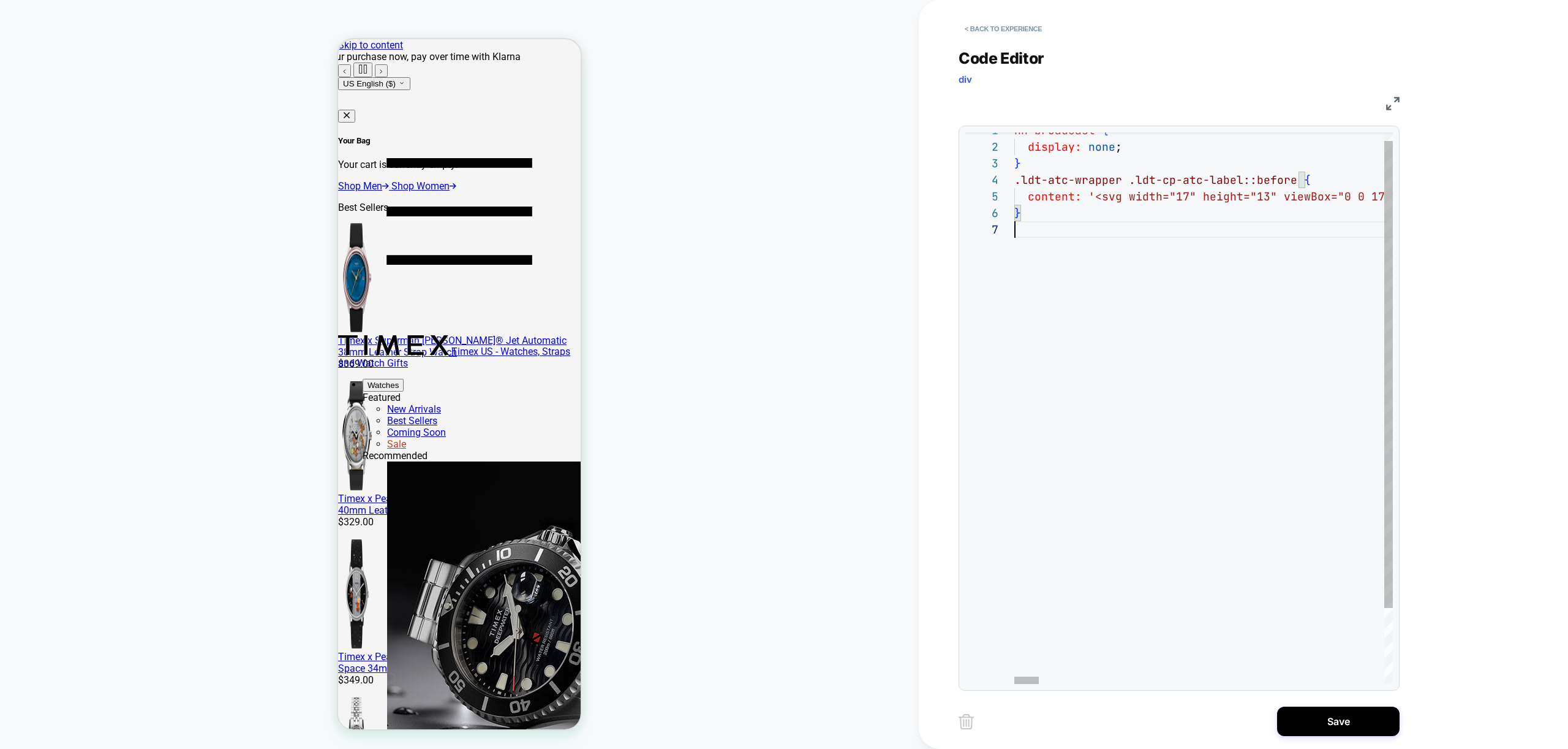
scroll to position [33, 0]
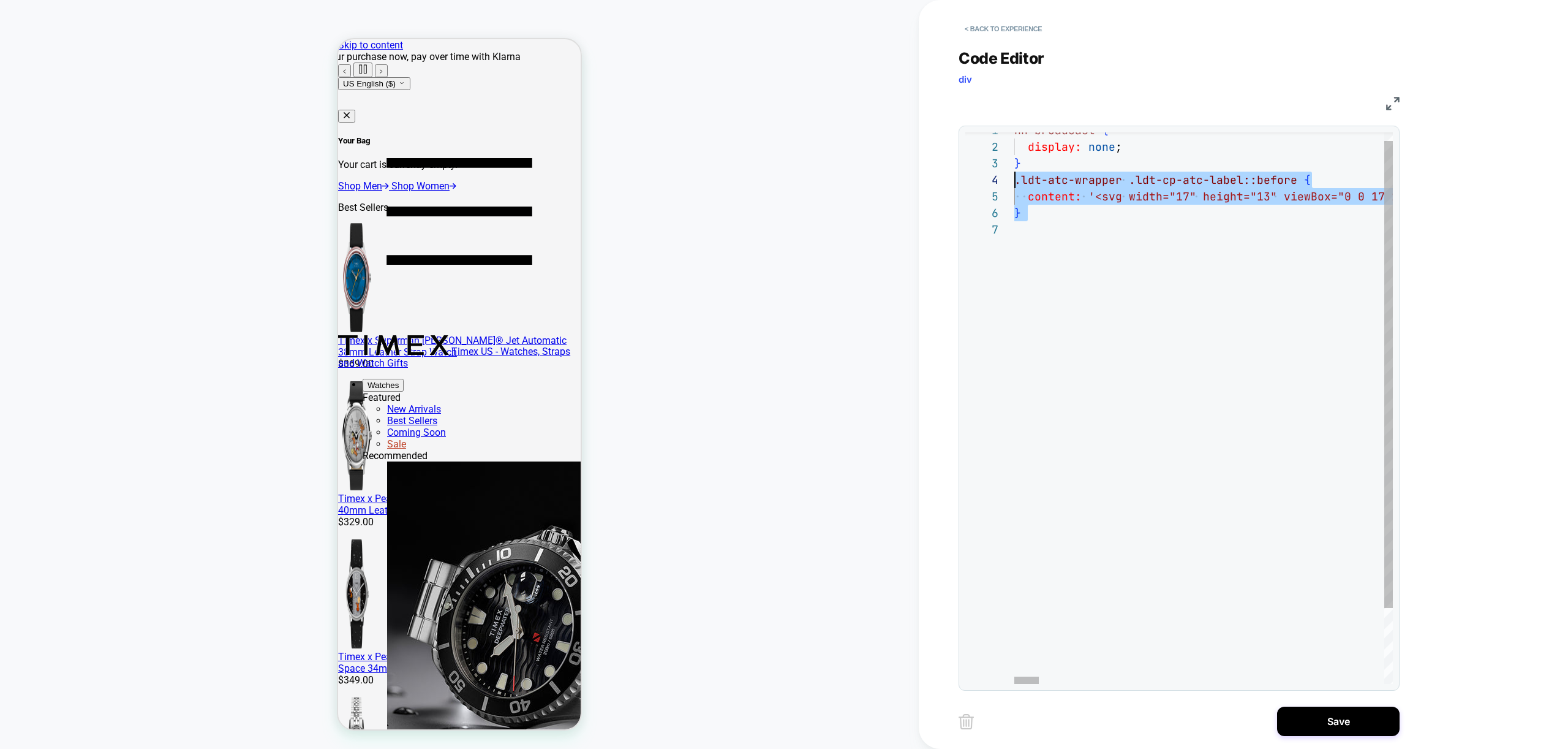
drag, startPoint x: 1121, startPoint y: 242, endPoint x: 991, endPoint y: 177, distance: 145.3
drag, startPoint x: 1213, startPoint y: 317, endPoint x: 1200, endPoint y: 311, distance: 14.3
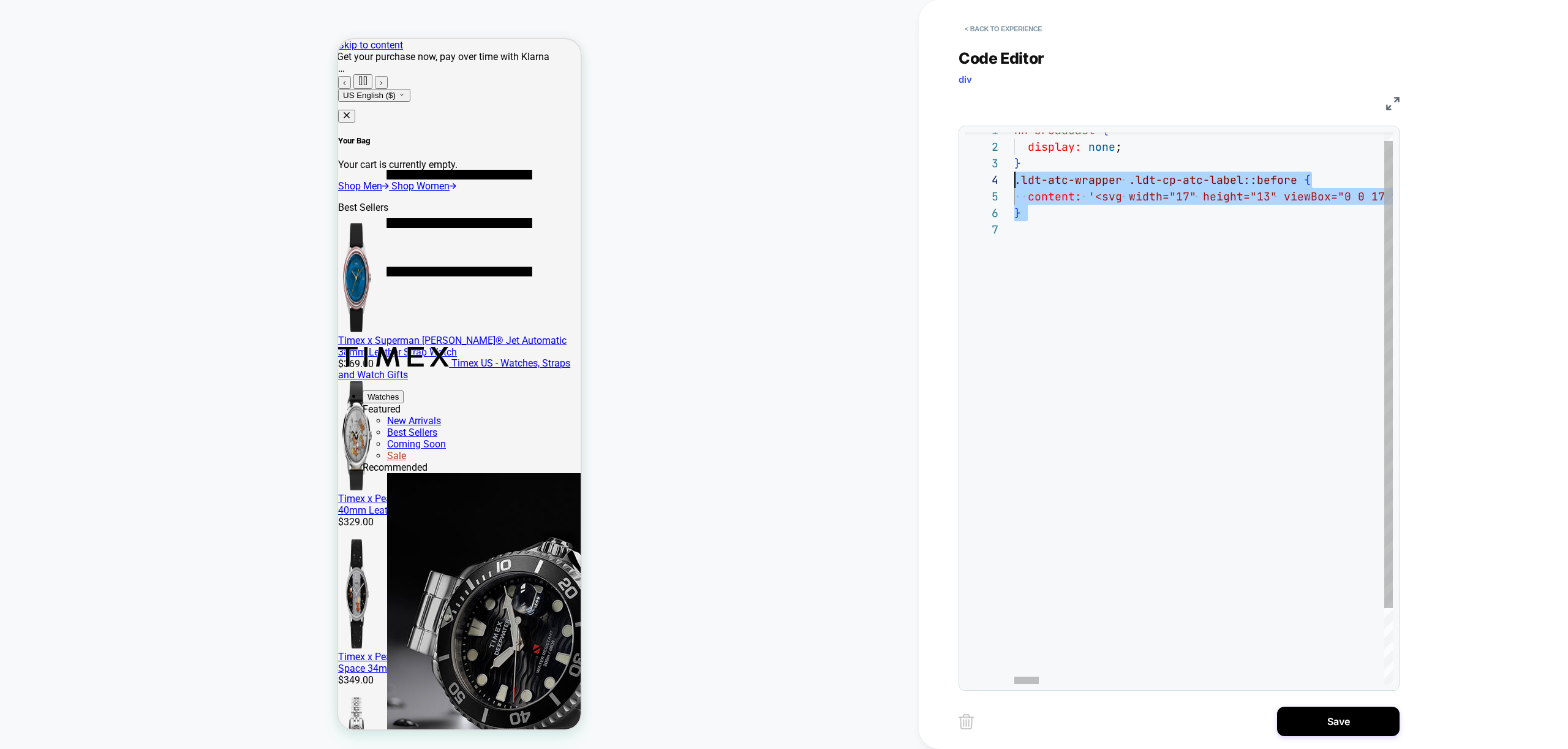
scroll to position [50, 0]
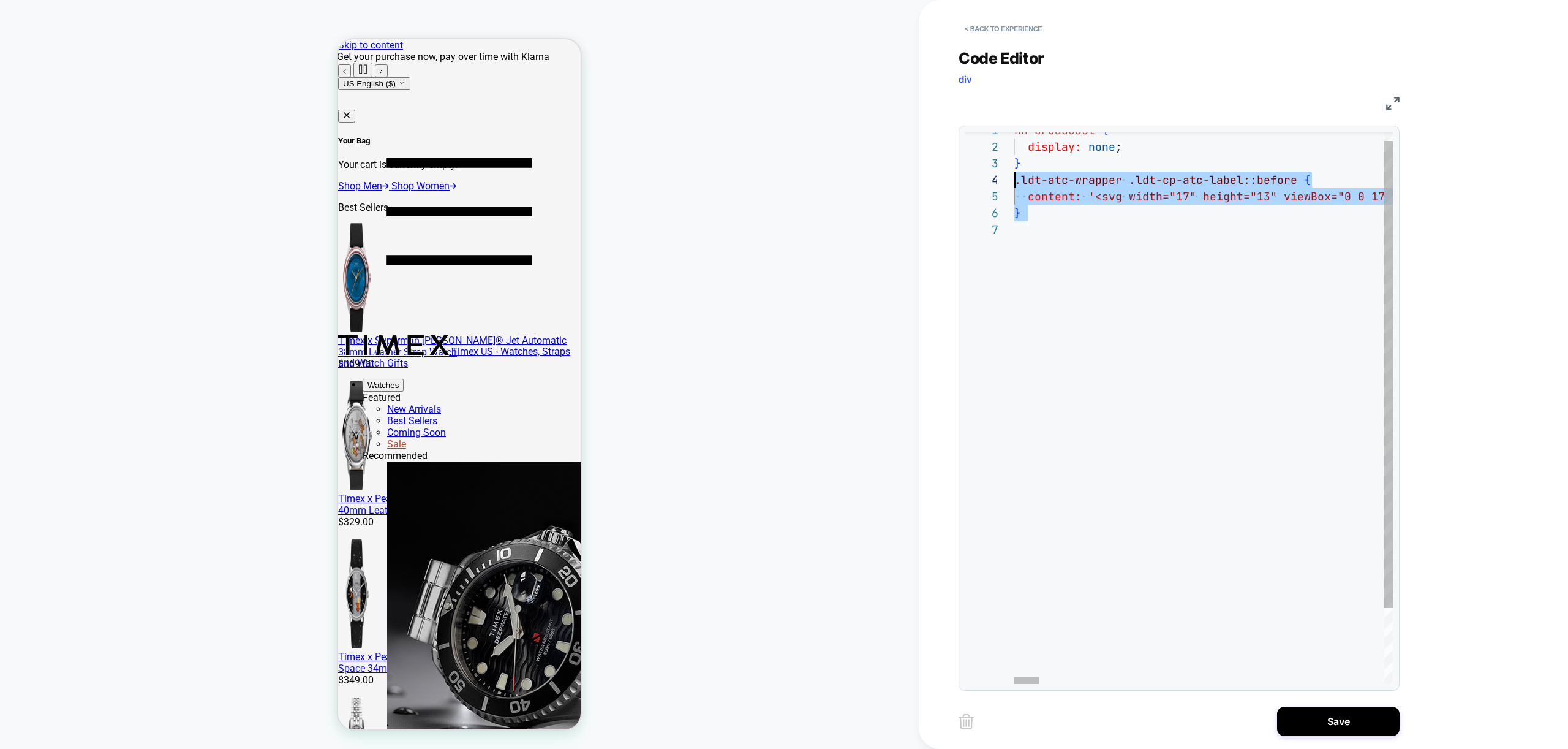
drag, startPoint x: 1119, startPoint y: 270, endPoint x: 987, endPoint y: 177, distance: 161.5
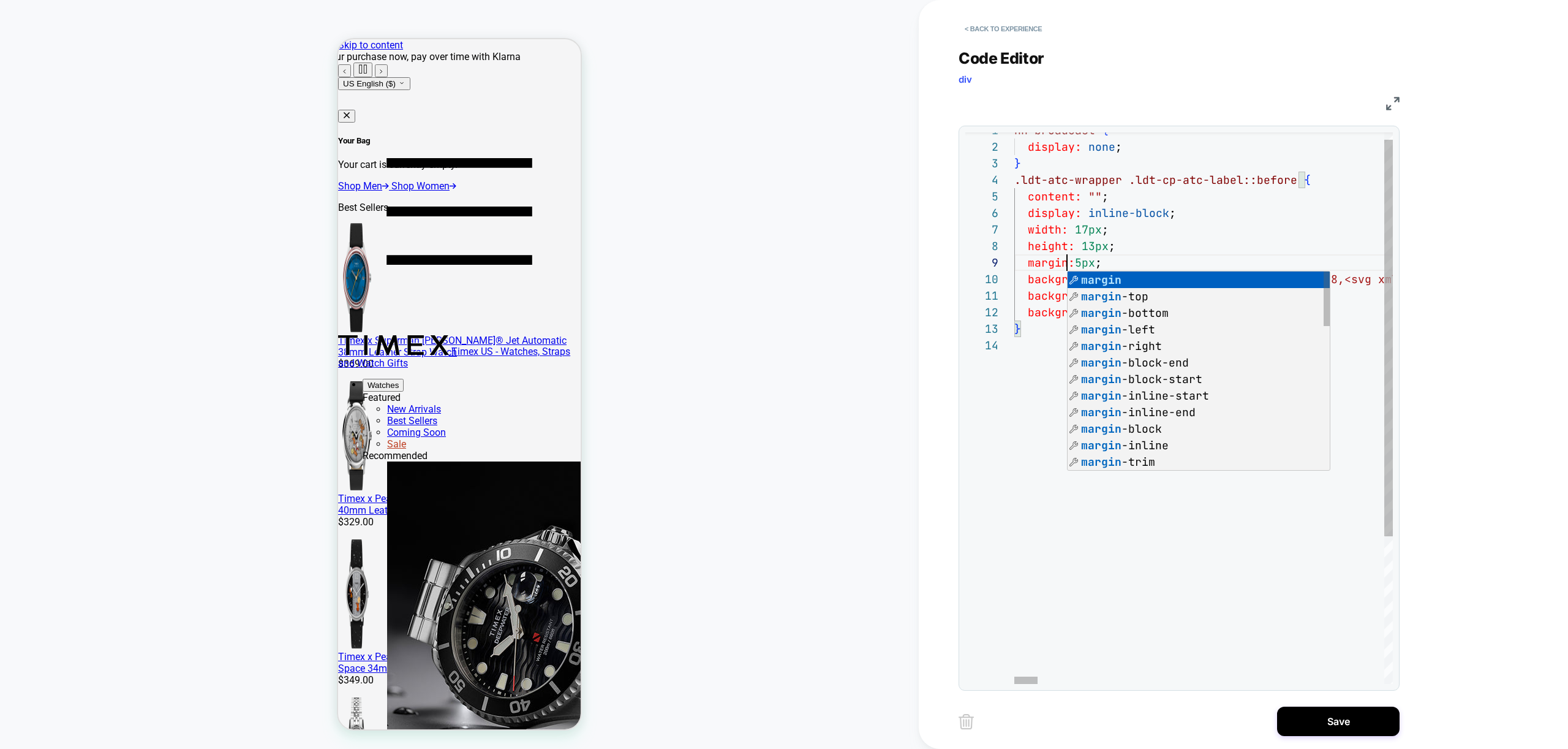
scroll to position [133, 53]
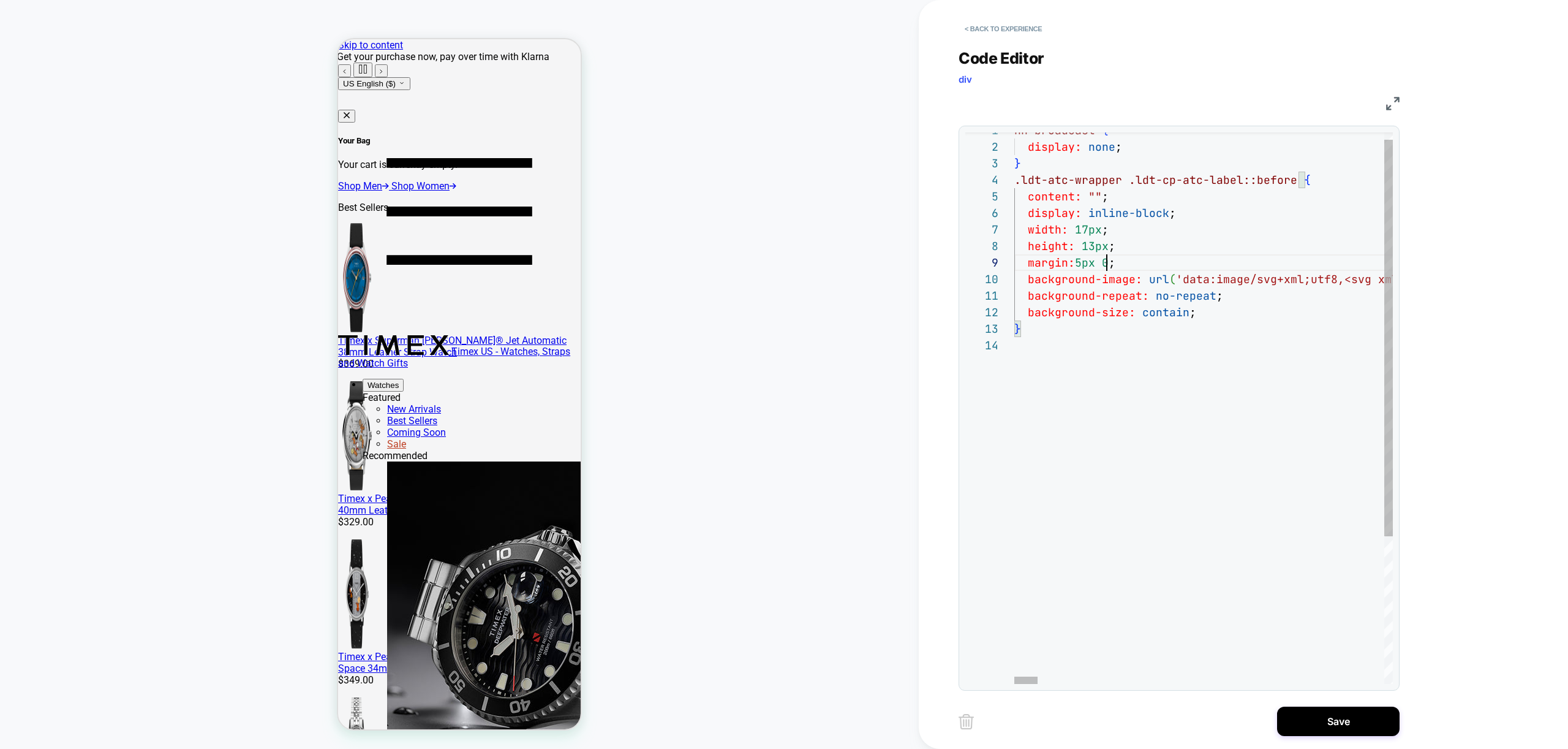
scroll to position [133, 106]
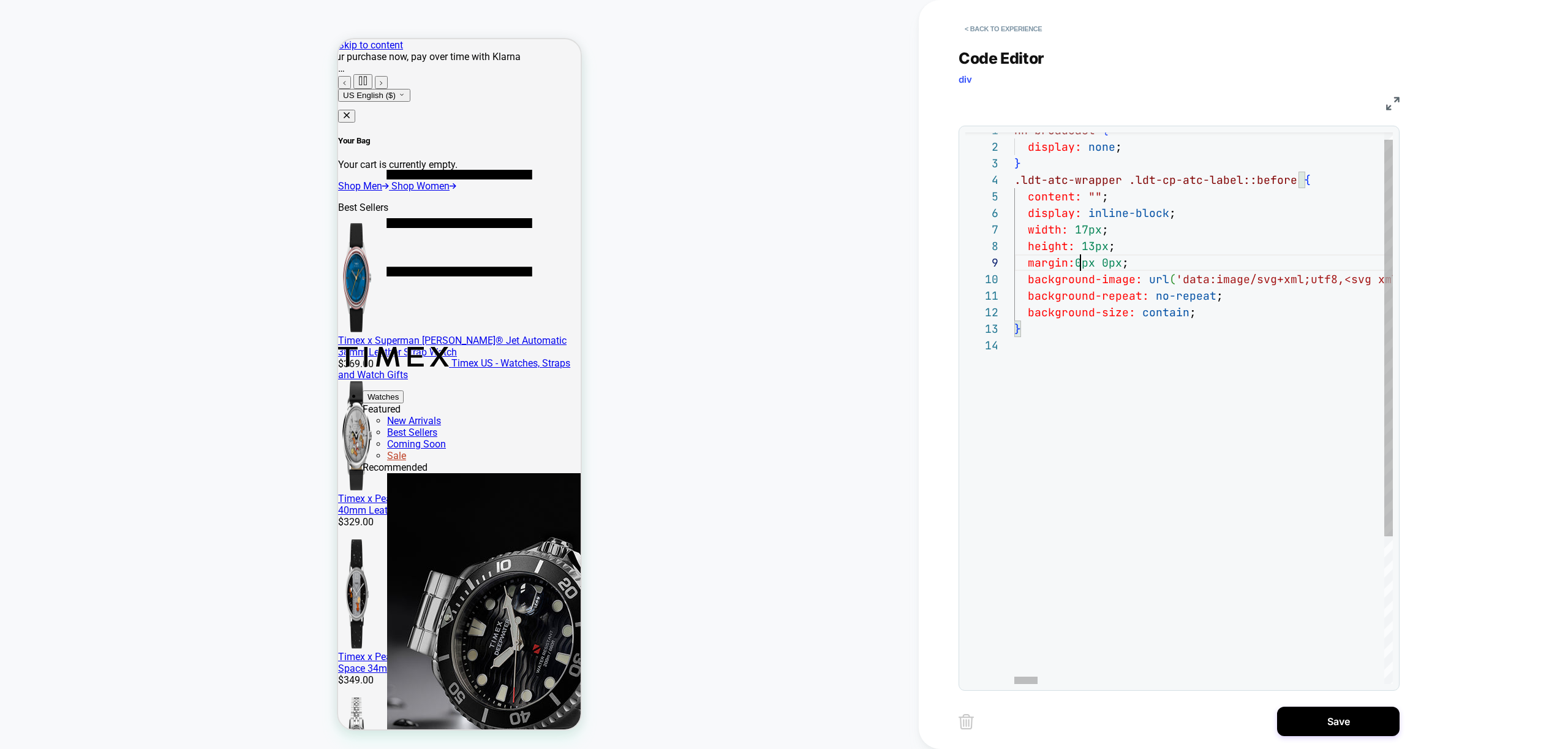
scroll to position [133, 66]
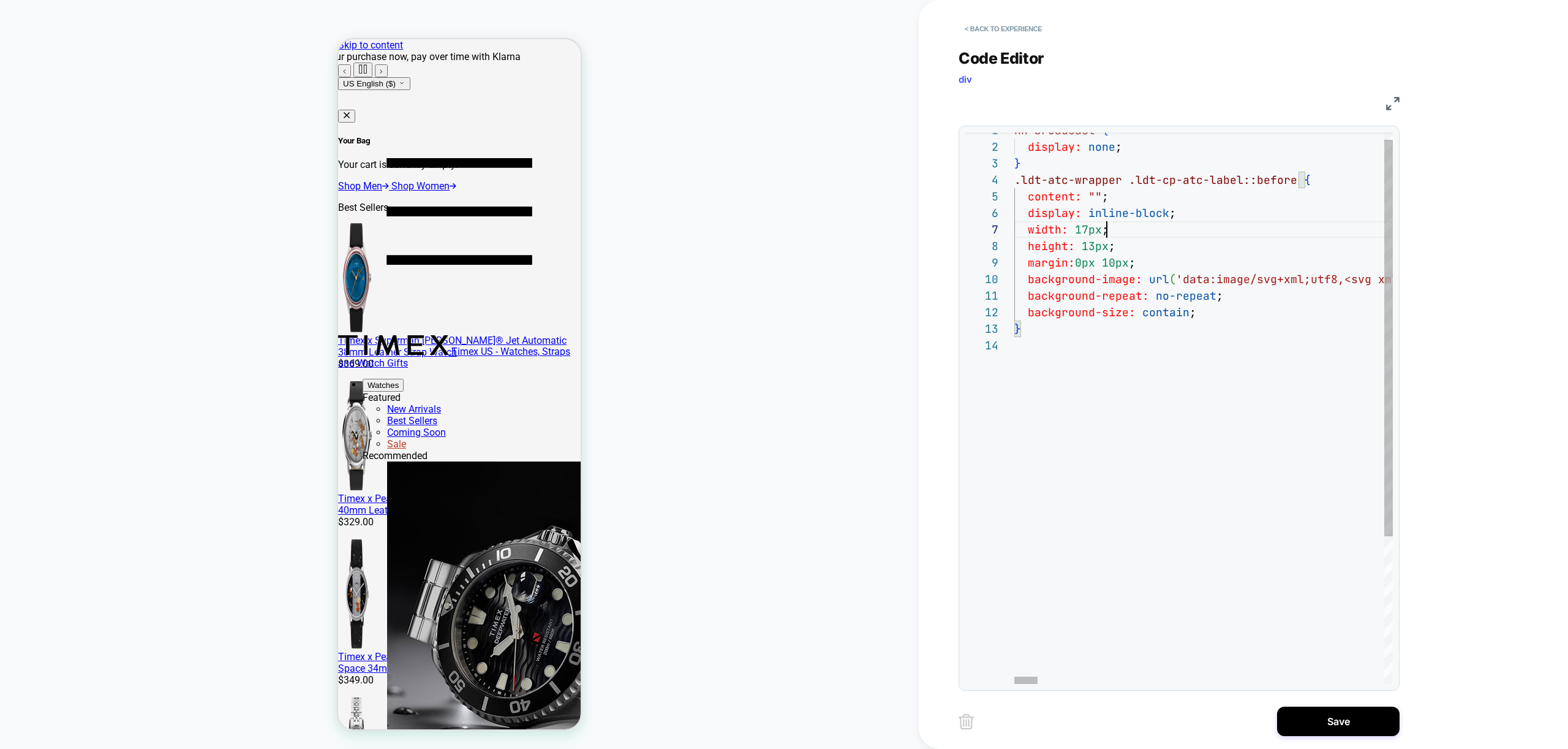
scroll to position [99, 92]
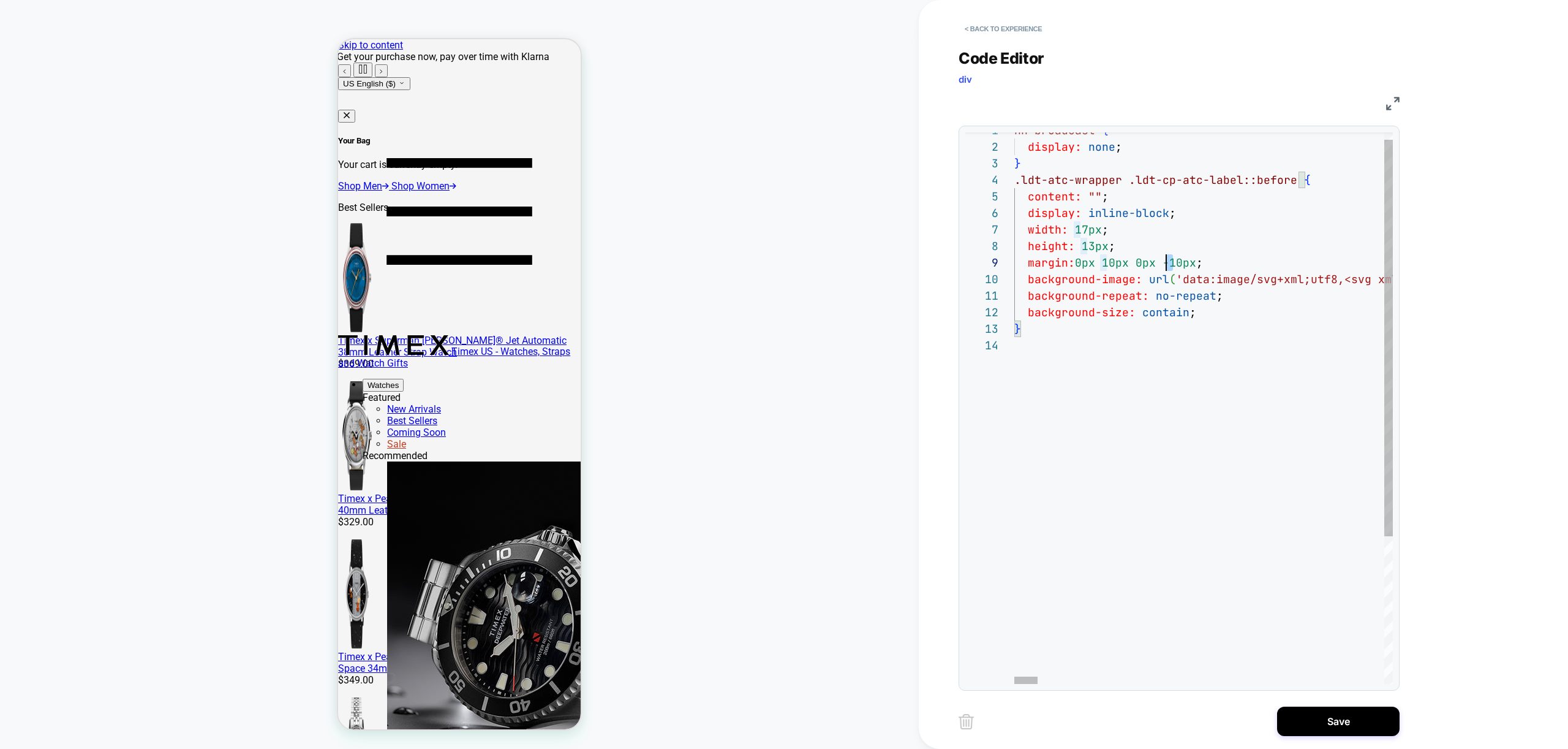
drag, startPoint x: 1174, startPoint y: 263, endPoint x: 1164, endPoint y: 264, distance: 10.0
drag, startPoint x: 1080, startPoint y: 264, endPoint x: 1073, endPoint y: 263, distance: 7.1
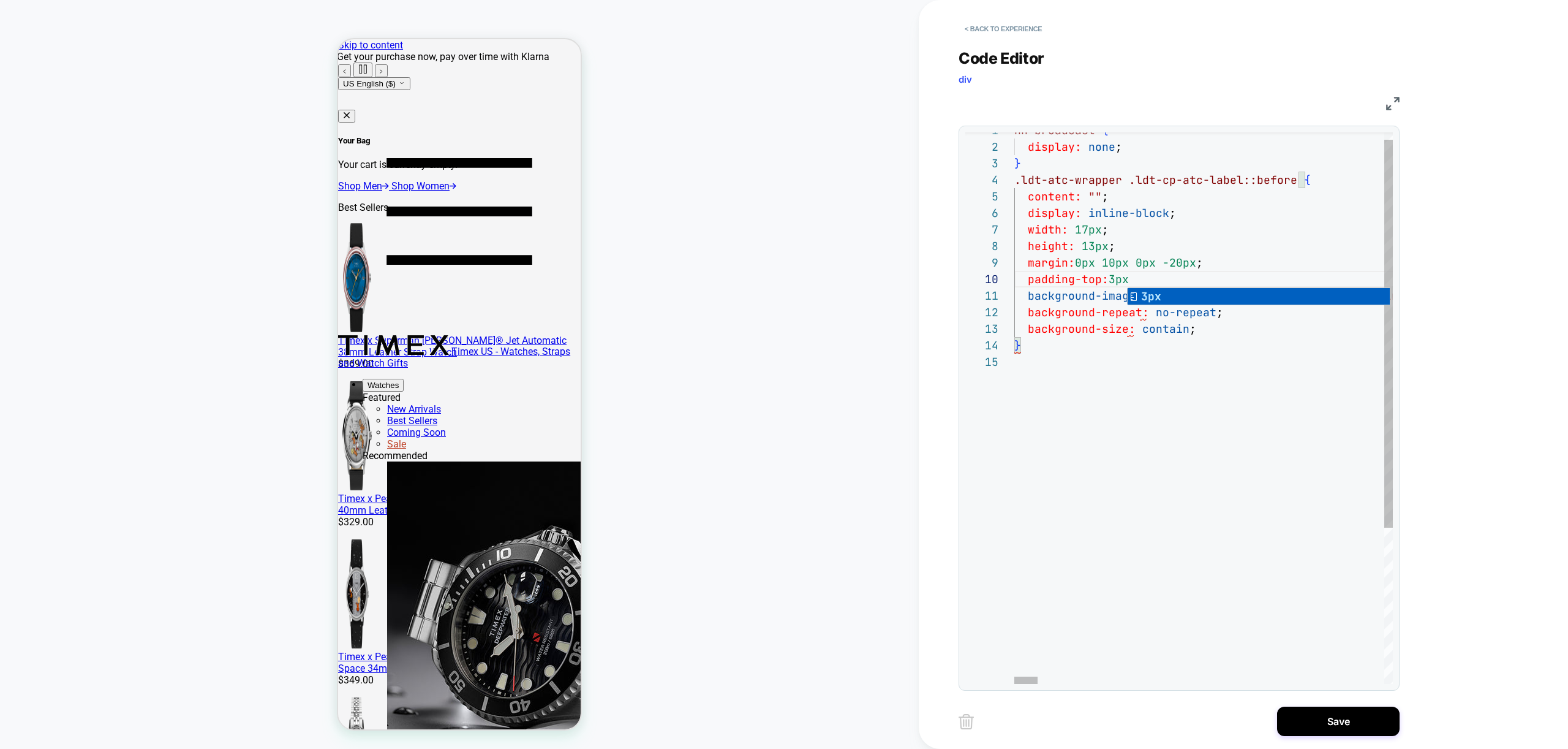
scroll to position [149, 119]
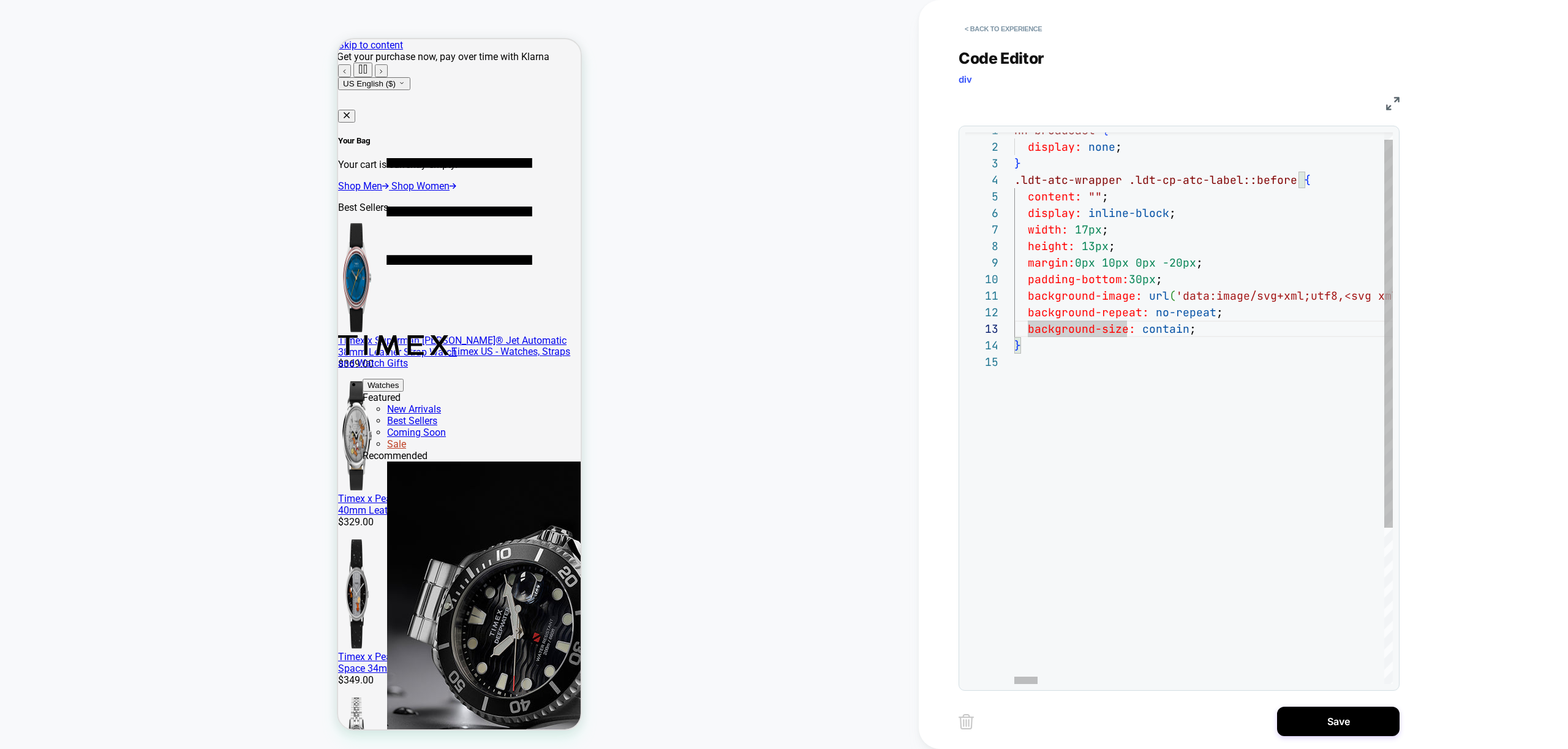
scroll to position [66, 0]
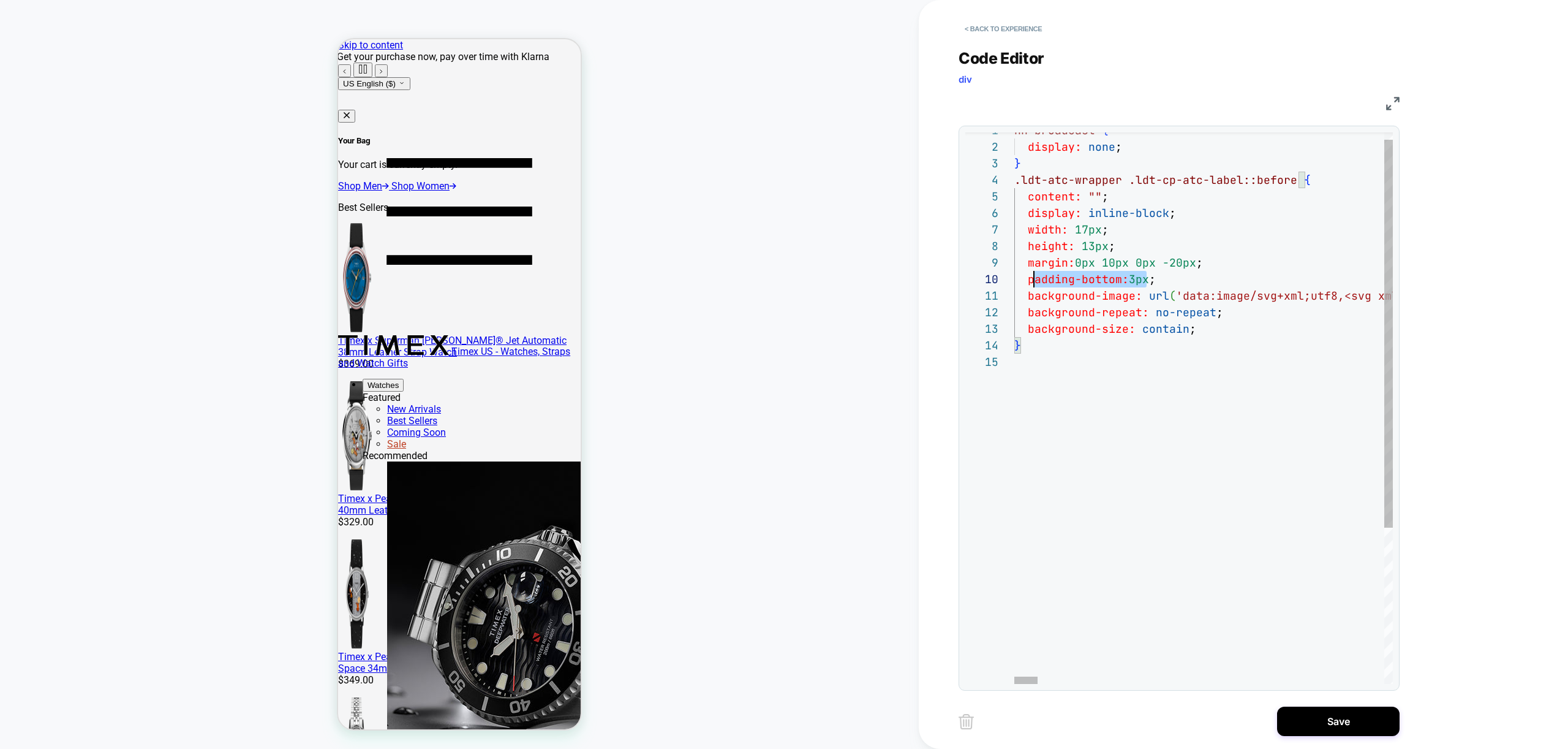
scroll to position [149, 7]
drag, startPoint x: 1146, startPoint y: 279, endPoint x: 1023, endPoint y: 274, distance: 123.1
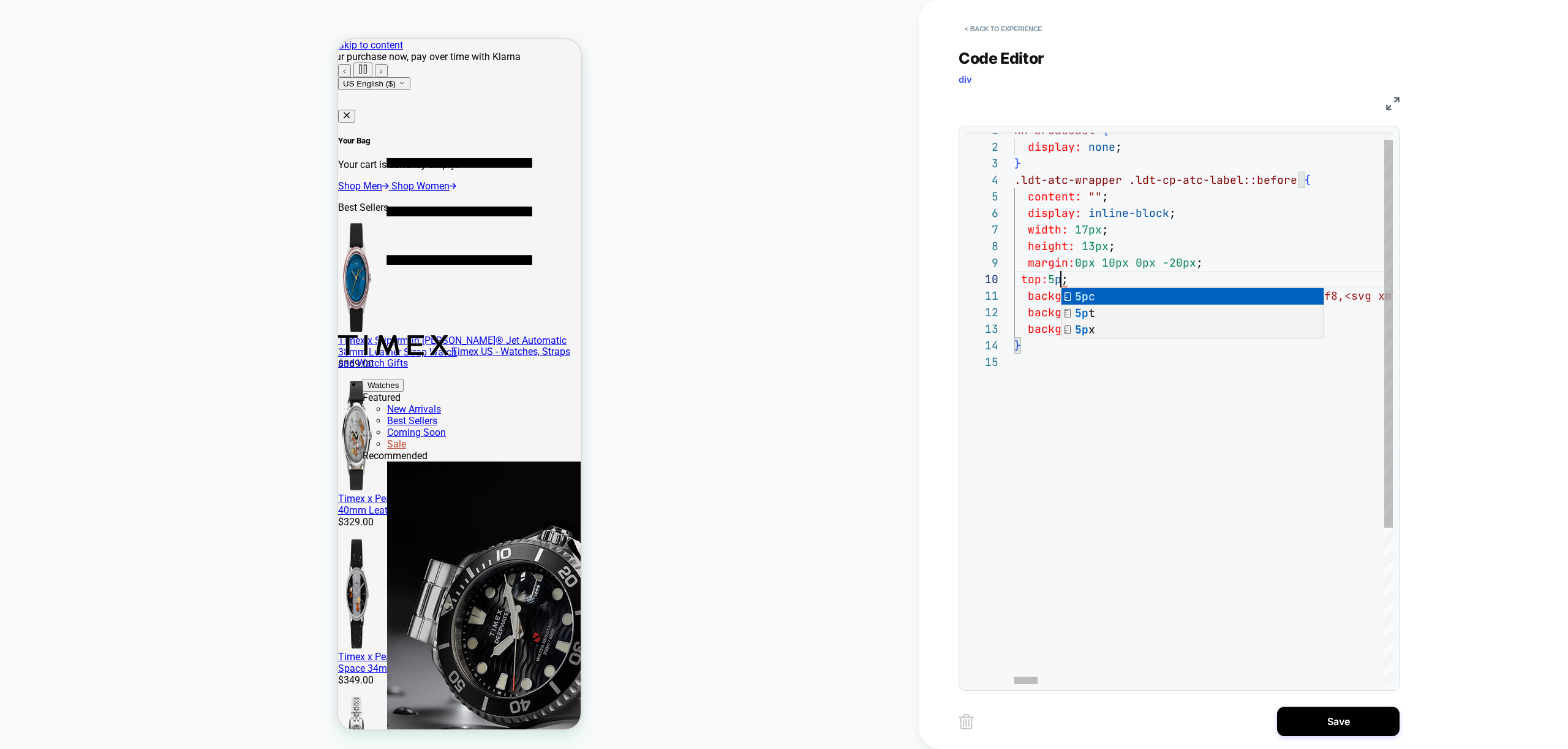
scroll to position [149, 53]
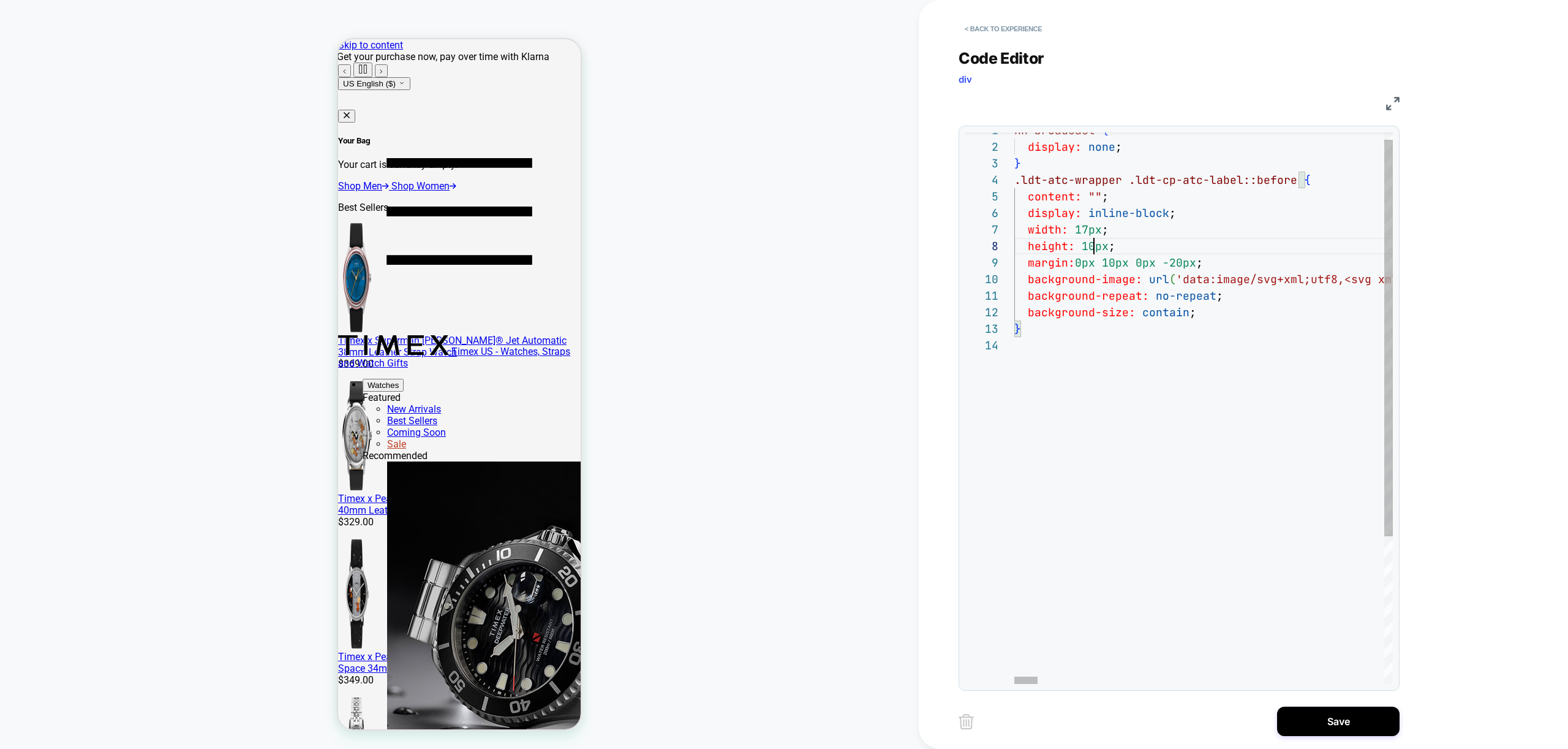
scroll to position [17, 79]
drag, startPoint x: 1086, startPoint y: 229, endPoint x: 1089, endPoint y: 237, distance: 8.5
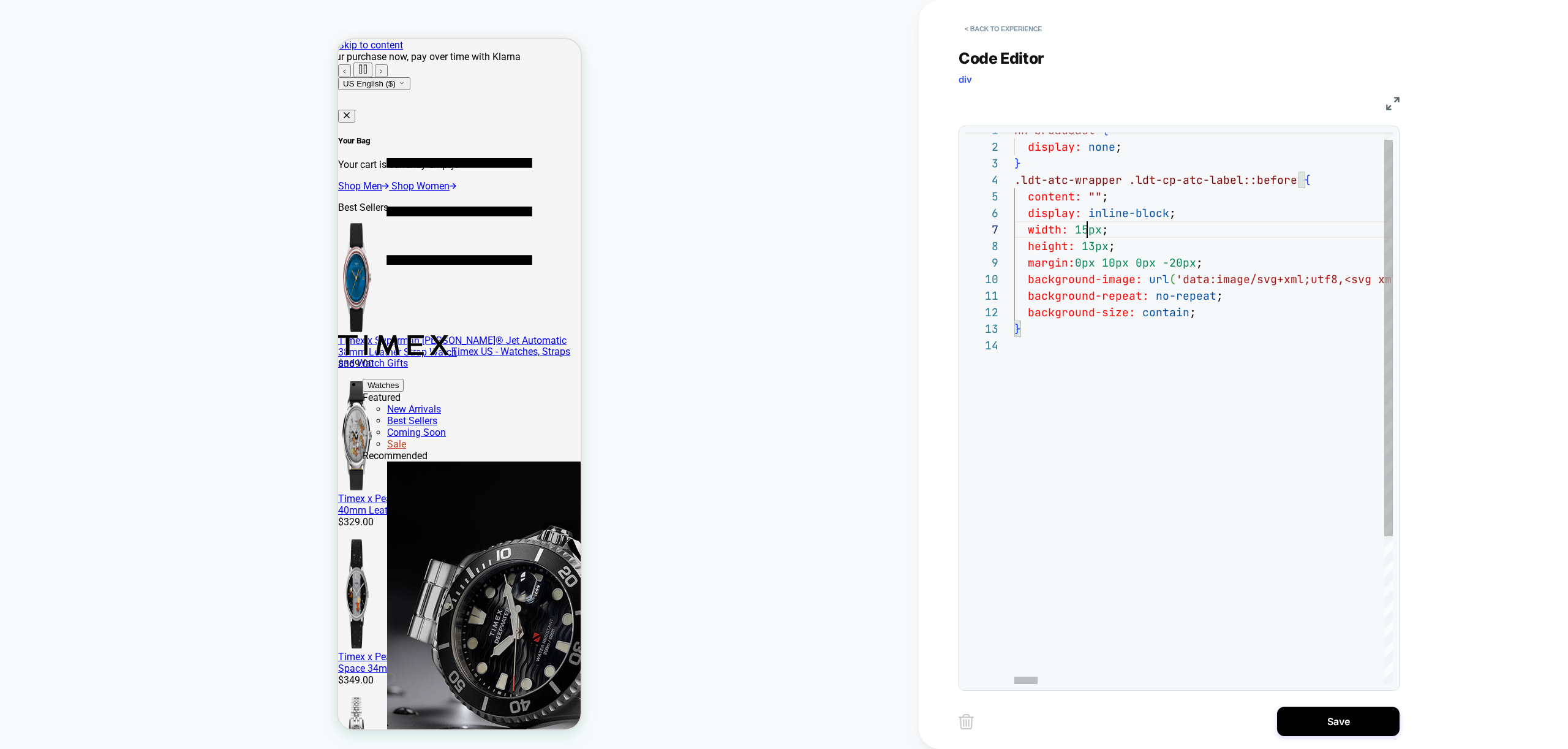
scroll to position [99, 73]
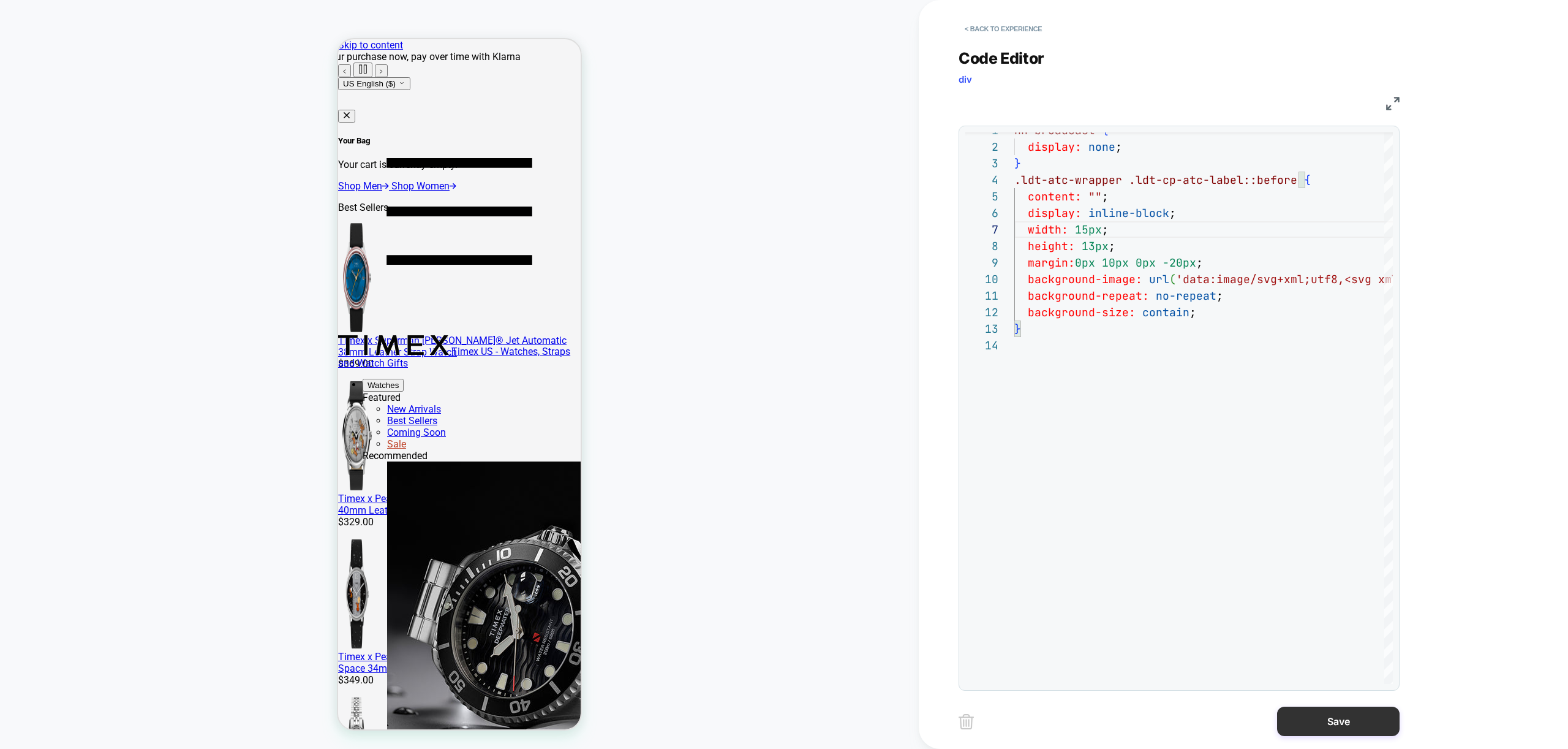
type textarea "**********"
click at [1363, 719] on button "Save" at bounding box center [1339, 721] width 123 height 30
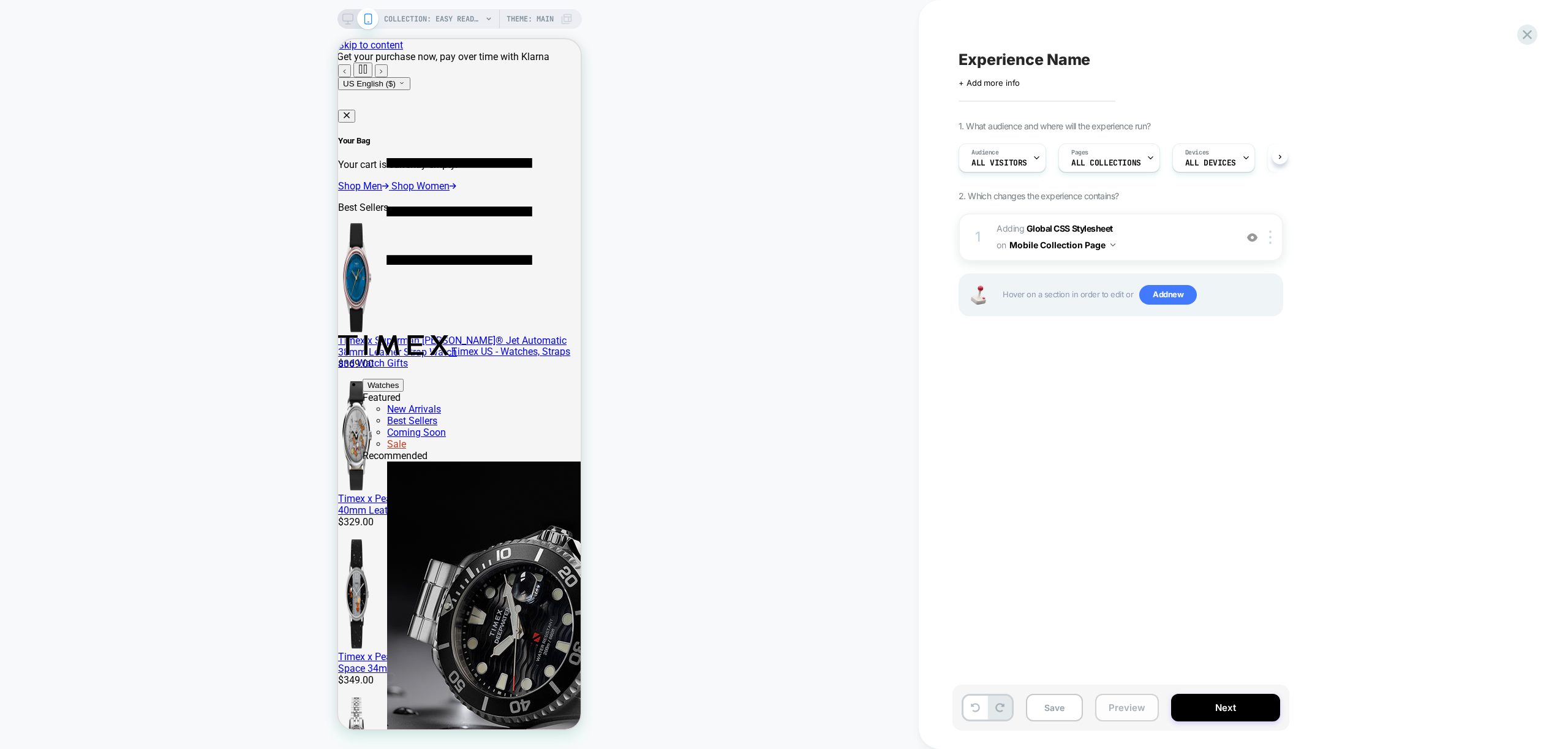
click at [1121, 708] on button "Preview" at bounding box center [1127, 707] width 64 height 27
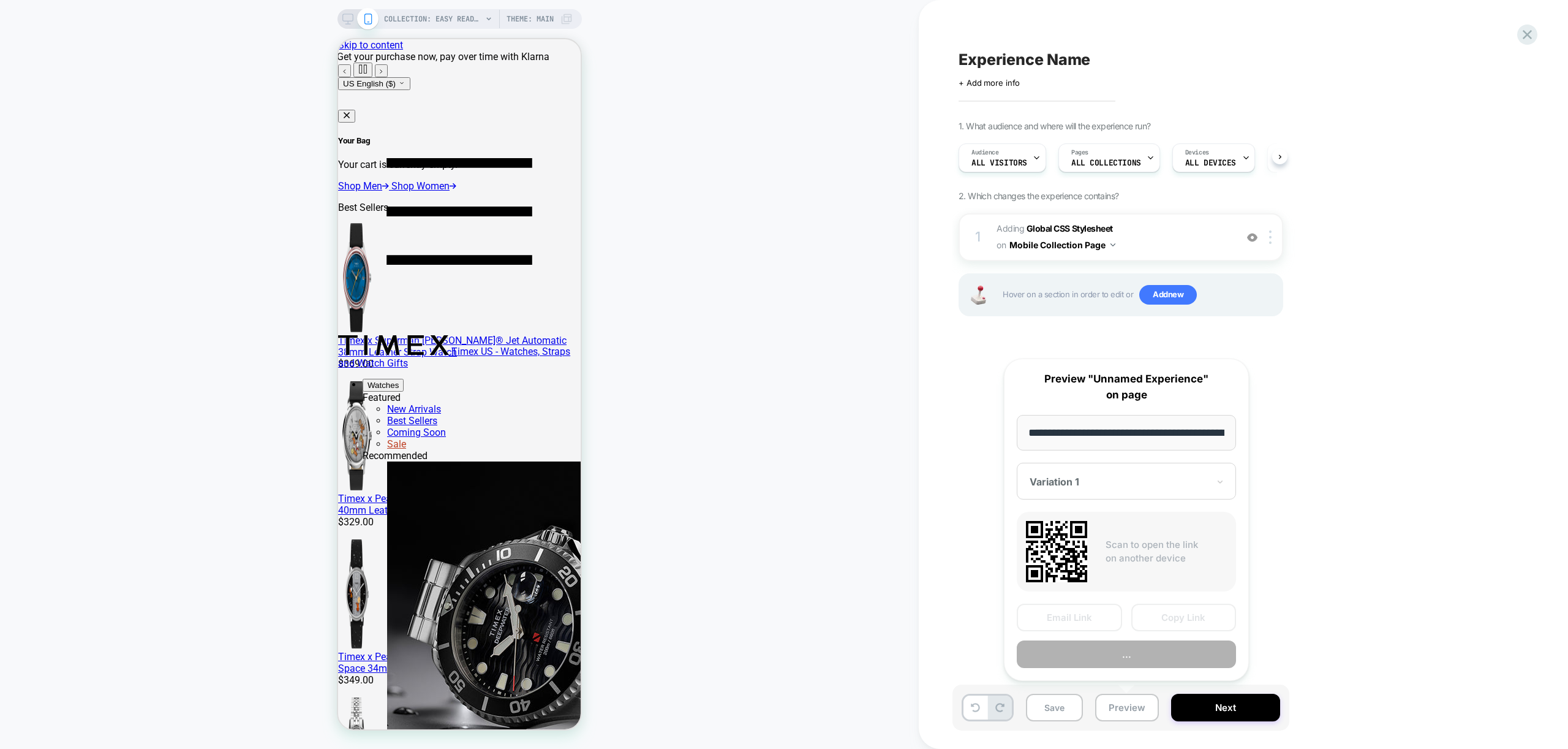
scroll to position [0, 1]
click at [1154, 656] on button "Preview" at bounding box center [1127, 654] width 220 height 27
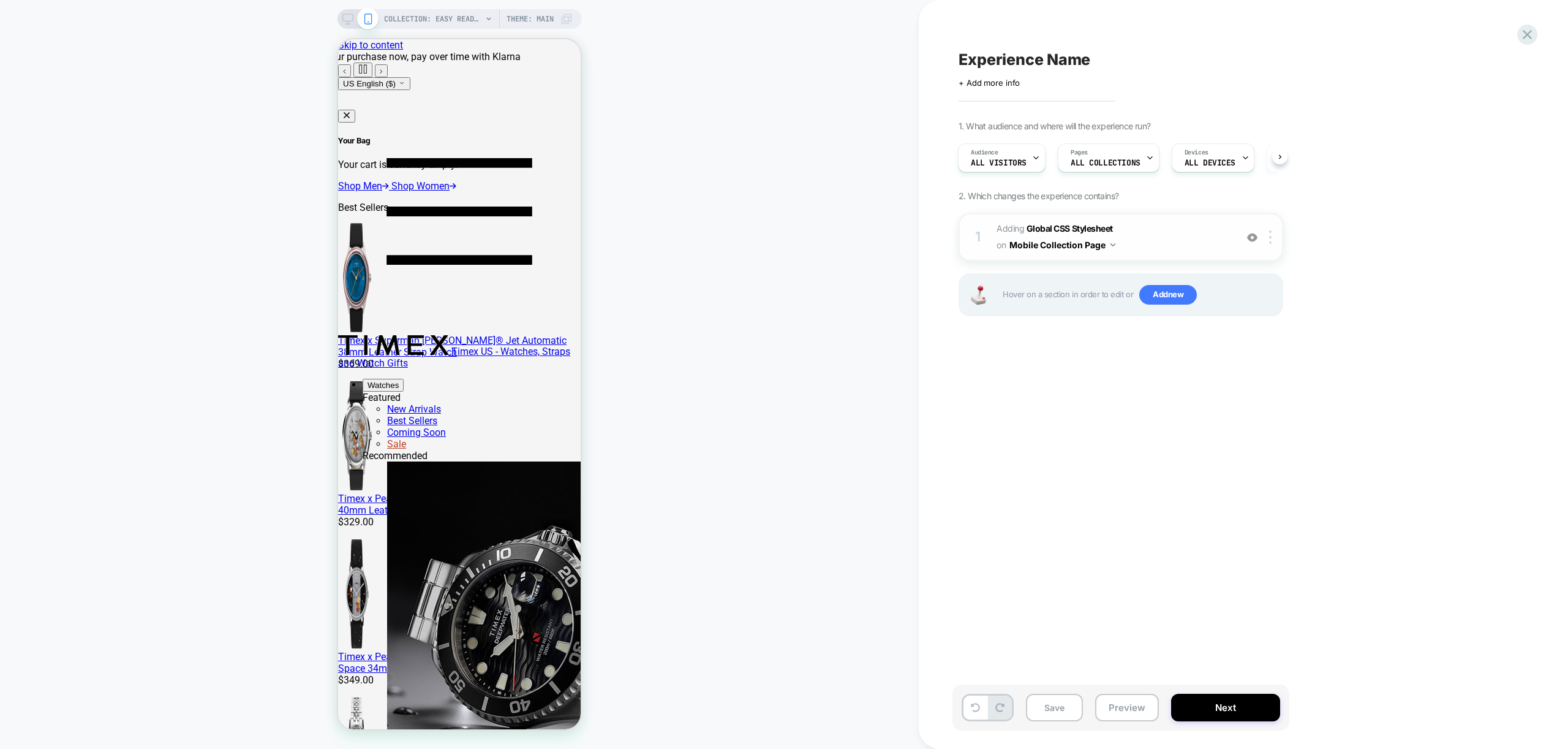
click at [1176, 249] on span "Adding Global CSS Stylesheet on Mobile Collection Page" at bounding box center [1113, 237] width 233 height 33
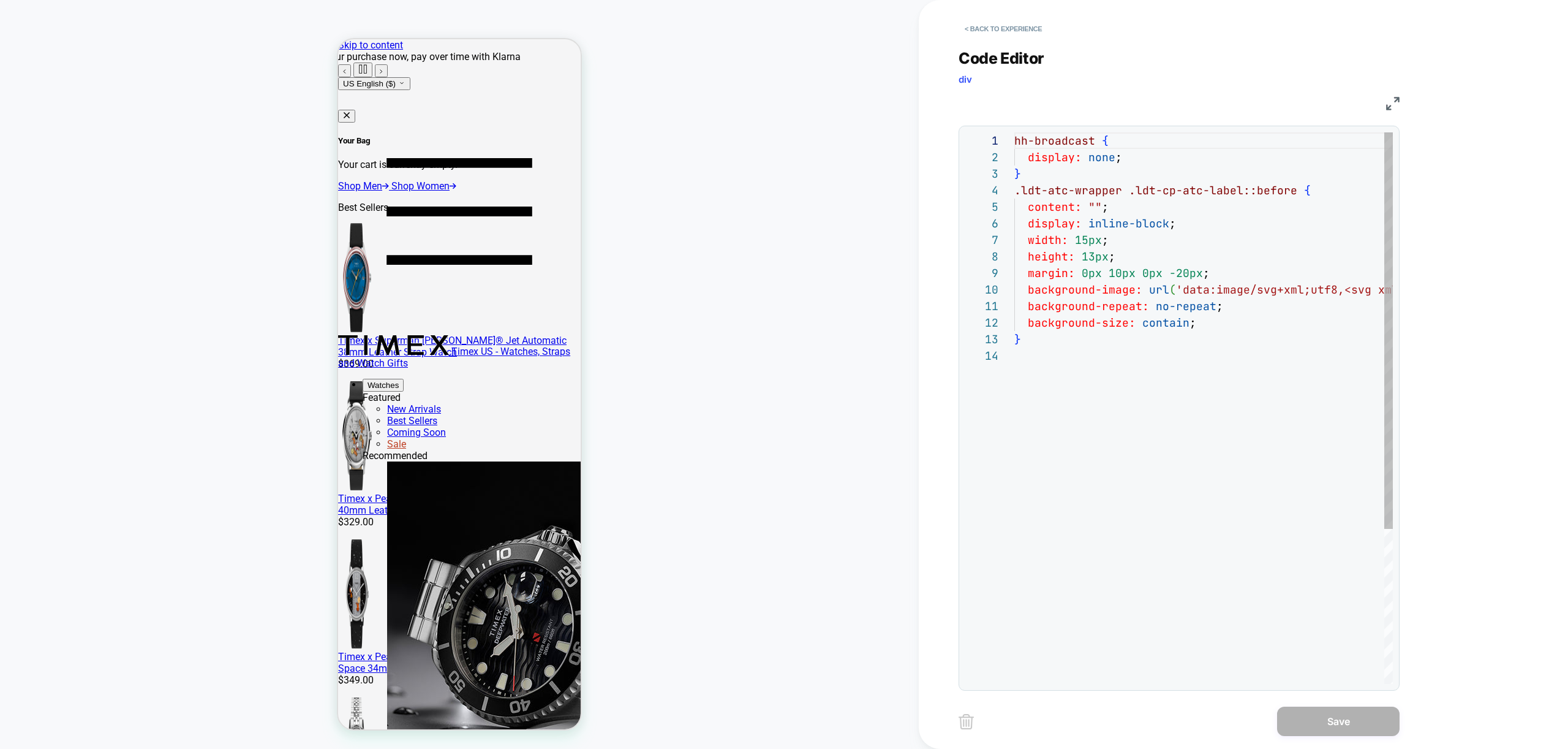
scroll to position [149, 0]
drag, startPoint x: 1240, startPoint y: 189, endPoint x: 1135, endPoint y: 190, distance: 105.0
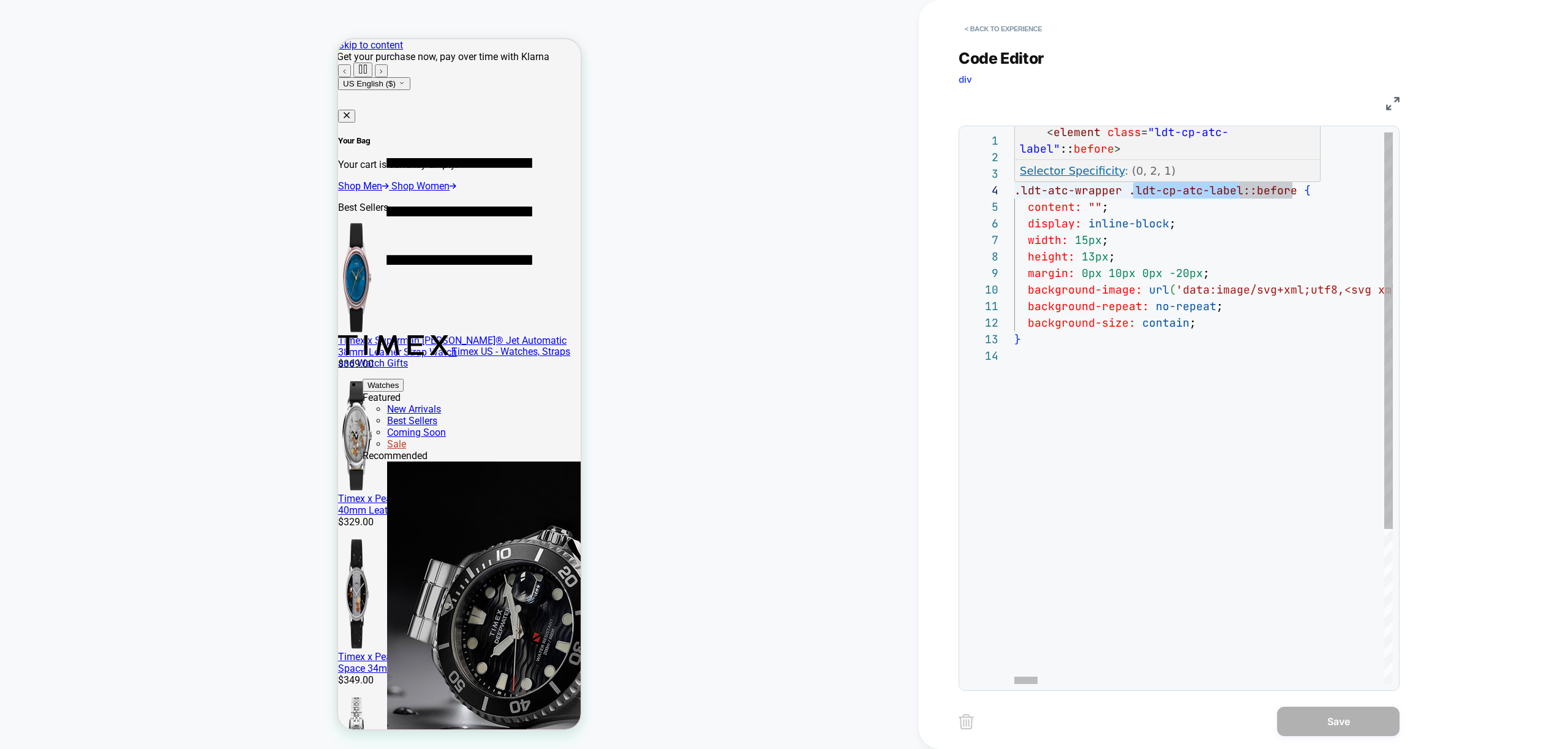
type textarea "**********"
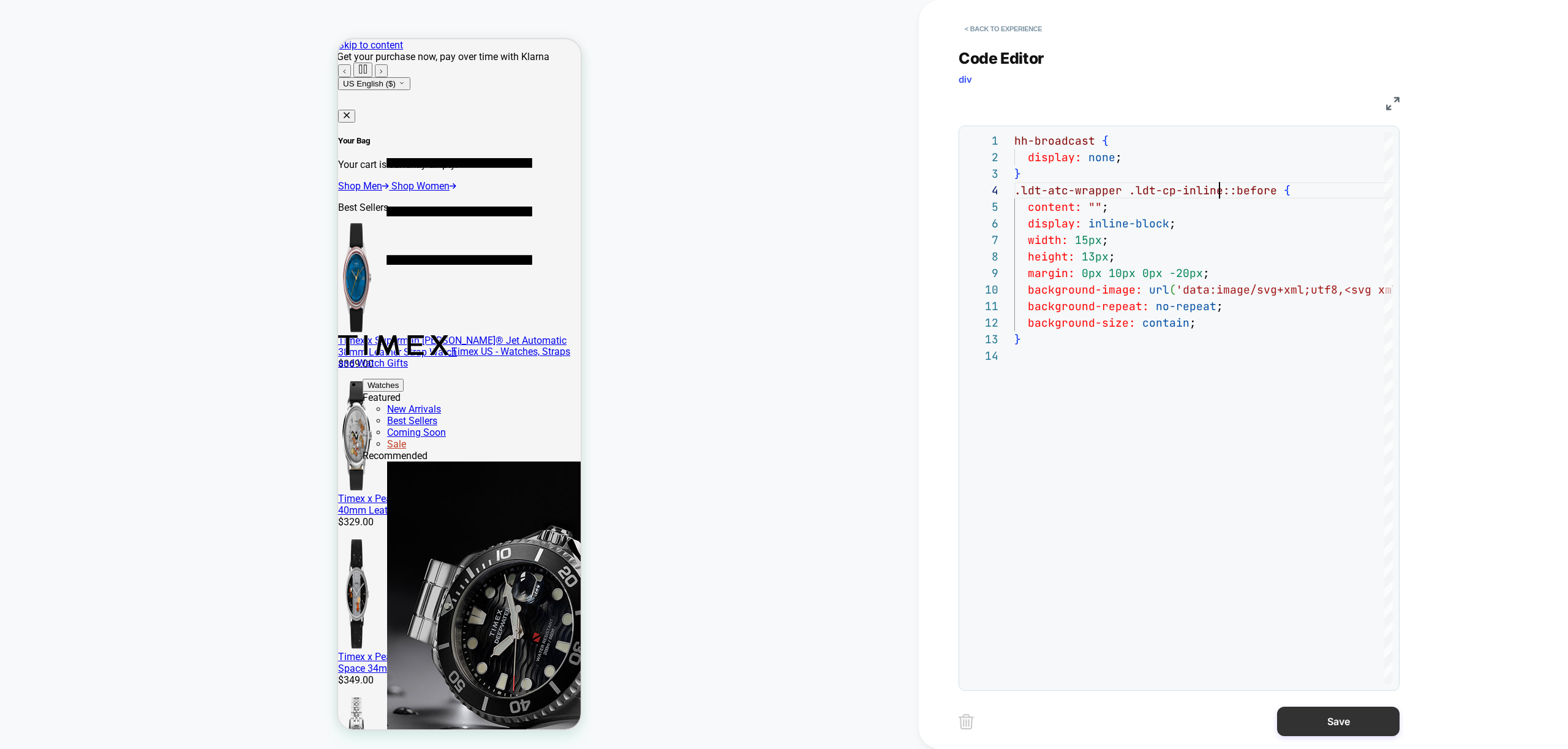
click at [1337, 722] on button "Save" at bounding box center [1339, 721] width 123 height 30
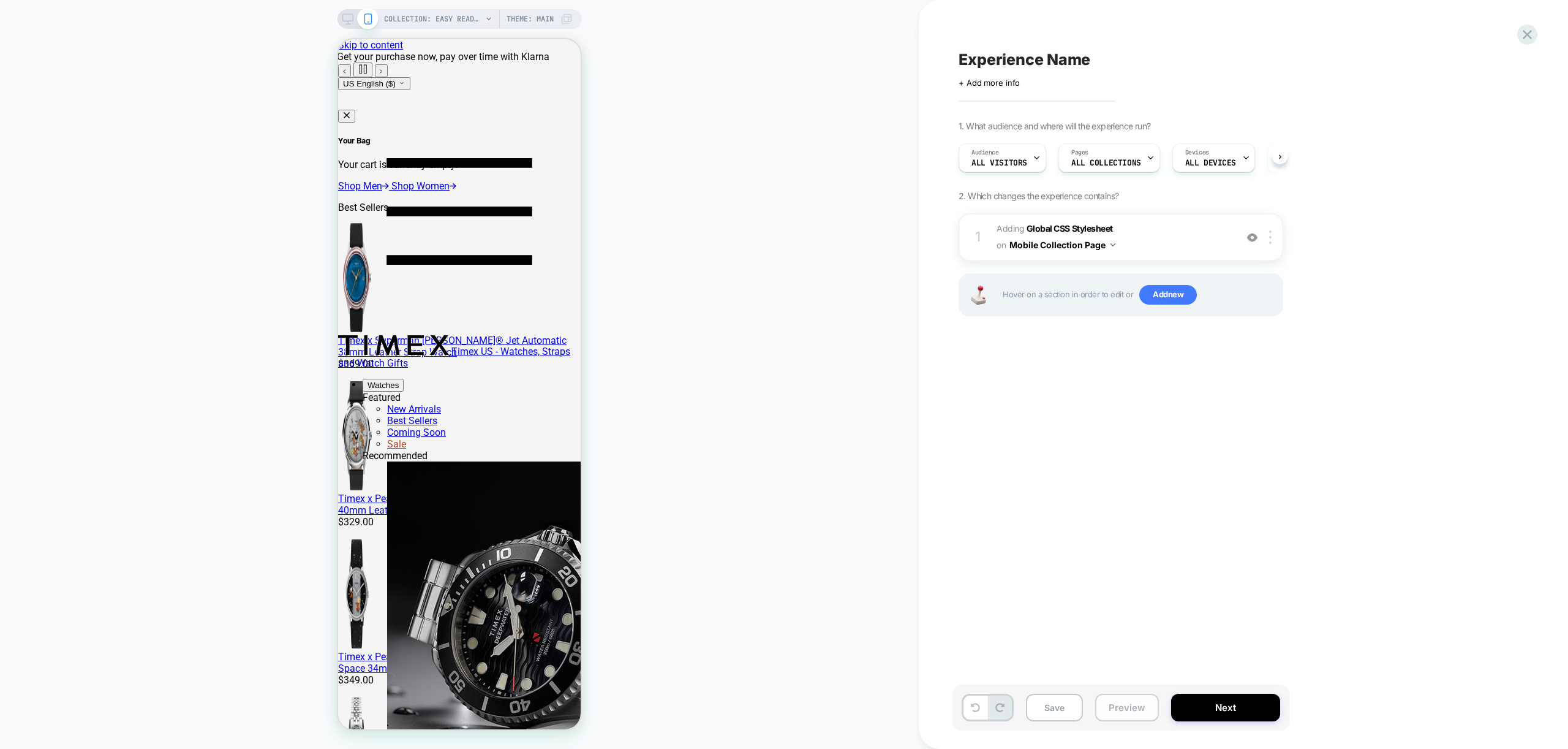
click at [1133, 705] on button "Preview" at bounding box center [1127, 707] width 64 height 27
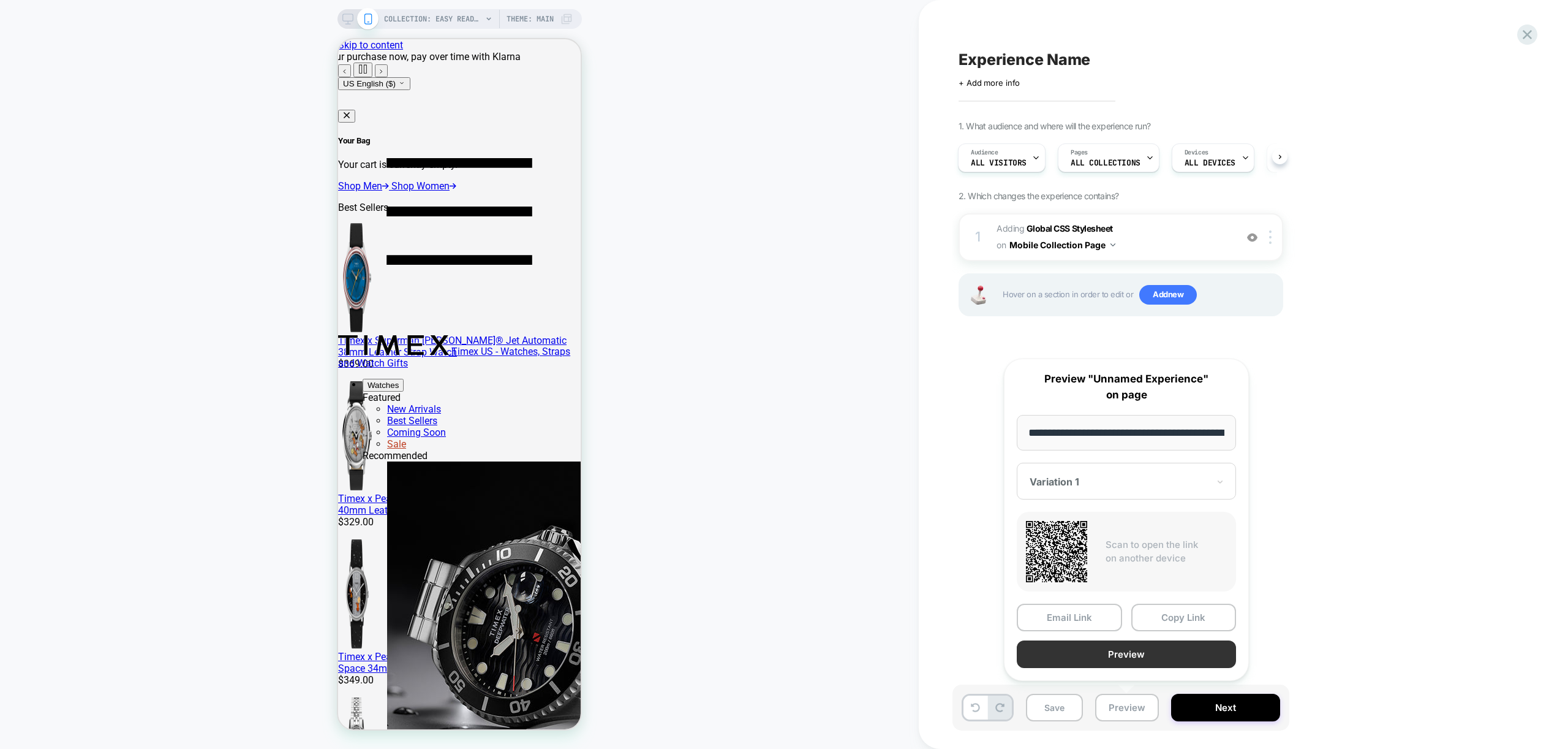
scroll to position [0, 150]
click at [1157, 666] on button "Preview" at bounding box center [1127, 654] width 220 height 27
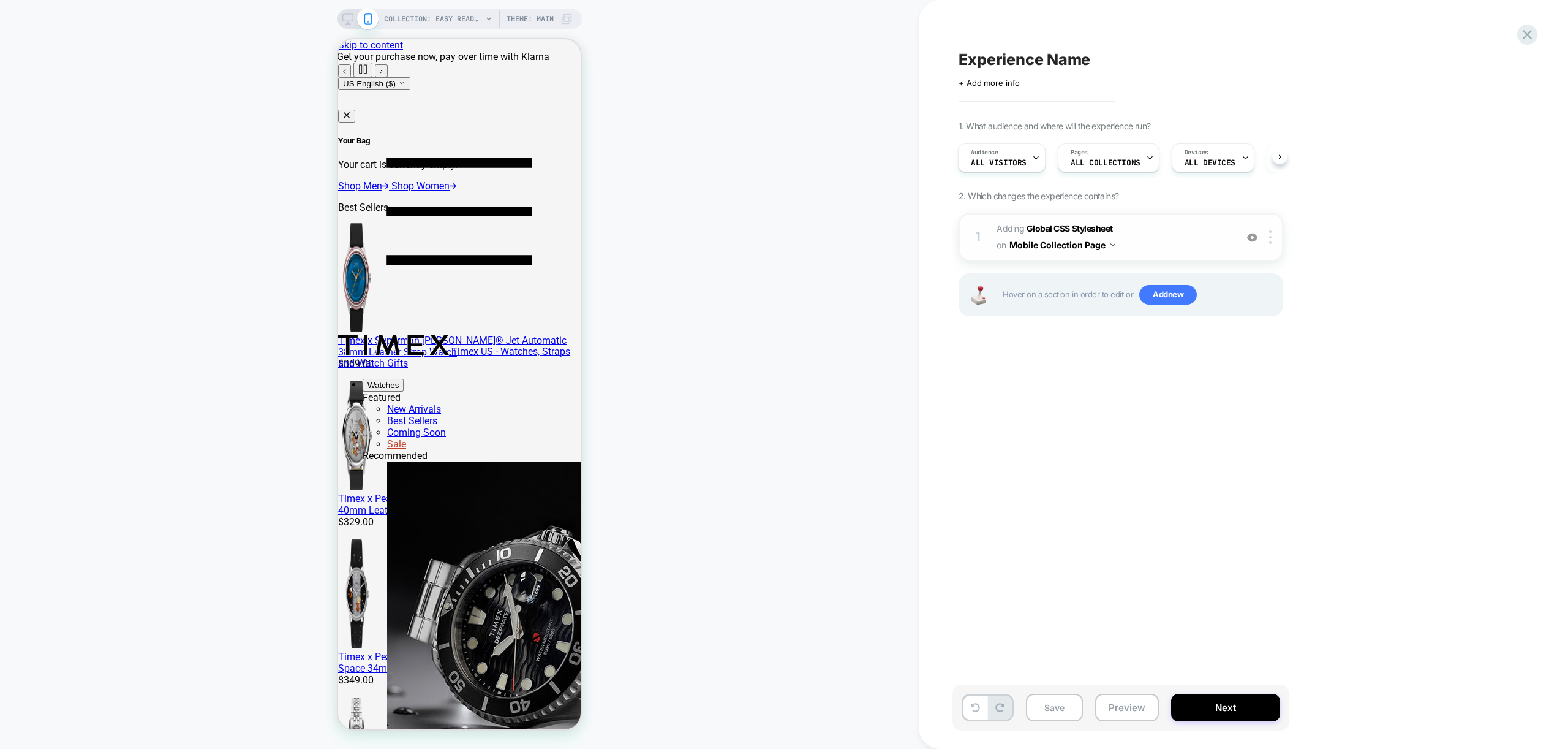
click at [1176, 248] on span "Adding Global CSS Stylesheet on Mobile Collection Page" at bounding box center [1113, 237] width 233 height 33
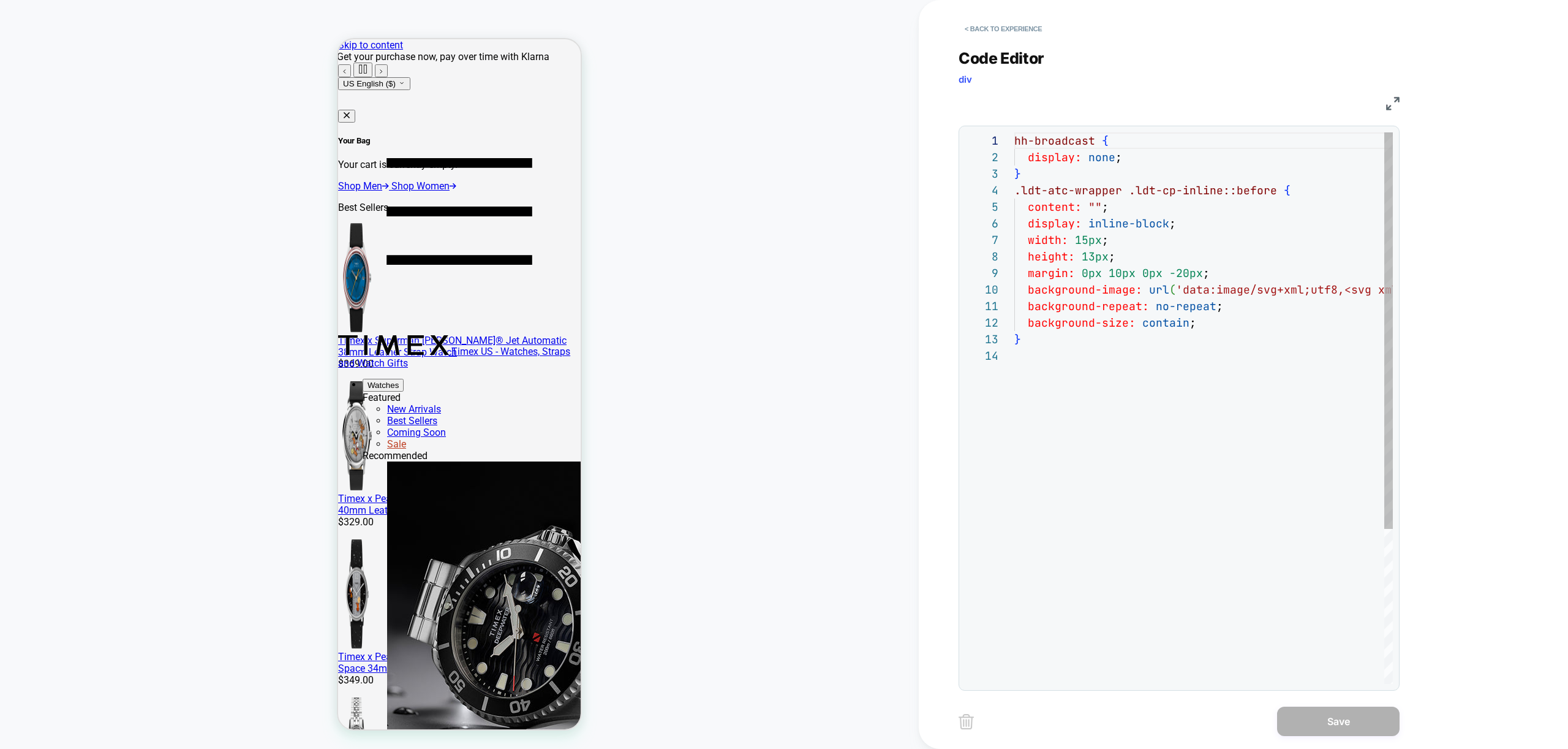
scroll to position [149, 0]
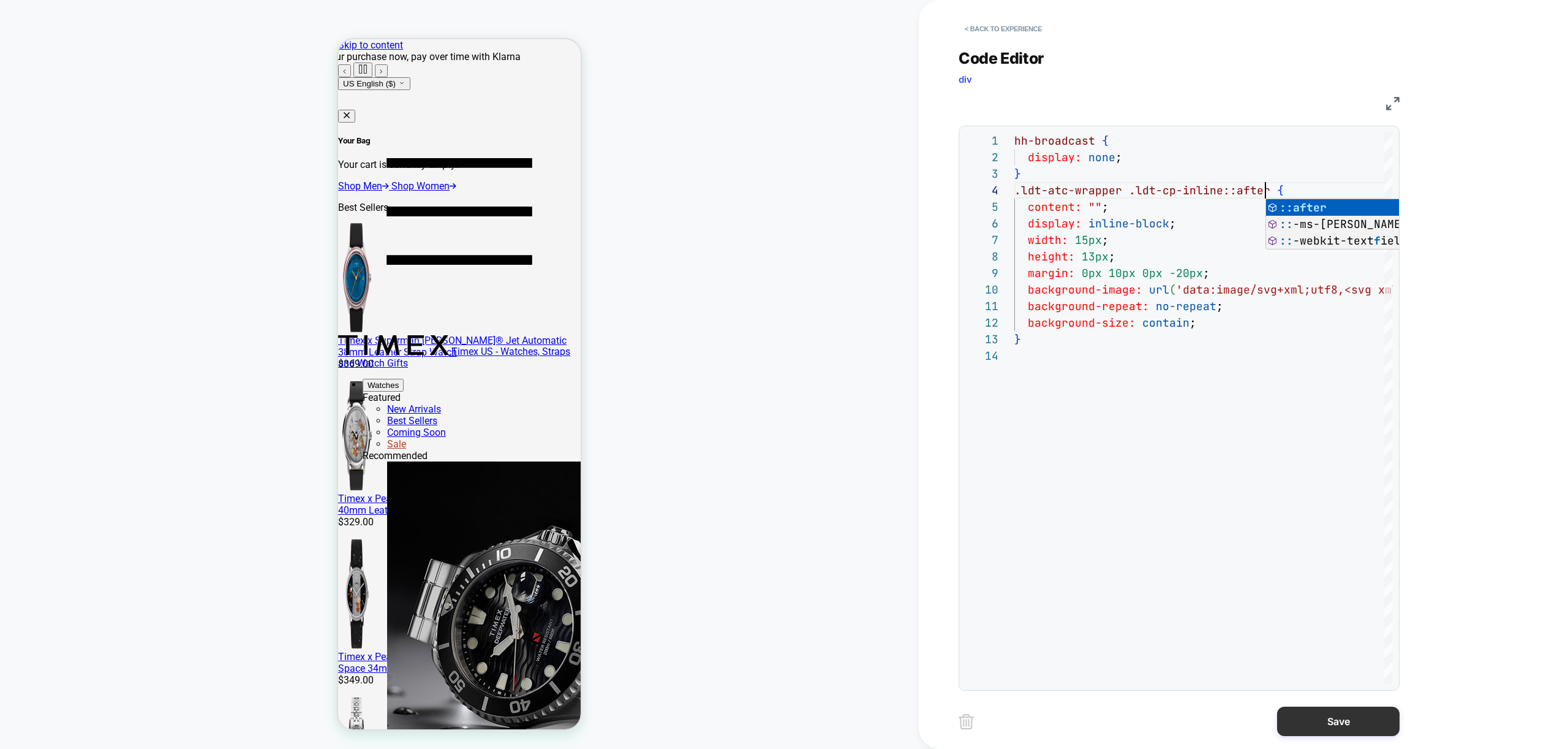
type textarea "**********"
click at [1348, 721] on button "Save" at bounding box center [1339, 721] width 123 height 30
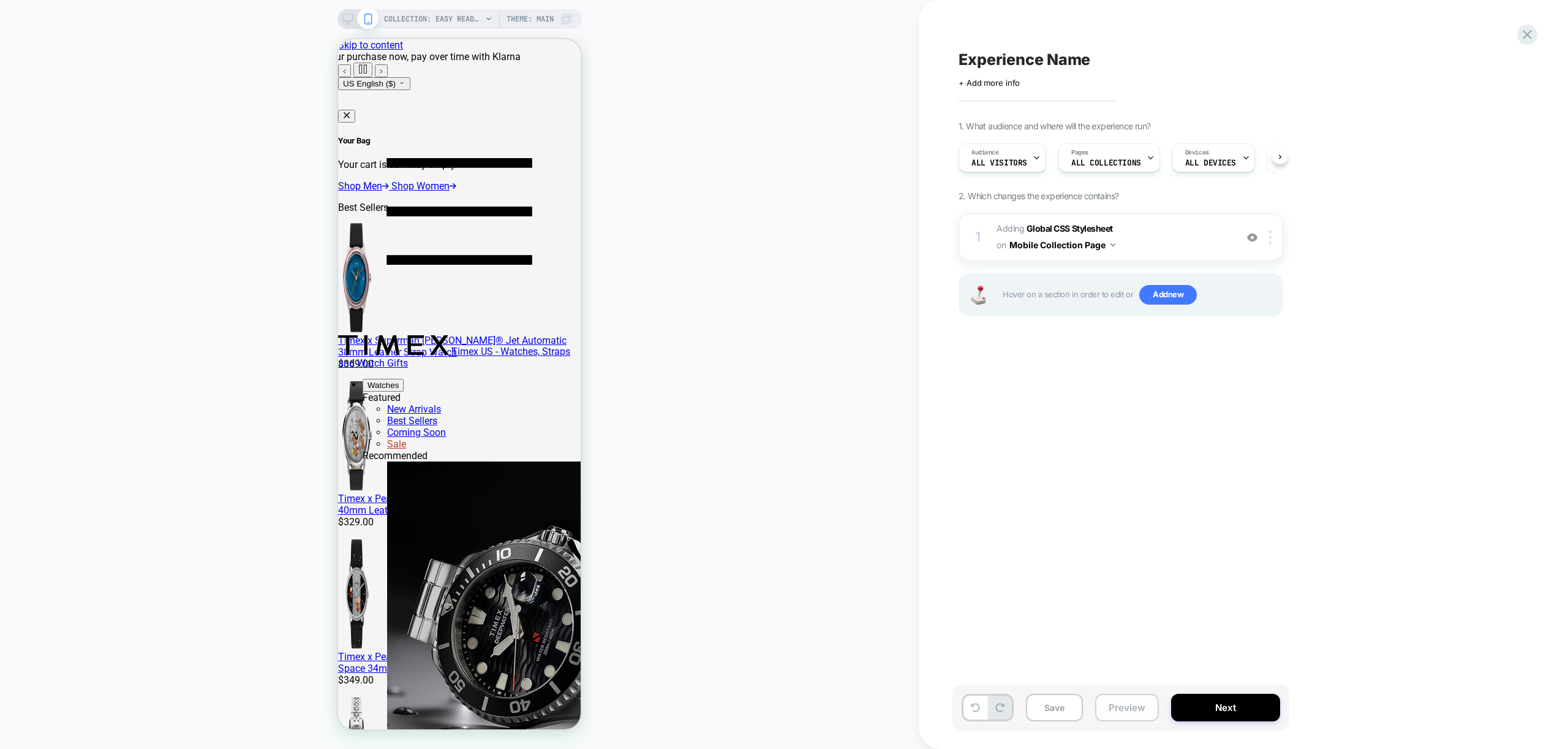
click at [1145, 701] on button "Preview" at bounding box center [1127, 707] width 64 height 27
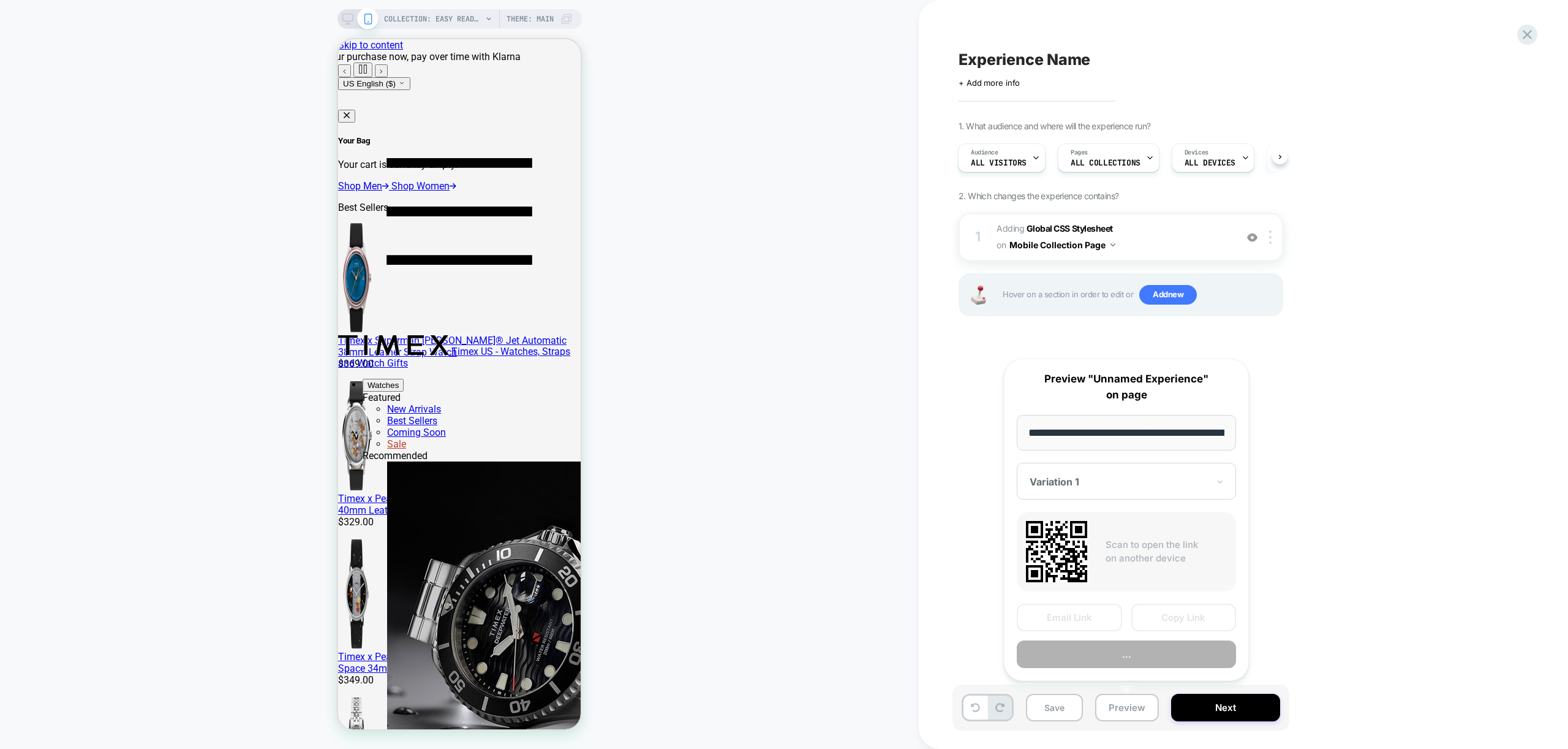
scroll to position [0, 150]
click at [1168, 656] on button "Preview" at bounding box center [1127, 654] width 220 height 27
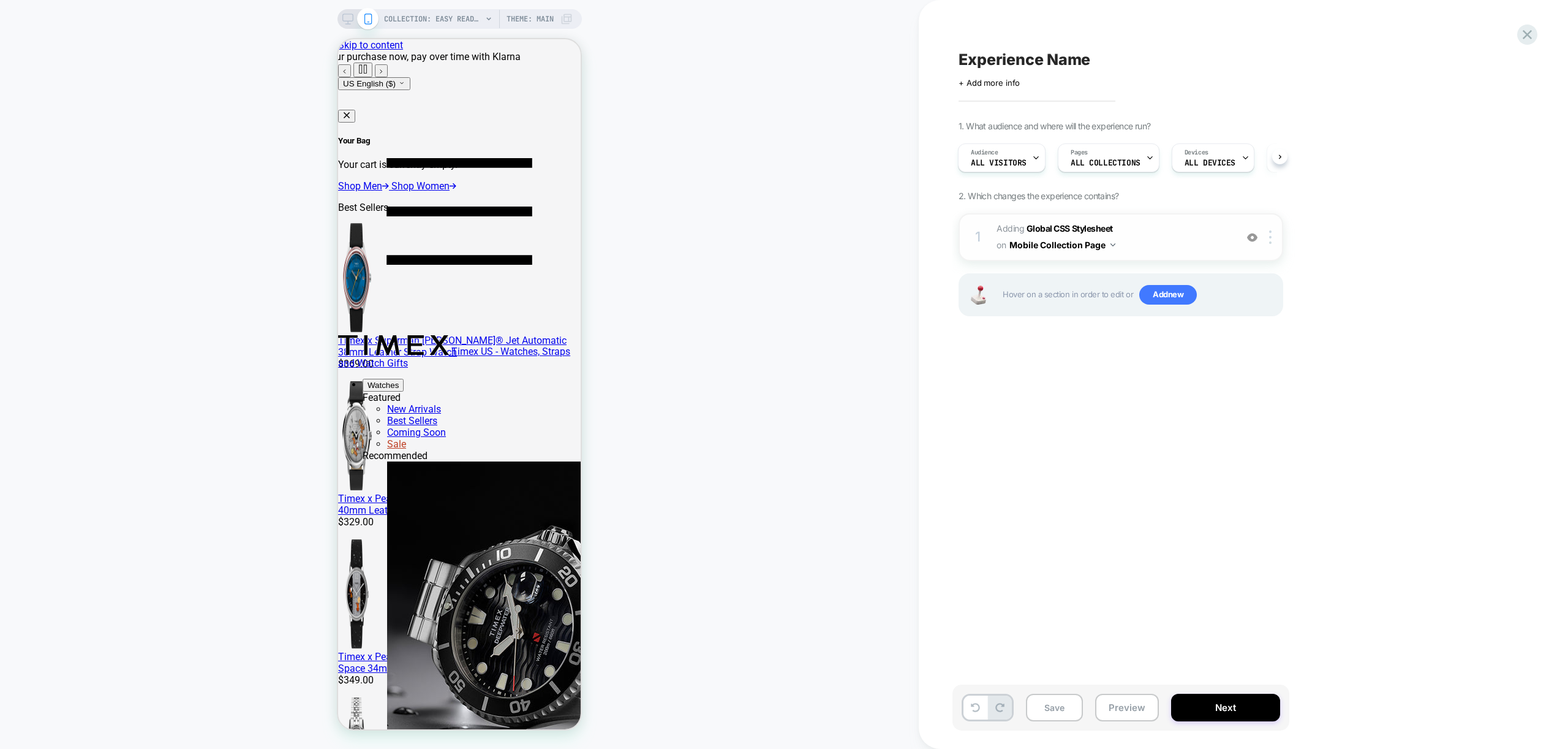
click at [1195, 241] on span "Adding Global CSS Stylesheet on Mobile Collection Page" at bounding box center [1113, 237] width 233 height 33
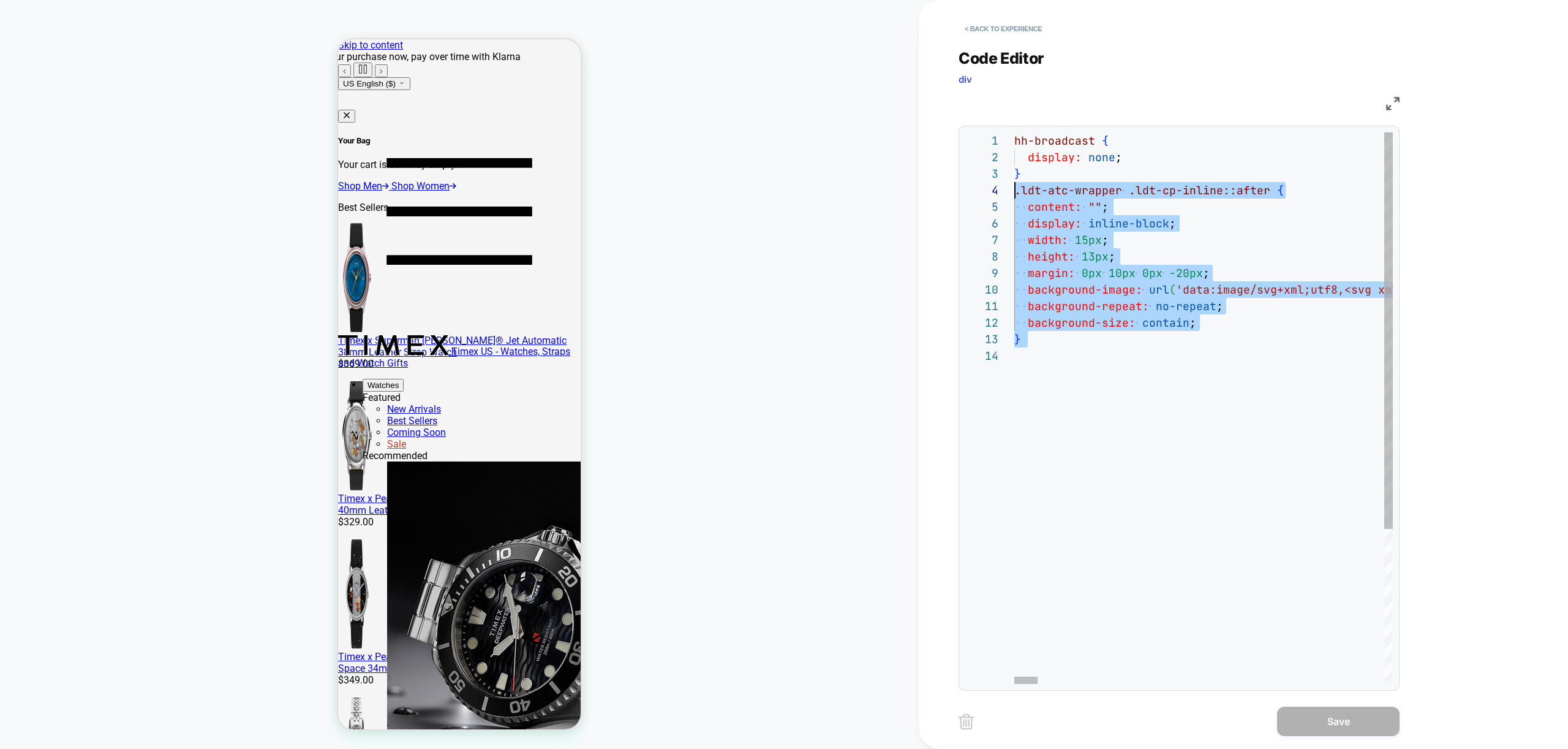
scroll to position [50, 0]
drag, startPoint x: 1117, startPoint y: 393, endPoint x: 999, endPoint y: 187, distance: 237.4
type textarea "**********"
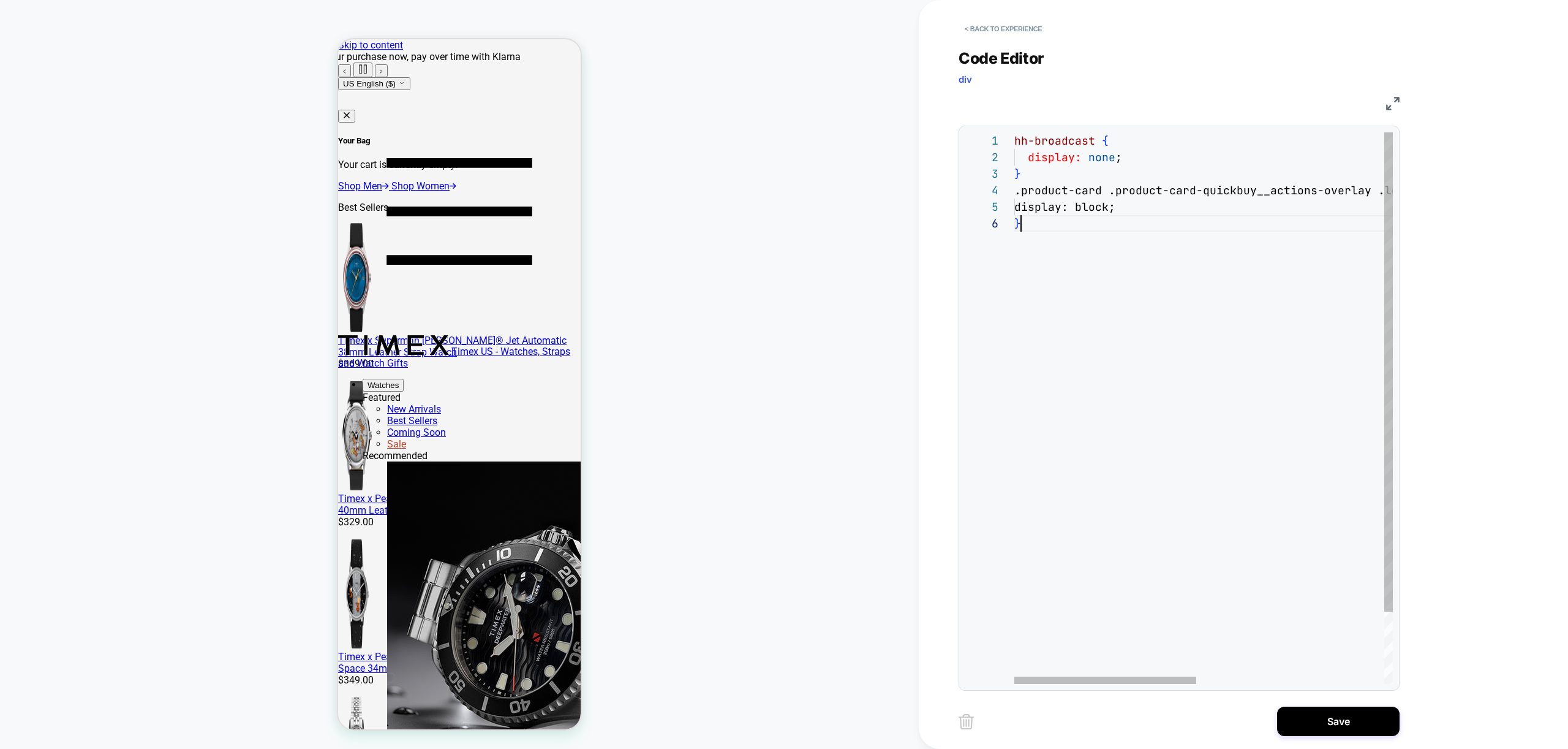
scroll to position [83, 7]
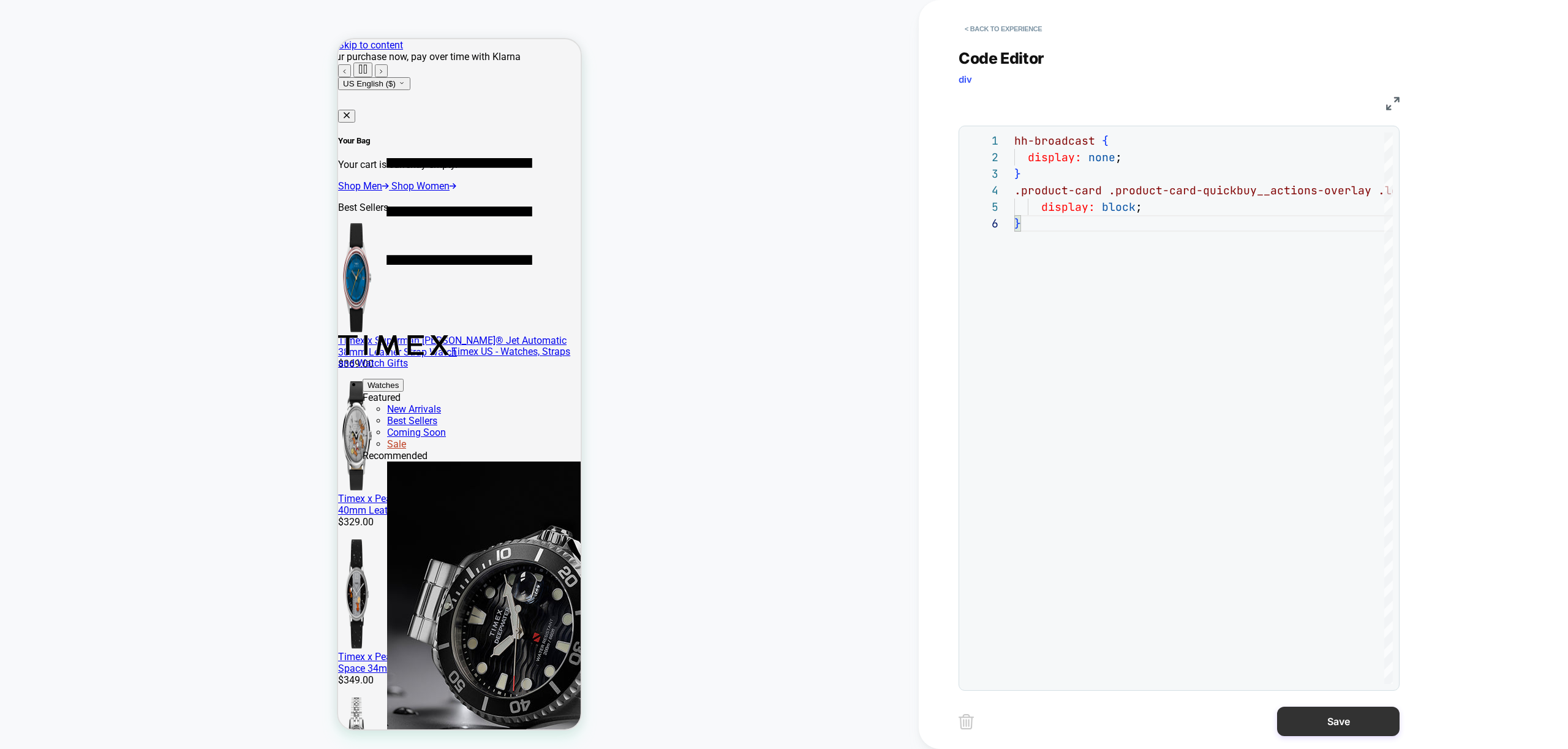
click at [1349, 719] on button "Save" at bounding box center [1339, 721] width 123 height 30
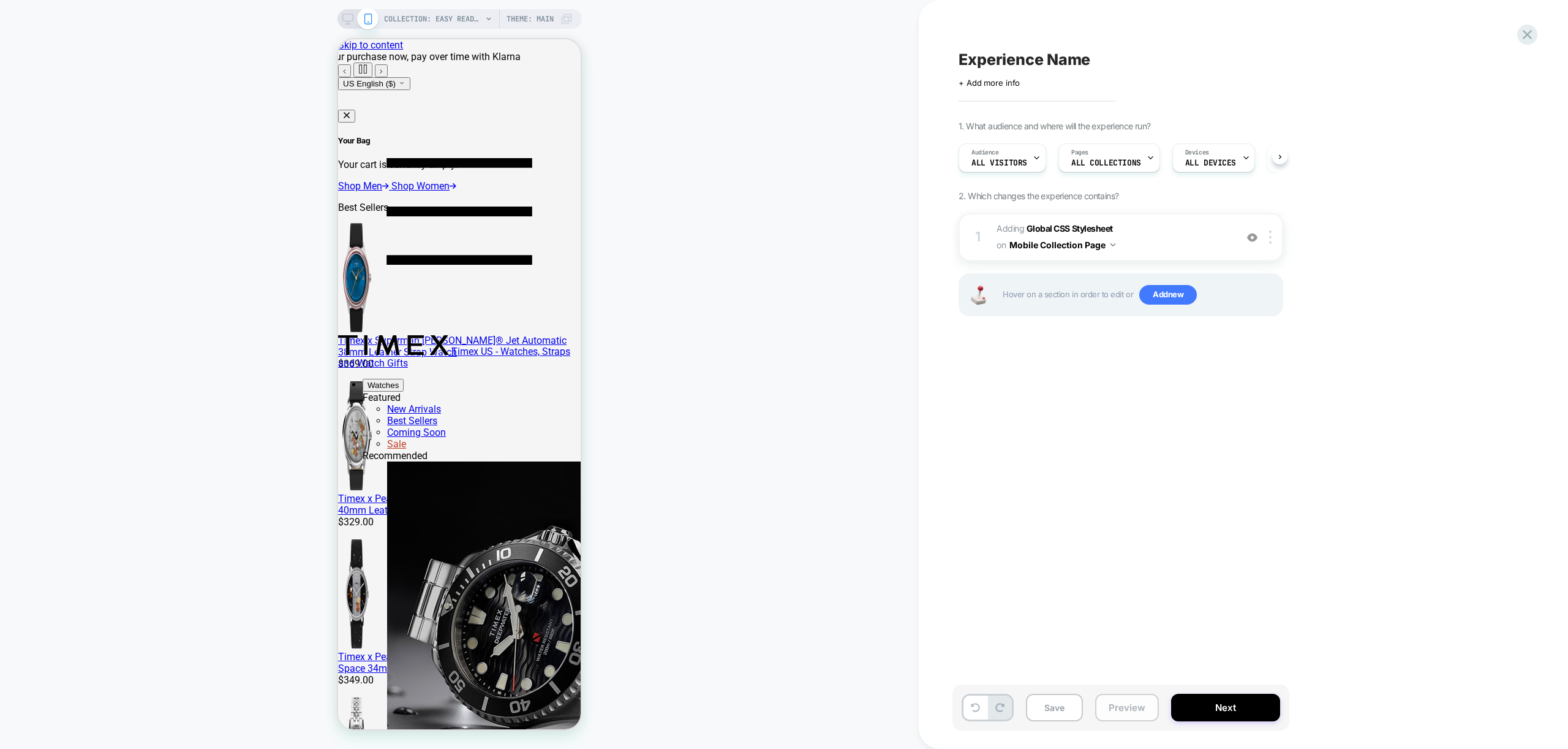
click at [1136, 716] on button "Preview" at bounding box center [1127, 707] width 64 height 27
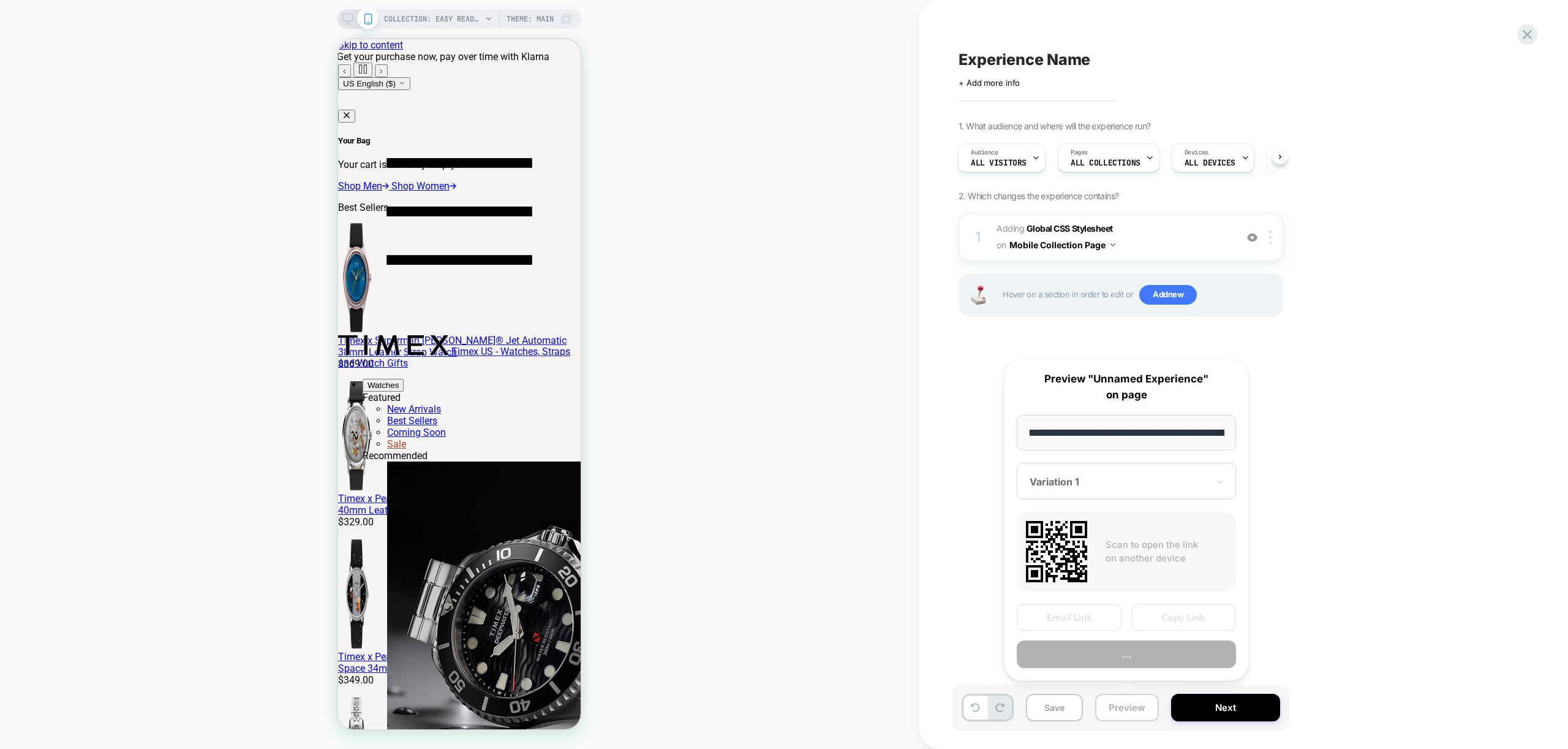
scroll to position [0, 150]
click at [1114, 656] on button "Preview" at bounding box center [1127, 654] width 220 height 27
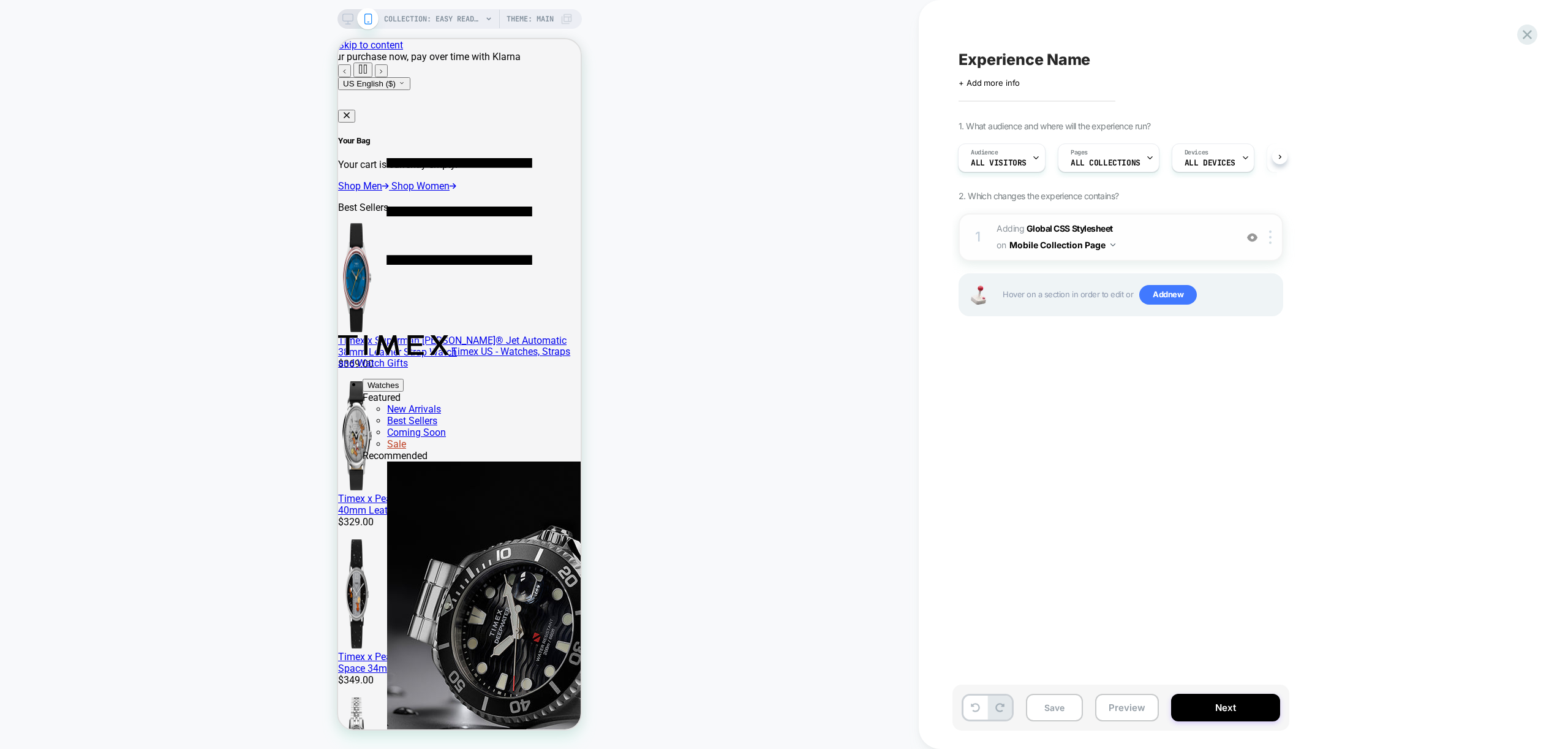
click at [1168, 240] on span "Adding Global CSS Stylesheet on Mobile Collection Page" at bounding box center [1113, 237] width 233 height 33
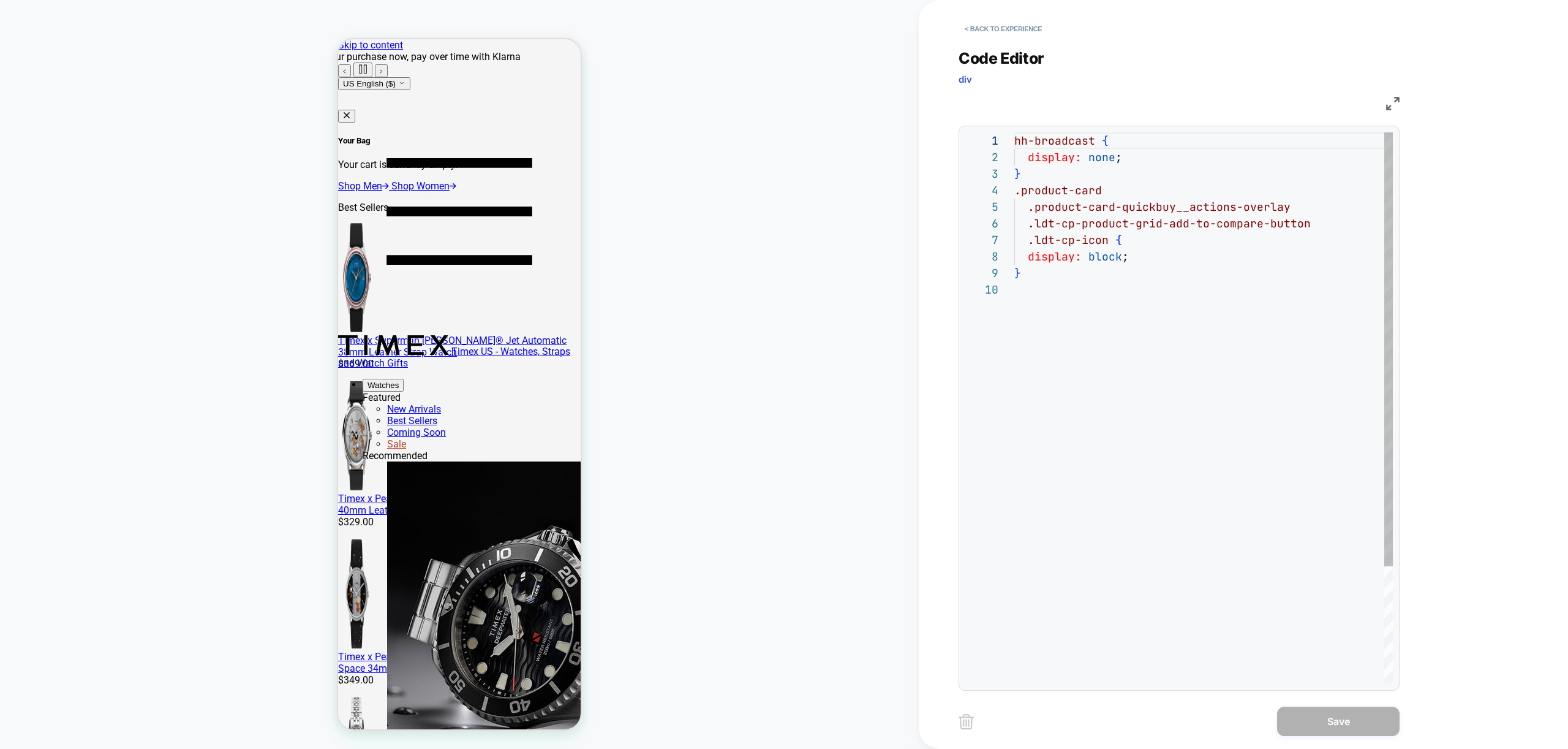
scroll to position [149, 0]
click at [1150, 329] on div "hh-broadcast { display: none ; } .product-card .product-card-quickbuy__actions-…" at bounding box center [1204, 482] width 379 height 701
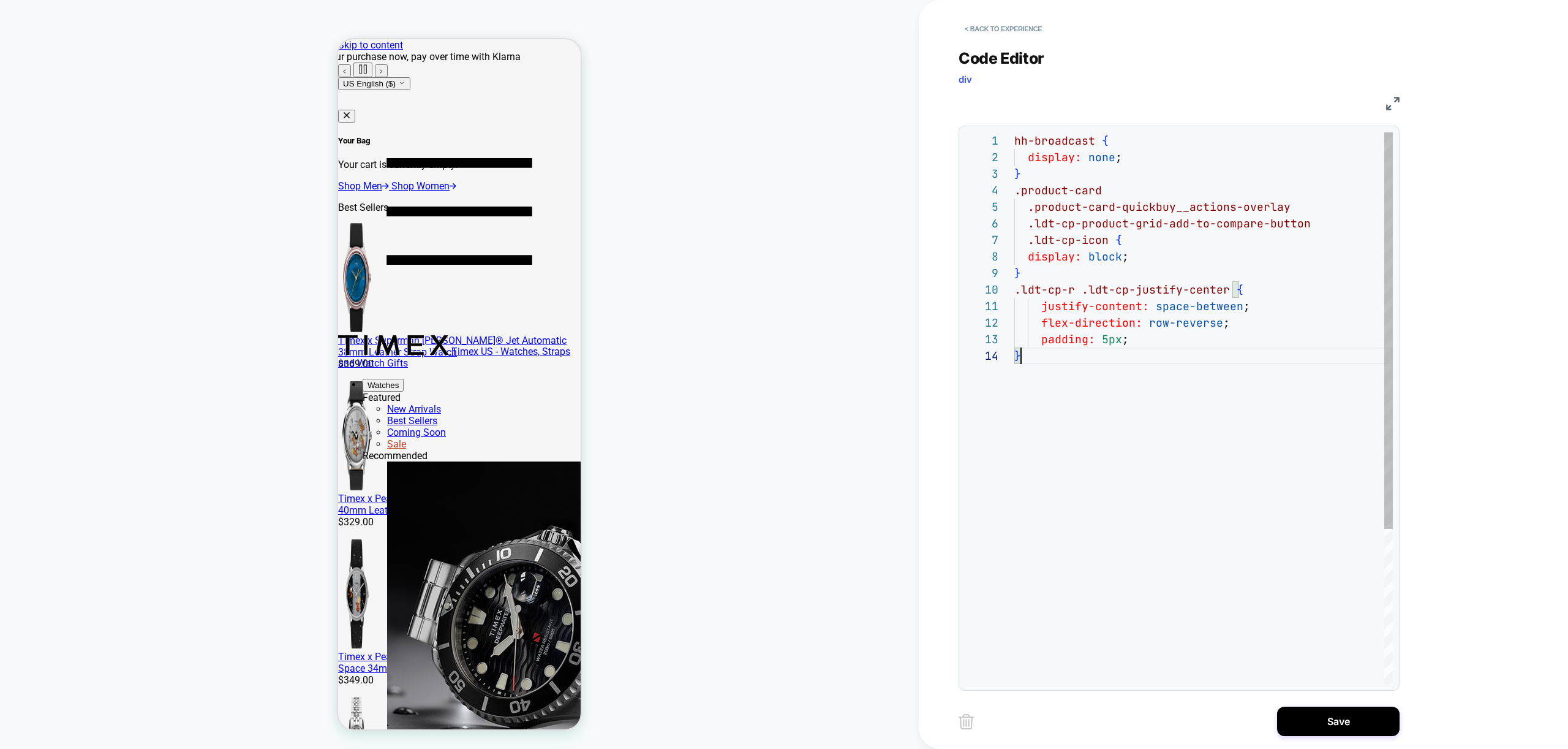
scroll to position [50, 7]
click at [1240, 306] on div "hh-broadcast { display: none ; } .product-card .product-card-quickbuy__actions-…" at bounding box center [1204, 516] width 379 height 766
click at [1121, 261] on div "hh-broadcast { display: none ; } .product-card .product-card-quickbuy__actions-…" at bounding box center [1204, 516] width 379 height 766
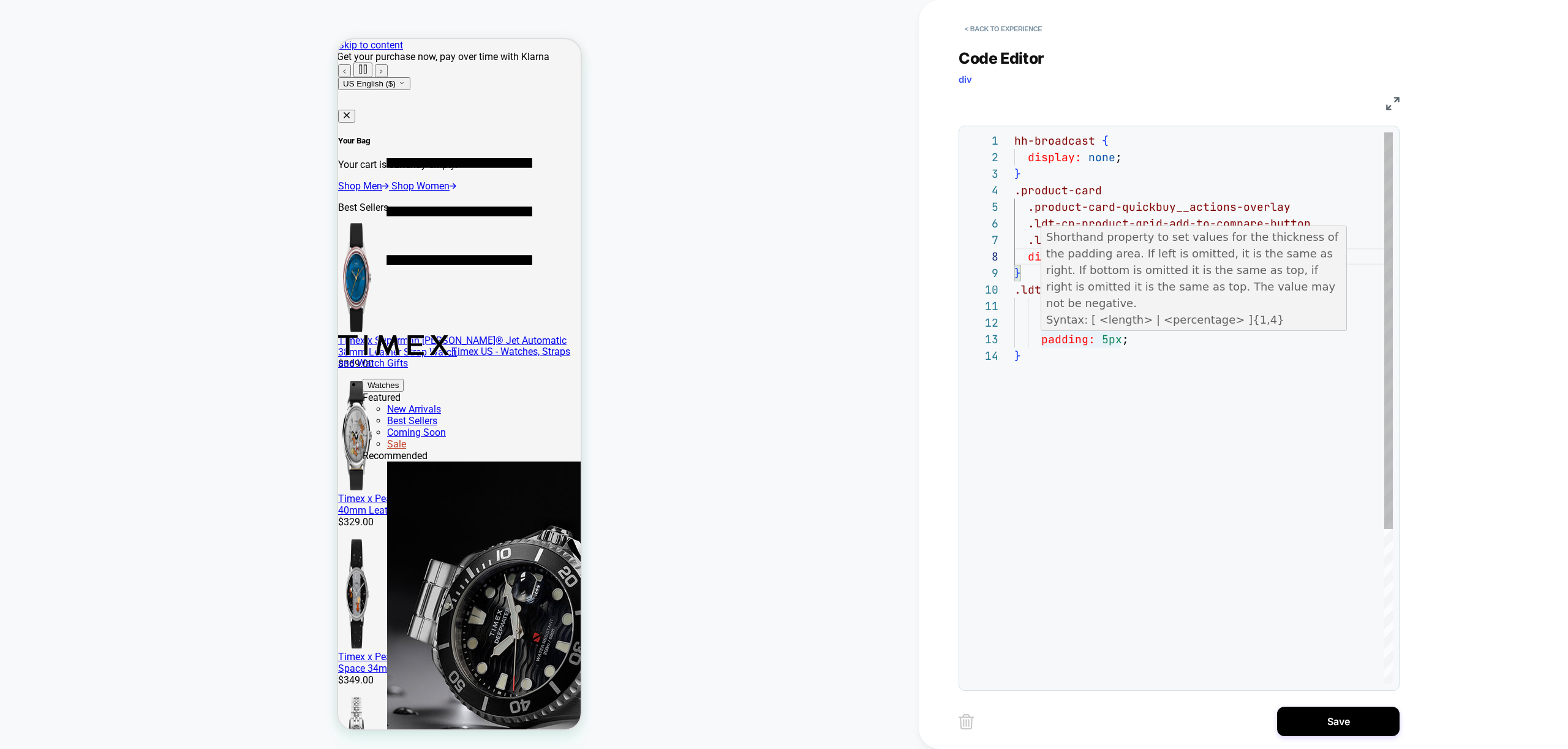
drag, startPoint x: 1091, startPoint y: 340, endPoint x: 1098, endPoint y: 339, distance: 7.1
click at [1096, 339] on div "hh-broadcast { display: none ; } .product-card .product-card-quickbuy__actions-…" at bounding box center [1204, 516] width 379 height 766
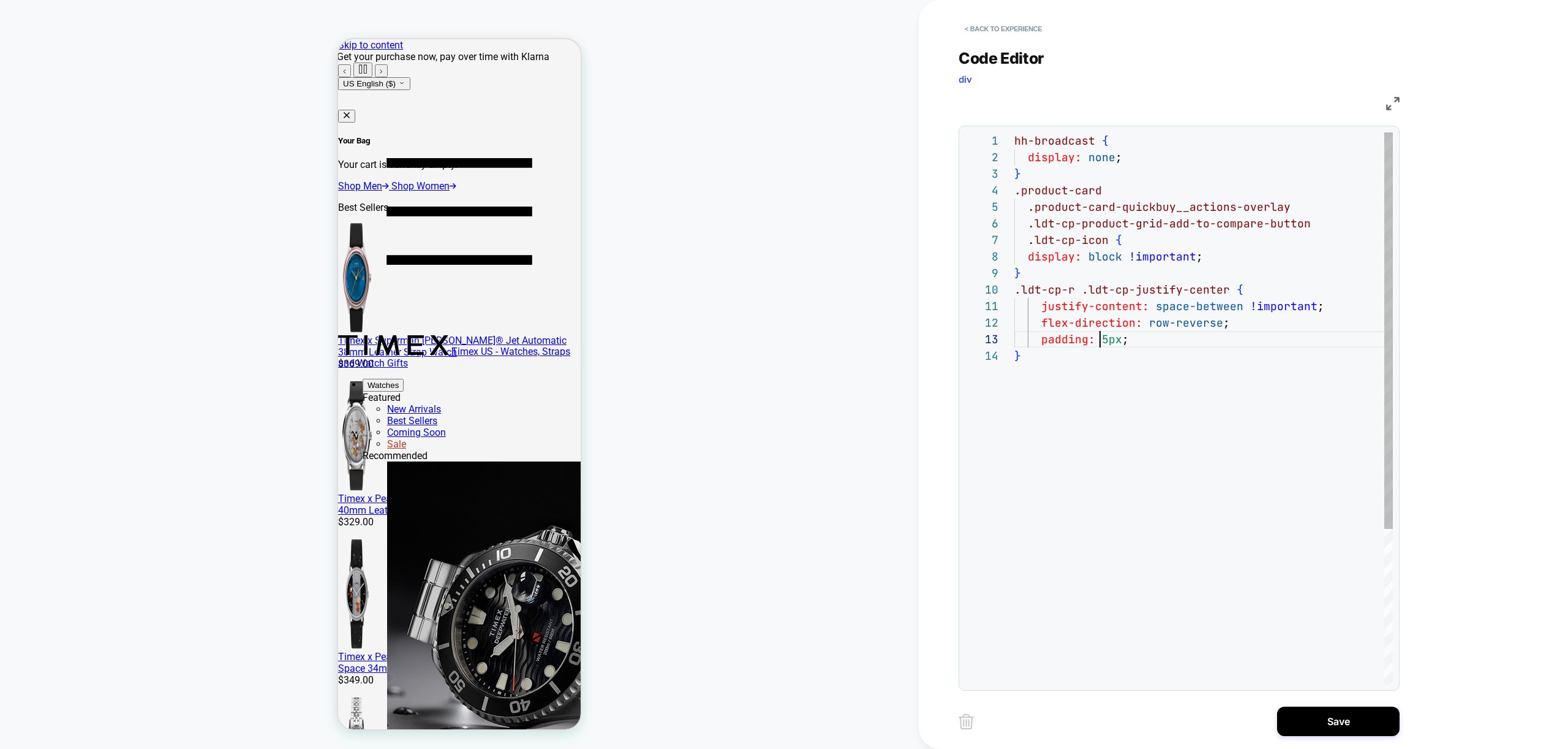
click at [1101, 339] on div "hh-broadcast { display: none ; } .product-card .product-card-quickbuy__actions-…" at bounding box center [1204, 516] width 379 height 766
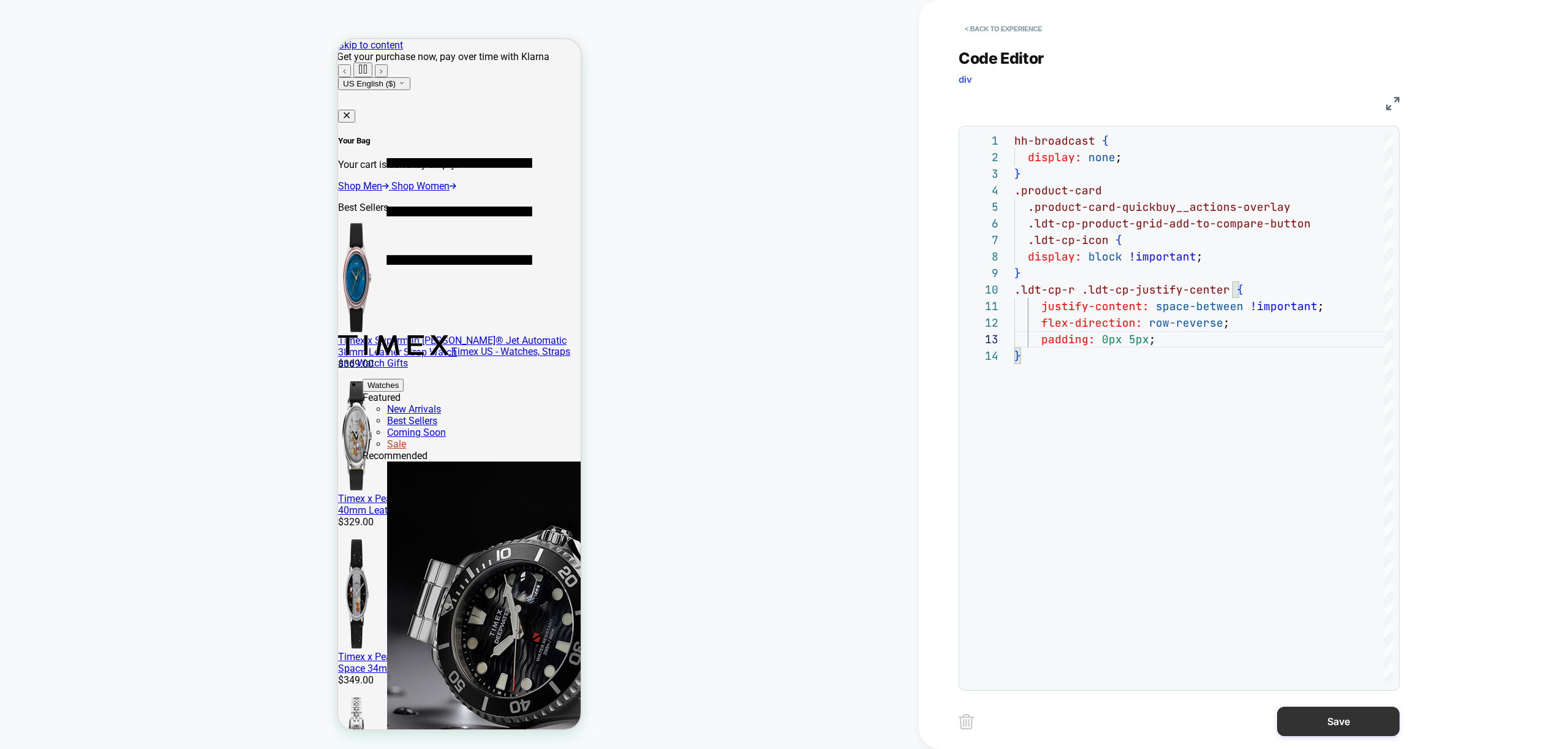
type textarea "**********"
click at [1364, 725] on button "Save" at bounding box center [1339, 721] width 123 height 30
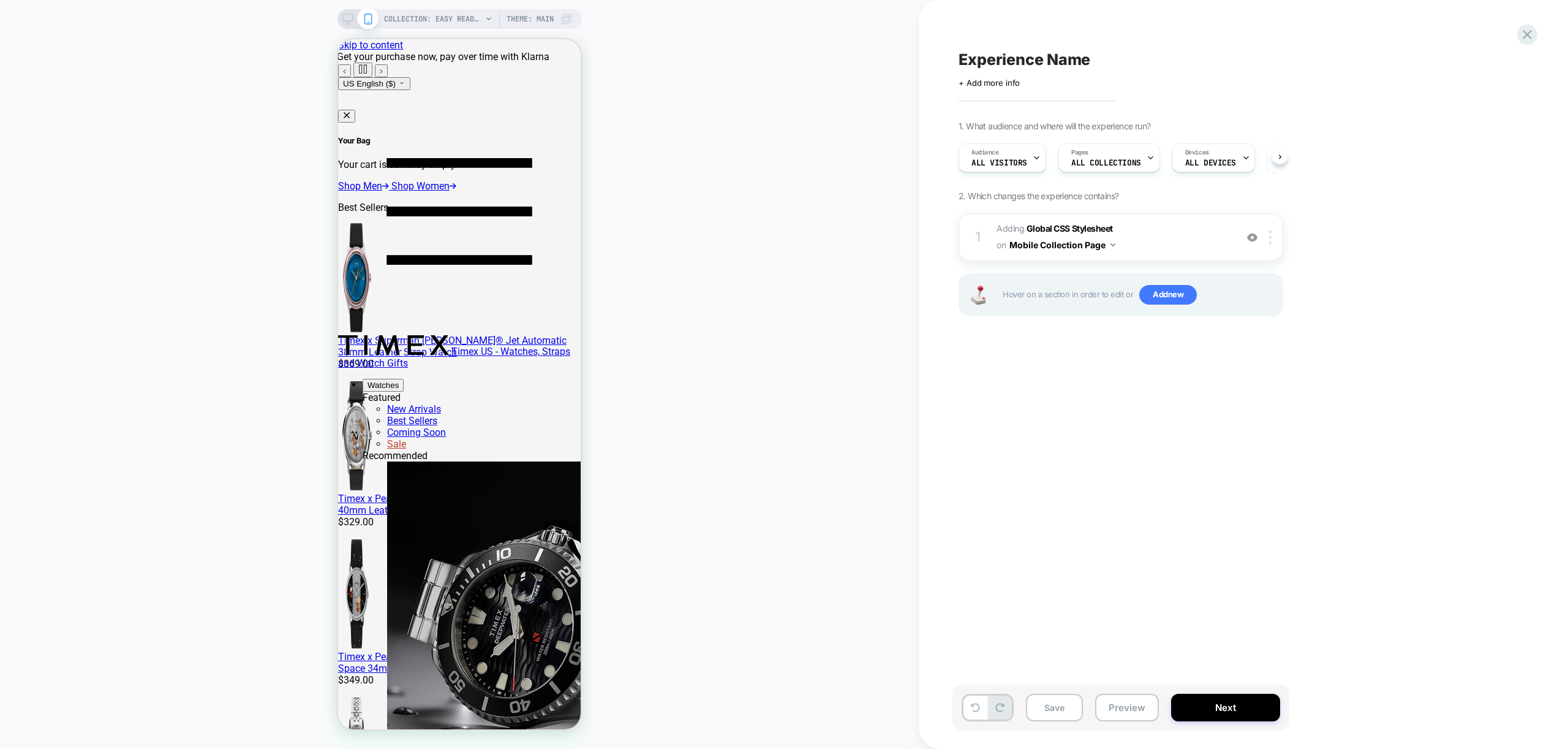
scroll to position [0, 1]
click at [1030, 60] on span "Experience Name" at bounding box center [1024, 59] width 132 height 18
paste textarea "**********"
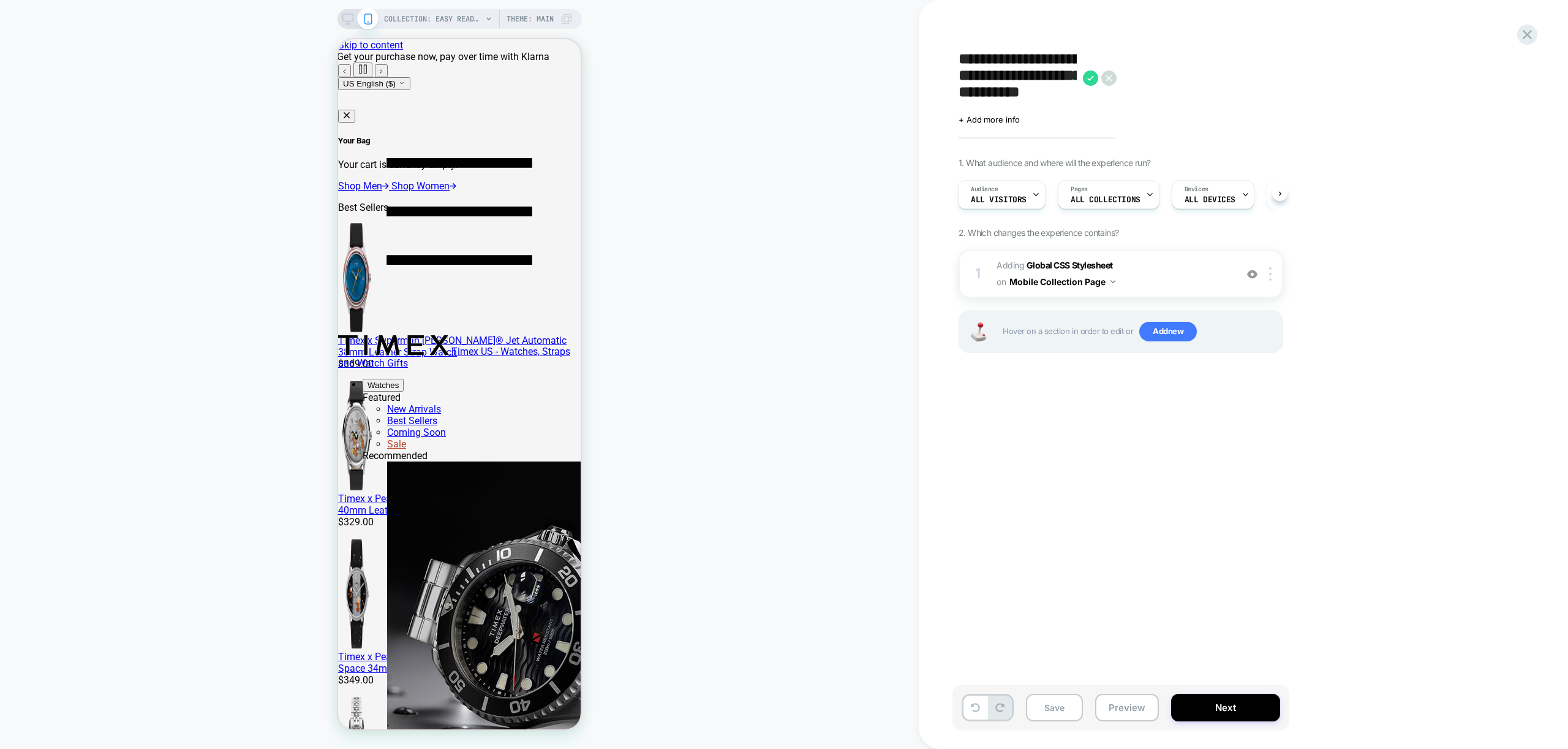
scroll to position [0, 0]
type textarea "**********"
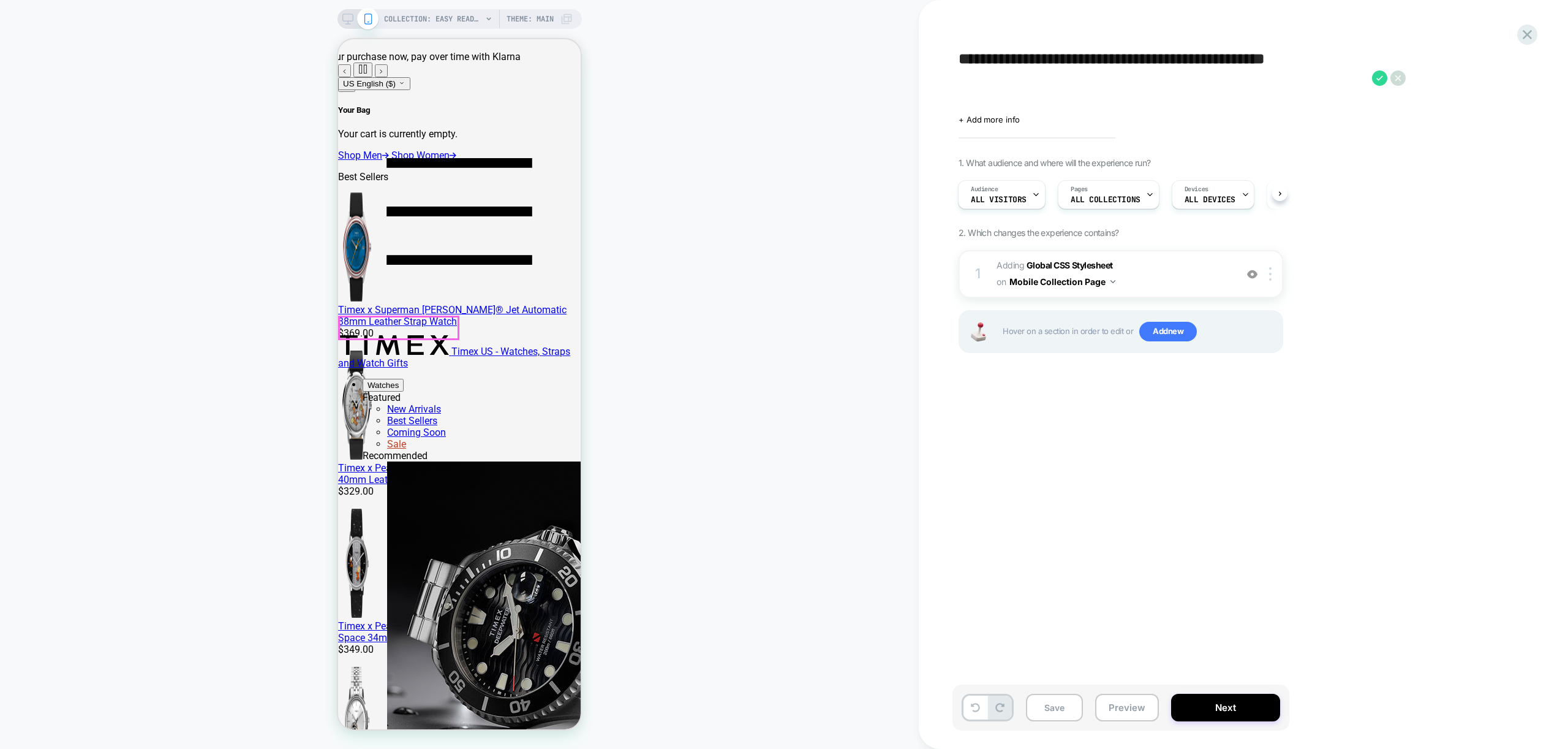
scroll to position [39, 0]
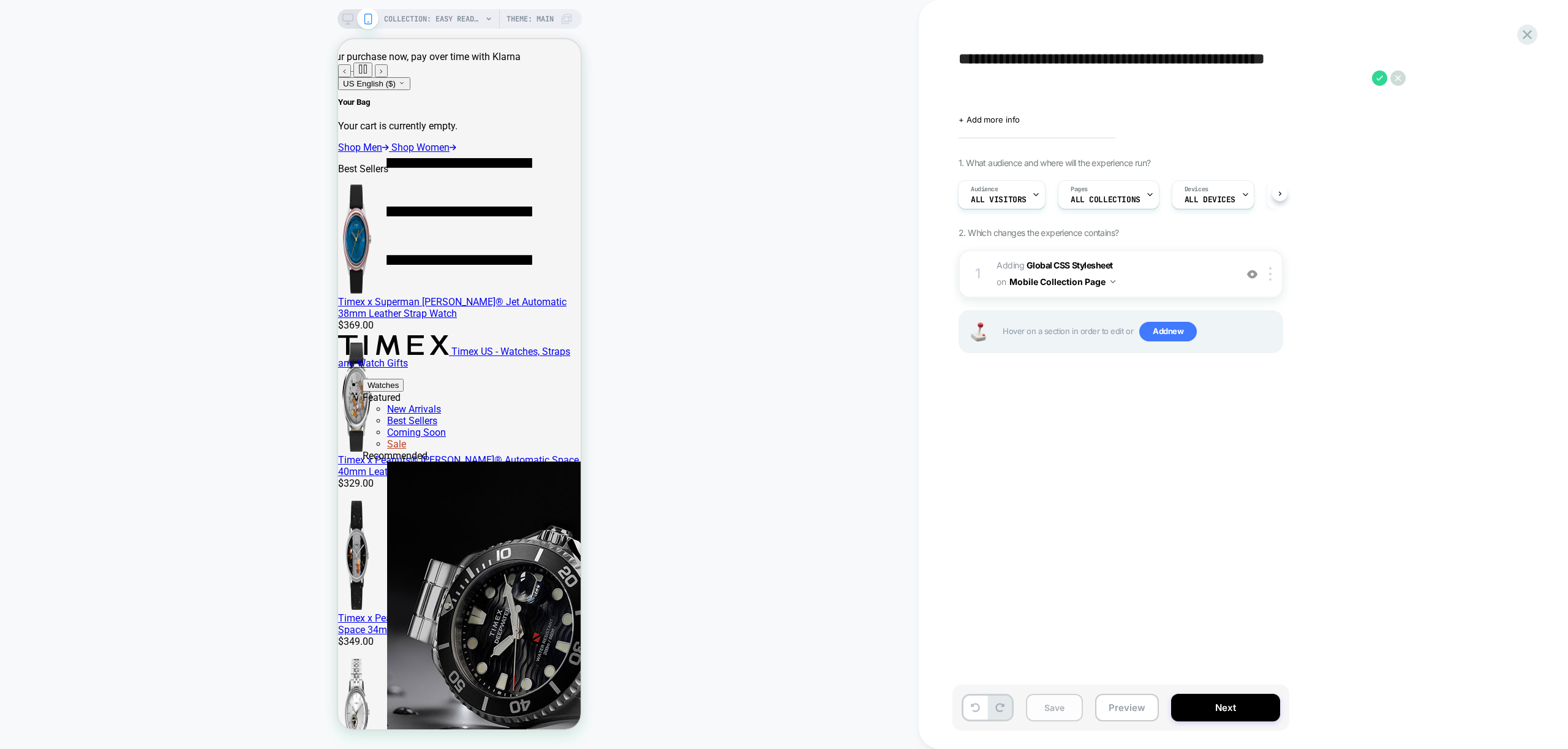
click at [1053, 697] on button "Save" at bounding box center [1054, 707] width 57 height 27
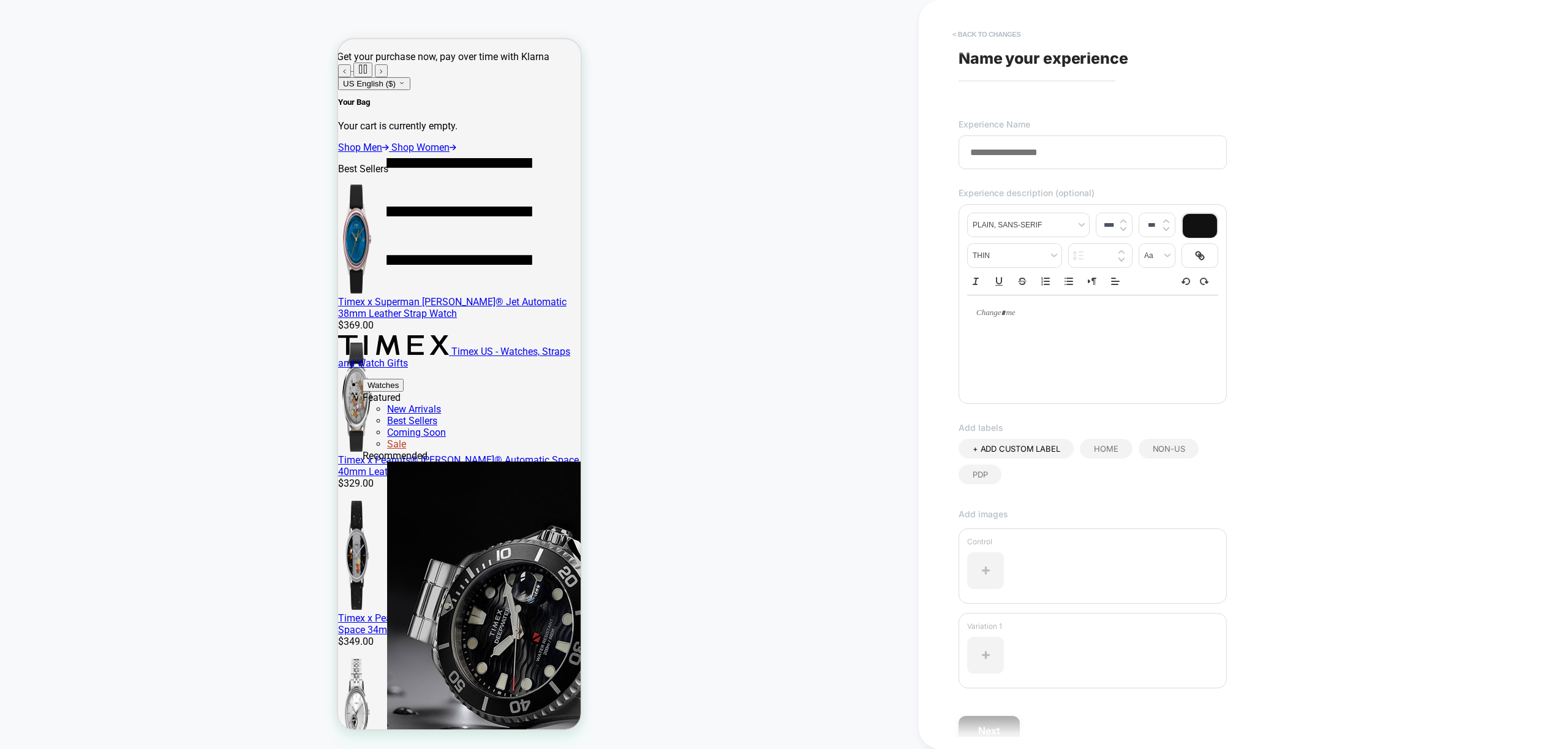
click at [977, 36] on button "< Back to changes" at bounding box center [987, 34] width 81 height 20
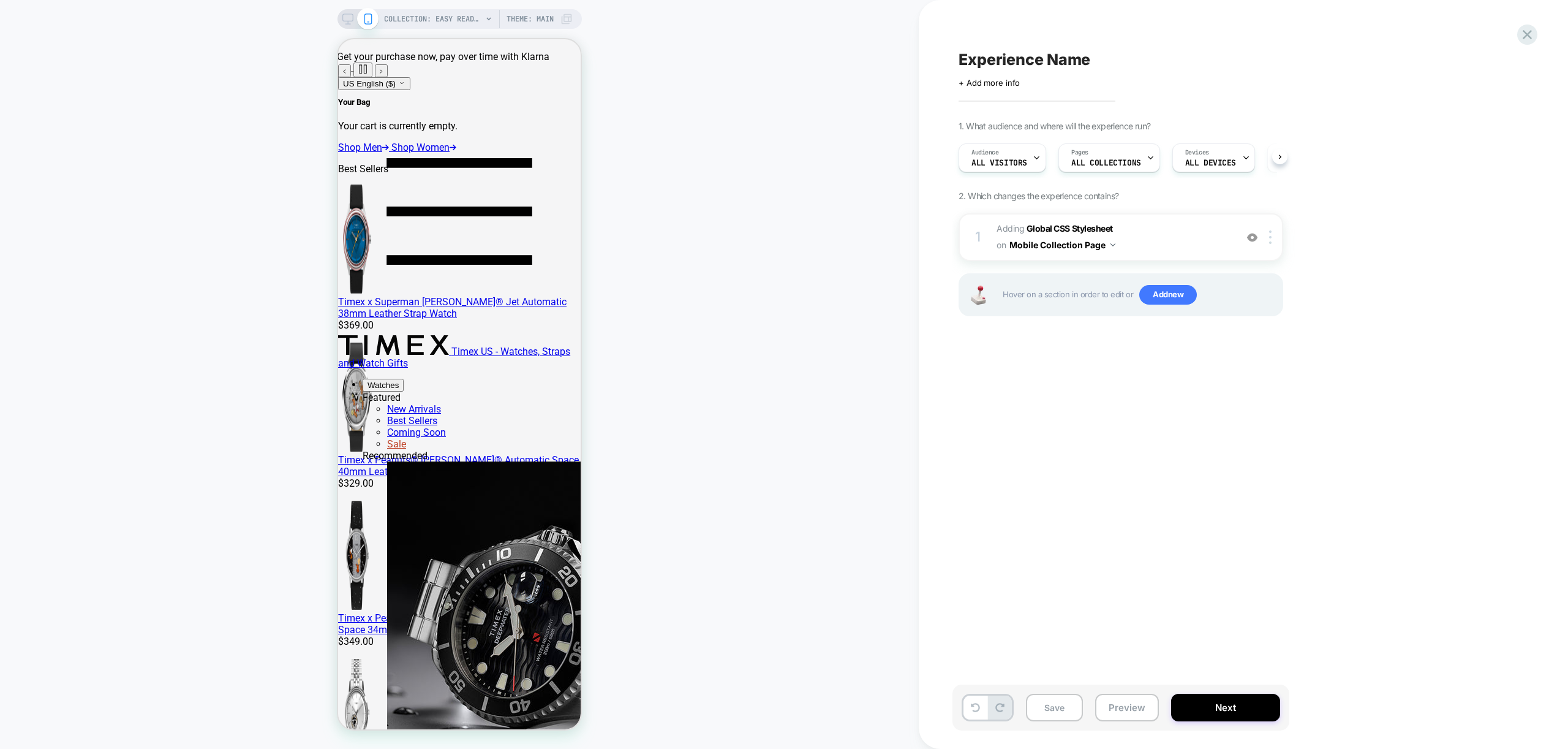
scroll to position [0, 1]
click at [1040, 54] on span "Experience Name" at bounding box center [1024, 59] width 132 height 18
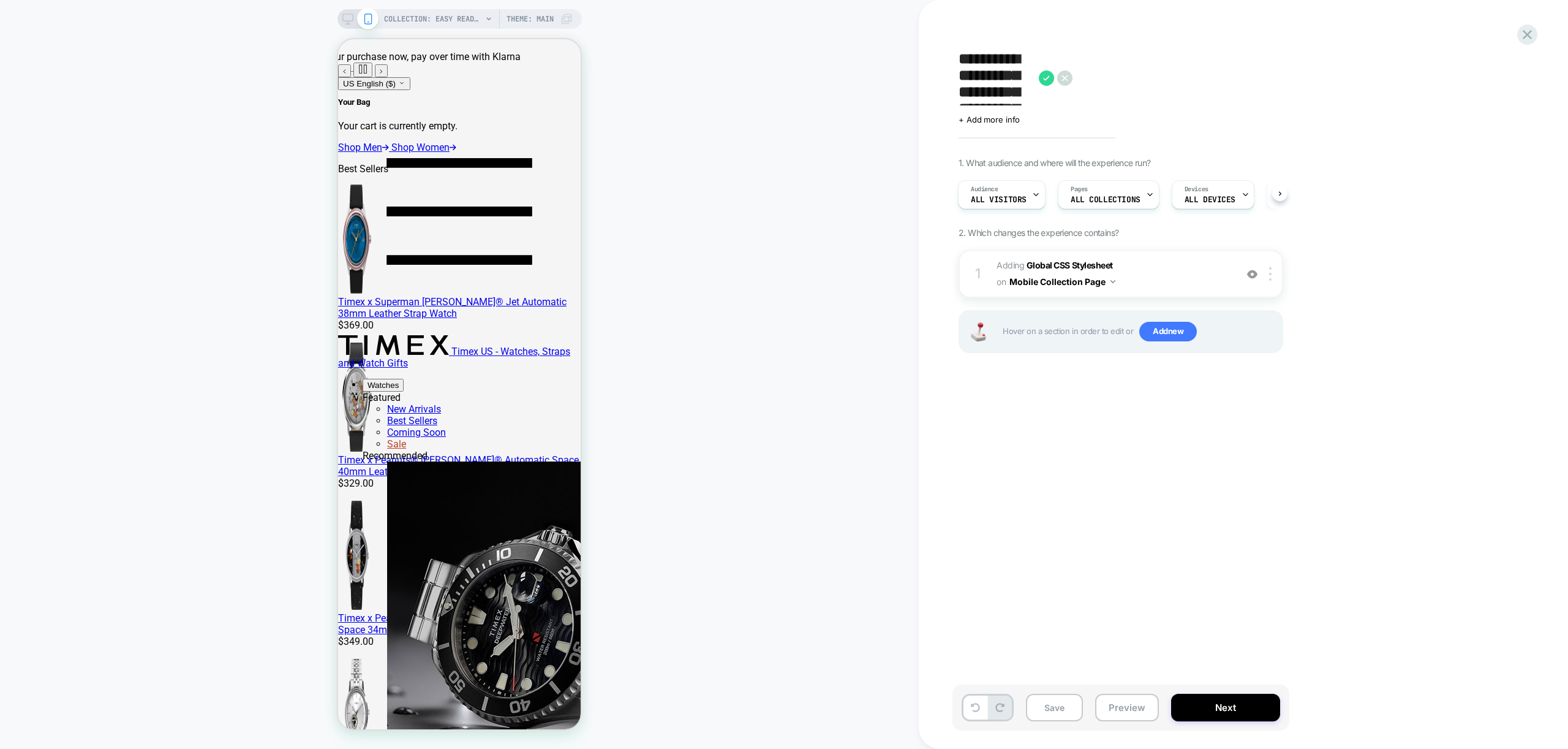
scroll to position [0, 0]
type textarea "**********"
click at [1379, 80] on icon at bounding box center [1379, 78] width 15 height 15
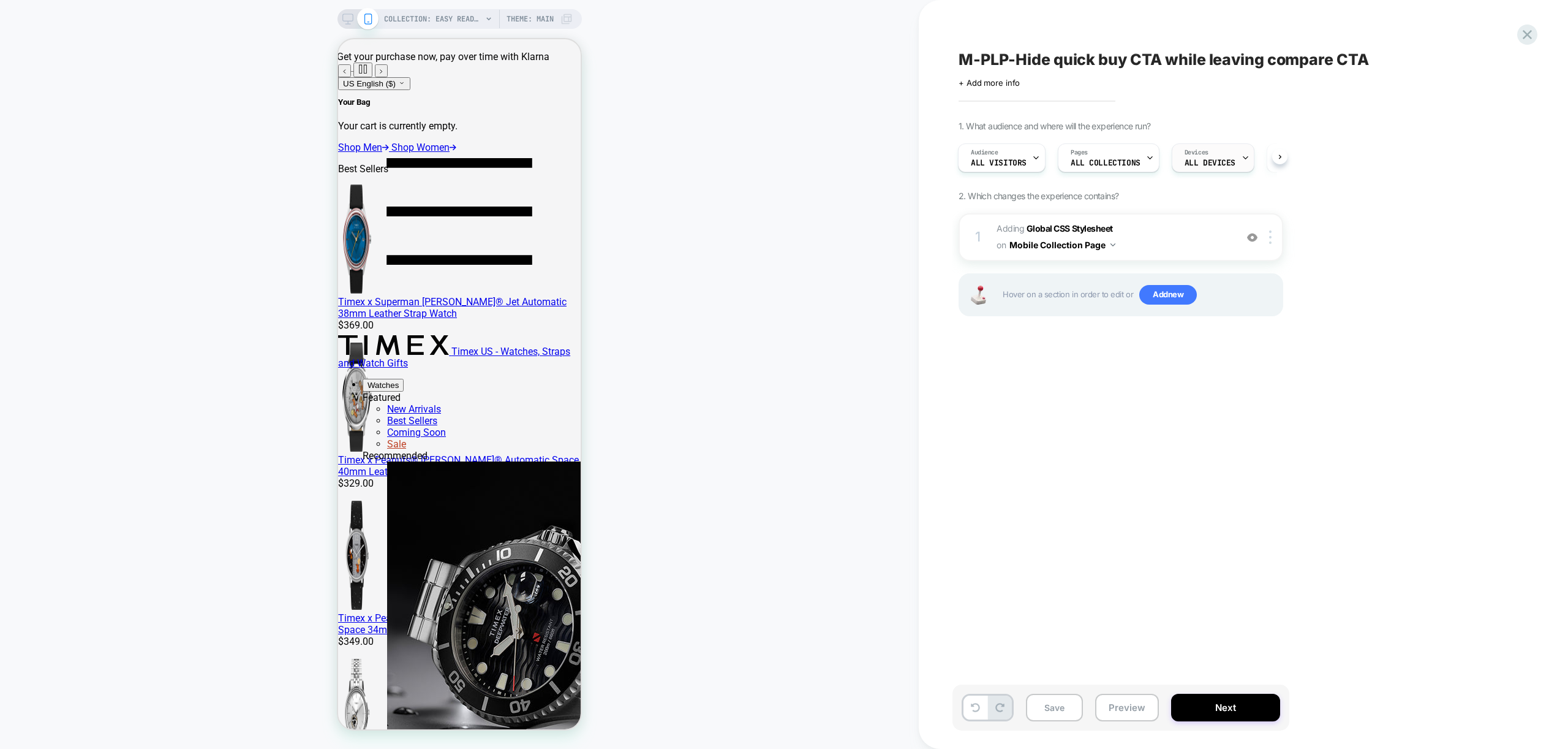
click at [1201, 152] on span "Devices" at bounding box center [1197, 152] width 24 height 8
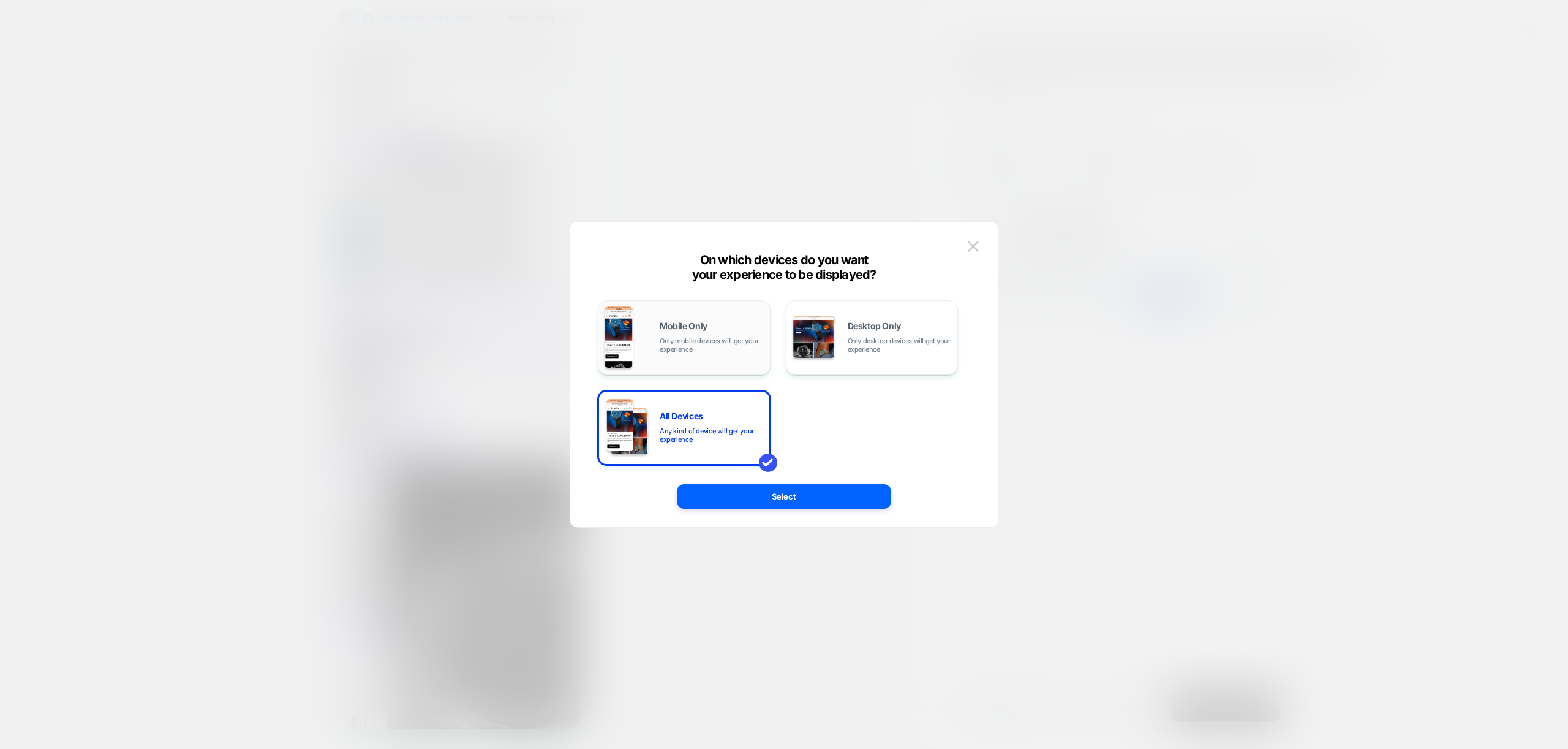
click at [703, 339] on span "Only mobile devices will get your experience" at bounding box center [712, 345] width 104 height 17
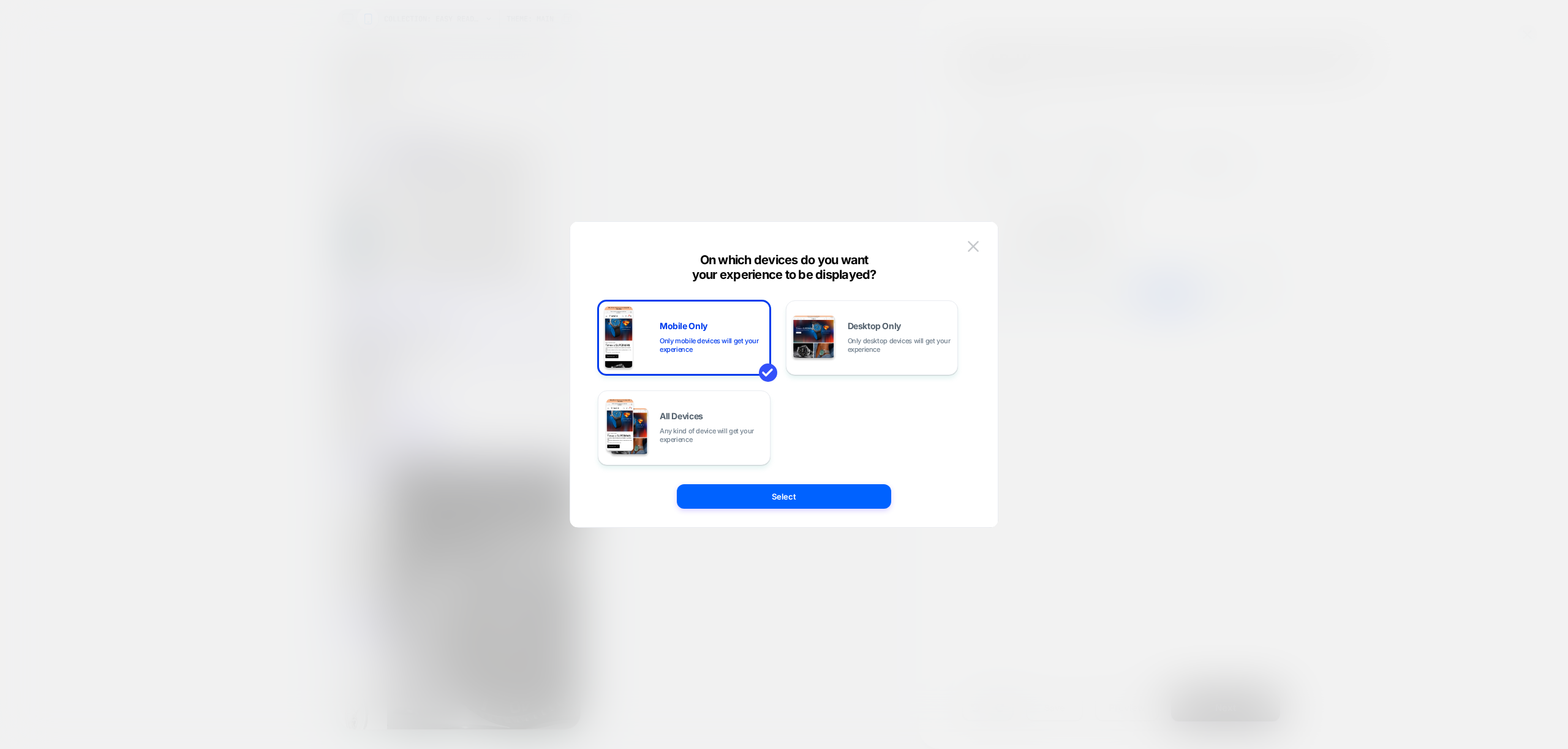
click at [803, 487] on button "Select" at bounding box center [784, 496] width 214 height 24
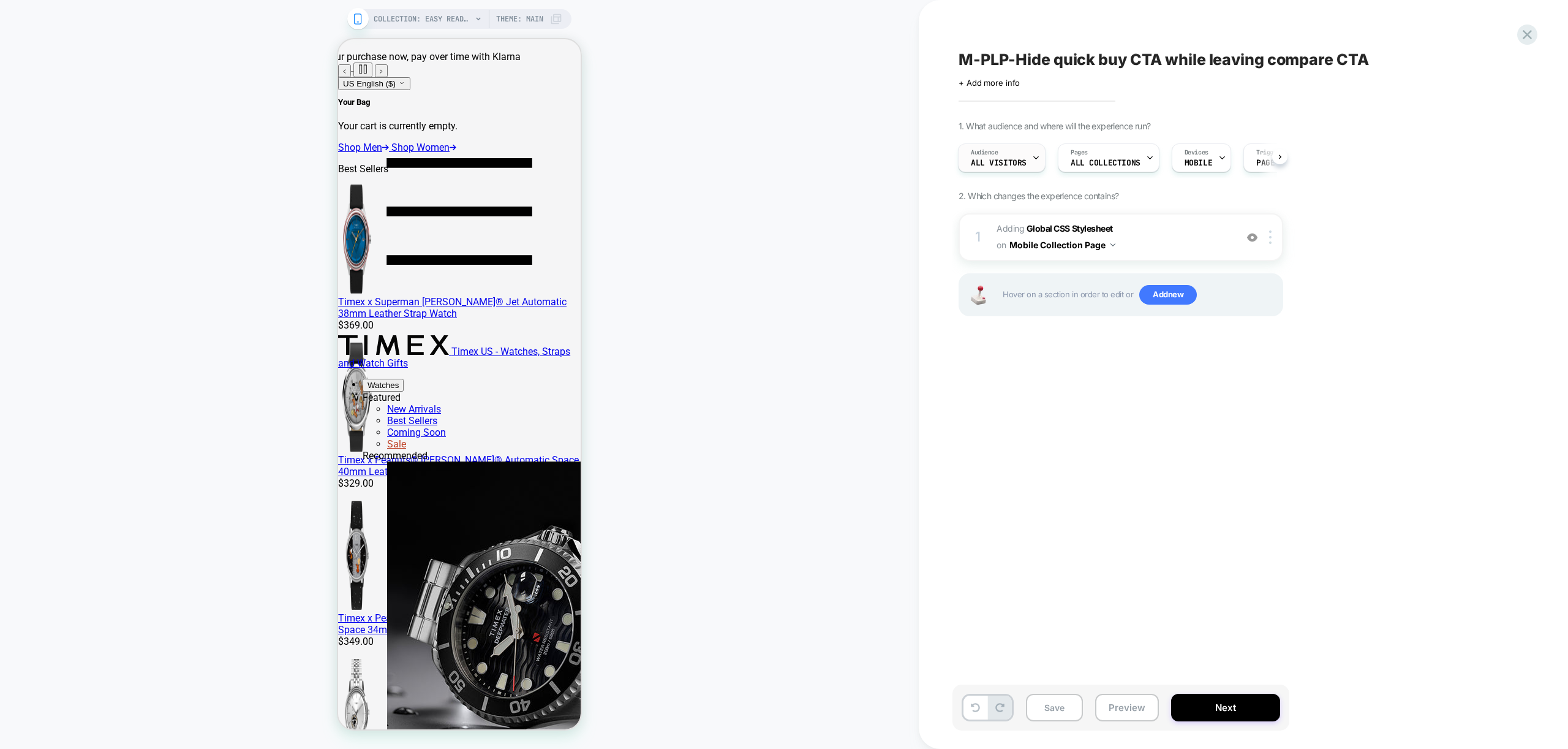
click at [1016, 157] on div "Audience All Visitors" at bounding box center [999, 158] width 80 height 27
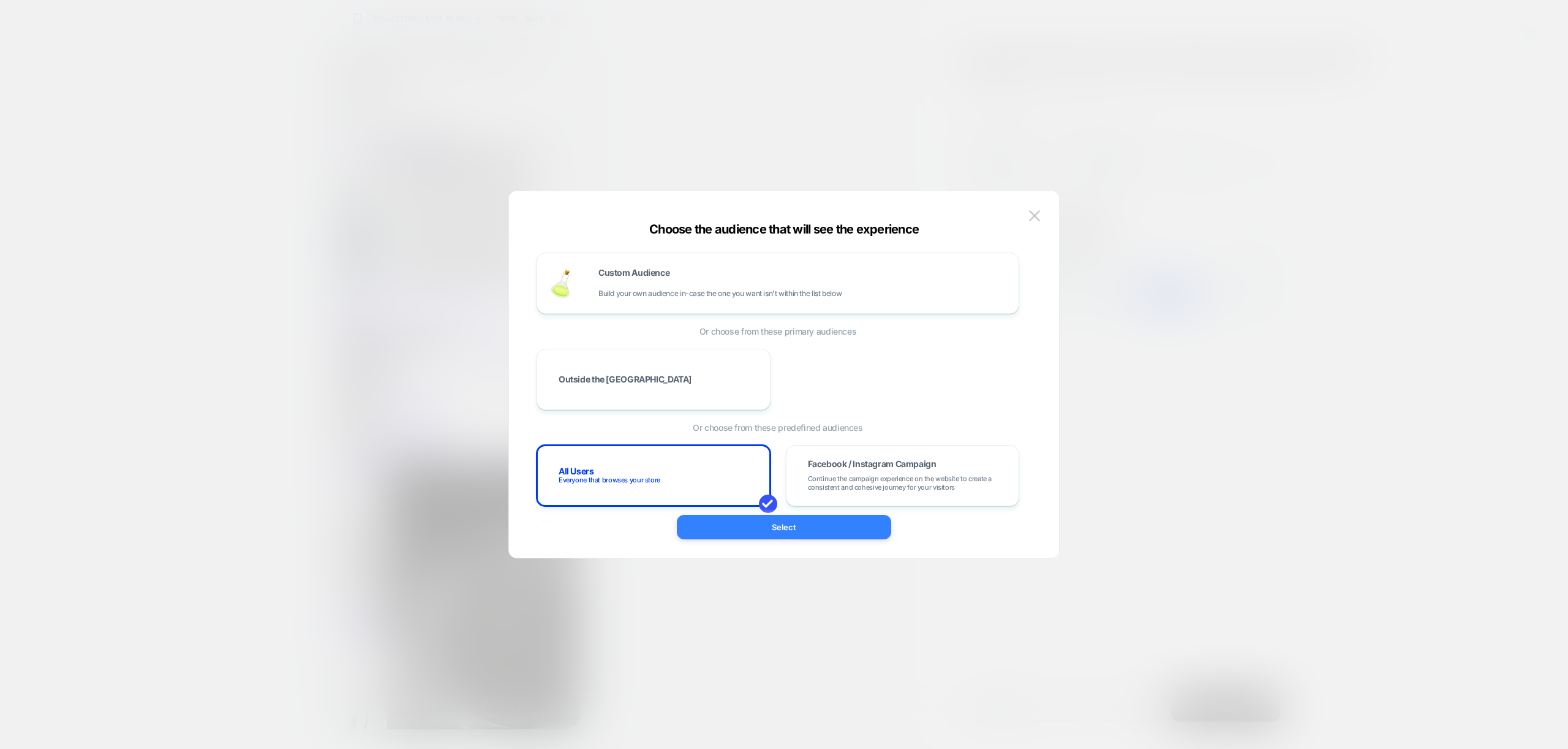
click at [825, 538] on button "Select" at bounding box center [784, 527] width 214 height 24
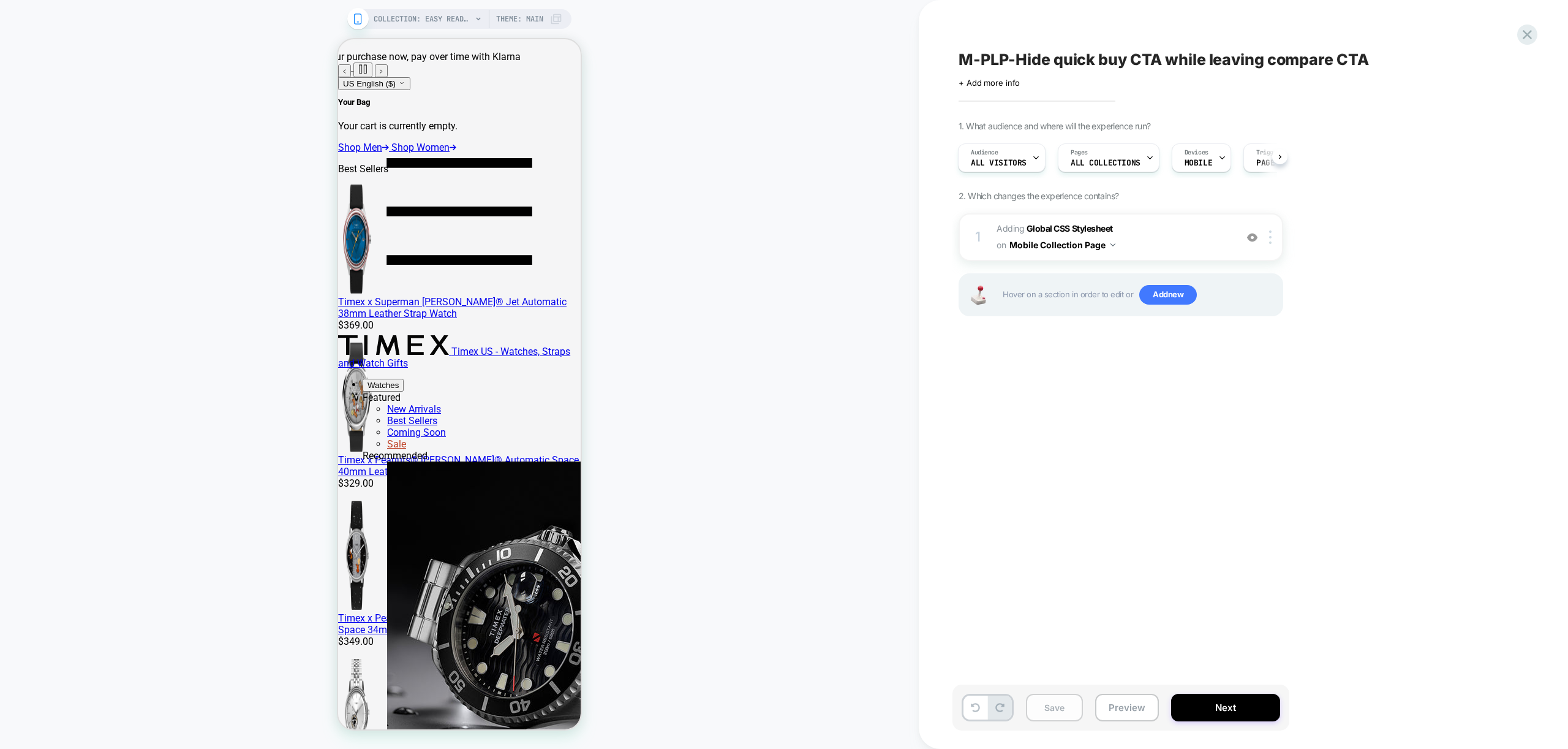
click at [1055, 713] on button "Save" at bounding box center [1054, 707] width 57 height 27
click at [1532, 32] on icon at bounding box center [1527, 35] width 17 height 17
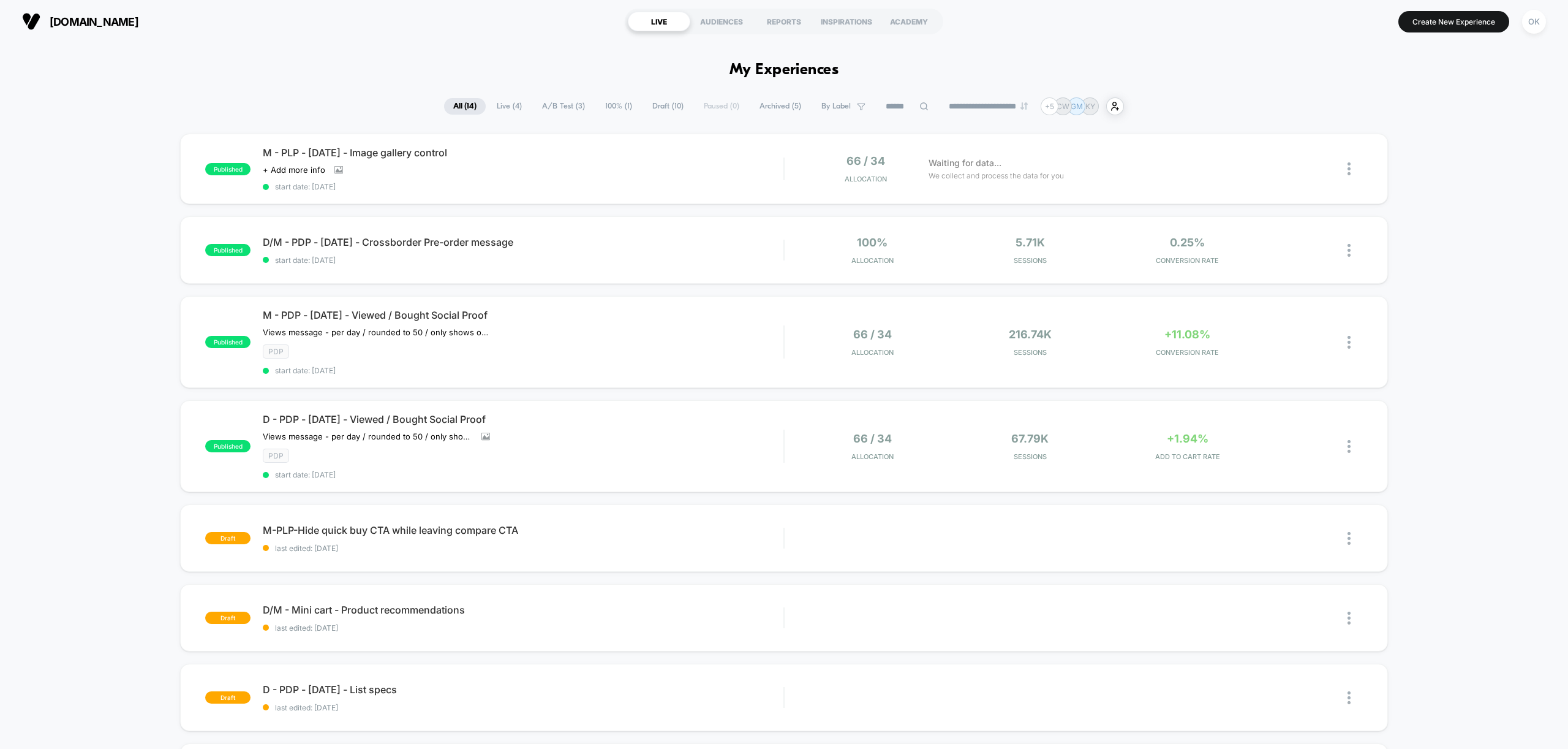
click at [1457, 7] on section "Create New Experience OK" at bounding box center [1298, 21] width 504 height 30
click at [1463, 22] on button "Create New Experience" at bounding box center [1454, 22] width 111 height 21
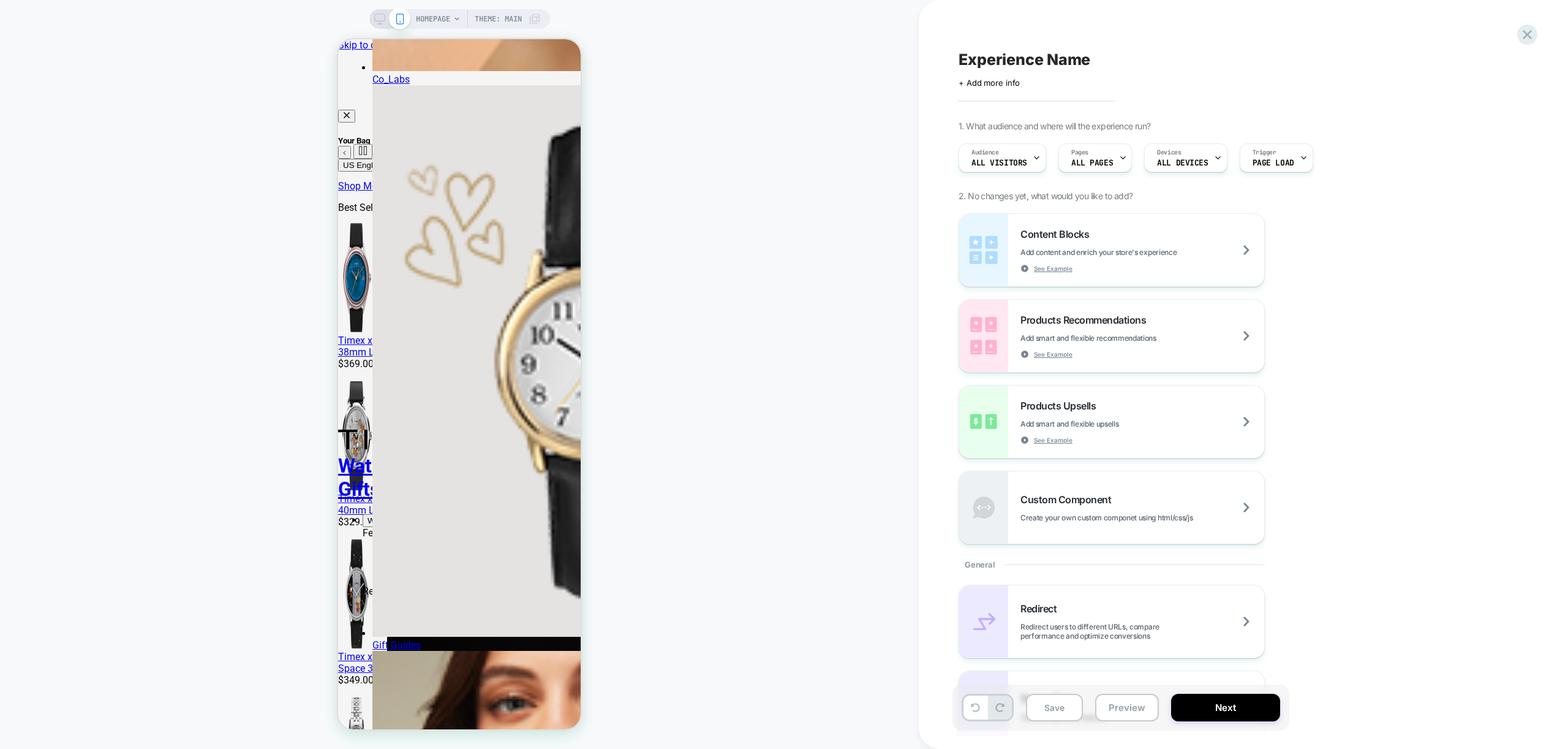
scroll to position [8, 0]
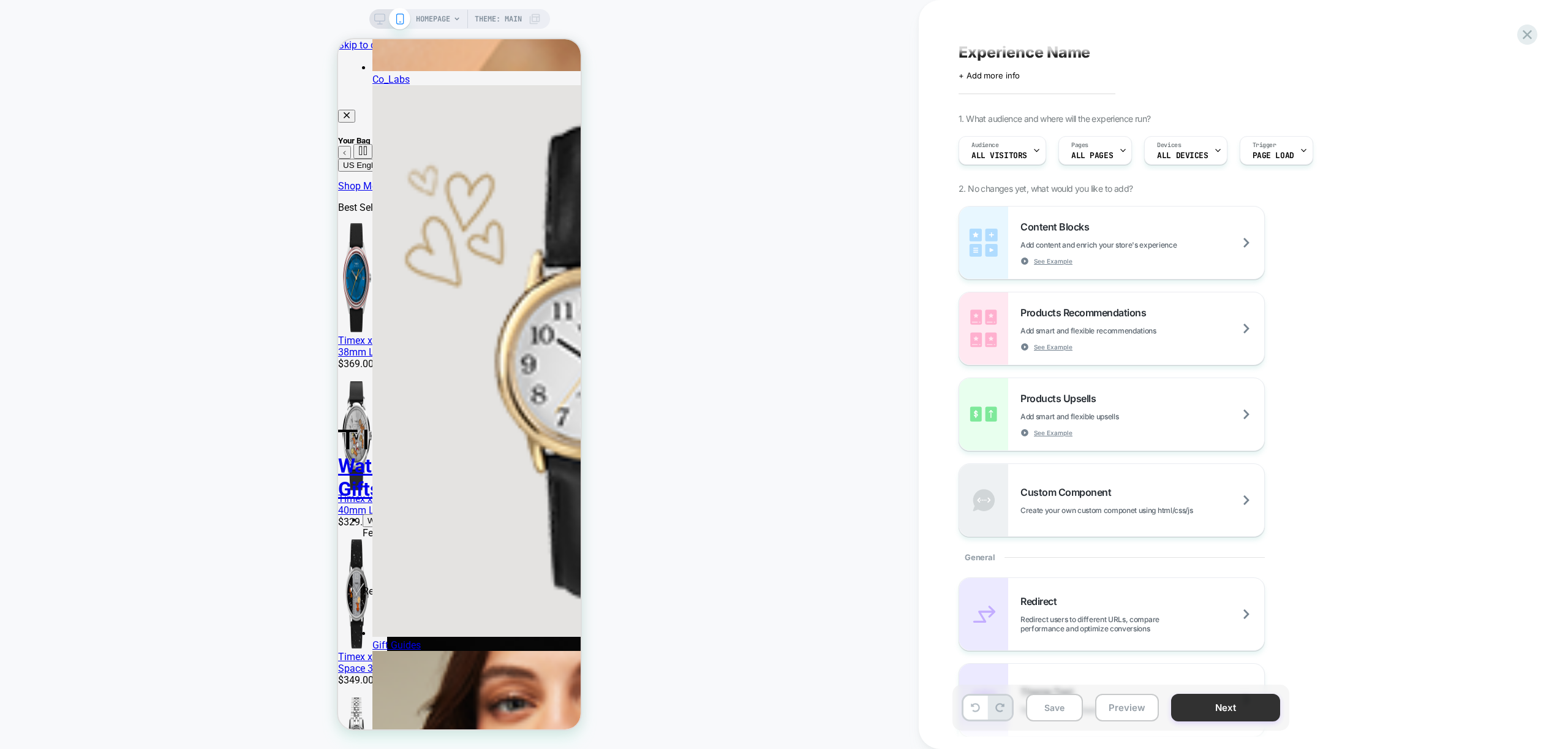
click at [1214, 713] on button "Next" at bounding box center [1226, 707] width 109 height 27
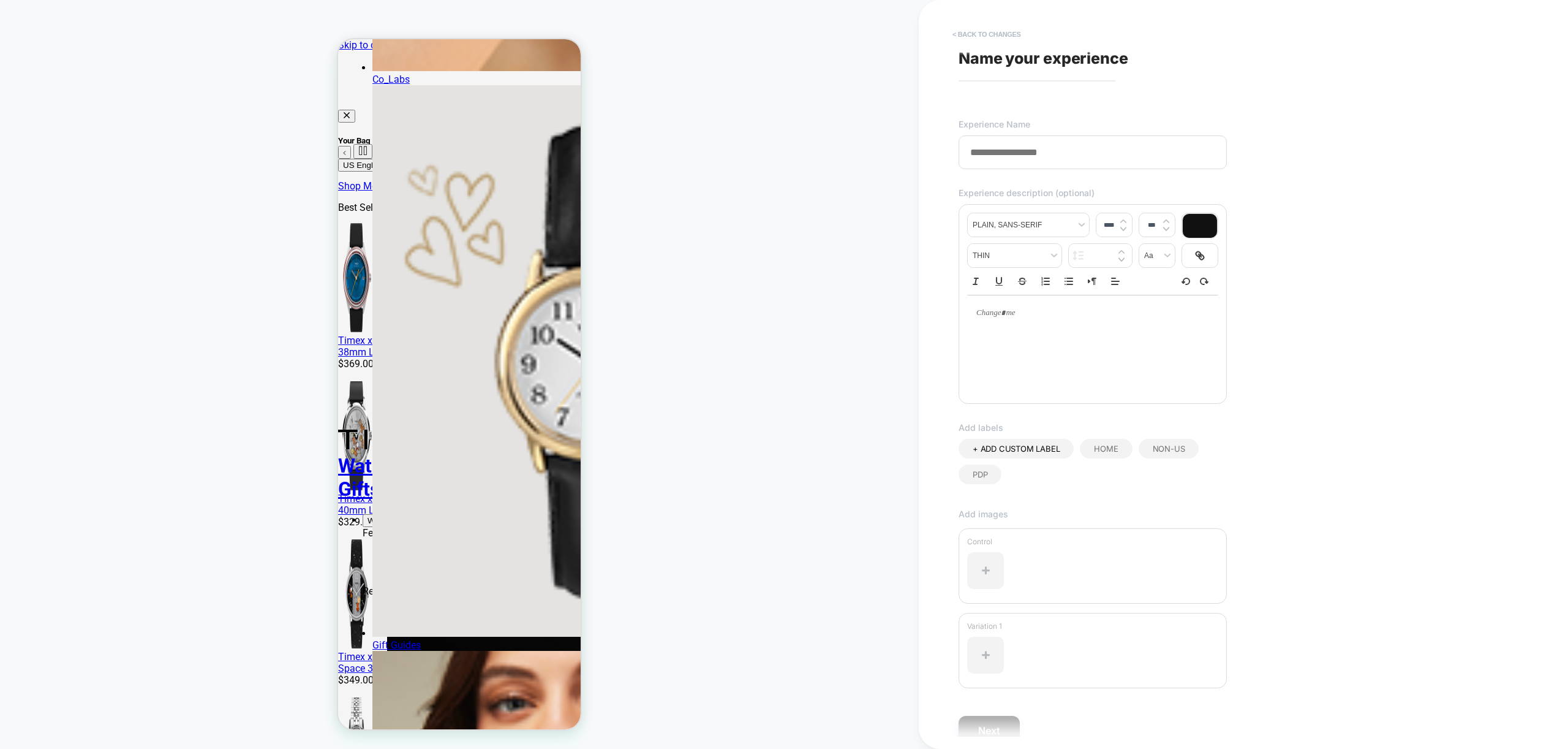
click at [989, 35] on button "< Back to changes" at bounding box center [987, 34] width 81 height 20
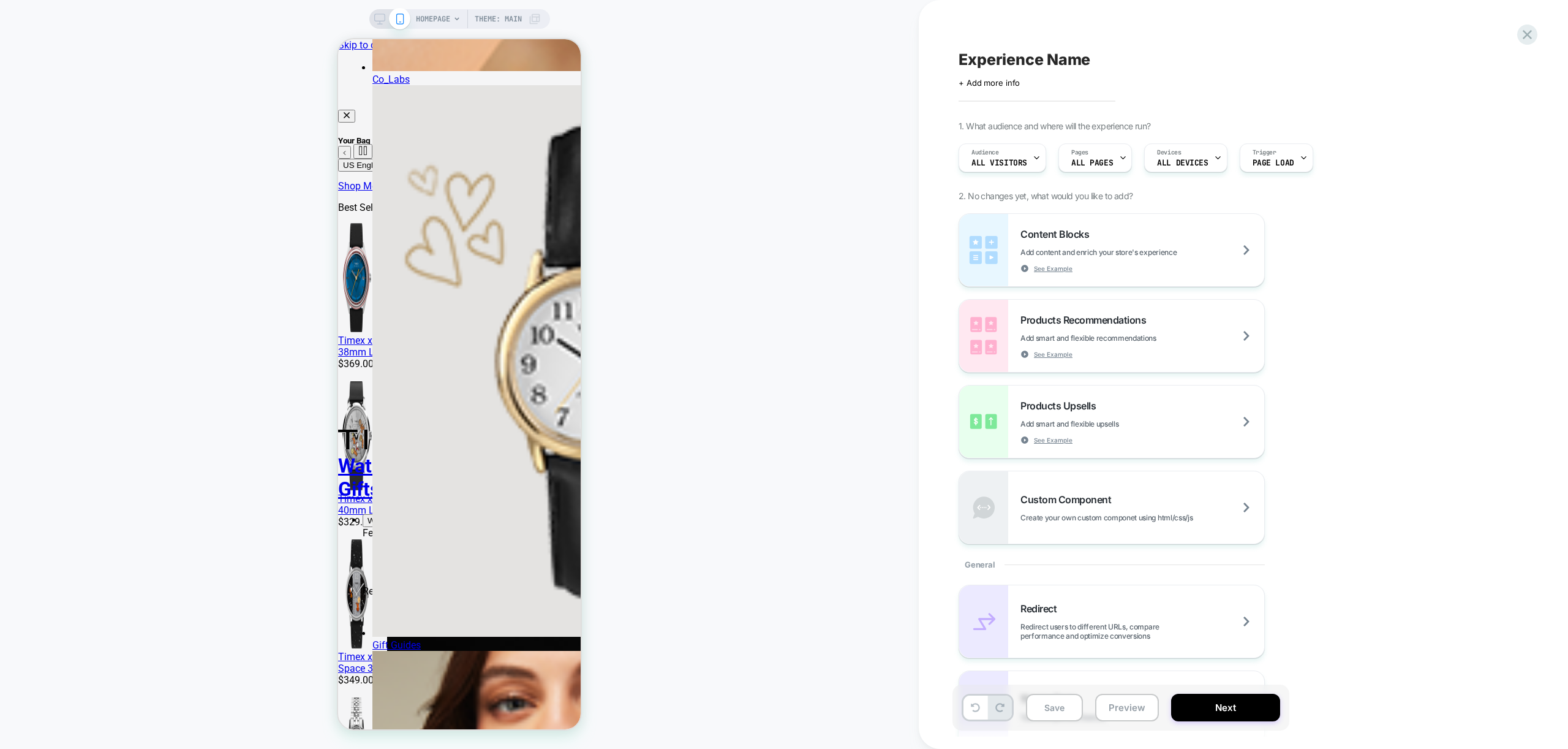
click at [442, 16] on span "HOMEPAGE" at bounding box center [432, 19] width 34 height 20
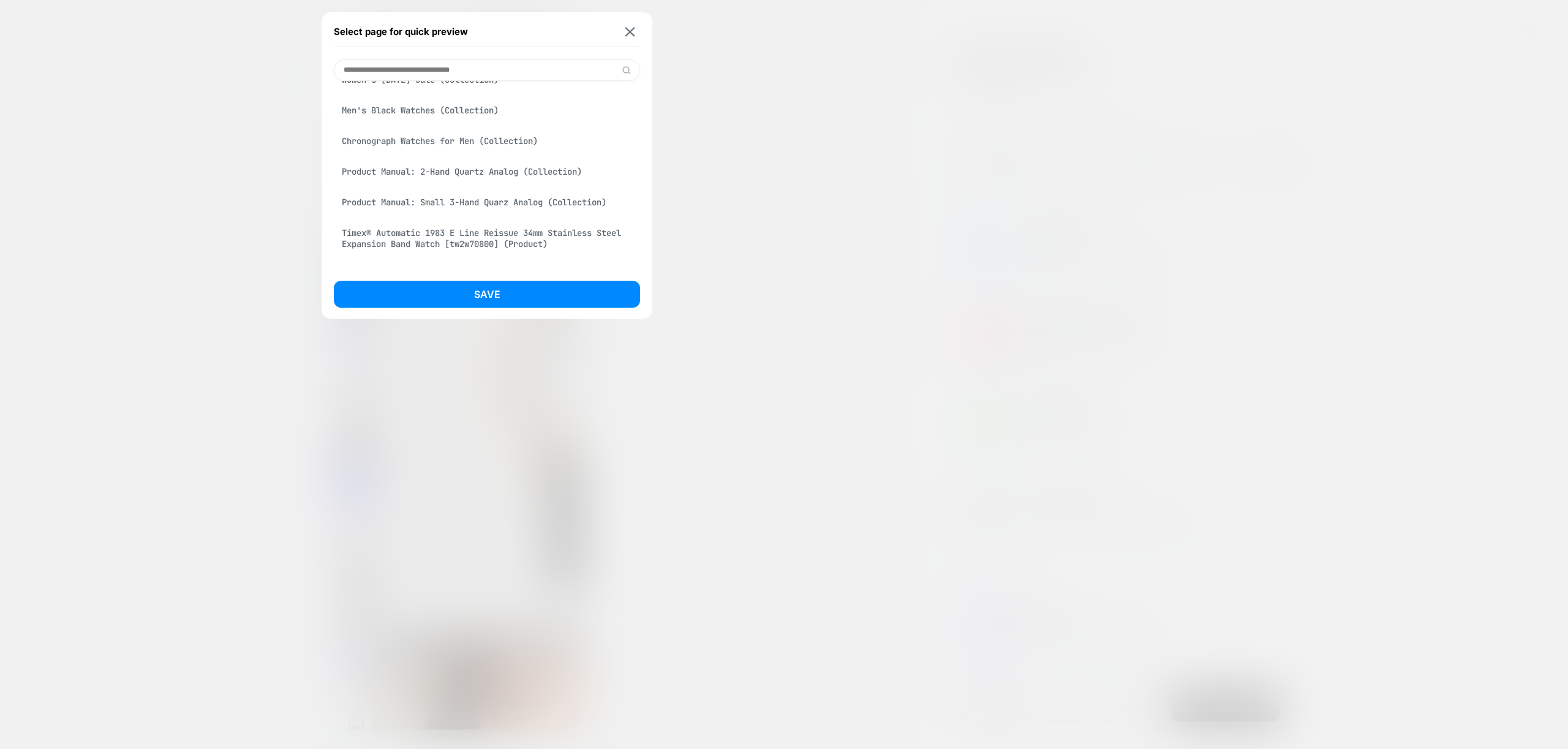
scroll to position [364, 0]
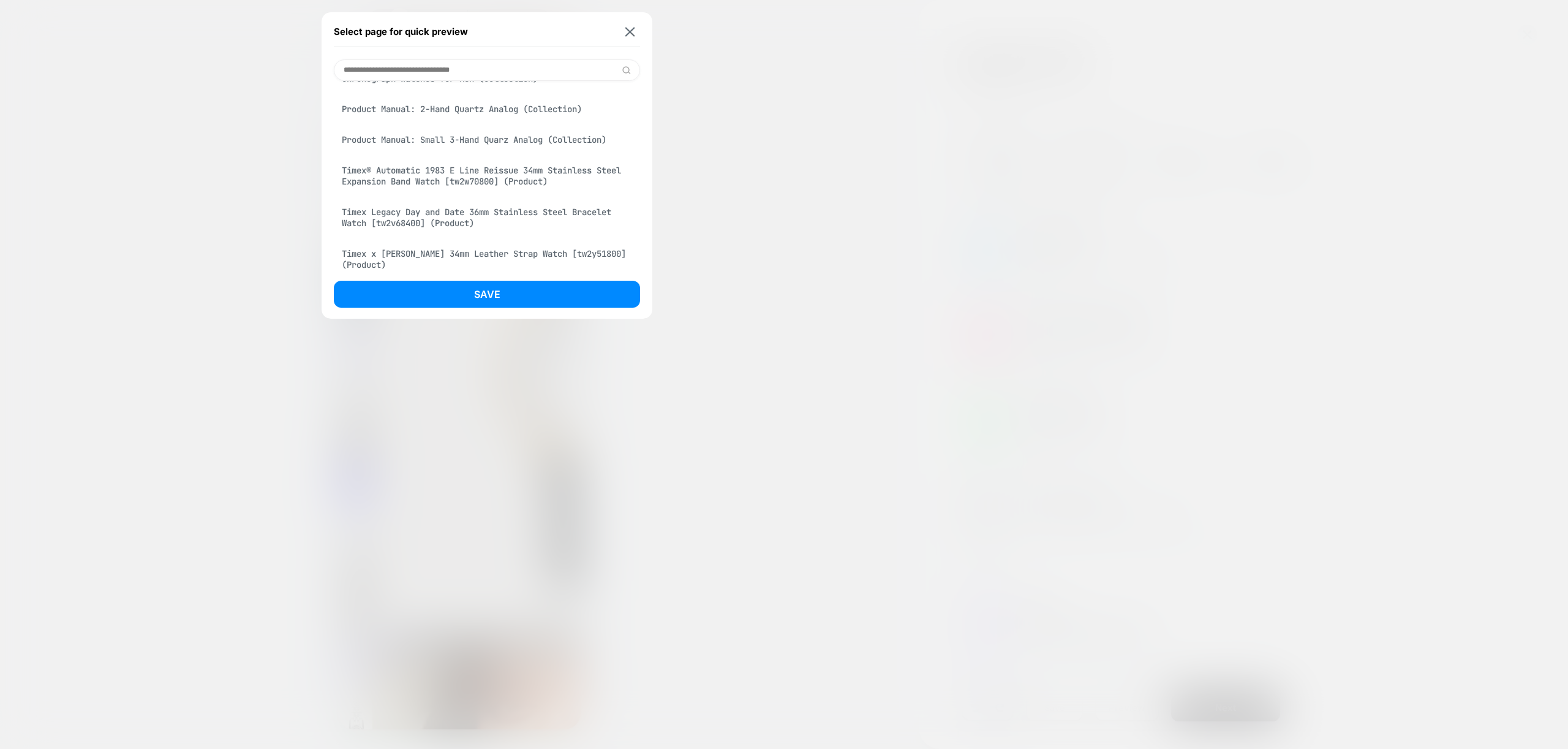
drag, startPoint x: 426, startPoint y: 212, endPoint x: 421, endPoint y: 217, distance: 7.1
click at [426, 211] on div "Timex Legacy Day and Date 36mm Stainless Steel Bracelet Watch [tw2v68400] (Prod…" at bounding box center [487, 217] width 306 height 34
click at [476, 292] on button "Save" at bounding box center [487, 295] width 306 height 27
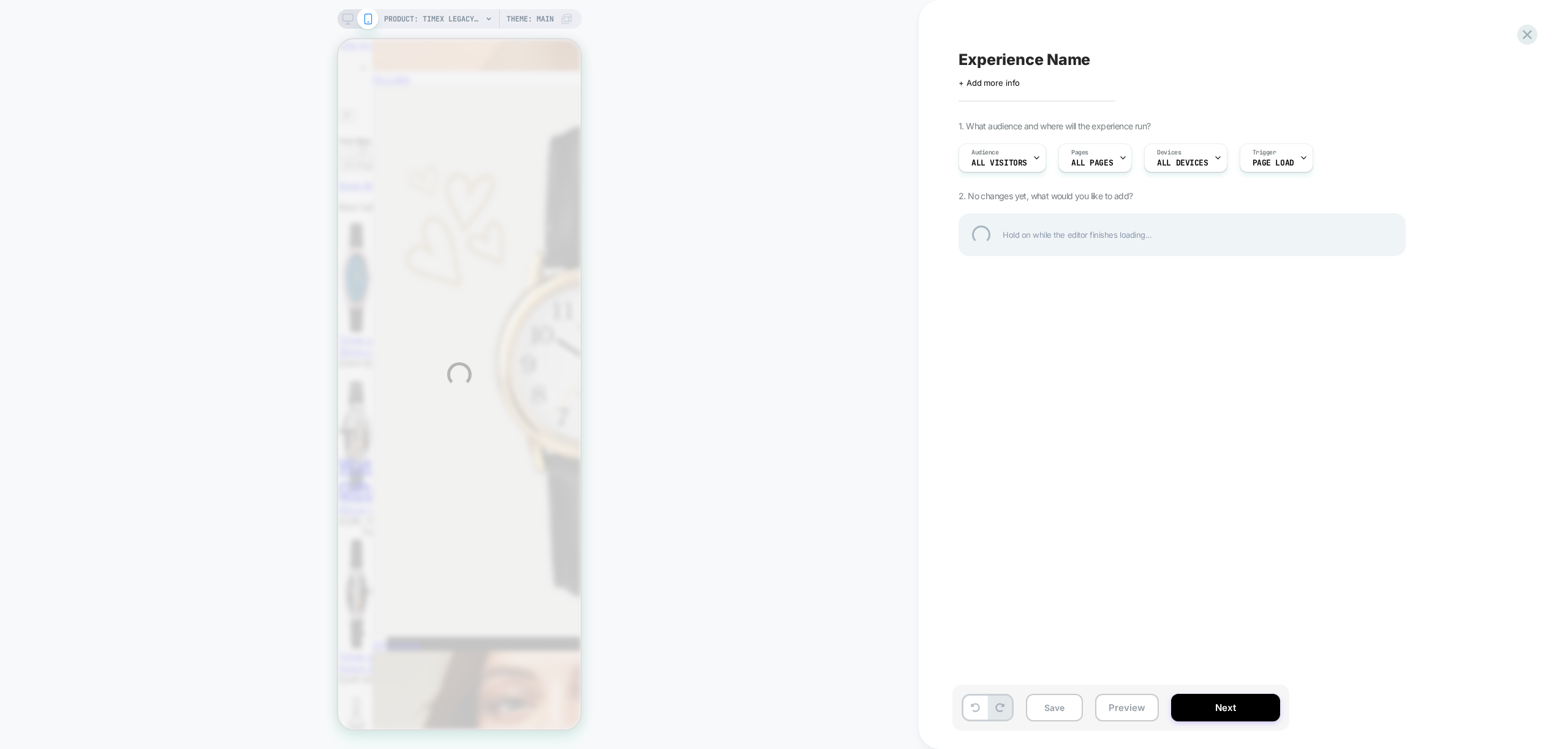
click at [1108, 157] on div "PRODUCT: Timex Legacy Day and Date 36mm Stainless Steel Bracelet Watch [tw2v684…" at bounding box center [784, 374] width 1568 height 749
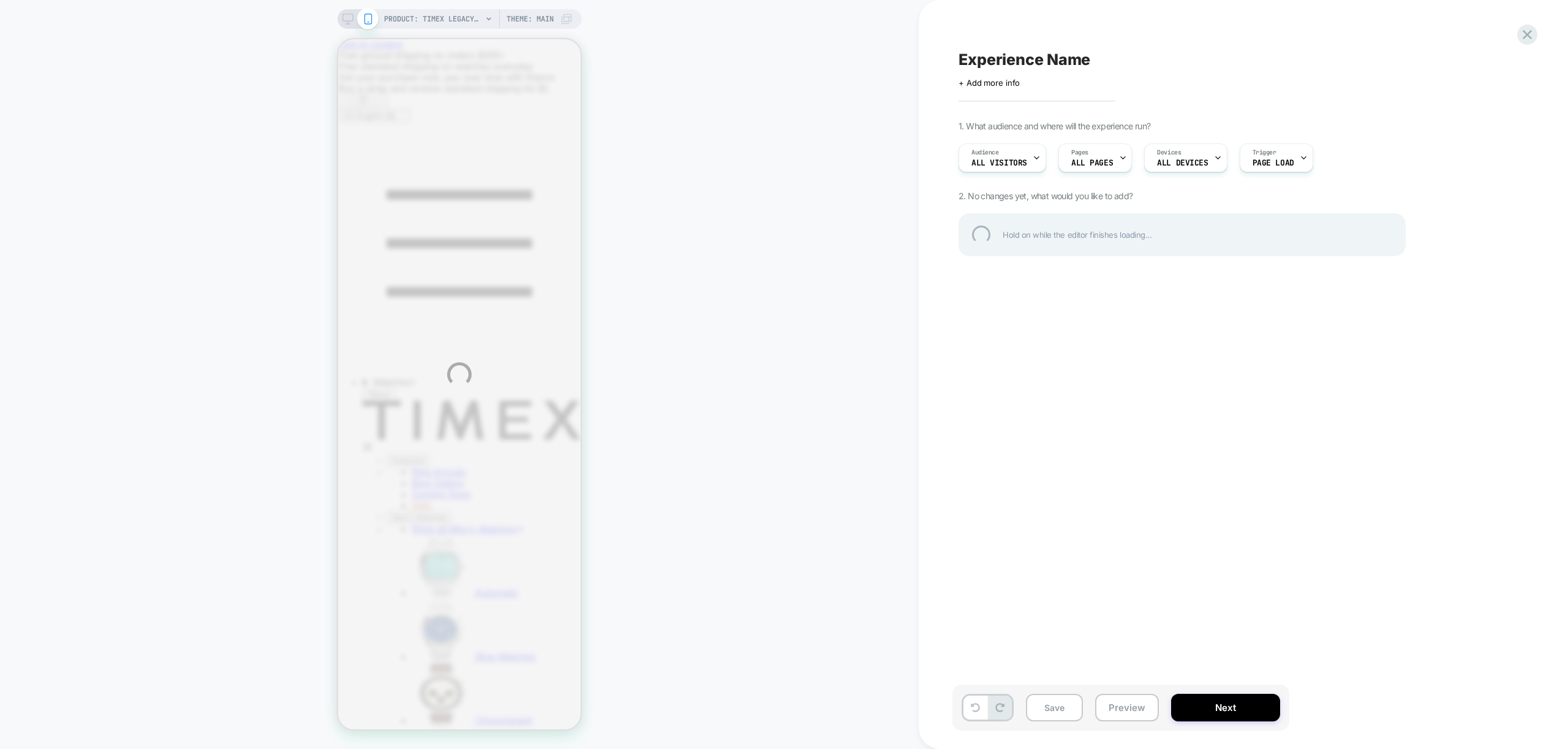
scroll to position [0, 0]
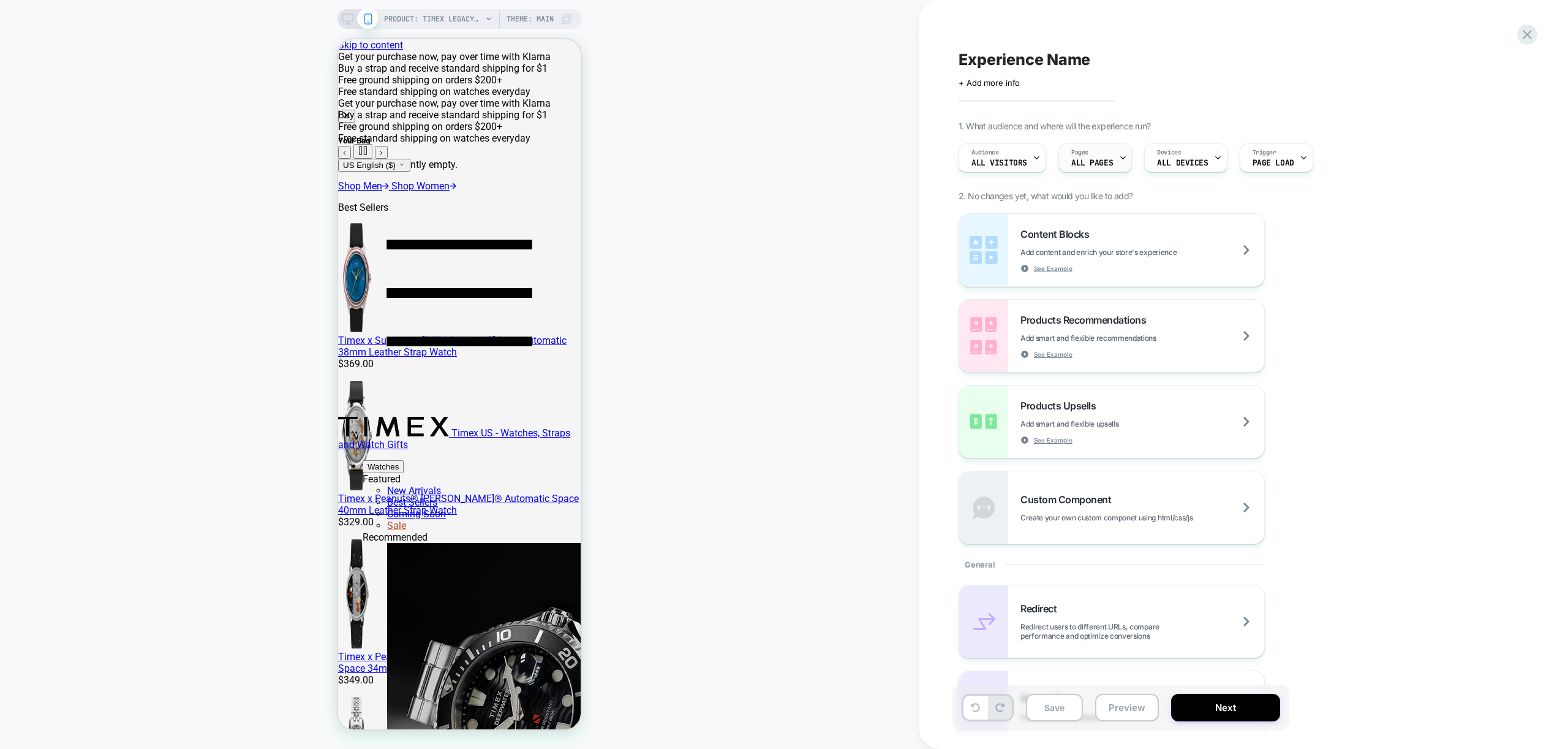
click at [1116, 155] on div "Pages ALL PAGES" at bounding box center [1095, 158] width 73 height 29
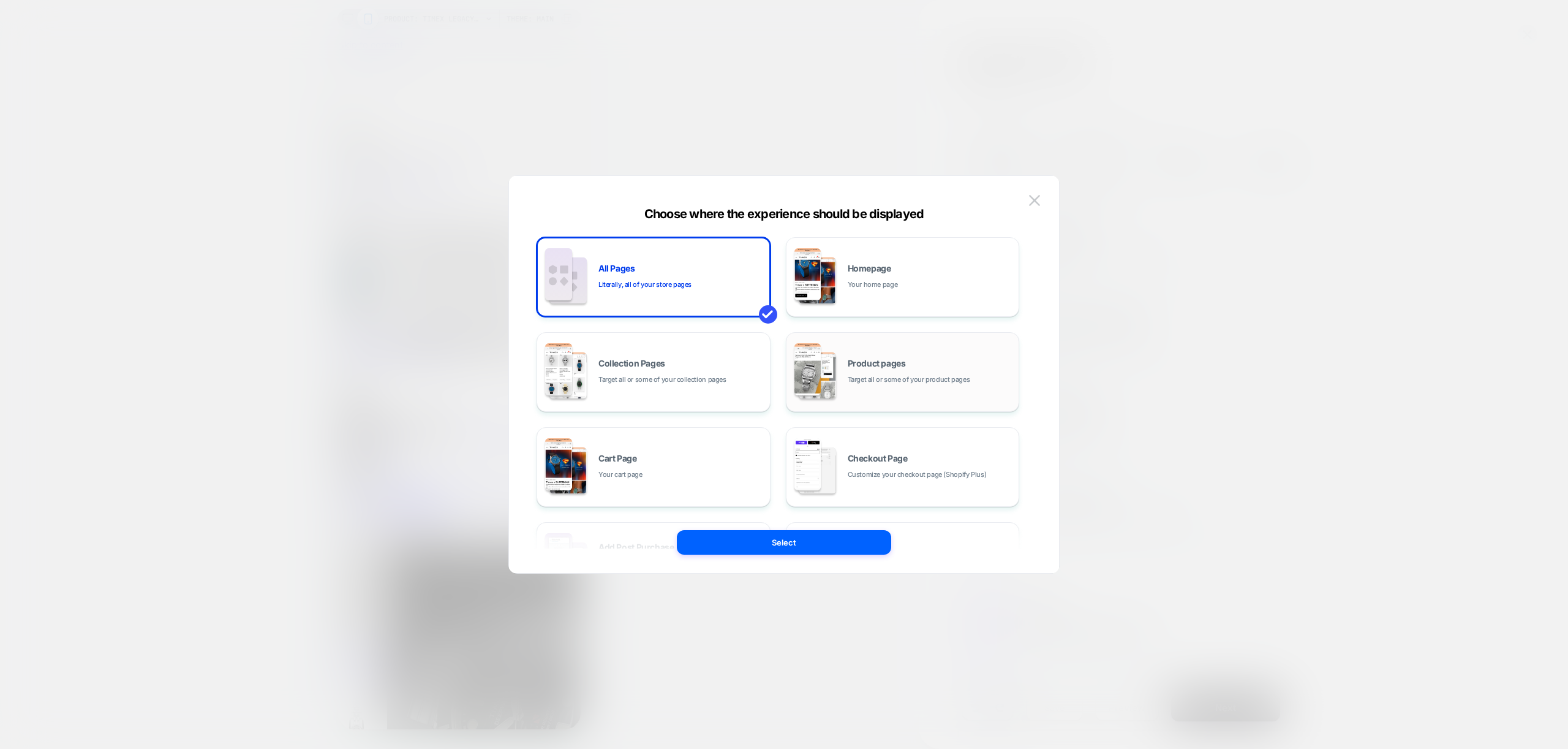
click at [874, 369] on div "Product pages Target all or some of your product pages" at bounding box center [931, 372] width 165 height 27
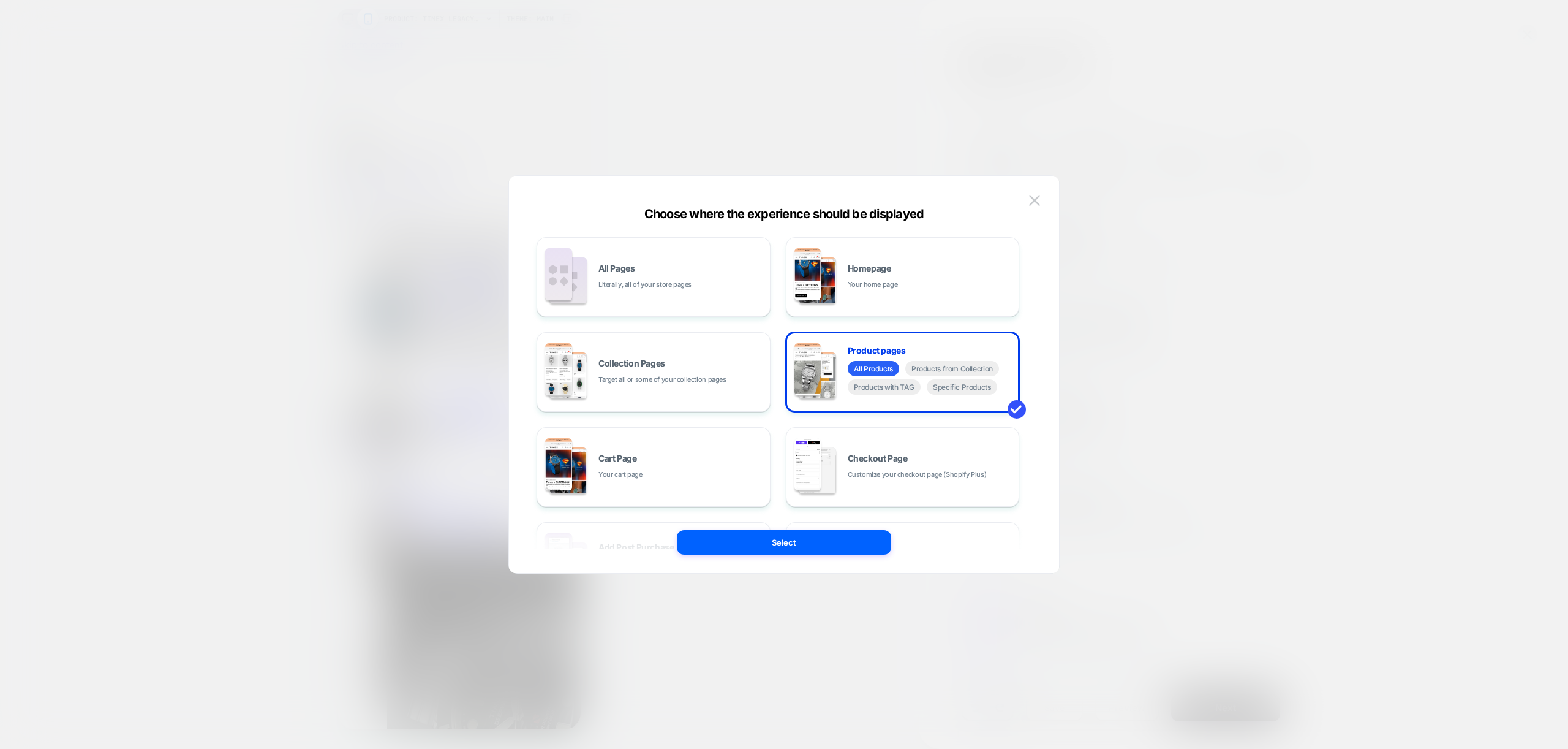
click at [793, 542] on button "Select" at bounding box center [784, 542] width 214 height 24
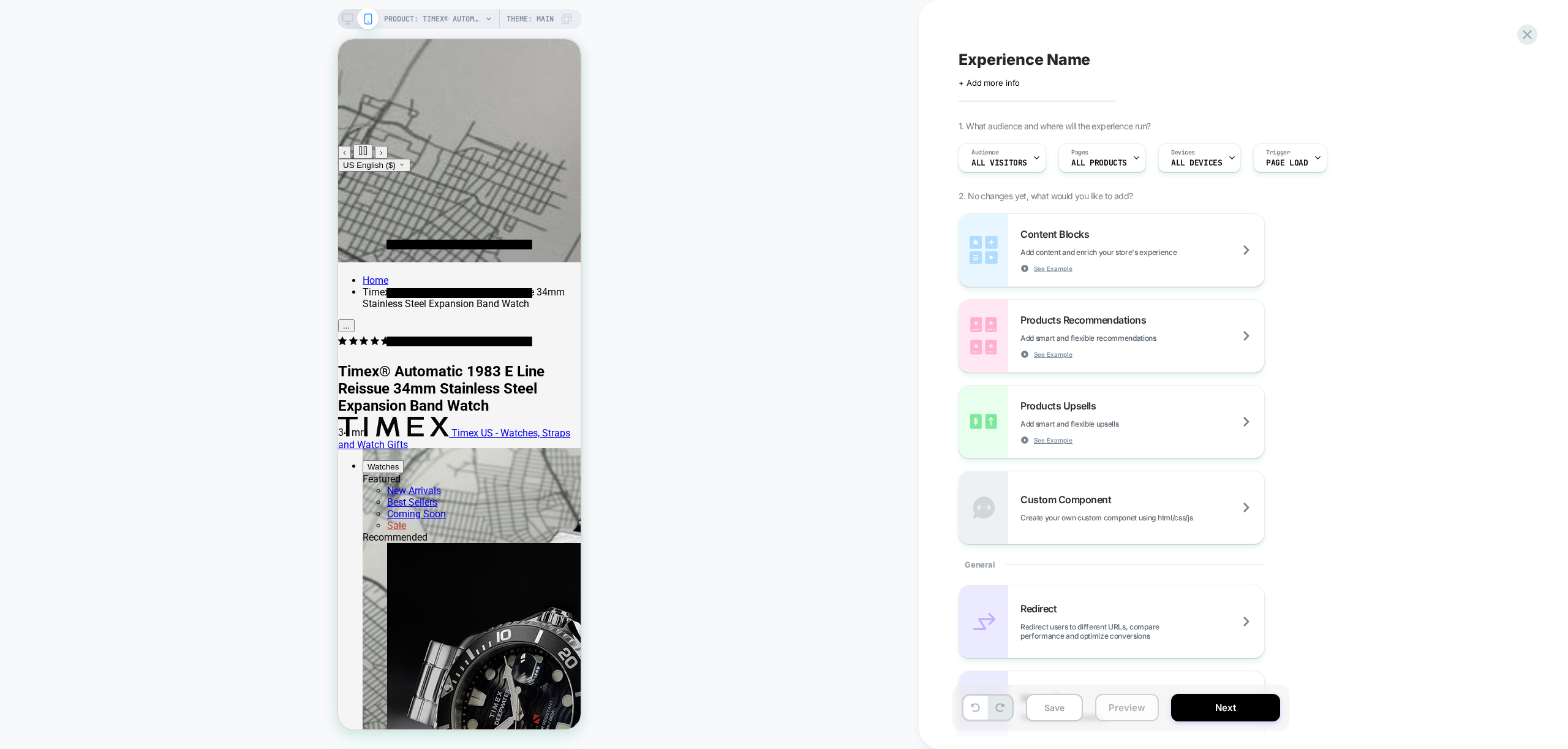
scroll to position [3026, 0]
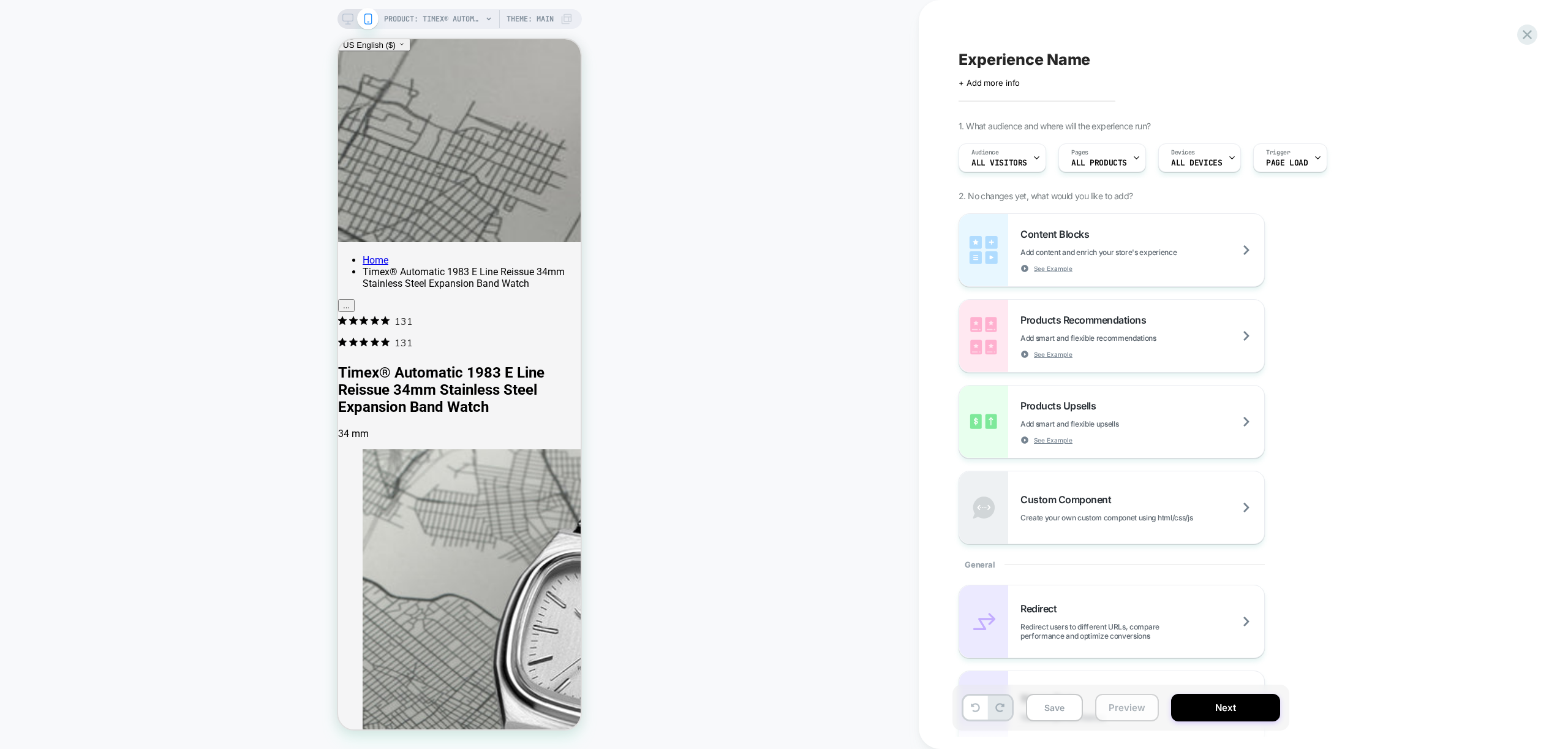
click at [1127, 700] on button "Preview" at bounding box center [1127, 707] width 64 height 27
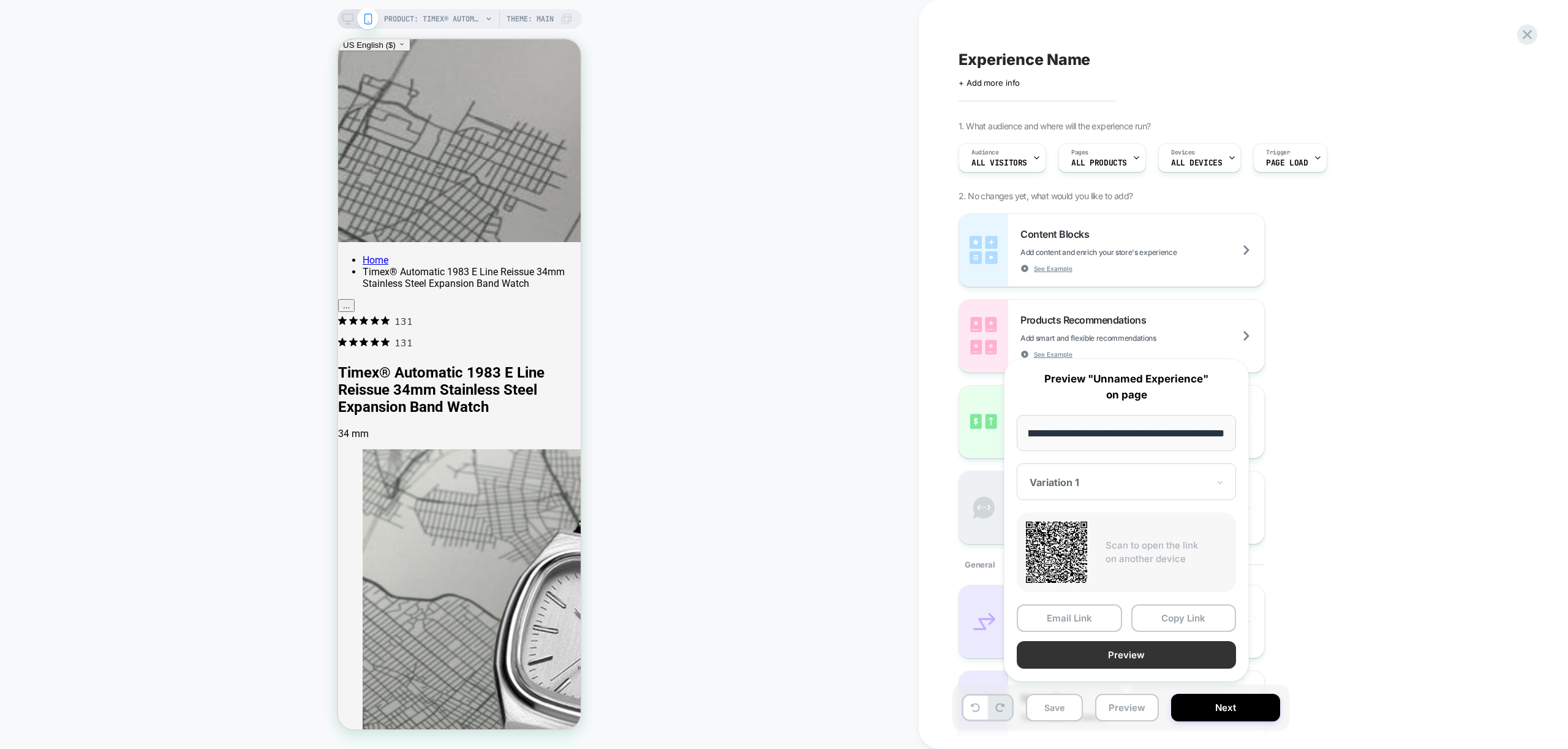
scroll to position [0, 0]
click at [1124, 651] on button "Preview" at bounding box center [1127, 654] width 220 height 27
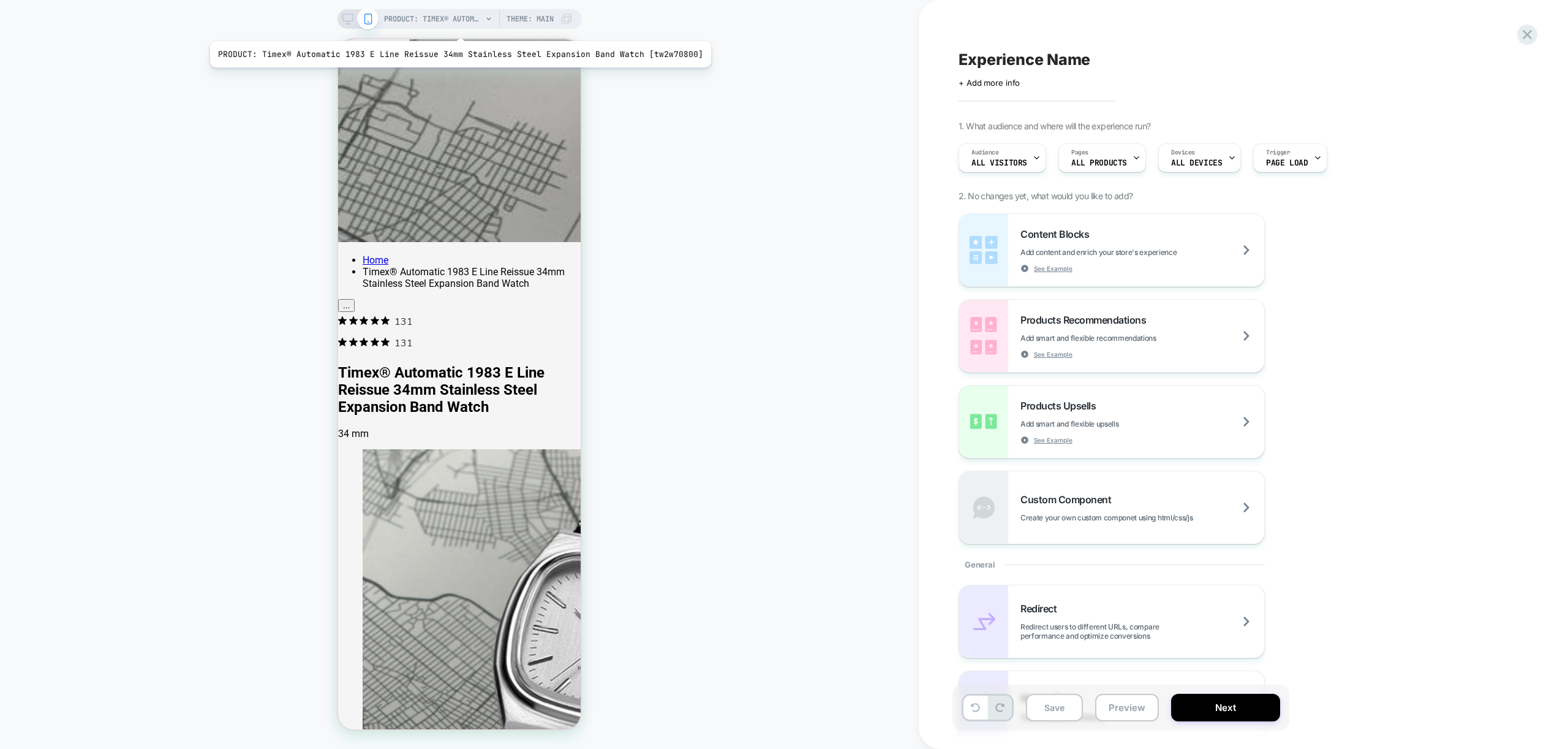
click at [454, 26] on span "PRODUCT: Timex® Automatic 1983 E Line Reissue 34mm Stainless Steel Expansion Ba…" at bounding box center [432, 19] width 98 height 20
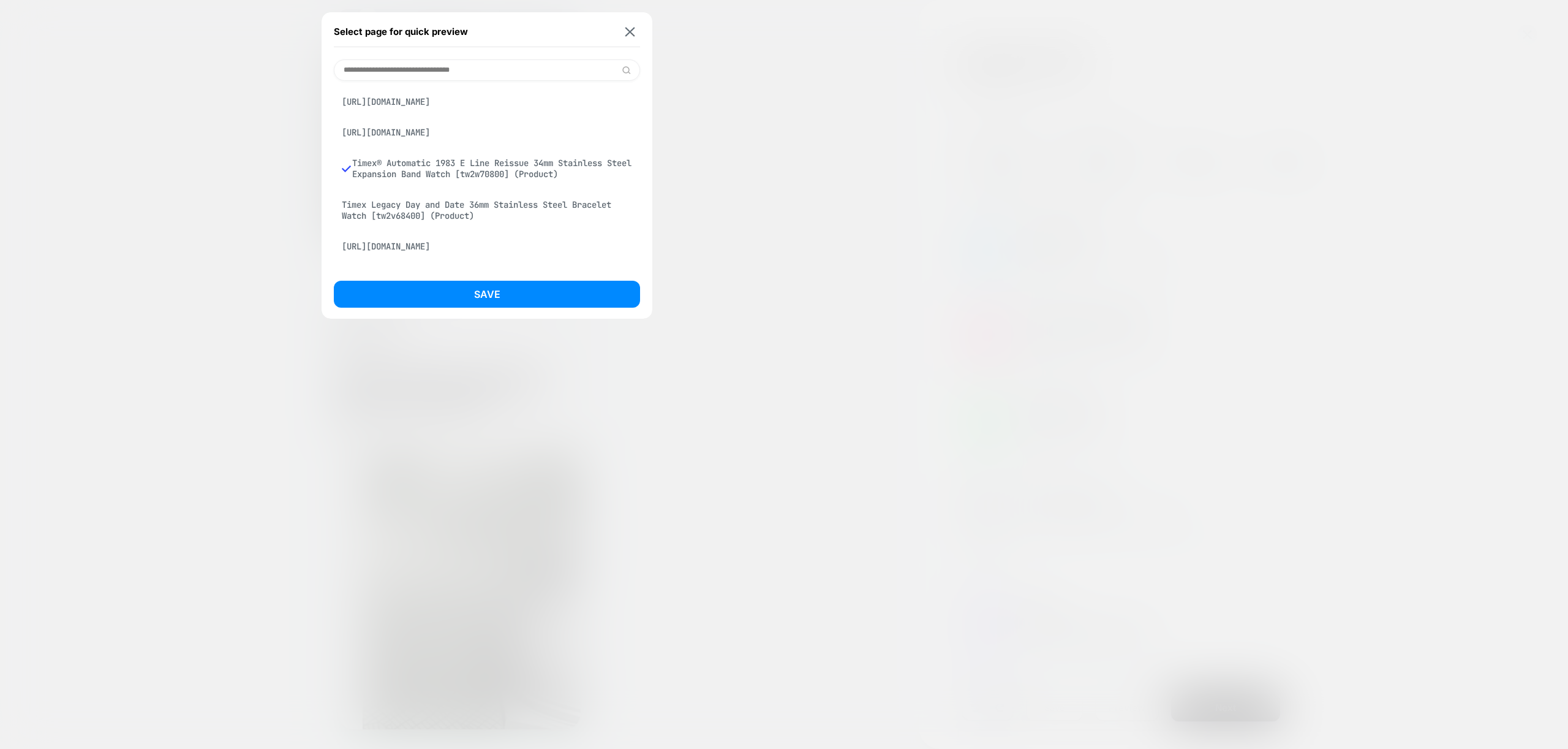
click at [435, 71] on input at bounding box center [487, 70] width 306 height 21
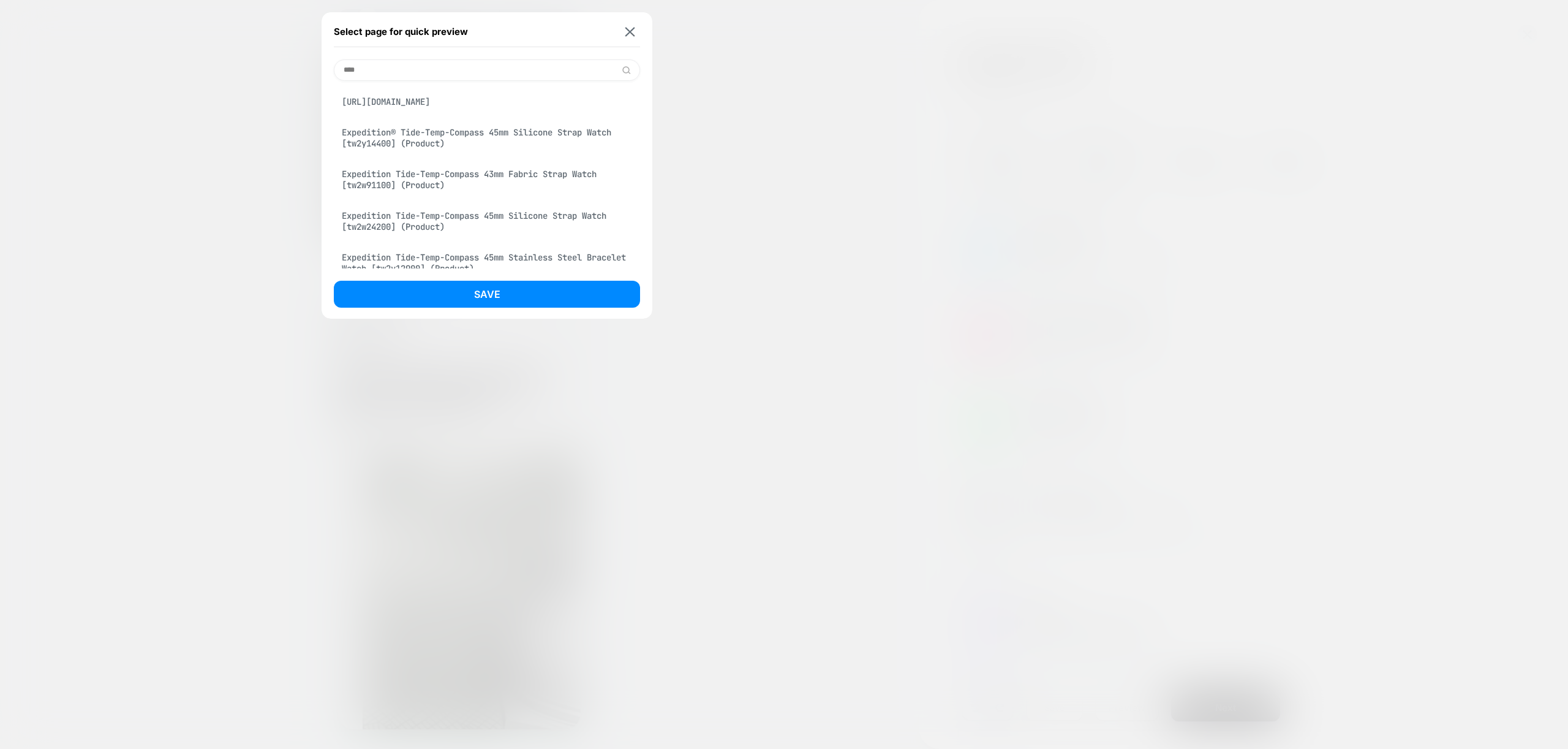
type input "****"
click at [429, 143] on div "Expedition® Tide-Temp-Compass 45mm Silicone Strap Watch [tw2y14400] (Product)" at bounding box center [487, 137] width 306 height 34
click at [460, 301] on button "Save" at bounding box center [487, 295] width 306 height 27
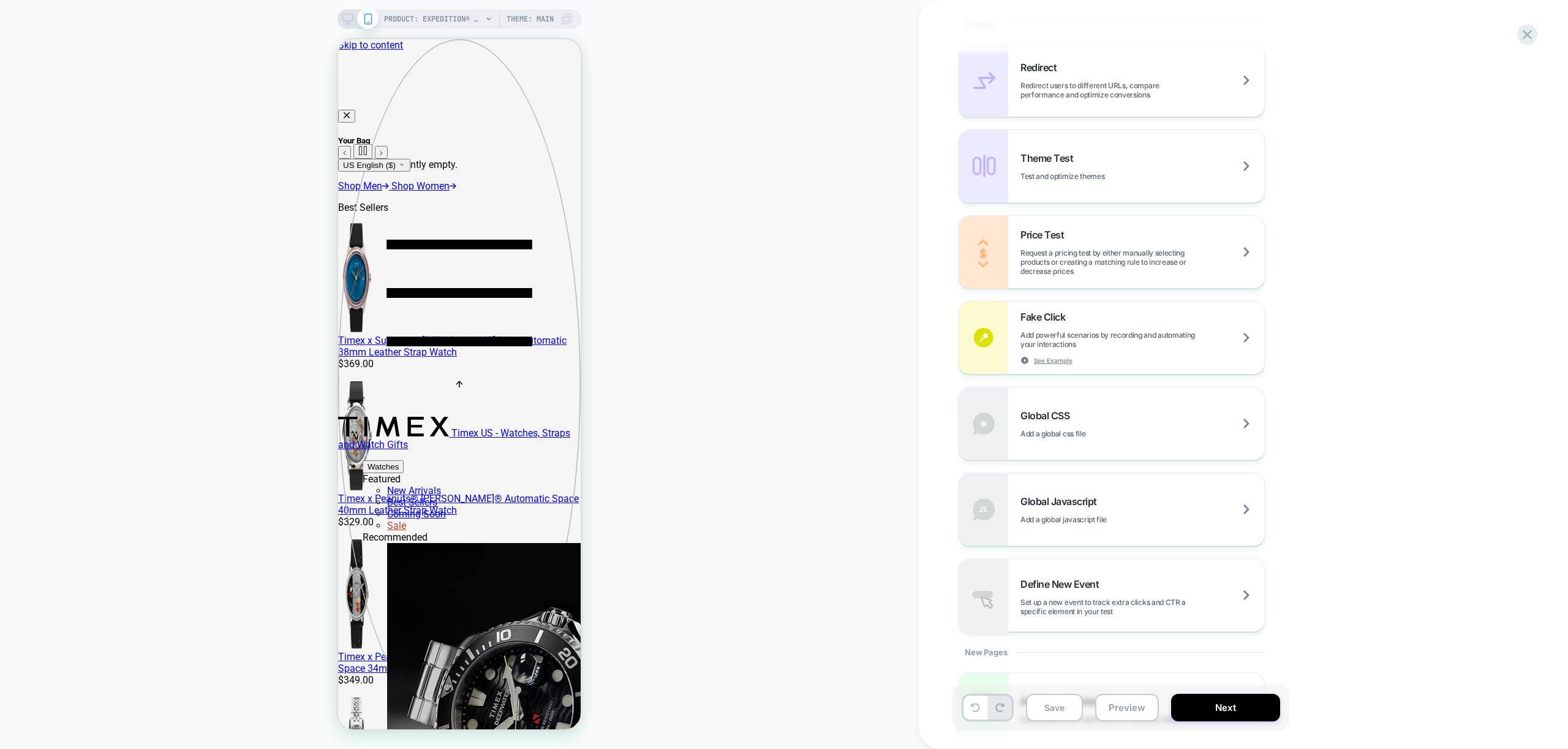
scroll to position [604, 0]
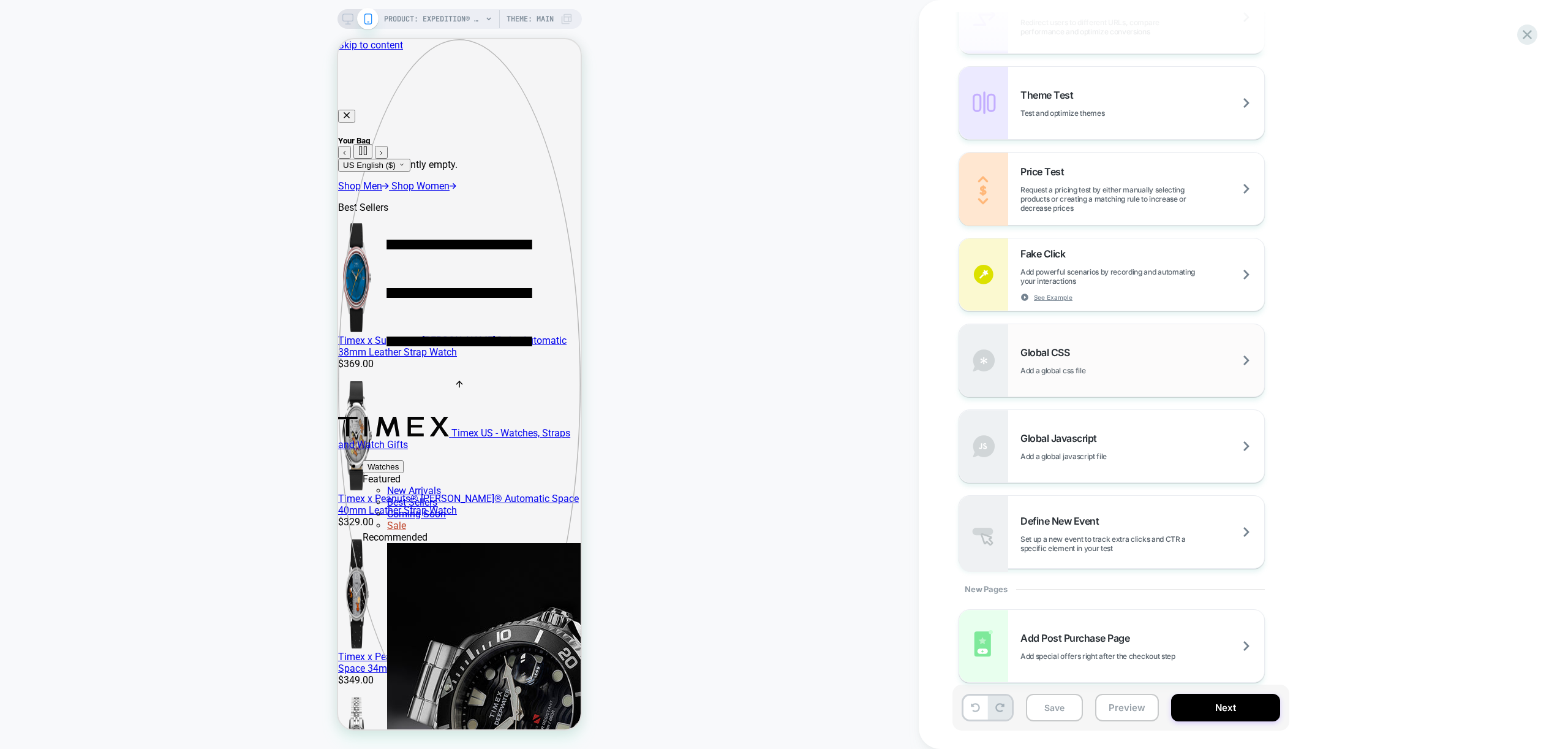
click at [1211, 357] on div "Global CSS Add a global css file" at bounding box center [1142, 360] width 244 height 29
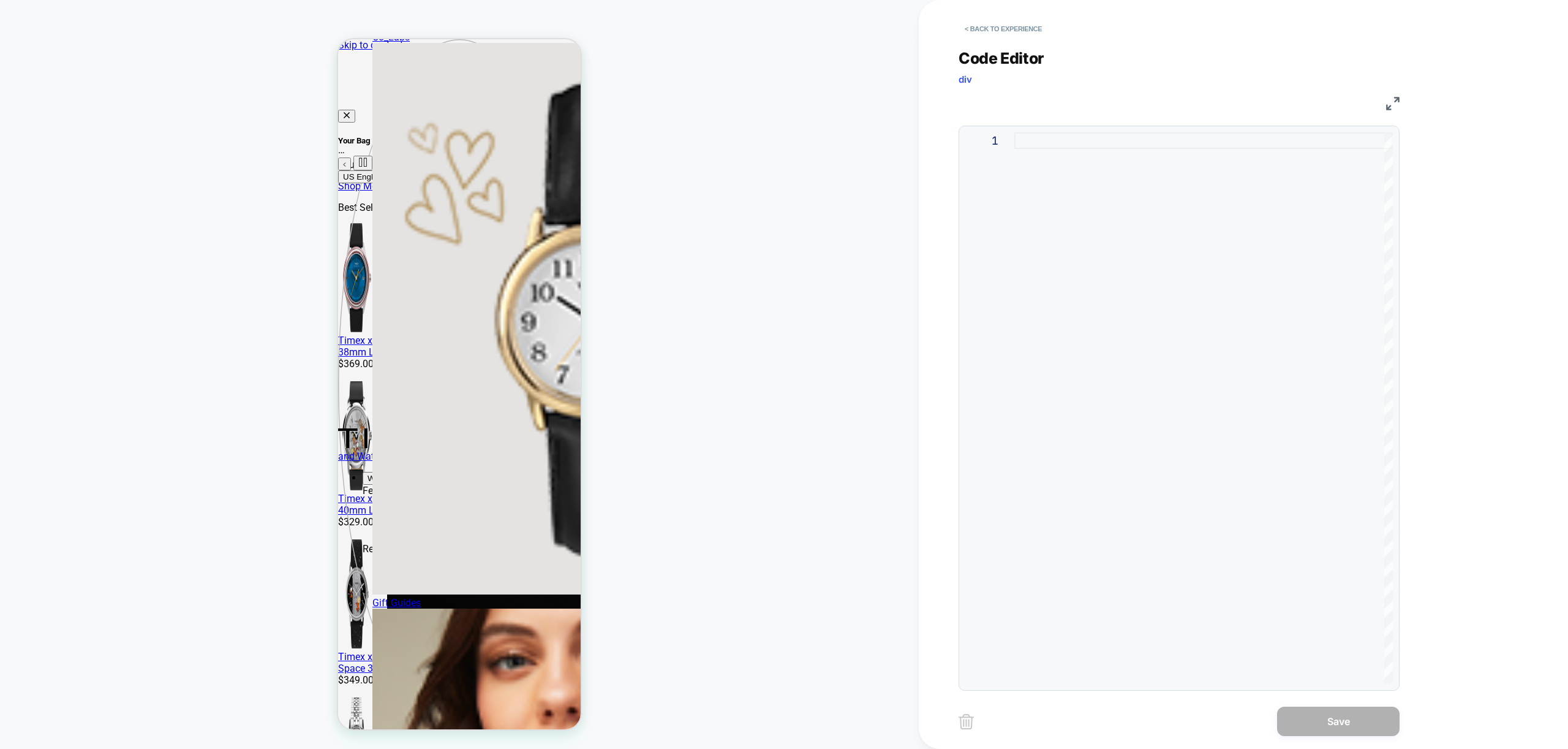
drag, startPoint x: 1254, startPoint y: 217, endPoint x: 1244, endPoint y: 220, distance: 10.4
click at [1255, 217] on div at bounding box center [1204, 408] width 379 height 551
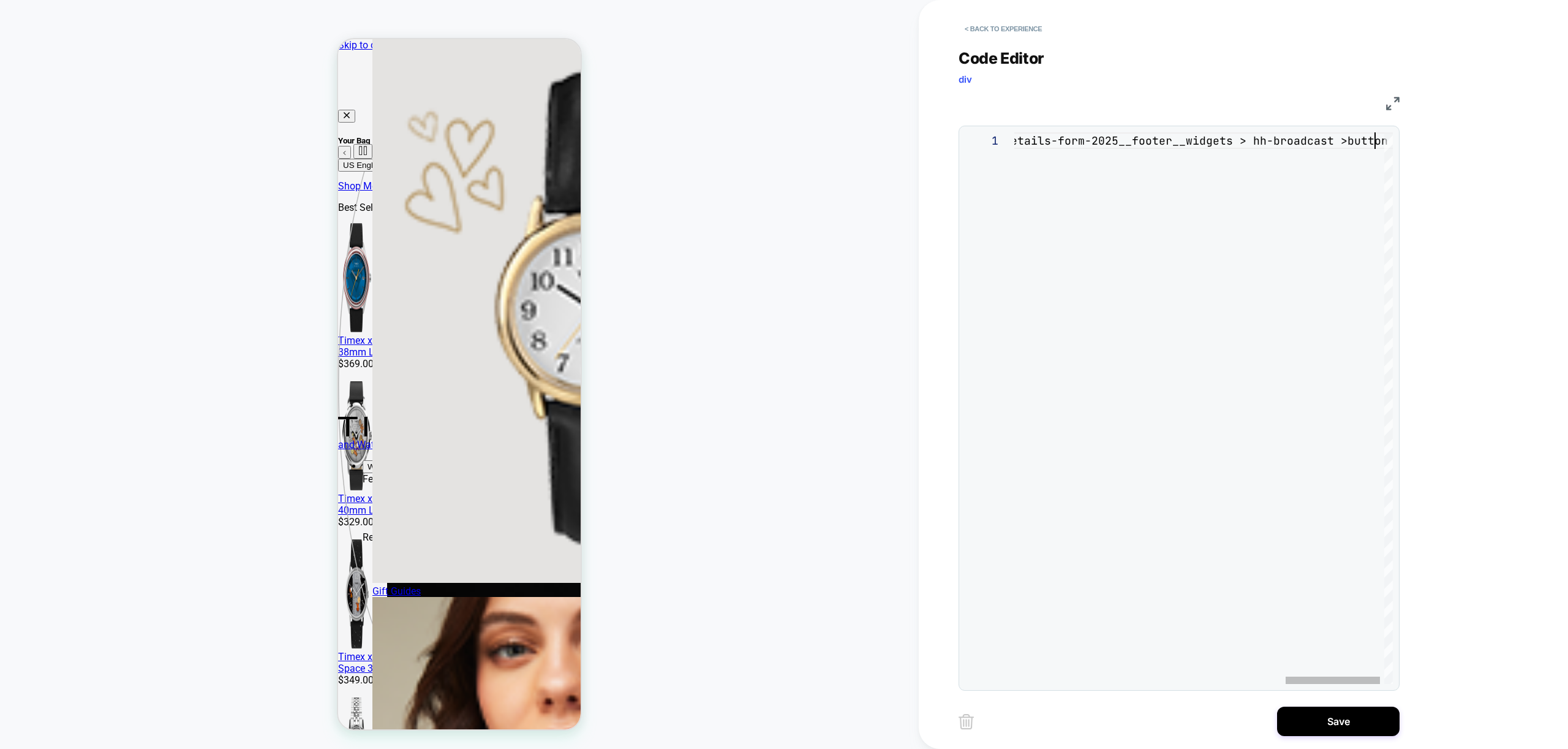
scroll to position [0, 1441]
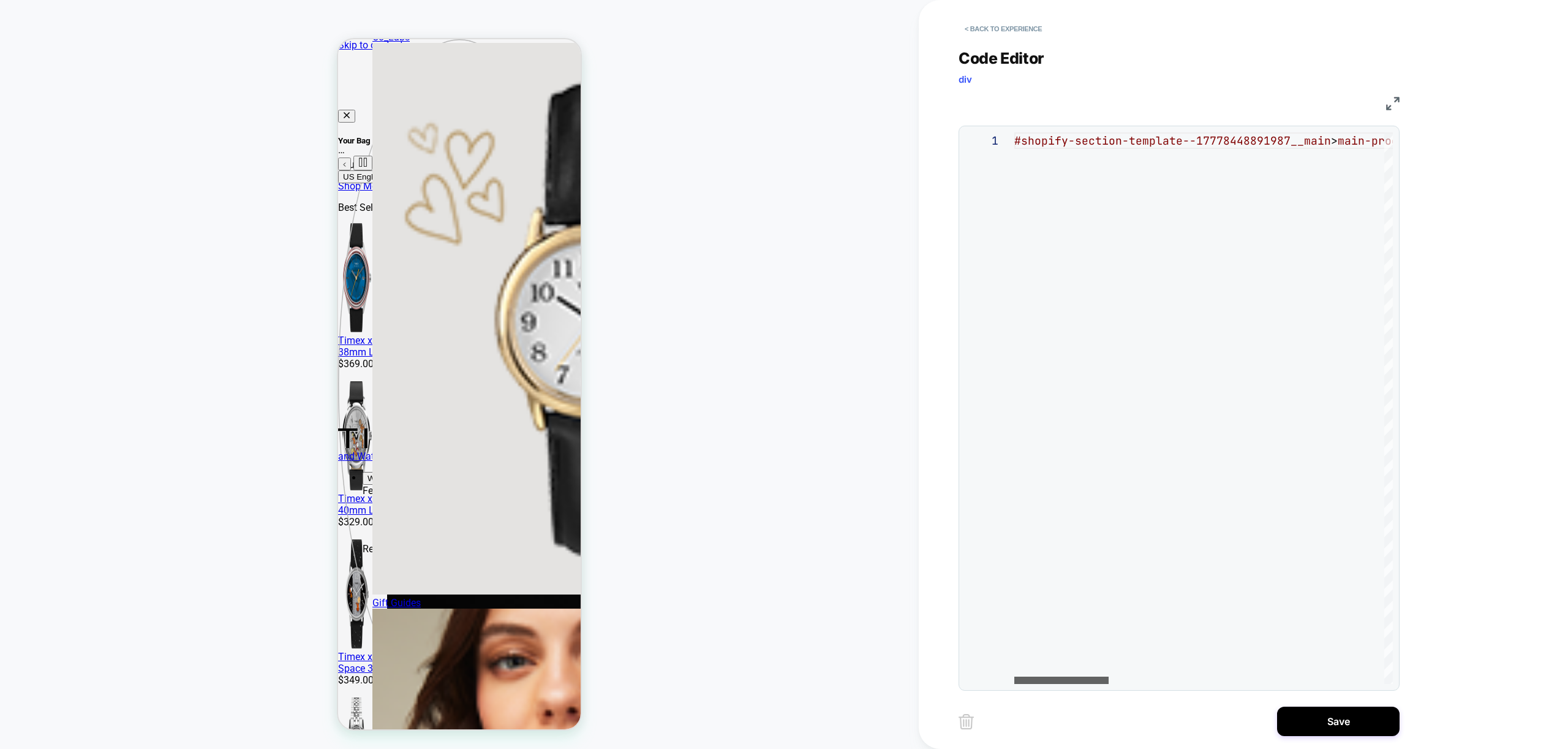
click at [1015, 676] on div at bounding box center [1061, 680] width 95 height 8
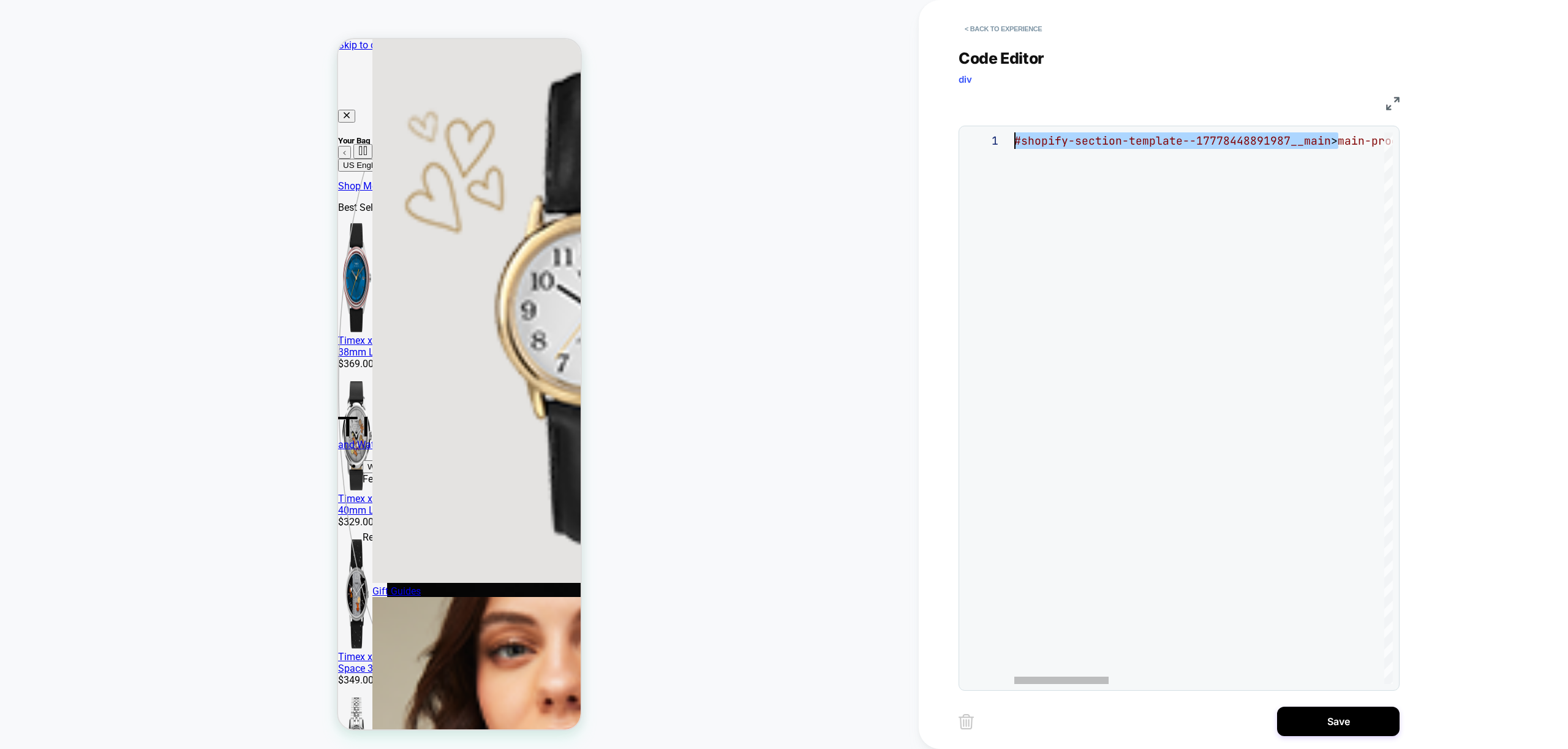
scroll to position [0, 0]
drag, startPoint x: 1342, startPoint y: 140, endPoint x: 878, endPoint y: 133, distance: 464.1
click at [1105, 677] on div at bounding box center [1113, 680] width 121 height 8
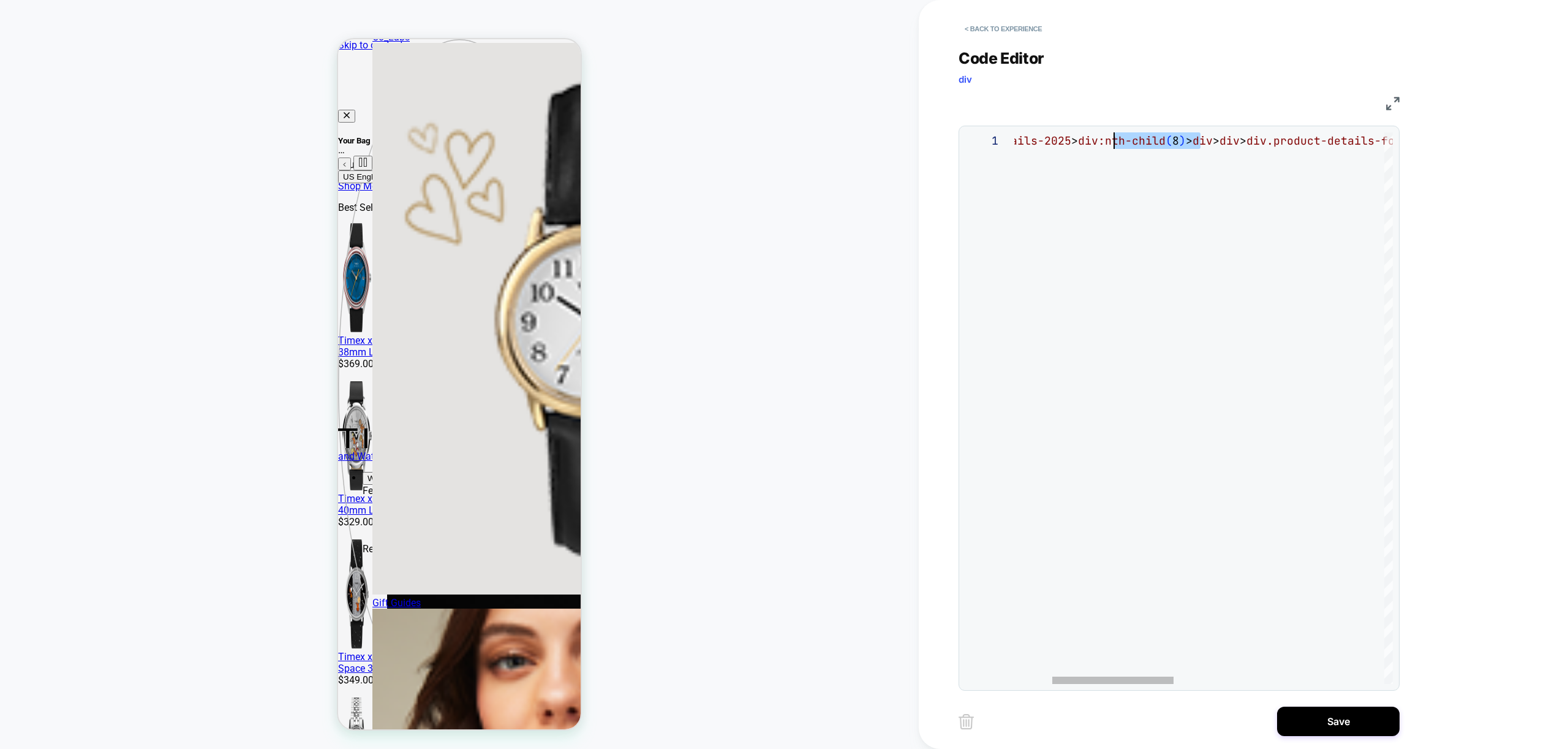
drag, startPoint x: 1199, startPoint y: 142, endPoint x: 1113, endPoint y: 142, distance: 86.0
click at [1113, 142] on div "main-product-details-2025 > div:nth-child ( 8 ) > div > div > div.product-detai…" at bounding box center [1473, 408] width 1152 height 551
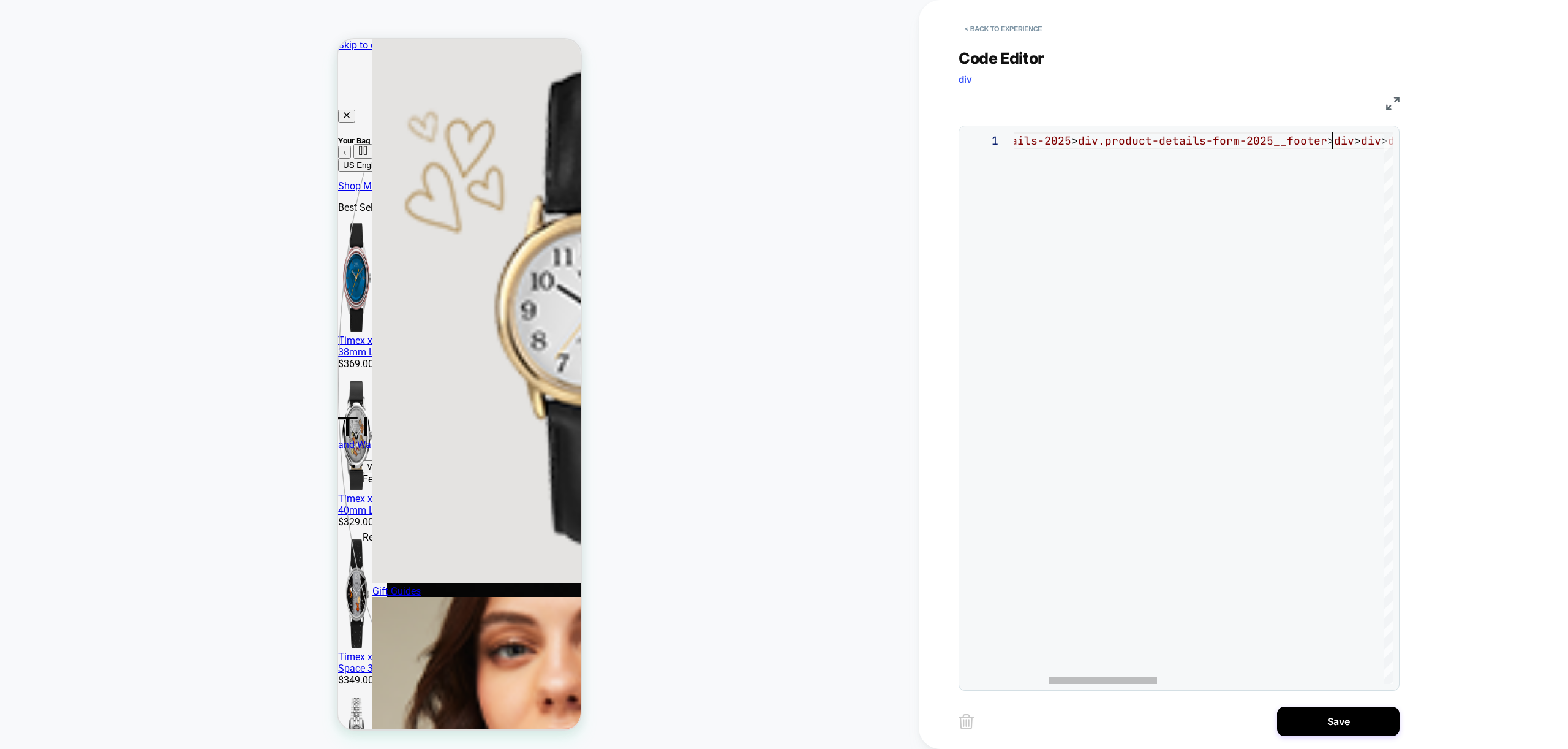
scroll to position [0, 437]
click at [1274, 676] on div at bounding box center [1219, 680] width 108 height 8
click at [1361, 159] on div "main-product-details-2025 > div.product-details-form-2025__footer > div > div >…" at bounding box center [750, 408] width 1285 height 551
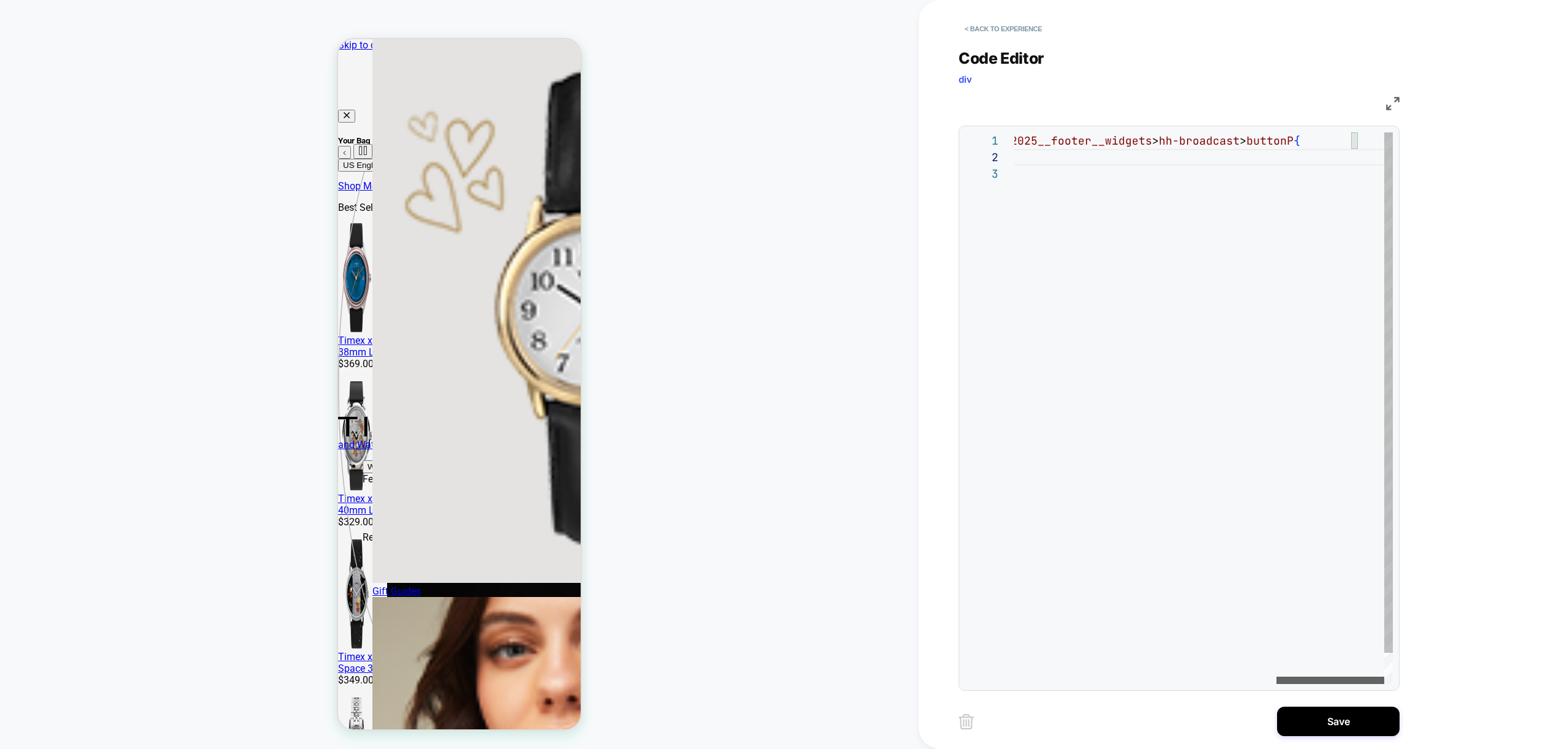
click at [1384, 684] on div at bounding box center [1330, 680] width 108 height 8
click at [1351, 143] on div "main-product-details-2025 > div.product-details-form-2025__footer > div > div >…" at bounding box center [743, 425] width 1298 height 585
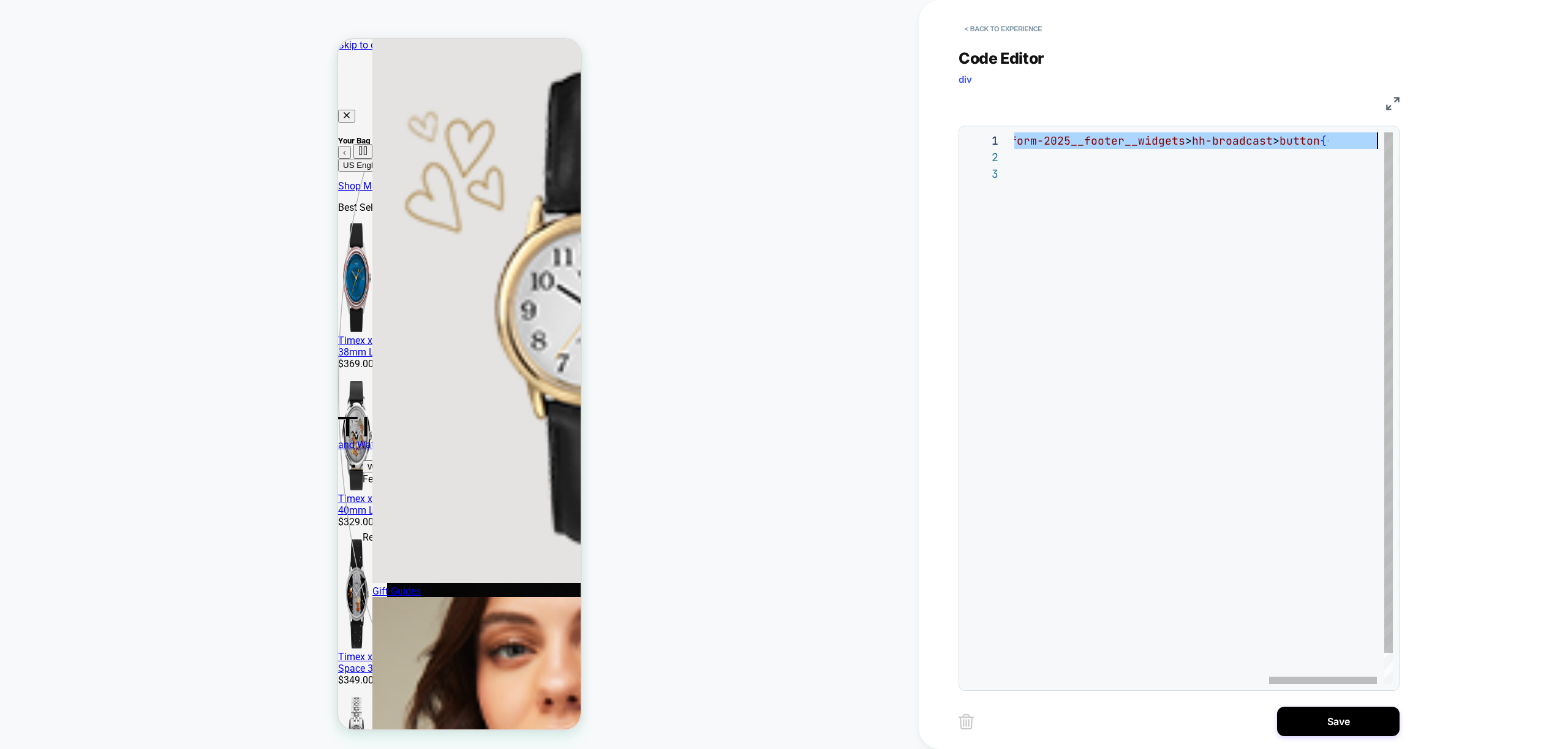
drag, startPoint x: 1021, startPoint y: 142, endPoint x: 1375, endPoint y: 148, distance: 354.1
click at [1375, 148] on div "main-product-details-2025 > div.product-details-form-2025__footer > div > div >…" at bounding box center [773, 425] width 1292 height 585
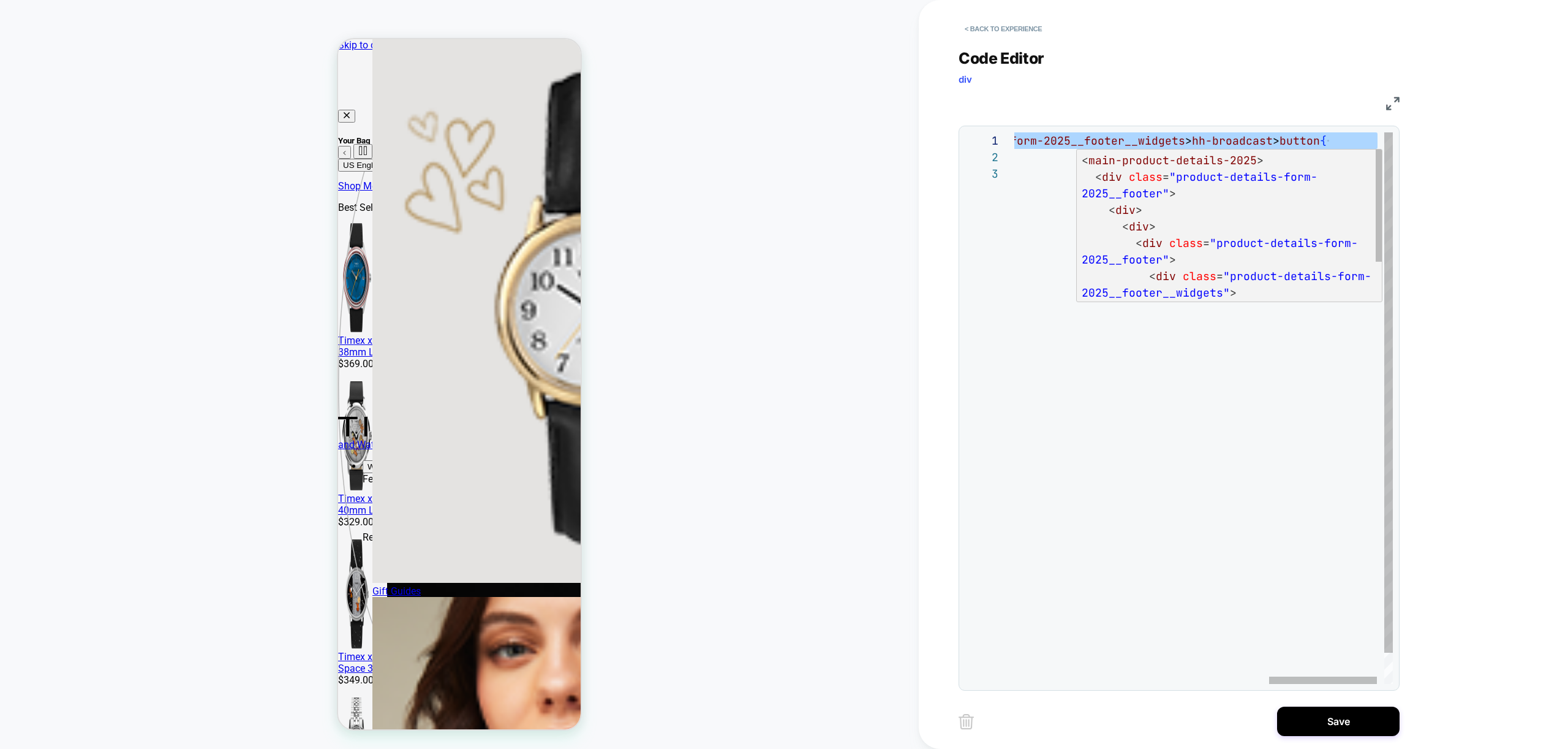
scroll to position [0, 1455]
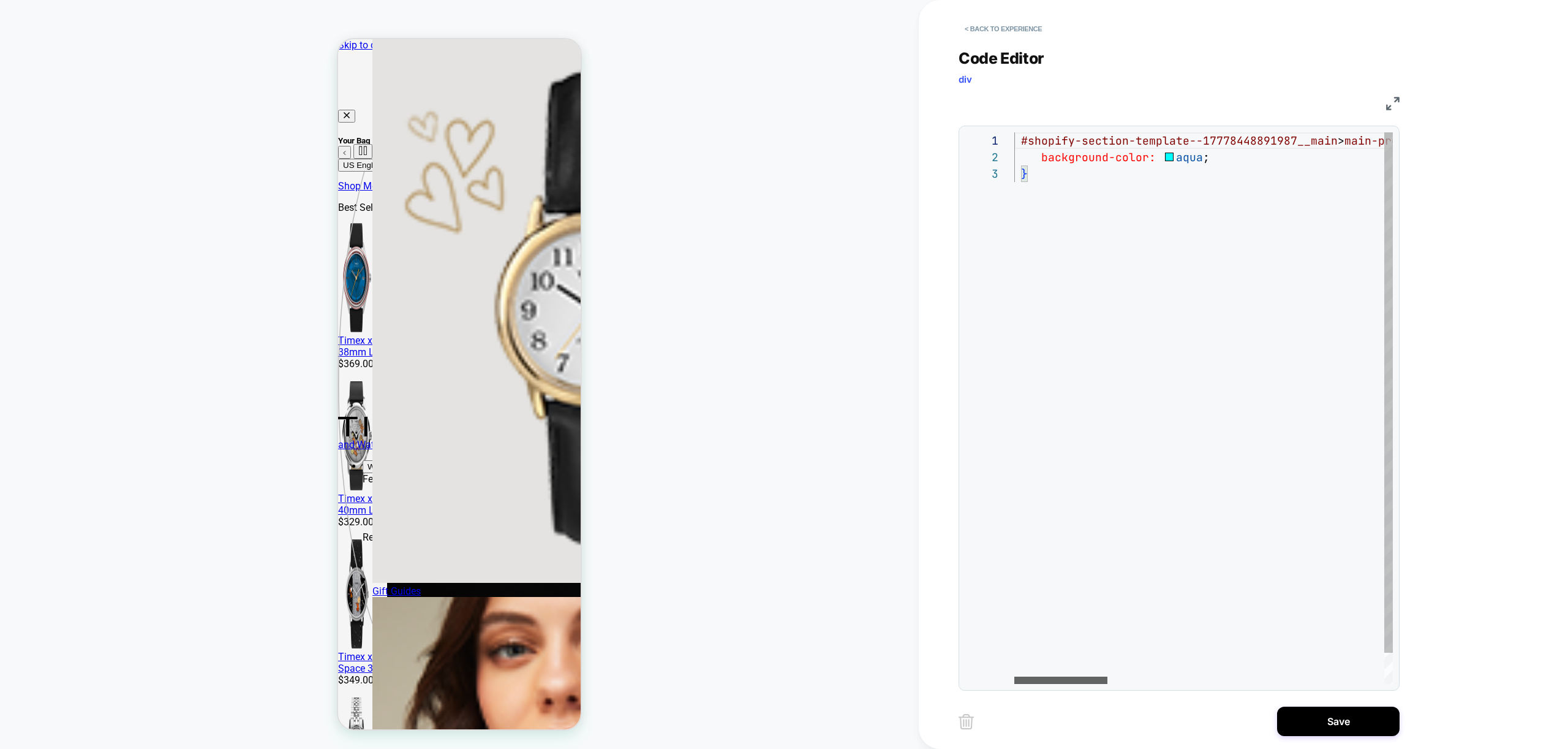
click at [1015, 676] on div at bounding box center [1061, 680] width 93 height 8
drag, startPoint x: 1345, startPoint y: 140, endPoint x: 919, endPoint y: 134, distance: 426.0
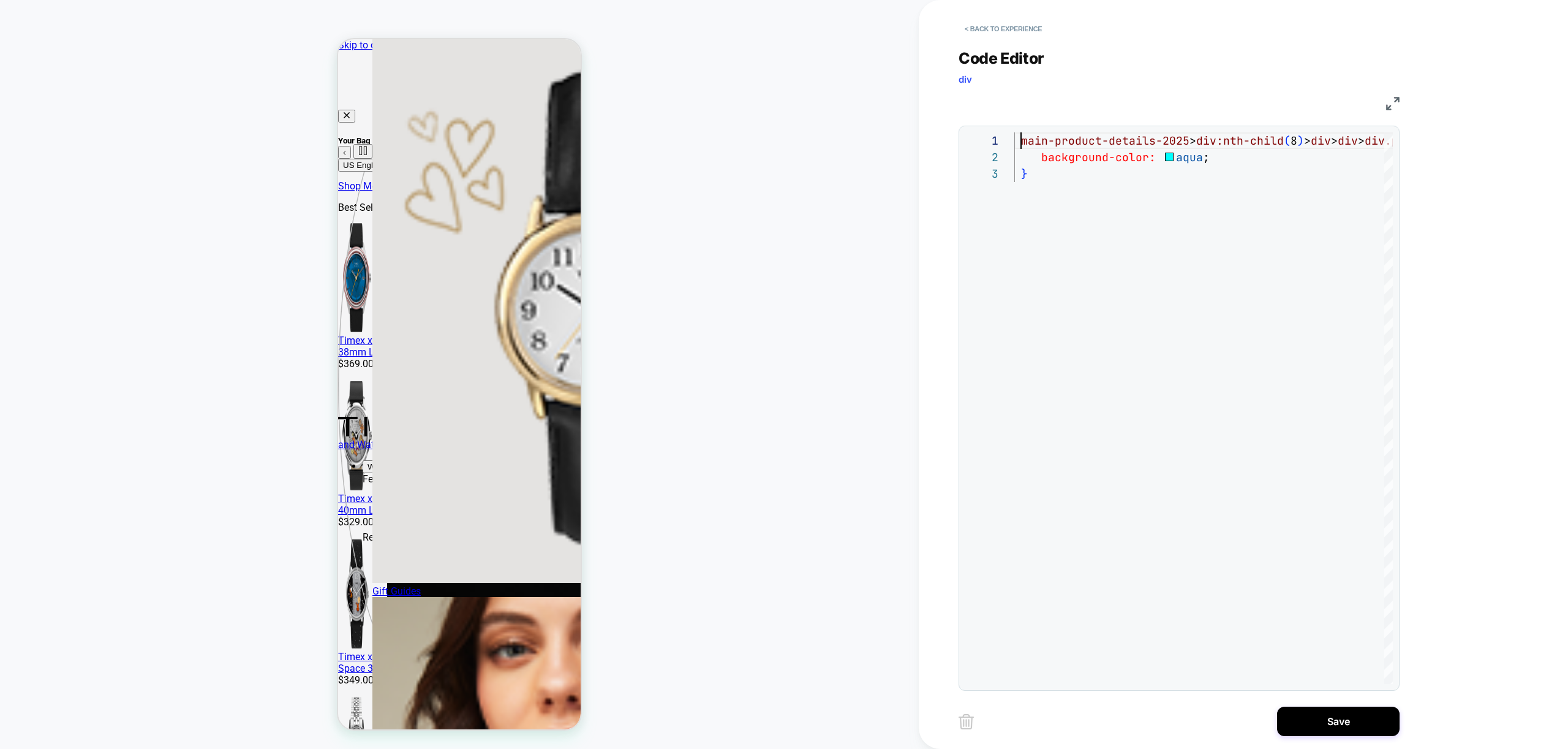
type textarea "**********"
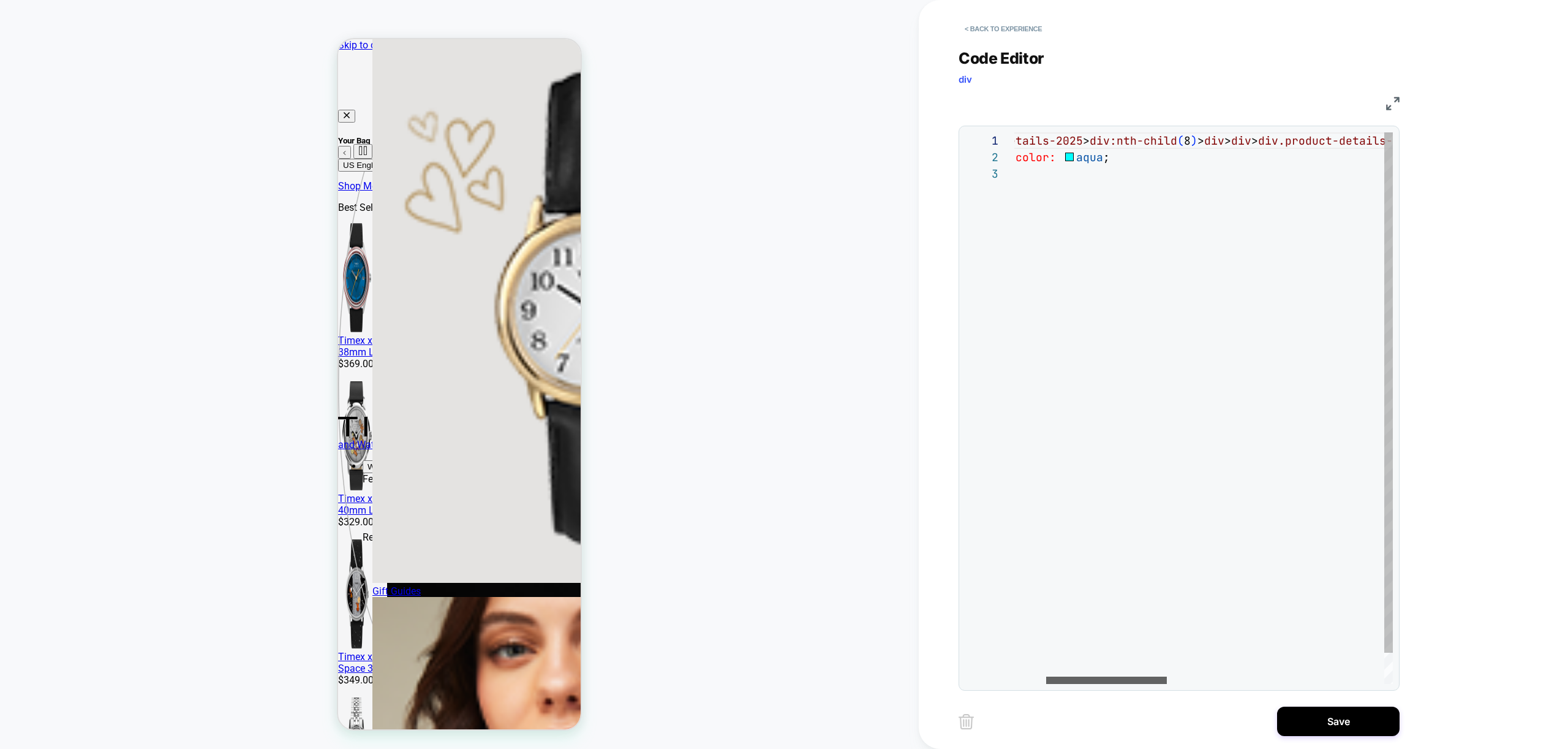
click at [1105, 682] on div at bounding box center [1106, 680] width 120 height 8
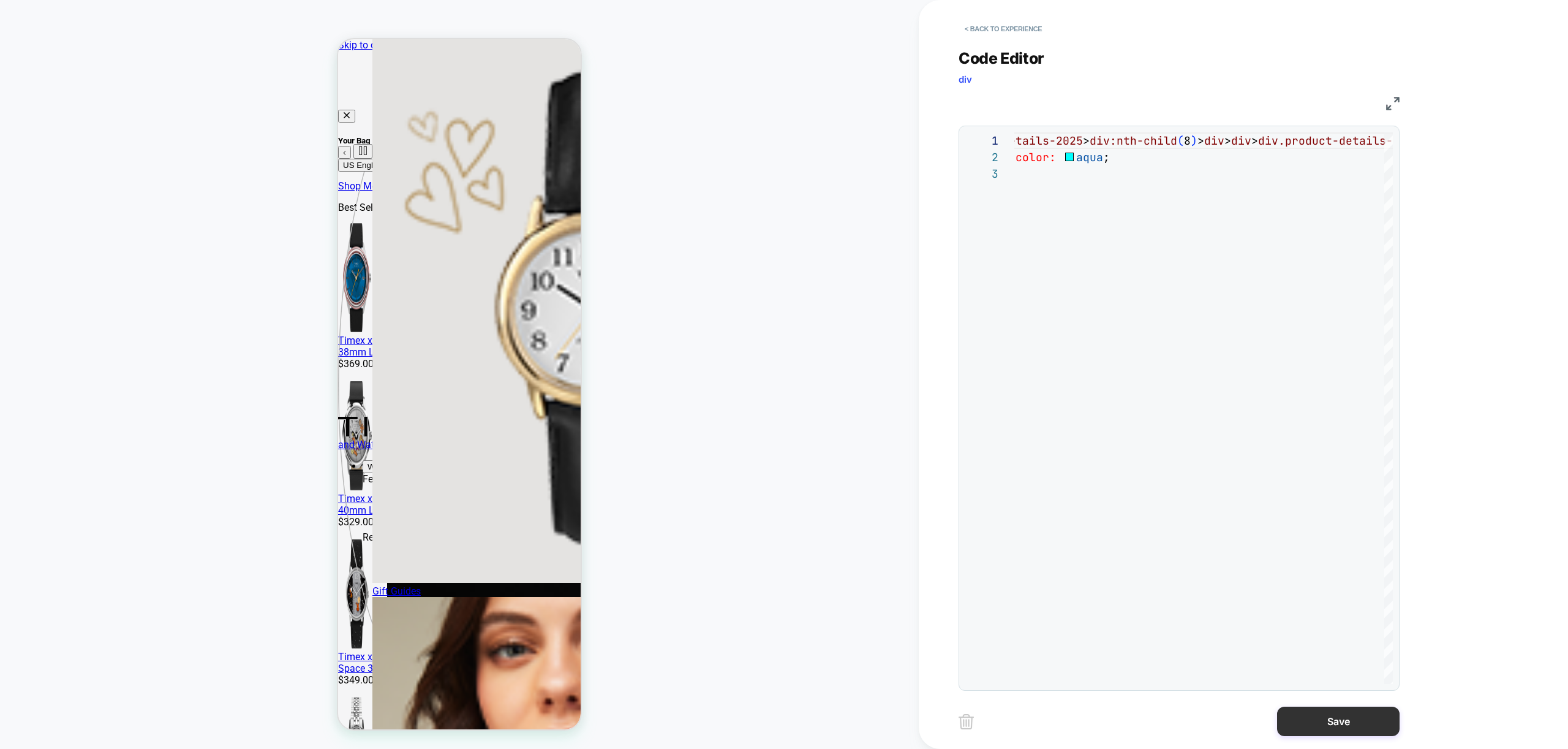
click at [1336, 726] on button "Save" at bounding box center [1339, 721] width 123 height 30
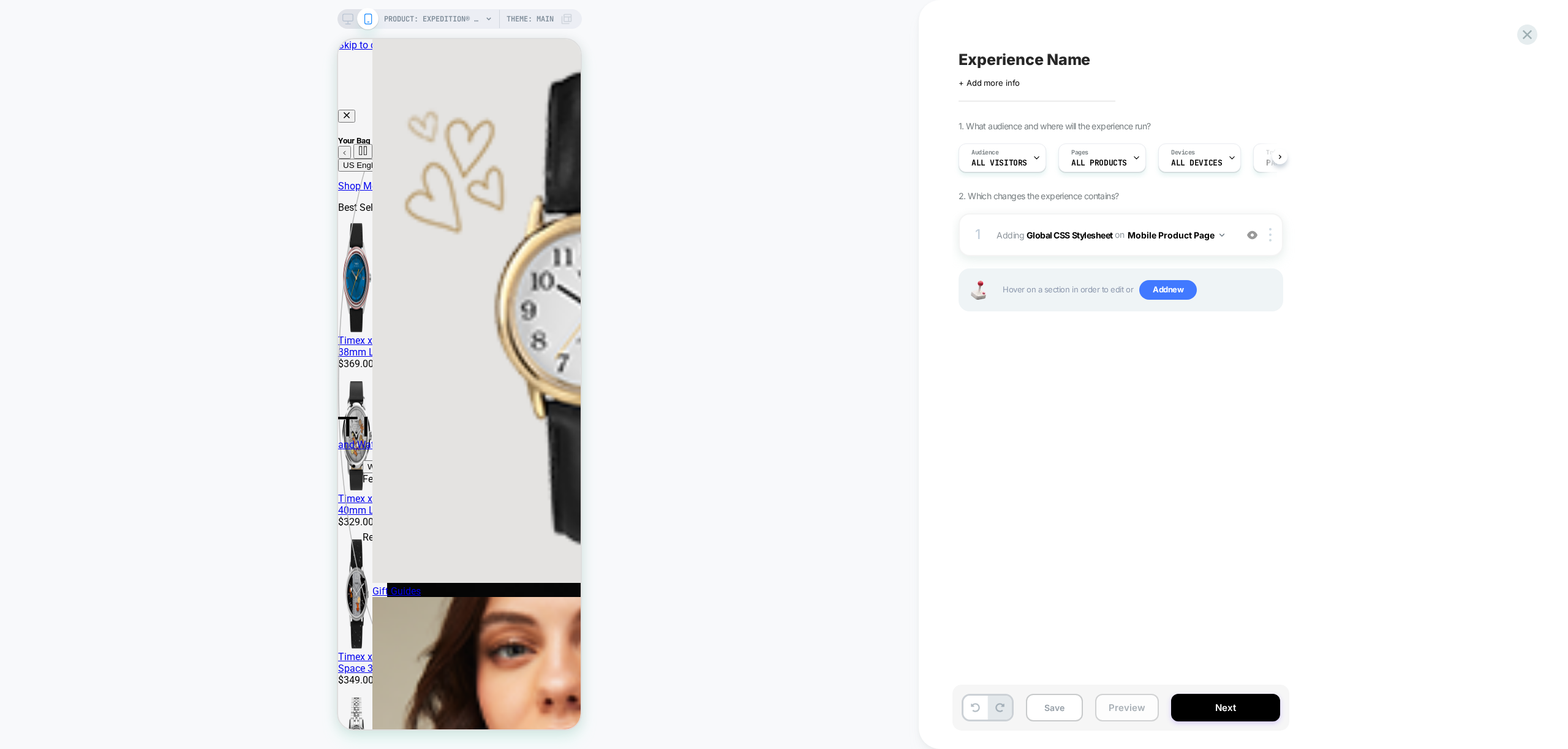
click at [1112, 698] on button "Preview" at bounding box center [1127, 707] width 64 height 27
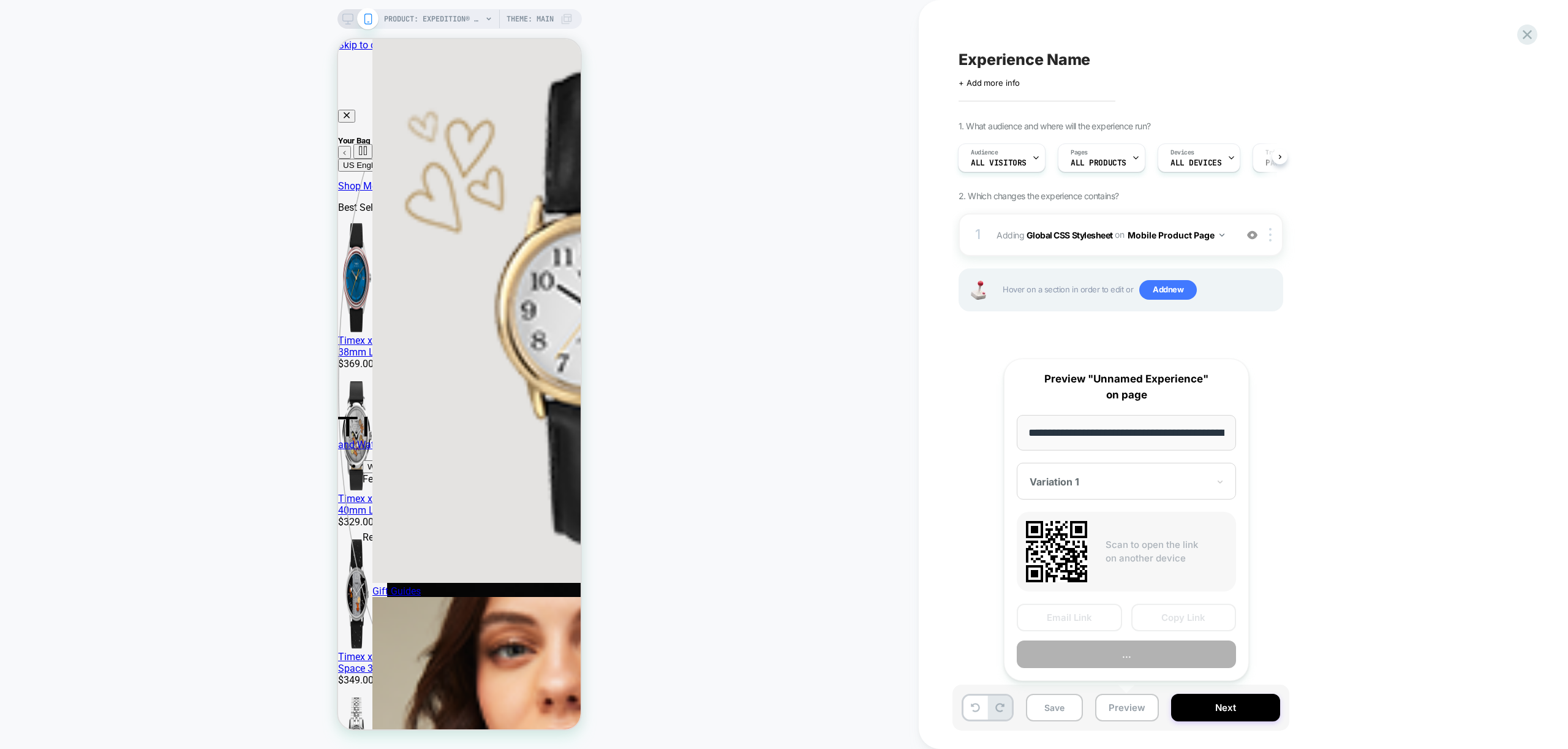
scroll to position [0, 378]
click at [1143, 653] on button "Preview" at bounding box center [1127, 654] width 220 height 27
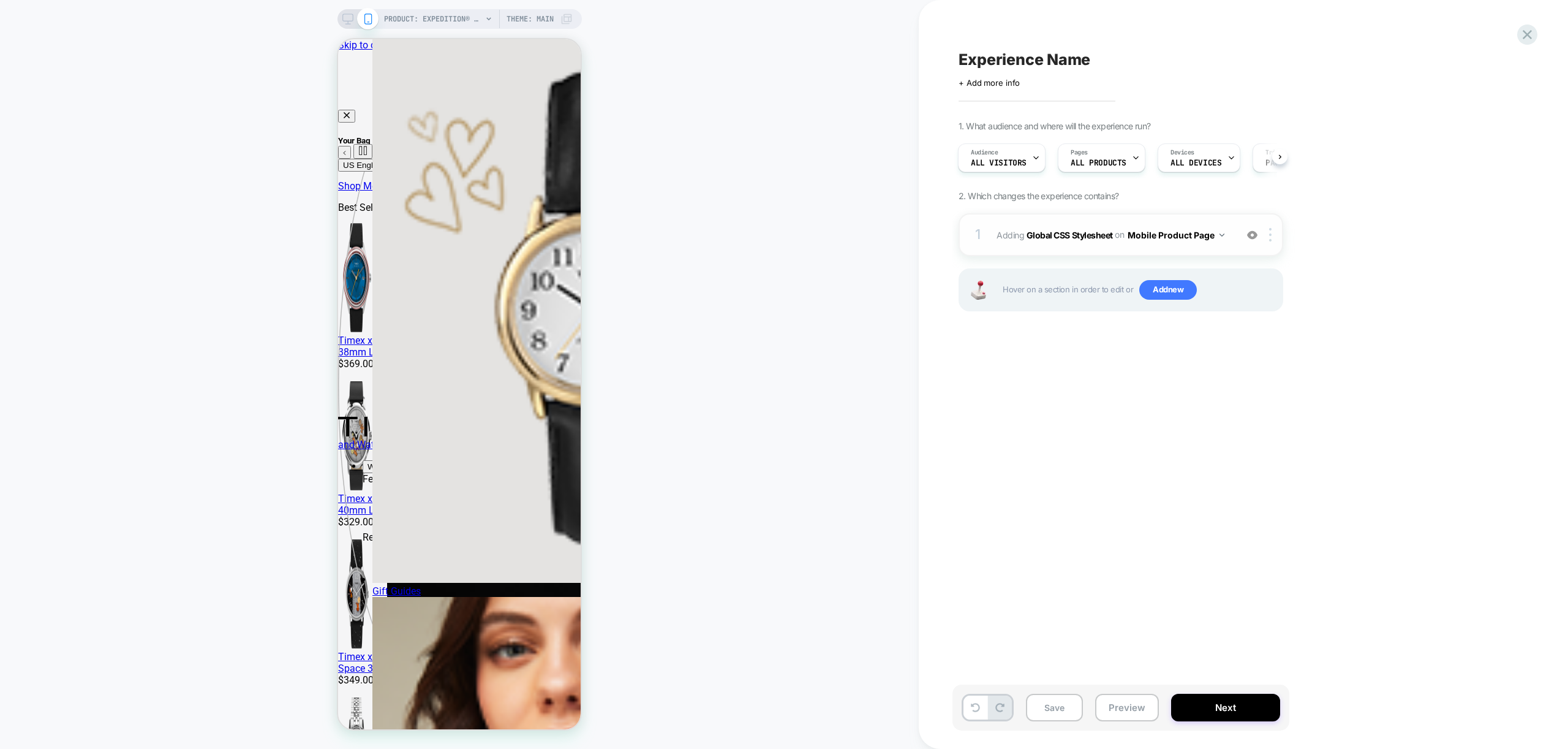
click at [1204, 246] on div "1 Adding Global CSS Stylesheet on Mobile Product Page Add Before Add After Copy…" at bounding box center [1121, 235] width 325 height 43
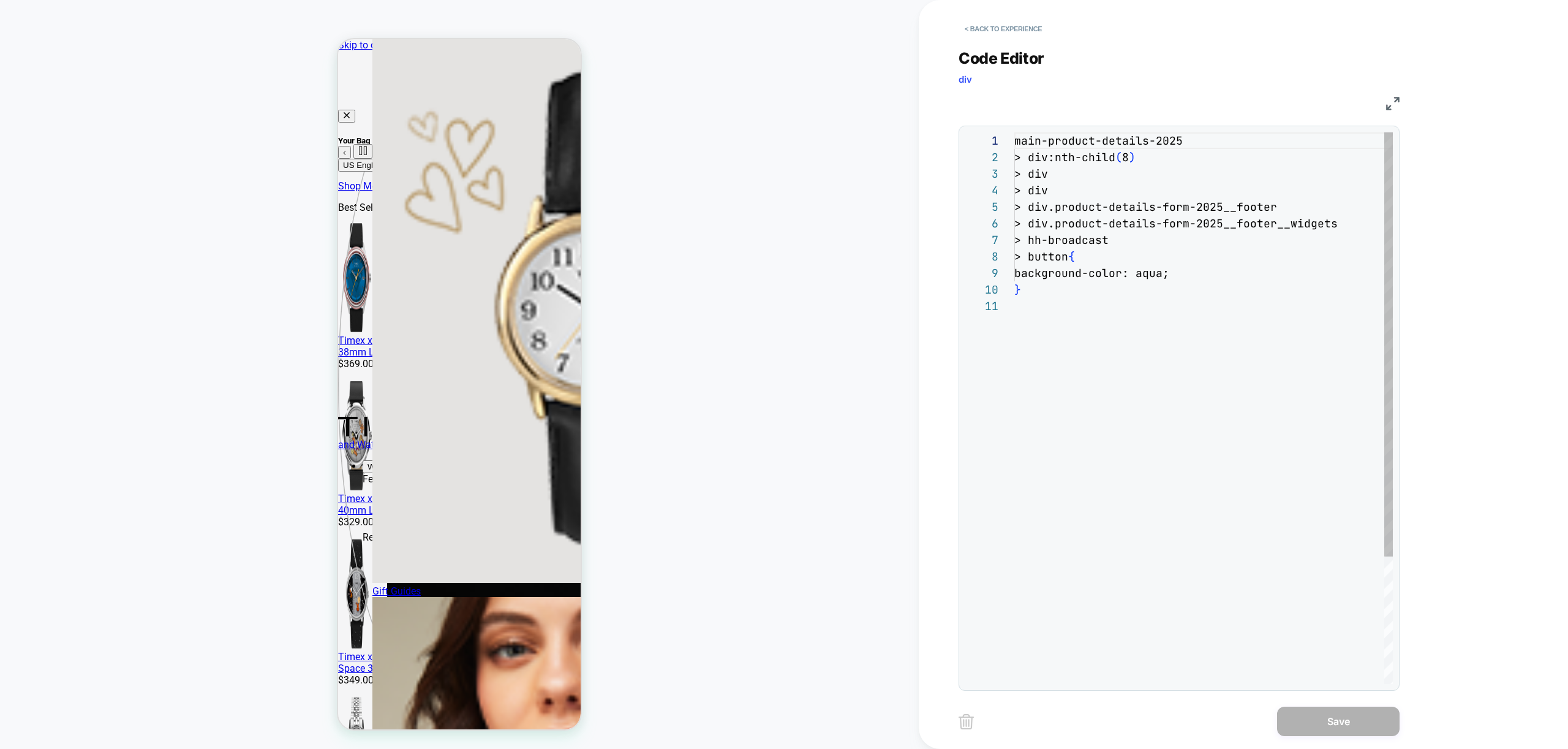
scroll to position [165, 0]
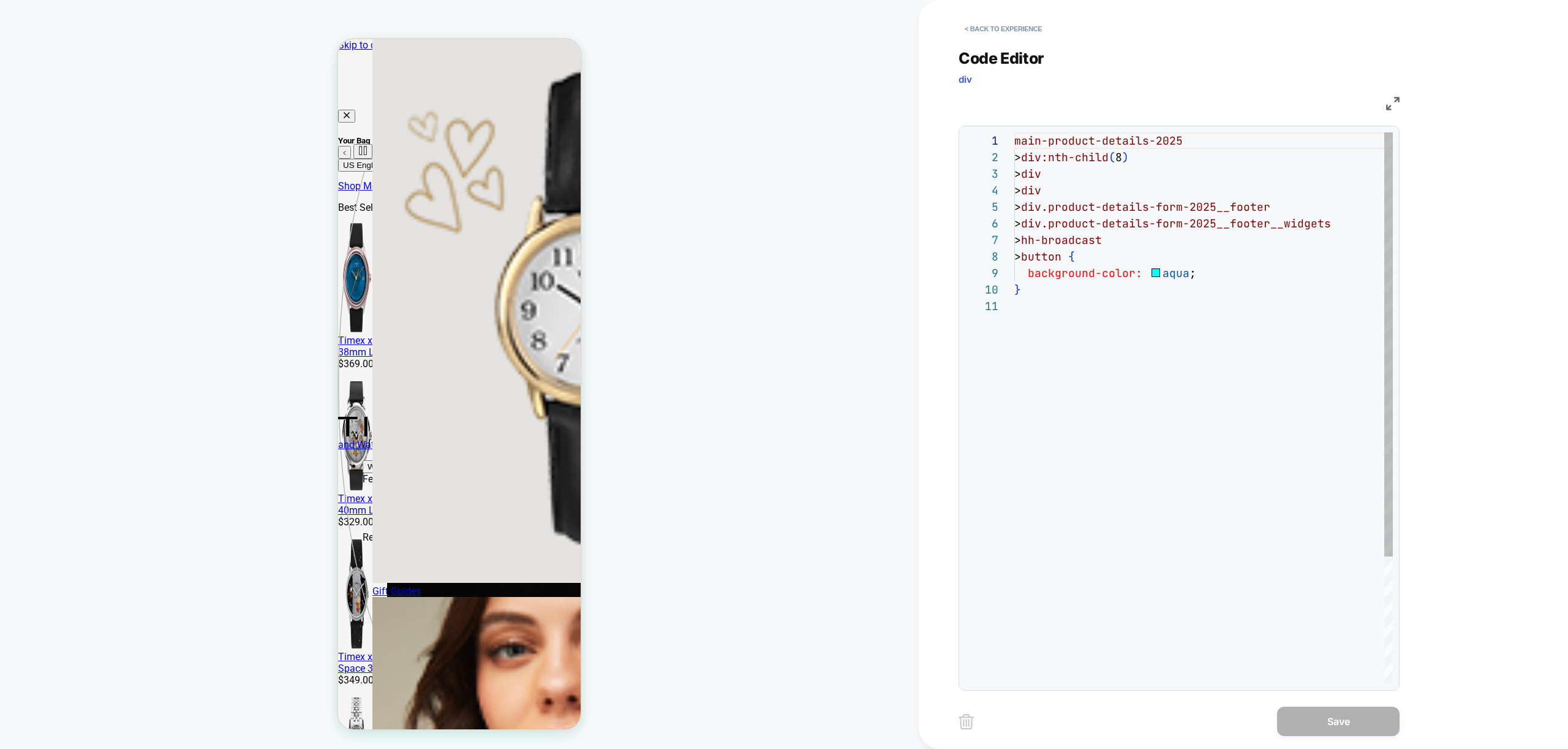
click at [1161, 367] on div "main-product-details-2025 > div:nth-child ( 8 ) > div > div > div.product-detai…" at bounding box center [1204, 491] width 379 height 716
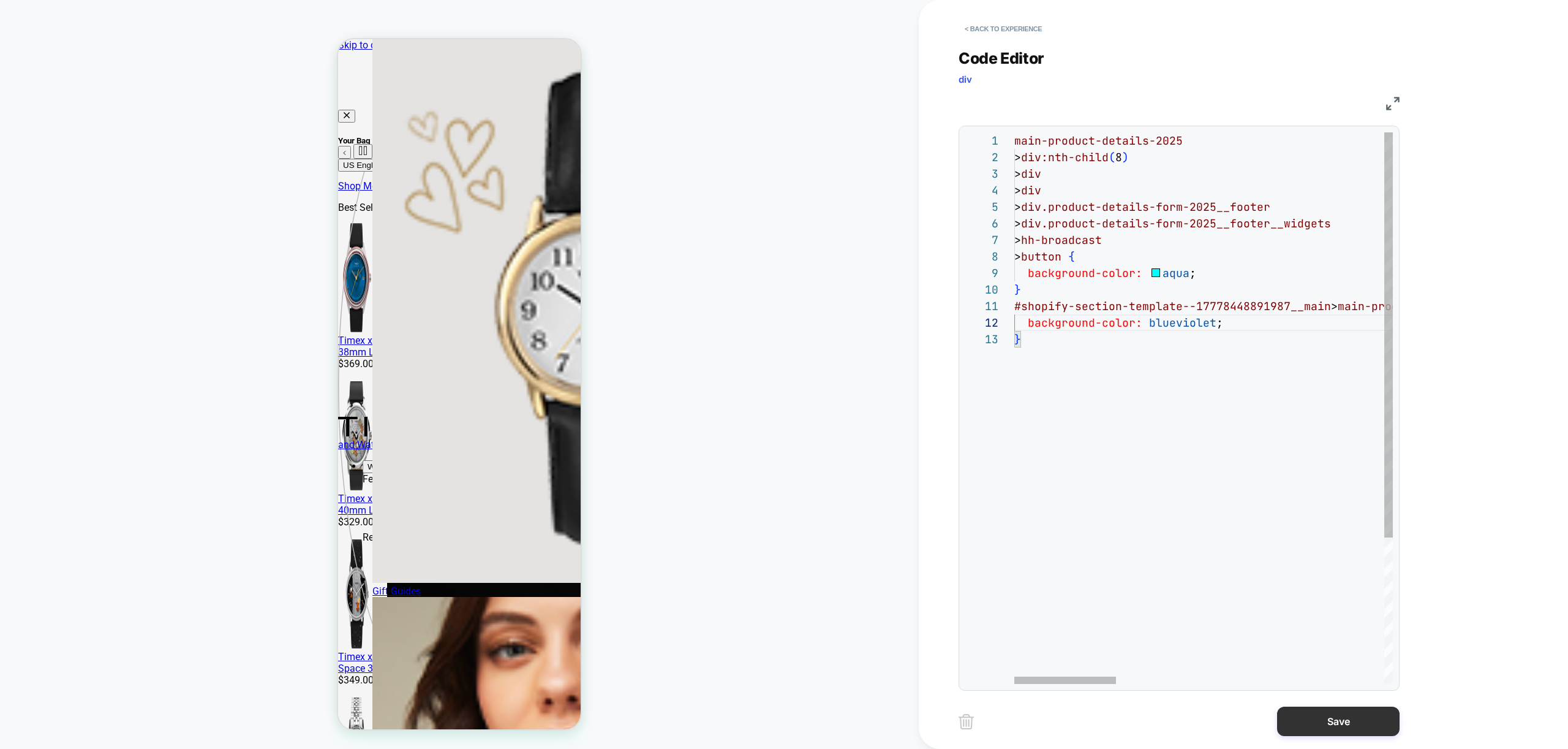
scroll to position [17, 212]
type textarea "**********"
click at [1317, 726] on button "Save" at bounding box center [1339, 721] width 123 height 30
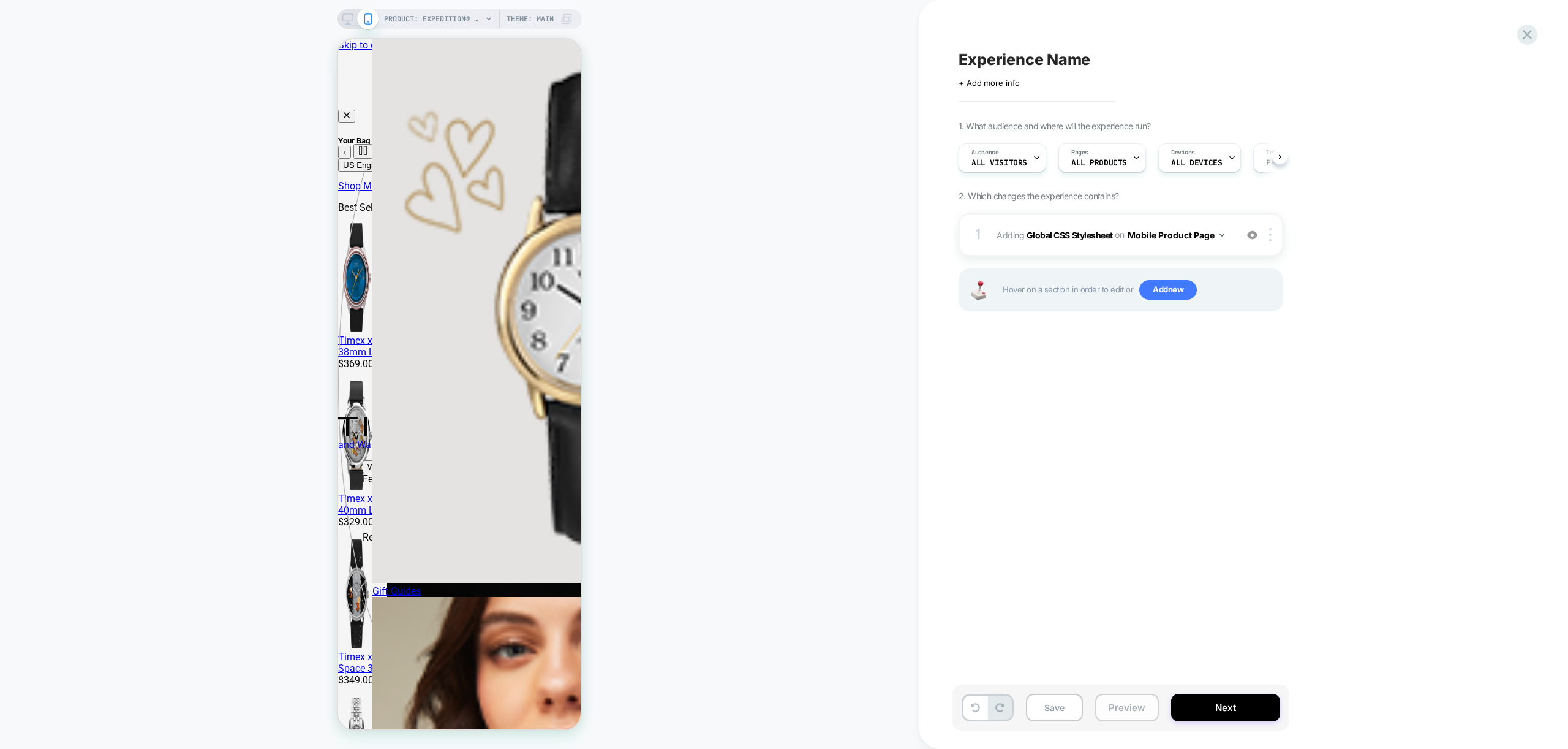
click at [1149, 713] on button "Preview" at bounding box center [1127, 707] width 64 height 27
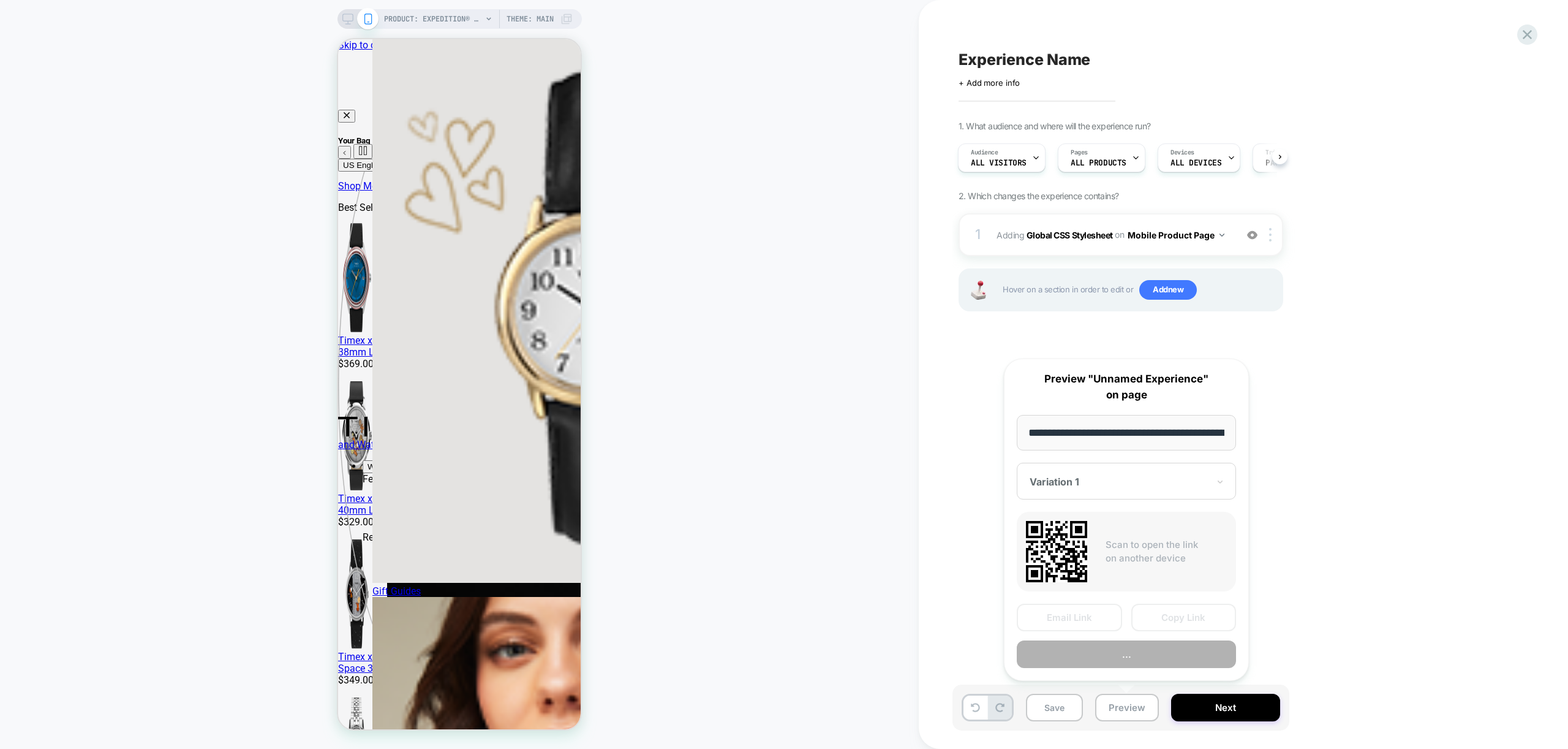
scroll to position [0, 378]
click at [1134, 656] on button "Preview" at bounding box center [1127, 654] width 220 height 27
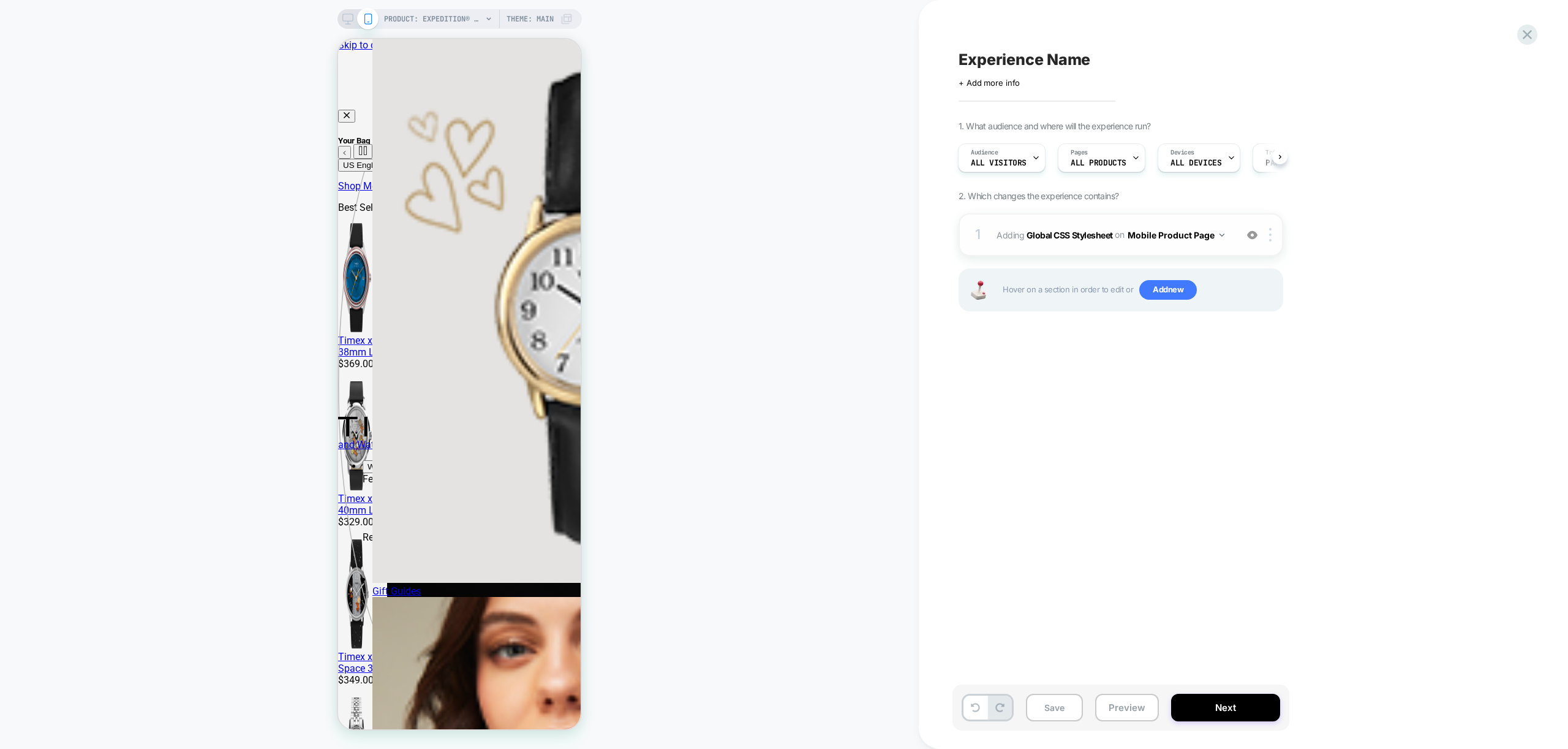
click at [1223, 245] on div "1 Adding Global CSS Stylesheet on Mobile Product Page Add Before Add After Copy…" at bounding box center [1121, 235] width 325 height 43
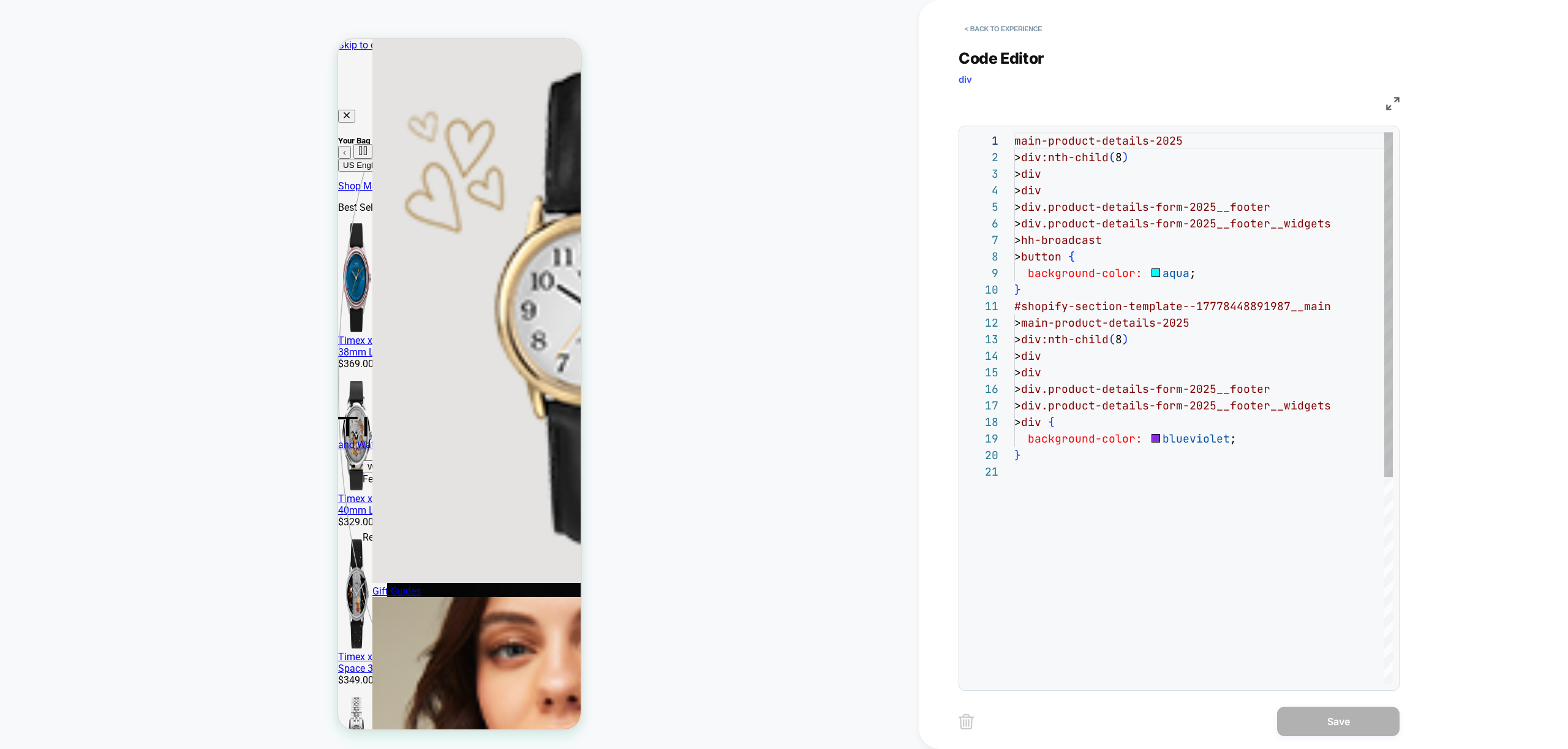
scroll to position [165, 0]
click at [1058, 419] on div "main-product-details-2025 > div:nth-child ( 8 ) > div > div > div.product-detai…" at bounding box center [1204, 573] width 379 height 882
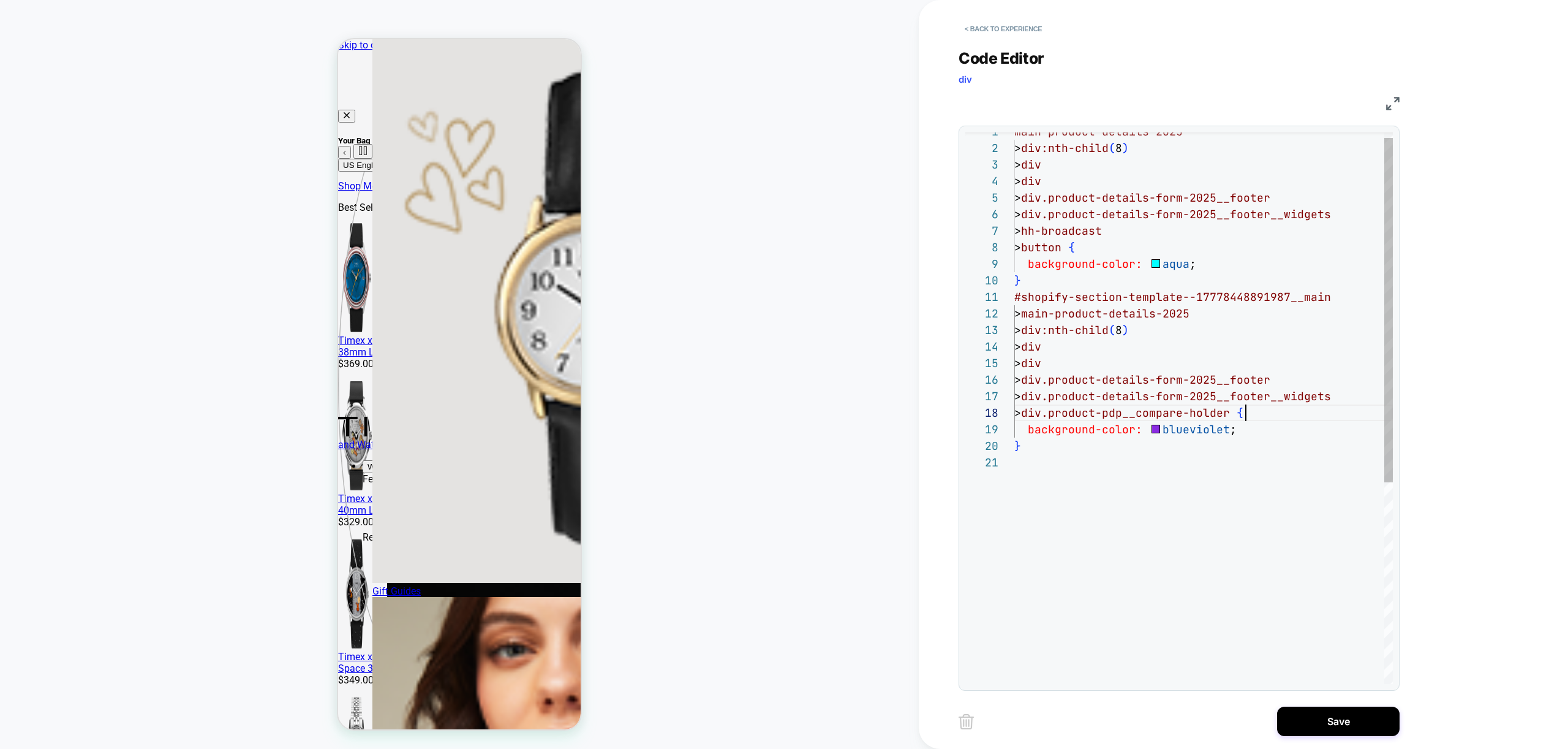
click at [1244, 428] on div "main-product-details-2025 > div:nth-child ( 8 ) > div > div > div.product-detai…" at bounding box center [1204, 564] width 379 height 882
click at [1244, 427] on div "main-product-details-2025 > div:nth-child ( 8 ) > div > div > div.product-detai…" at bounding box center [1204, 564] width 379 height 882
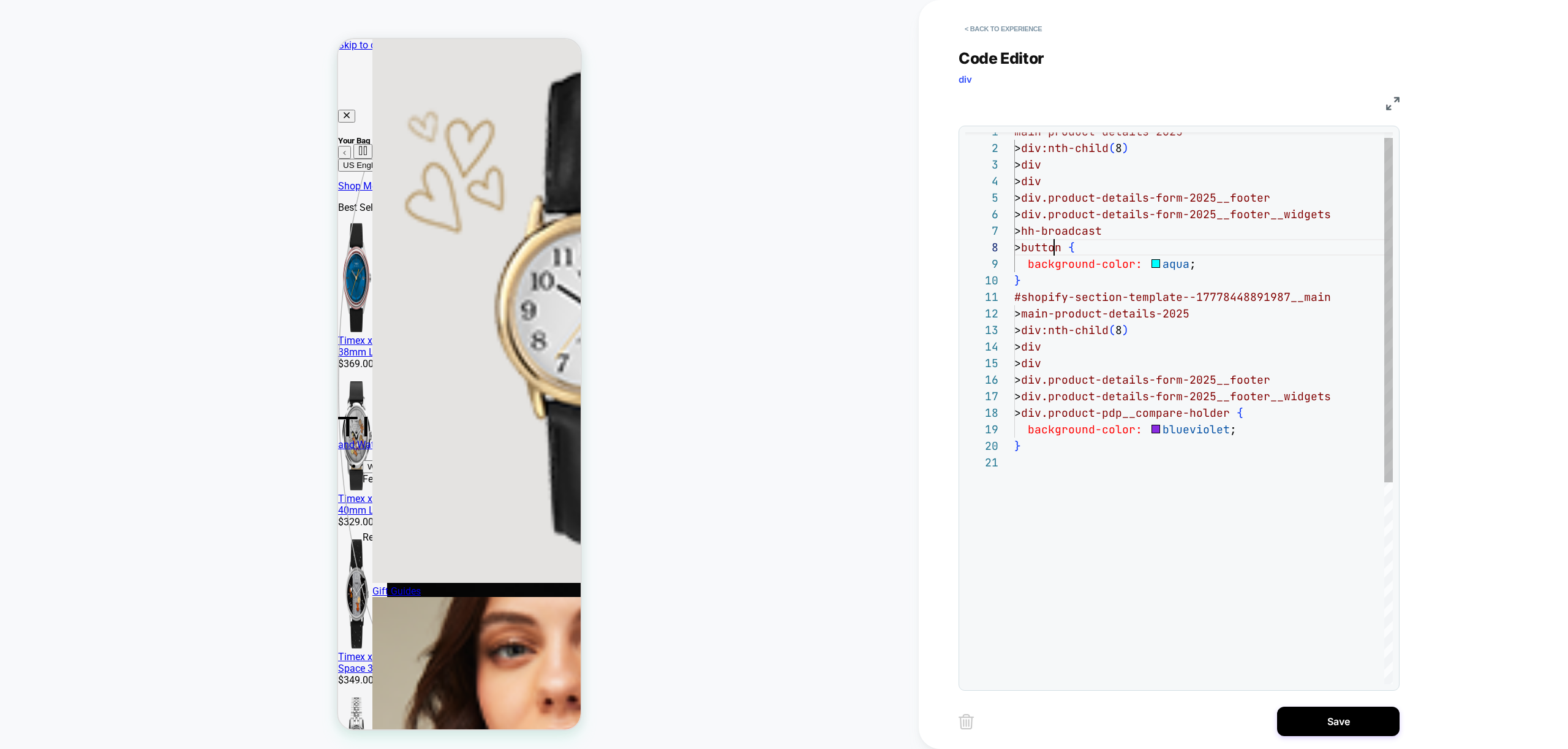
click at [1057, 245] on div "main-product-details-2025 > div:nth-child ( 8 ) > div > div > div.product-detai…" at bounding box center [1204, 564] width 379 height 882
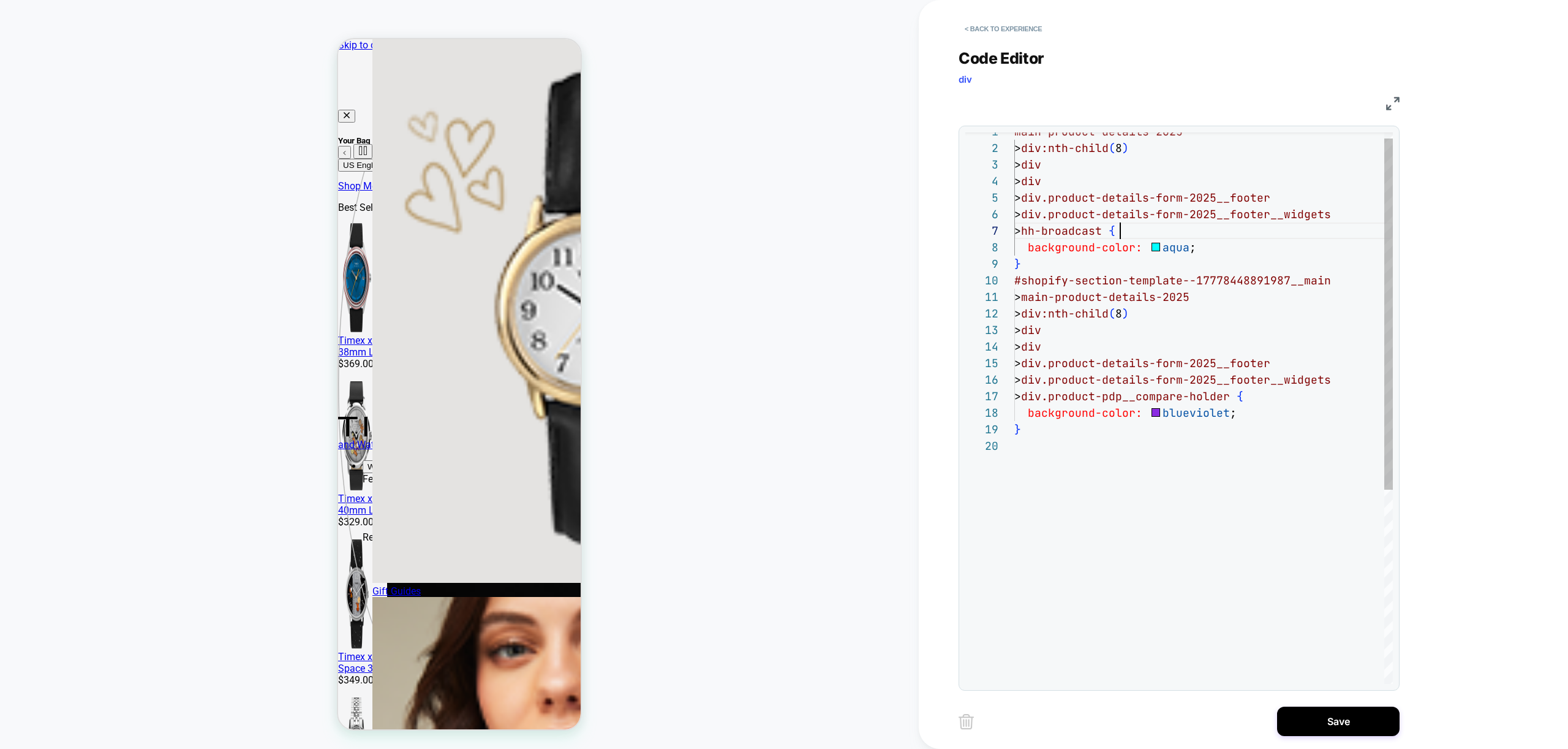
scroll to position [99, 106]
click at [1207, 245] on div "main-product-details-2025 > div:nth-child ( 8 ) > div > div > div.product-detai…" at bounding box center [1204, 556] width 379 height 866
click at [1204, 248] on div "main-product-details-2025 > div:nth-child ( 8 ) > div > div > div.product-detai…" at bounding box center [1204, 556] width 379 height 866
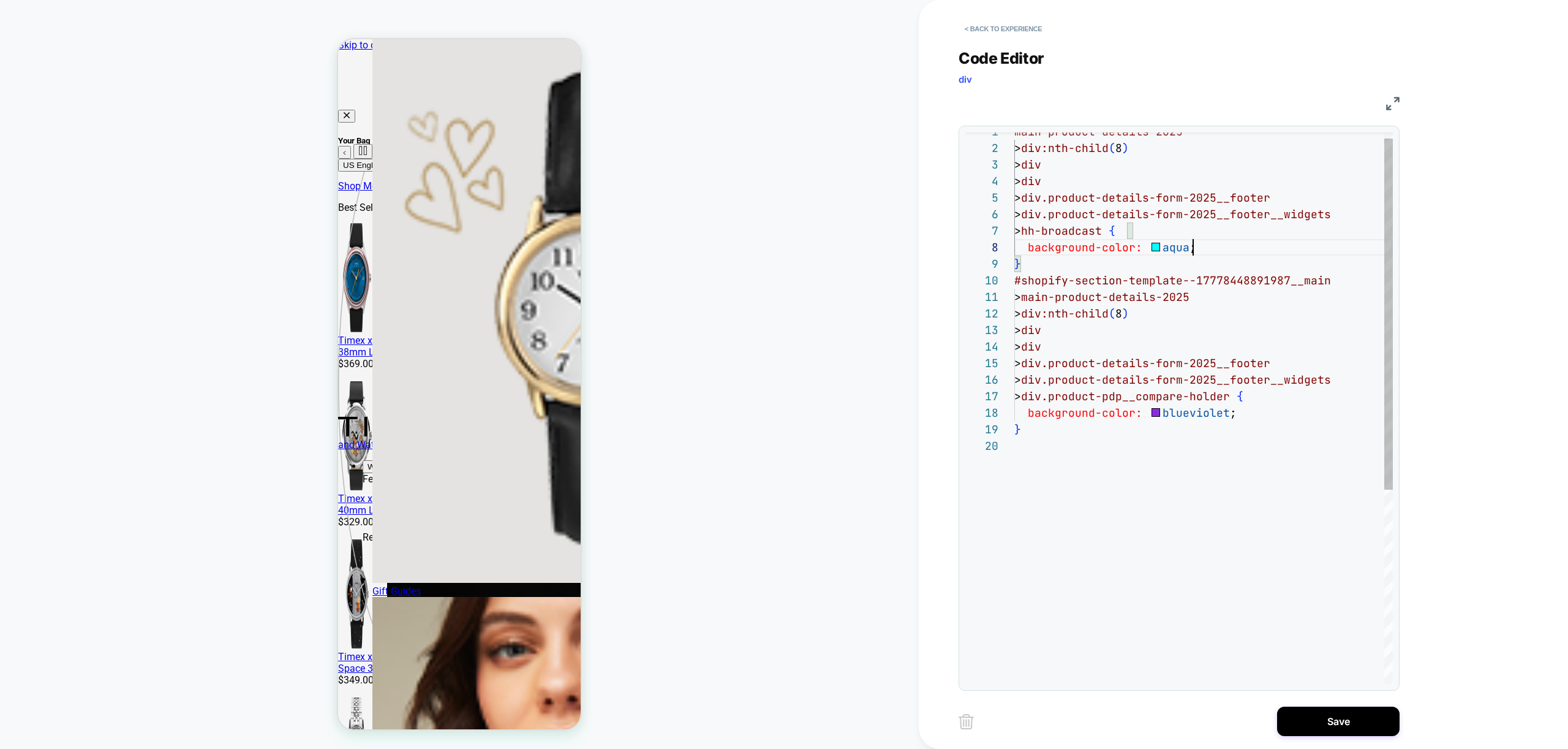
click at [1204, 248] on div "main-product-details-2025 > div:nth-child ( 8 ) > div > div > div.product-detai…" at bounding box center [1204, 556] width 379 height 866
click at [1255, 264] on div "main-product-details-2025 > div:nth-child ( 8 ) > div > div > div.product-detai…" at bounding box center [1204, 556] width 379 height 866
click at [1207, 245] on div "main-product-details-2025 > div:nth-child ( 8 ) > div > div > div.product-detai…" at bounding box center [1204, 556] width 379 height 866
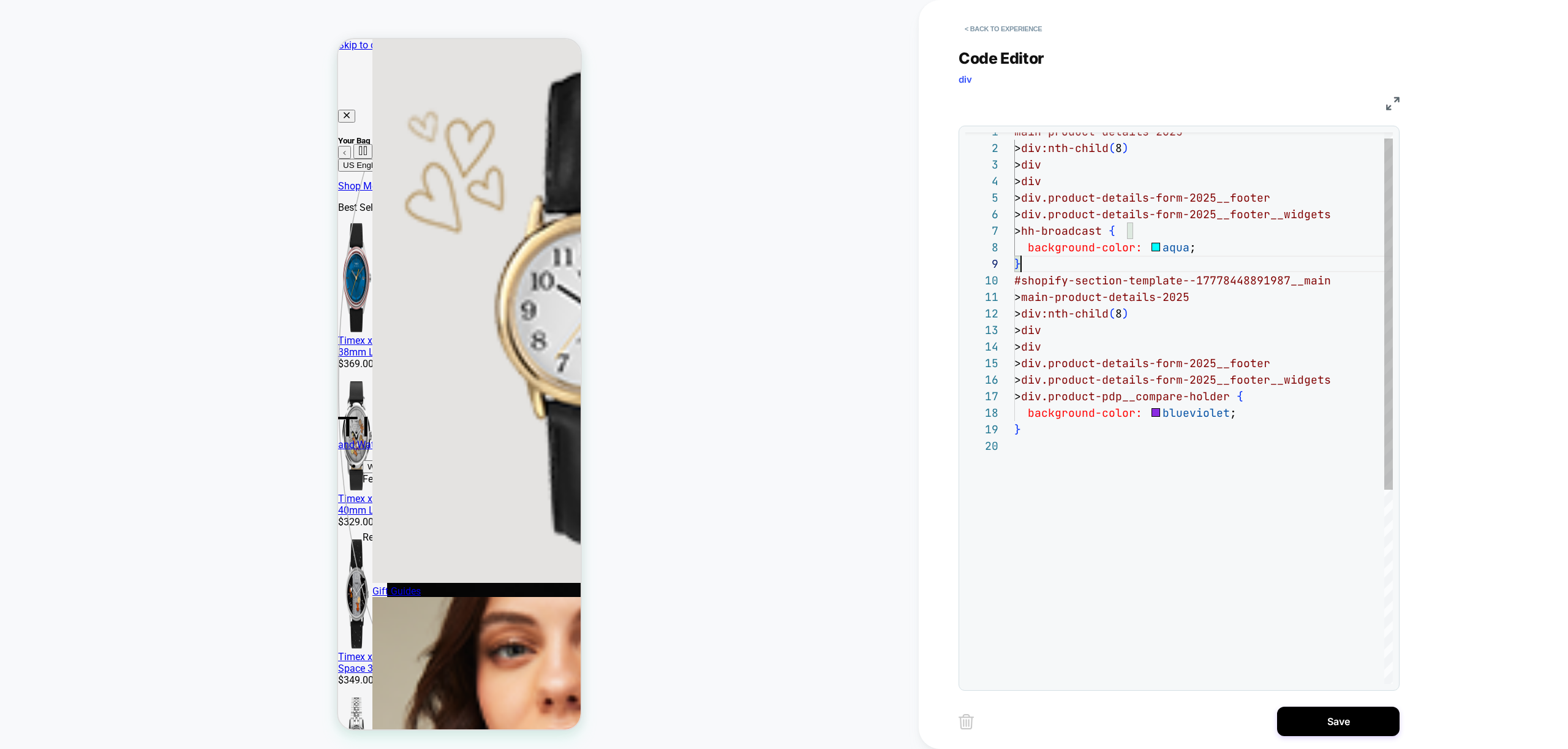
scroll to position [116, 179]
click at [1207, 245] on div "main-product-details-2025 > div:nth-child ( 8 ) > div > div > div.product-detai…" at bounding box center [1204, 556] width 379 height 866
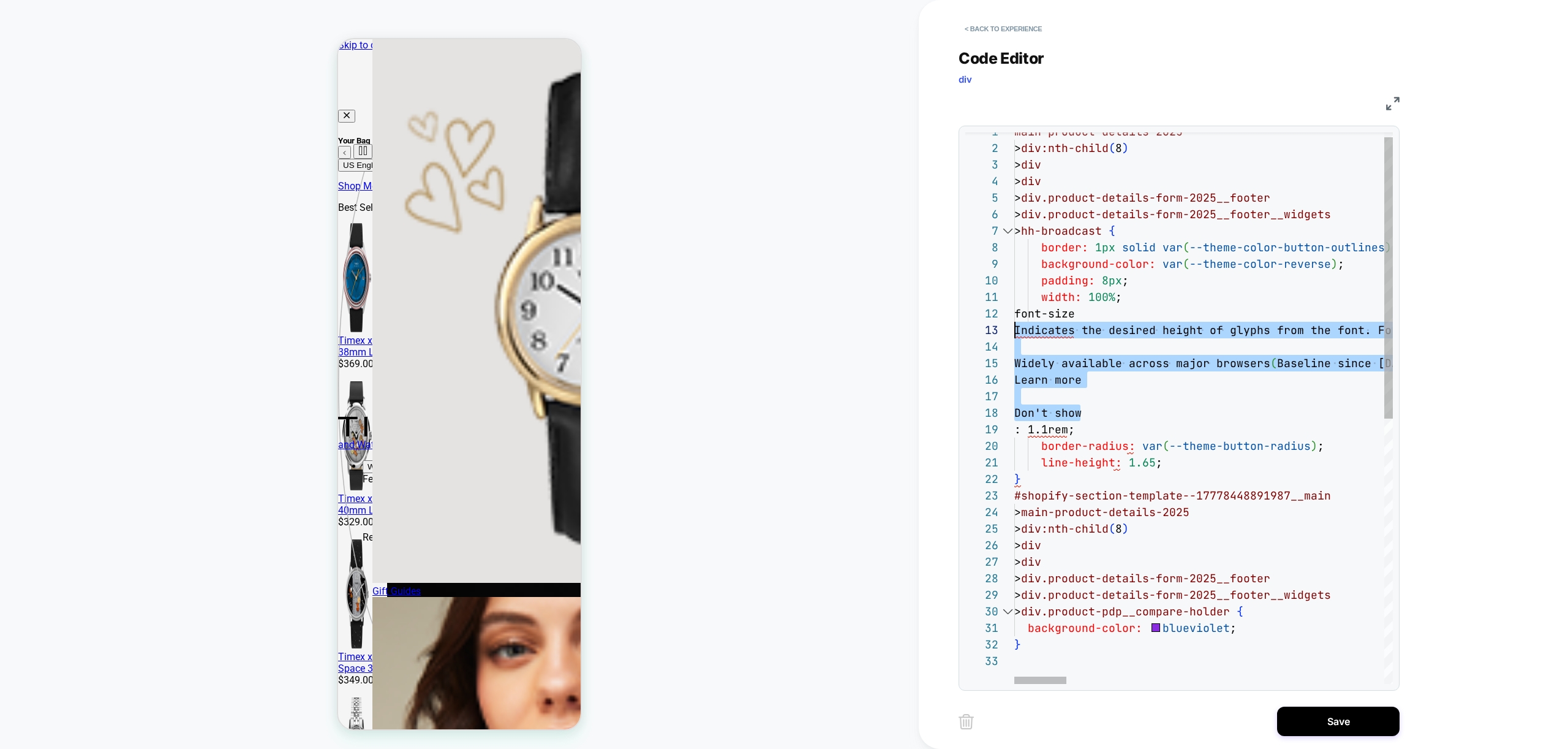
drag, startPoint x: 1109, startPoint y: 416, endPoint x: 972, endPoint y: 332, distance: 160.7
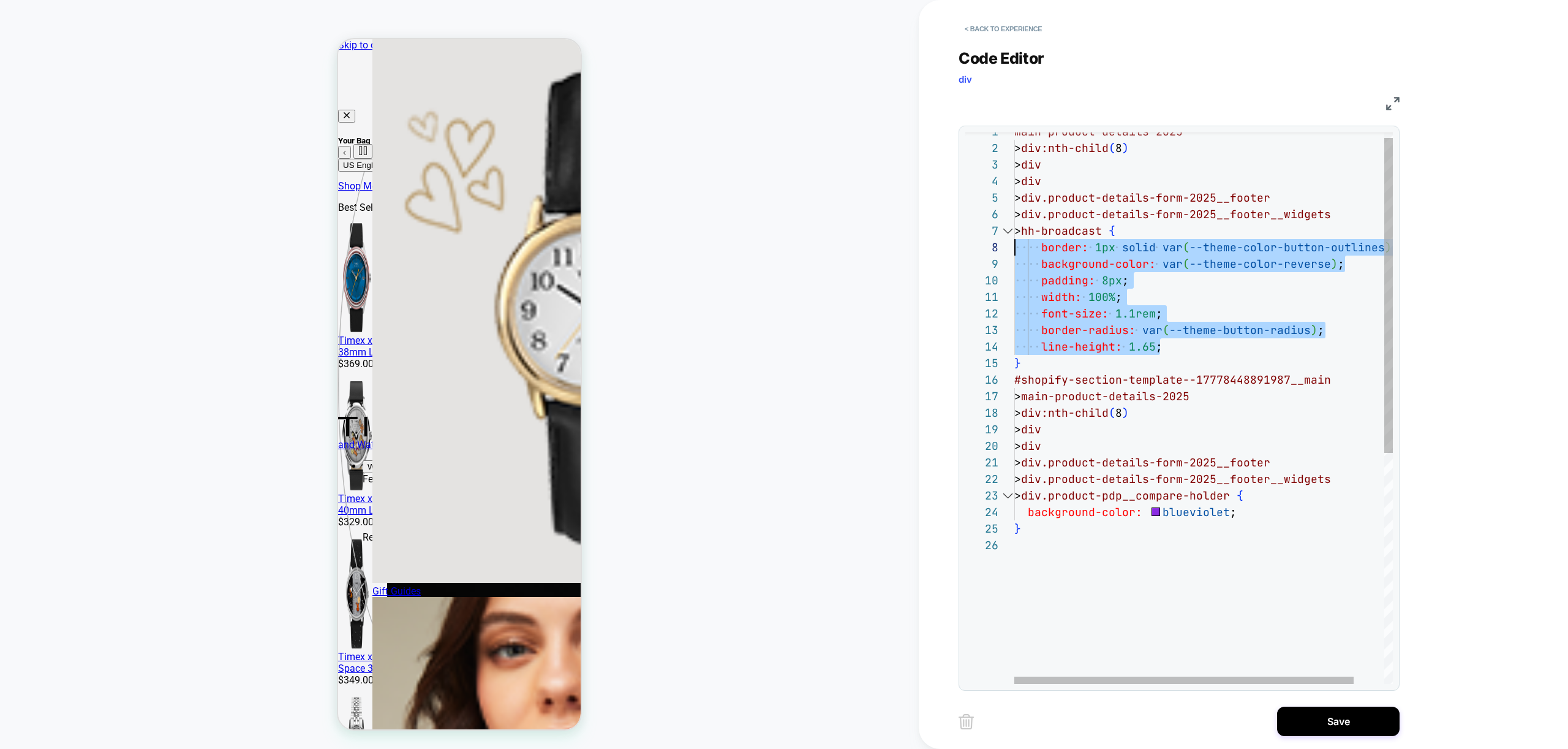
scroll to position [116, 0]
drag, startPoint x: 1195, startPoint y: 350, endPoint x: 967, endPoint y: 244, distance: 251.4
click at [1015, 244] on div "main-product-details-2025 > div:nth-child ( 8 ) > div > div > div.product-detai…" at bounding box center [1220, 606] width 412 height 965
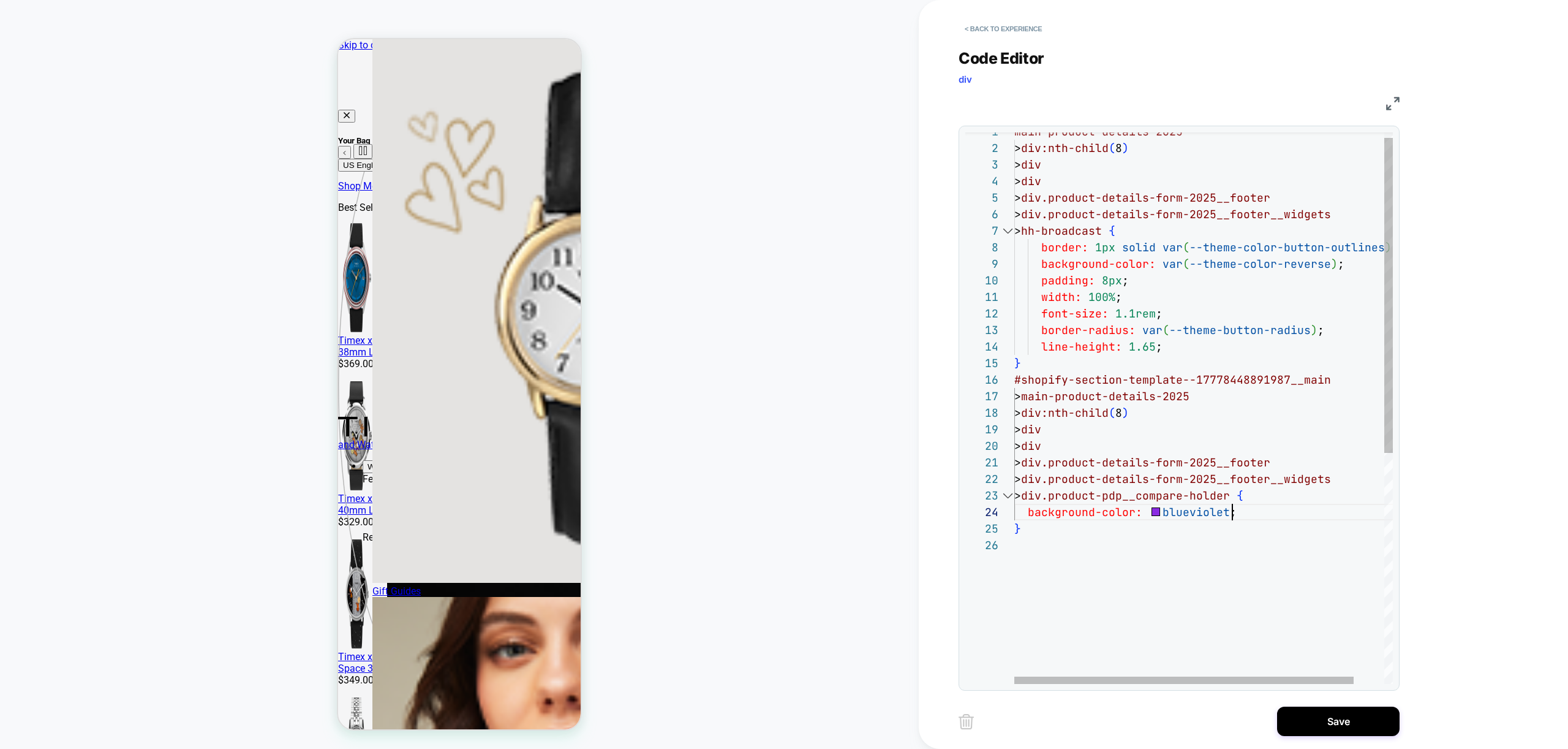
scroll to position [50, 218]
click at [1250, 513] on div "main-product-details-2025 > div:nth-child ( 8 ) > div > div > div.product-detai…" at bounding box center [1220, 606] width 412 height 965
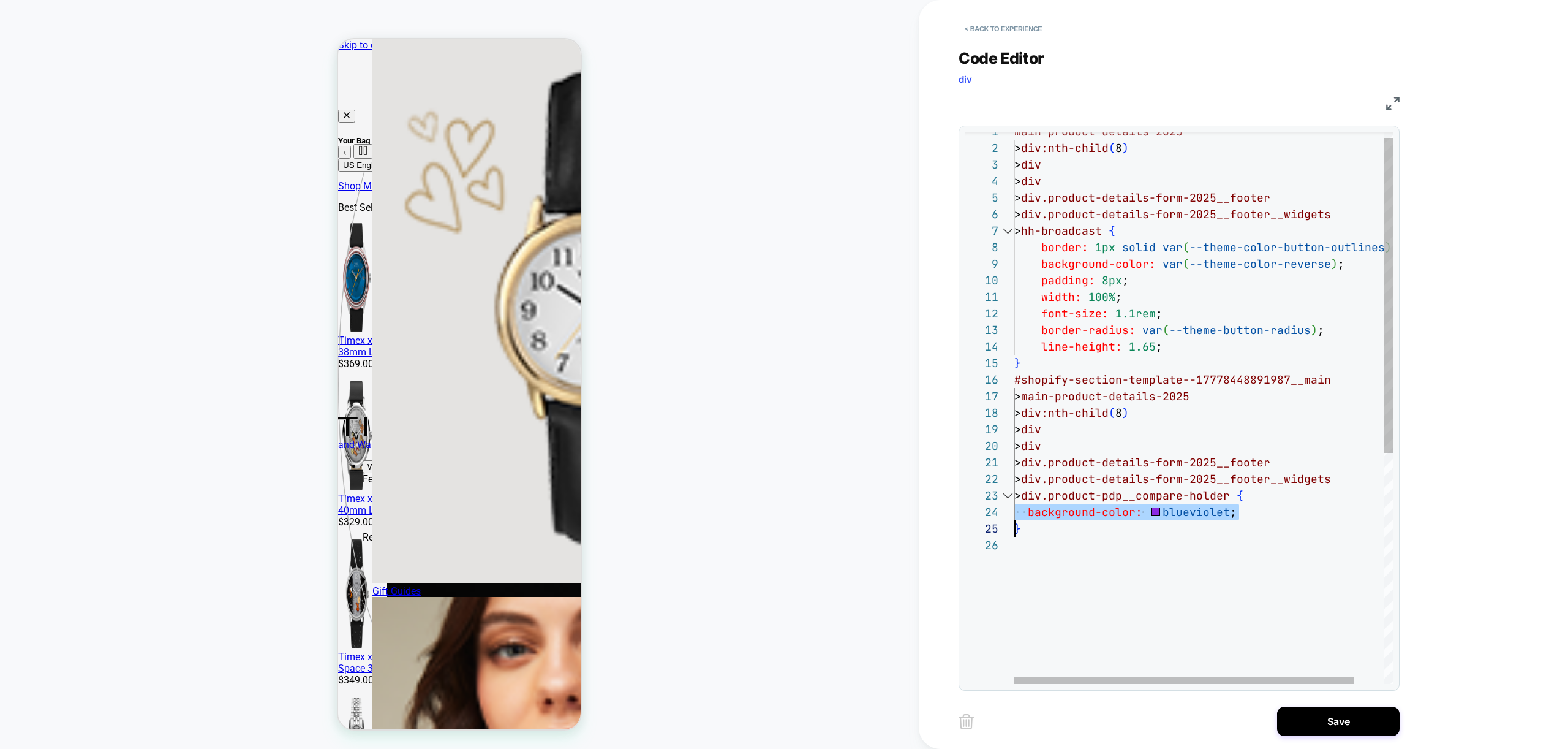
type textarea "**********"
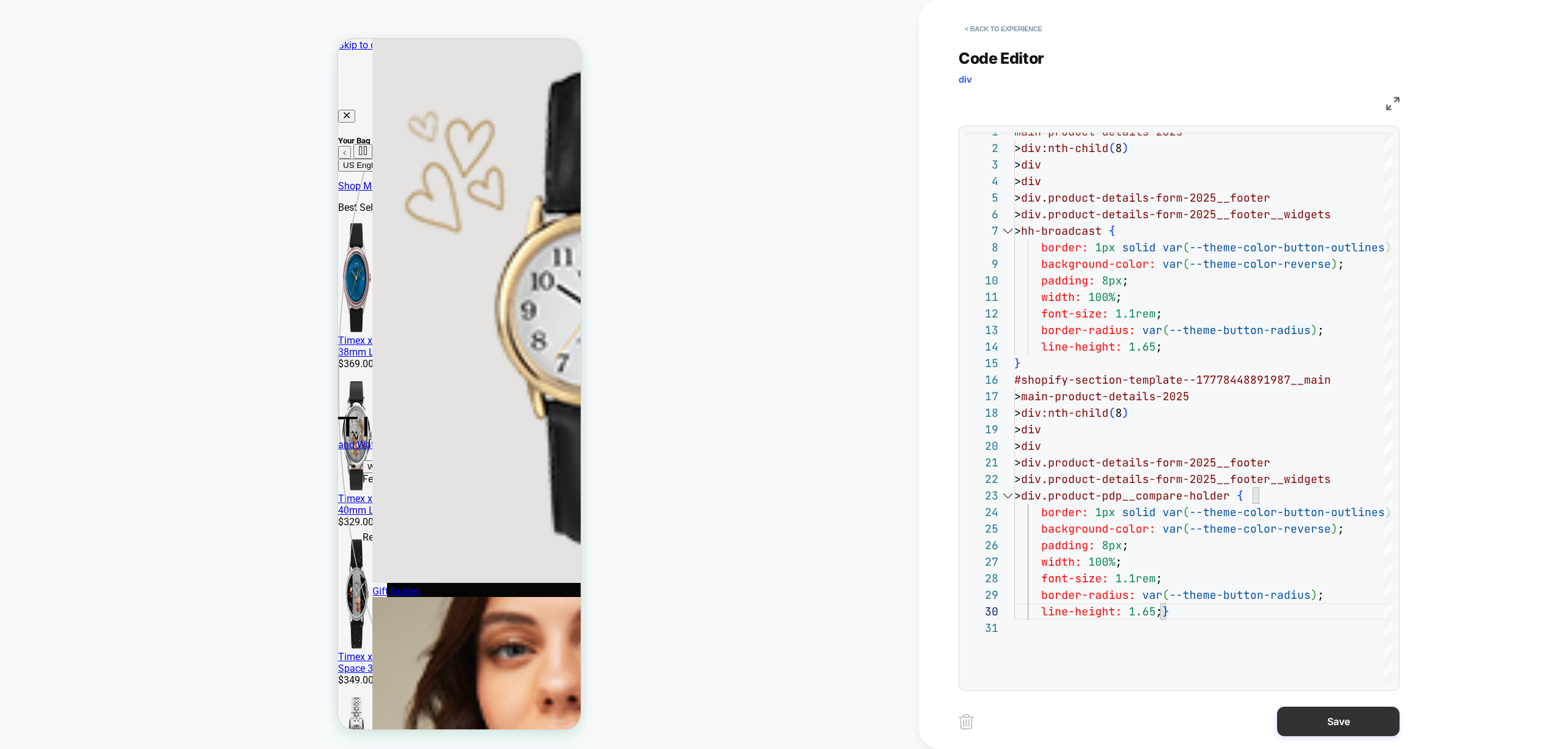
click at [1354, 726] on button "Save" at bounding box center [1339, 721] width 123 height 30
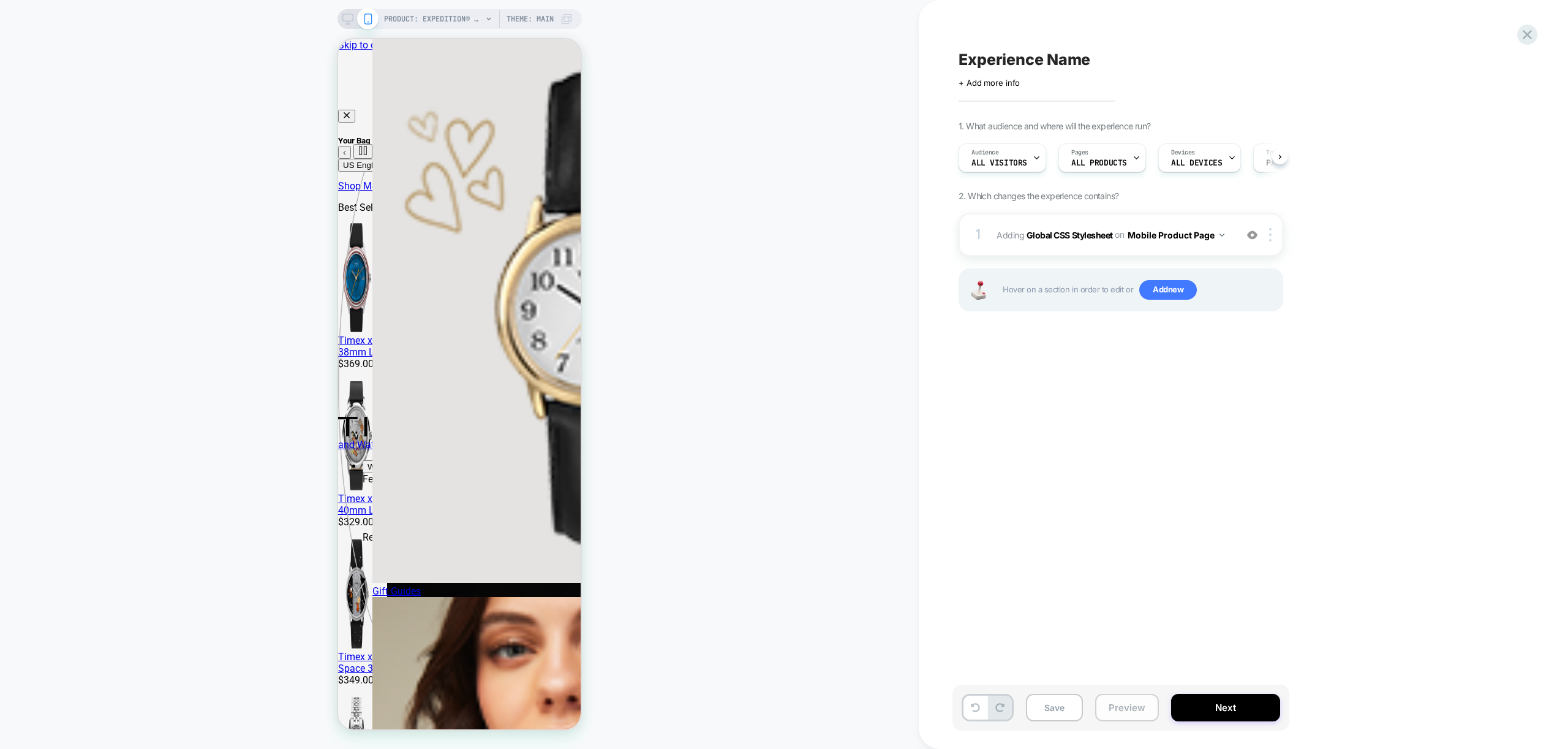
click at [1108, 704] on button "Preview" at bounding box center [1127, 707] width 64 height 27
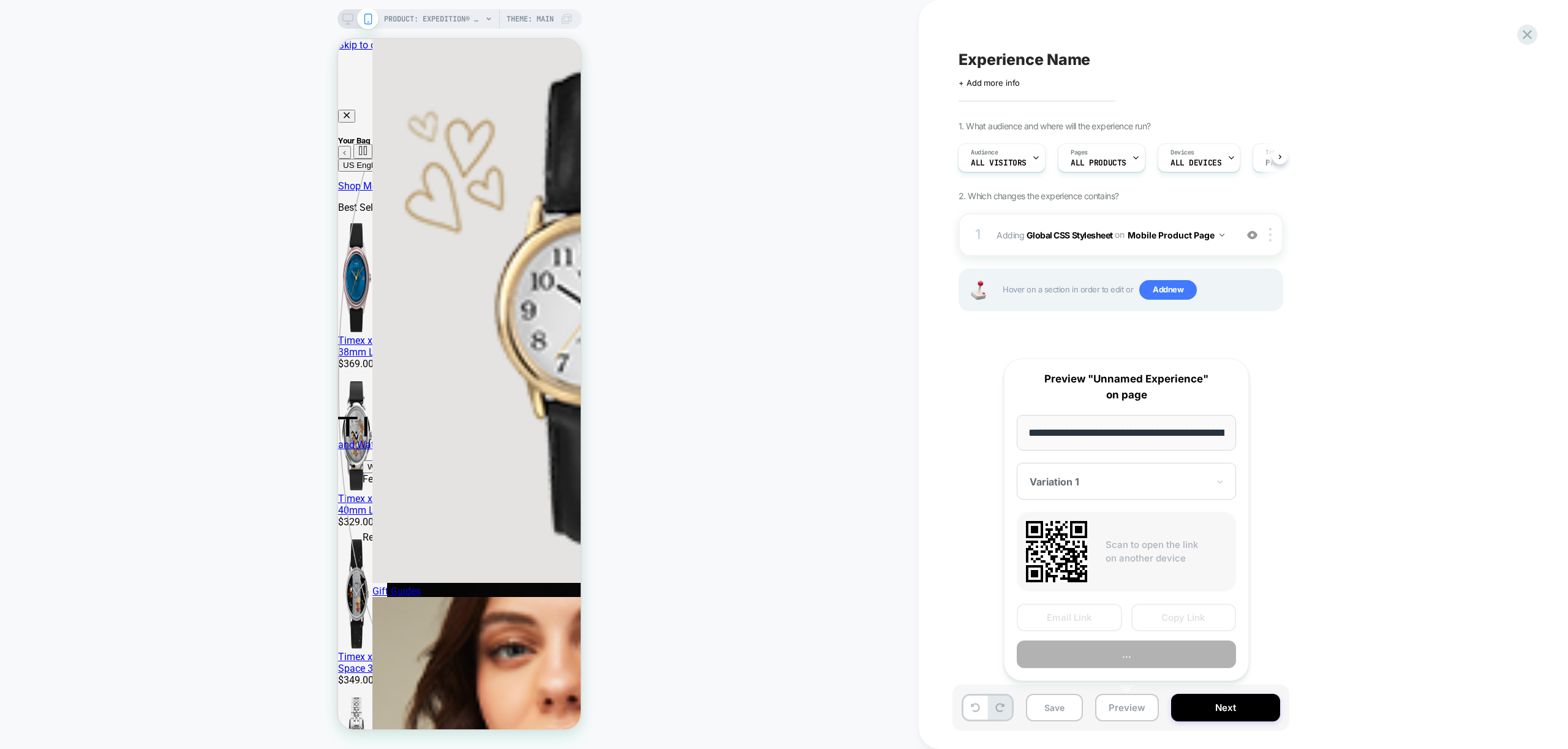
scroll to position [0, 378]
click at [1138, 663] on button "Preview" at bounding box center [1127, 654] width 220 height 27
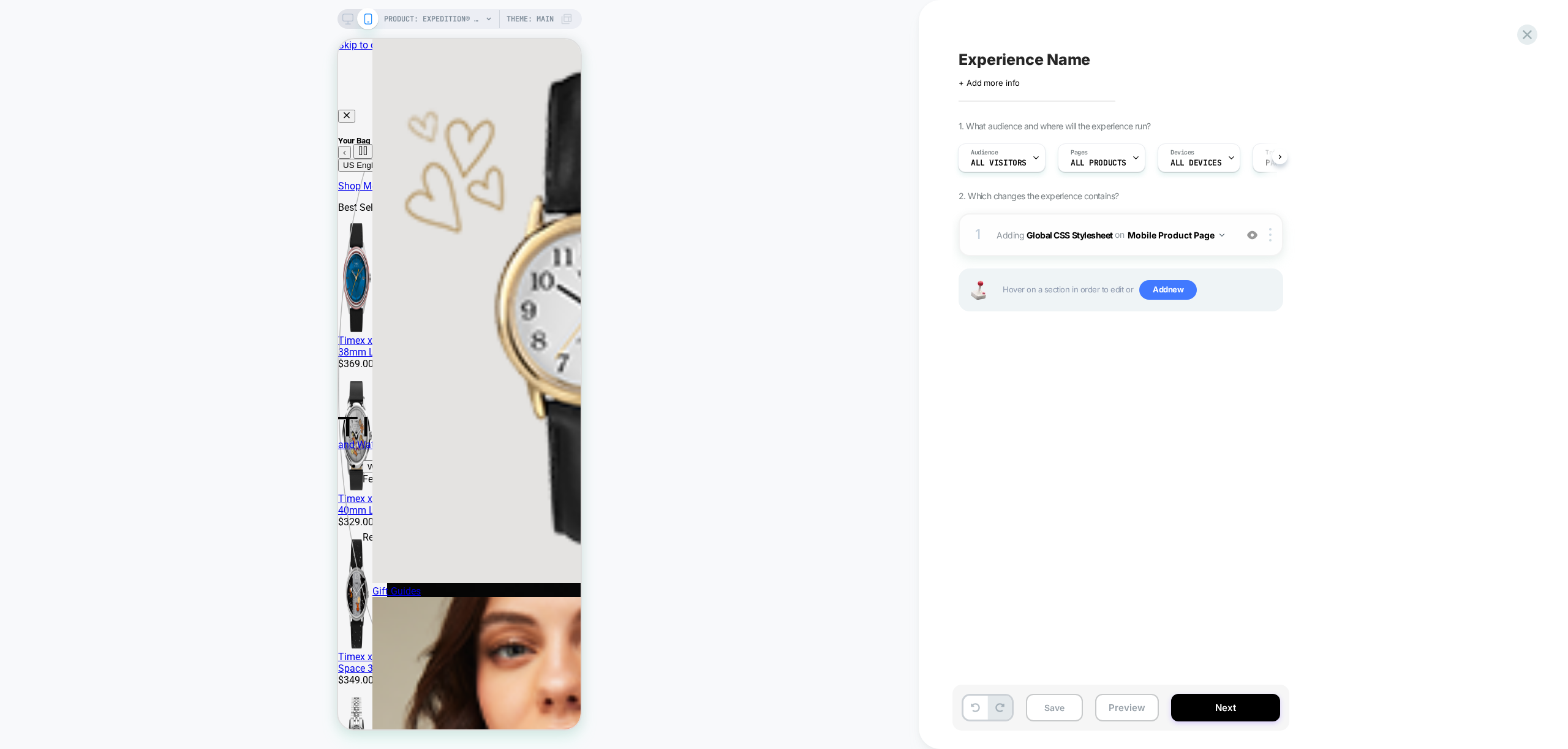
click at [1177, 249] on div "1 Adding Global CSS Stylesheet on Mobile Product Page Add Before Add After Copy…" at bounding box center [1121, 235] width 325 height 43
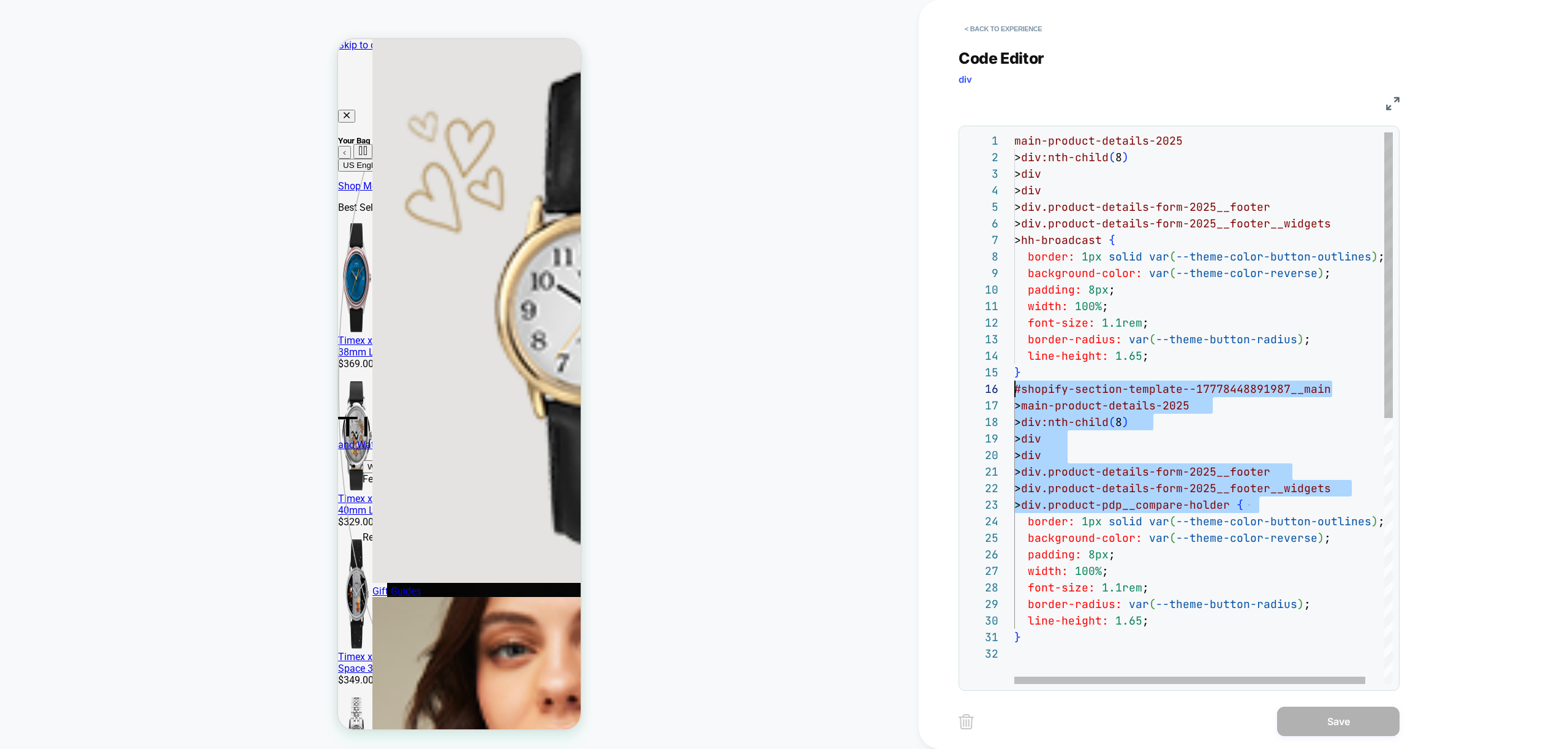
scroll to position [83, 0]
drag, startPoint x: 1268, startPoint y: 504, endPoint x: 967, endPoint y: 392, distance: 321.2
click at [1015, 392] on div "main-product-details-2025 > div:nth-child ( 8 ) > div > div > div.product-detai…" at bounding box center [1214, 664] width 399 height 1064
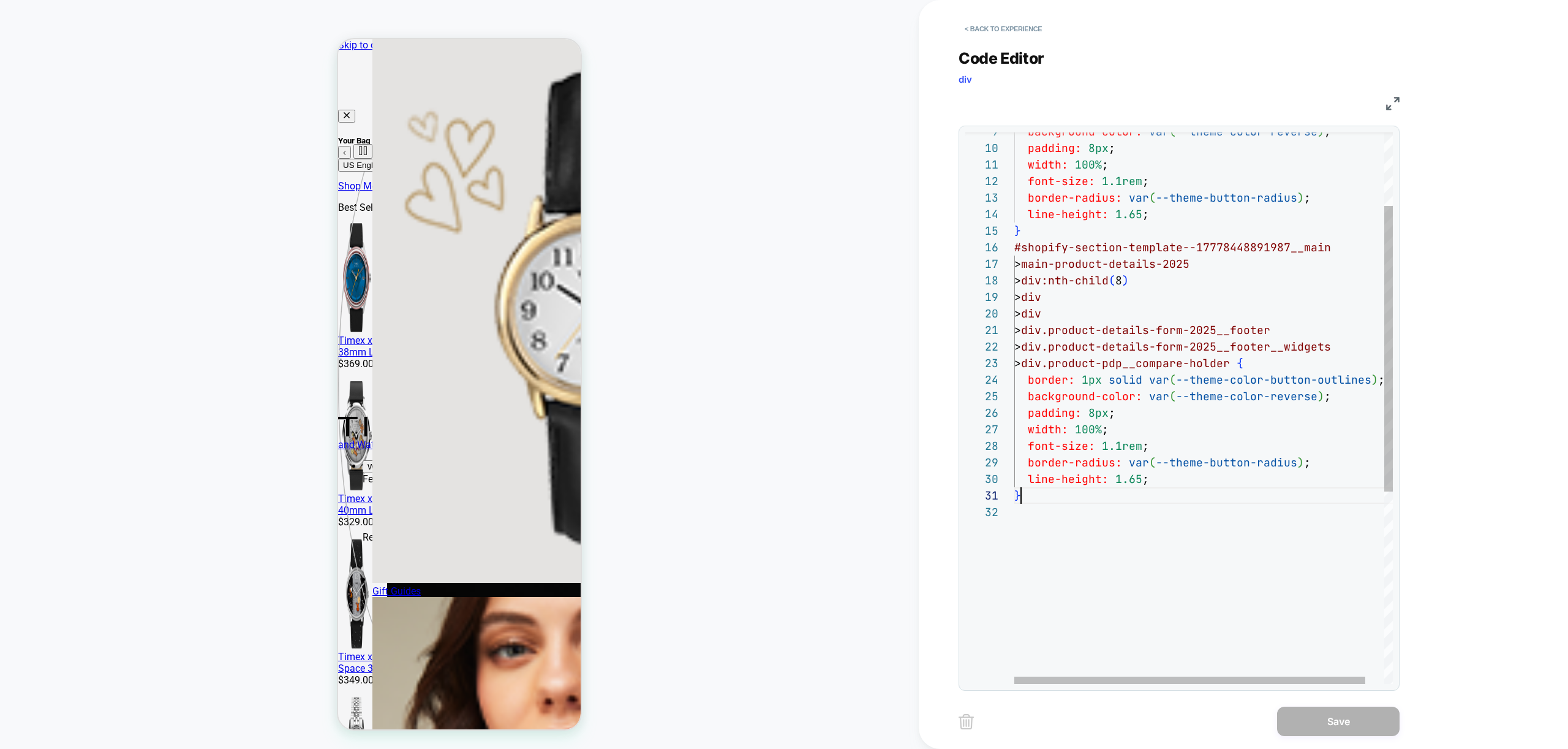
scroll to position [0, 6]
drag, startPoint x: 1084, startPoint y: 495, endPoint x: 1080, endPoint y: 486, distance: 9.8
click at [1084, 494] on div "background-color: var ( --theme-color-reverse ) ; padding: 8px ; width: 100% ; …" at bounding box center [1214, 523] width 399 height 1064
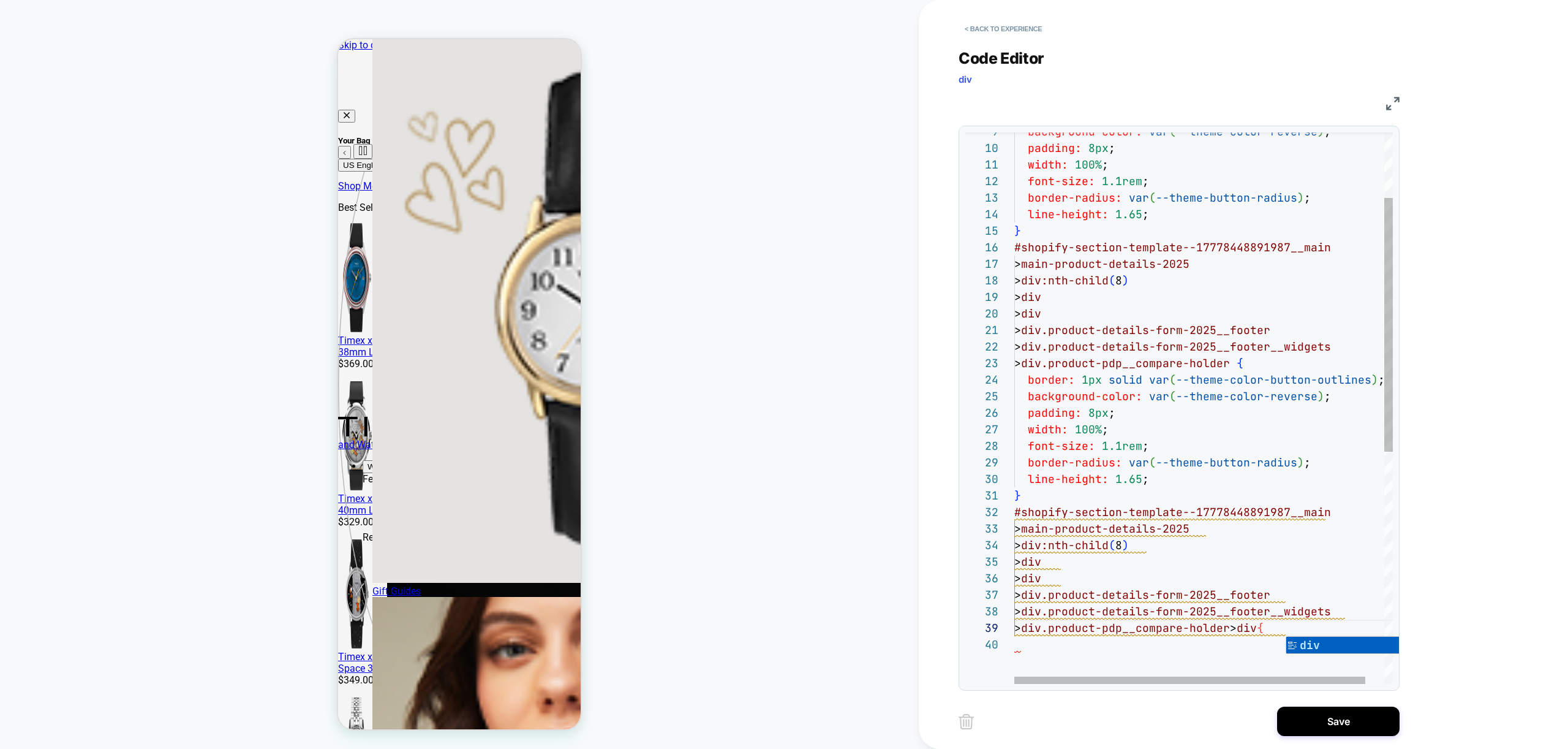
scroll to position [133, 278]
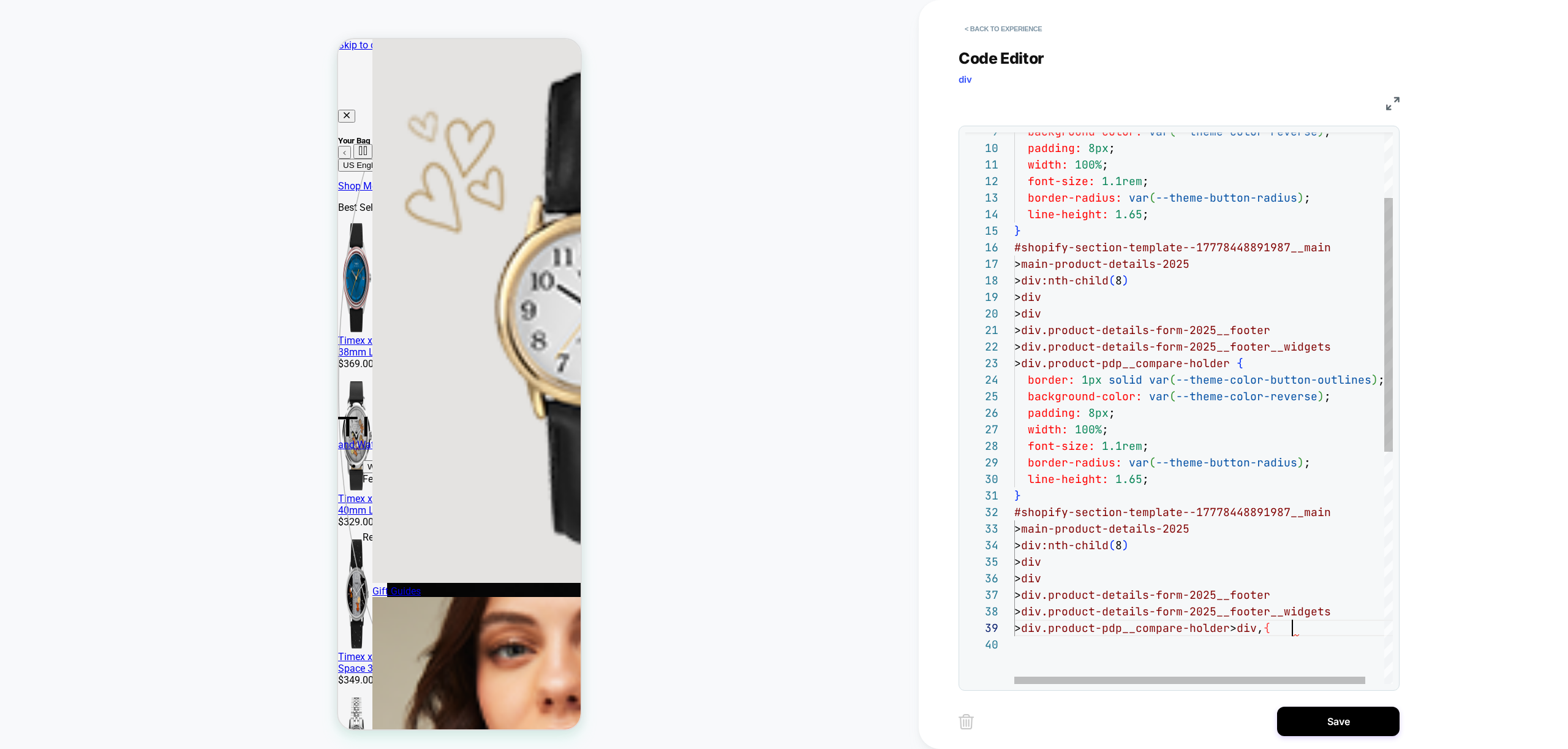
click at [1319, 630] on div "background-color: var ( --theme-color-reverse ) ; padding: 8px ; width: 100% ; …" at bounding box center [1214, 589] width 399 height 1197
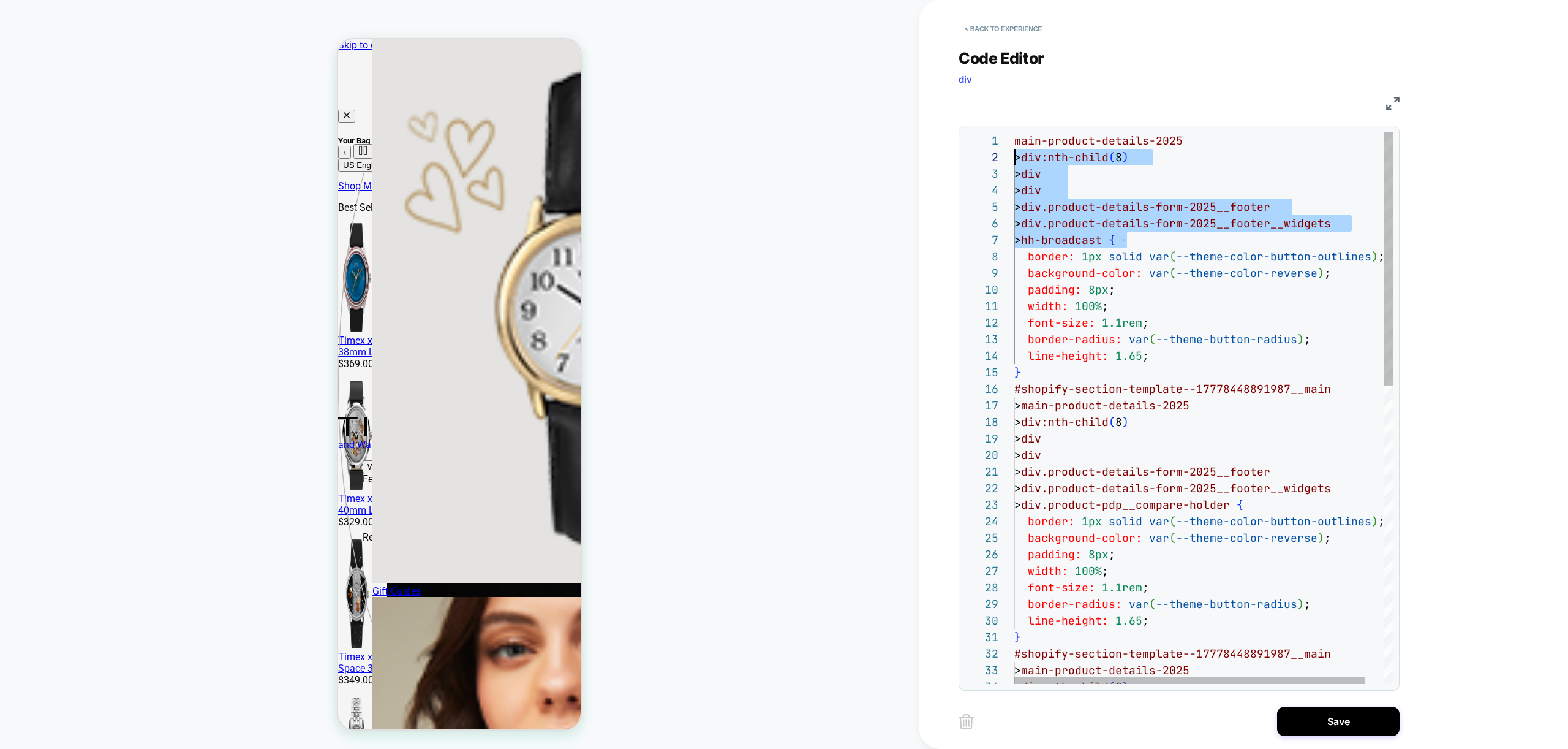
scroll to position [0, 0]
drag, startPoint x: 1124, startPoint y: 241, endPoint x: 991, endPoint y: 139, distance: 167.6
click at [1015, 139] on div "background-color: var ( --theme-color-reverse ) ; padding: 8px ; width: 100% ; …" at bounding box center [1214, 731] width 399 height 1197
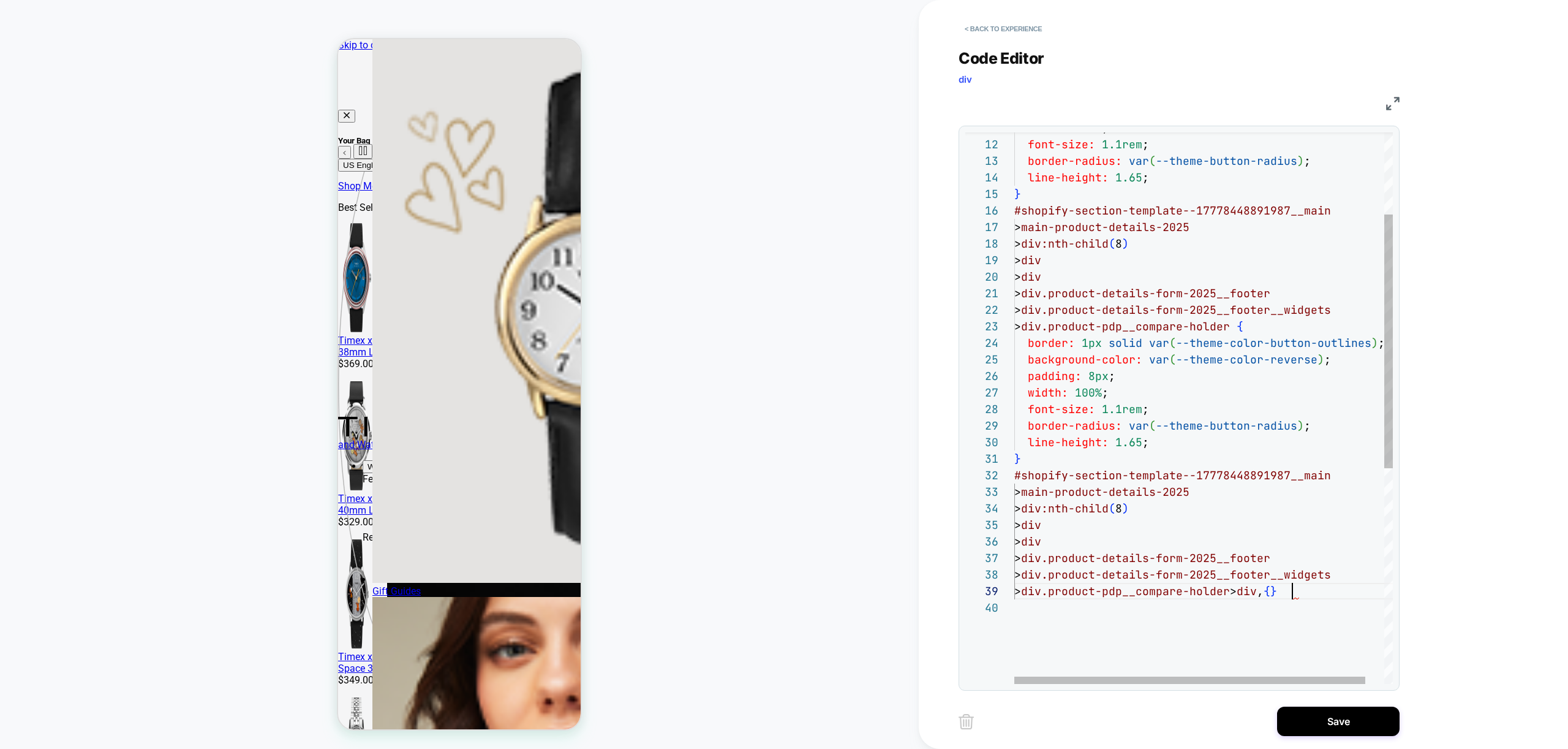
click at [1295, 595] on div "width: 100% ; font-size: 1.1rem ; border-radius: var ( --theme-button-radius ) …" at bounding box center [1214, 552] width 399 height 1197
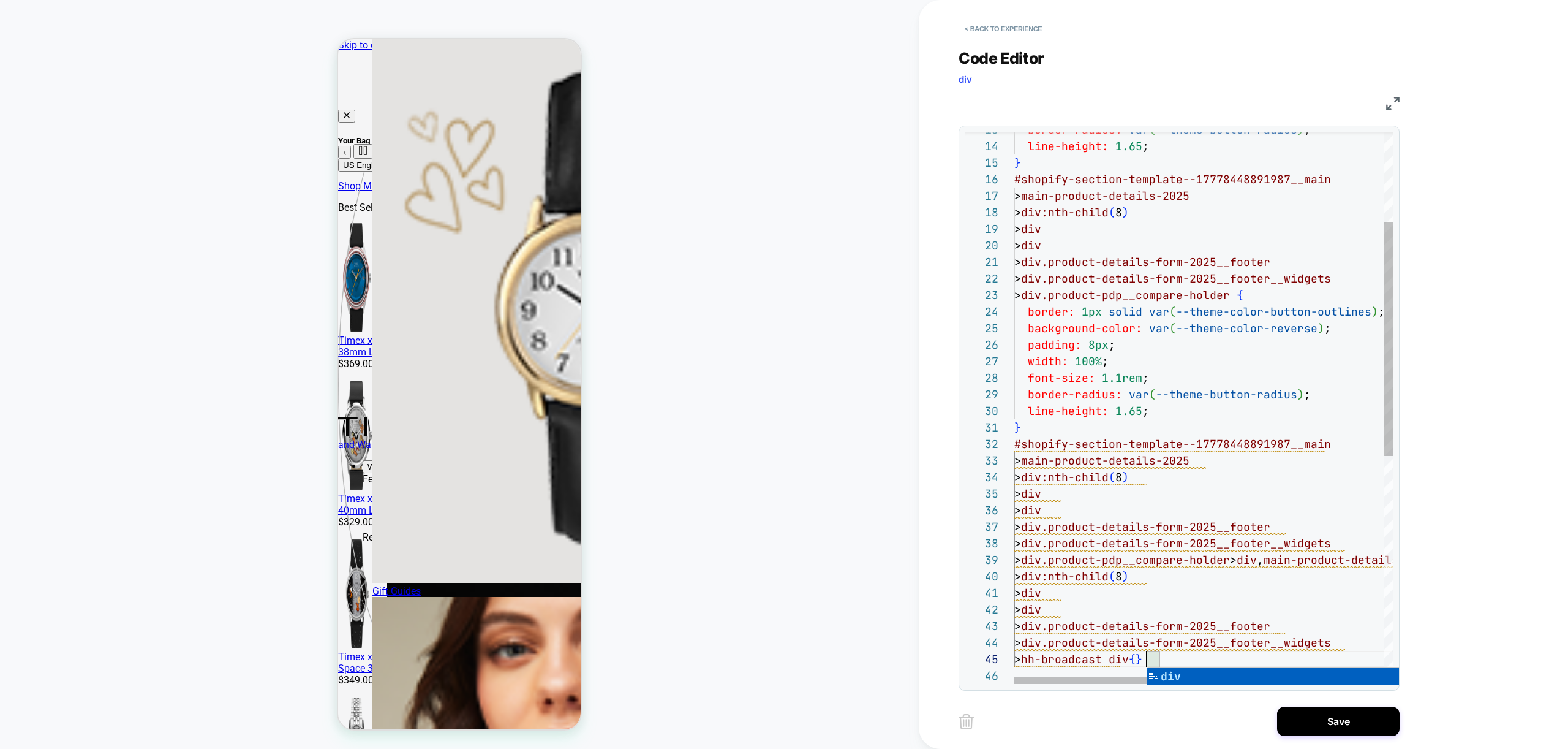
scroll to position [66, 132]
click at [1259, 540] on div "border-radius: var ( --theme-button-radius ) ; line-height: 1.65 ; } #shopify-s…" at bounding box center [1254, 570] width 479 height 1296
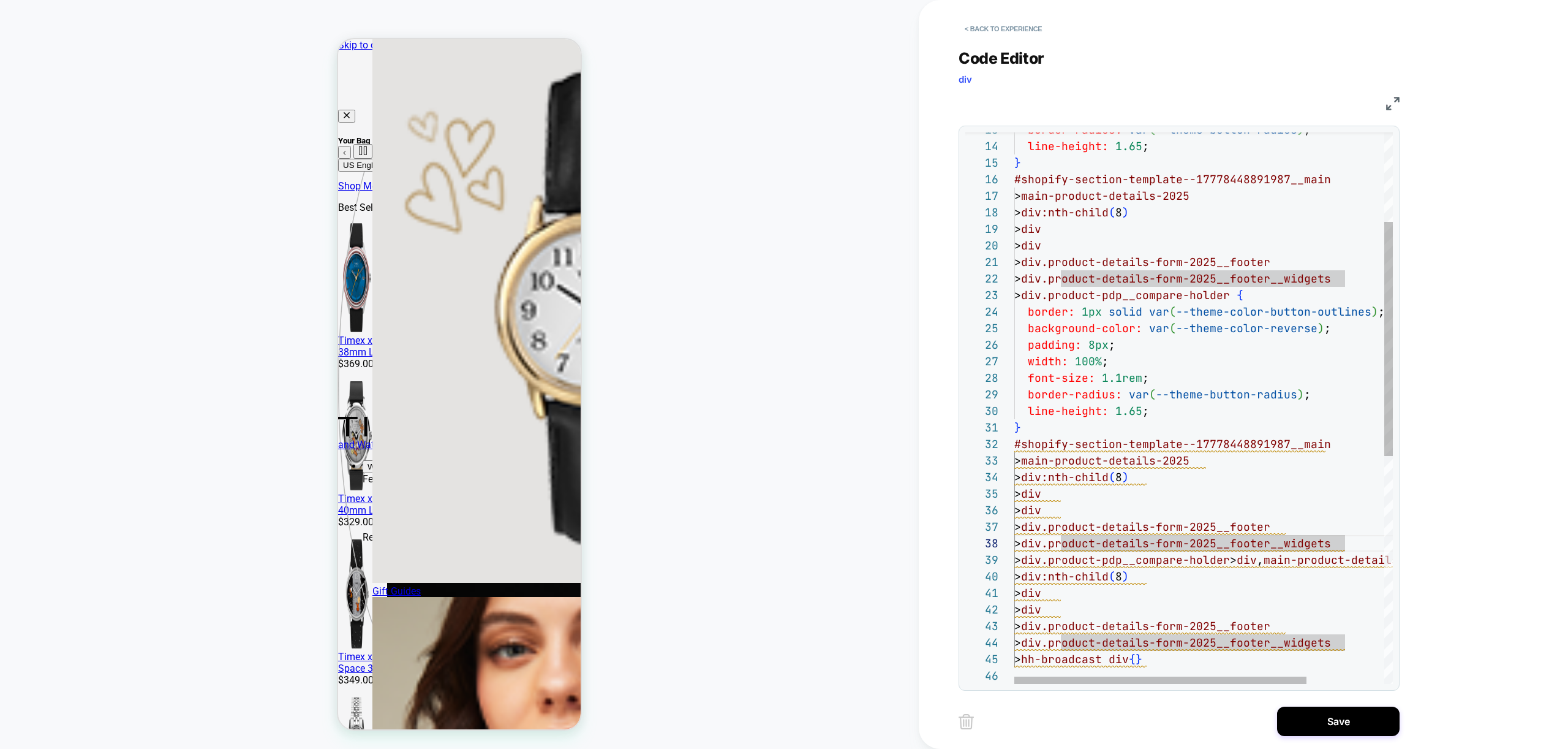
click at [1126, 657] on div "border-radius: var ( --theme-button-radius ) ; line-height: 1.65 ; } #shopify-s…" at bounding box center [1254, 570] width 479 height 1296
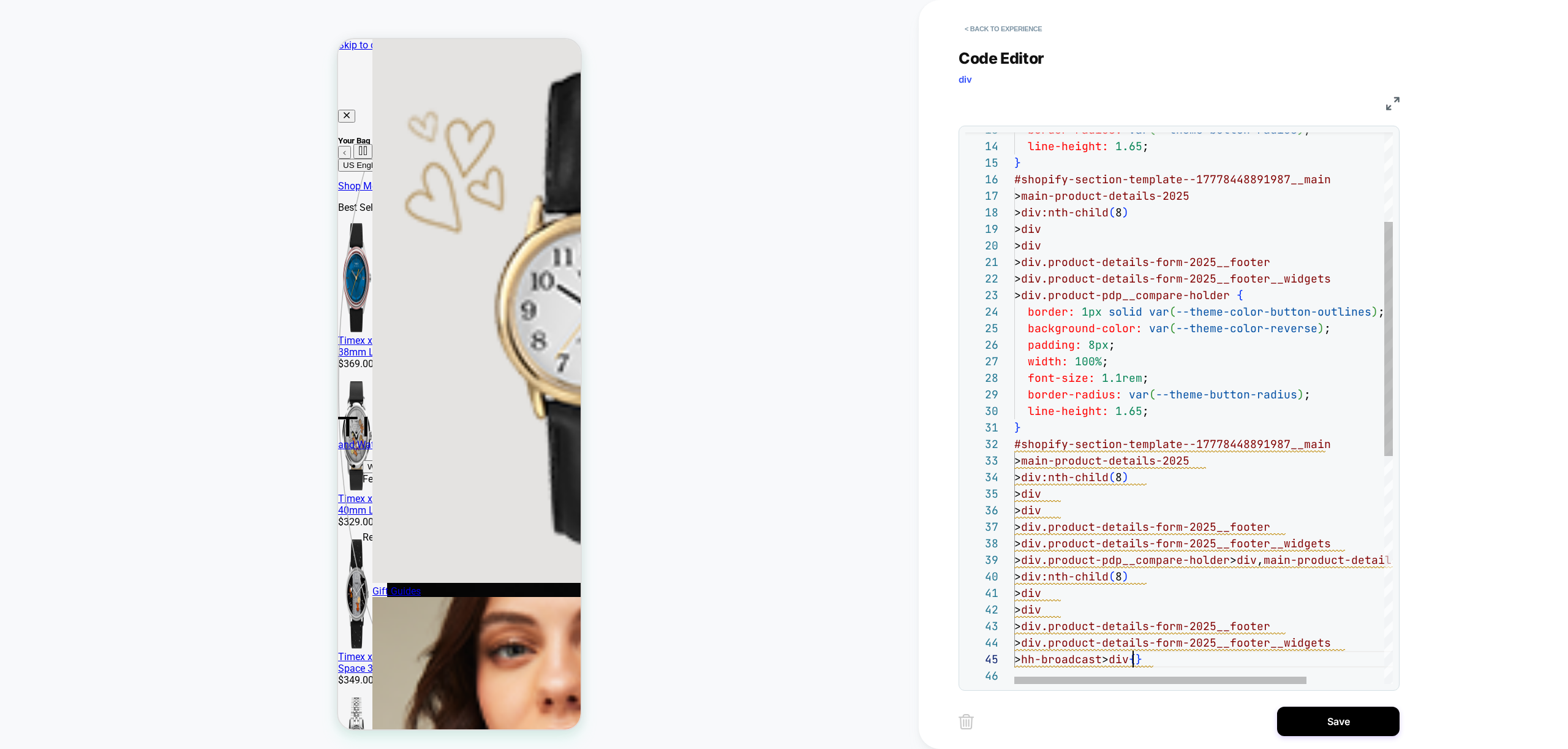
scroll to position [66, 126]
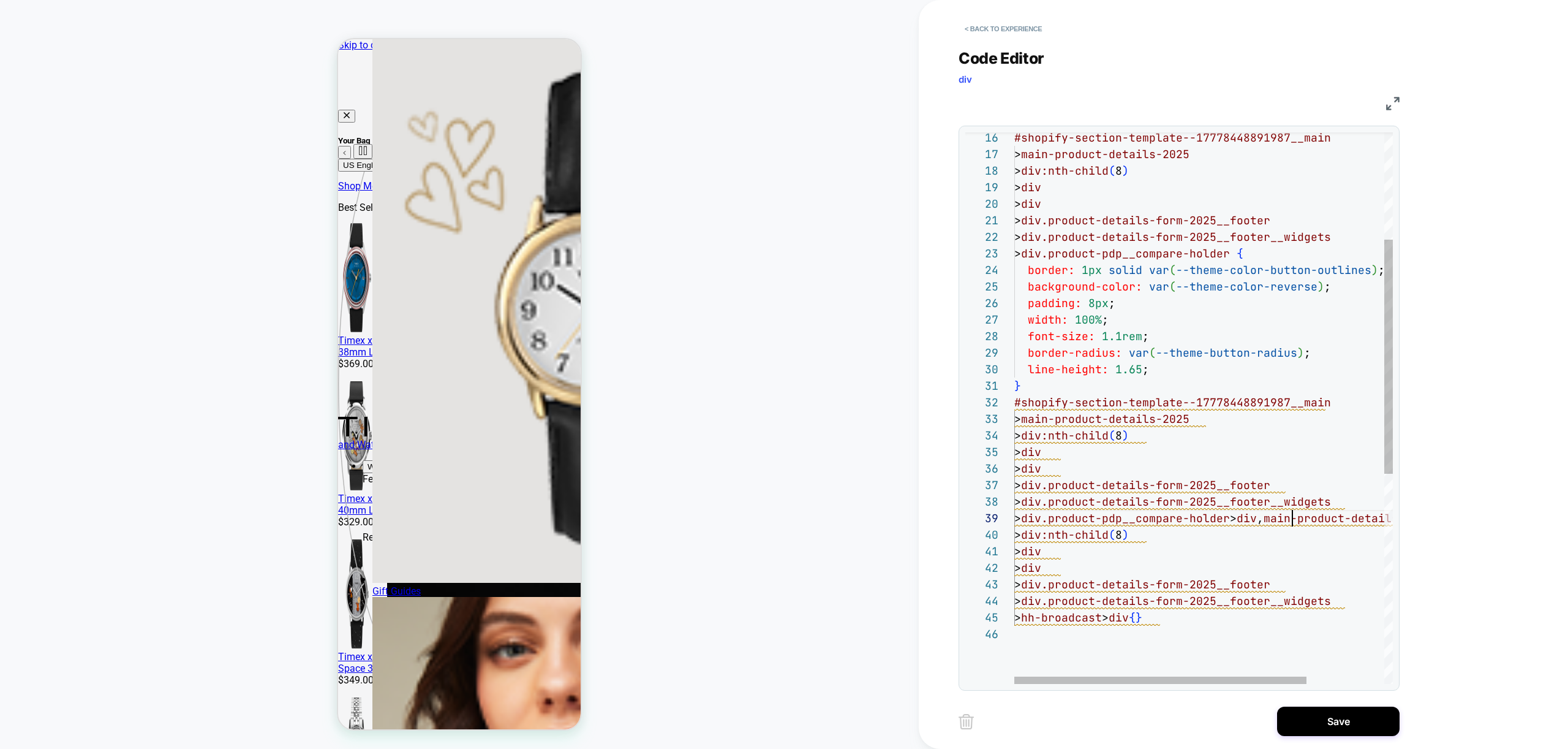
click at [1294, 523] on div "#shopify-section-template--17778448891987__main > main-product-details-2025 > d…" at bounding box center [1254, 529] width 479 height 1296
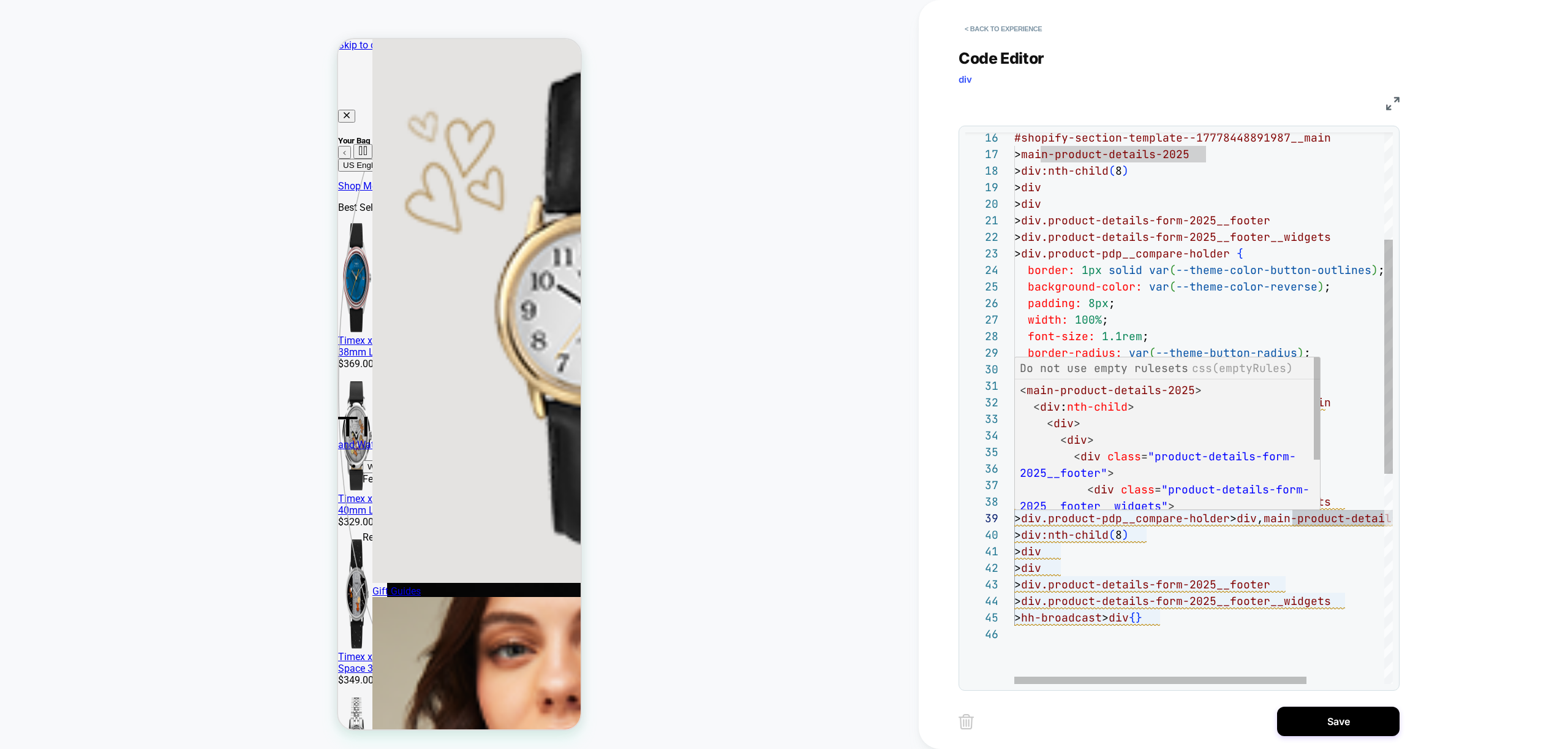
scroll to position [149, 14]
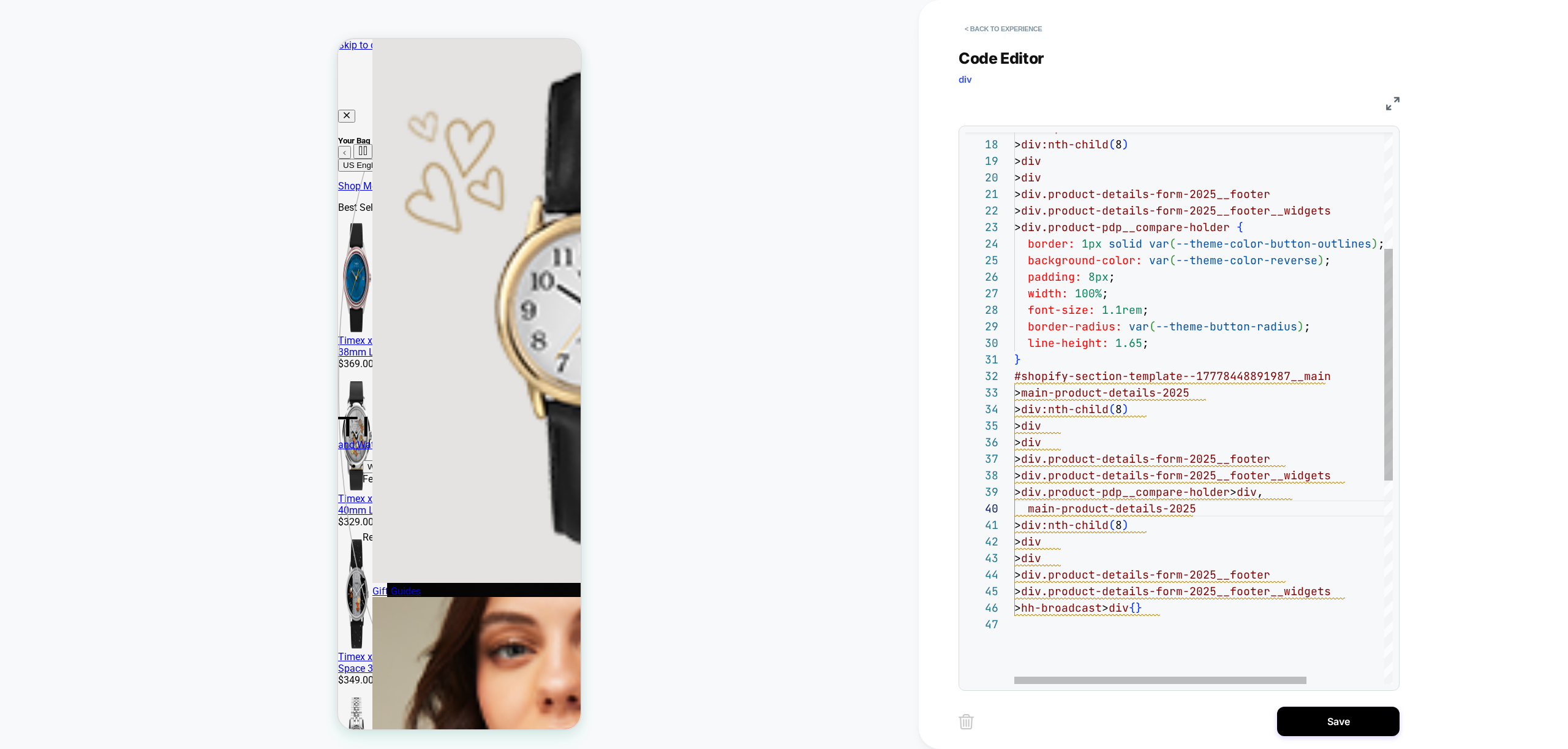
click at [1165, 610] on div "> div:nth-child ( 8 ) > div > div > div.product-details-form-2025__footer > div…" at bounding box center [1254, 510] width 479 height 1312
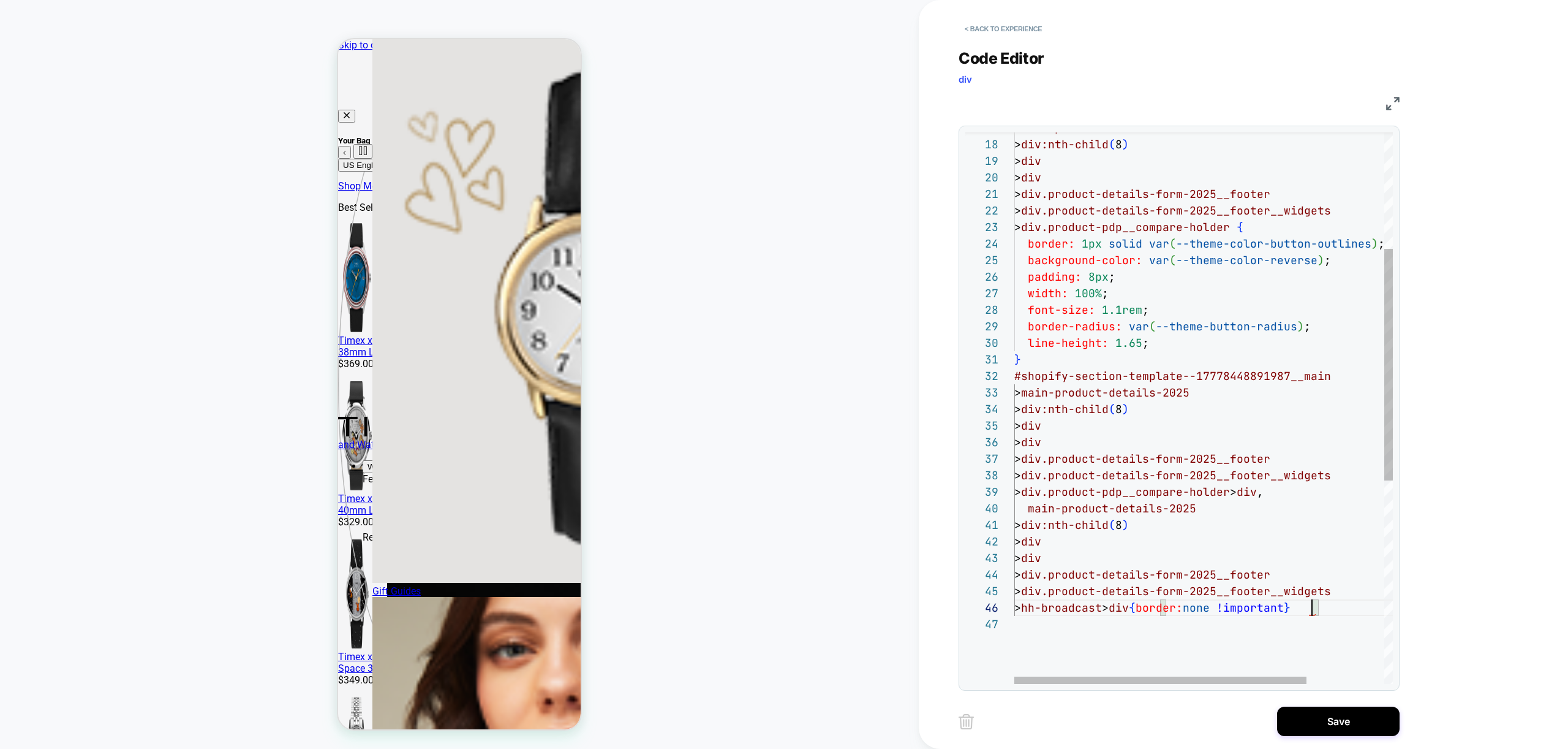
scroll to position [83, 304]
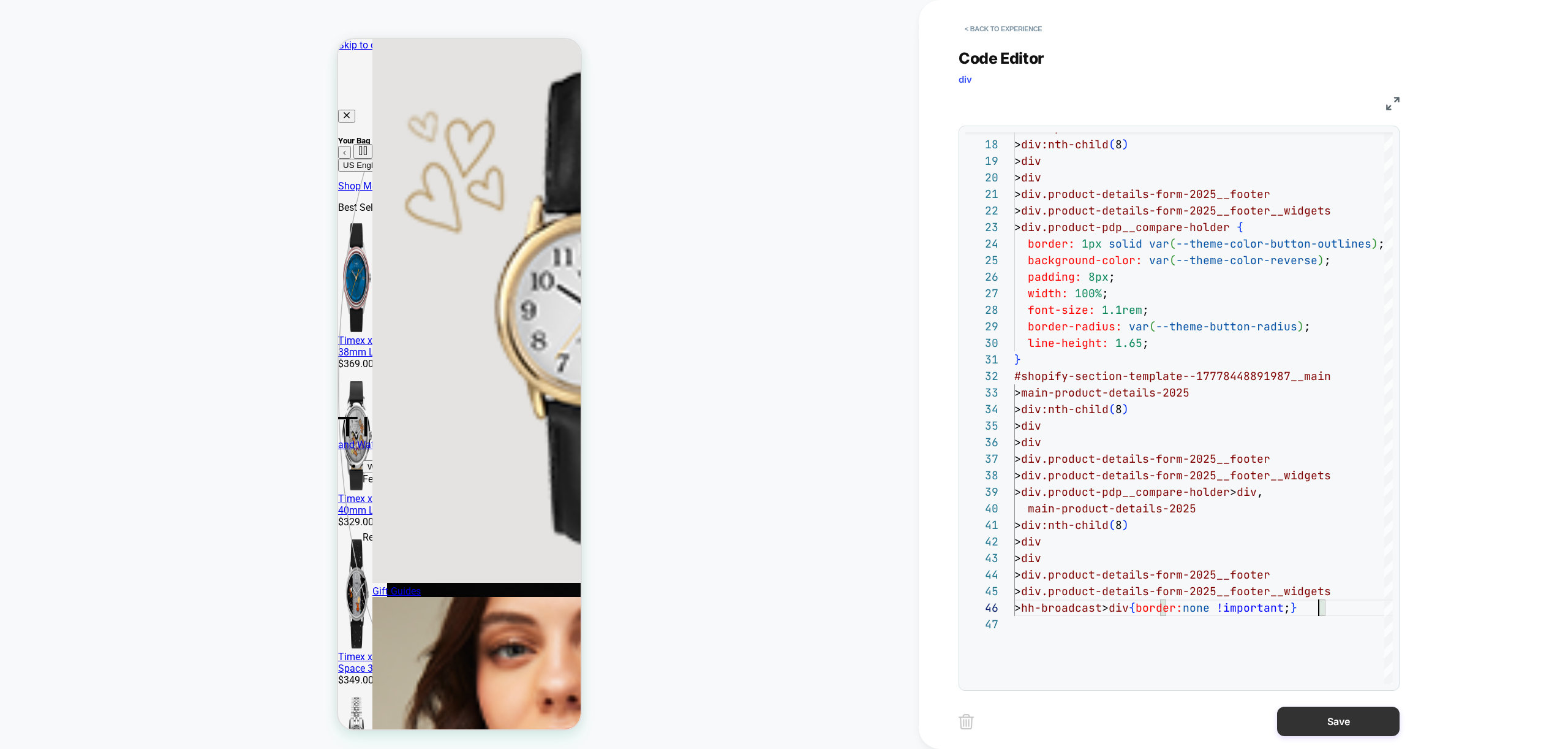
type textarea "**********"
click at [1308, 716] on button "Save" at bounding box center [1339, 721] width 123 height 30
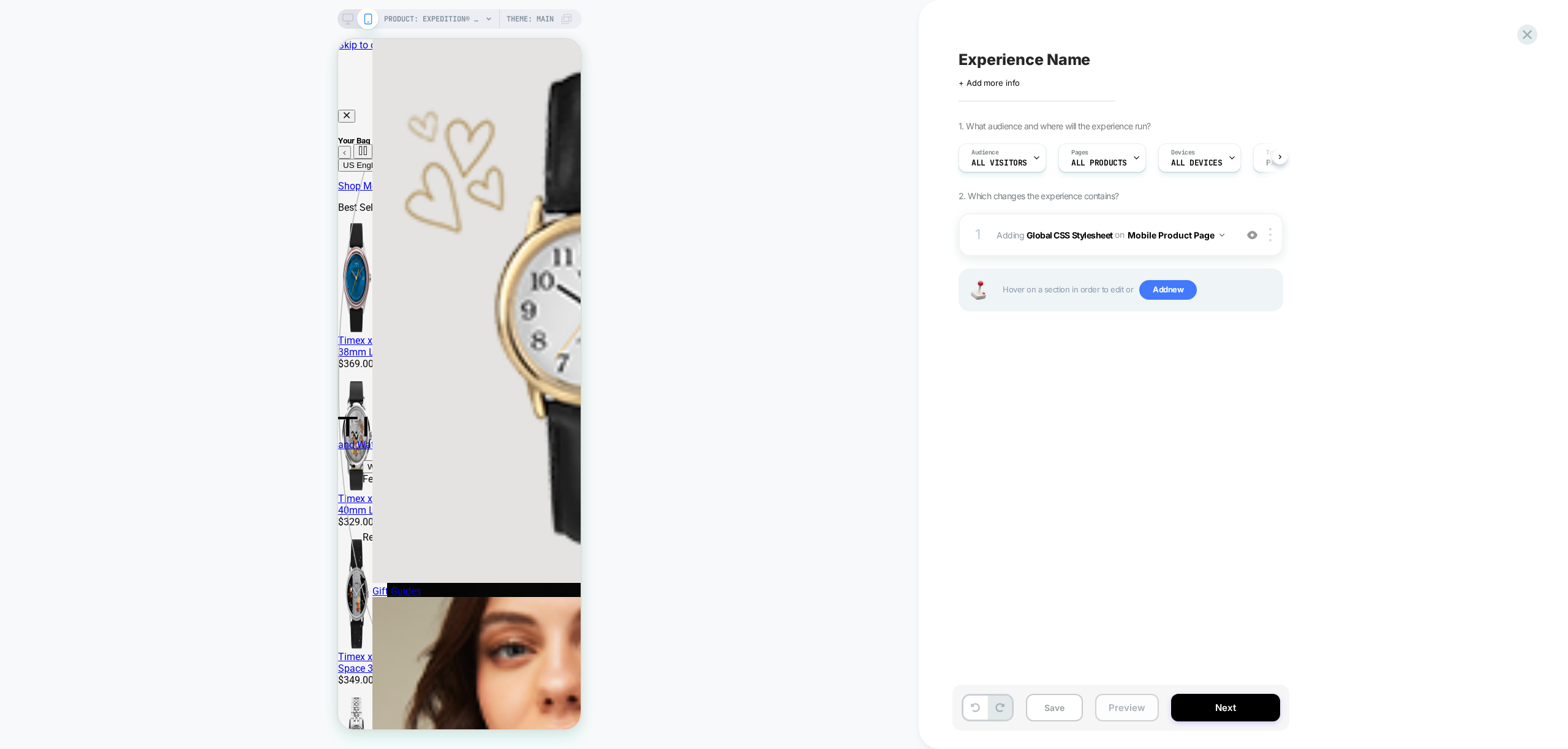
click at [1139, 707] on button "Preview" at bounding box center [1127, 707] width 64 height 27
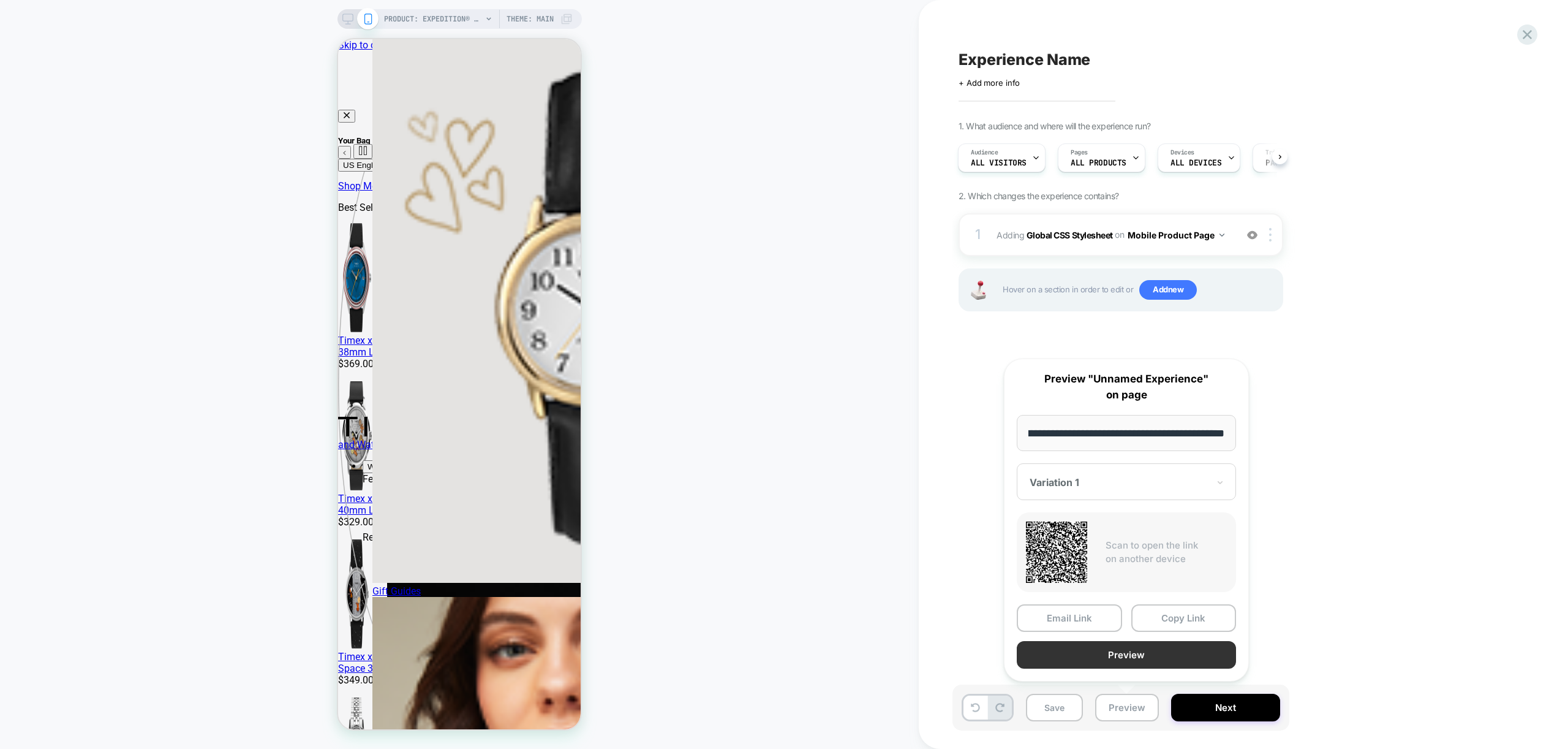
scroll to position [0, 0]
click at [1145, 663] on button "Preview" at bounding box center [1127, 654] width 220 height 27
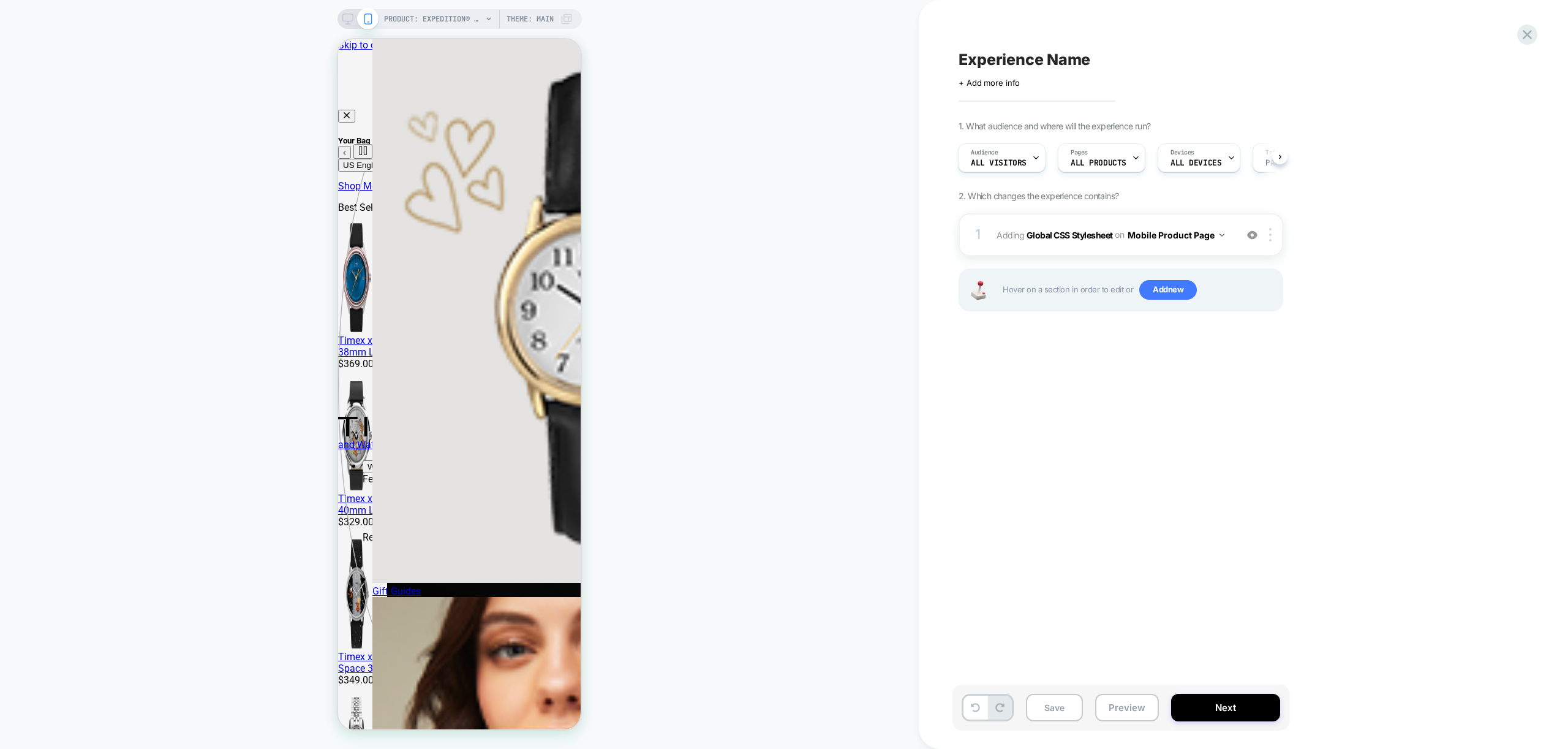
click at [1220, 255] on div "1 Adding Global CSS Stylesheet on Mobile Product Page Add Before Add After Copy…" at bounding box center [1121, 235] width 325 height 43
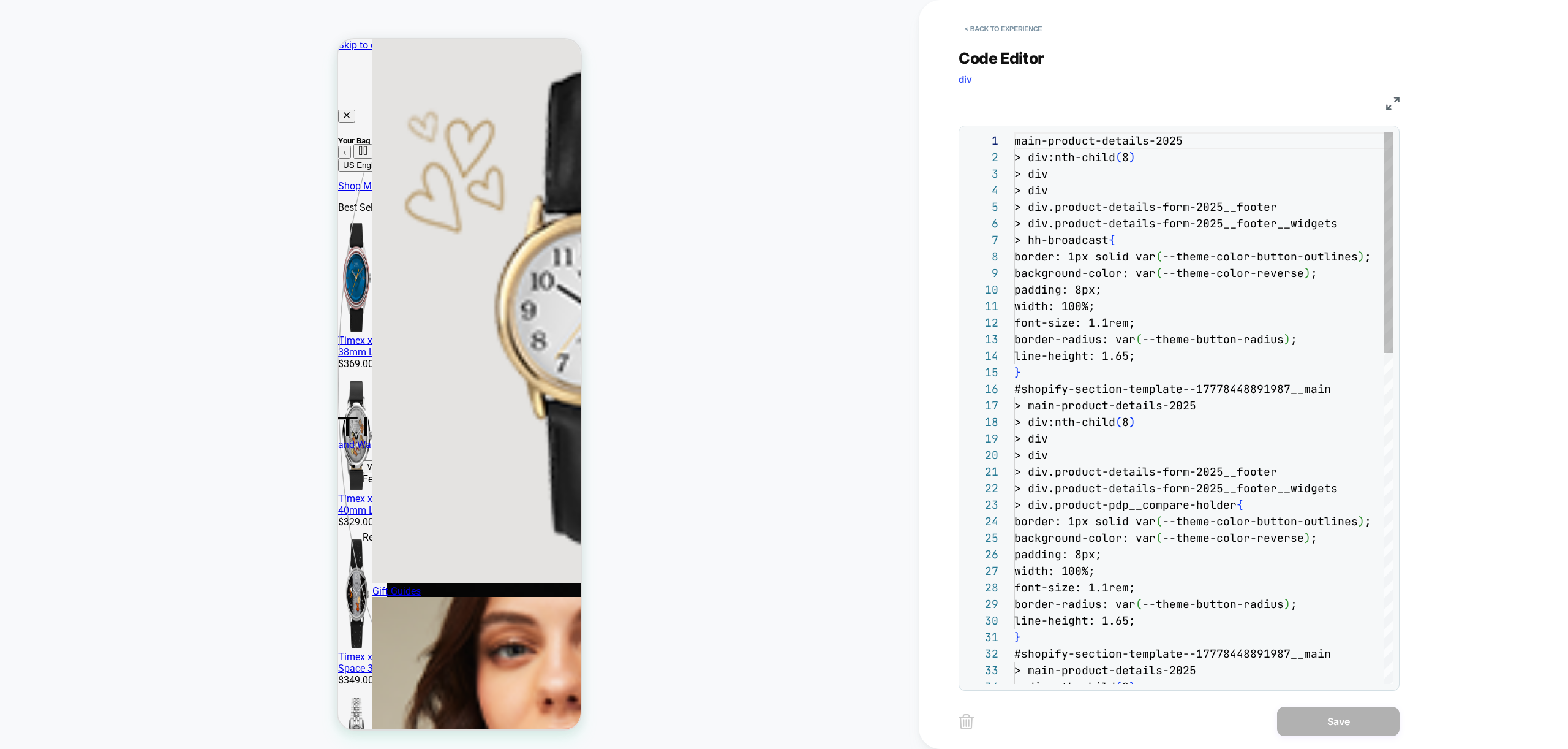
scroll to position [165, 0]
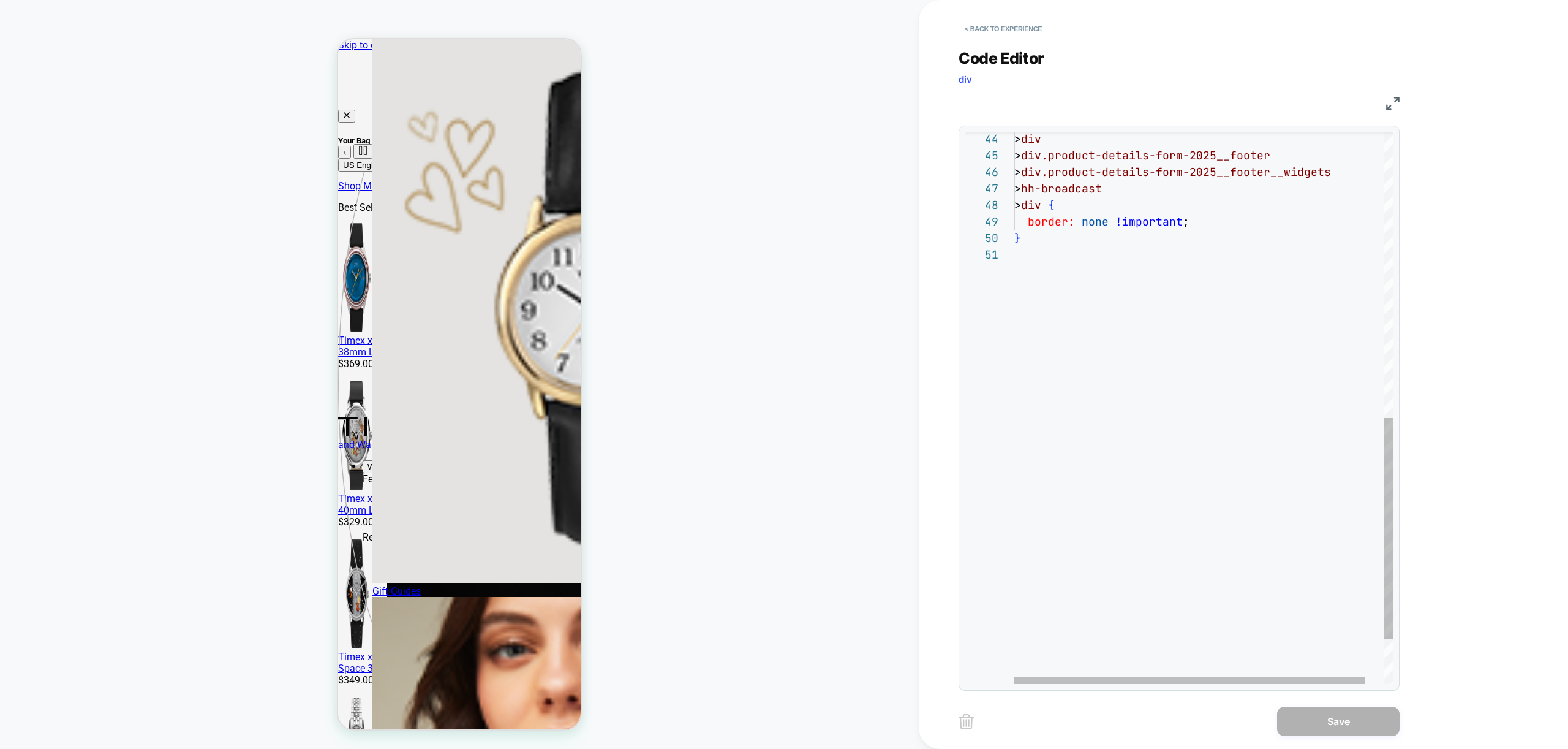
click at [1065, 220] on div "> div.product-details-form-2025__footer > div.product-details-form-2025__footer…" at bounding box center [1214, 108] width 399 height 1378
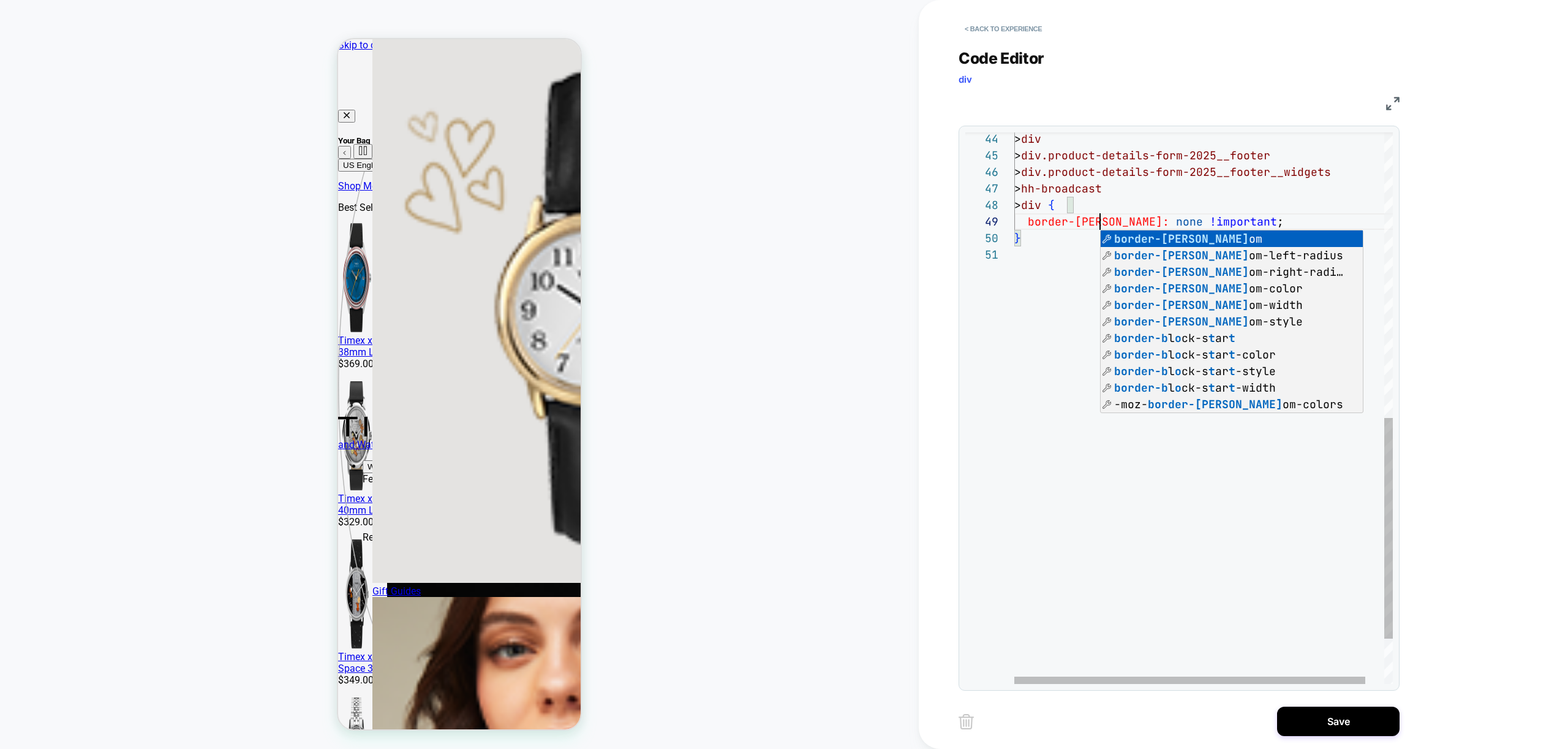
type textarea "**********"
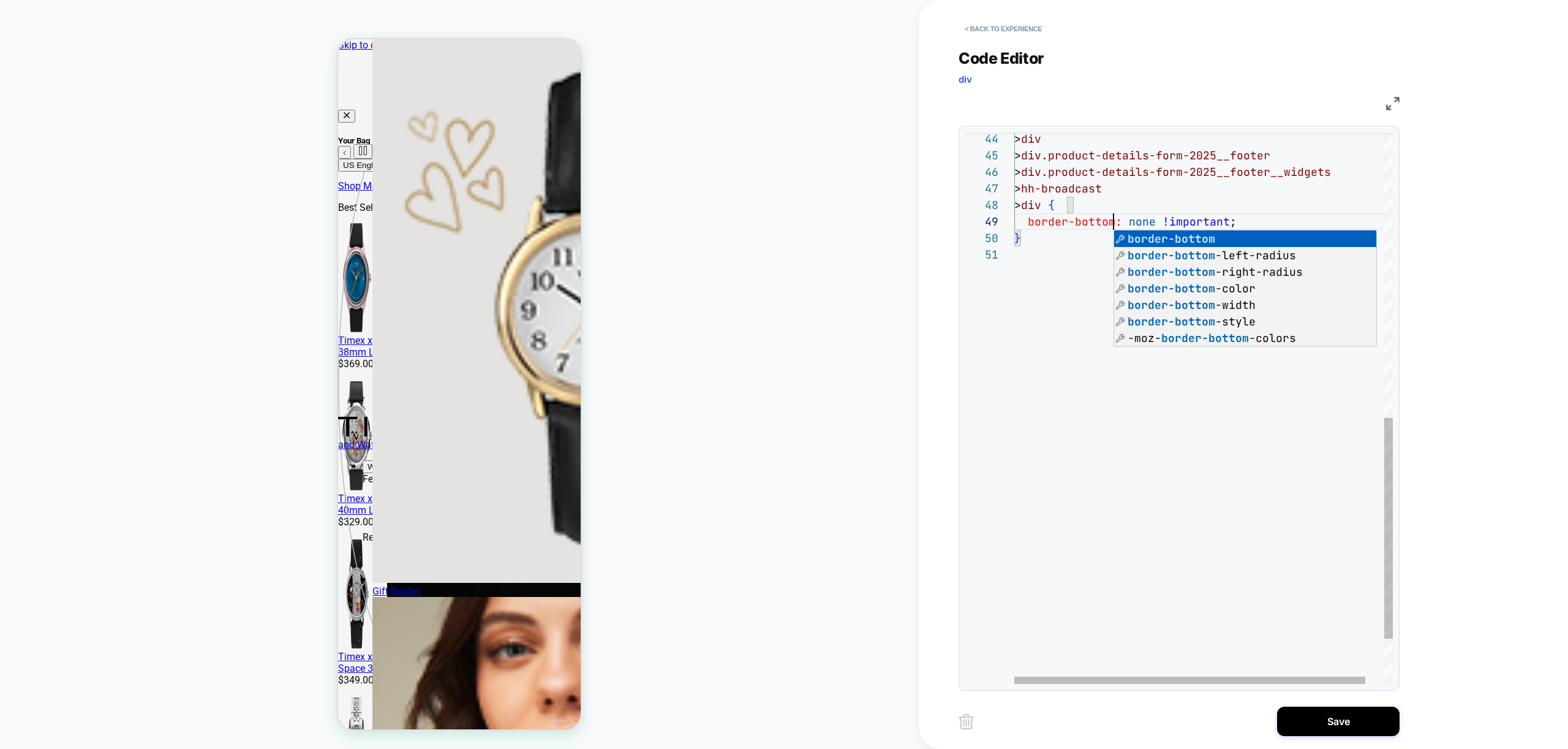
scroll to position [133, 99]
click at [1082, 249] on div "> div.product-details-form-2025__footer > div.product-details-form-2025__footer…" at bounding box center [1214, 108] width 399 height 1378
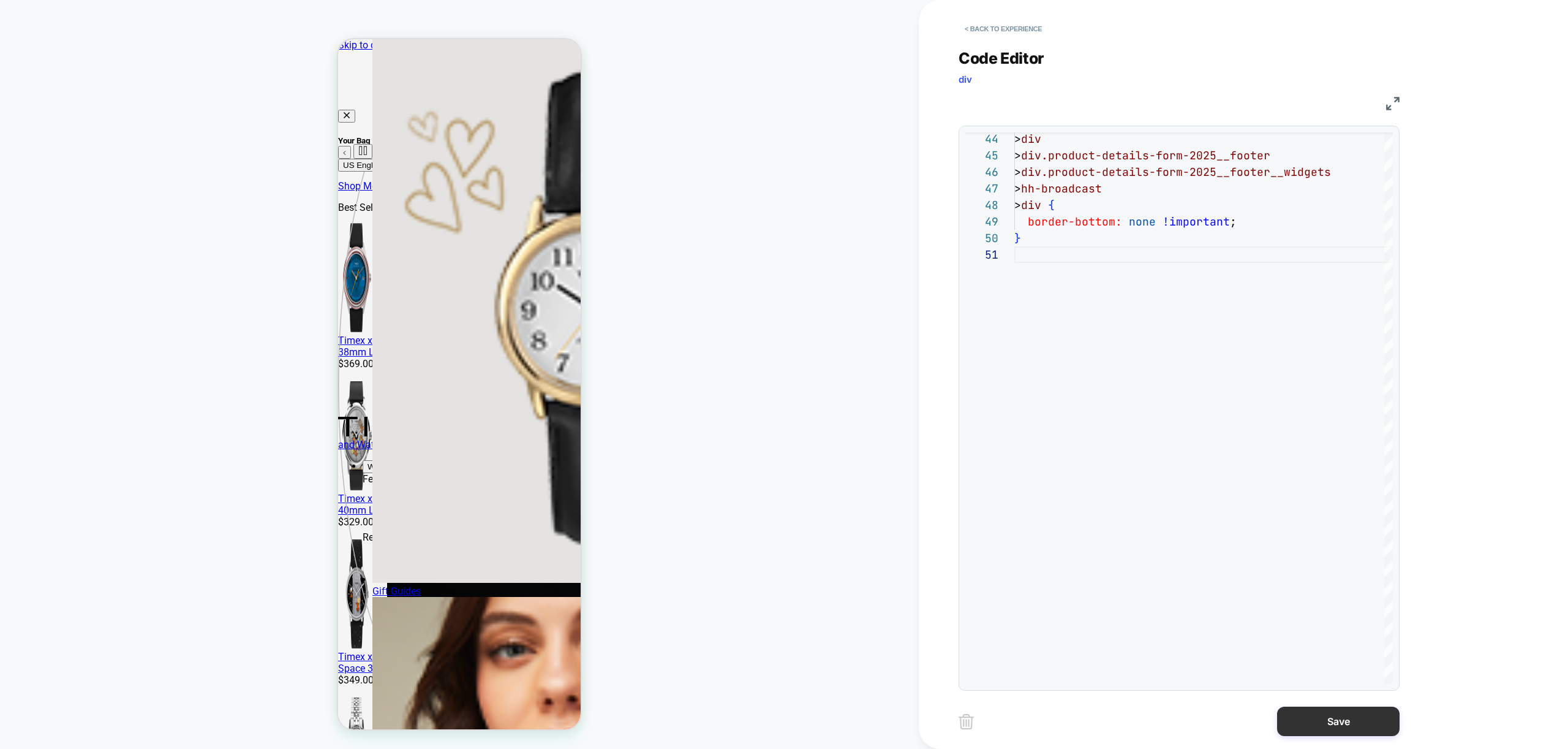
click at [1337, 720] on button "Save" at bounding box center [1339, 721] width 123 height 30
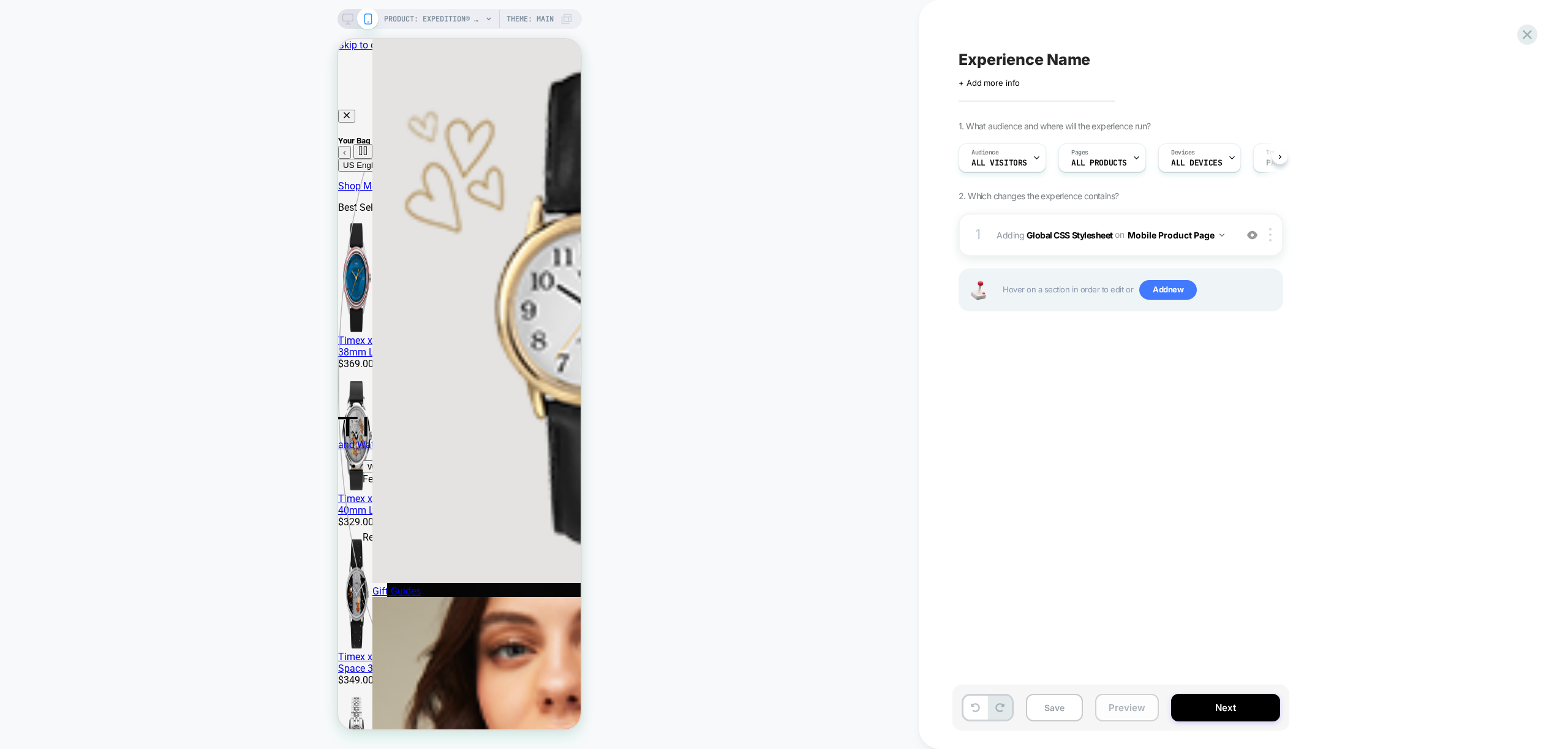
click at [1132, 707] on button "Preview" at bounding box center [1127, 707] width 64 height 27
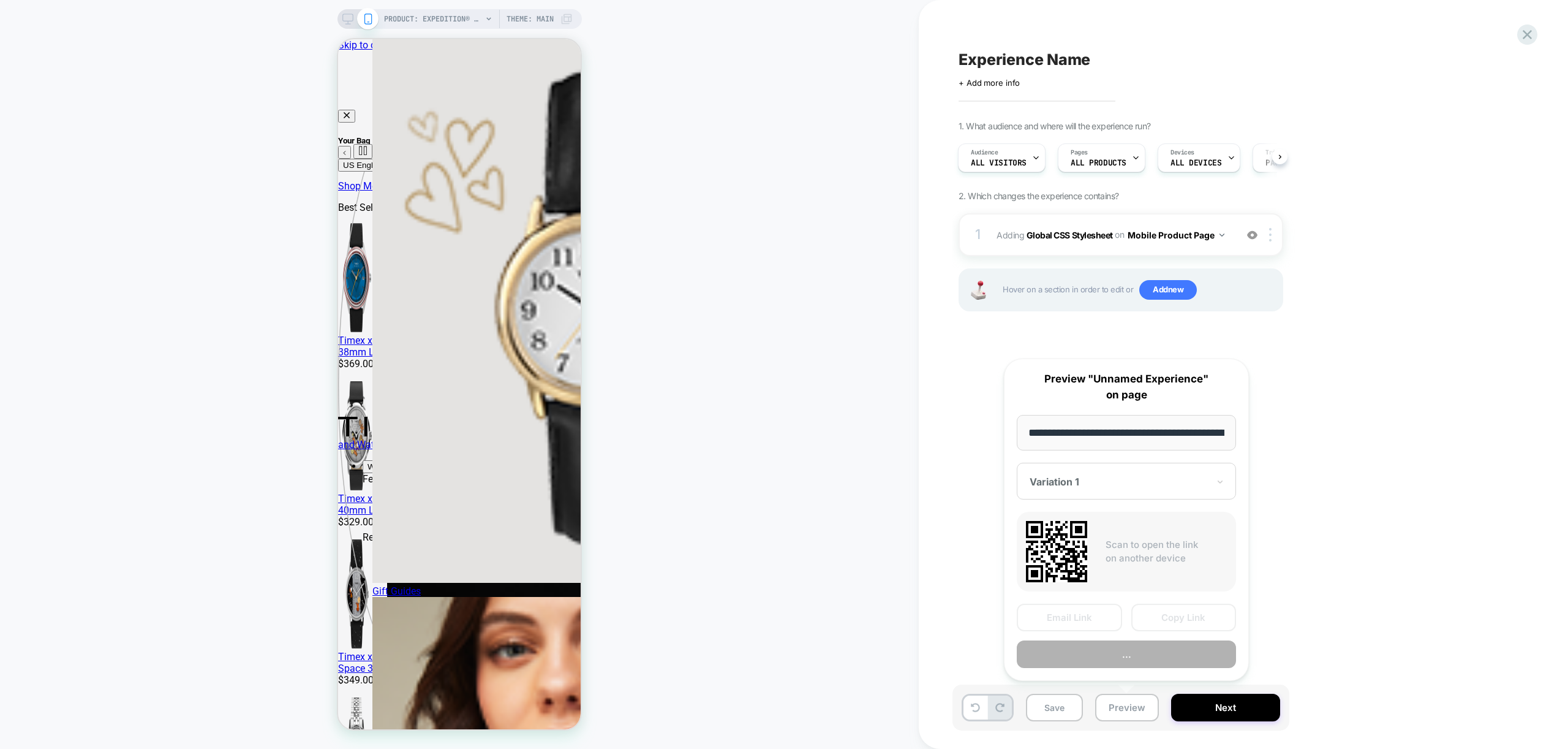
scroll to position [0, 378]
click at [1139, 636] on div "Email Link Copy Link Preview" at bounding box center [1127, 636] width 220 height 64
click at [1136, 653] on button "Preview" at bounding box center [1127, 654] width 220 height 27
